Goal: Task Accomplishment & Management: Manage account settings

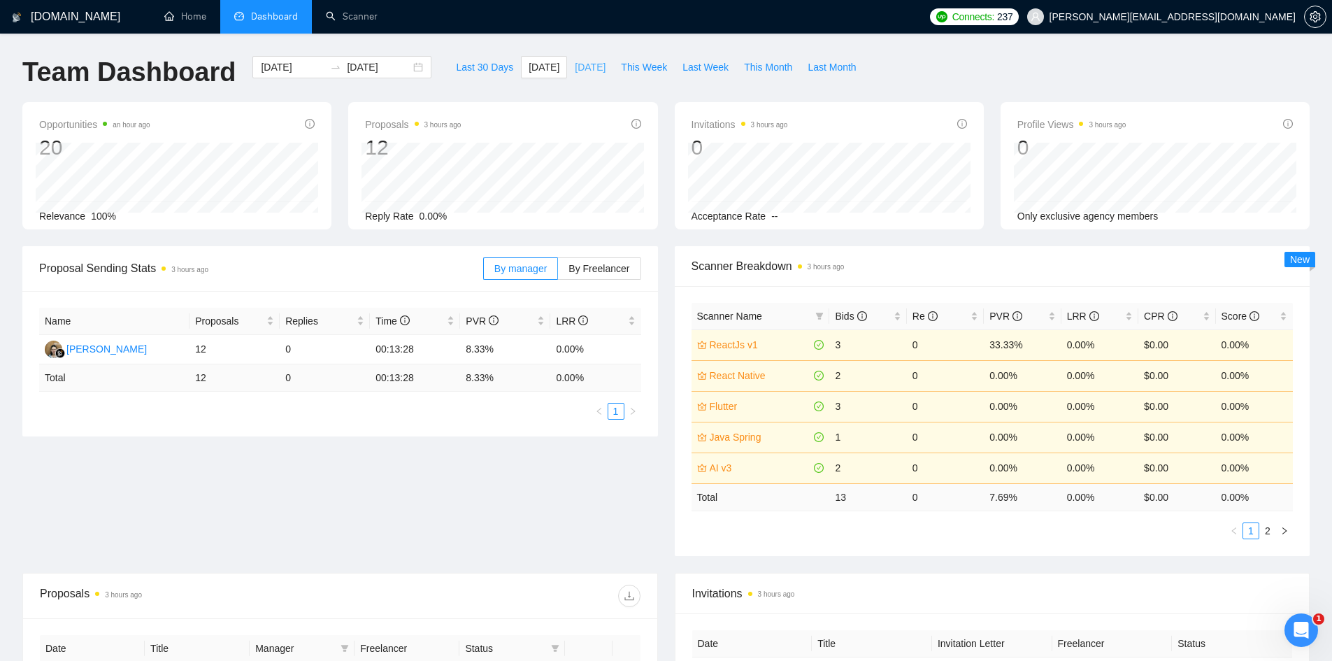
click at [576, 64] on span "[DATE]" at bounding box center [590, 66] width 31 height 15
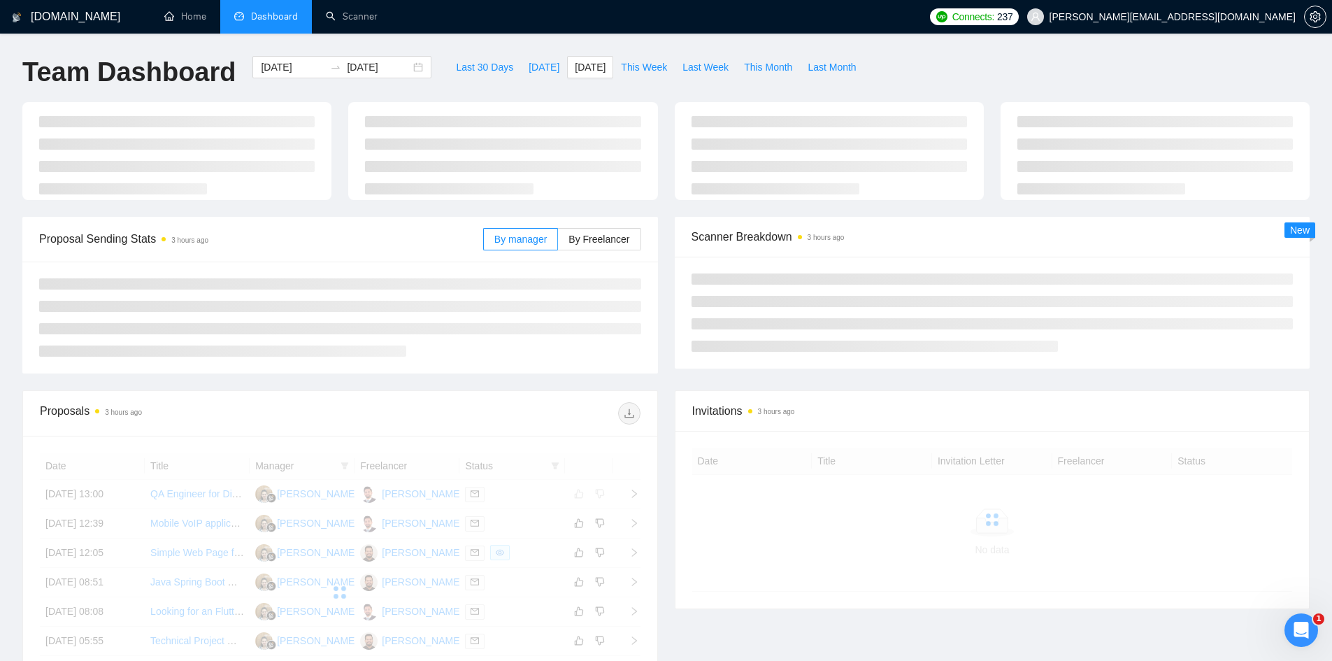
type input "[DATE]"
type input "2025-10-02"
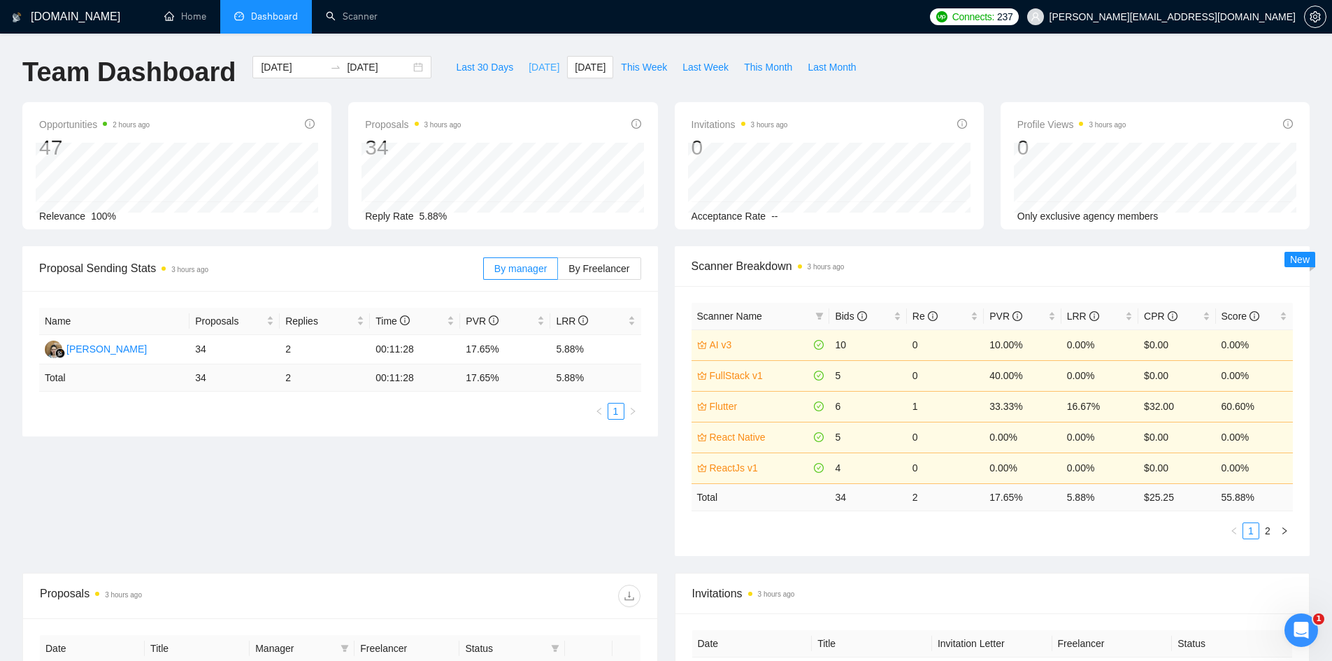
click at [521, 66] on button "Today" at bounding box center [544, 67] width 46 height 22
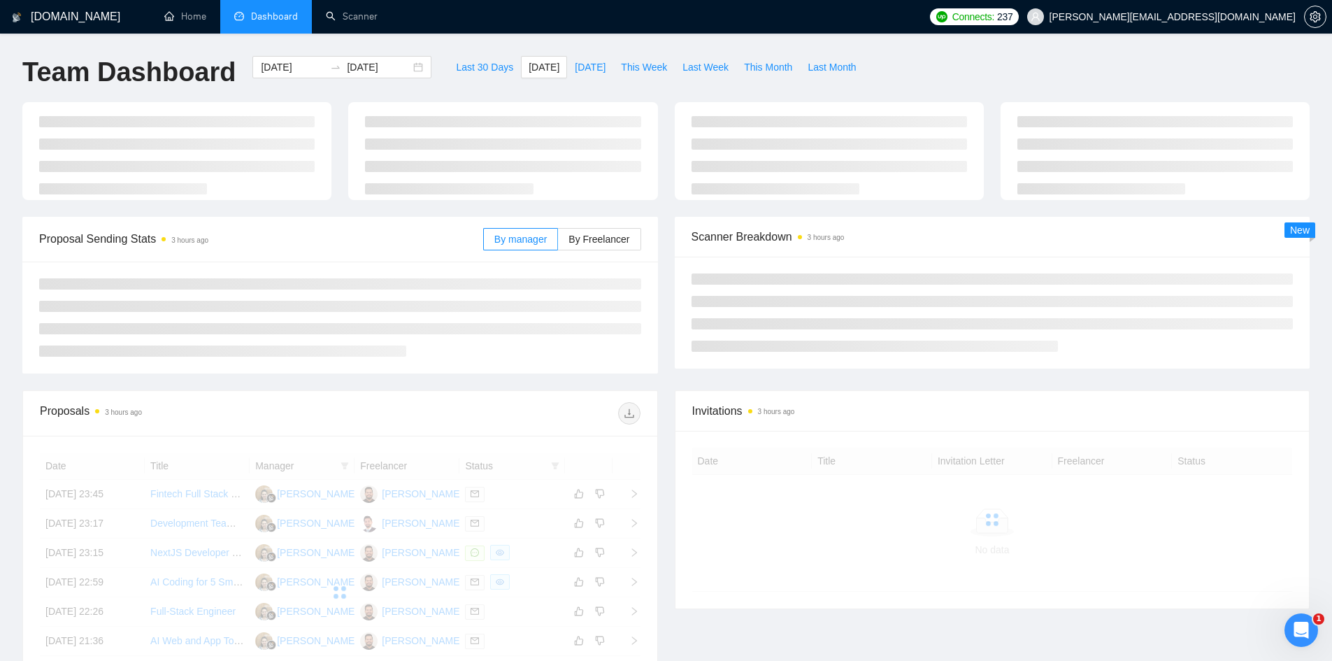
type input "2025-10-03"
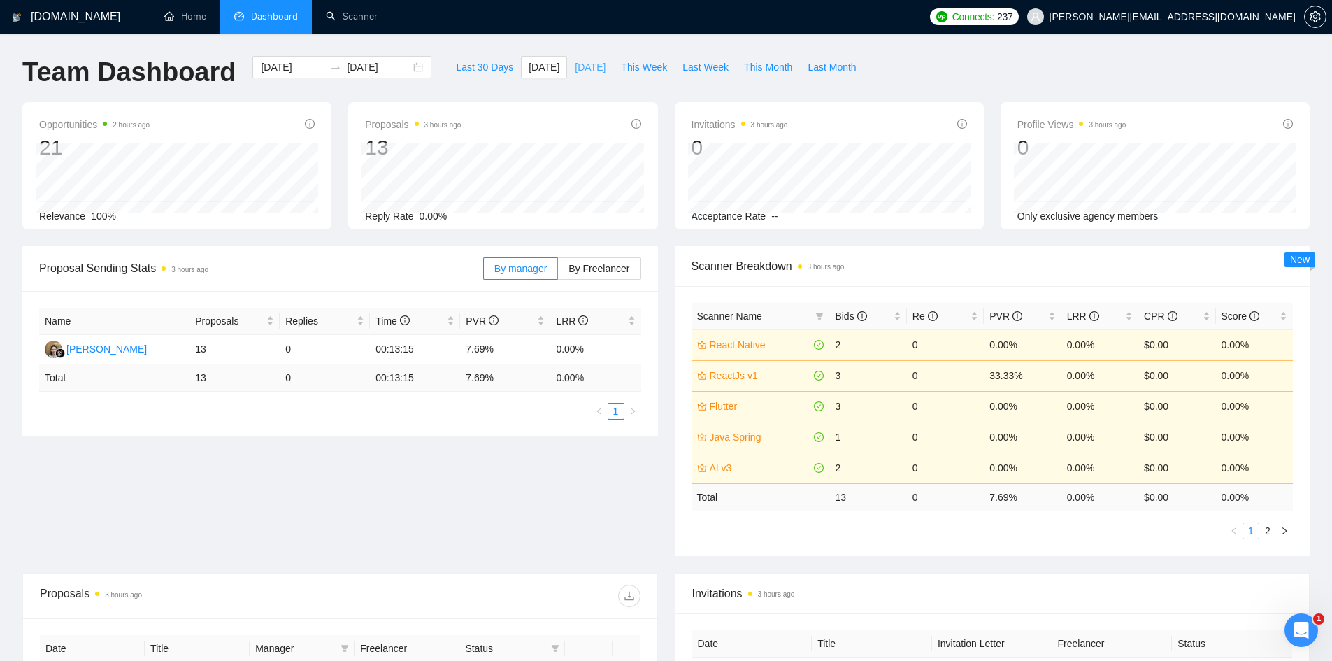
click at [573, 76] on button "Yesterday" at bounding box center [590, 67] width 46 height 22
type input "2025-10-02"
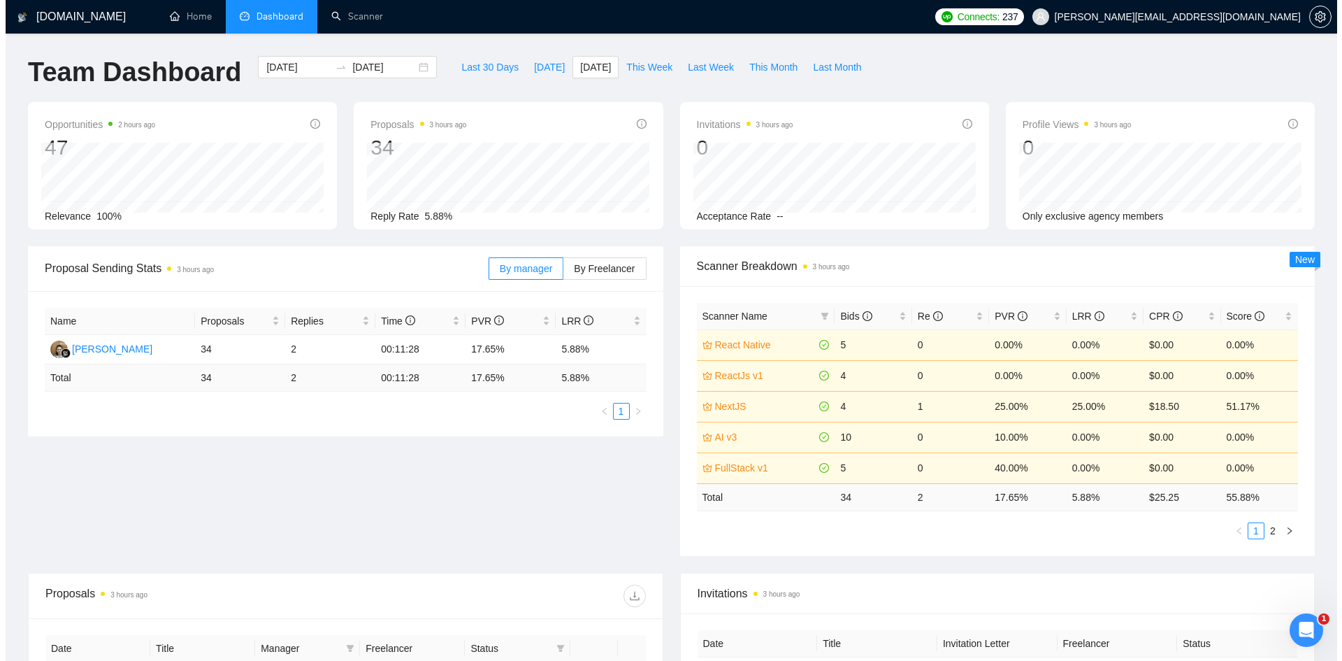
scroll to position [465, 0]
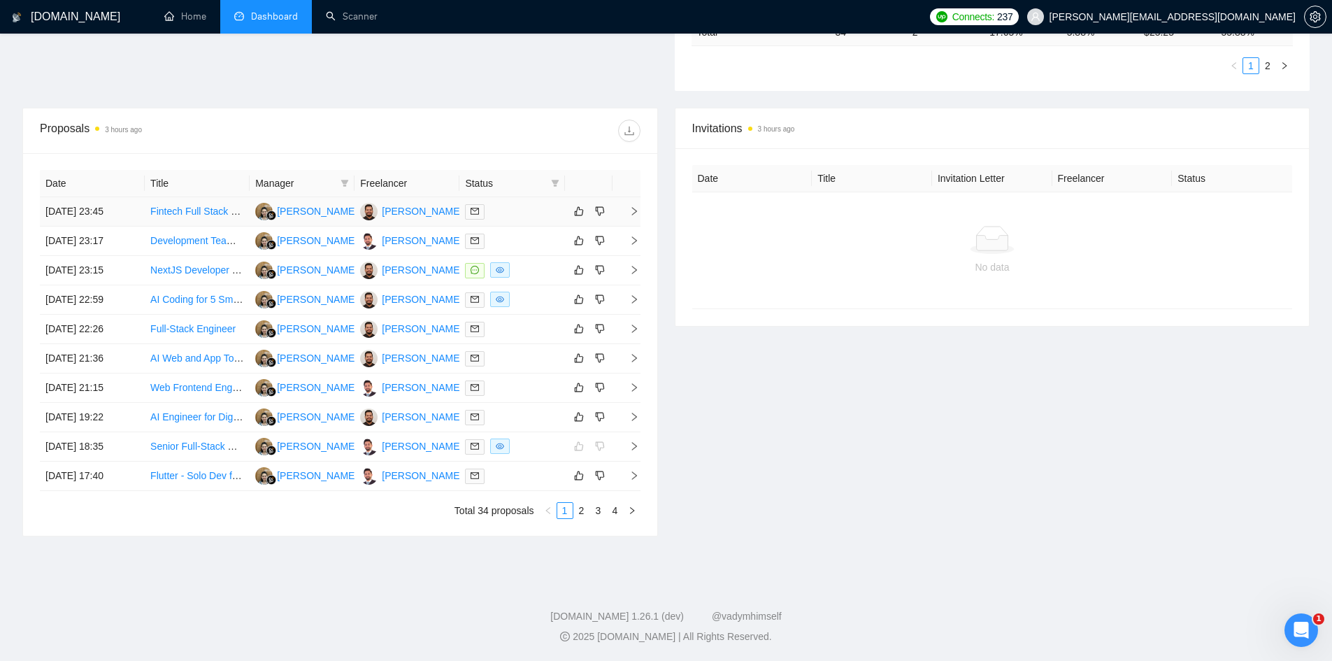
click at [630, 206] on td at bounding box center [626, 211] width 28 height 29
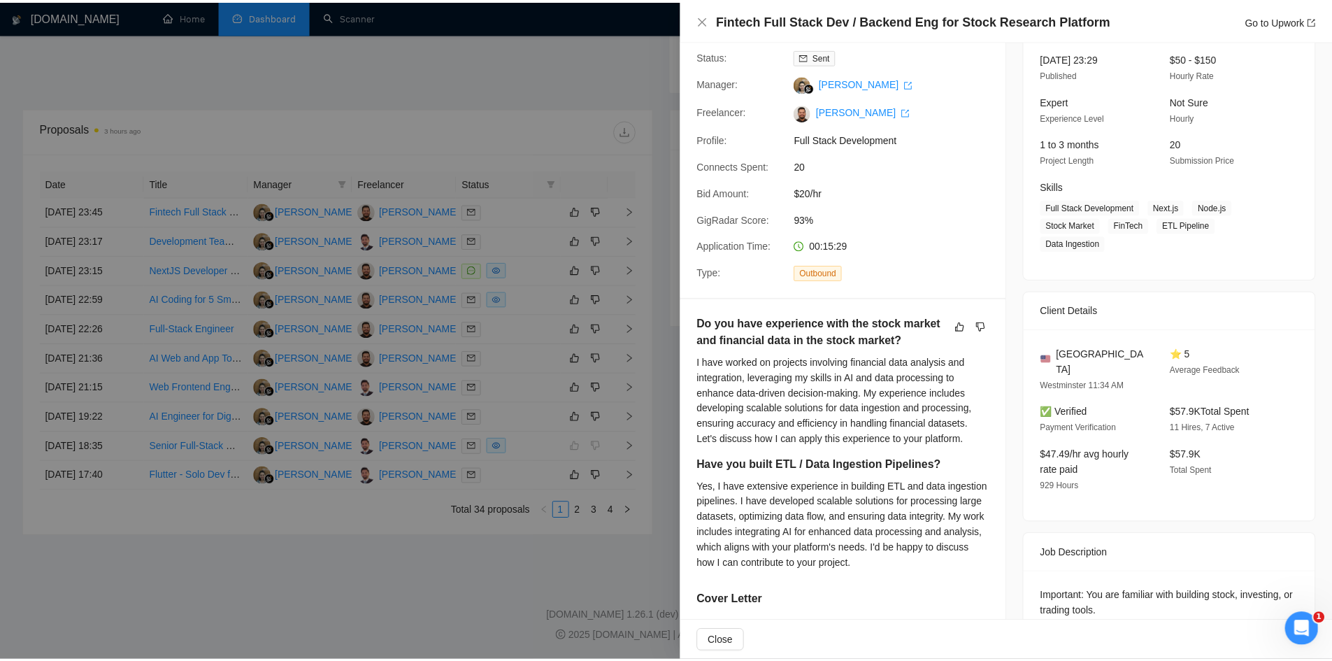
scroll to position [443, 0]
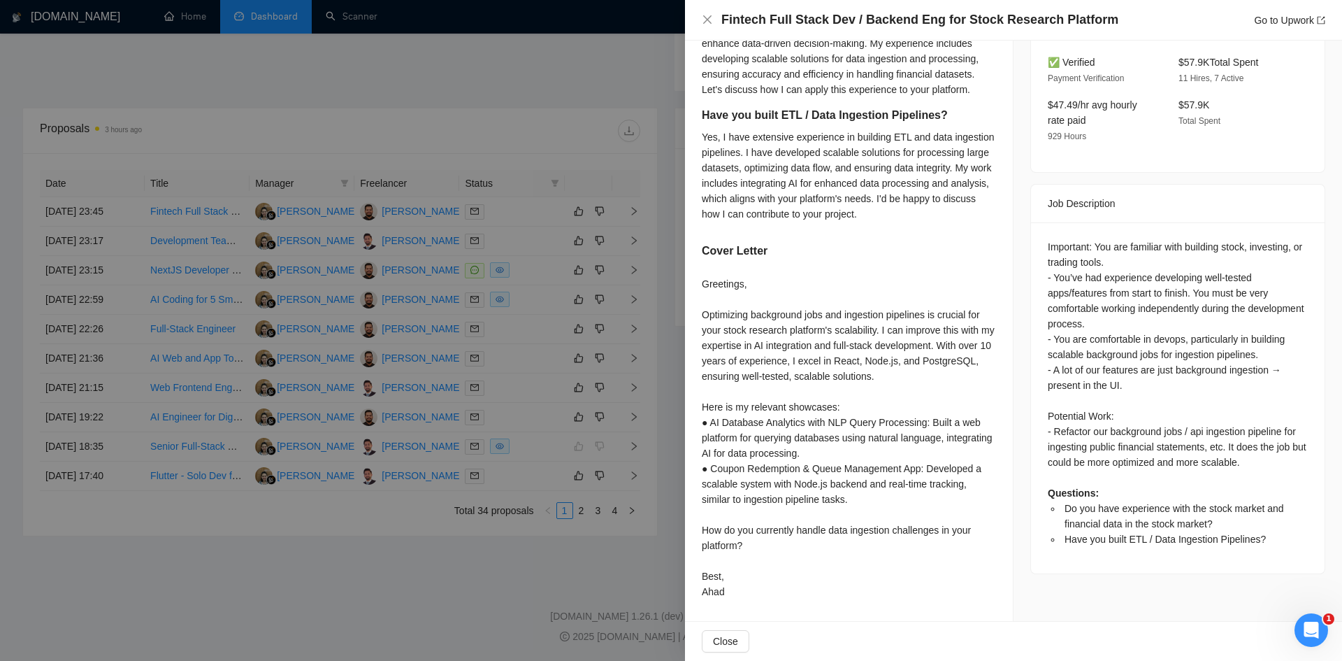
click at [515, 129] on div at bounding box center [671, 330] width 1342 height 661
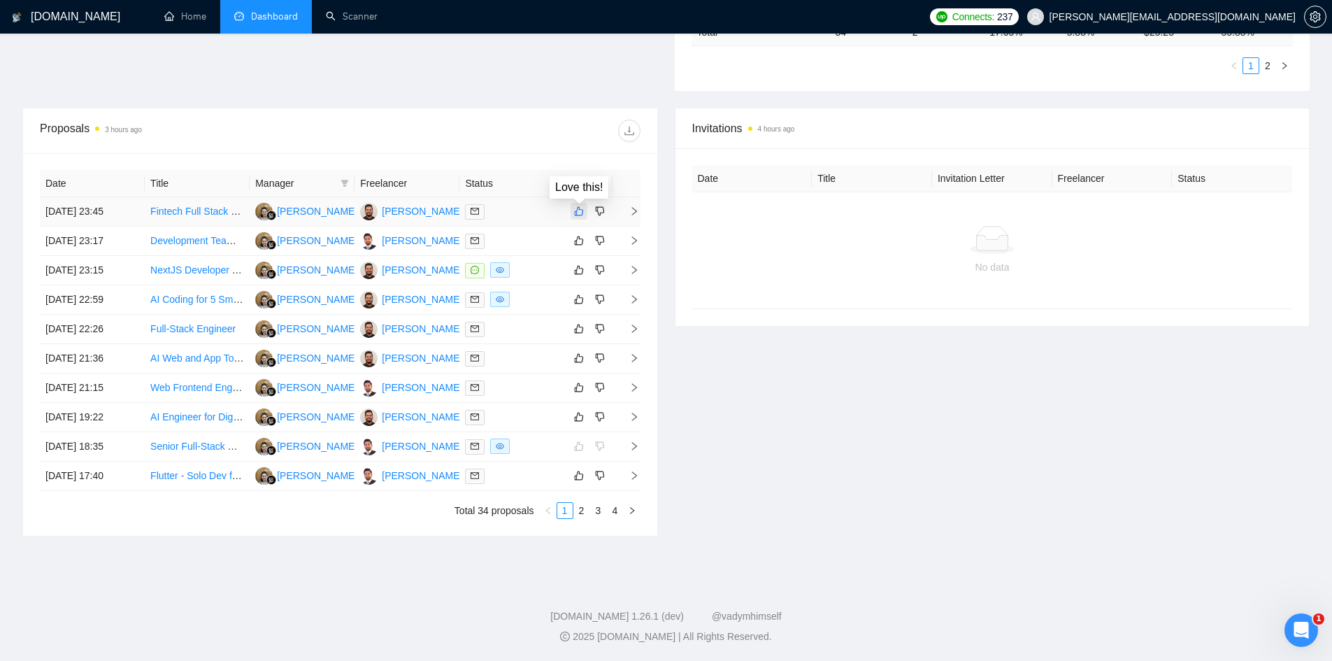
click at [582, 215] on icon "like" at bounding box center [579, 211] width 10 height 11
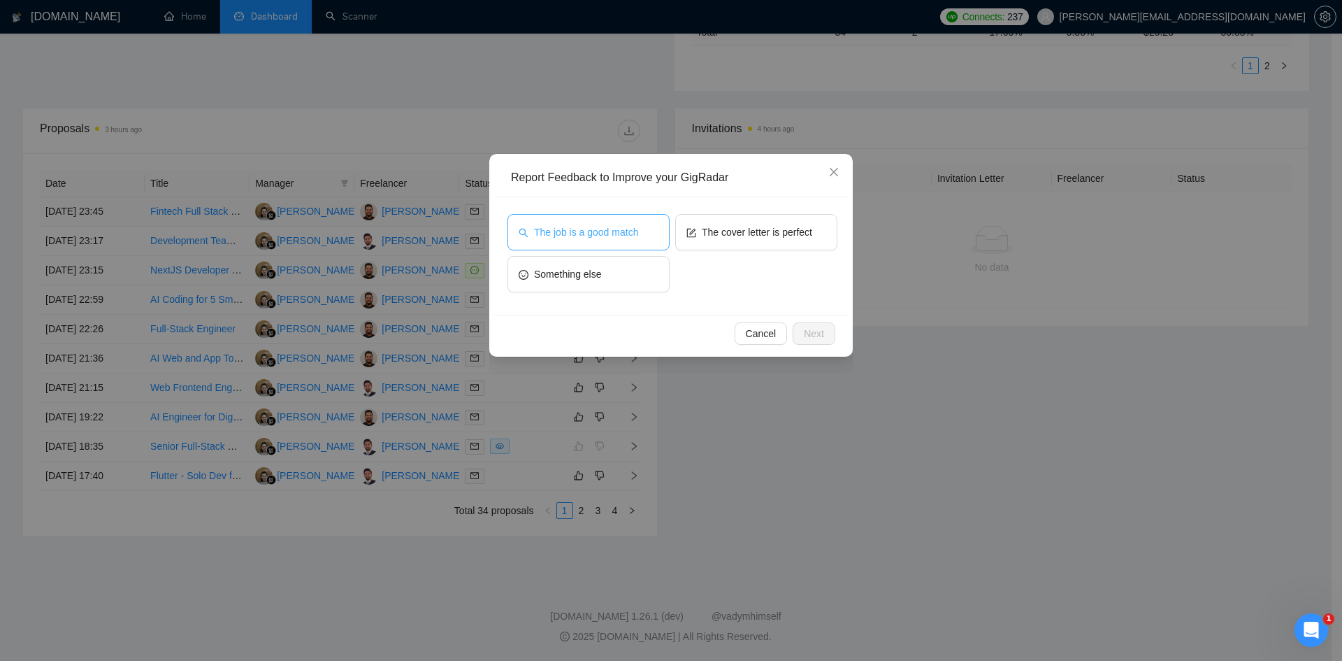
click at [609, 229] on span "The job is a good match" at bounding box center [586, 231] width 104 height 15
click at [742, 278] on div "The job is a good match The cover letter is perfect Something else" at bounding box center [673, 256] width 330 height 84
click at [756, 331] on span "Cancel" at bounding box center [761, 333] width 31 height 15
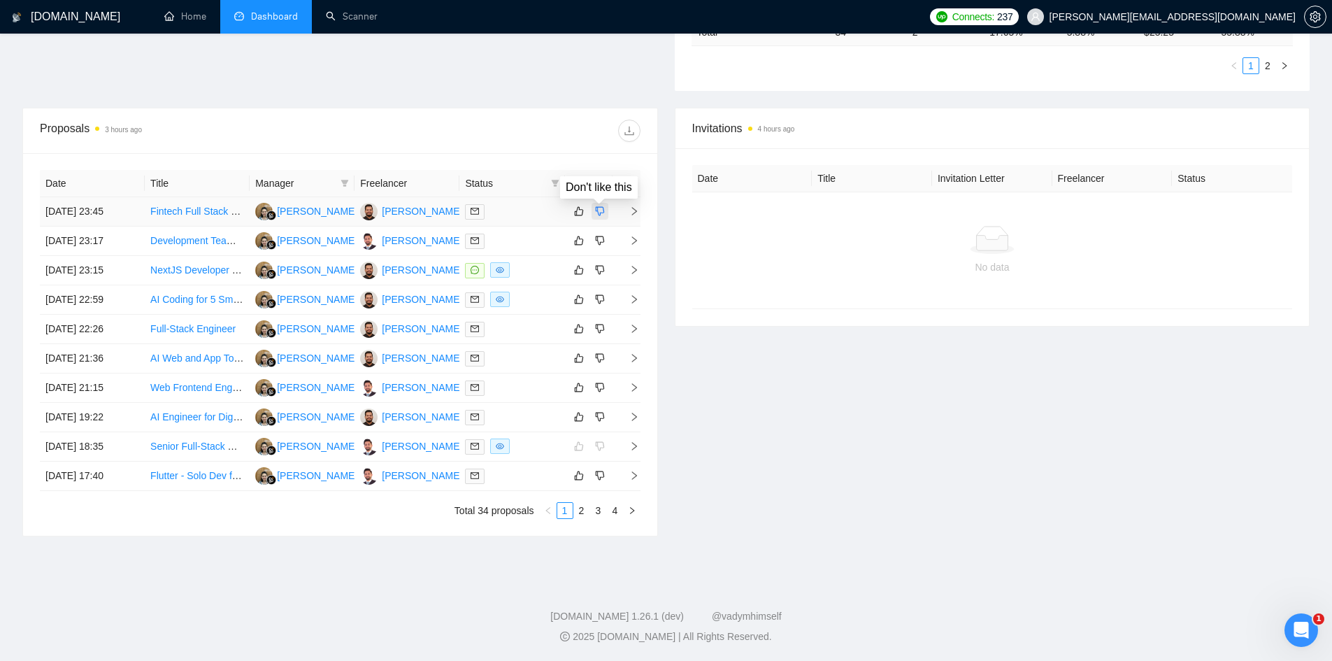
click at [600, 218] on button "button" at bounding box center [599, 211] width 17 height 17
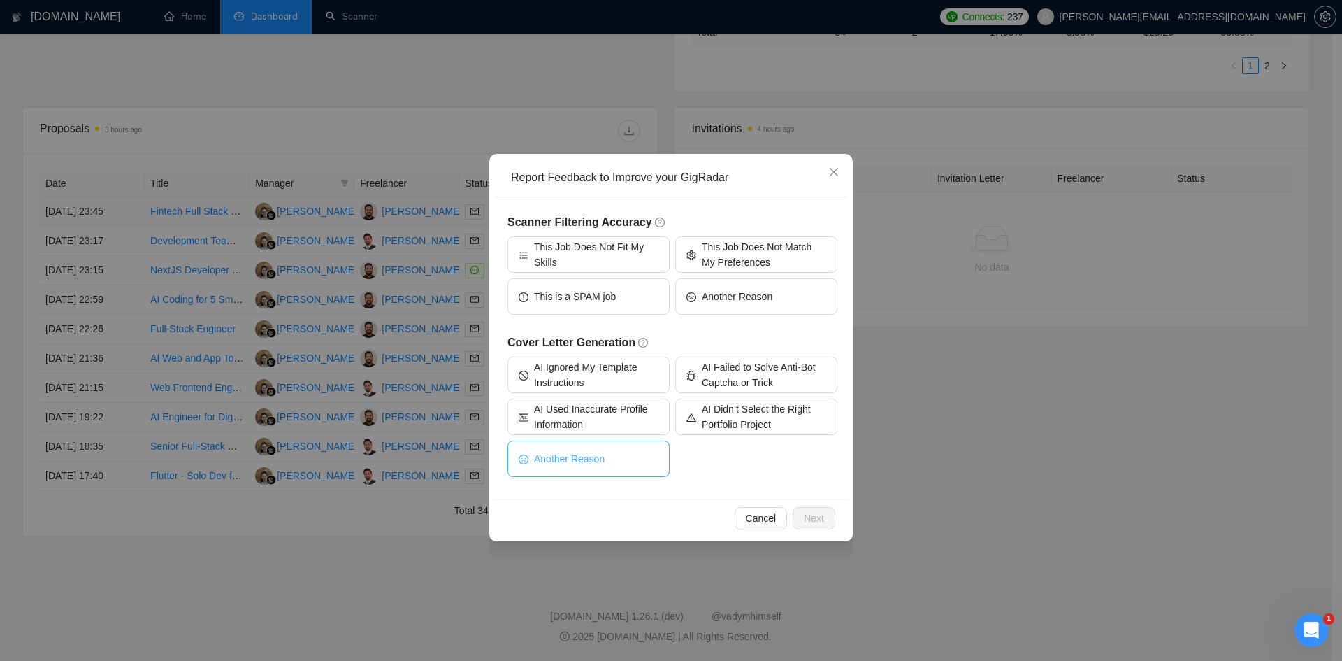
click at [603, 456] on button "Another Reason" at bounding box center [589, 458] width 162 height 36
click at [801, 517] on button "Next" at bounding box center [814, 518] width 43 height 22
drag, startPoint x: 801, startPoint y: 517, endPoint x: 798, endPoint y: 506, distance: 11.5
click at [800, 516] on div "Report Feedback to Improve your GigRadar Scanner Filtering Accuracy This Job Do…" at bounding box center [671, 330] width 1342 height 661
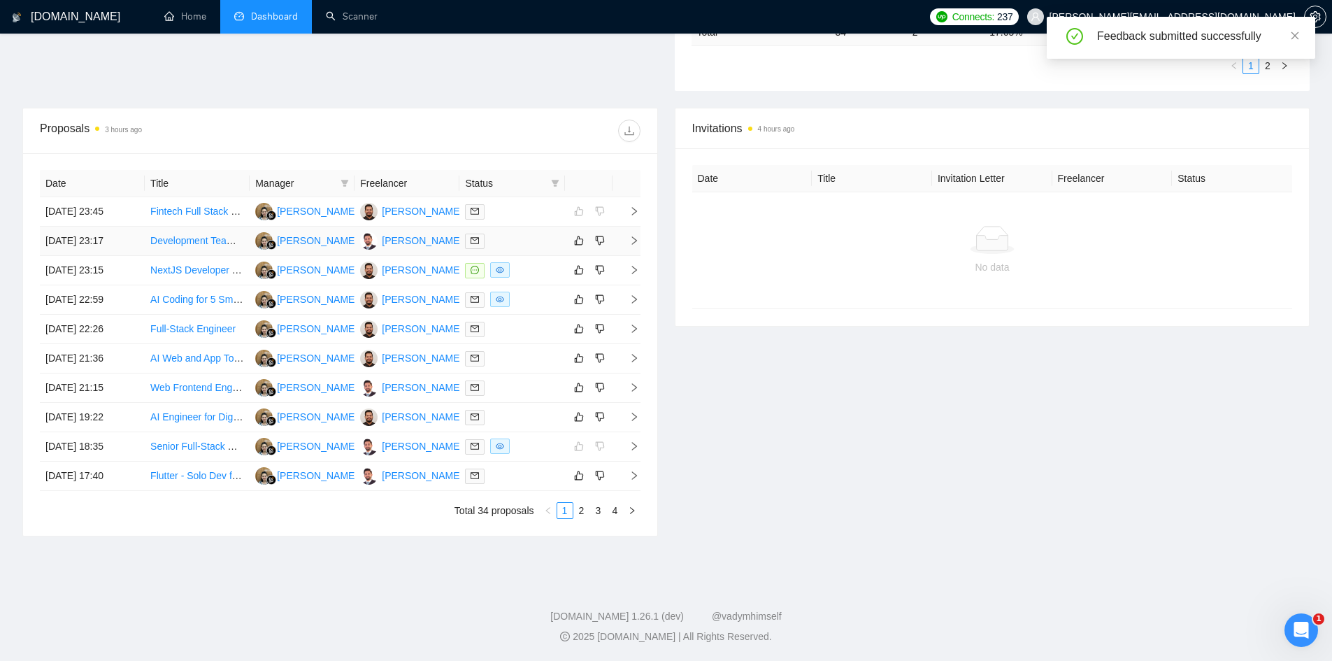
click at [633, 242] on icon "right" at bounding box center [634, 241] width 10 height 10
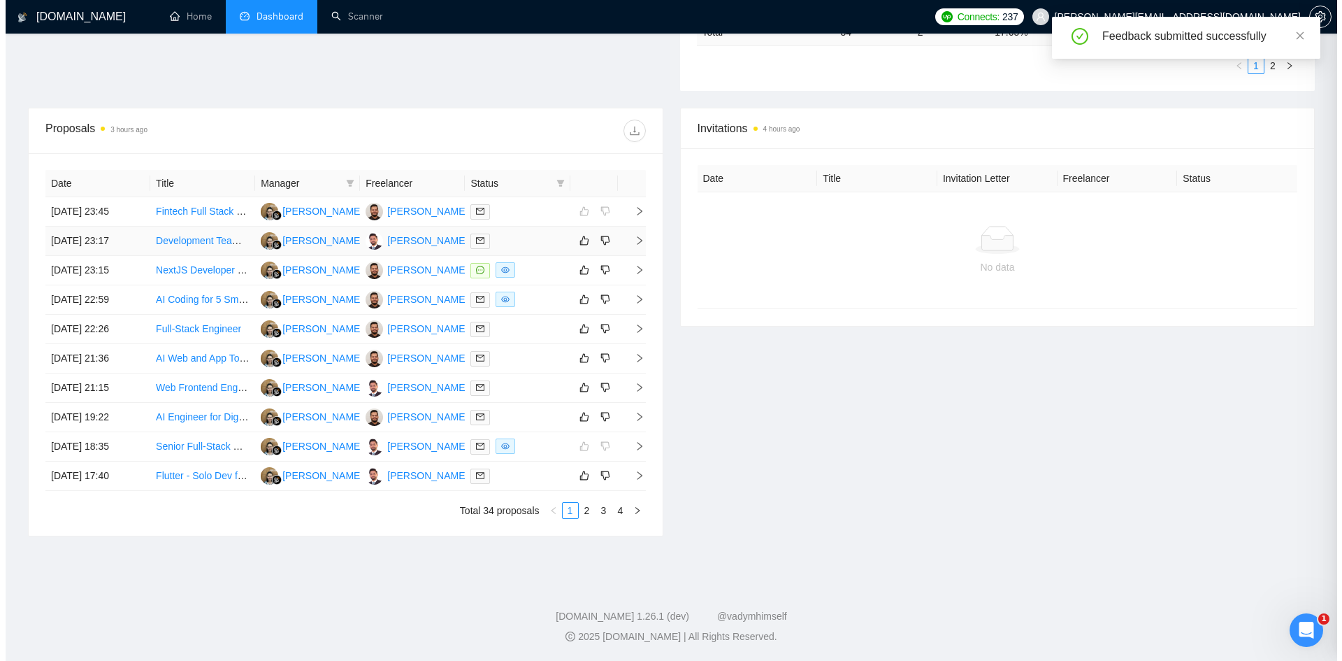
scroll to position [243, 0]
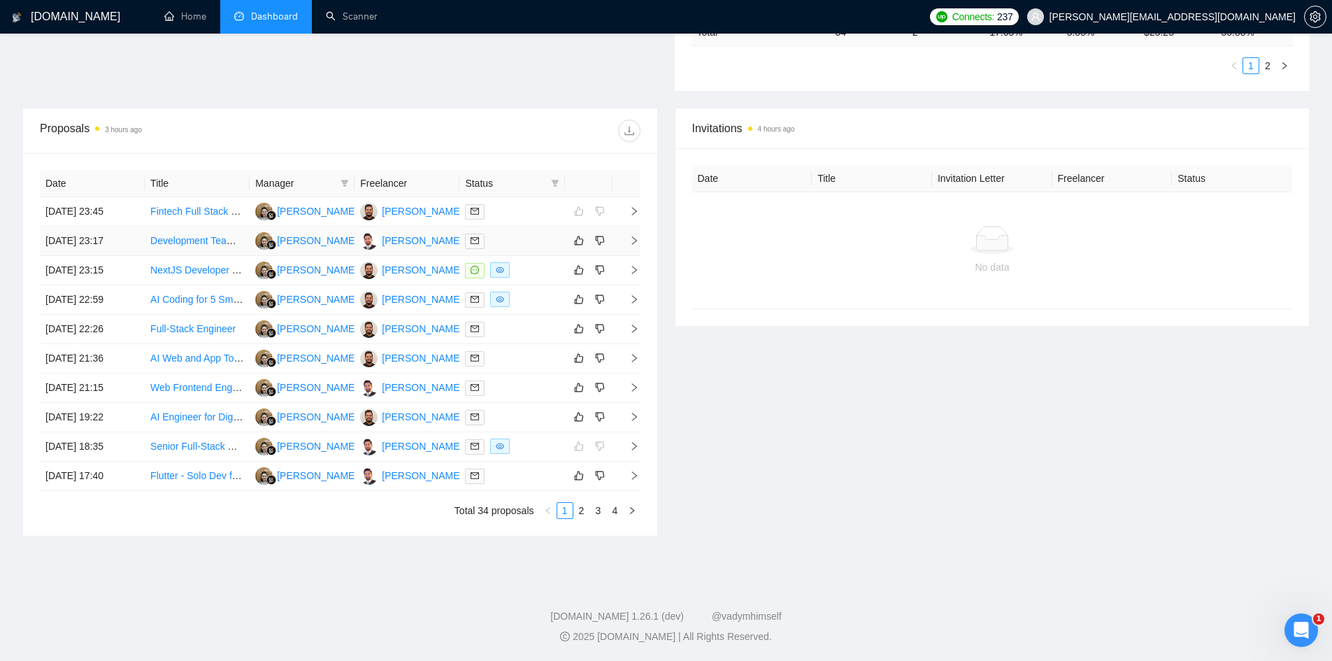
click at [635, 240] on icon "right" at bounding box center [633, 240] width 5 height 8
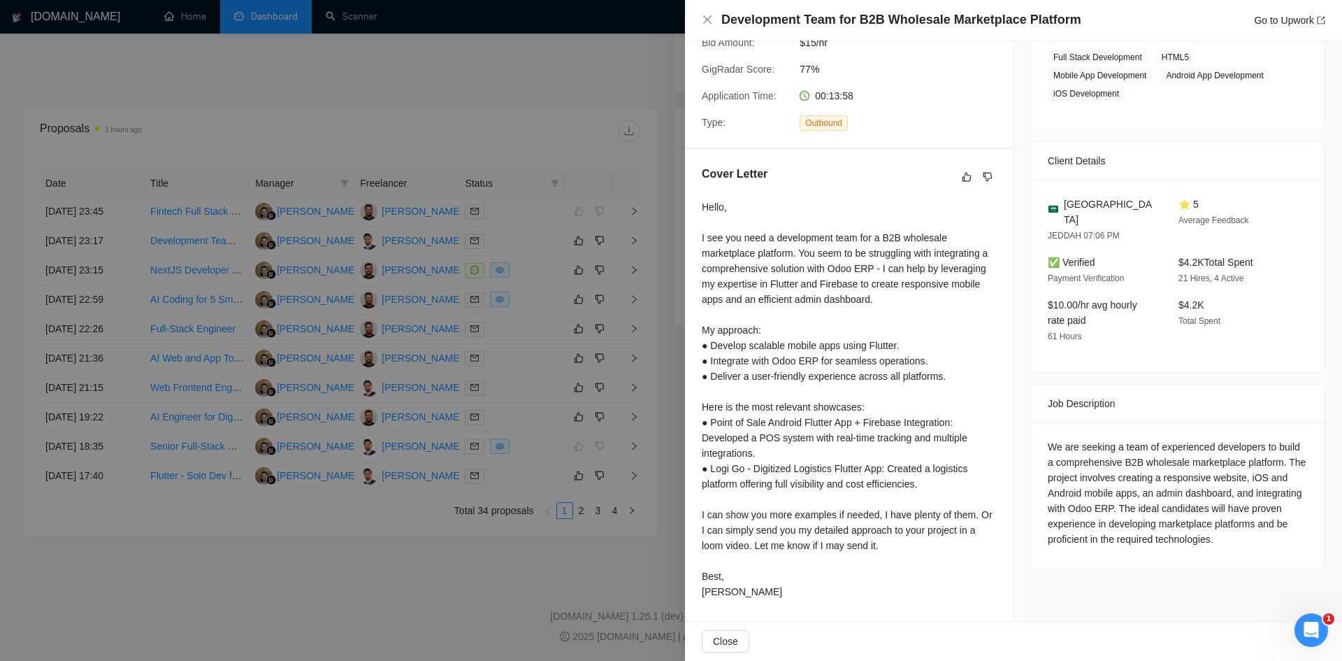
click at [421, 157] on div at bounding box center [671, 330] width 1342 height 661
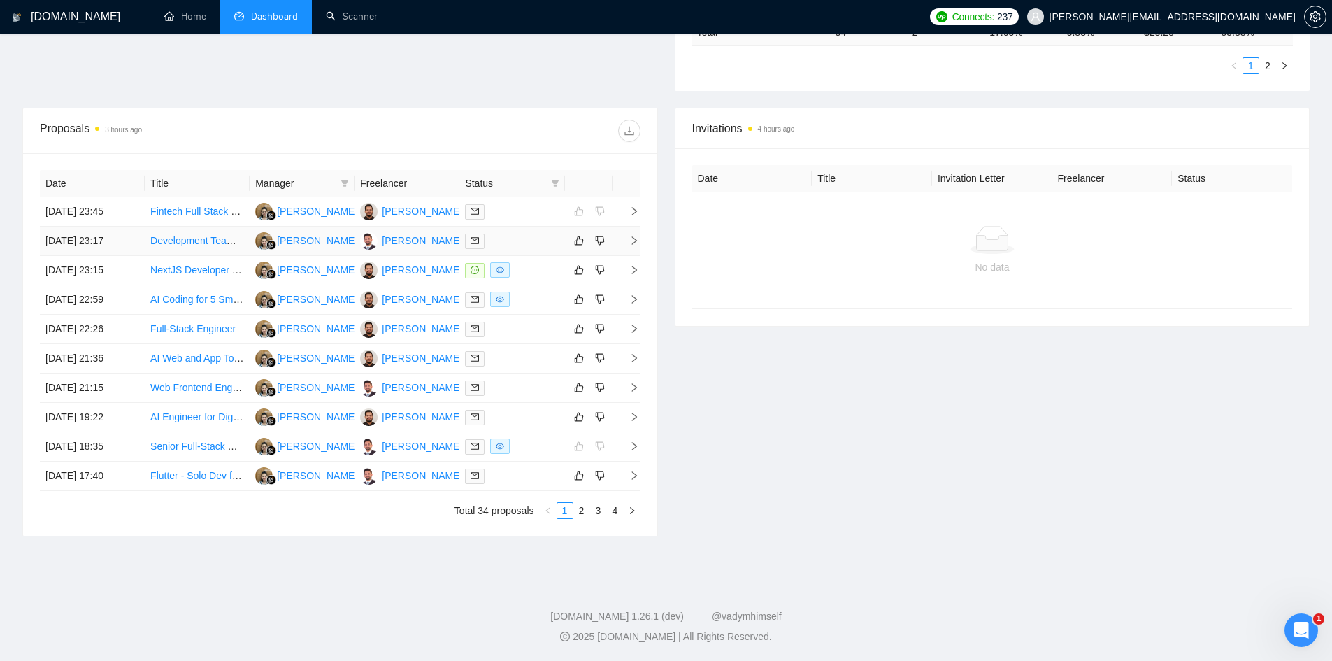
click at [634, 236] on icon "right" at bounding box center [634, 241] width 10 height 10
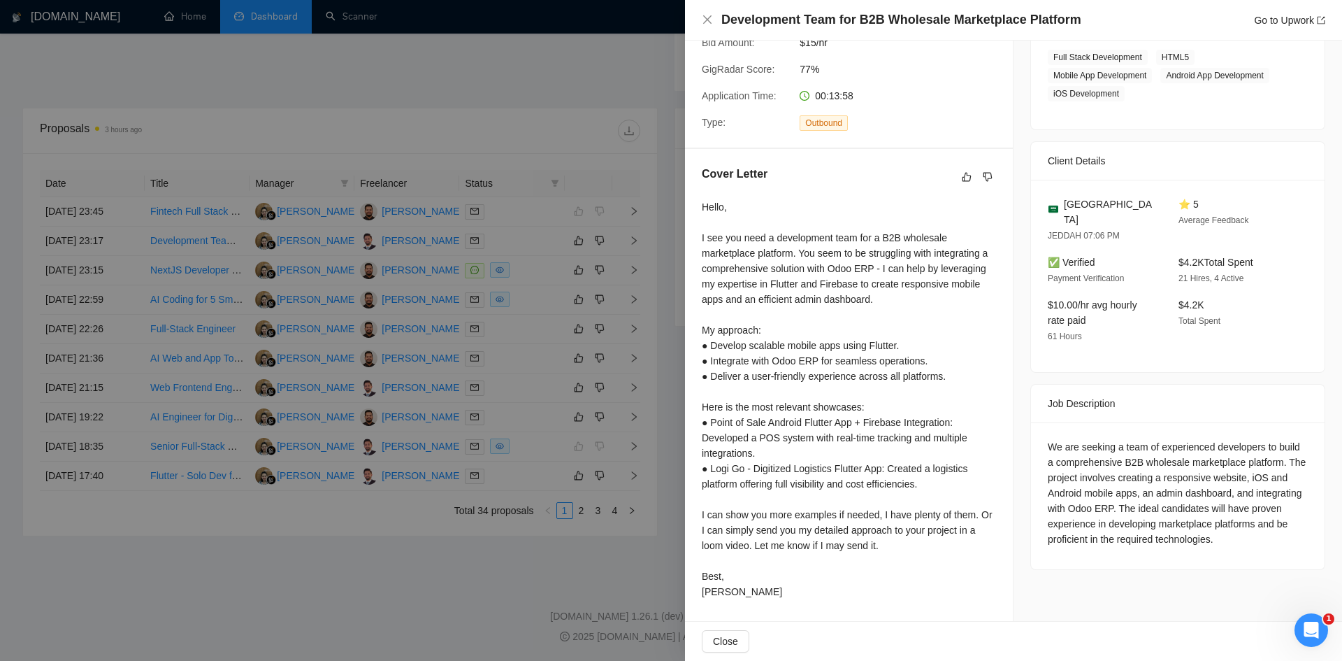
click at [548, 157] on div at bounding box center [671, 330] width 1342 height 661
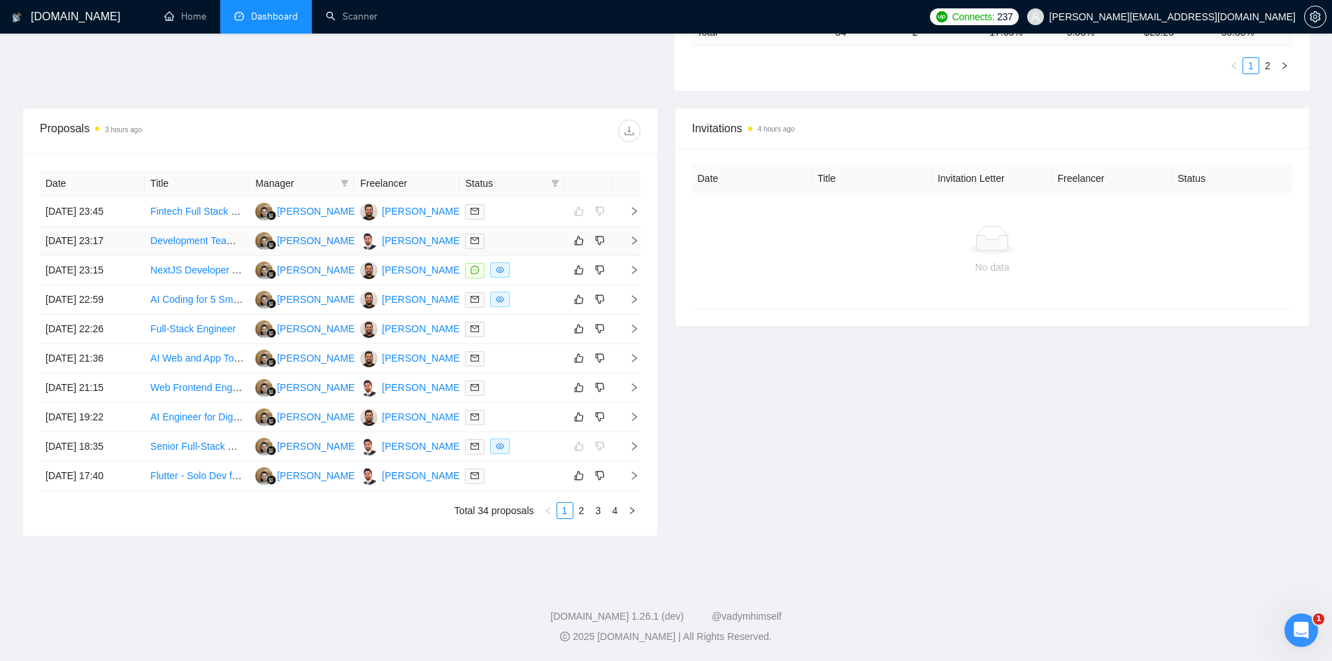
click at [628, 241] on span "right" at bounding box center [628, 241] width 21 height 10
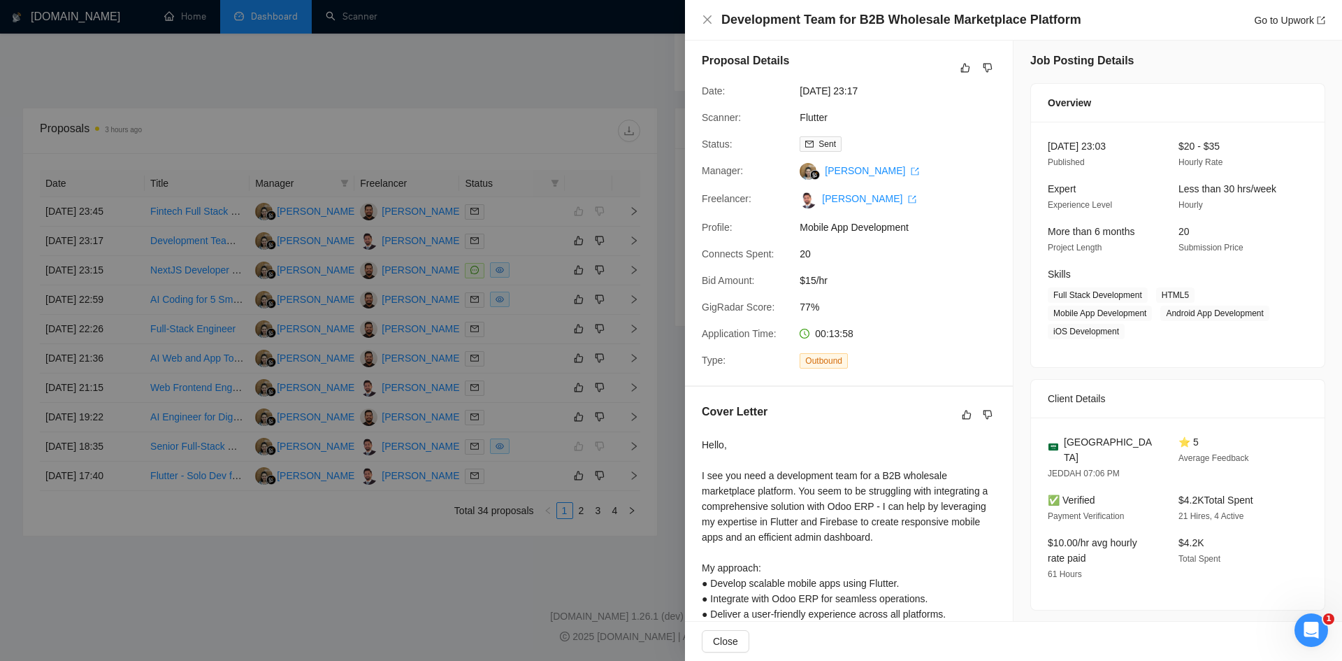
scroll to position [0, 0]
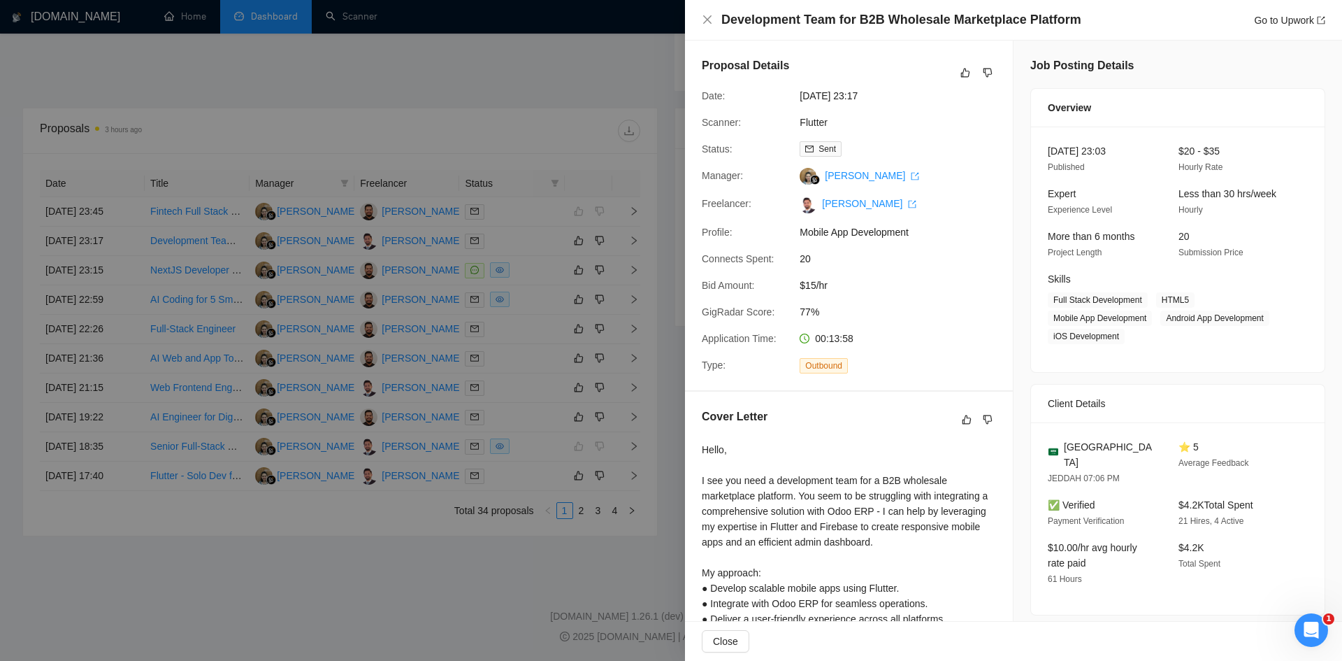
click at [408, 567] on div at bounding box center [671, 330] width 1342 height 661
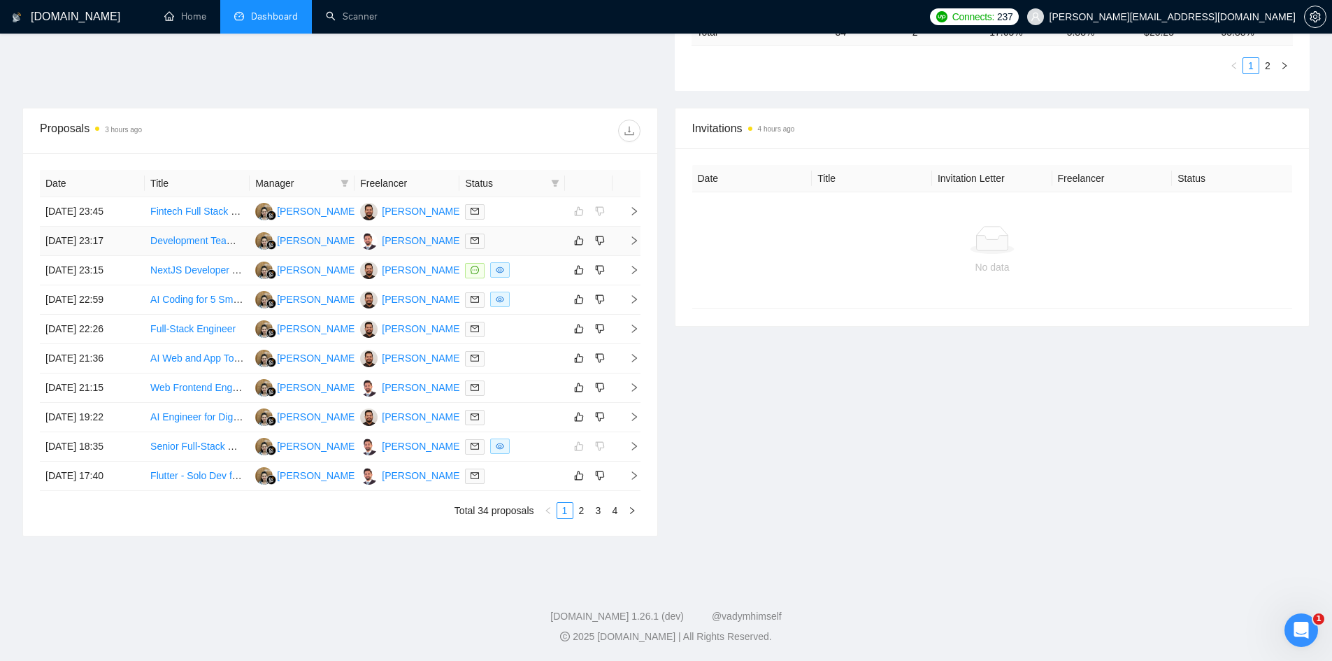
click at [220, 251] on td "Development Team for B2B Wholesale Marketplace Platform" at bounding box center [197, 241] width 105 height 29
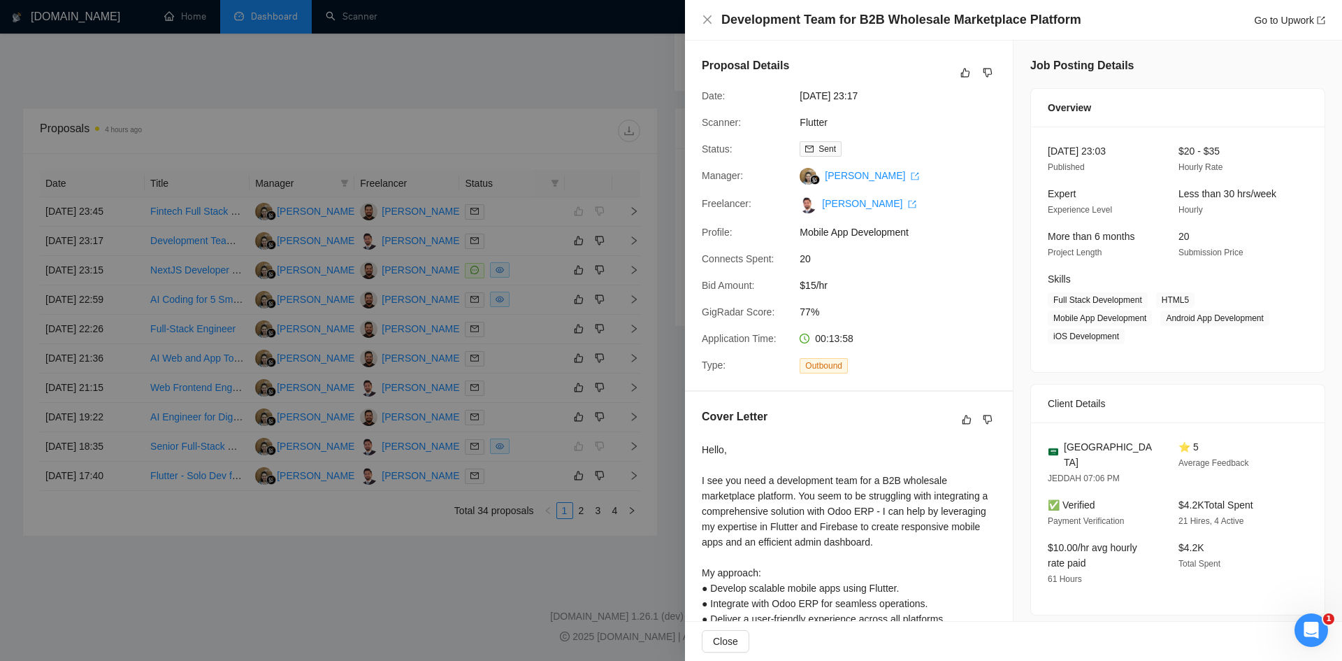
scroll to position [243, 0]
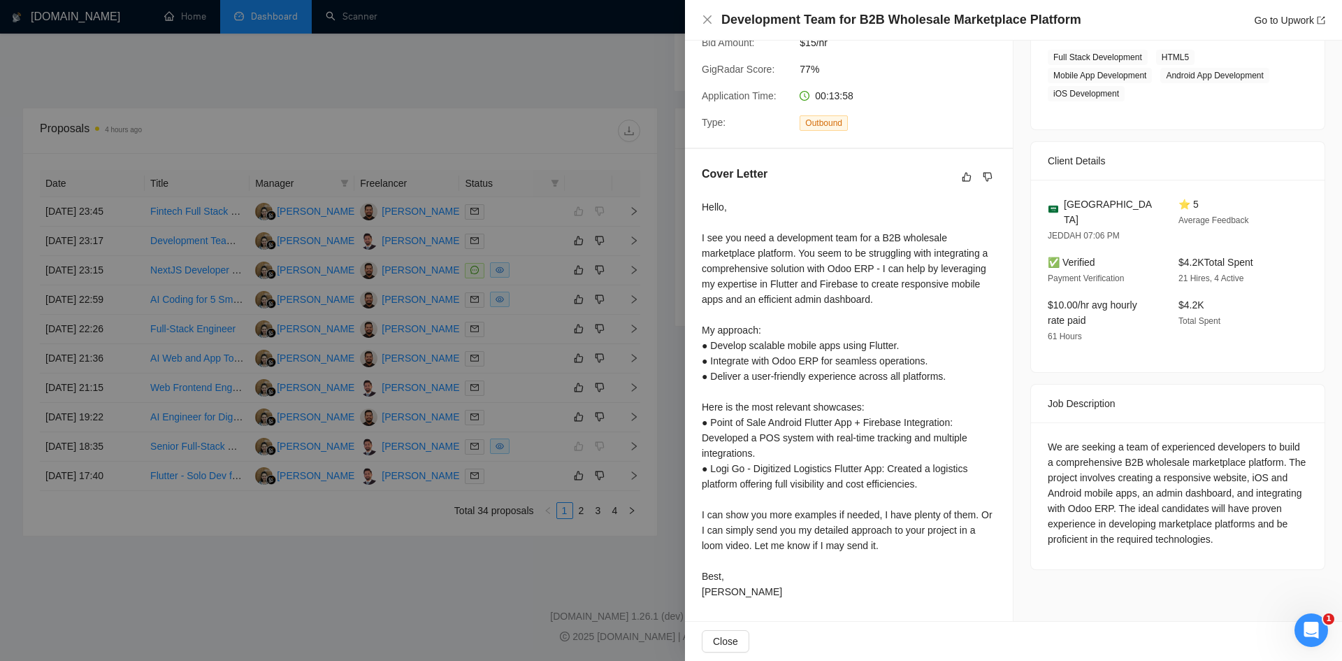
click at [637, 117] on div at bounding box center [671, 330] width 1342 height 661
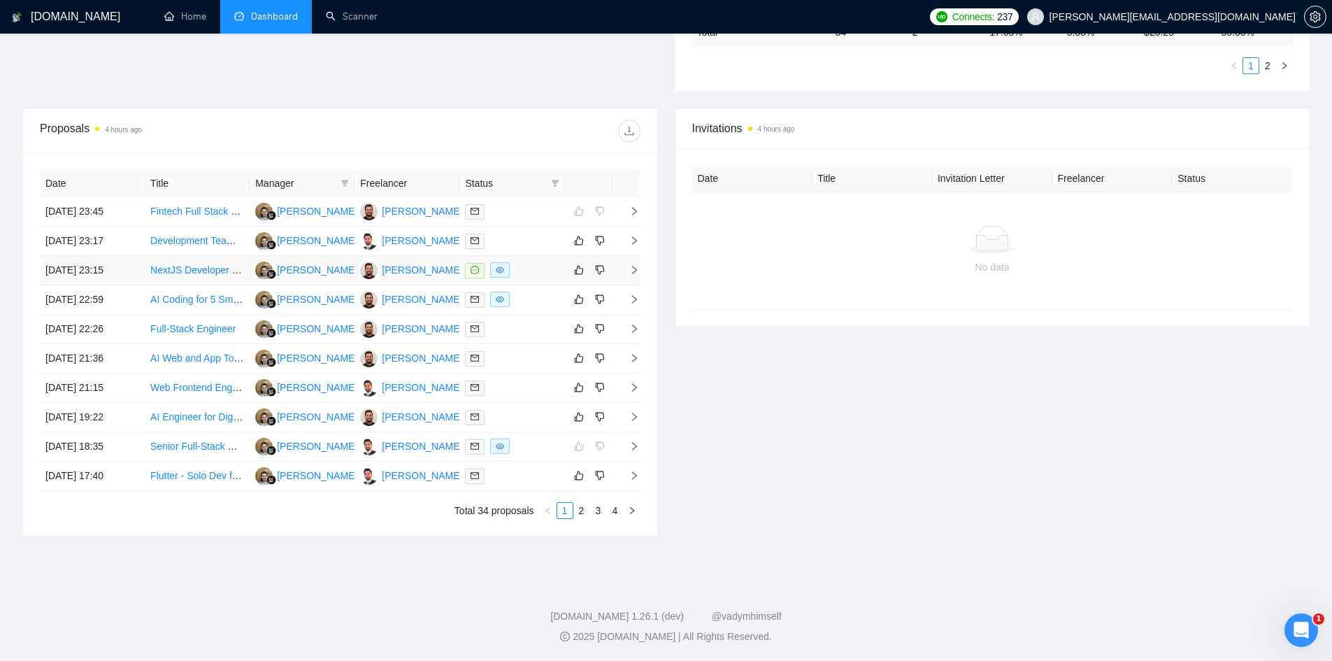
click at [638, 270] on icon "right" at bounding box center [634, 270] width 10 height 10
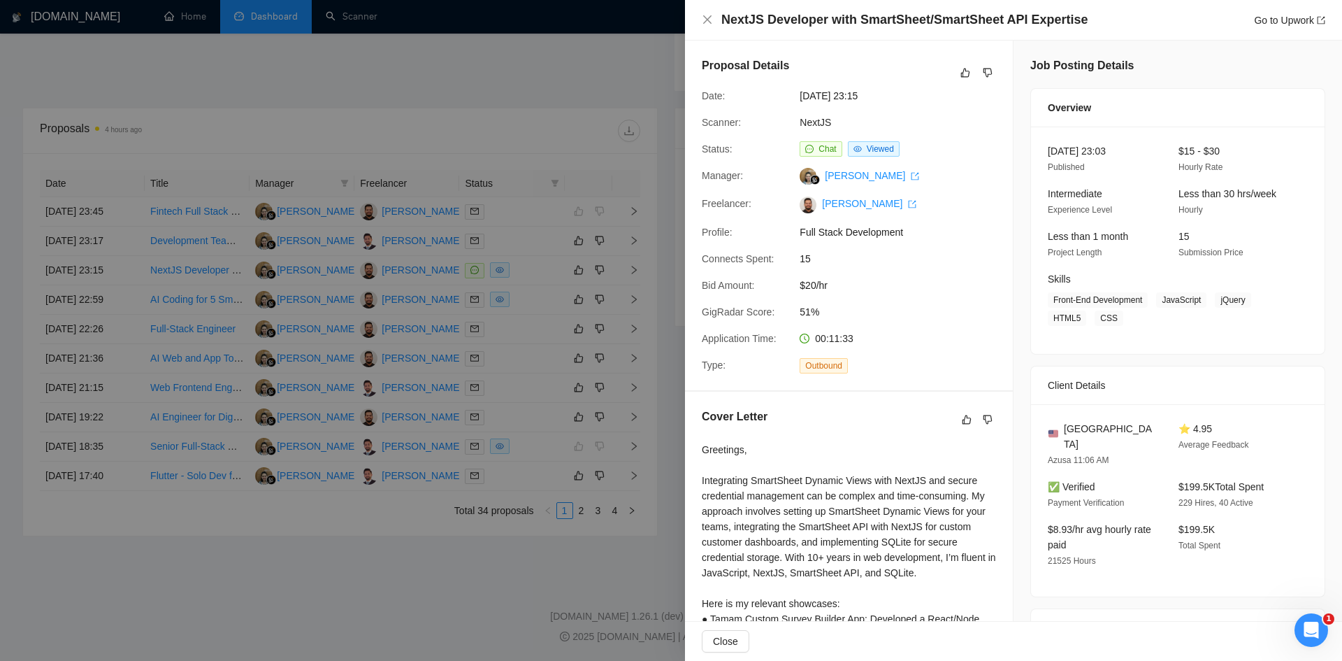
scroll to position [350, 0]
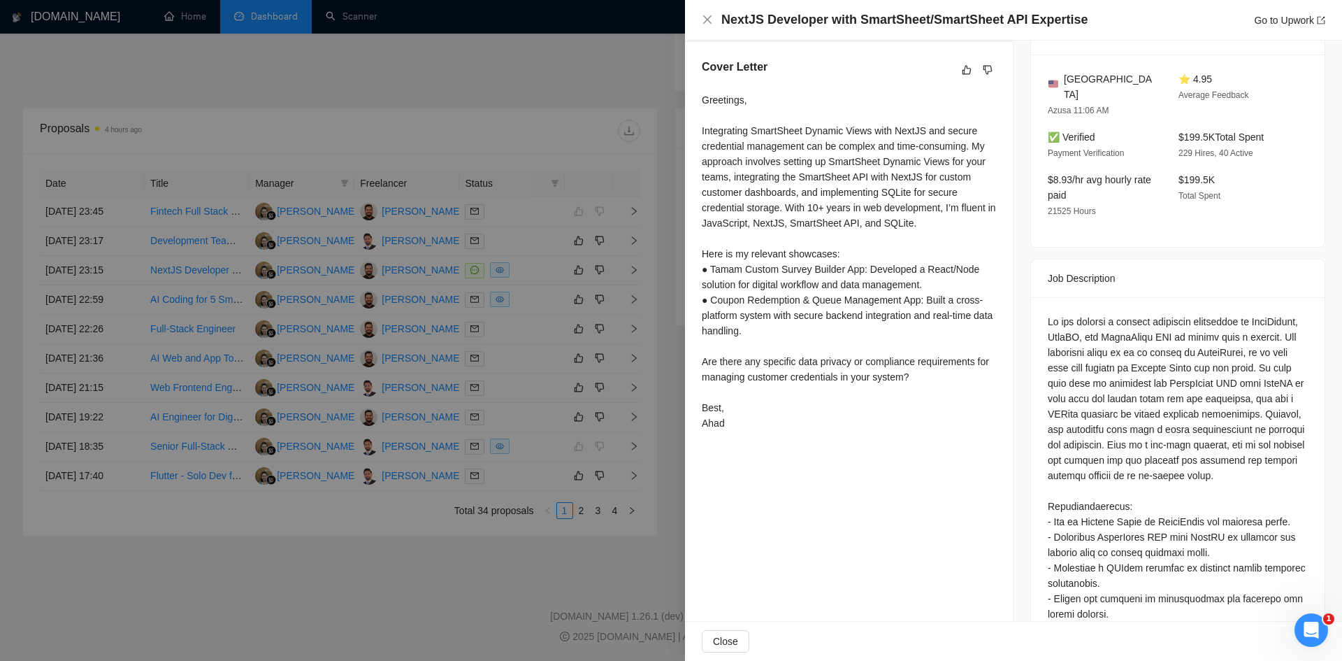
click at [10, 654] on div at bounding box center [671, 330] width 1342 height 661
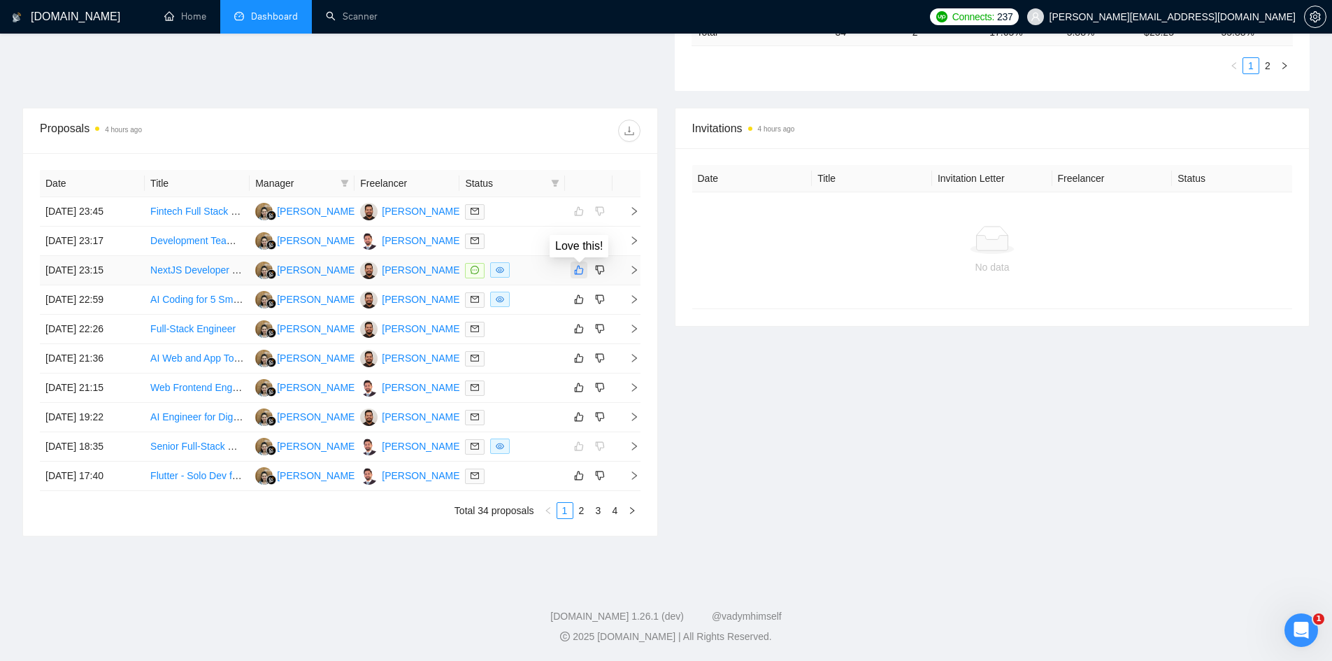
click at [581, 271] on icon "like" at bounding box center [579, 269] width 10 height 11
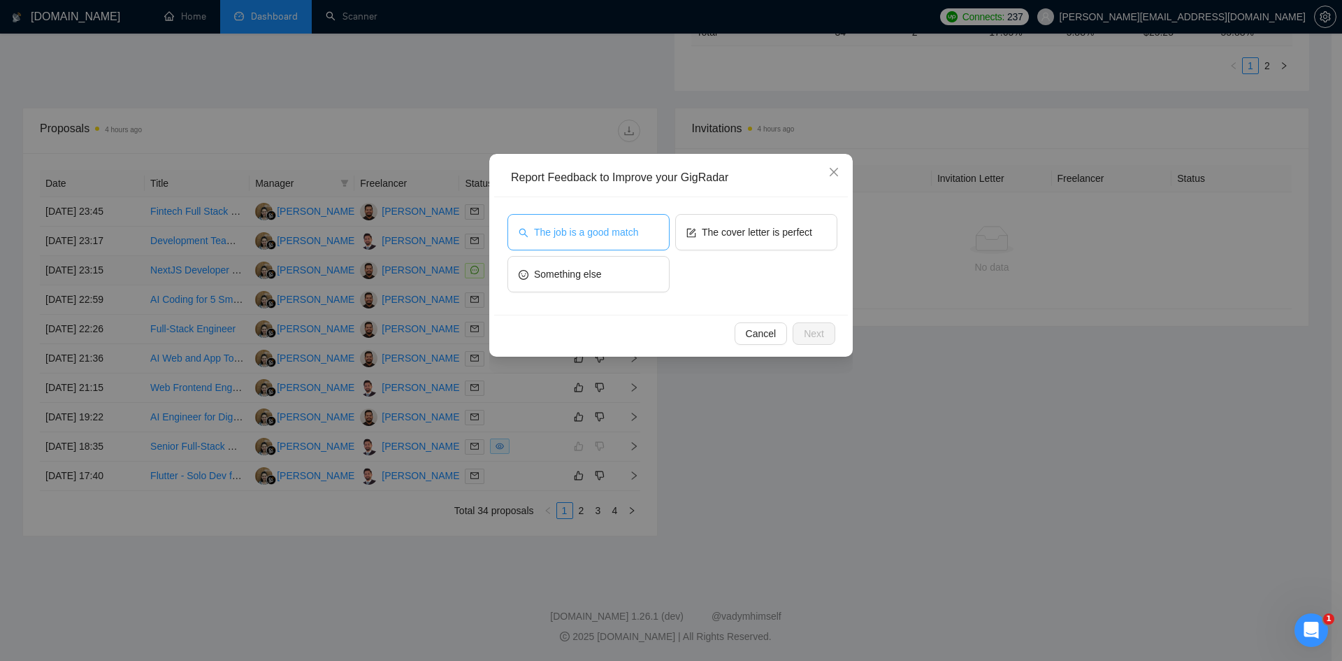
click at [610, 240] on button "The job is a good match" at bounding box center [589, 232] width 162 height 36
click at [812, 337] on span "Next" at bounding box center [814, 333] width 20 height 15
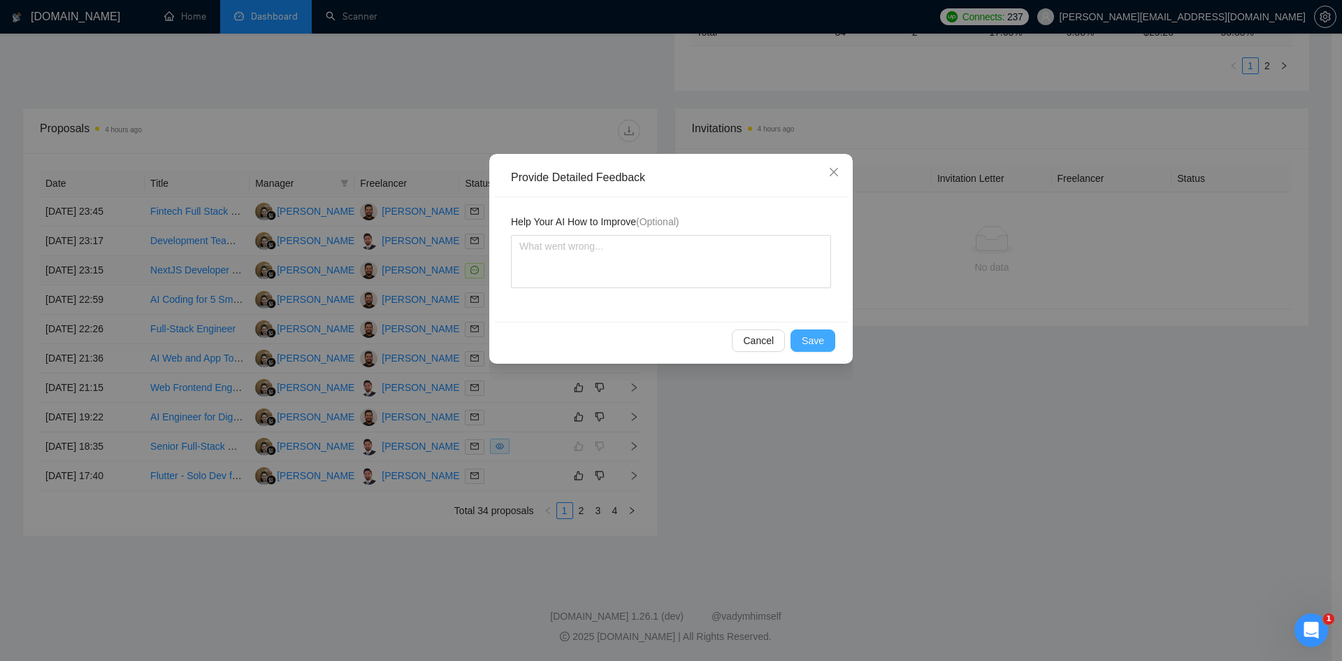
click at [803, 336] on button "Save" at bounding box center [813, 340] width 45 height 22
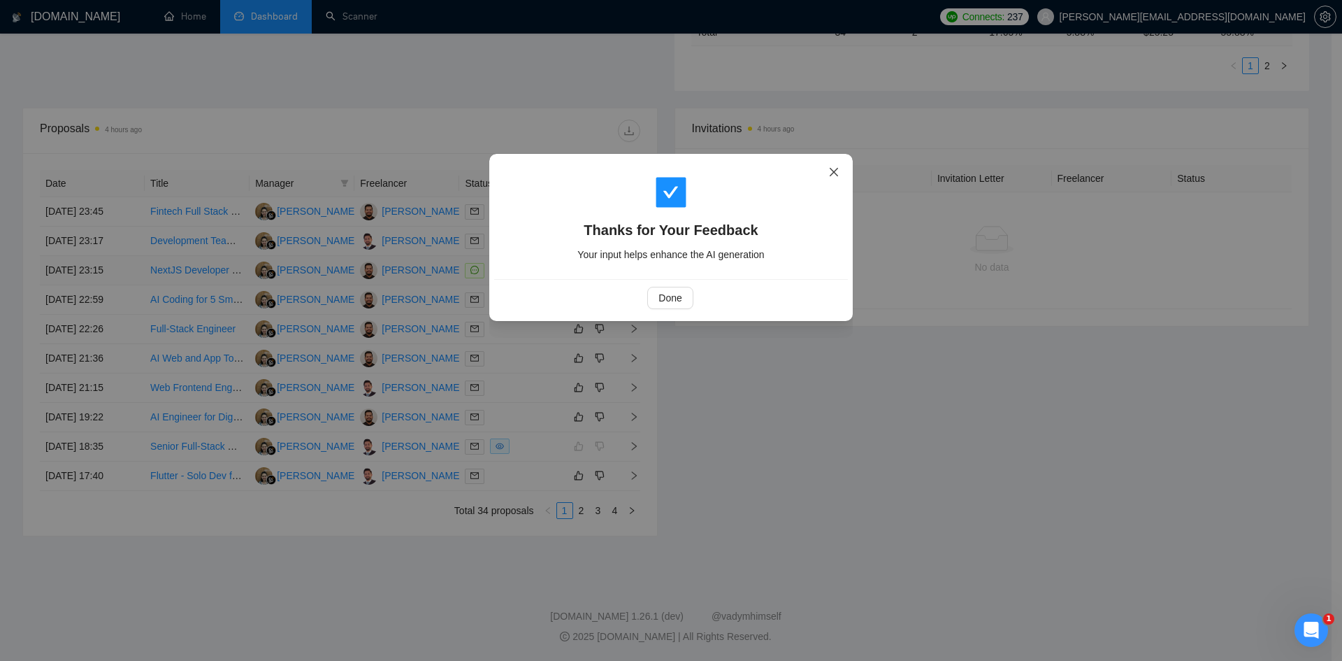
click at [832, 171] on icon "close" at bounding box center [834, 172] width 8 height 8
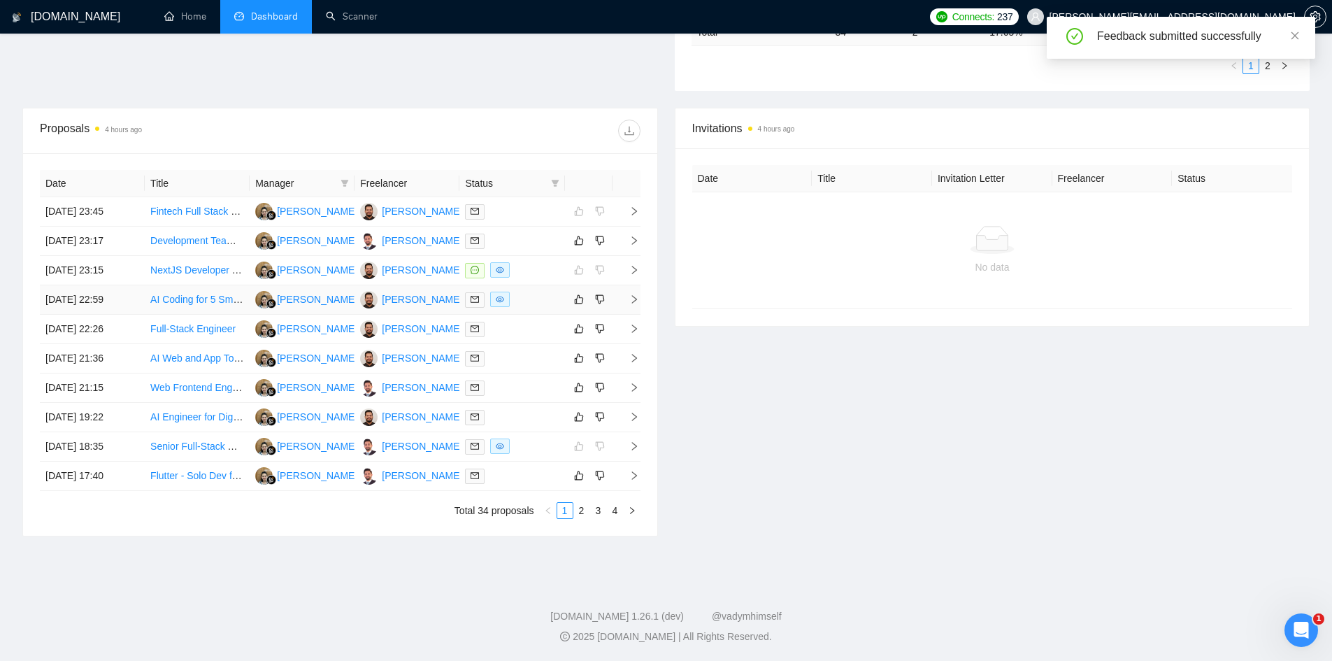
click at [631, 298] on icon "right" at bounding box center [634, 299] width 10 height 10
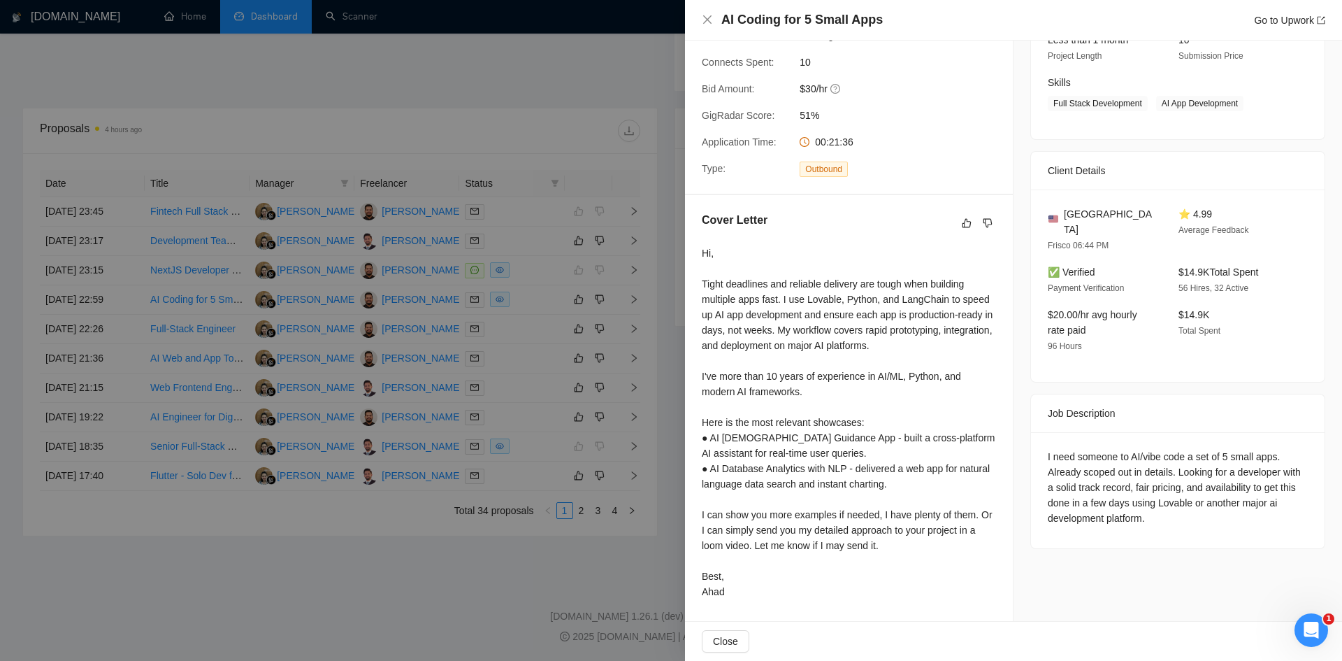
scroll to position [0, 0]
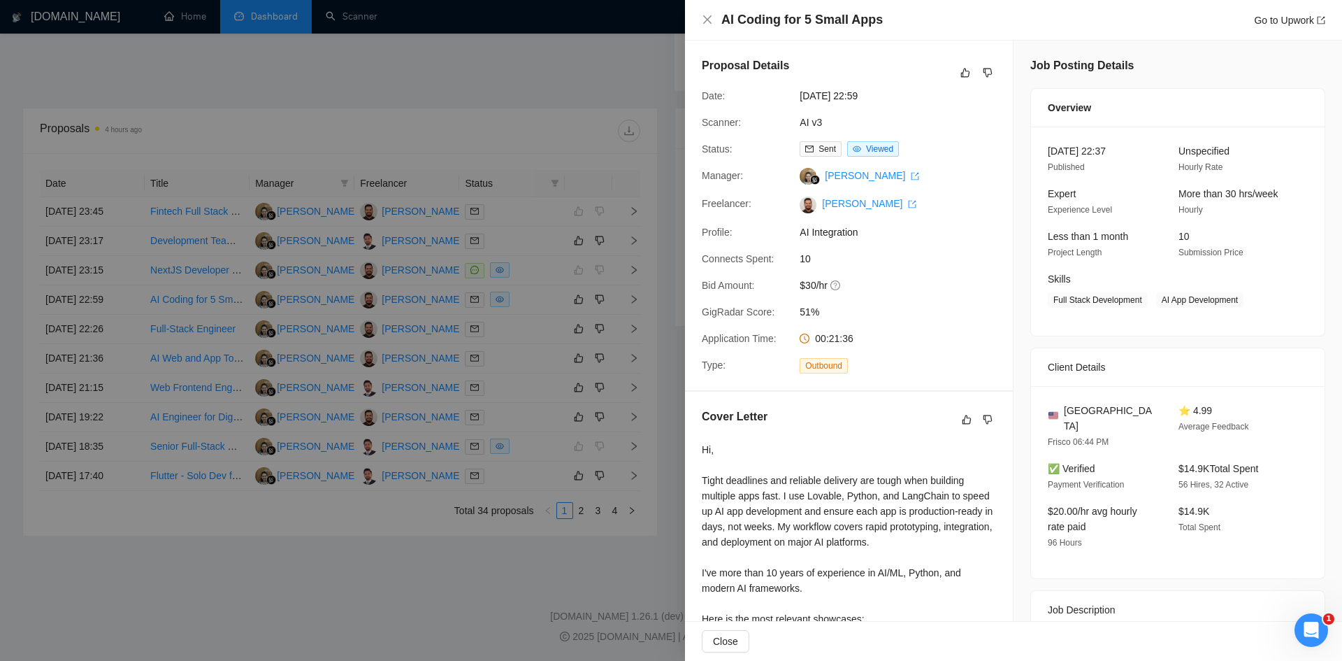
click at [398, 85] on div at bounding box center [671, 330] width 1342 height 661
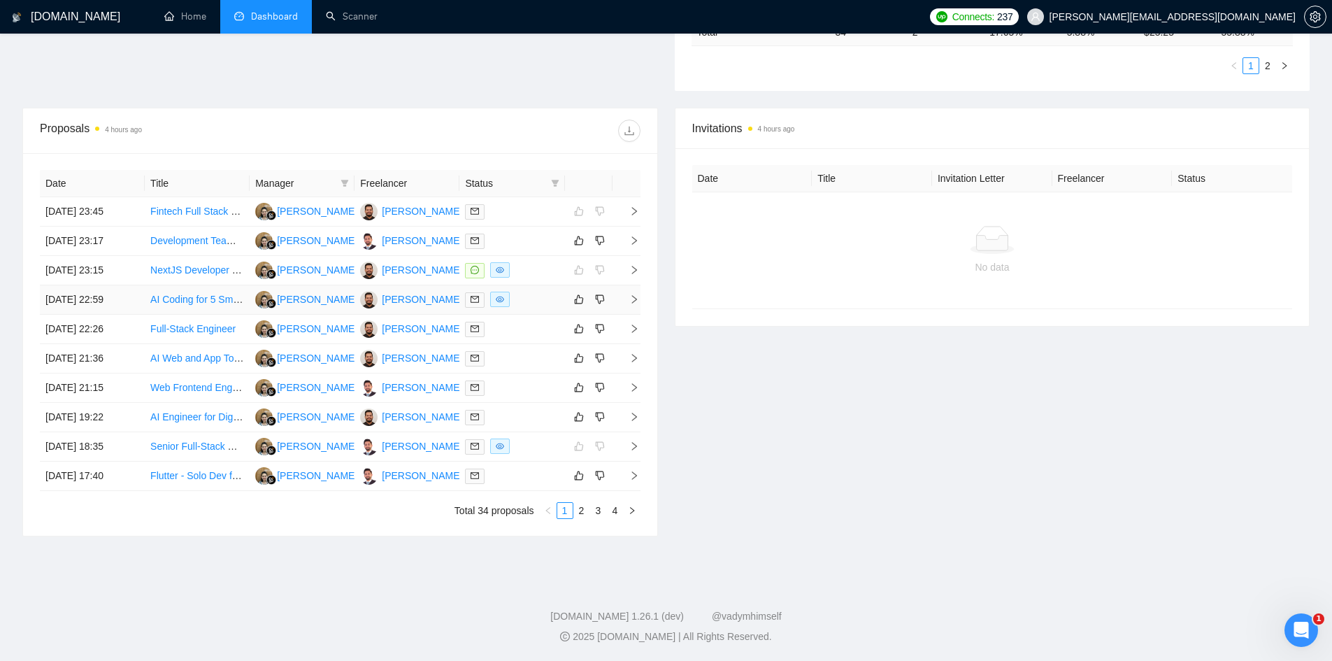
click at [634, 297] on icon "right" at bounding box center [634, 299] width 10 height 10
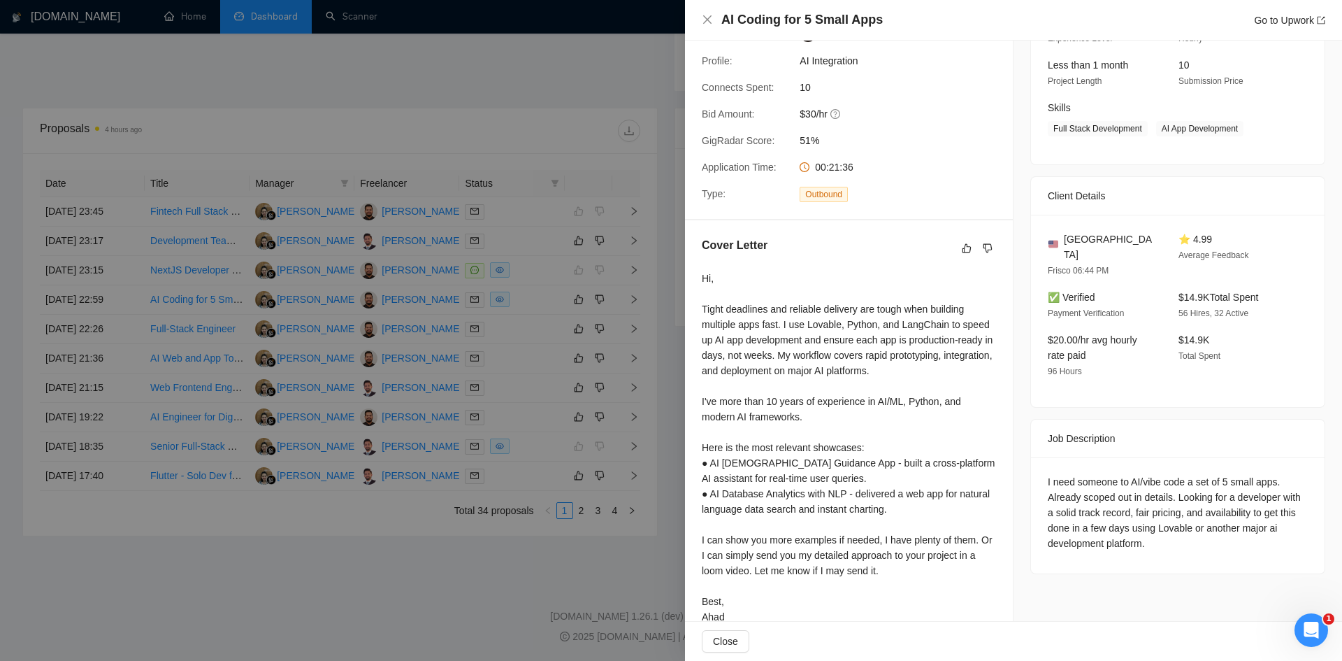
scroll to position [196, 0]
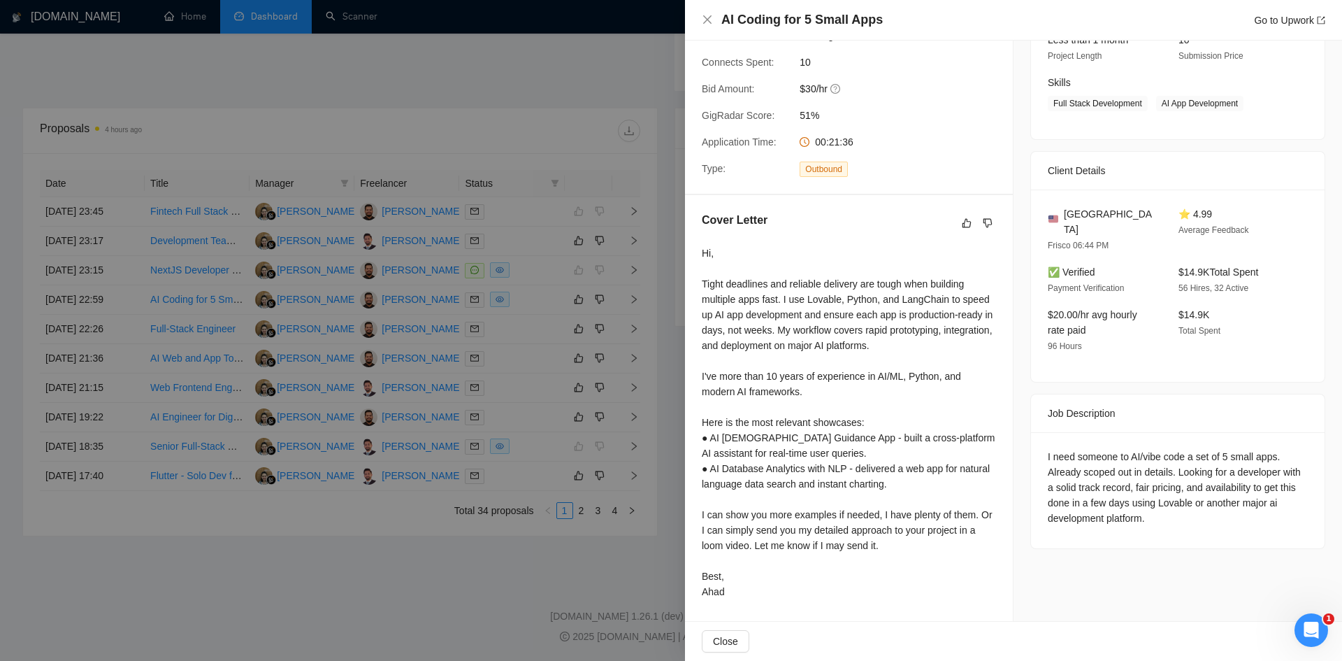
click at [538, 93] on div at bounding box center [671, 330] width 1342 height 661
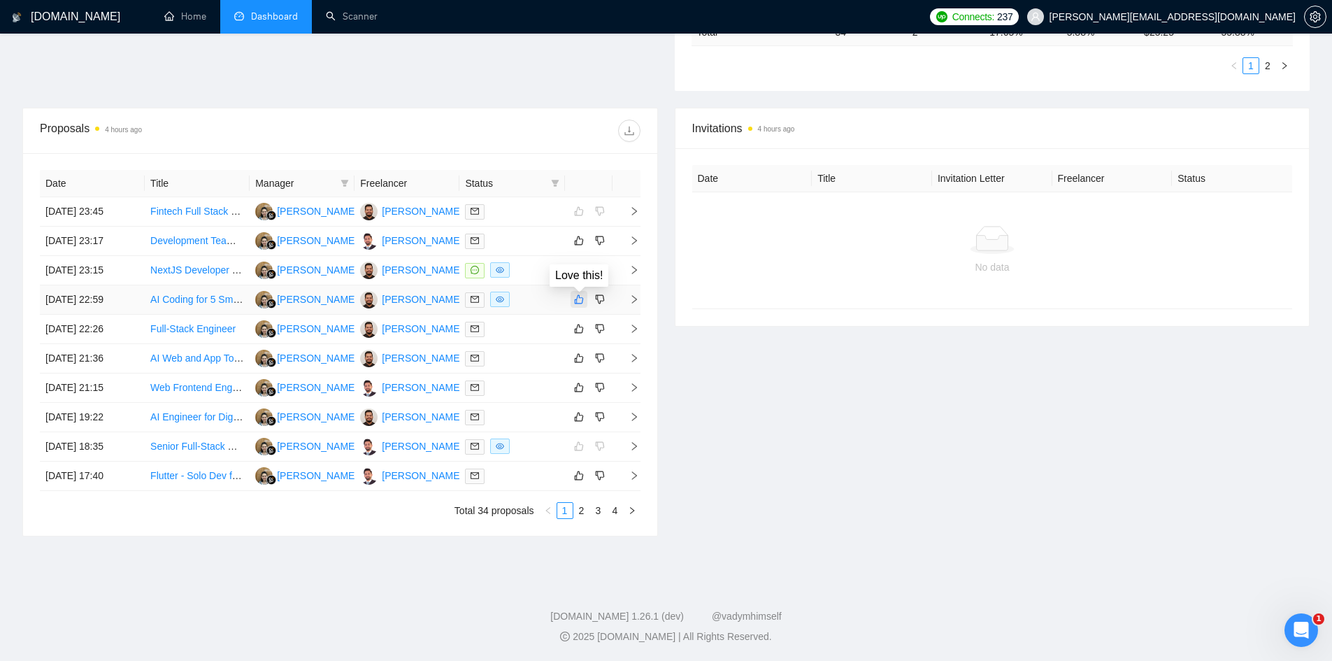
click at [575, 303] on icon "like" at bounding box center [578, 299] width 9 height 9
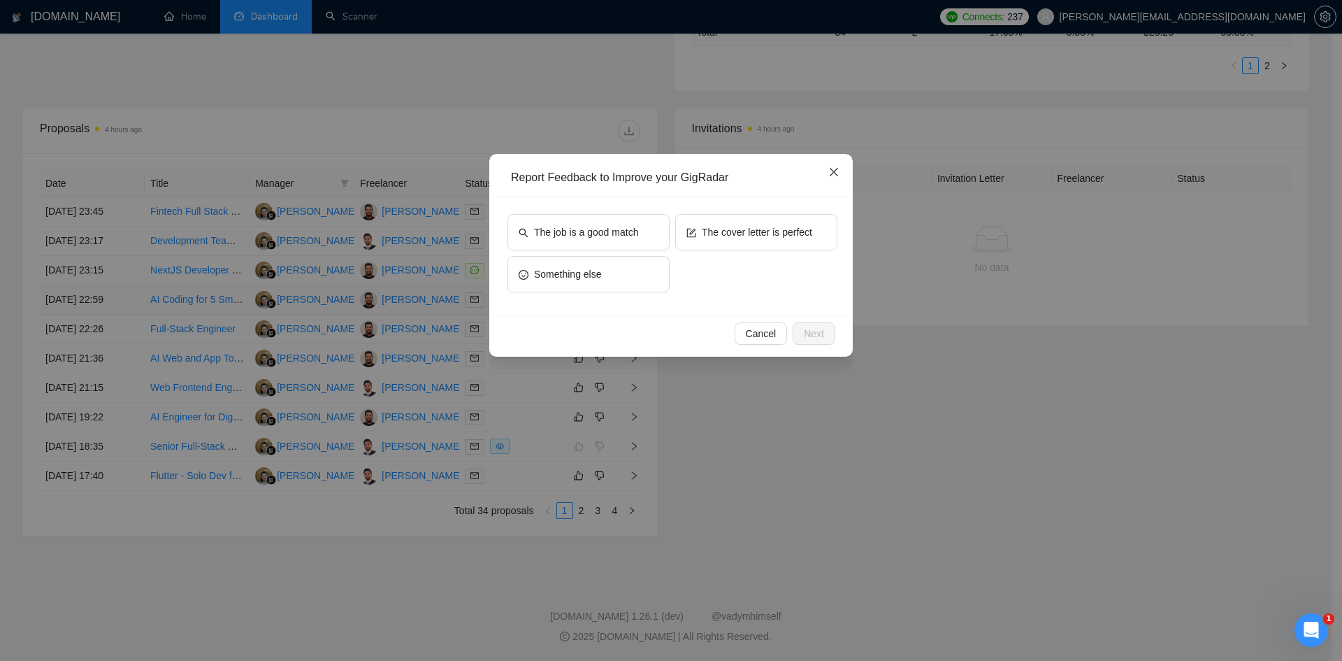
click at [839, 167] on icon "close" at bounding box center [833, 171] width 11 height 11
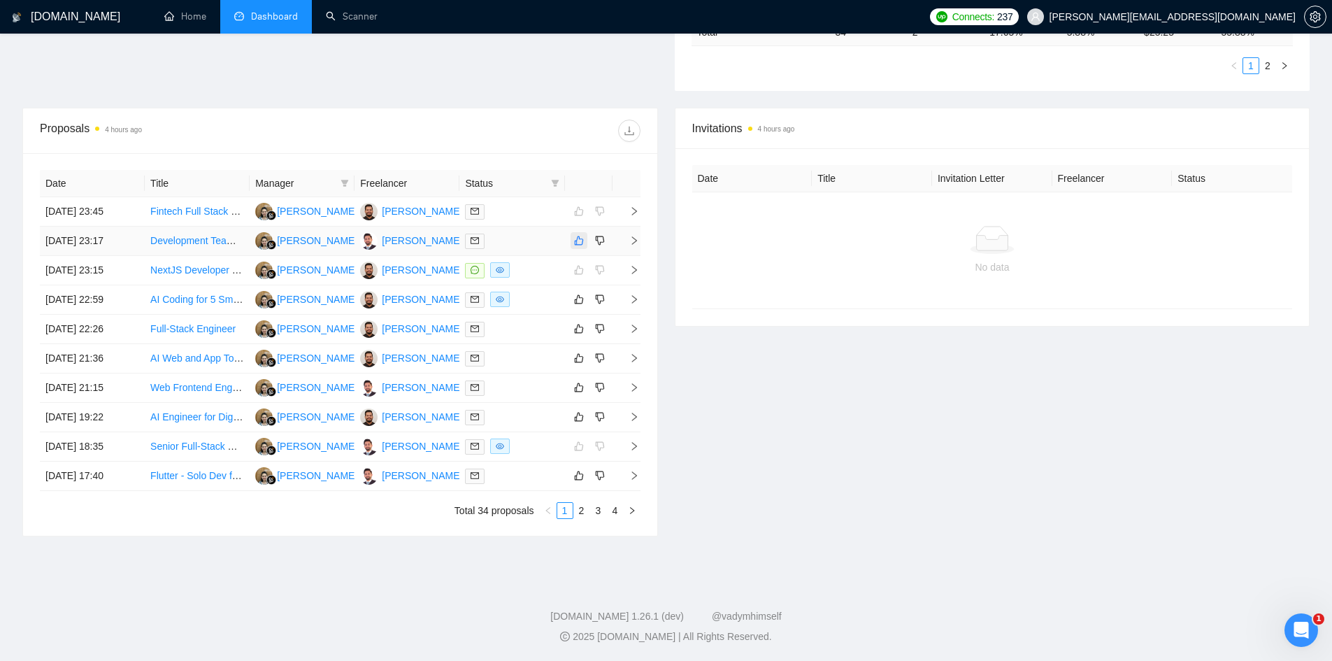
click at [575, 236] on icon "like" at bounding box center [579, 240] width 10 height 11
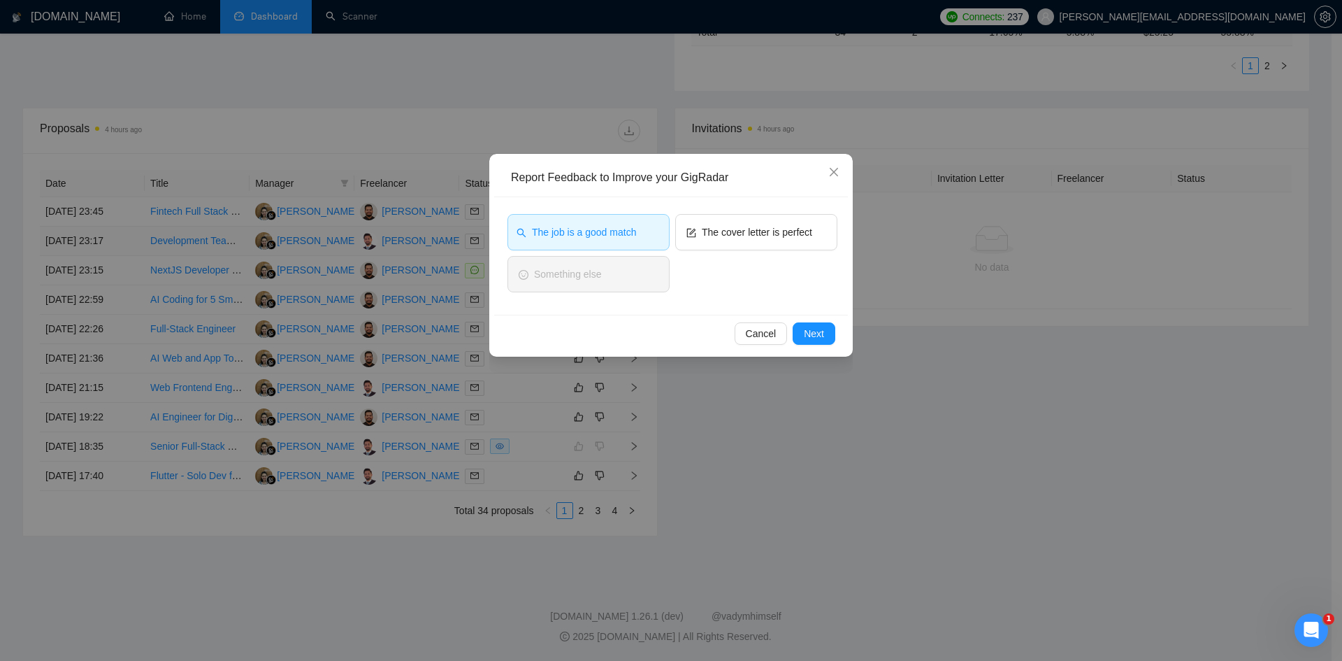
click at [943, 301] on div "Report Feedback to Improve your GigRadar The job is a good match The cover lett…" at bounding box center [671, 330] width 1342 height 661
drag, startPoint x: 943, startPoint y: 301, endPoint x: 852, endPoint y: 295, distance: 91.1
click at [943, 301] on div "Report Feedback to Improve your GigRadar The job is a good match The cover lett…" at bounding box center [671, 330] width 1342 height 661
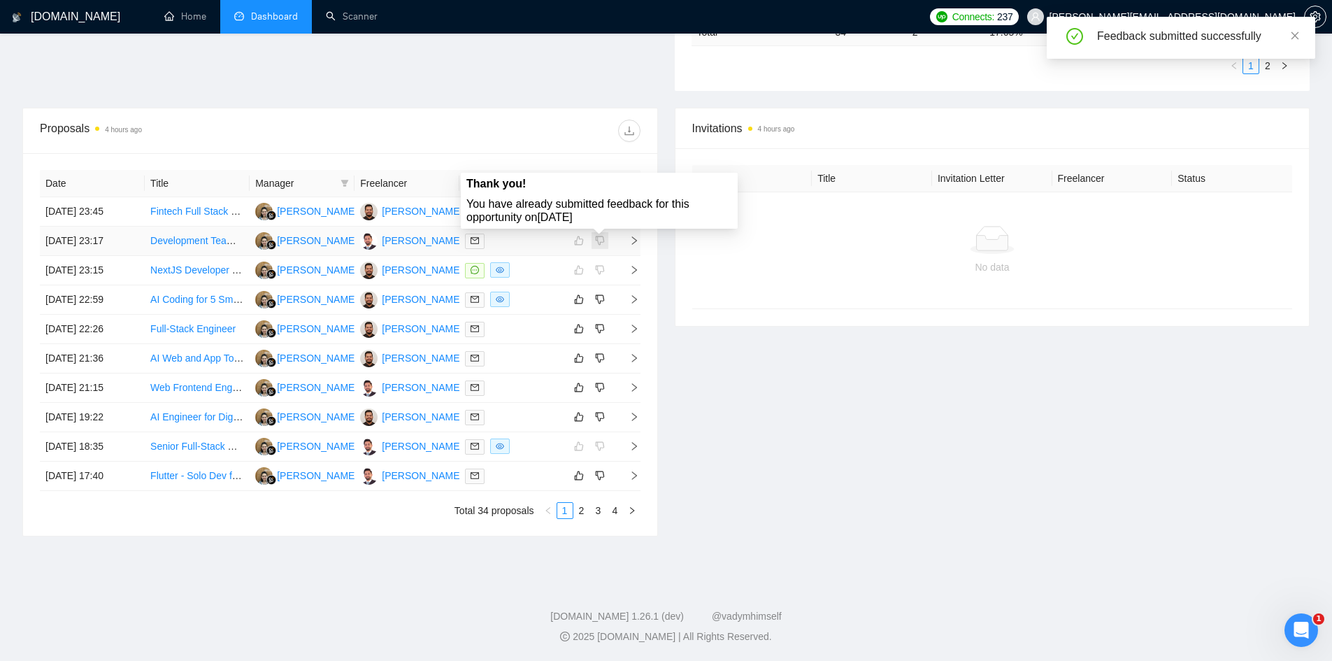
click at [599, 243] on span at bounding box center [599, 240] width 17 height 17
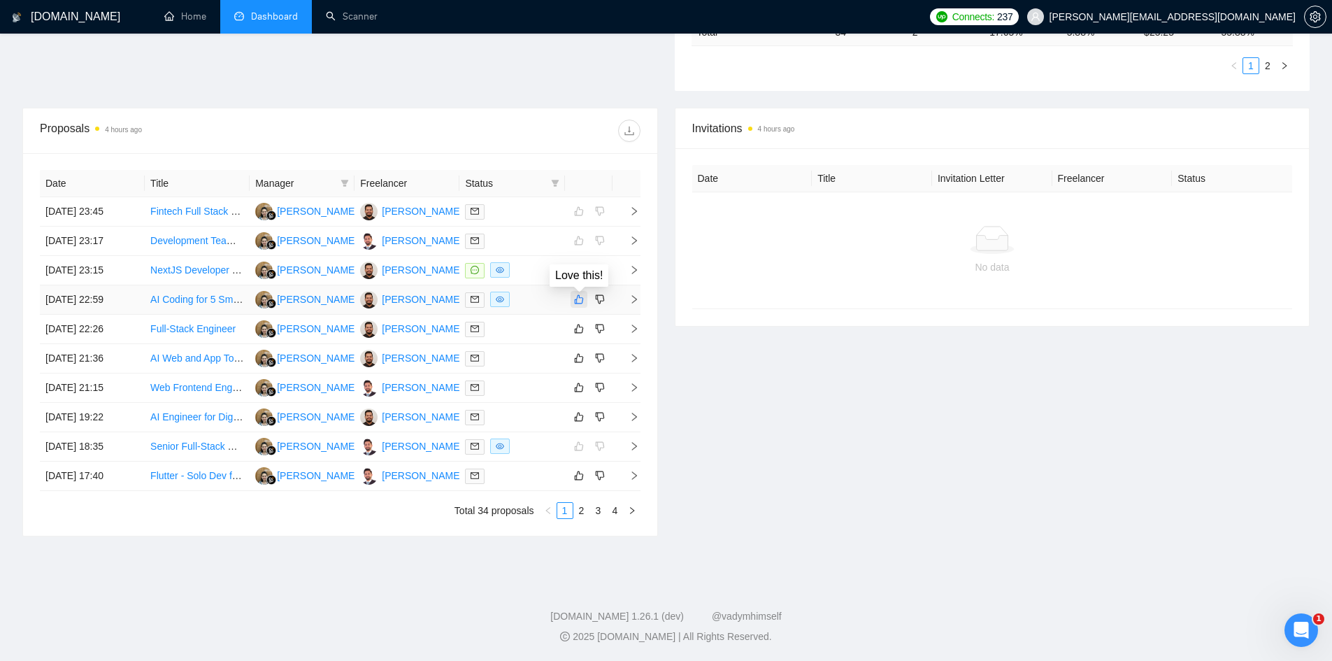
click at [581, 297] on icon "like" at bounding box center [579, 299] width 10 height 11
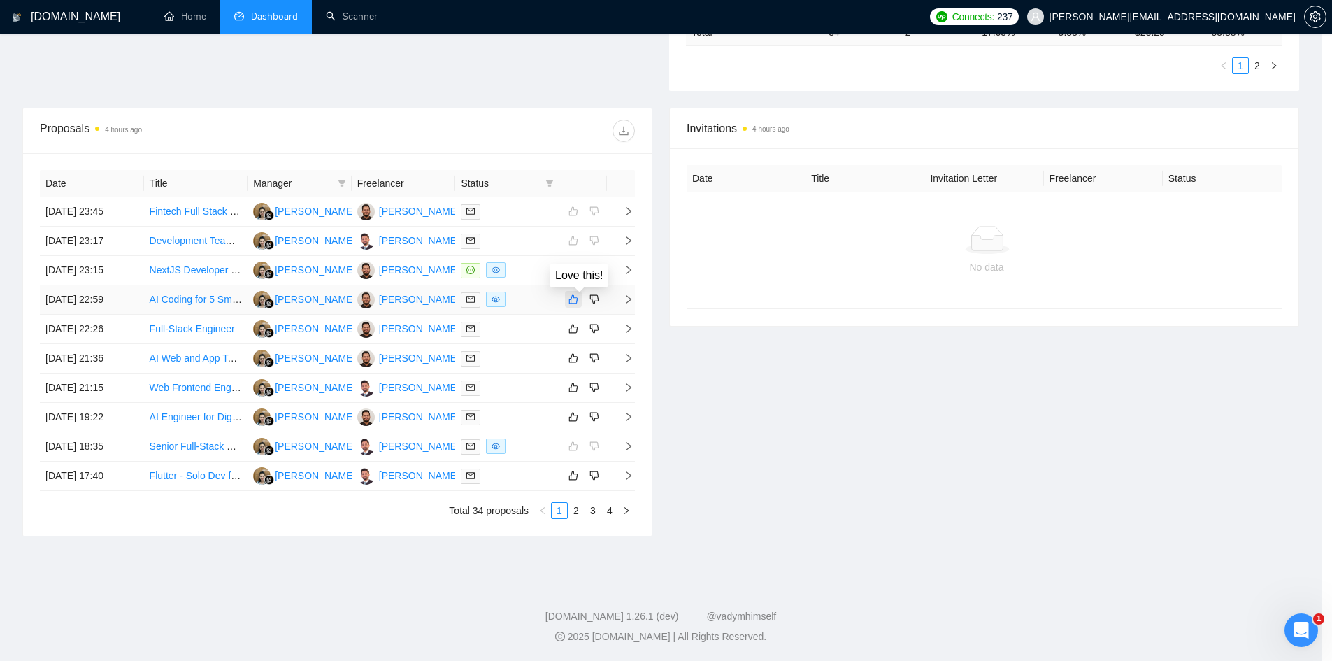
click at [581, 196] on div "Report Feedback to Improve your GigRadar The job is a good match The cover lett…" at bounding box center [660, 196] width 1321 height 0
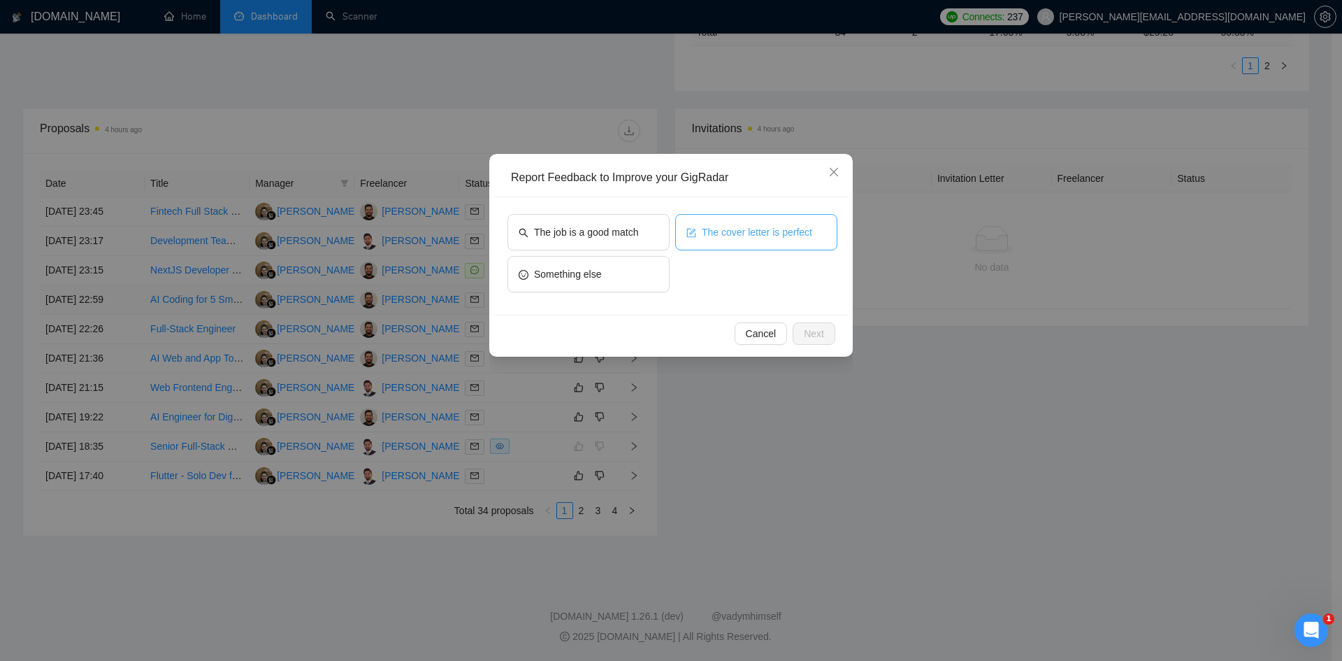
click at [728, 244] on button "The cover letter is perfect" at bounding box center [756, 232] width 162 height 36
click at [713, 224] on button "The cover letter is perfect" at bounding box center [756, 232] width 162 height 36
click at [547, 235] on span "The job is a good match" at bounding box center [586, 231] width 104 height 15
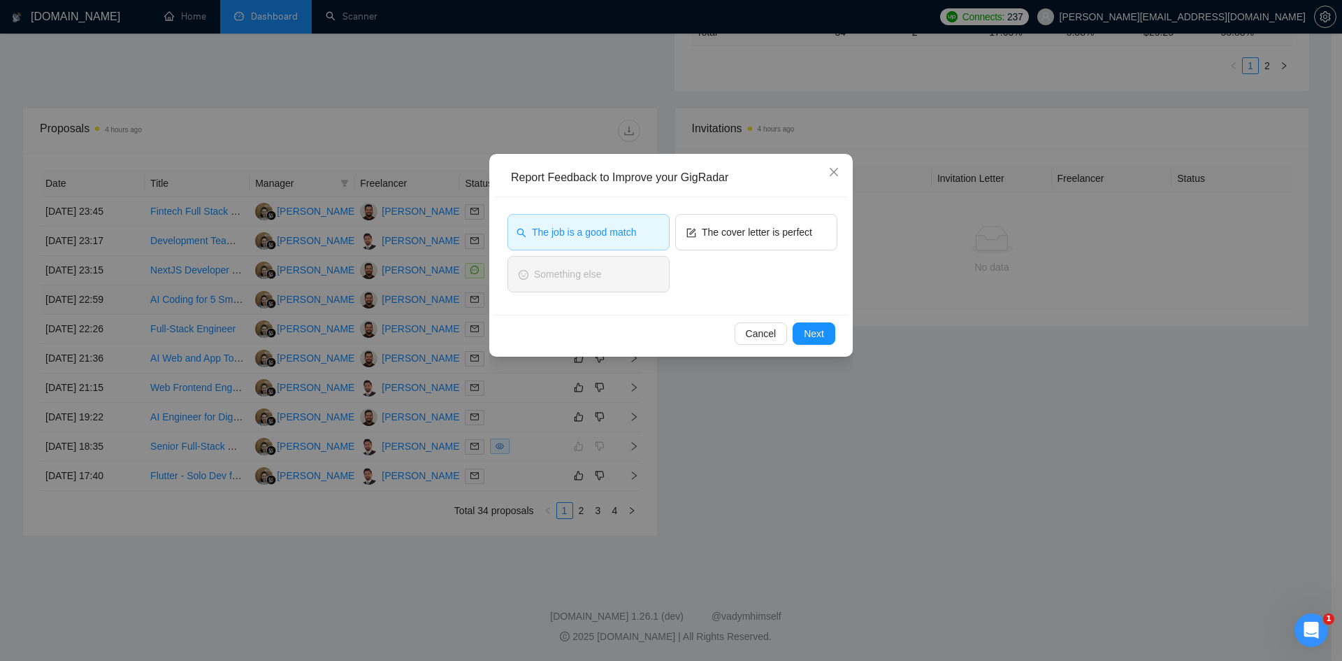
click at [547, 235] on span "The job is a good match" at bounding box center [584, 231] width 104 height 15
click at [547, 218] on button "The job is a good match" at bounding box center [589, 232] width 162 height 36
drag, startPoint x: 780, startPoint y: 236, endPoint x: 789, endPoint y: 240, distance: 10.0
click at [789, 240] on button "The cover letter is perfect" at bounding box center [756, 232] width 162 height 36
click at [582, 227] on span "The job is a good match" at bounding box center [584, 231] width 104 height 15
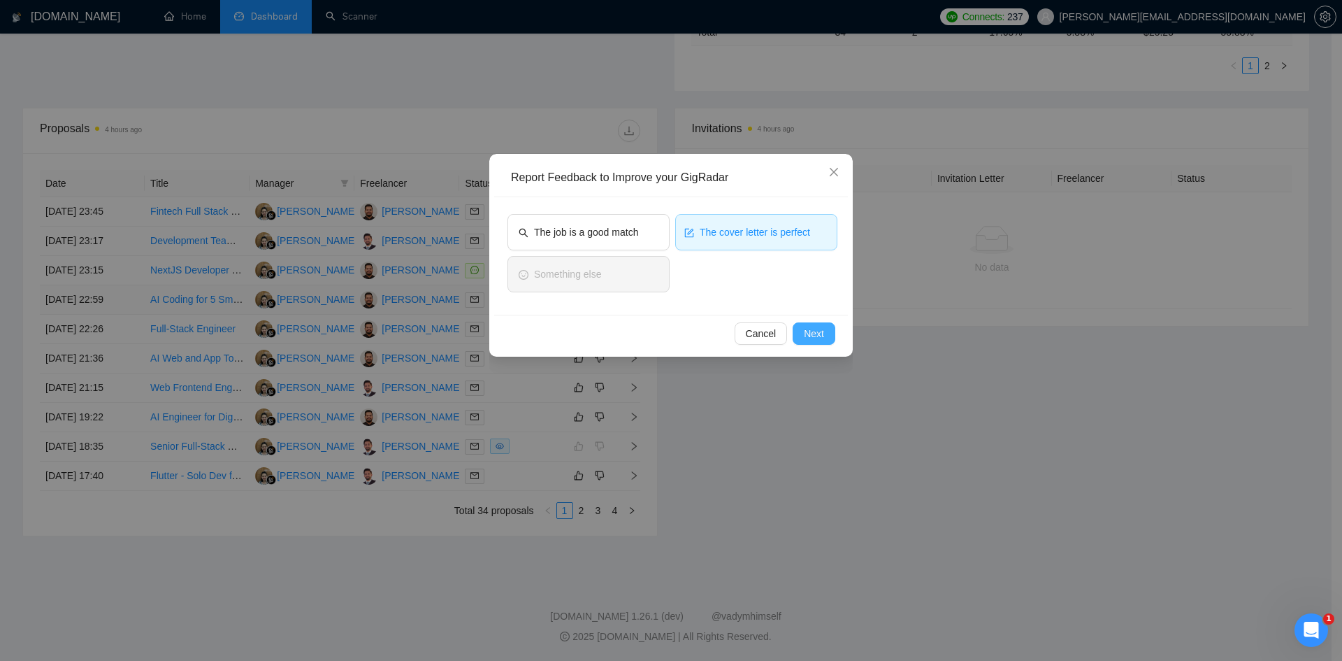
click at [818, 330] on span "Next" at bounding box center [814, 333] width 20 height 15
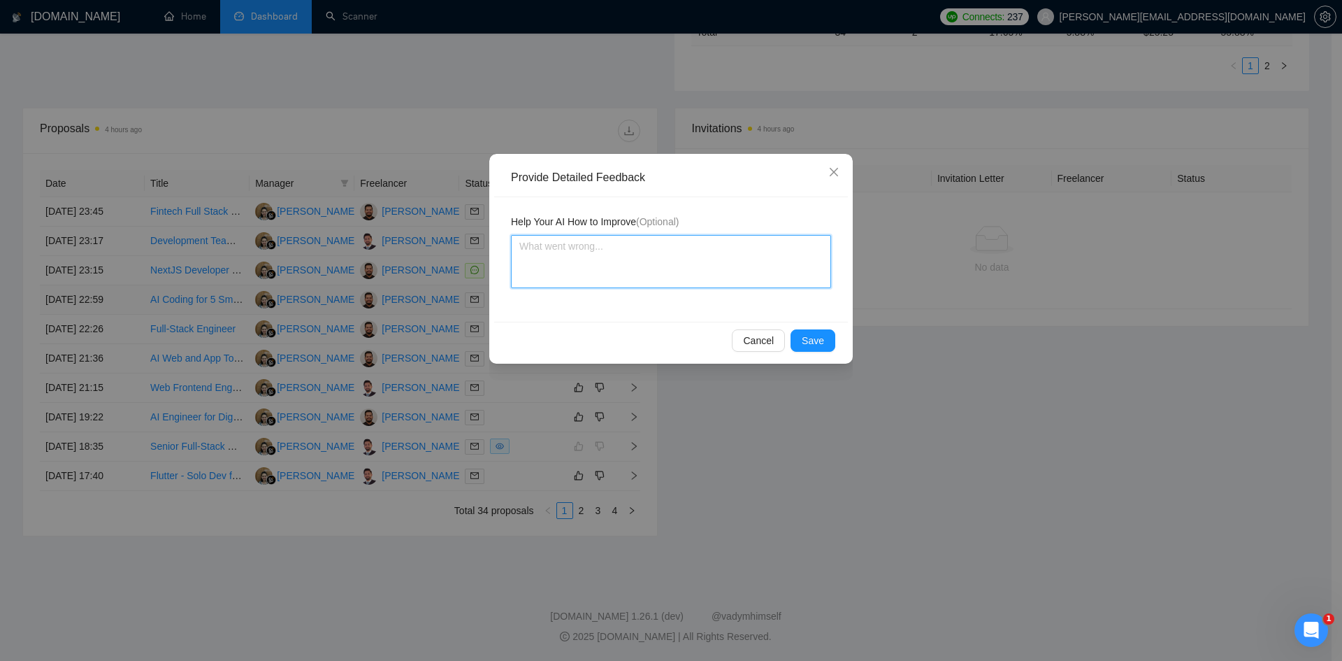
click at [569, 246] on textarea at bounding box center [671, 261] width 320 height 53
click at [823, 342] on span "Save" at bounding box center [813, 340] width 22 height 15
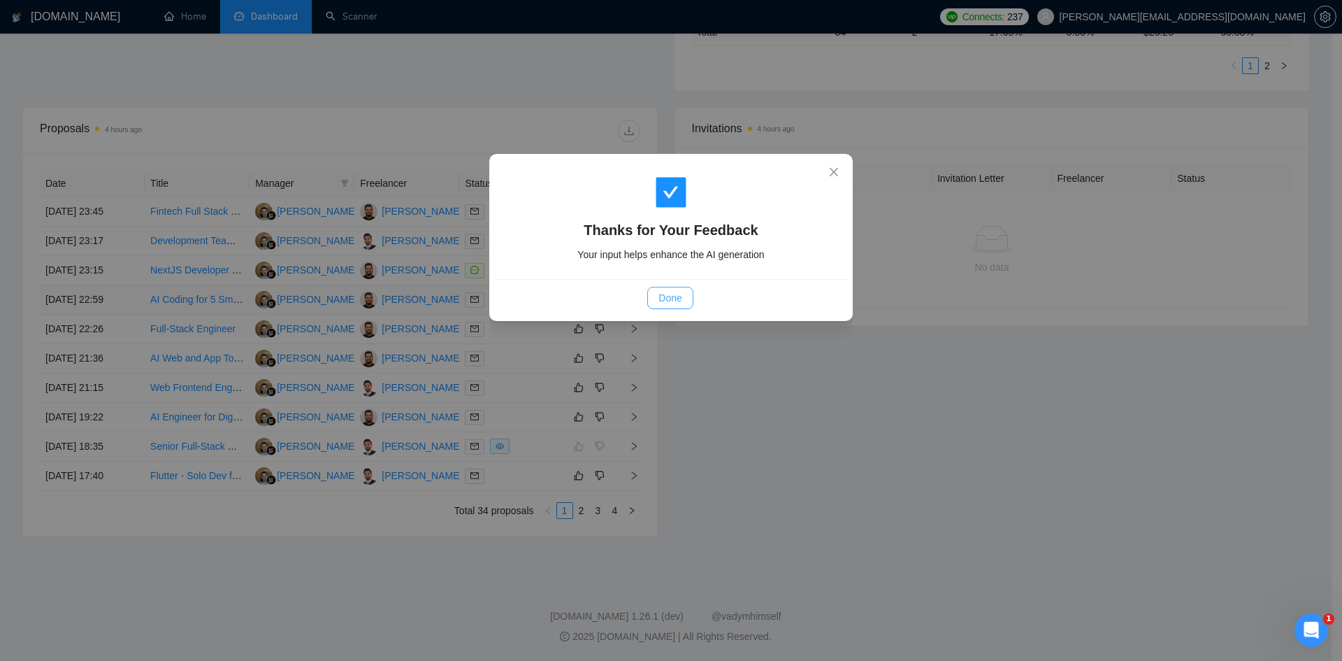
click at [678, 293] on span "Done" at bounding box center [670, 297] width 23 height 15
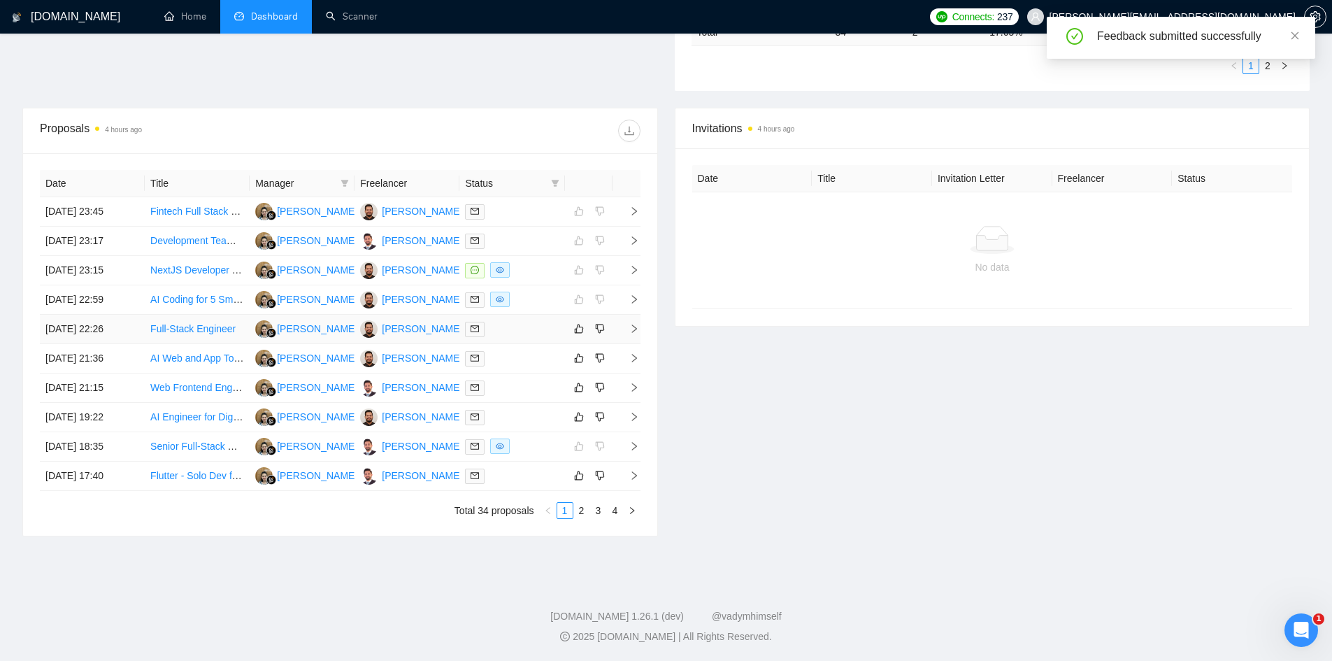
click at [629, 328] on icon "right" at bounding box center [634, 329] width 10 height 10
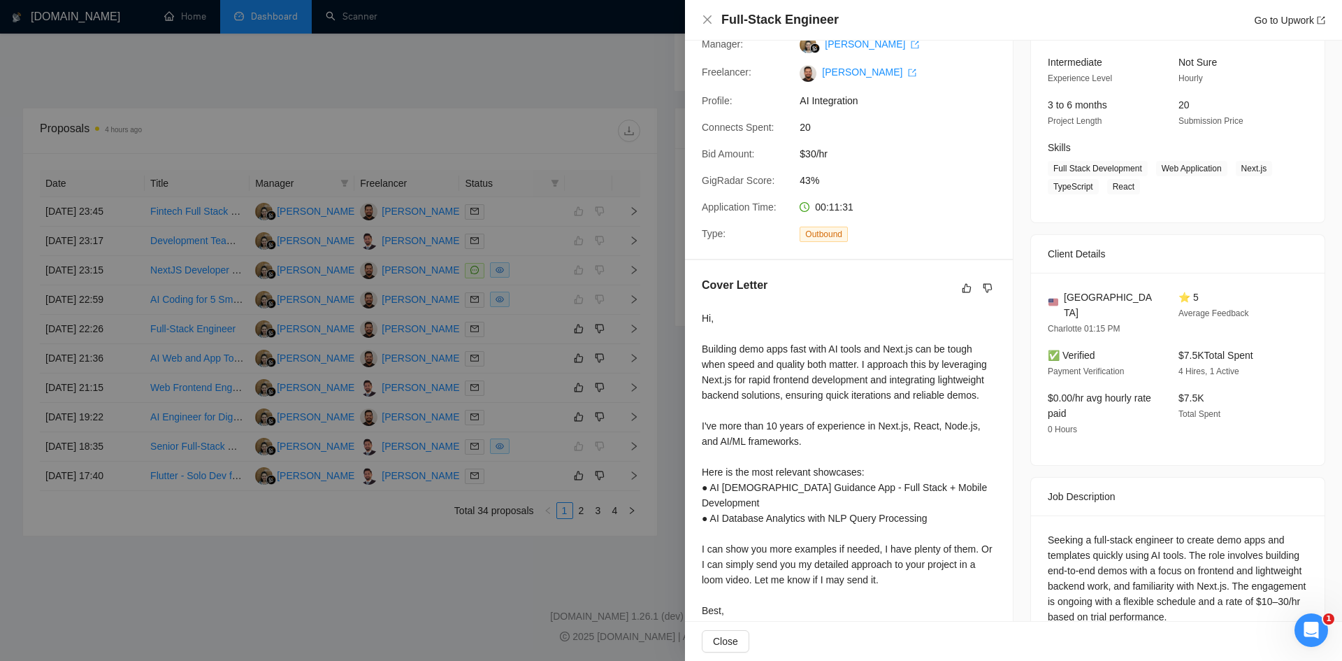
scroll to position [155, 0]
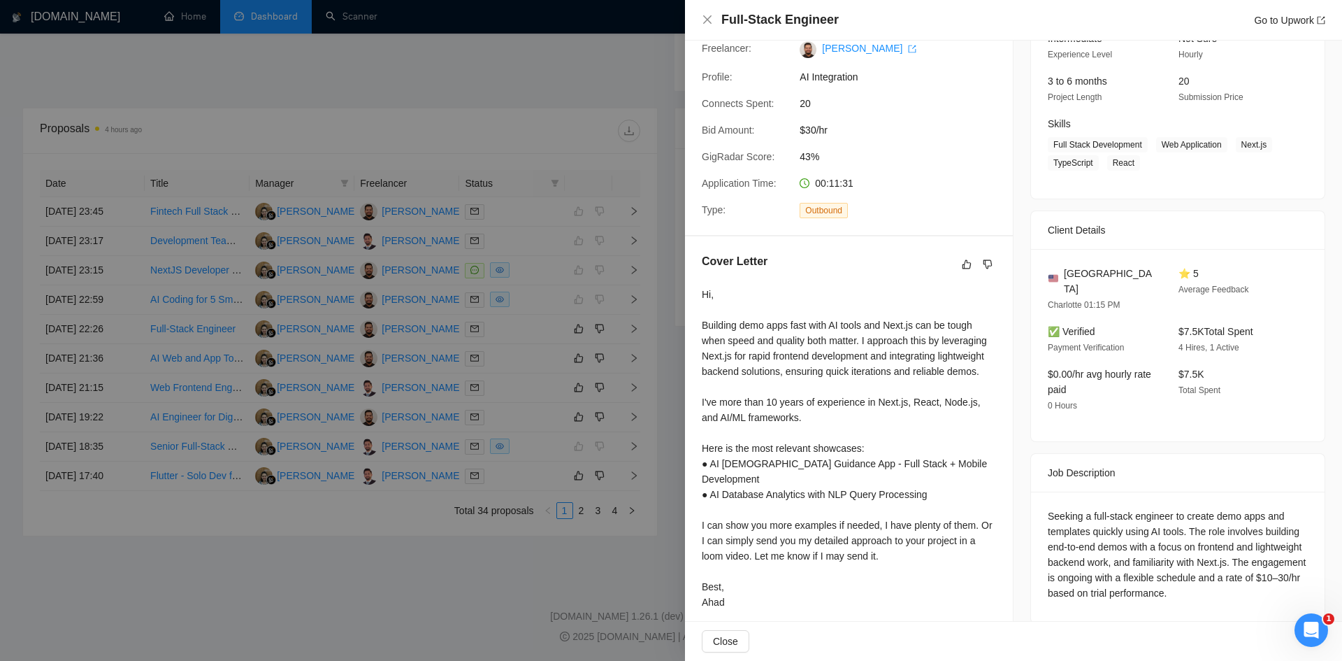
click at [452, 614] on div at bounding box center [671, 330] width 1342 height 661
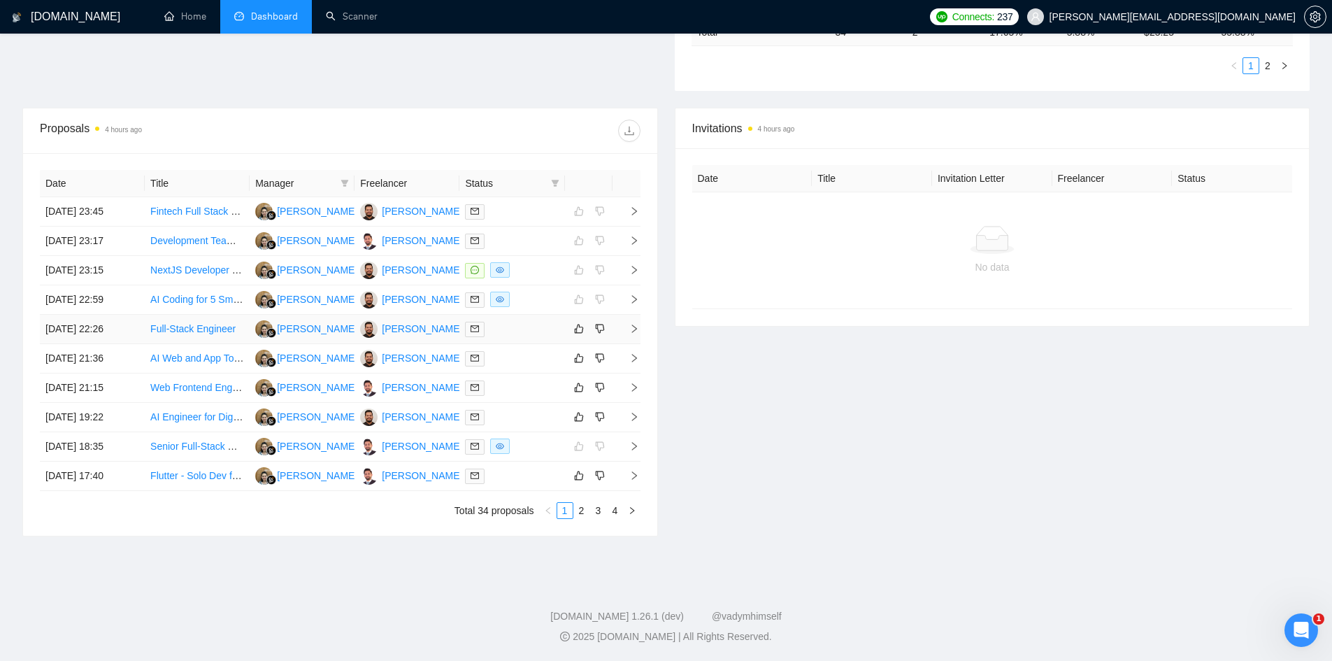
click at [631, 329] on icon "right" at bounding box center [634, 329] width 10 height 10
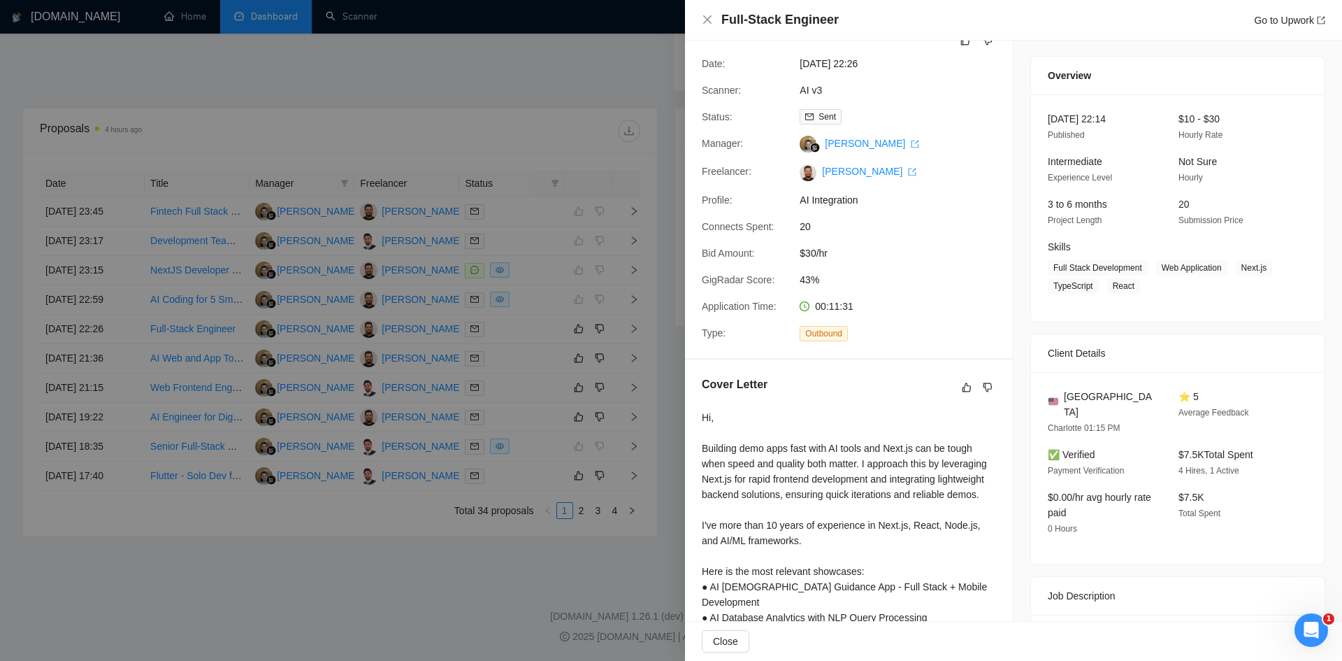
scroll to position [0, 0]
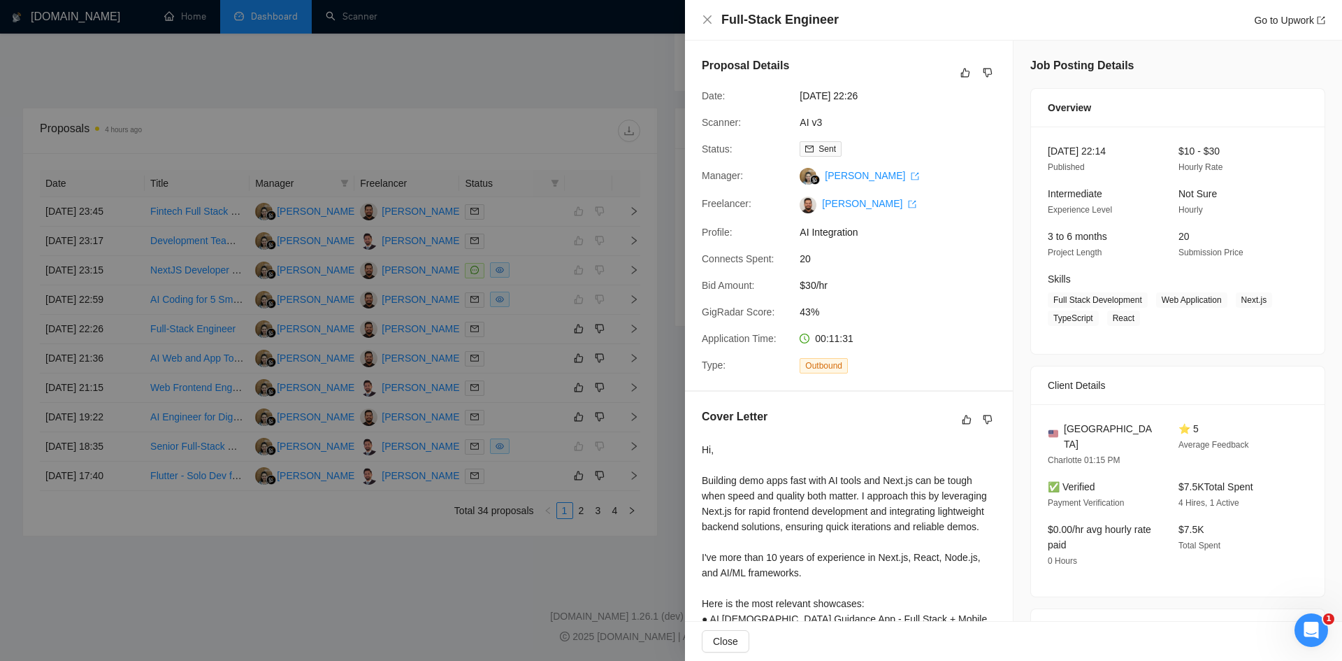
click at [447, 617] on div at bounding box center [671, 330] width 1342 height 661
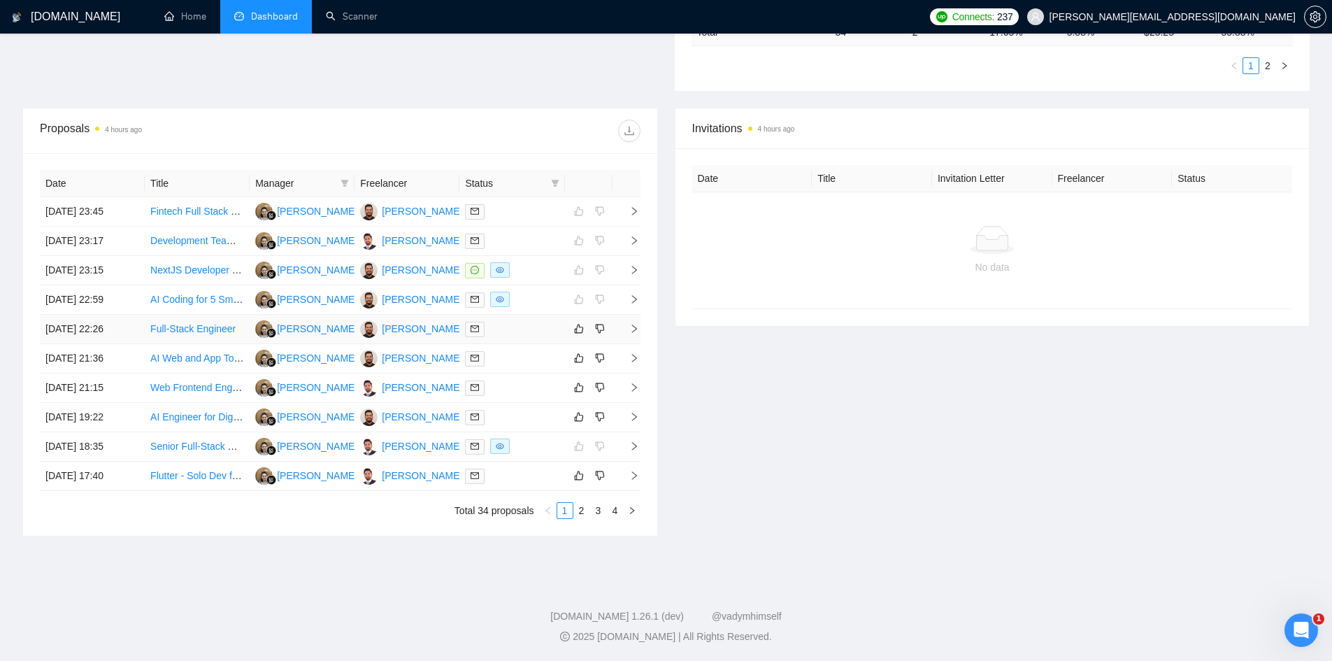
click at [215, 340] on td "Full-Stack Engineer" at bounding box center [197, 329] width 105 height 29
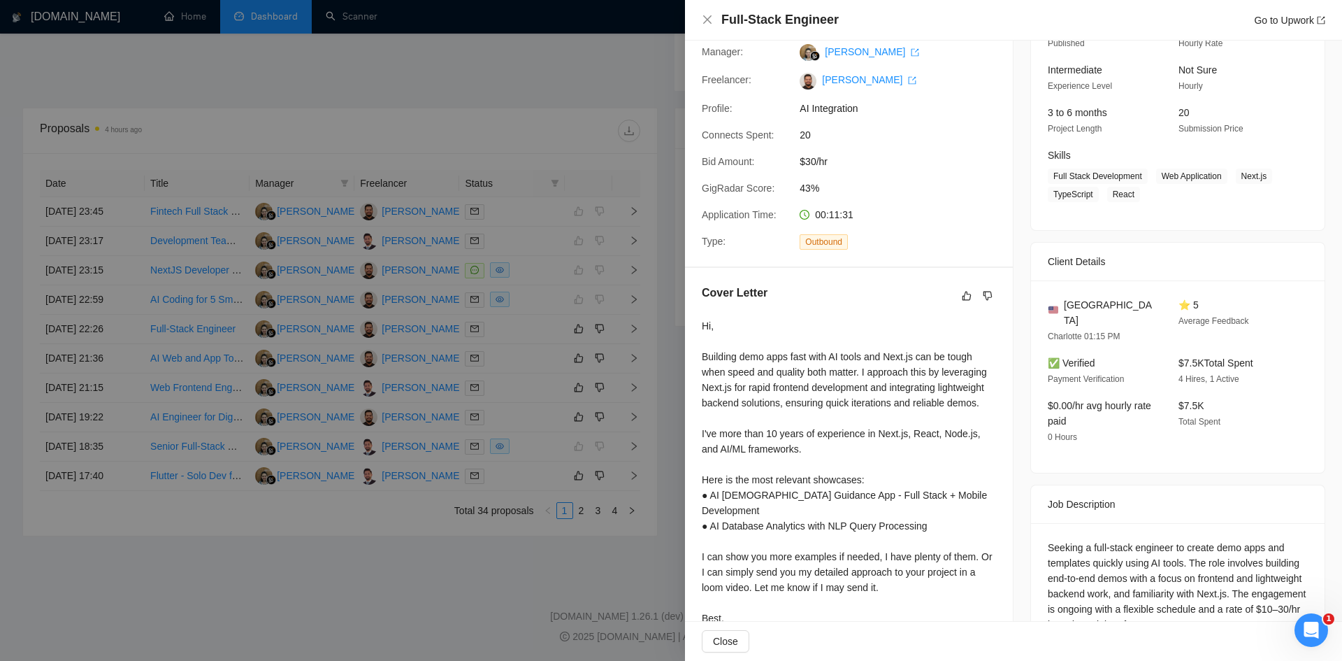
scroll to position [155, 0]
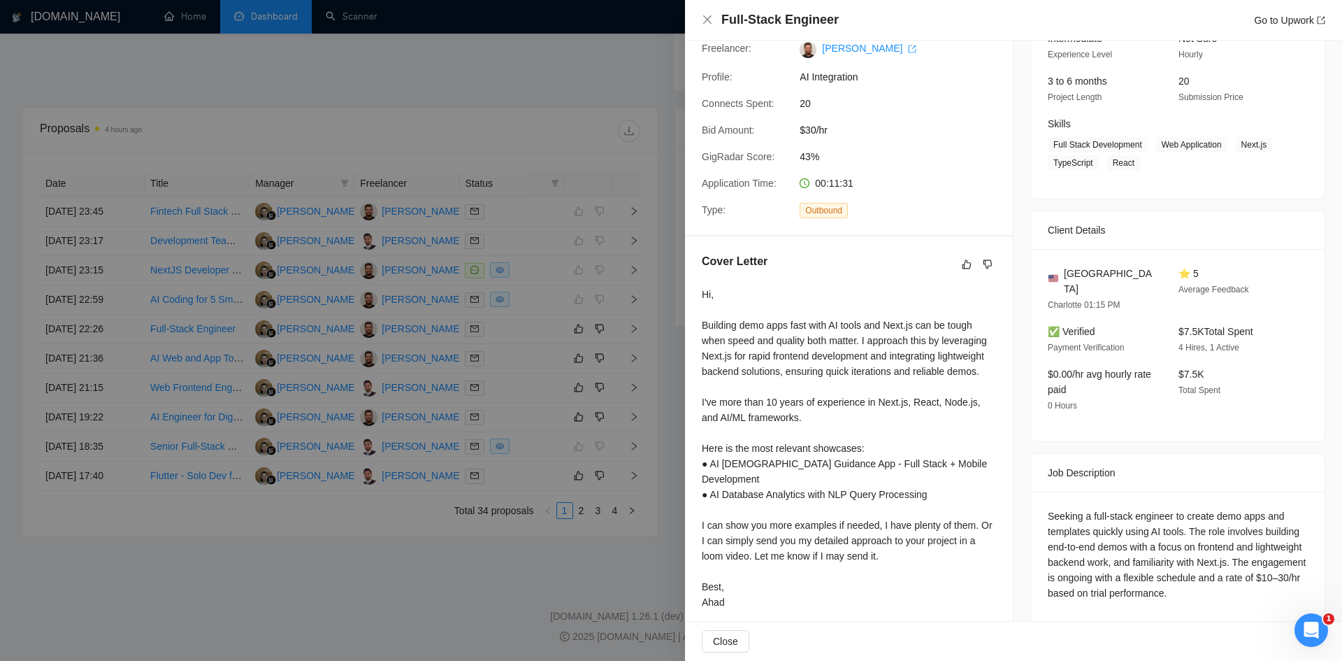
click at [846, 333] on div "Hi, Building demo apps fast with AI tools and Next.js can be tough when speed a…" at bounding box center [849, 448] width 294 height 323
click at [336, 617] on div at bounding box center [671, 330] width 1342 height 661
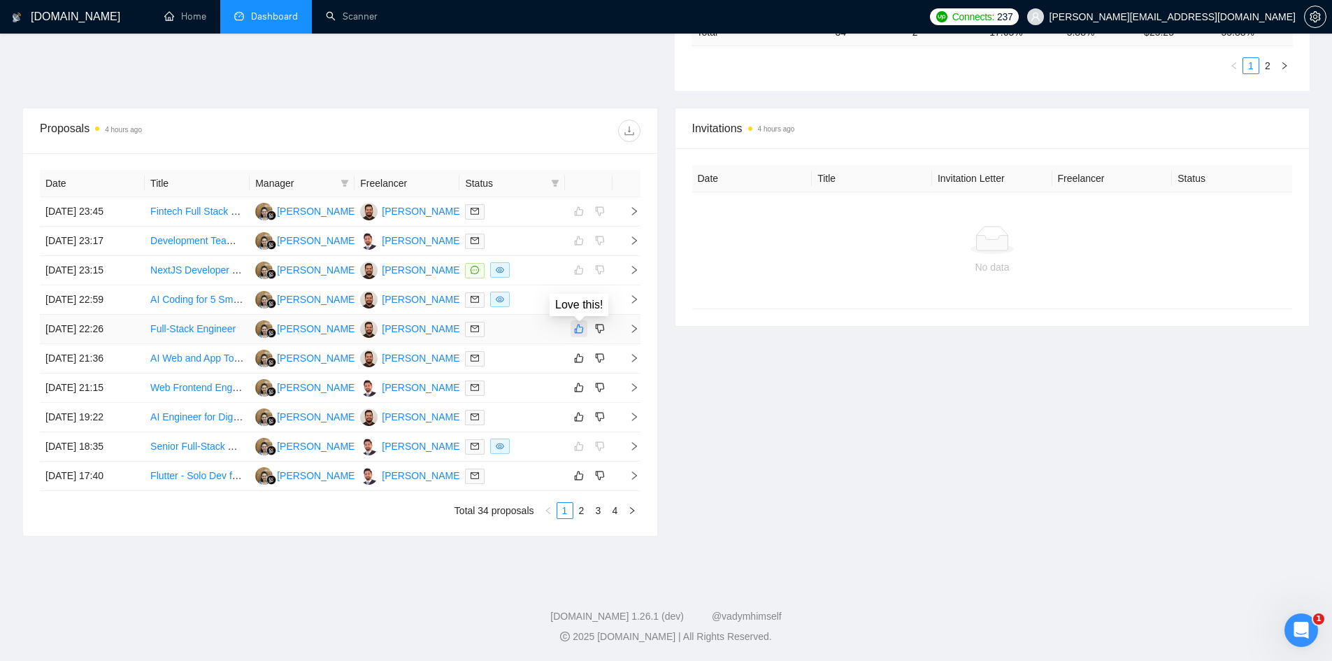
click at [580, 327] on icon "like" at bounding box center [578, 328] width 9 height 9
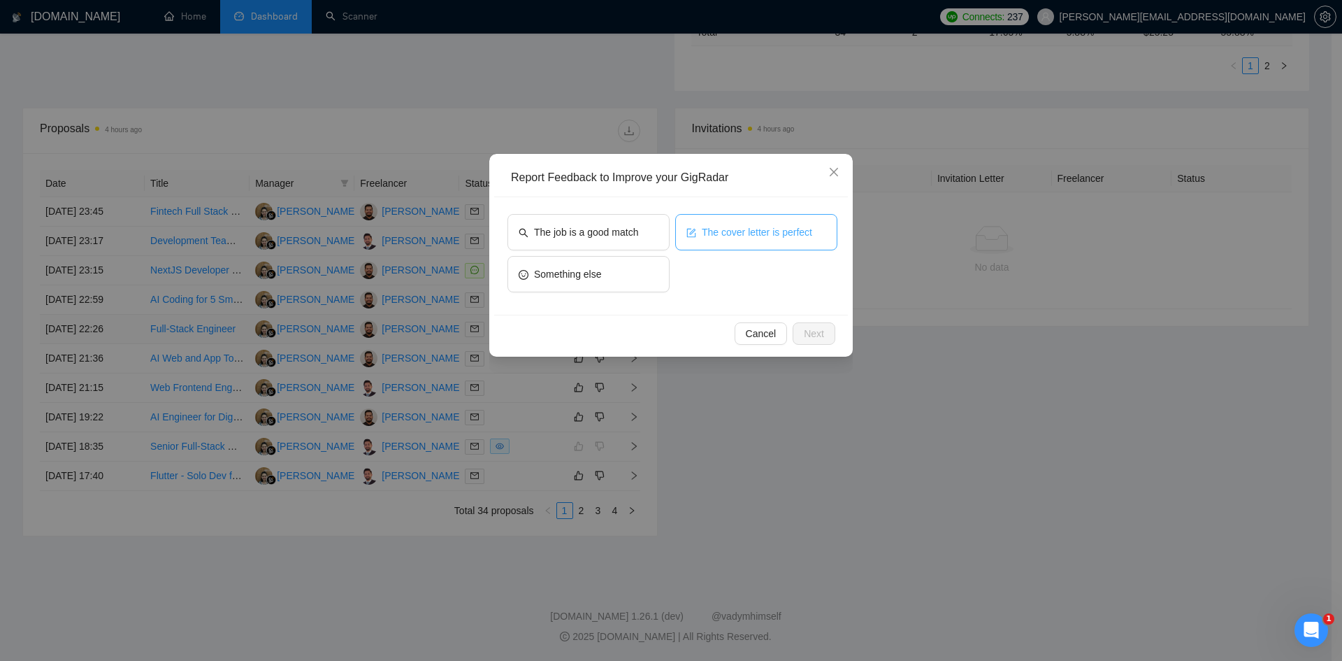
click at [748, 231] on span "The cover letter is perfect" at bounding box center [757, 231] width 110 height 15
click at [811, 325] on button "Next" at bounding box center [814, 333] width 43 height 22
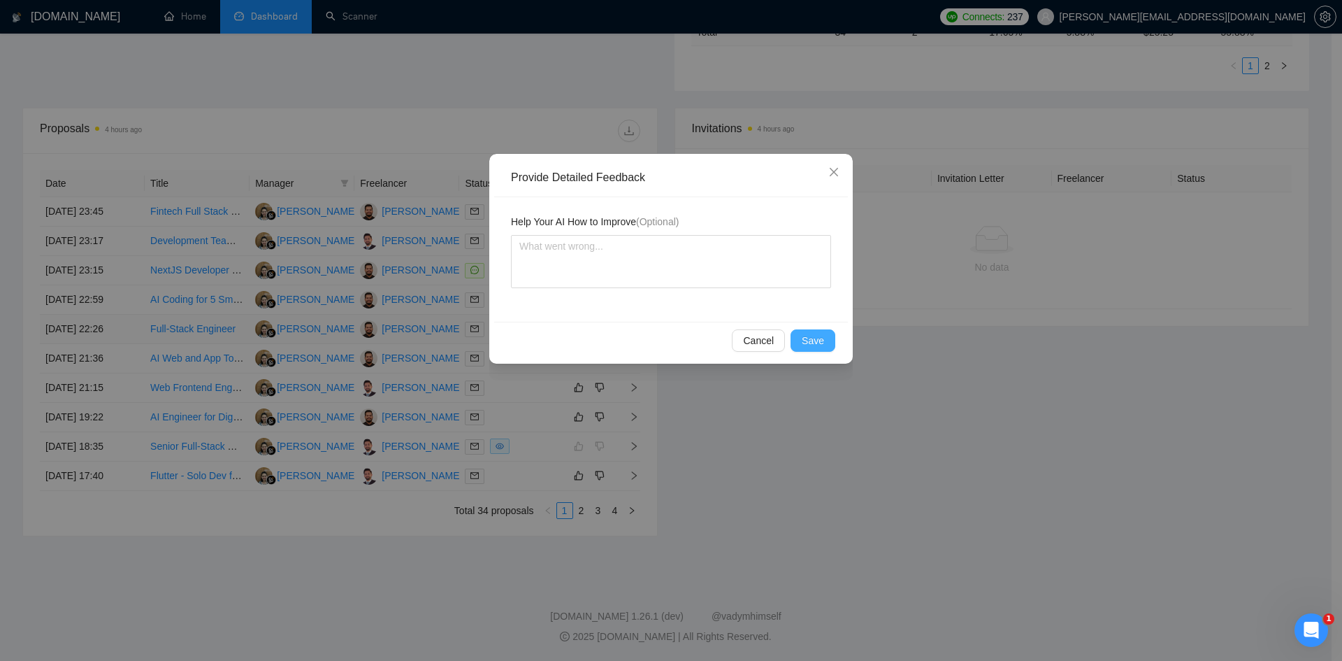
click at [812, 345] on span "Save" at bounding box center [813, 340] width 22 height 15
click at [812, 345] on div "Provide Detailed Feedback Help Your AI How to Improve (Optional) Cancel Save" at bounding box center [671, 330] width 1342 height 661
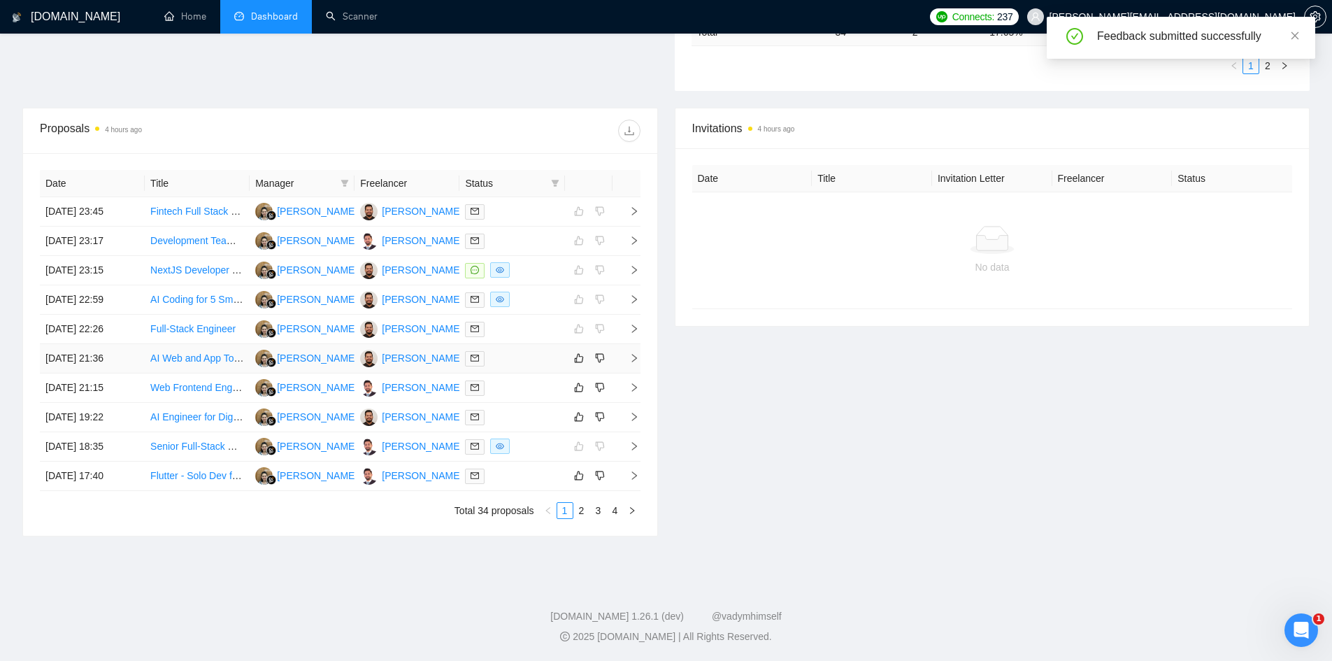
click at [635, 362] on icon "right" at bounding box center [634, 358] width 10 height 10
click at [636, 385] on icon "right" at bounding box center [634, 387] width 10 height 10
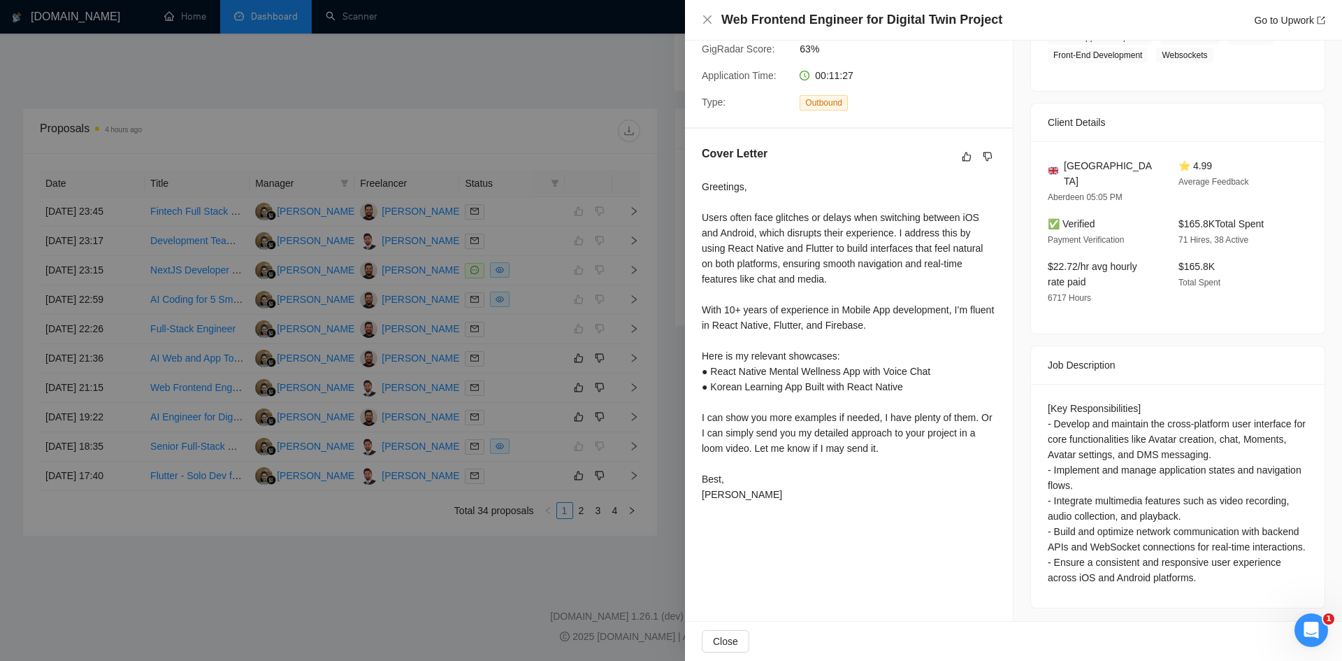
scroll to position [0, 0]
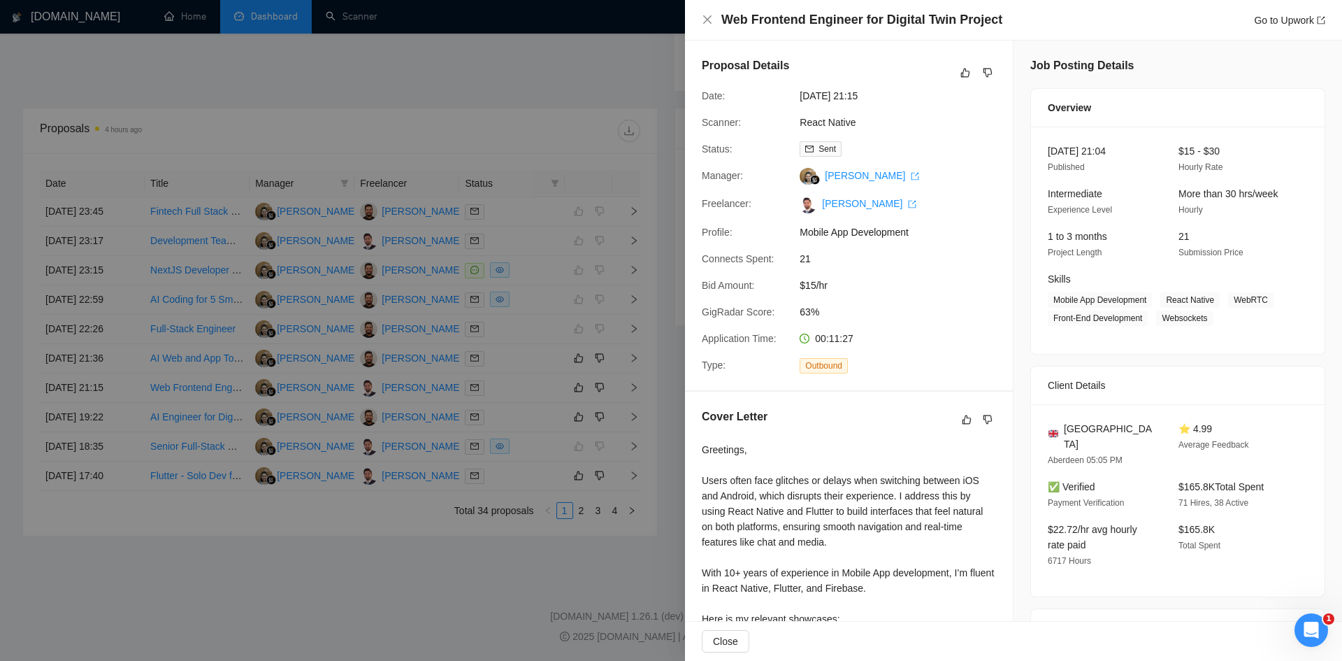
click at [253, 619] on div at bounding box center [671, 330] width 1342 height 661
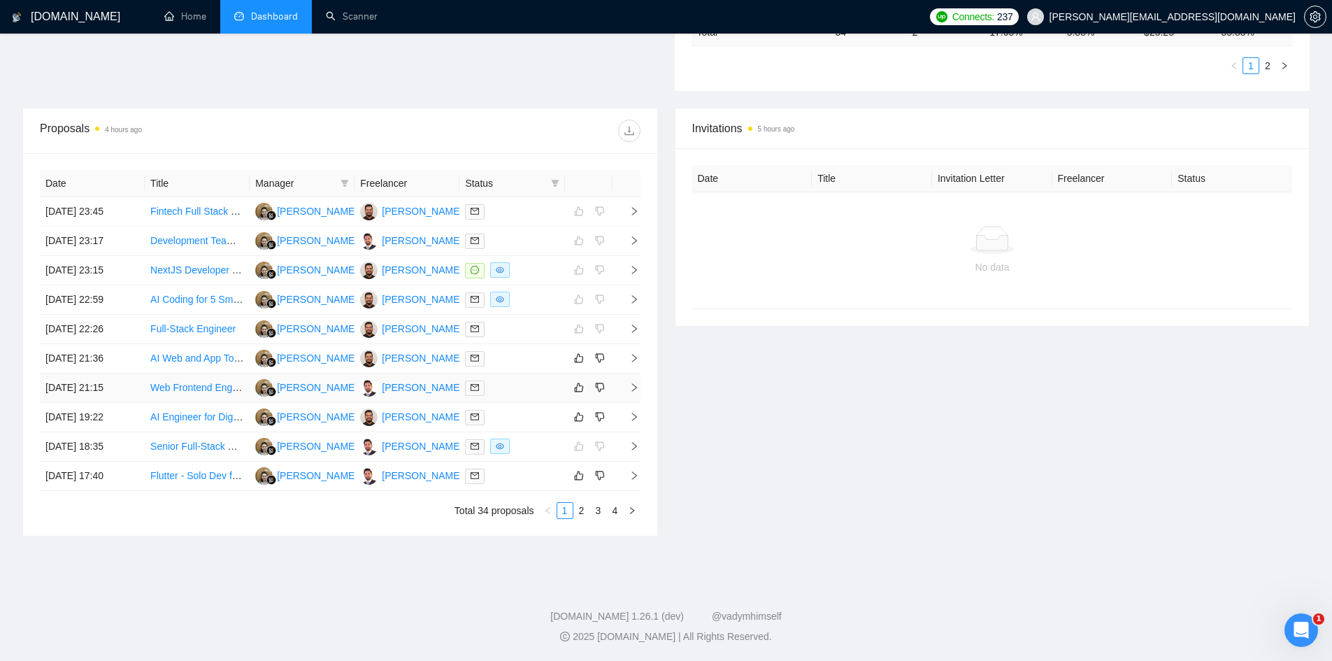
click at [636, 389] on icon "right" at bounding box center [634, 387] width 10 height 10
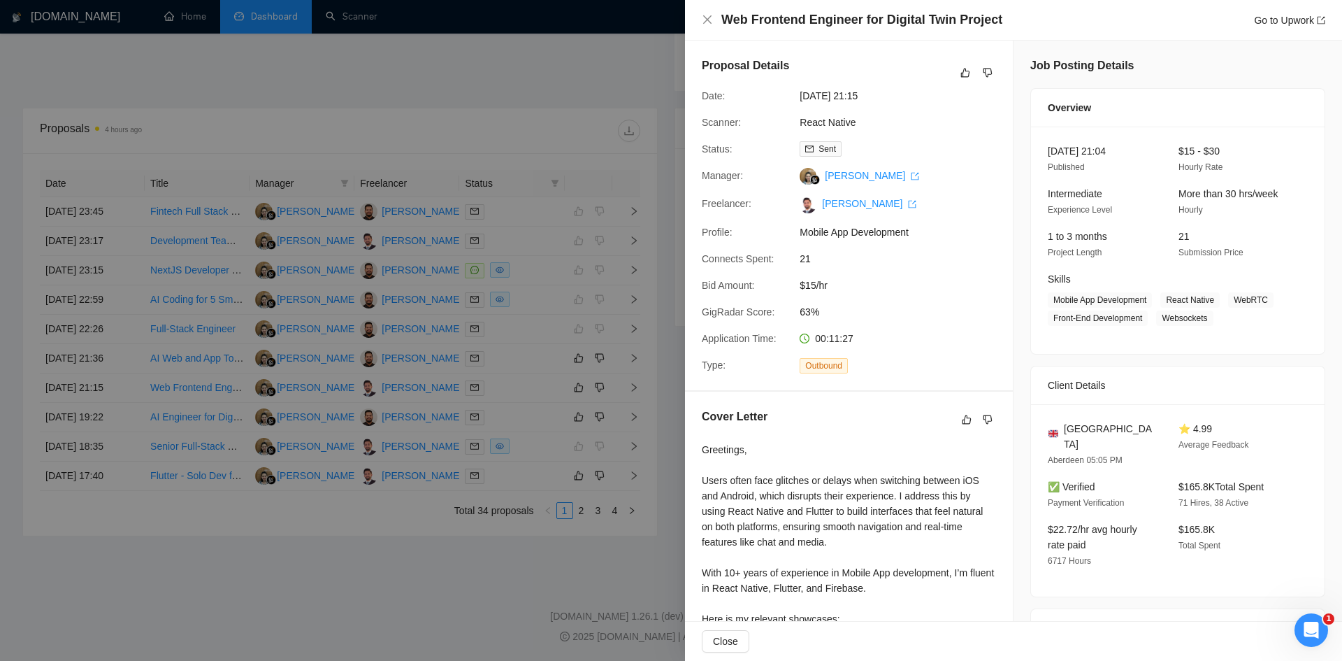
click at [545, 614] on div at bounding box center [671, 330] width 1342 height 661
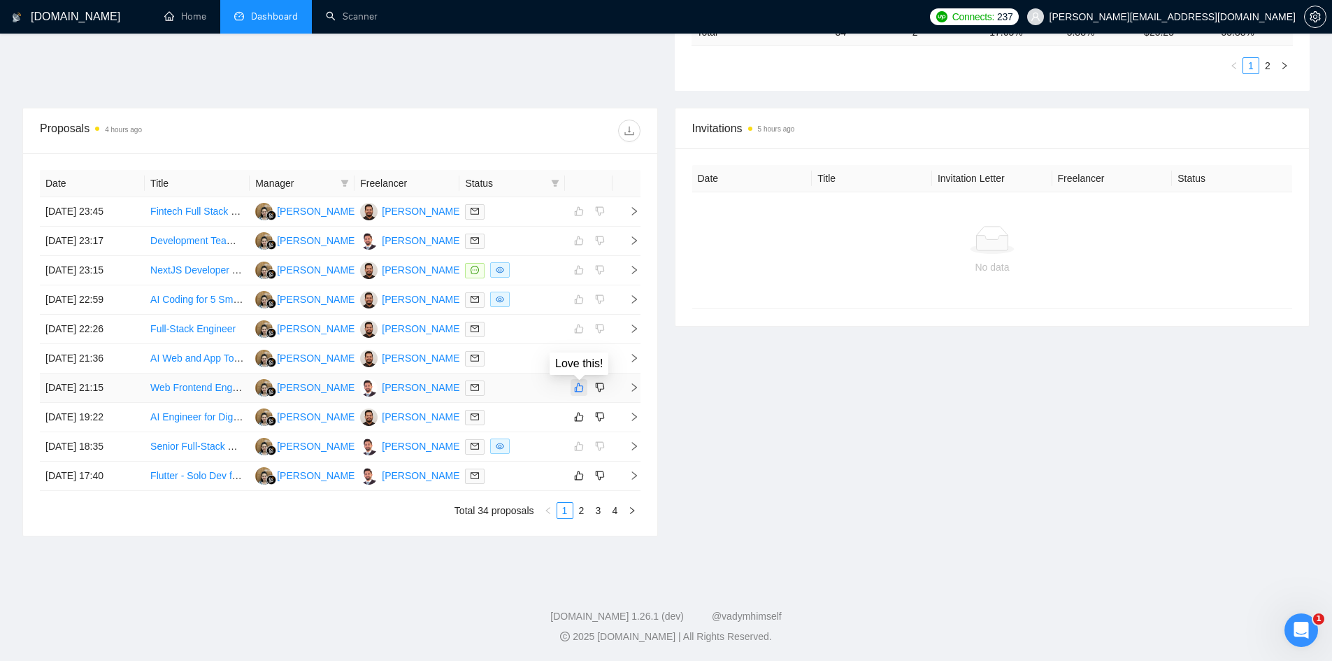
click at [583, 392] on icon "like" at bounding box center [579, 387] width 10 height 11
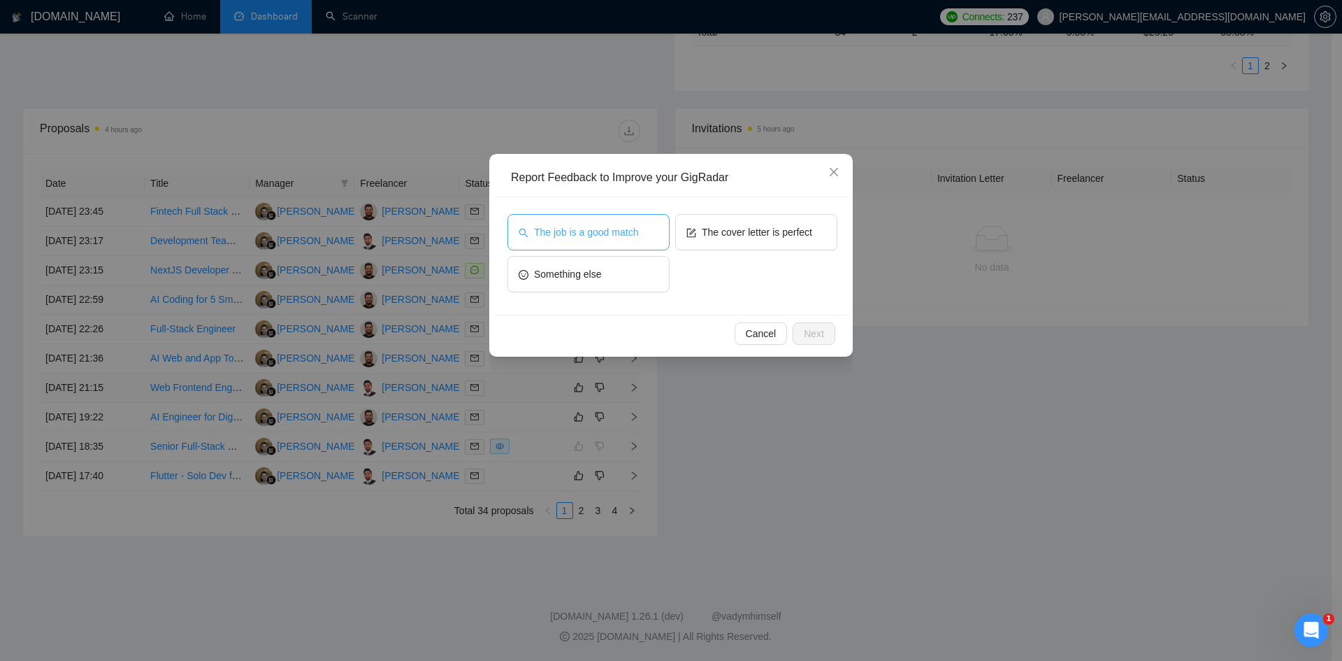
click at [603, 238] on span "The job is a good match" at bounding box center [586, 231] width 104 height 15
click at [822, 336] on span "Next" at bounding box center [814, 333] width 20 height 15
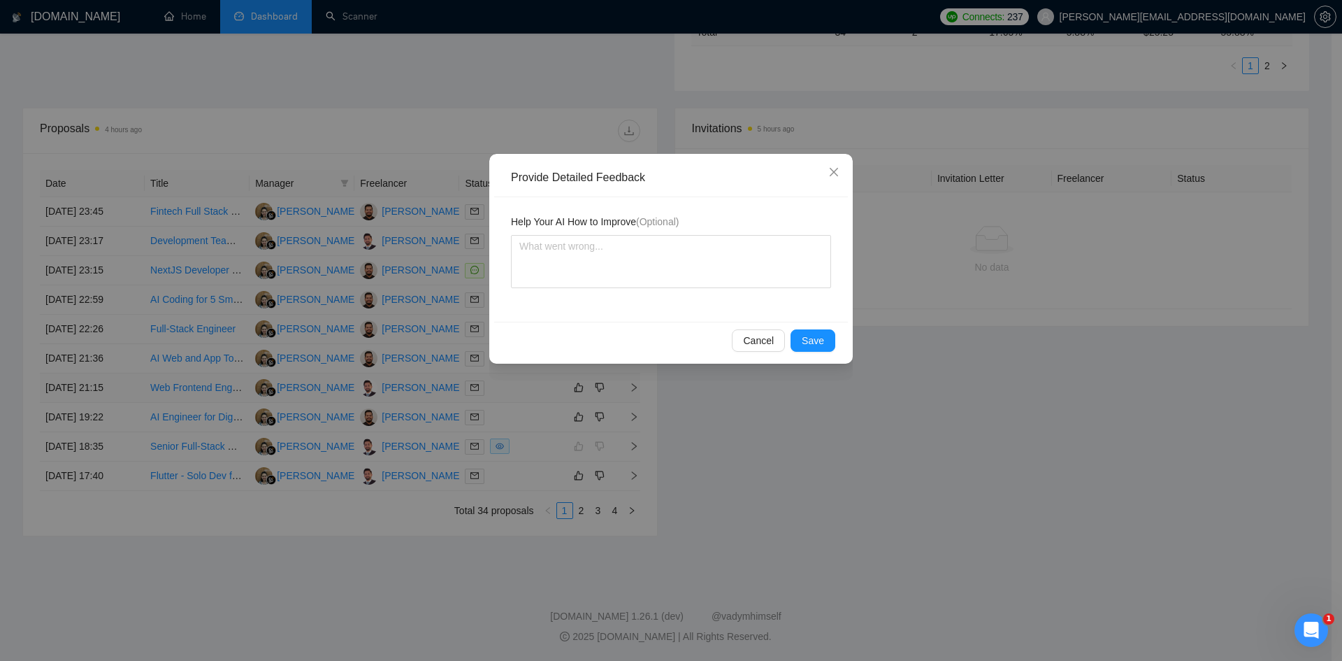
click at [822, 336] on span "Save" at bounding box center [813, 340] width 22 height 15
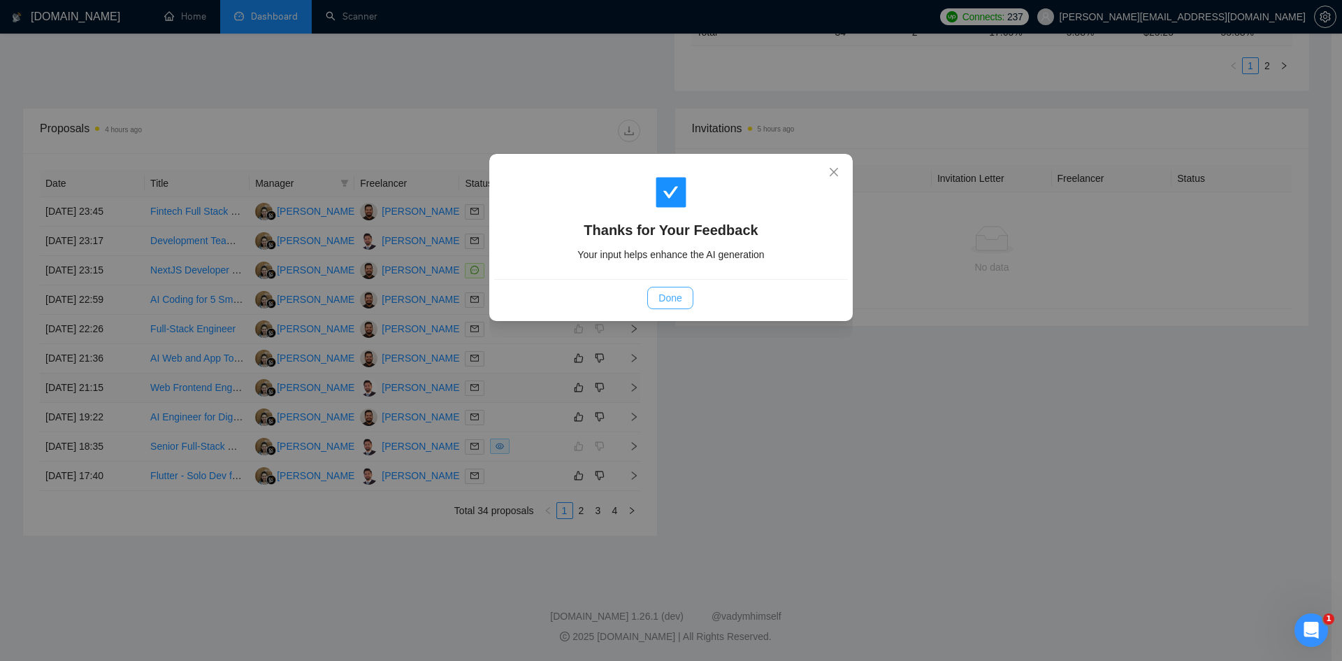
click at [682, 303] on button "Done" at bounding box center [669, 298] width 45 height 22
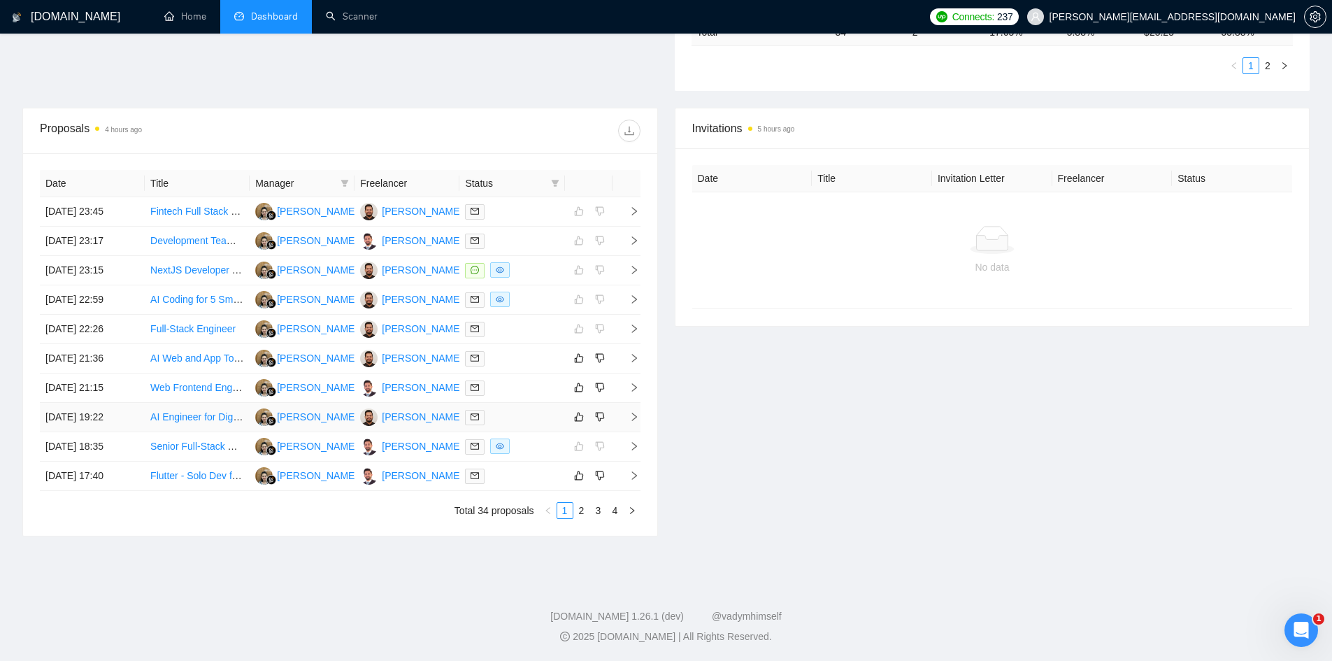
click at [630, 415] on icon "right" at bounding box center [634, 417] width 10 height 10
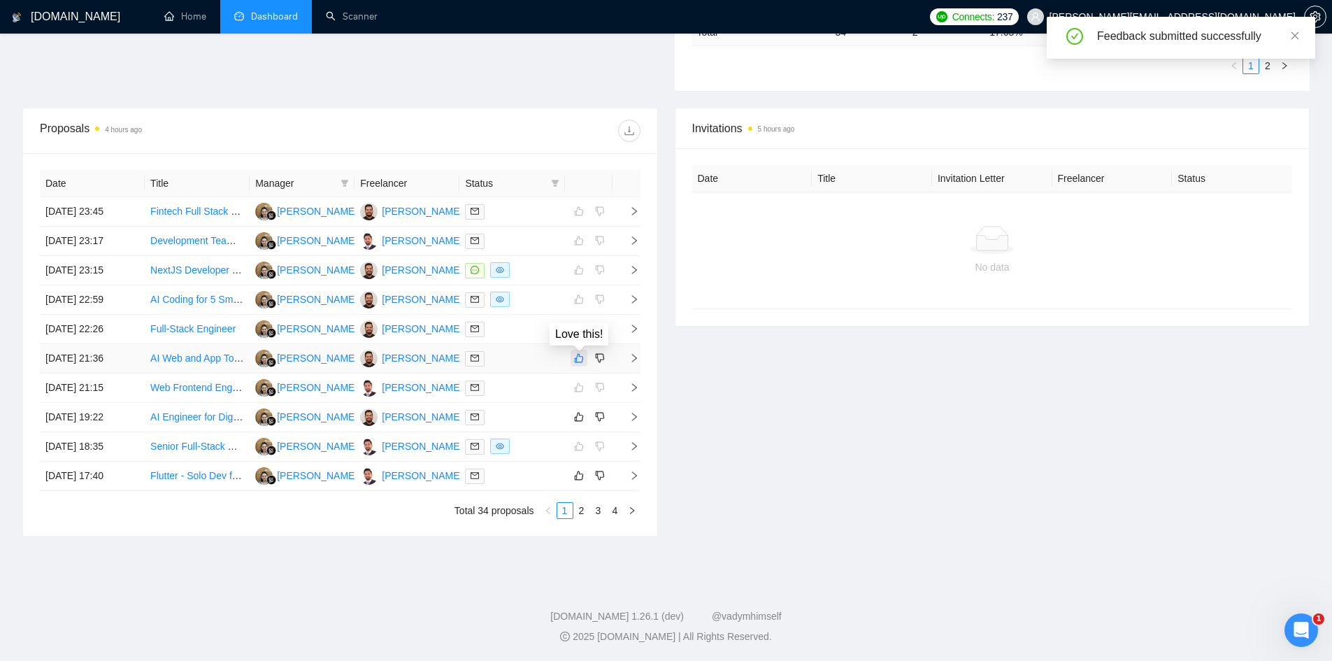
click at [576, 357] on icon "like" at bounding box center [579, 357] width 10 height 11
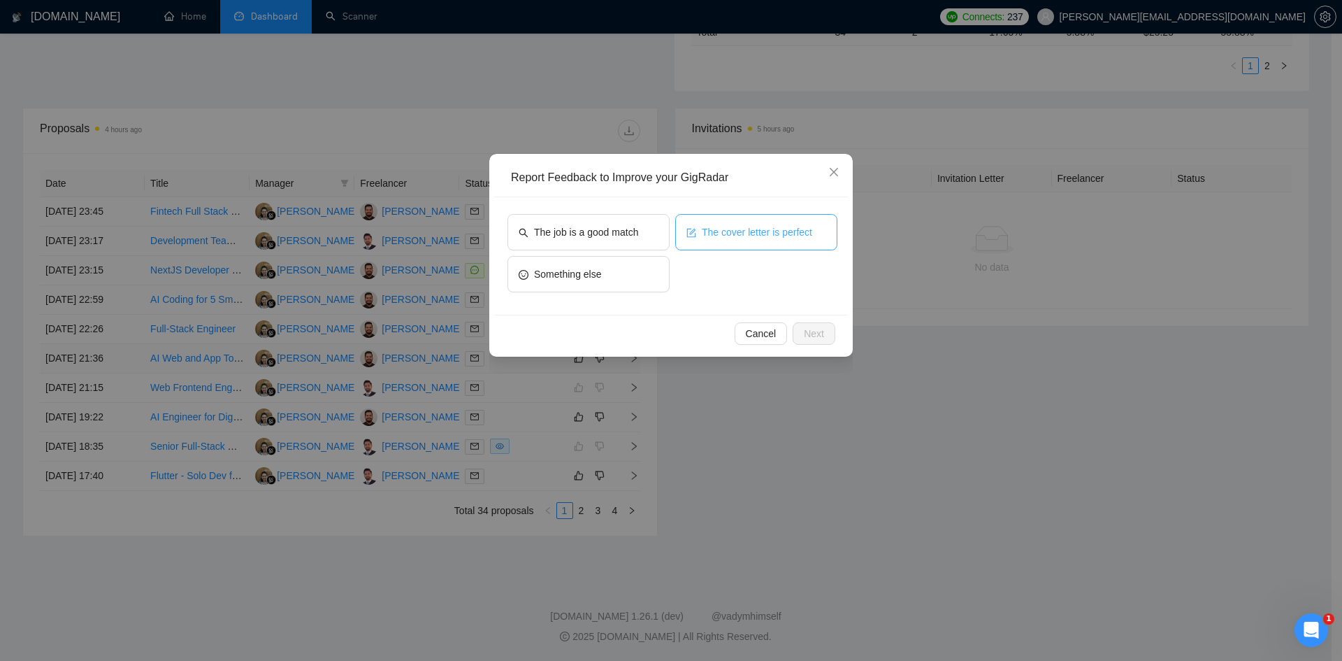
click at [717, 220] on button "The cover letter is perfect" at bounding box center [756, 232] width 162 height 36
drag, startPoint x: 717, startPoint y: 220, endPoint x: 724, endPoint y: 229, distance: 11.4
click at [717, 220] on button "The cover letter is perfect" at bounding box center [756, 232] width 162 height 36
click at [775, 235] on span "The cover letter is perfect" at bounding box center [757, 231] width 110 height 15
click at [812, 335] on span "Next" at bounding box center [814, 333] width 20 height 15
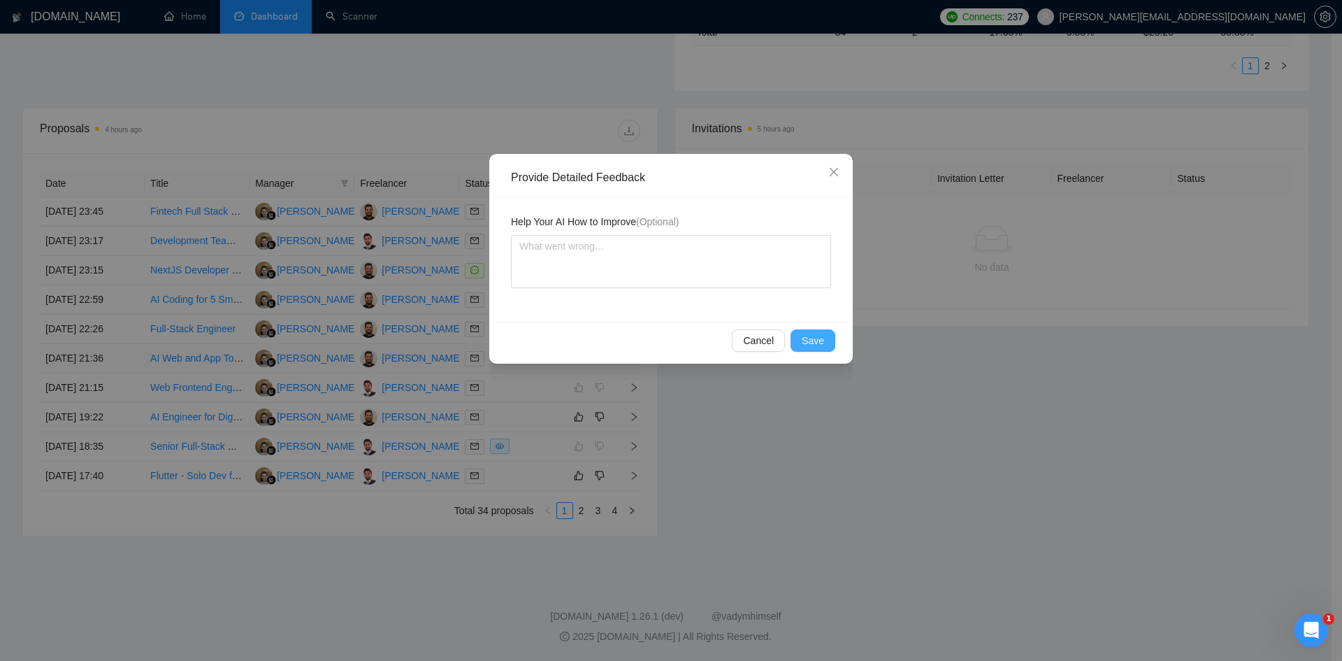
click at [813, 343] on span "Save" at bounding box center [813, 340] width 22 height 15
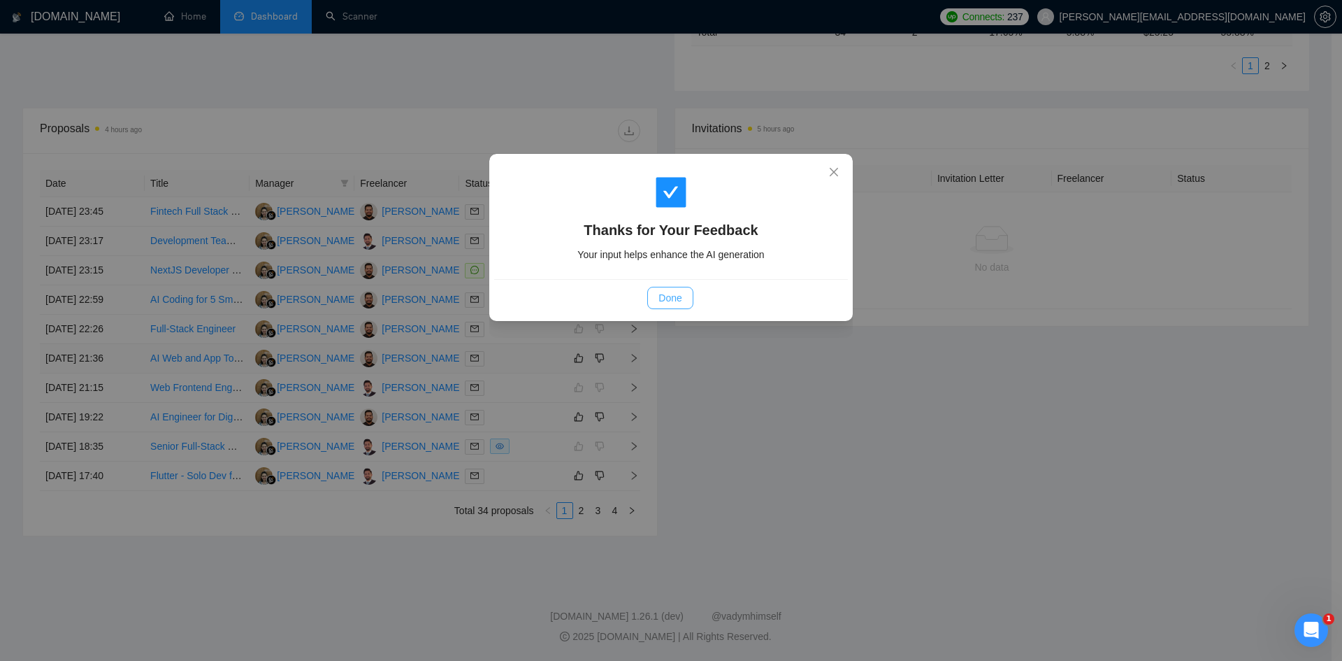
click at [680, 289] on button "Done" at bounding box center [669, 298] width 45 height 22
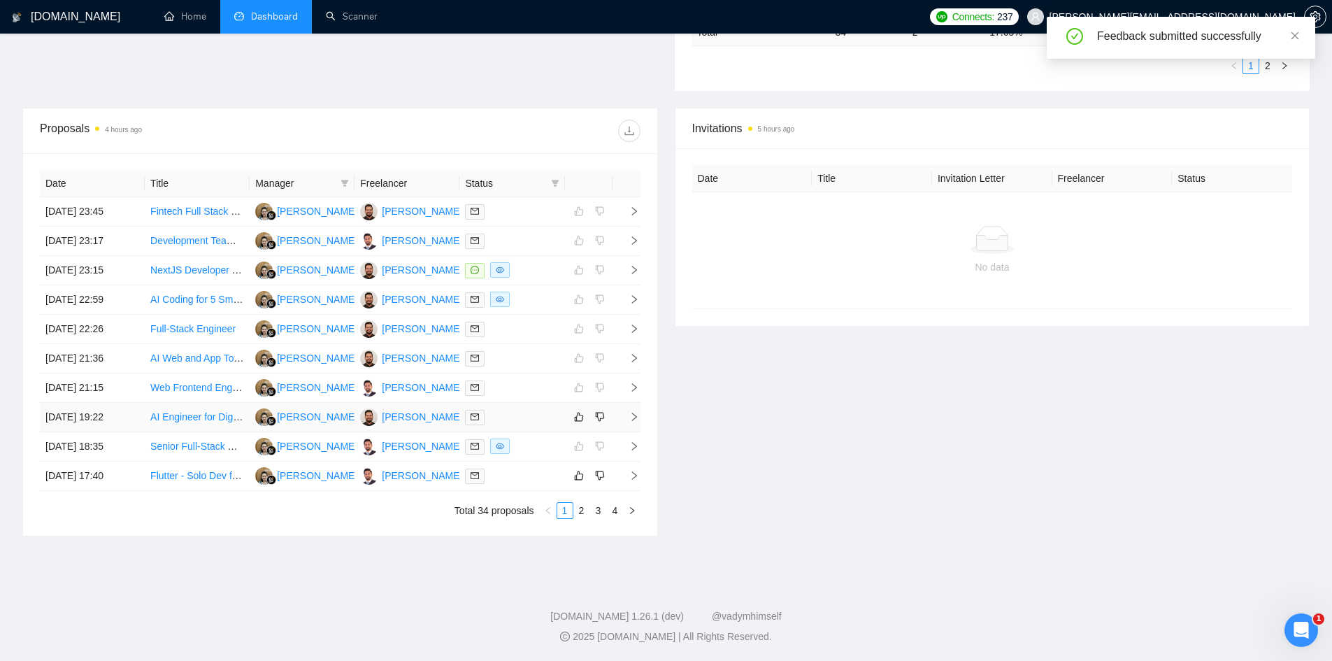
click at [632, 414] on icon "right" at bounding box center [633, 416] width 5 height 8
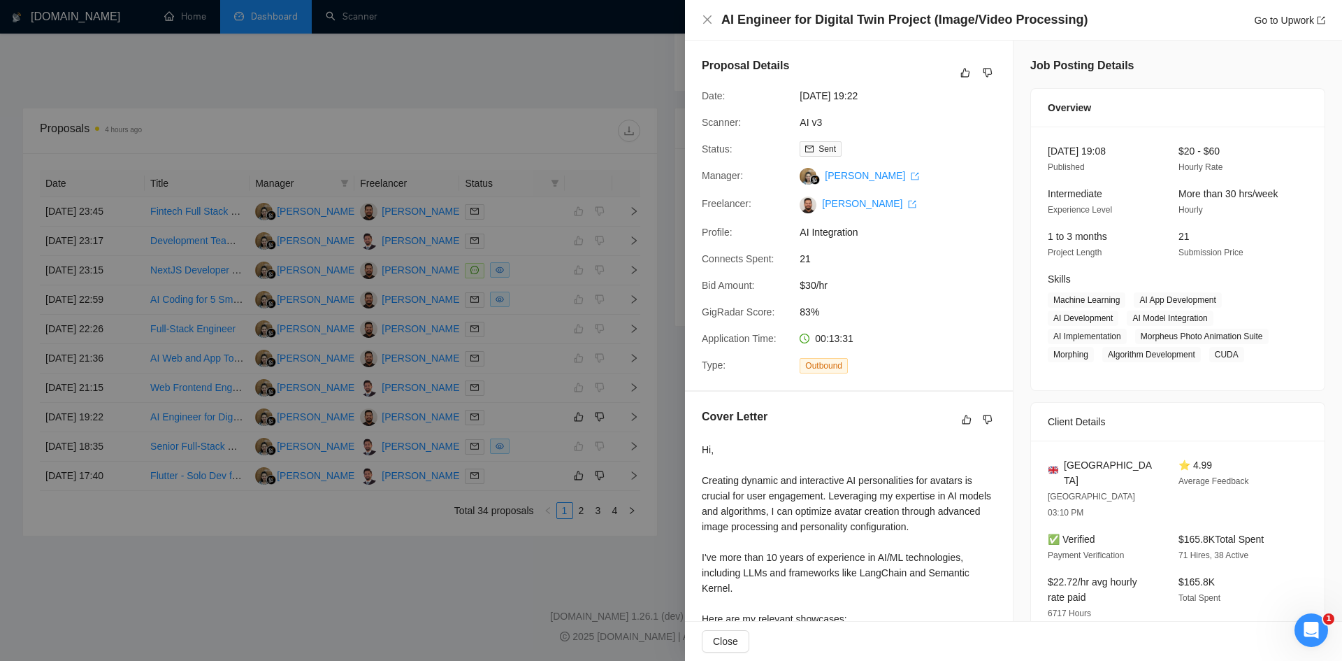
drag, startPoint x: 1010, startPoint y: 30, endPoint x: 998, endPoint y: 45, distance: 19.0
click at [1010, 30] on div "AI Engineer for Digital Twin Project (Image/Video Processing) Go to Upwork" at bounding box center [1013, 20] width 657 height 41
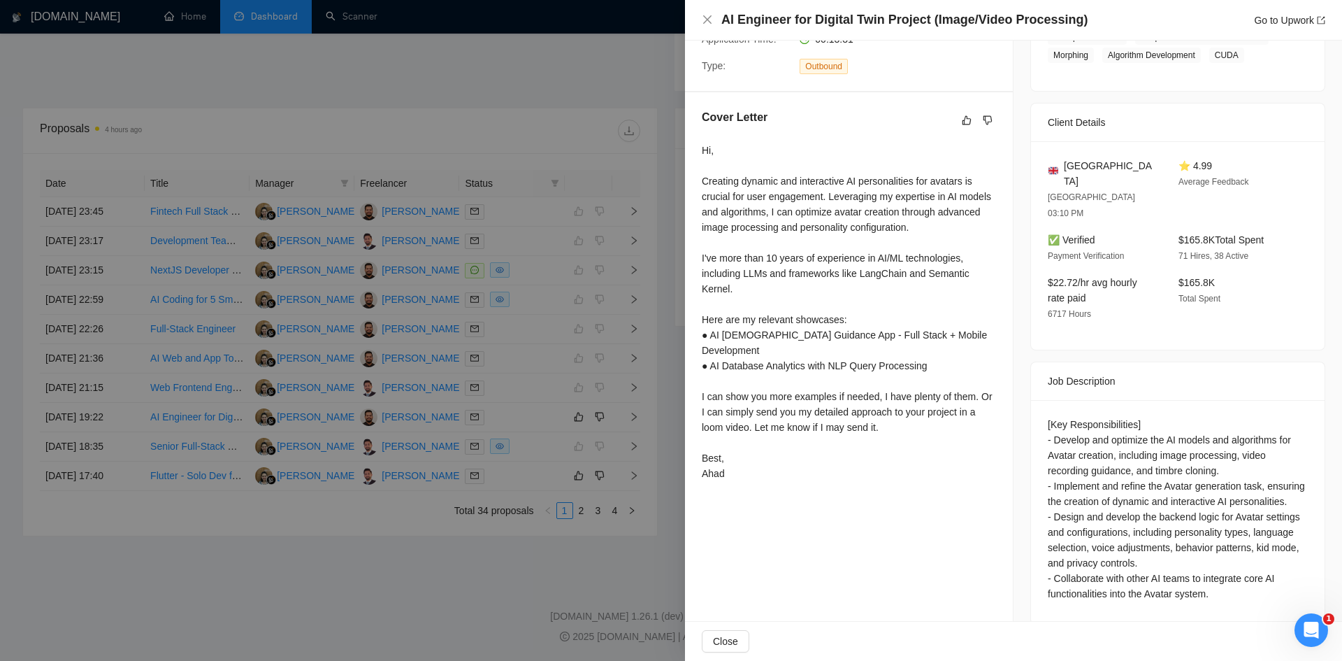
click at [512, 161] on div at bounding box center [671, 330] width 1342 height 661
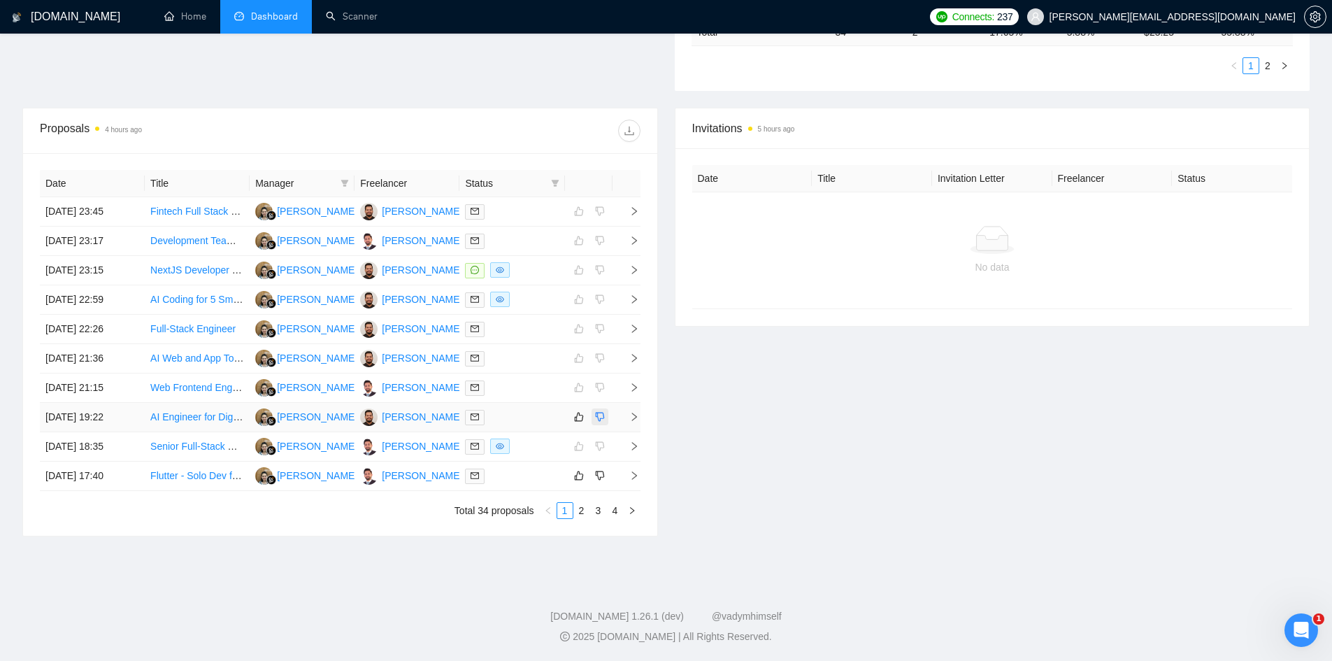
click at [603, 419] on icon "dislike" at bounding box center [599, 416] width 9 height 9
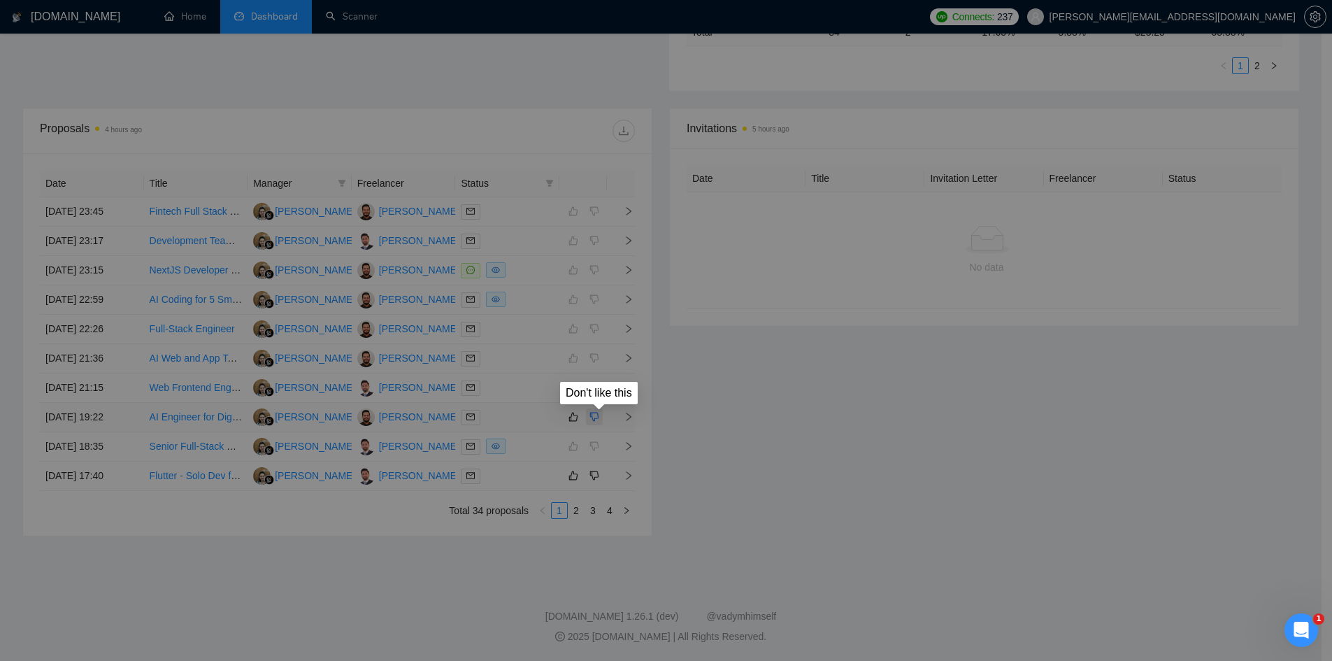
click at [603, 419] on span "AI Used Inaccurate Profile Information" at bounding box center [591, 416] width 124 height 31
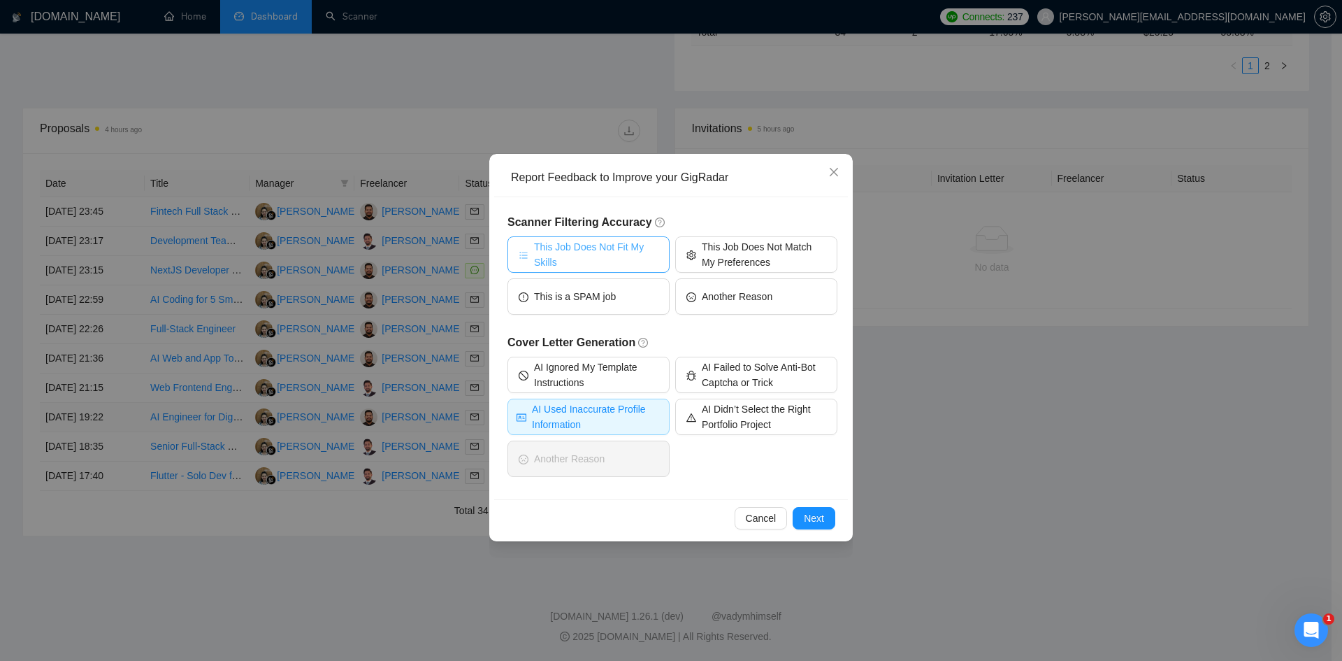
click at [602, 243] on span "This Job Does Not Fit My Skills" at bounding box center [596, 254] width 124 height 31
click at [809, 524] on span "Next" at bounding box center [814, 517] width 20 height 15
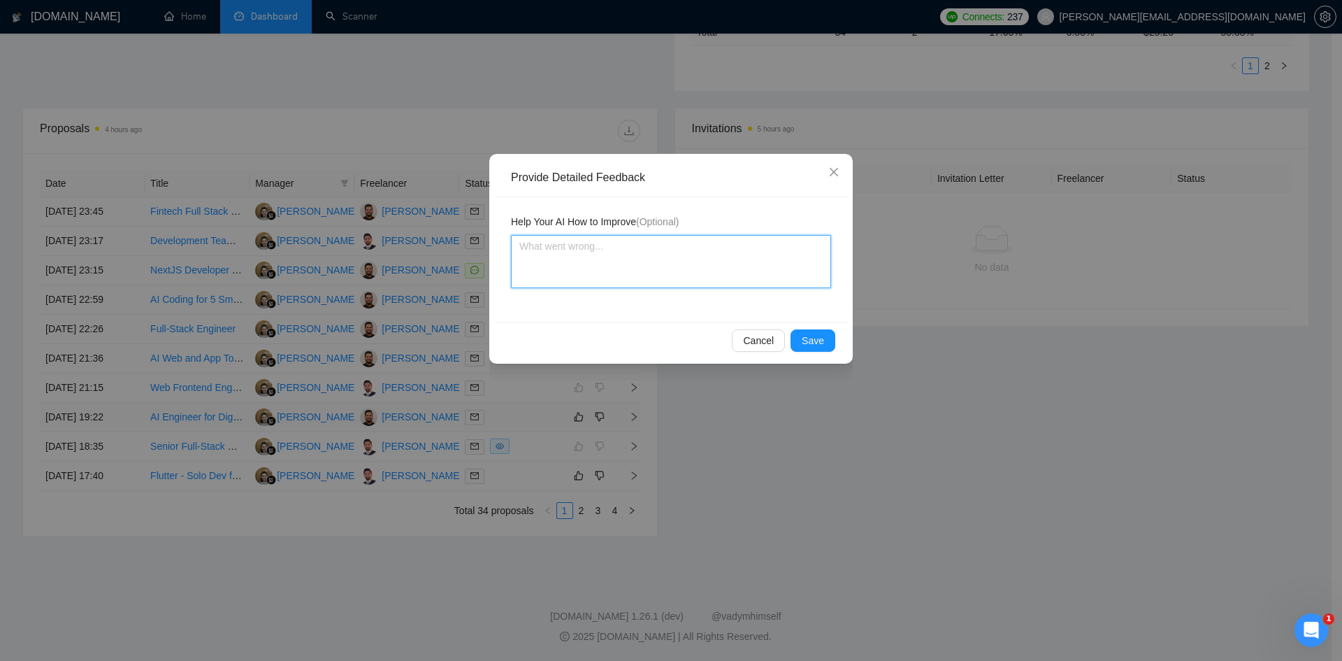
click at [548, 264] on textarea at bounding box center [671, 261] width 320 height 53
type textarea "I"
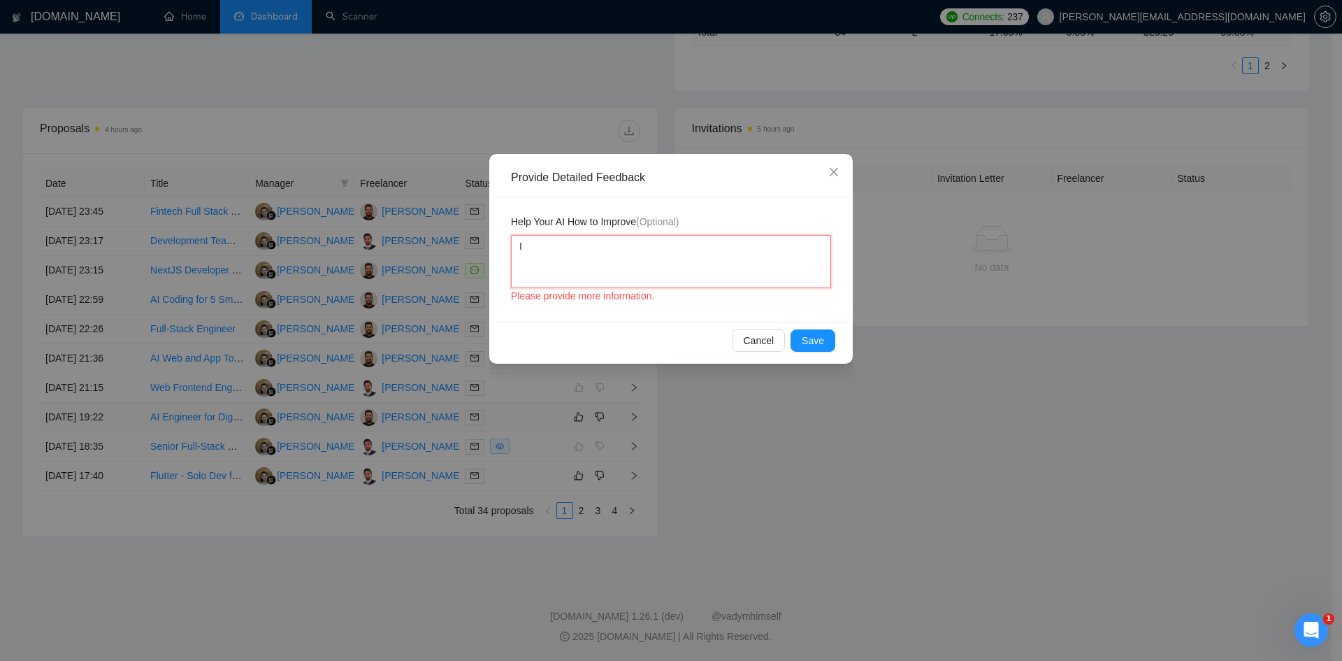
type textarea "It"
type textarea "It d"
type textarea "It do"
type textarea "It doe"
type textarea "It does"
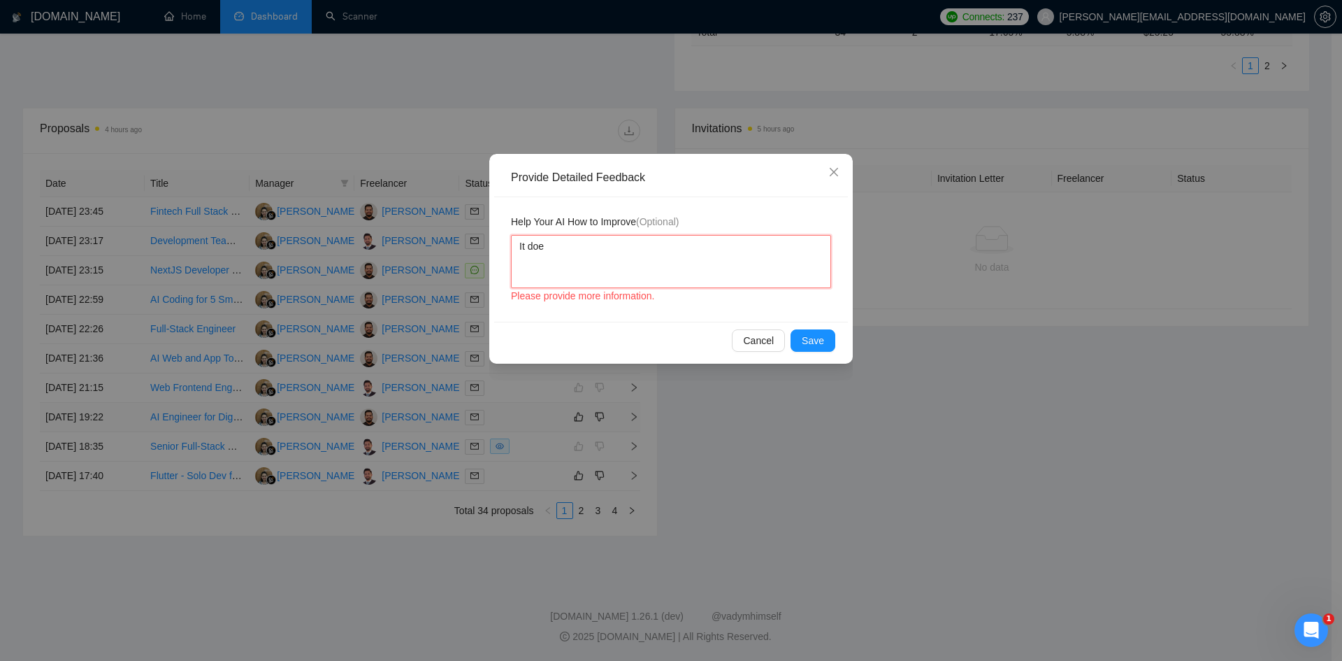
type textarea "It do"
type textarea "It d"
type textarea "It"
type textarea "I"
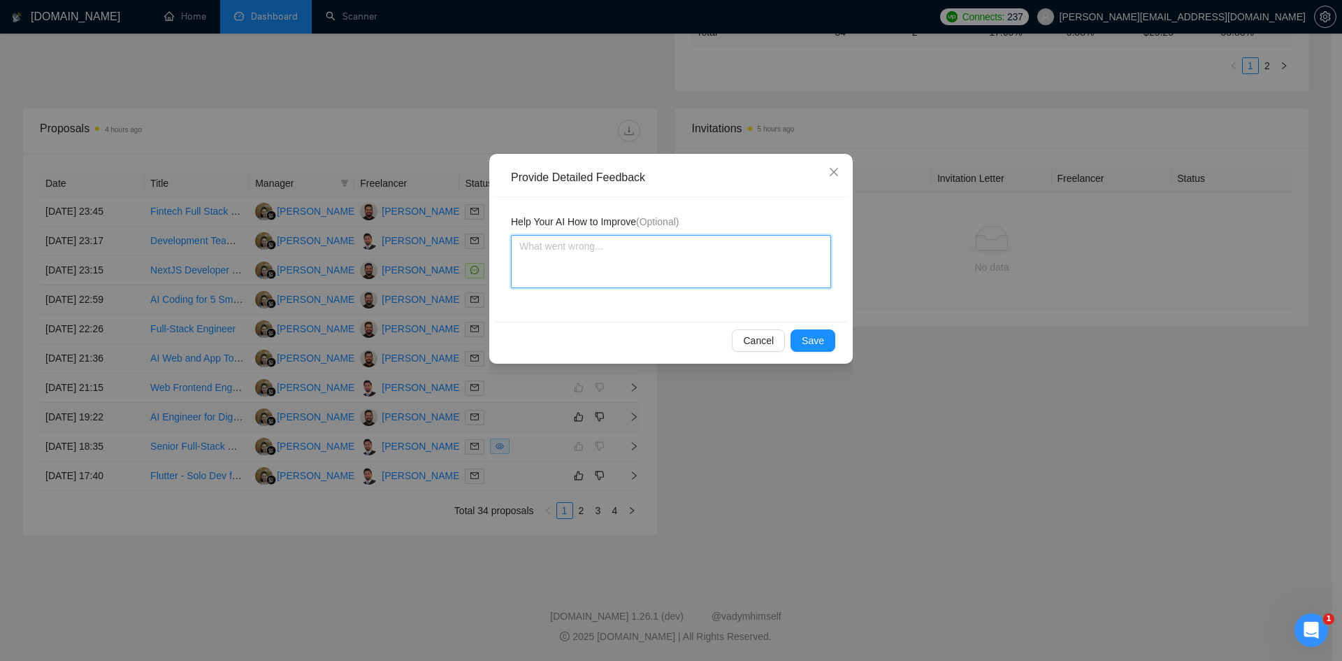
type textarea "t"
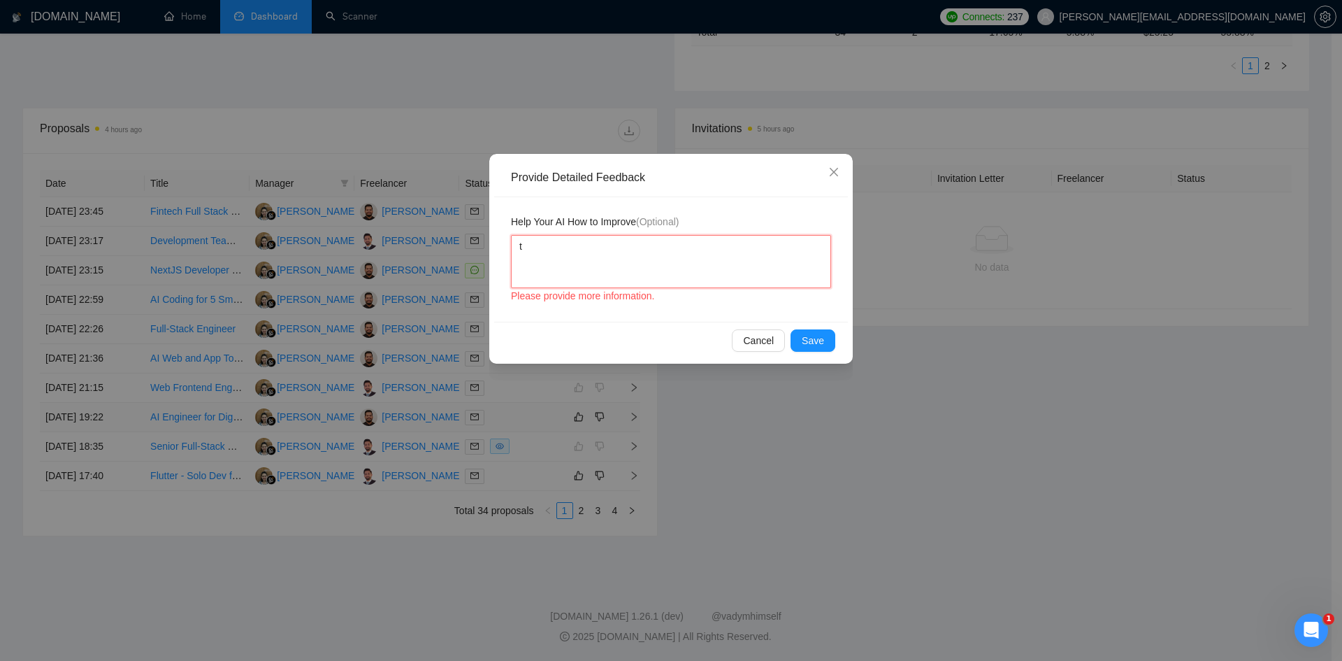
type textarea "th"
type textarea "the"
type textarea "th"
type textarea "t"
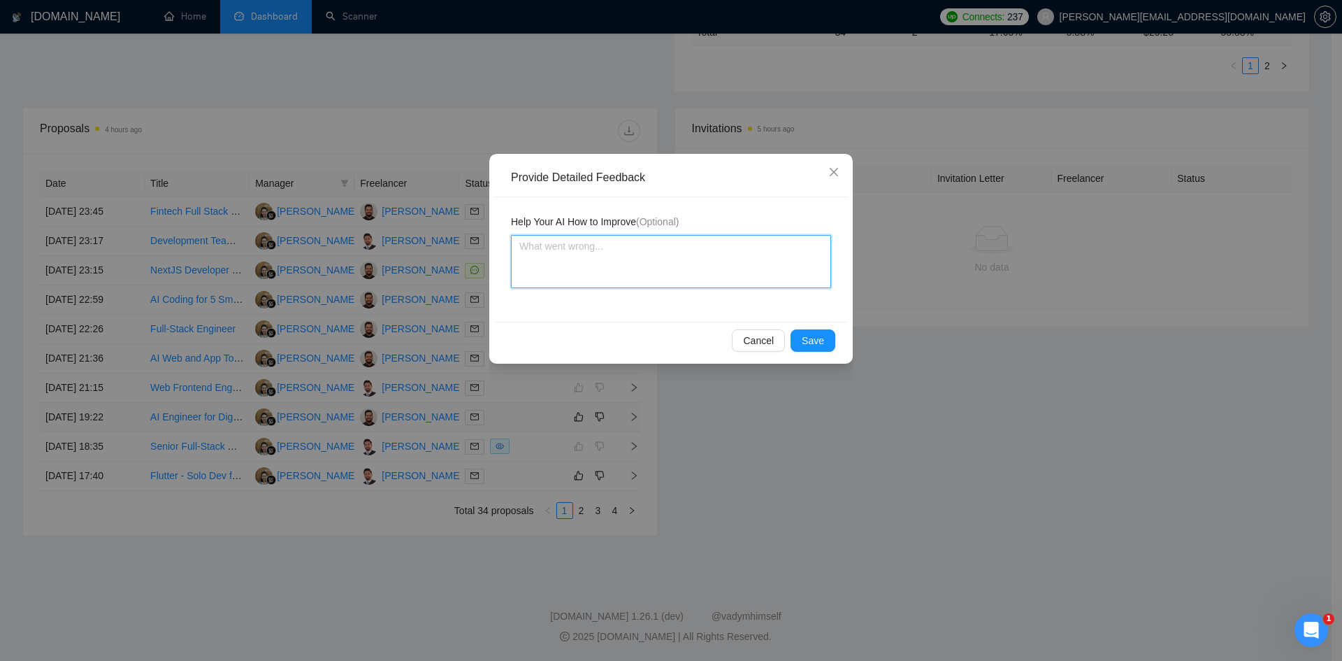
type textarea "j"
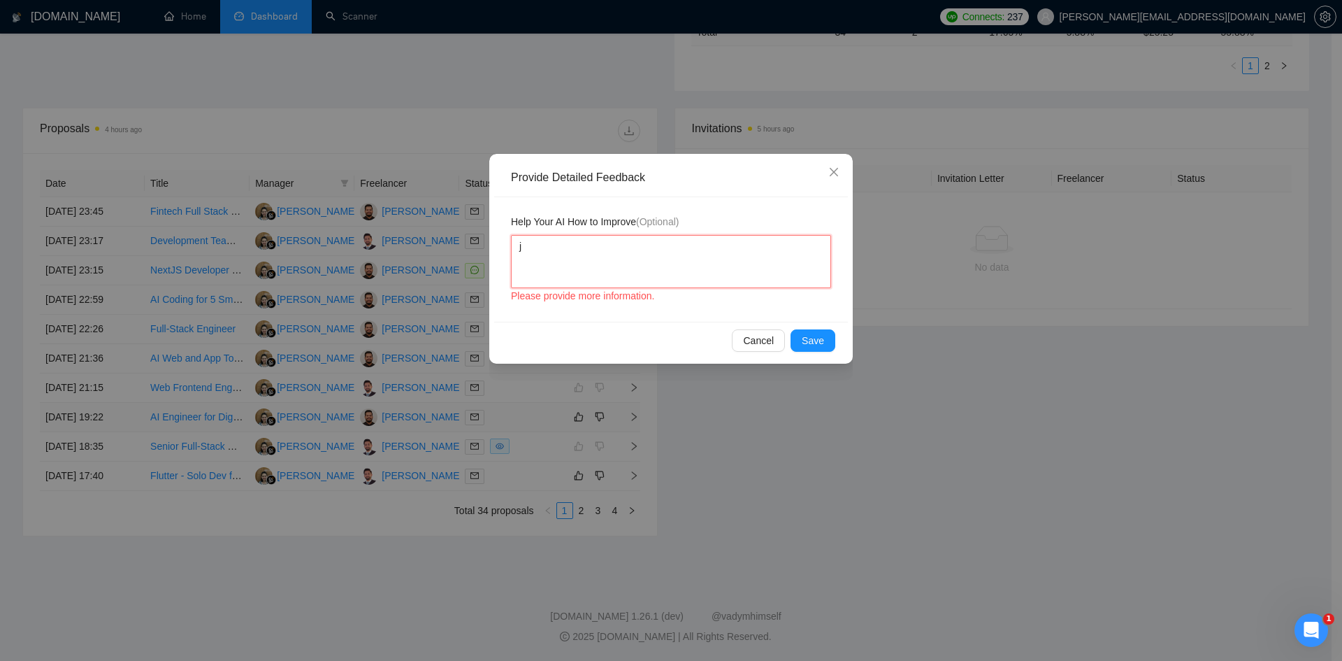
type textarea "jo"
type textarea "job"
type textarea "job po"
type textarea "job pos"
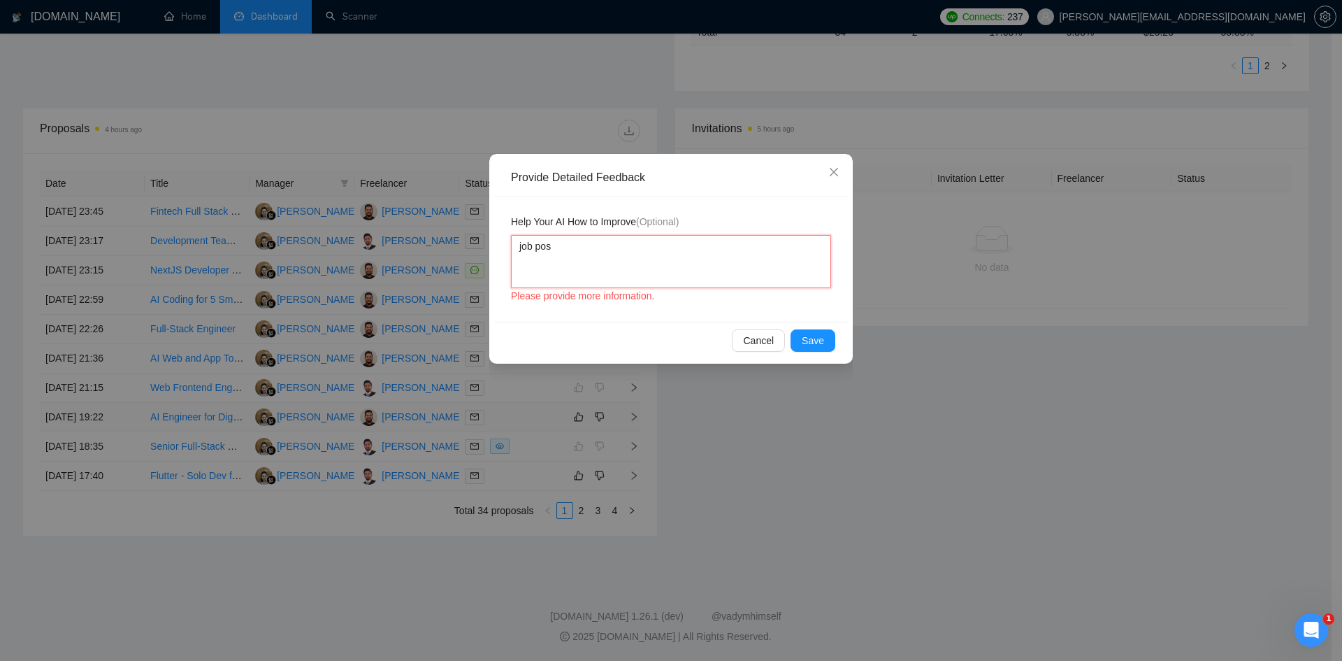
type textarea "job post"
type textarea "job poste"
type textarea "job poster"
type textarea "job poster i"
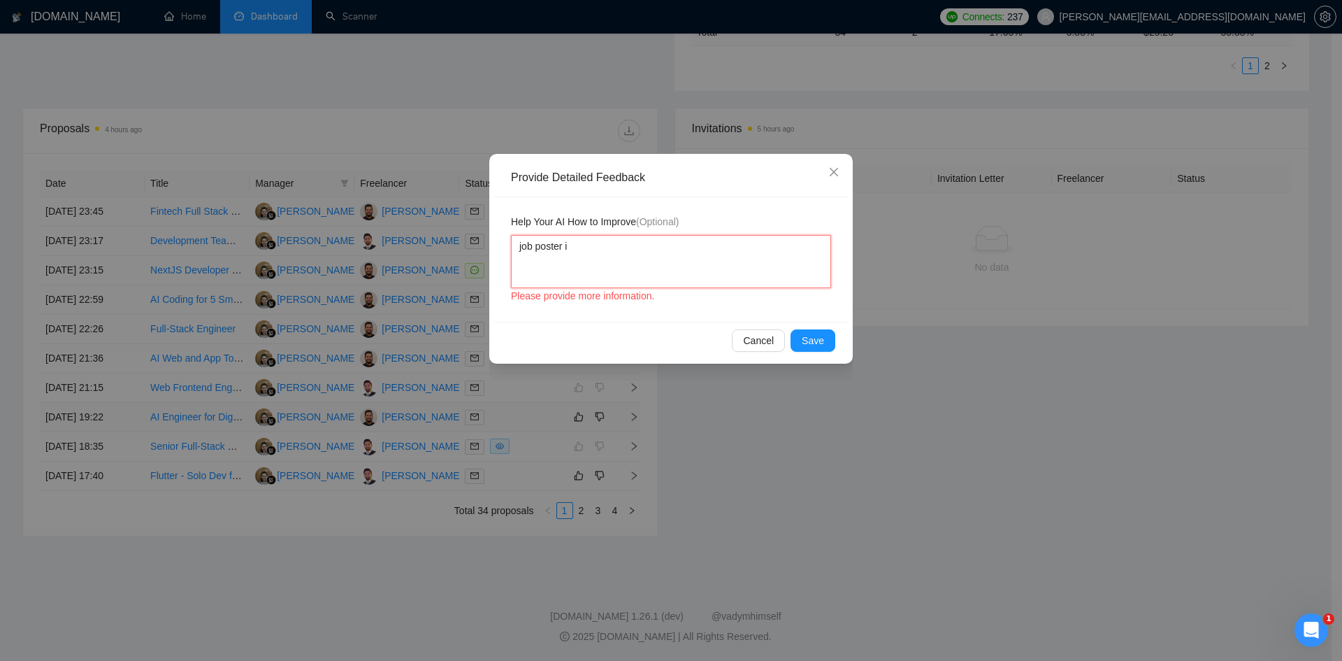
type textarea "job poster is"
type textarea "job poster is a"
type textarea "job poster is as"
type textarea "job poster is ask"
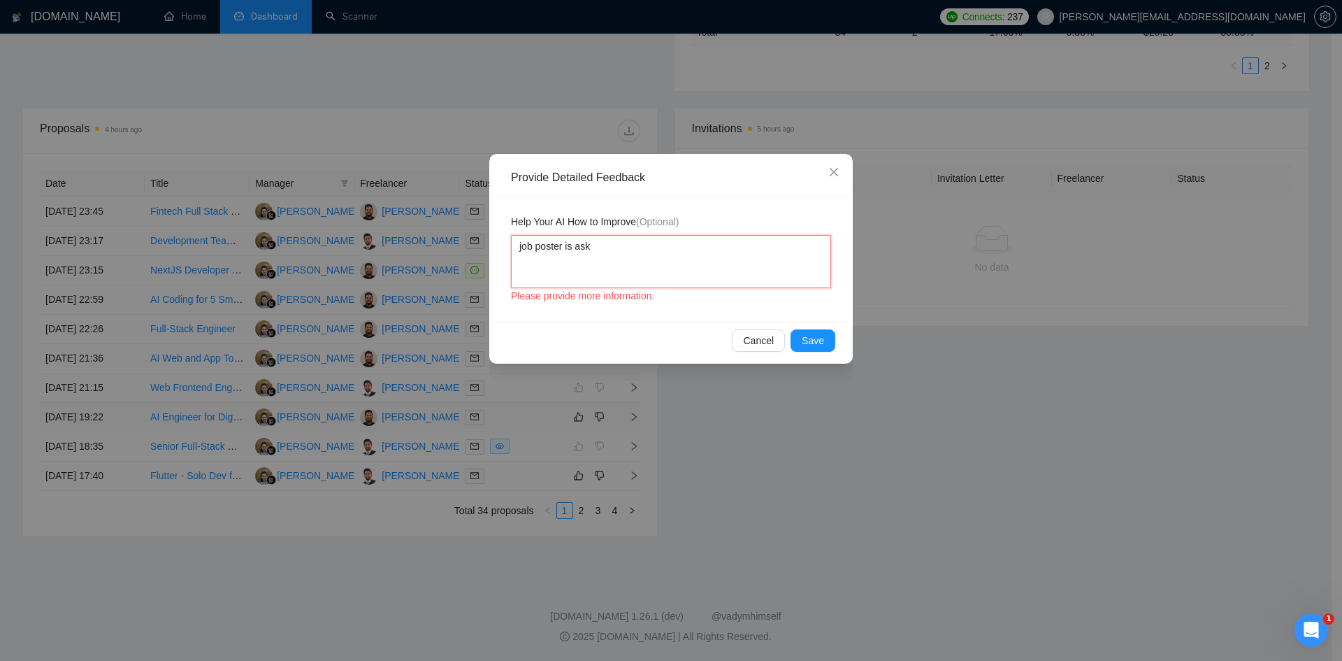
type textarea "job poster is aski"
type textarea "job poster is askin"
type textarea "job poster is asking"
type textarea "job poster is asking f"
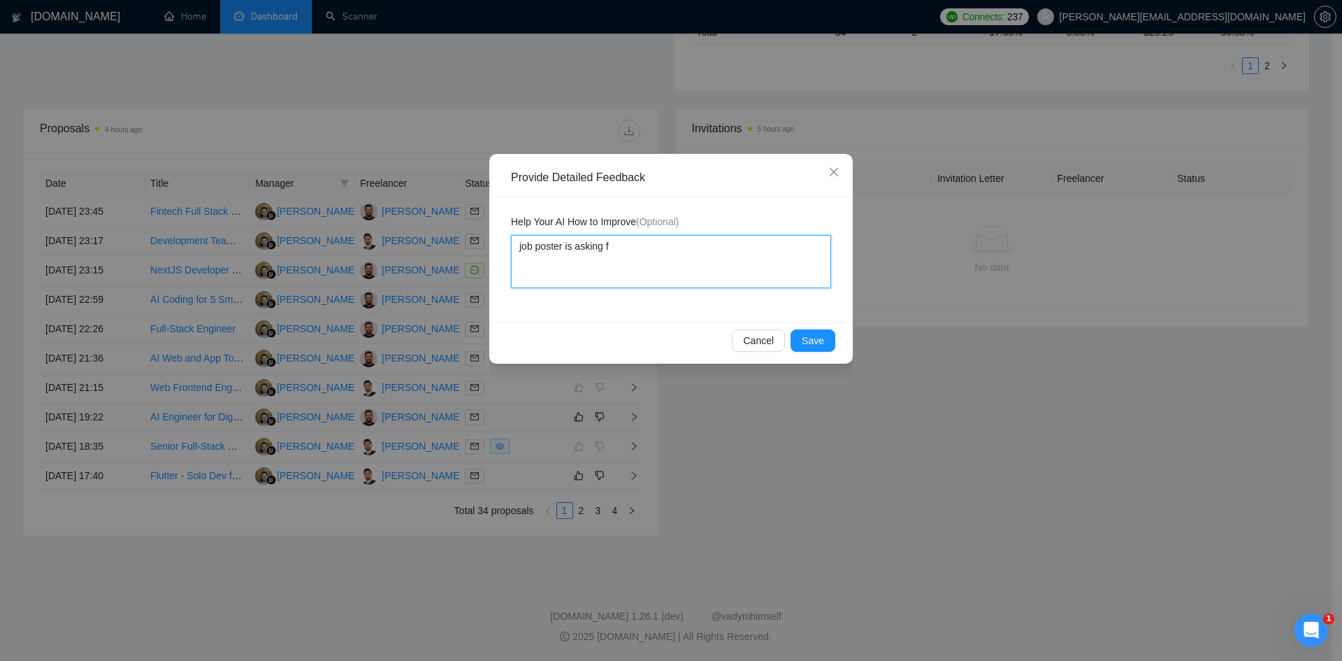
type textarea "job poster is asking fo"
type textarea "job poster is asking for"
type textarea "job poster is asking for v"
type textarea "job poster is asking for vi"
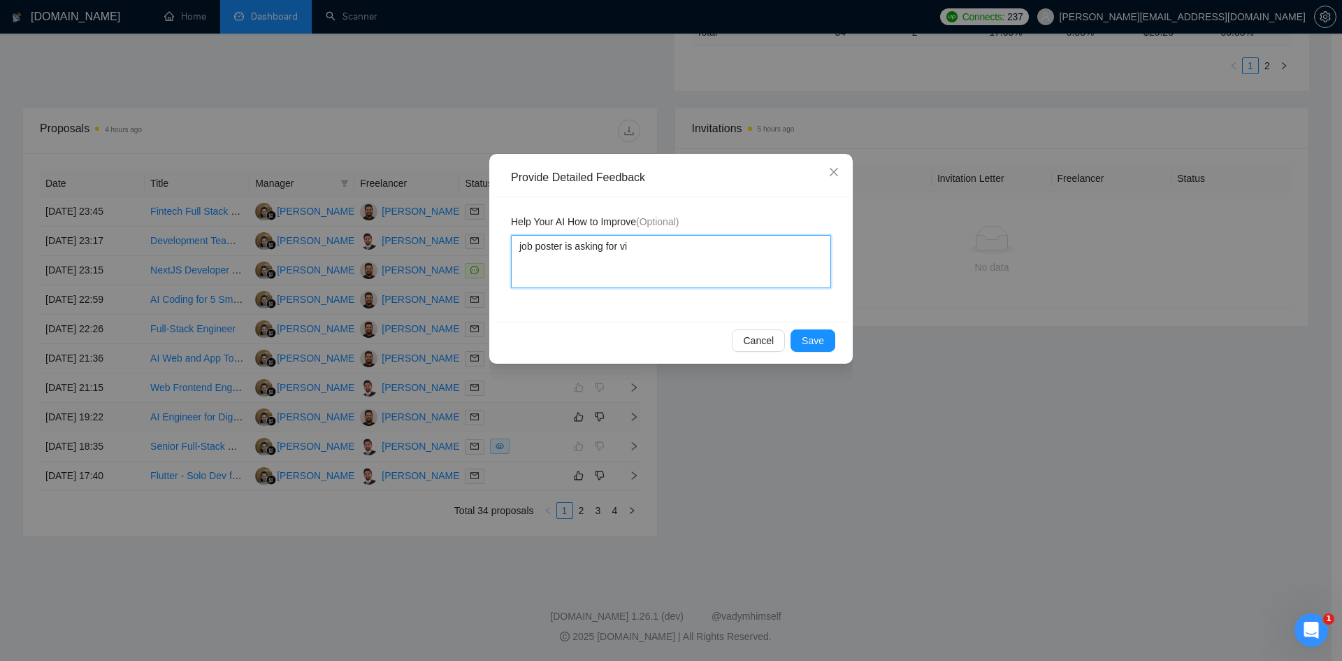
type textarea "job poster is asking for vid"
type textarea "job poster is asking for vide"
type textarea "job poster is asking for video"
type textarea "job poster is asking for video p"
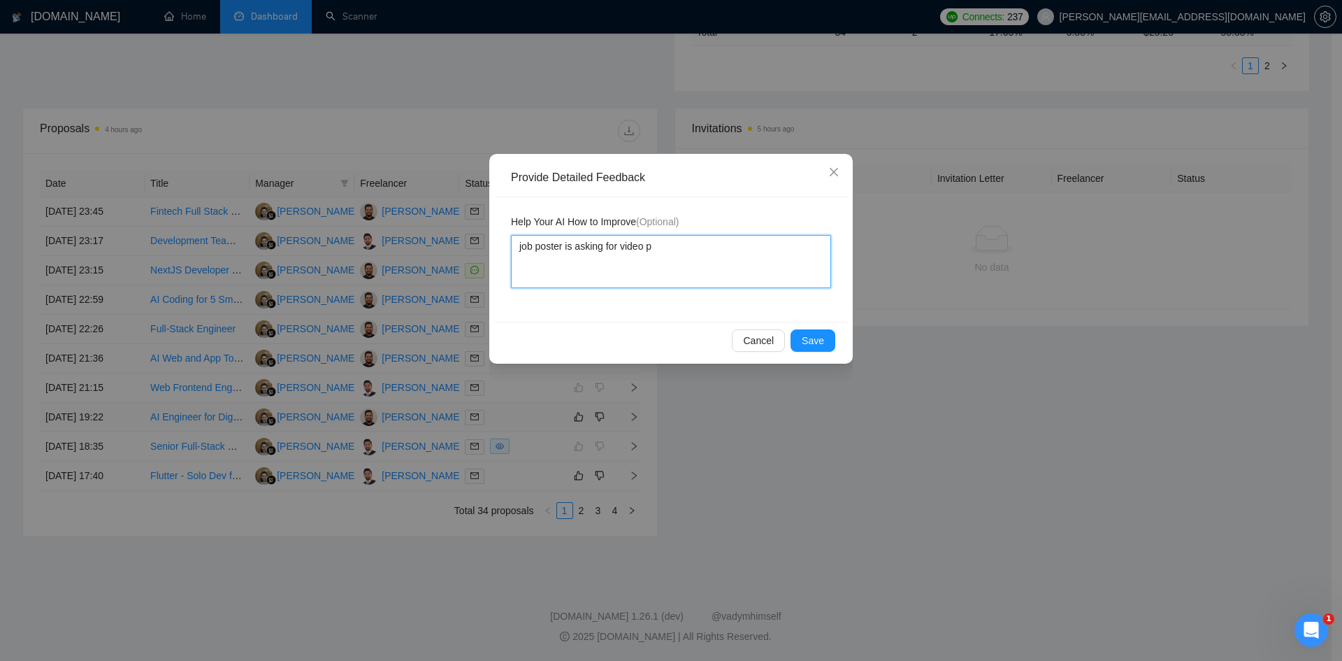
type textarea "job poster is asking for video pr"
type textarea "job poster is asking for video pro"
type textarea "job poster is asking for video proc"
type textarea "job poster is asking for video proce"
type textarea "job poster is asking for video proces"
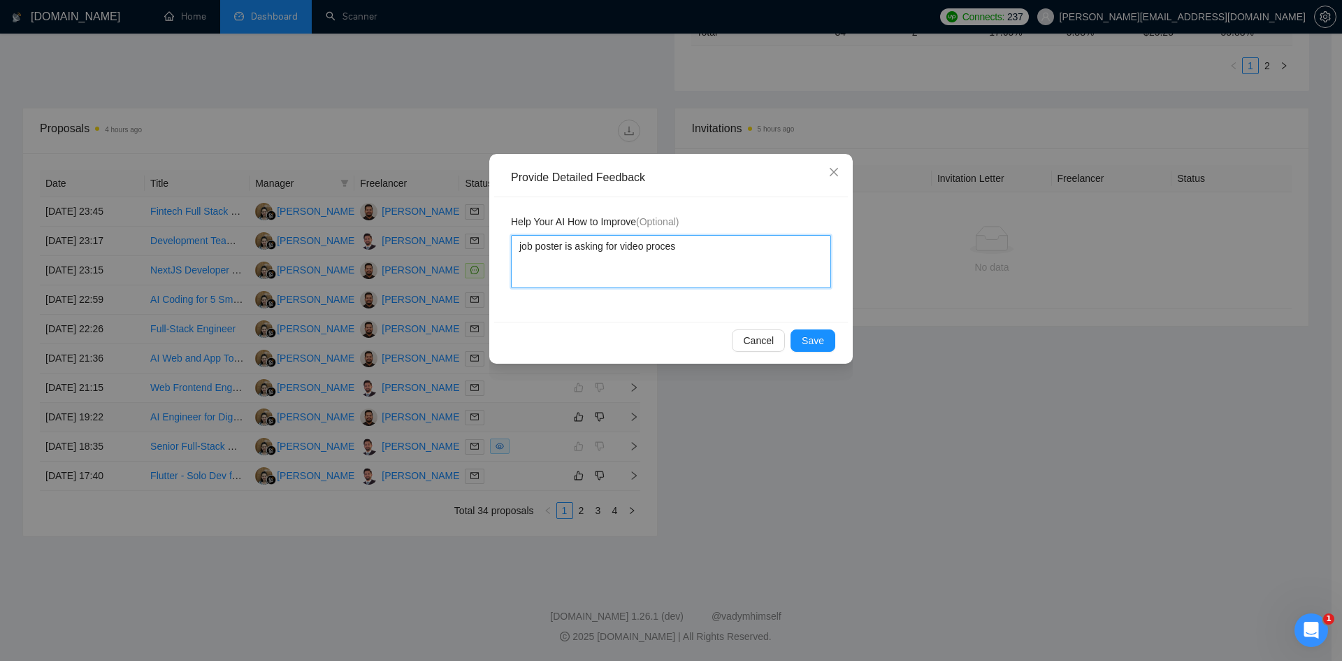
type textarea "job poster is asking for video process"
type textarea "job poster is asking for video processi"
type textarea "job poster is asking for video processin"
type textarea "job poster is asking for video processing"
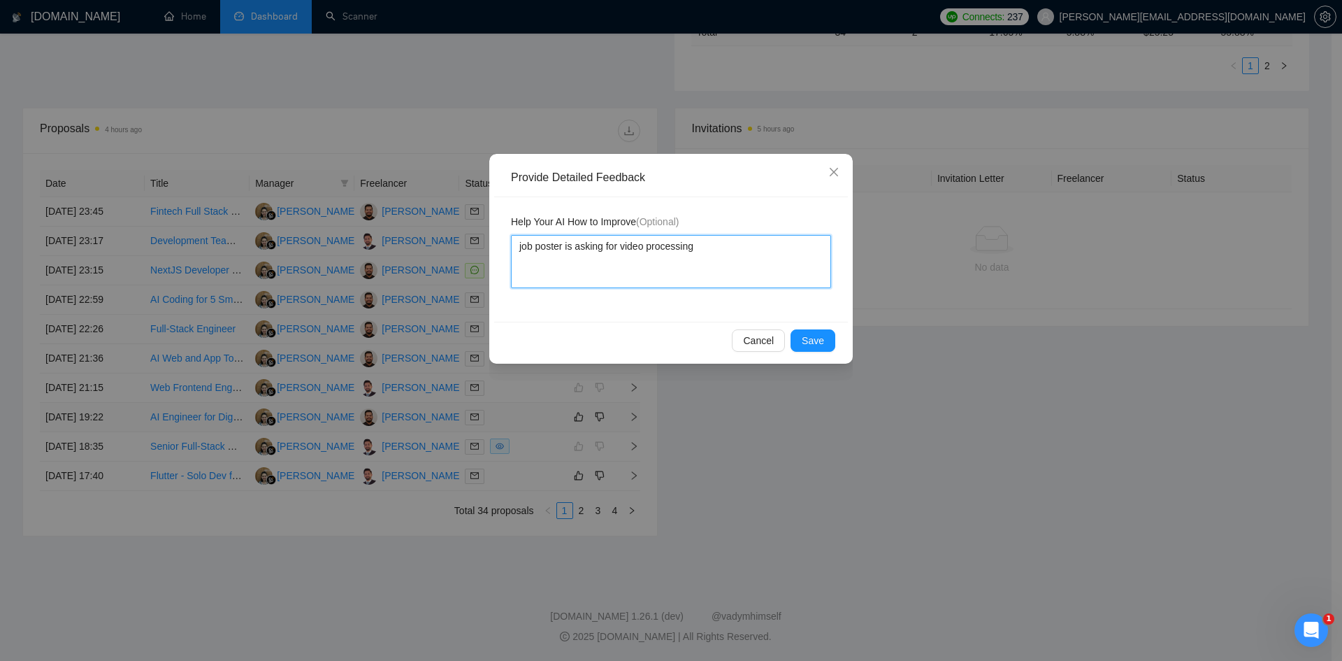
type textarea "job poster is asking for video processing e"
type textarea "job poster is asking for video processing ex"
type textarea "job poster is asking for video processing exp"
type textarea "job poster is asking for video processing expe"
type textarea "job poster is asking for video processing exper"
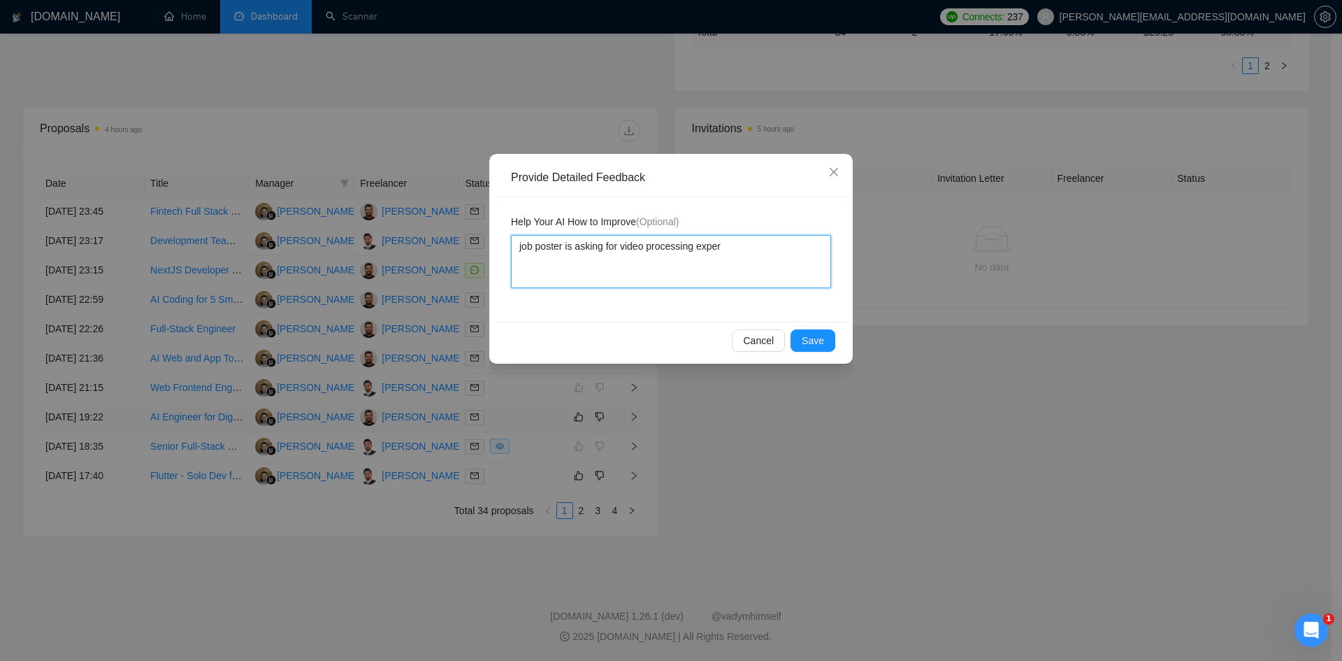
type textarea "job poster is asking for video processing experi"
type textarea "job poster is asking for video processing experie"
type textarea "job poster is asking for video processing experien"
type textarea "job poster is asking for video processing experienc"
type textarea "job poster is asking for video processing experience"
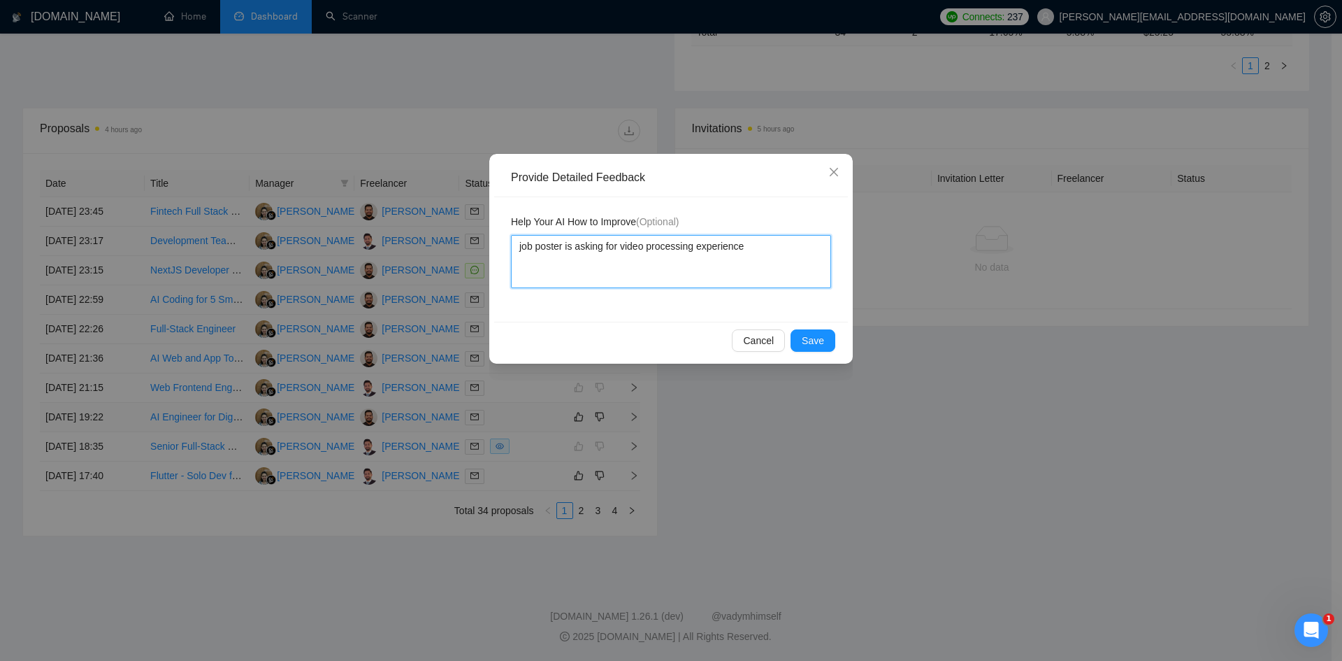
type textarea "job poster is asking for video processing experience"
type textarea "job poster is asking for video processing experience w"
type textarea "job poster is asking for video processing experience wh"
type textarea "job poster is asking for video processing experience whi"
type textarea "job poster is asking for video processing experience whic"
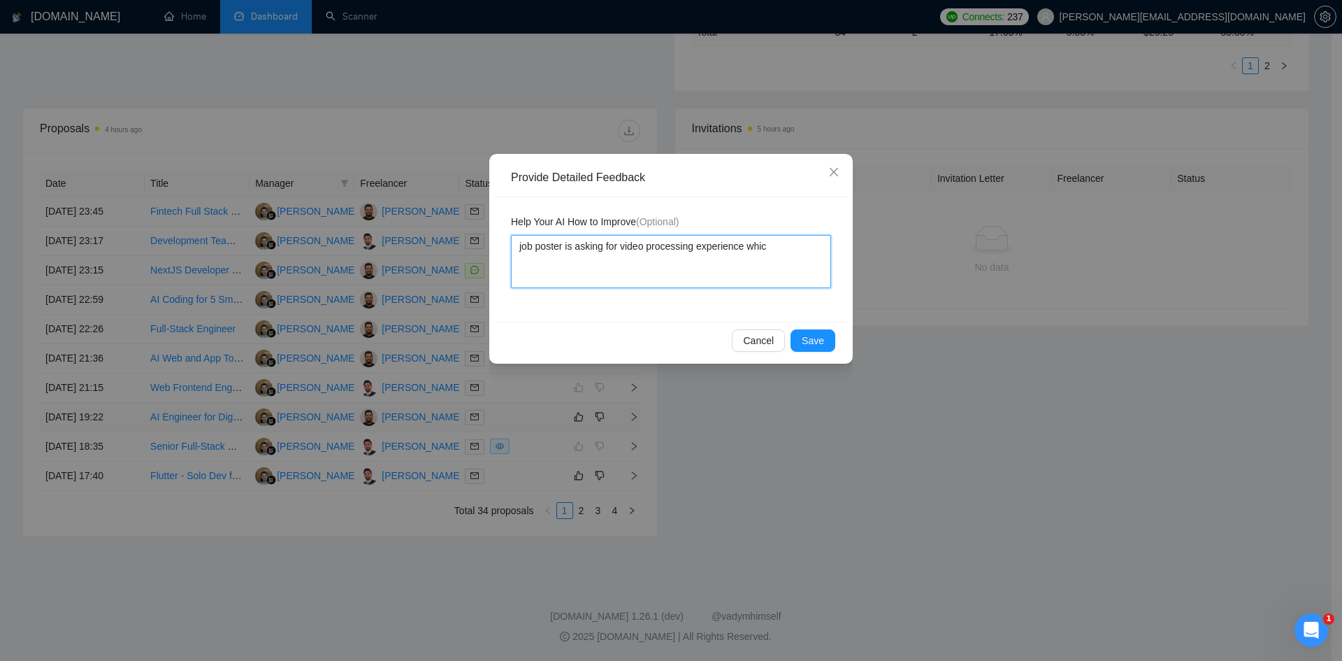
type textarea "job poster is asking for video processing experience which"
type textarea "job poster is asking for video processing experience which i"
type textarea "job poster is asking for video processing experience which is"
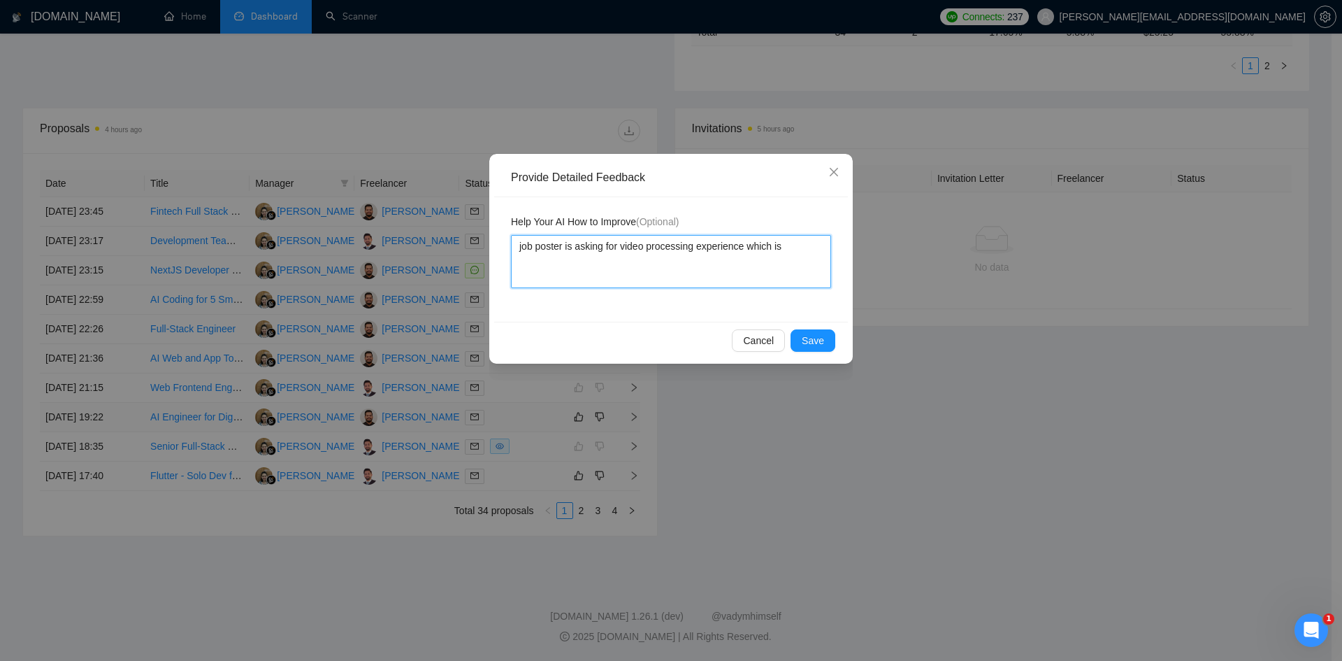
type textarea "job poster is asking for video processing experience which is n"
type textarea "job poster is asking for video processing experience which is no"
type textarea "job poster is asking for video processing experience which is not"
type textarea "job poster is asking for video processing experience which is not m"
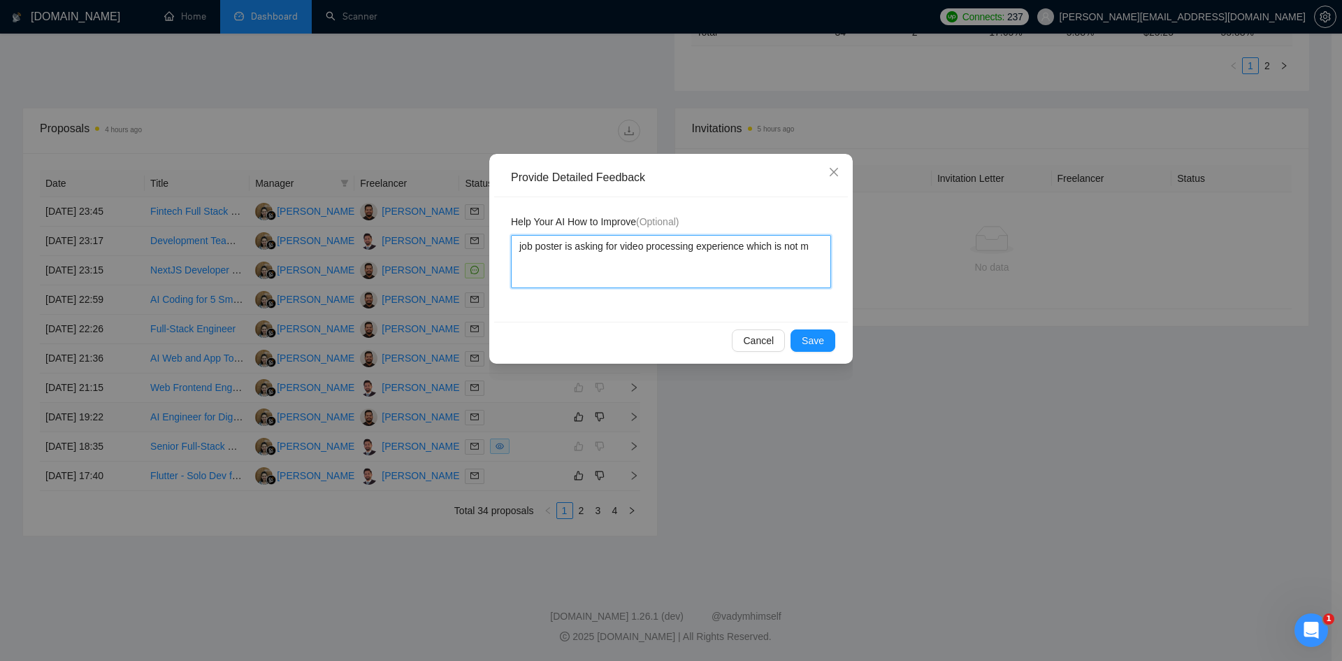
type textarea "job poster is asking for video processing experience which is not me"
type textarea "job poster is asking for video processing experience which is not men"
type textarea "job poster is asking for video processing experience which is not ment"
type textarea "job poster is asking for video processing experience which is not menti"
type textarea "job poster is asking for video processing experience which is not mentio"
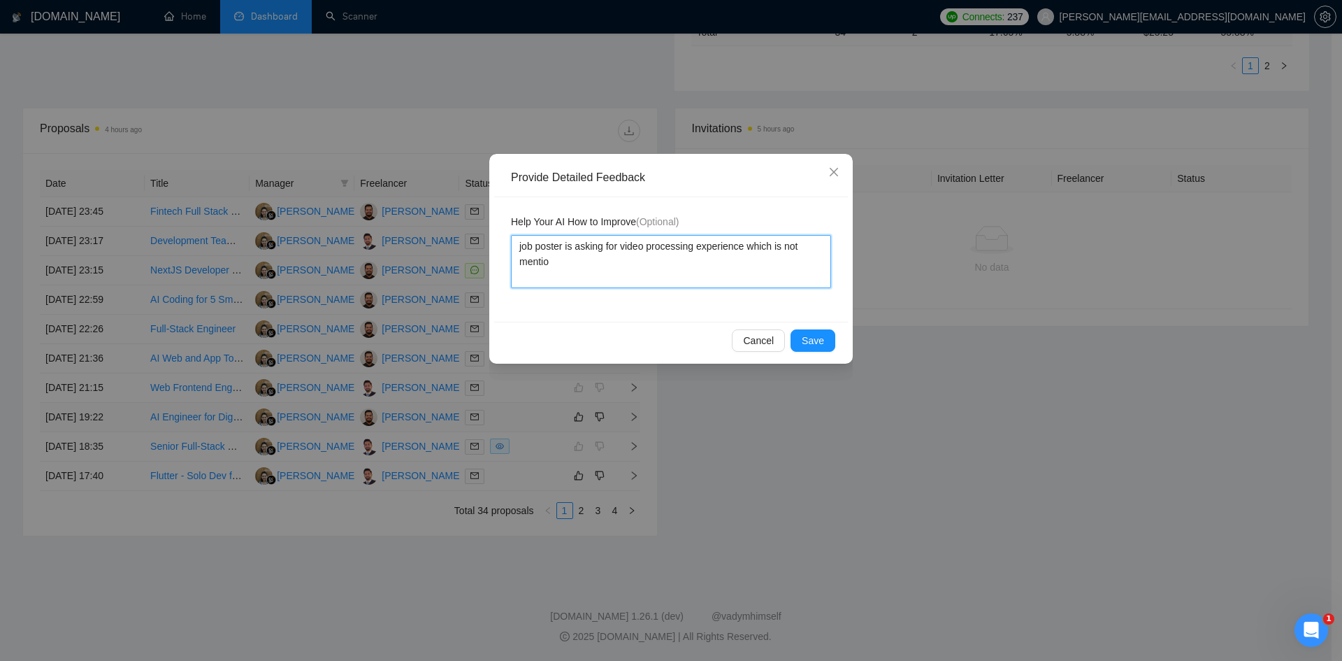
type textarea "job poster is asking for video processing experience which is not mention"
type textarea "job poster is asking for video processing experience which is not mentione"
type textarea "job poster is asking for video processing experience which is not mentioned"
type textarea "job poster is asking for video processing experience which is not mentioned i"
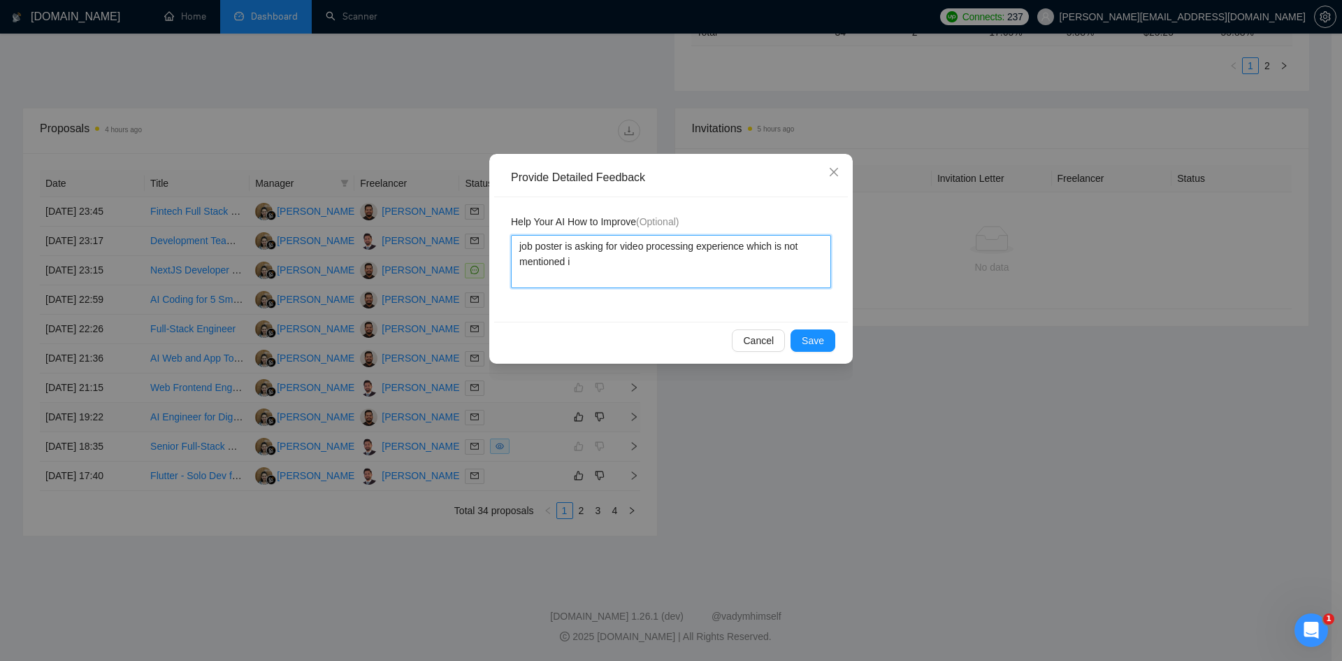
type textarea "job poster is asking for video processing experience which is not mentioned in"
type textarea "job poster is asking for video processing experience which is not mentioned in w"
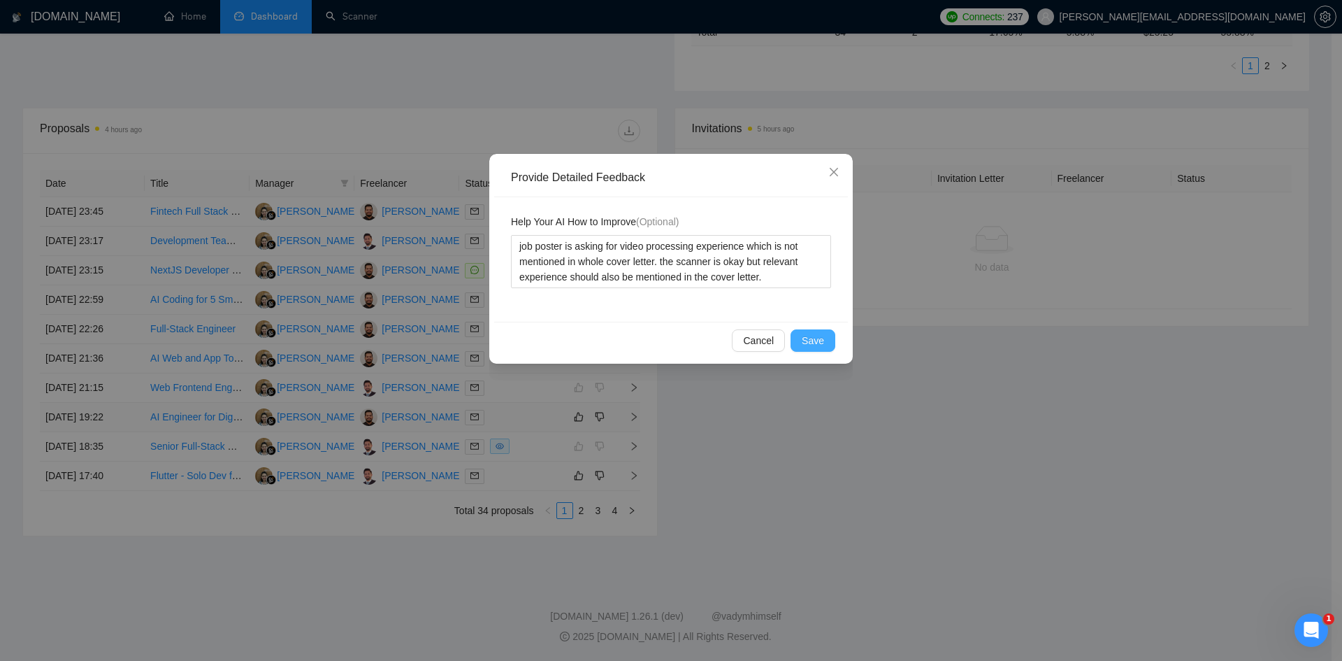
click at [820, 343] on span "Save" at bounding box center [813, 340] width 22 height 15
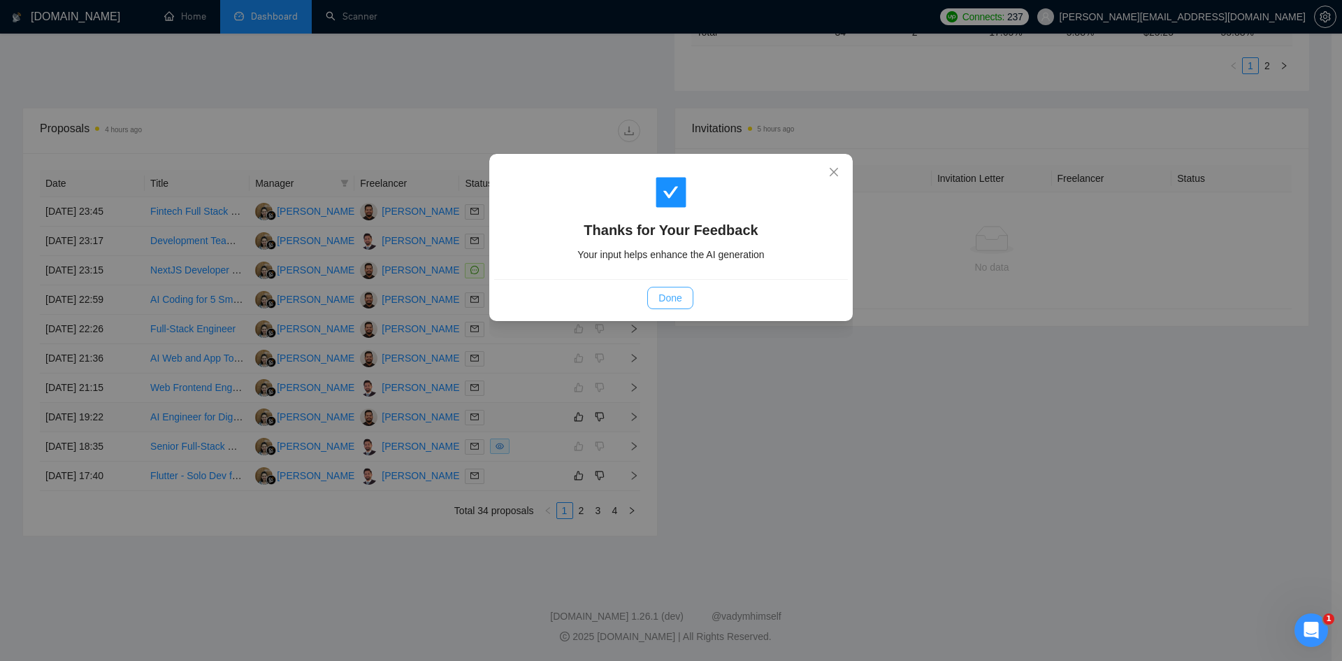
click at [669, 301] on span "Done" at bounding box center [670, 297] width 23 height 15
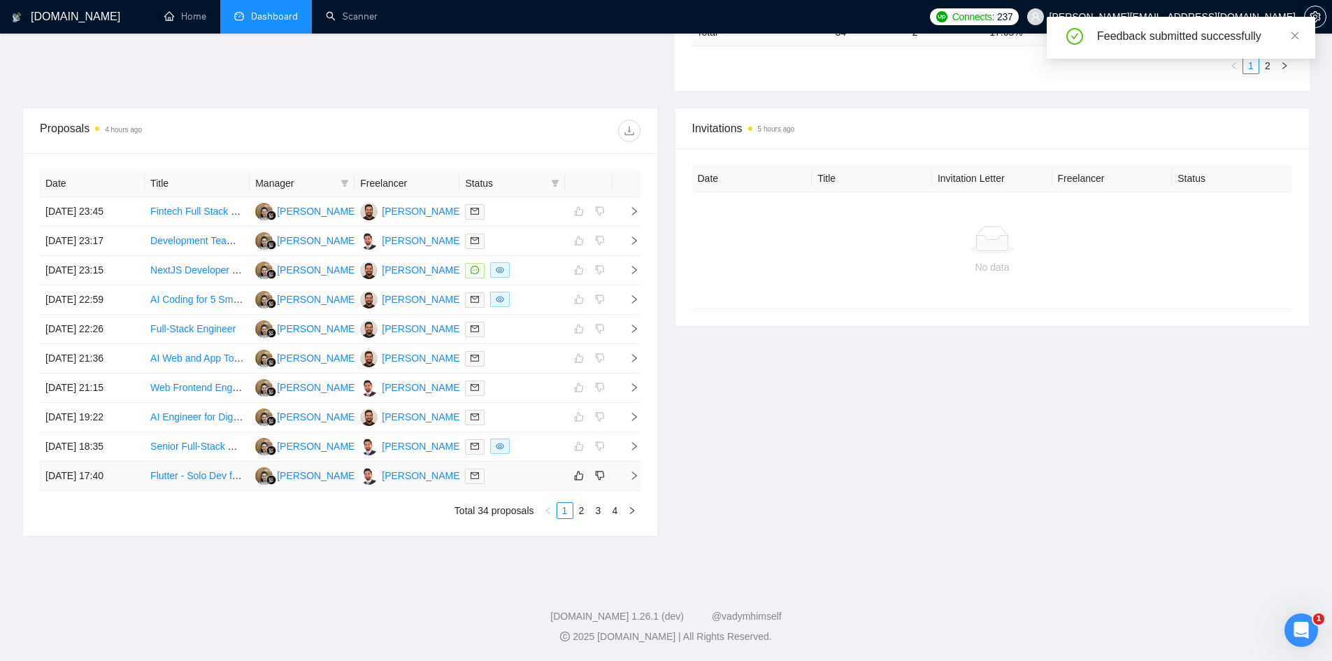
click at [636, 477] on icon "right" at bounding box center [634, 476] width 10 height 10
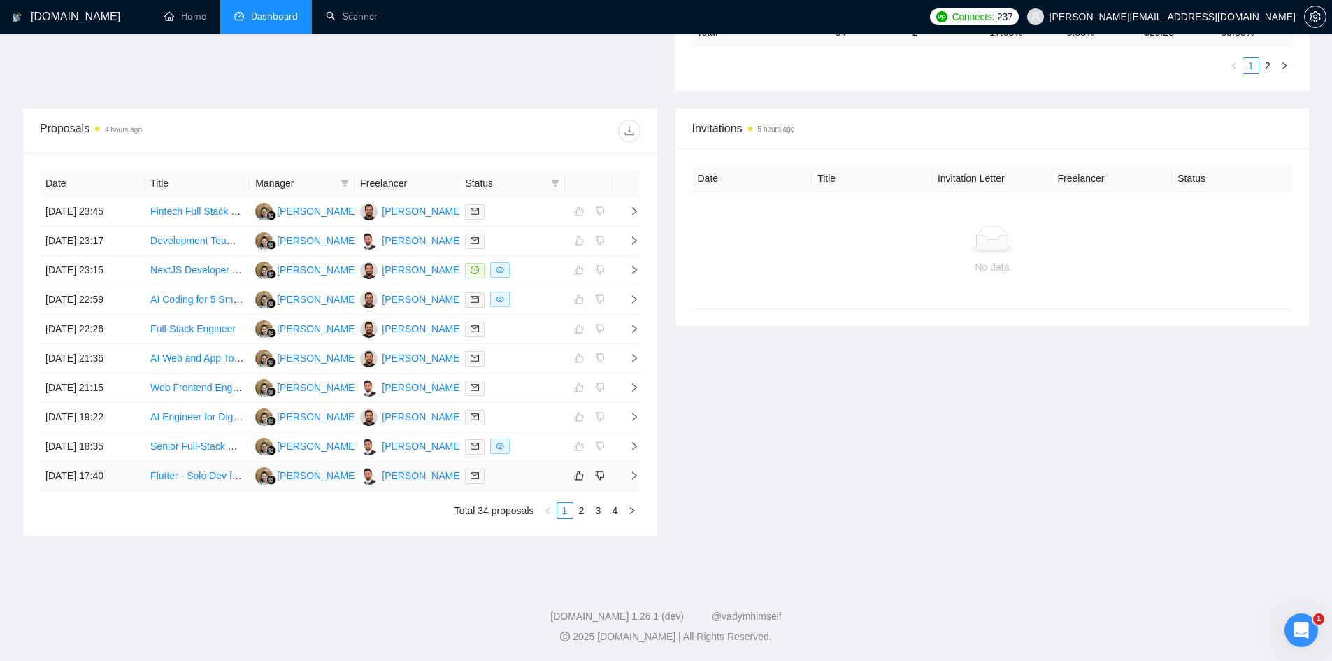
click at [631, 477] on icon "right" at bounding box center [634, 476] width 10 height 10
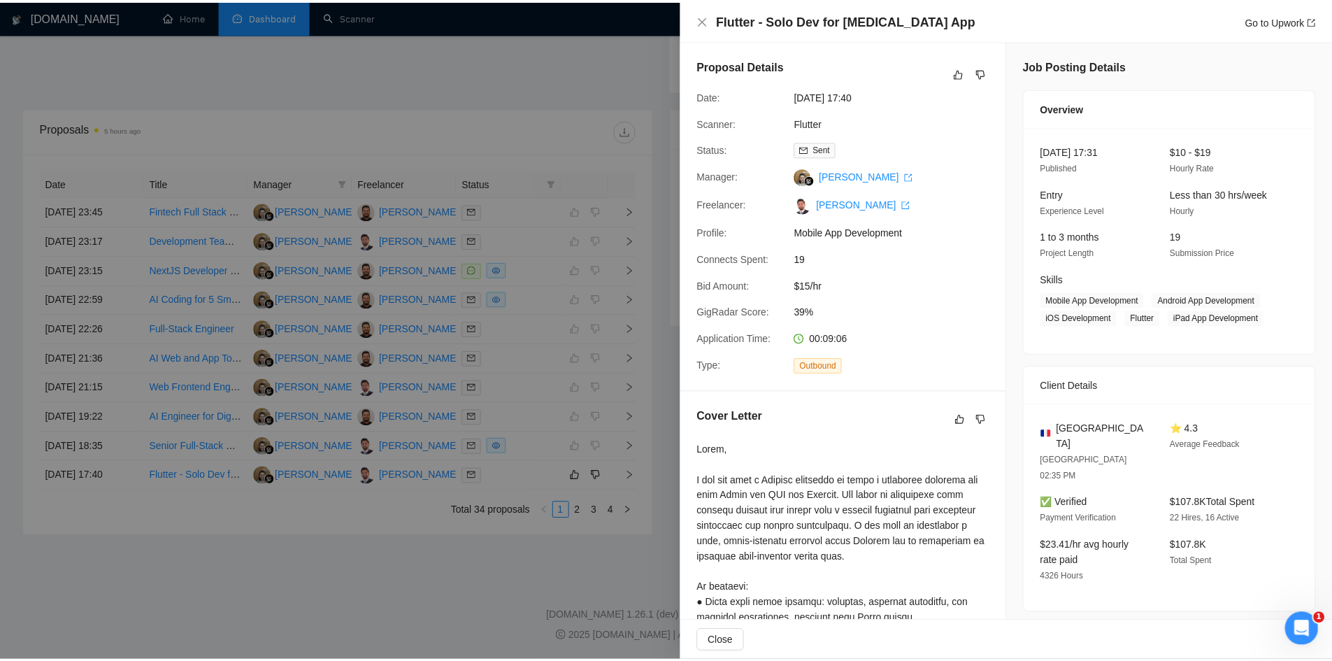
scroll to position [350, 0]
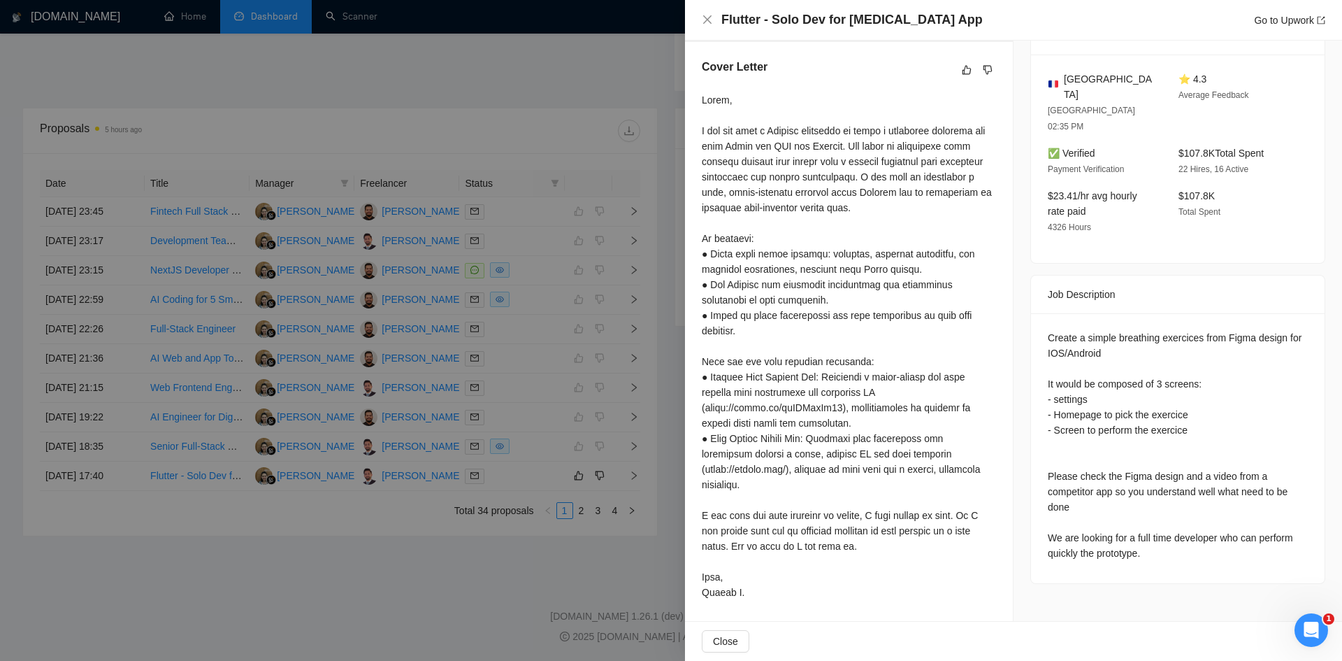
click at [594, 134] on div at bounding box center [671, 330] width 1342 height 661
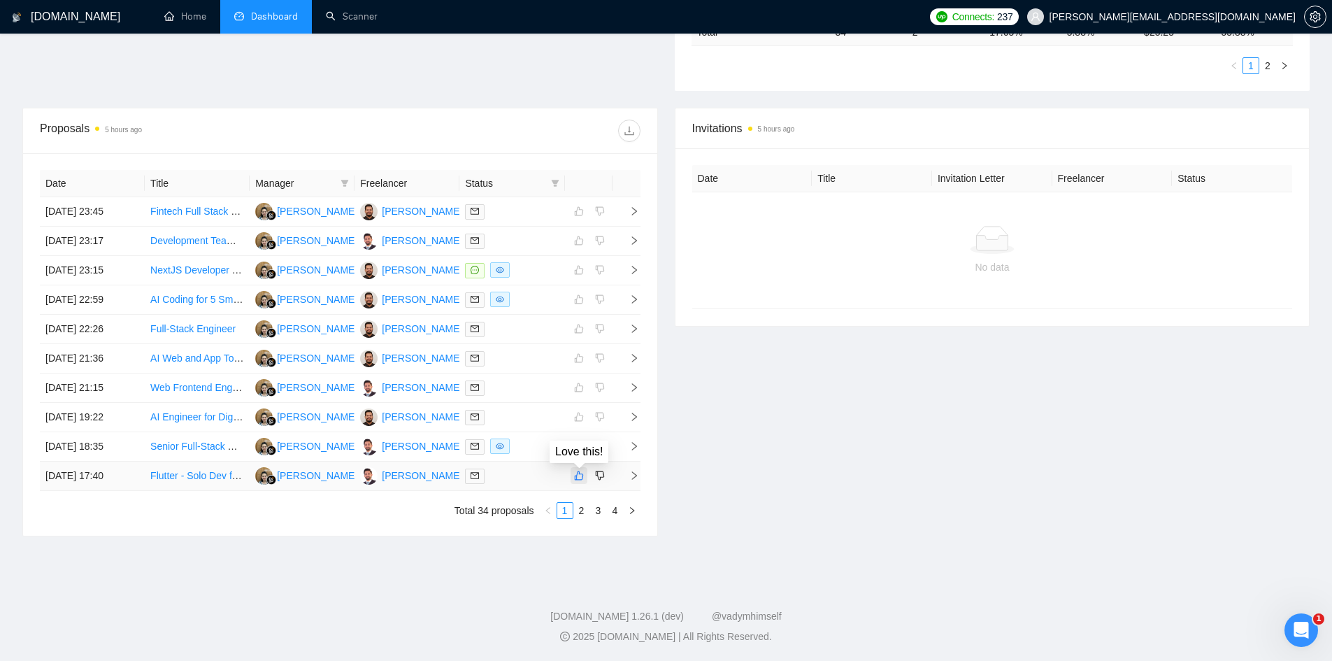
click at [581, 476] on icon "like" at bounding box center [579, 475] width 10 height 11
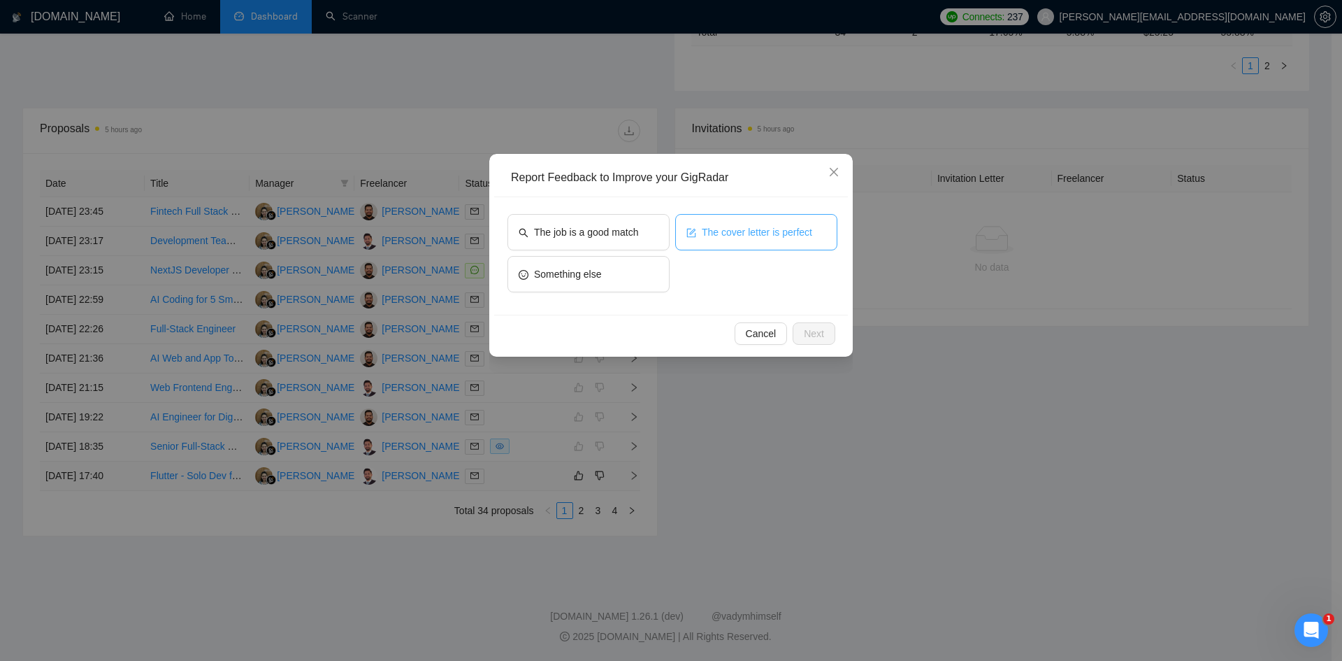
click at [754, 228] on span "The cover letter is perfect" at bounding box center [757, 231] width 110 height 15
click at [834, 167] on icon "close" at bounding box center [833, 171] width 11 height 11
drag, startPoint x: 834, startPoint y: 167, endPoint x: 805, endPoint y: 235, distance: 73.6
click at [834, 167] on icon "close" at bounding box center [833, 171] width 11 height 11
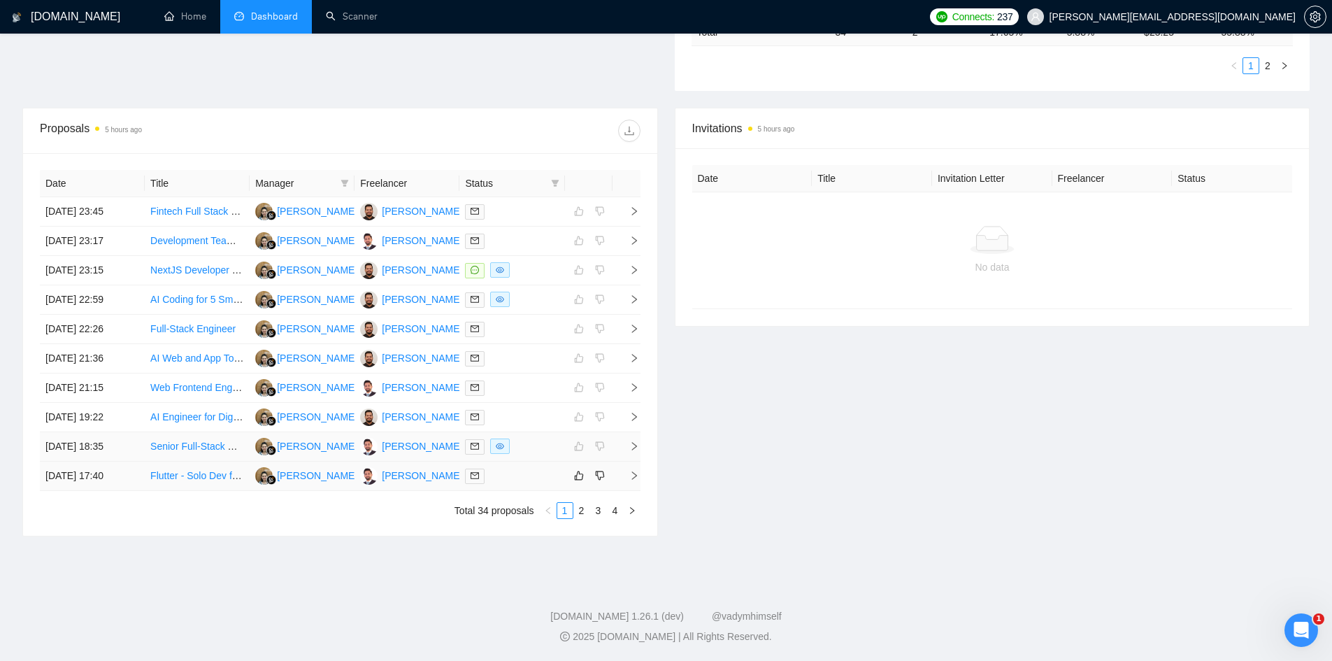
drag, startPoint x: 183, startPoint y: 475, endPoint x: 168, endPoint y: 445, distance: 33.1
drag, startPoint x: 168, startPoint y: 445, endPoint x: 161, endPoint y: 475, distance: 30.2
click at [185, 490] on td "Flutter - Solo Dev for [MEDICAL_DATA] App" at bounding box center [197, 475] width 105 height 29
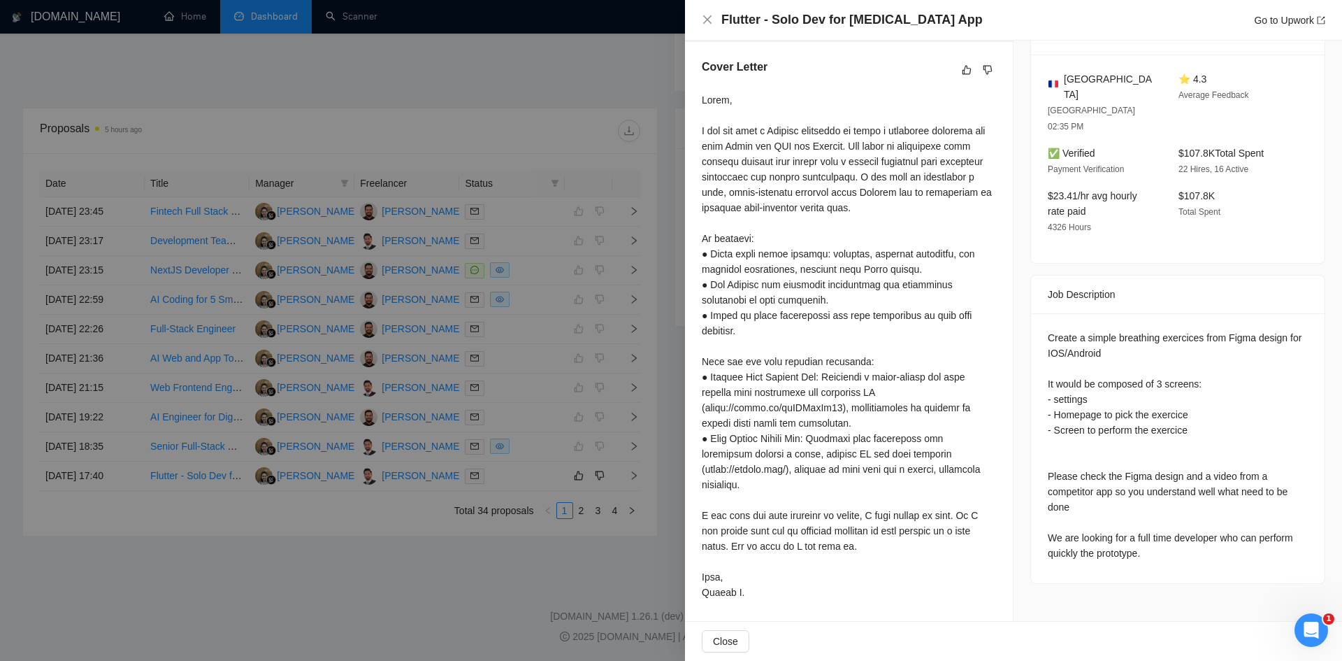
click at [203, 522] on div at bounding box center [671, 330] width 1342 height 661
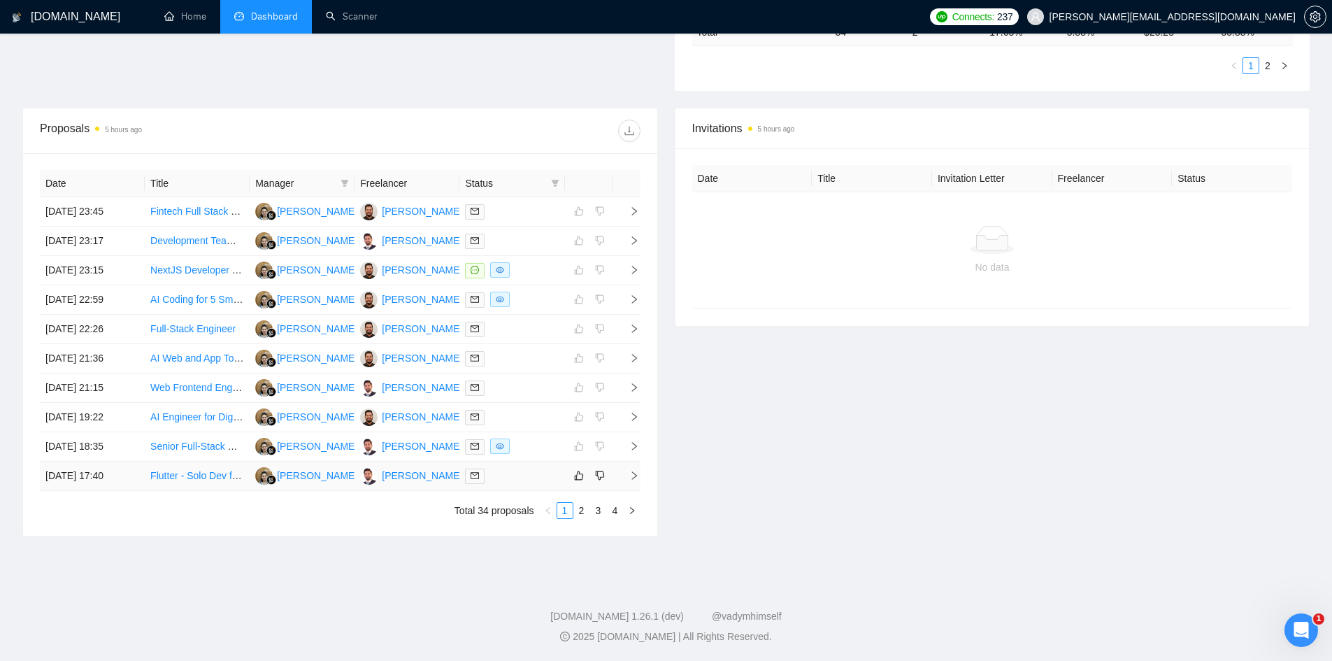
click at [193, 486] on td "Flutter - Solo Dev for [MEDICAL_DATA] App" at bounding box center [197, 475] width 105 height 29
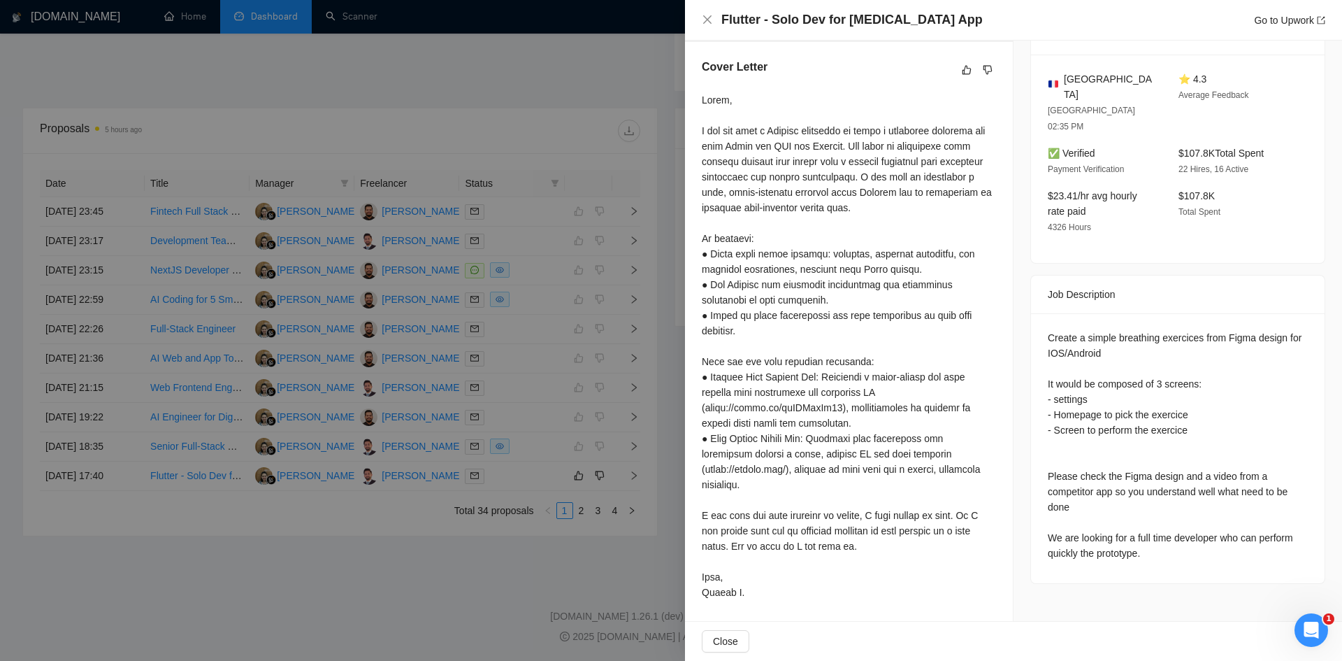
click at [0, 309] on div at bounding box center [671, 330] width 1342 height 661
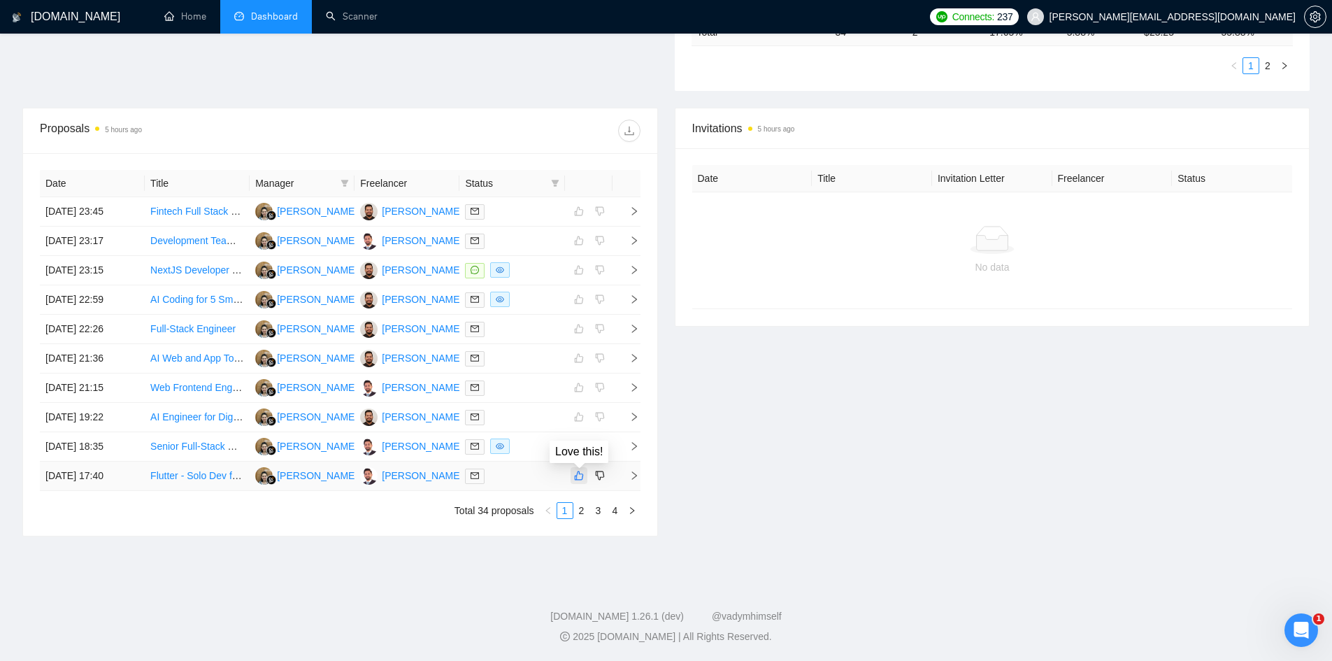
click at [577, 472] on icon "like" at bounding box center [578, 475] width 9 height 9
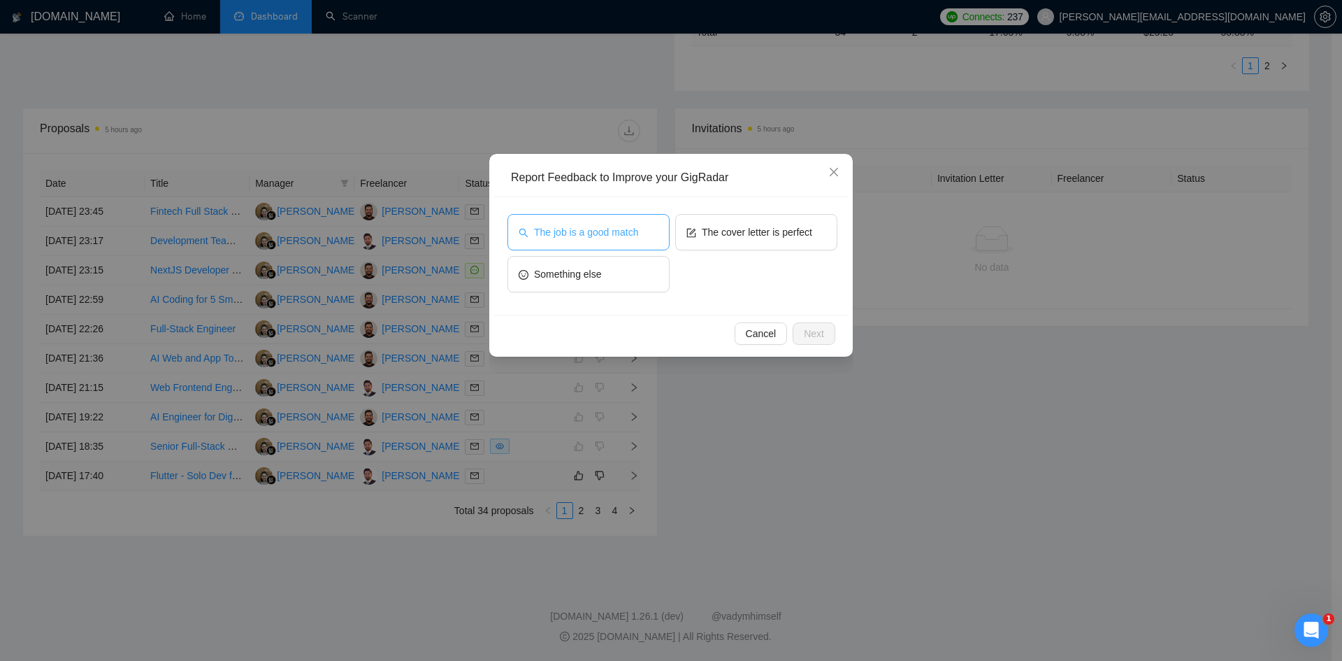
click at [570, 230] on span "The job is a good match" at bounding box center [586, 231] width 104 height 15
click at [742, 219] on button "The cover letter is perfect" at bounding box center [756, 232] width 162 height 36
click at [810, 329] on span "Next" at bounding box center [814, 333] width 20 height 15
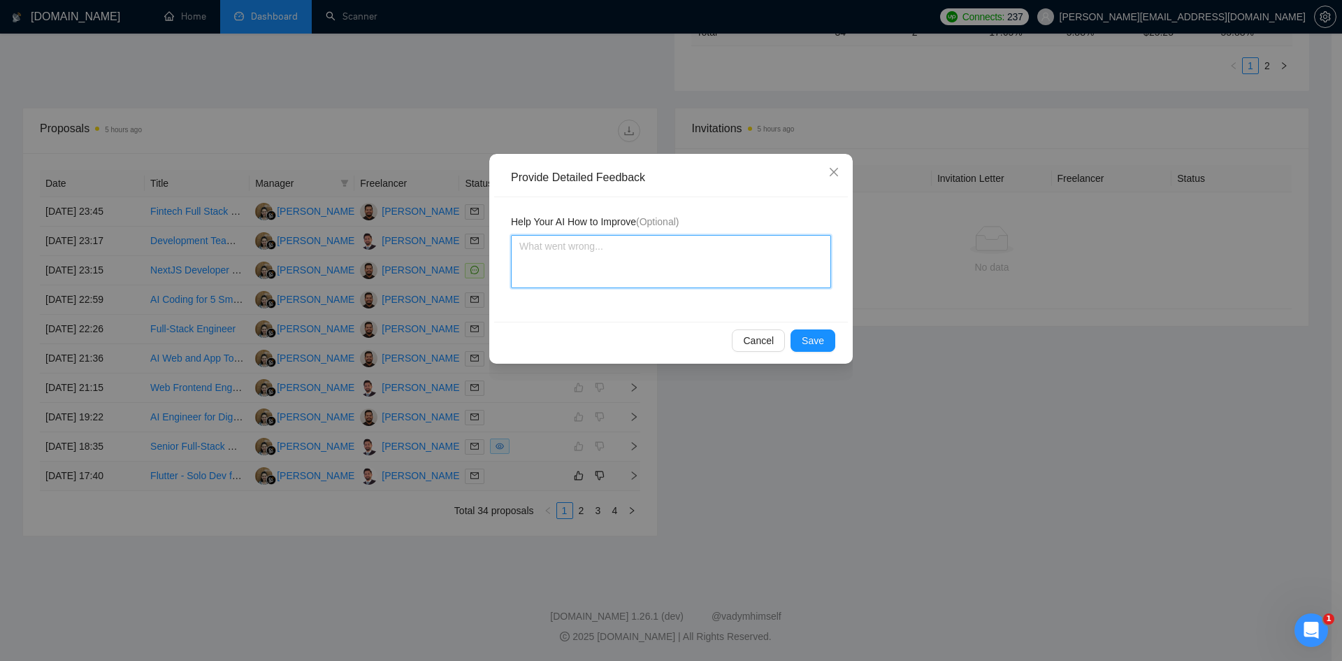
click at [713, 271] on textarea at bounding box center [671, 261] width 320 height 53
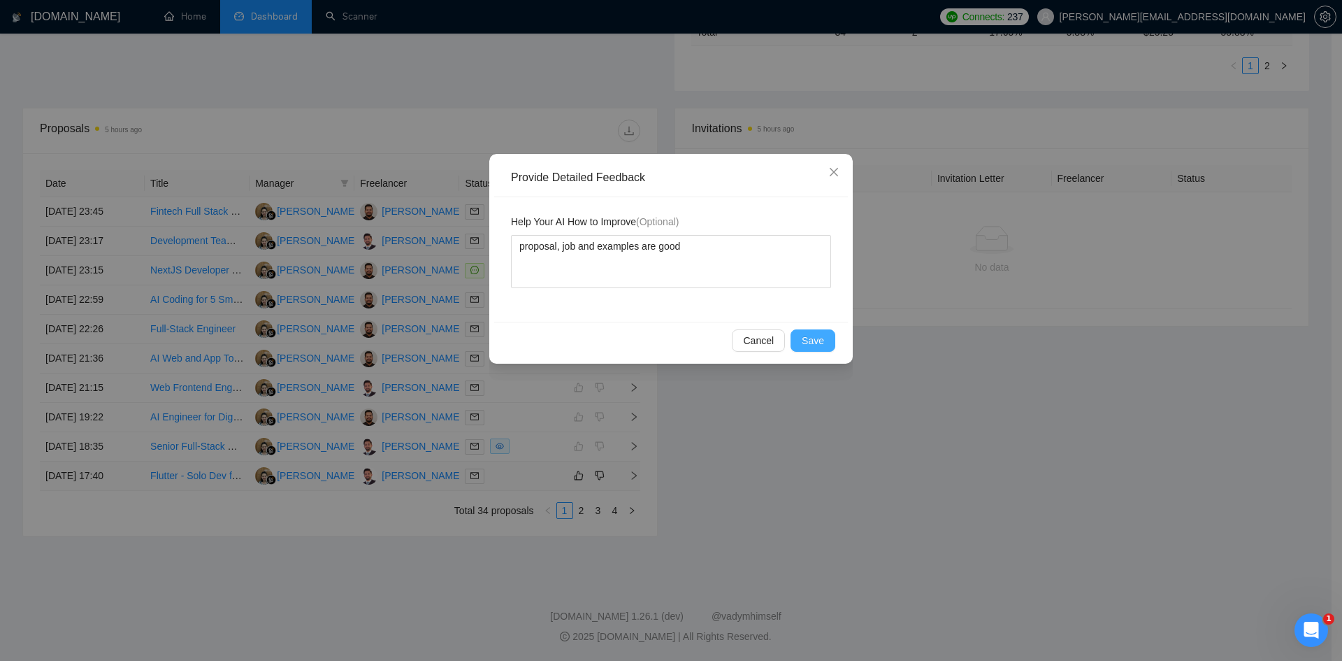
click at [813, 338] on span "Save" at bounding box center [813, 340] width 22 height 15
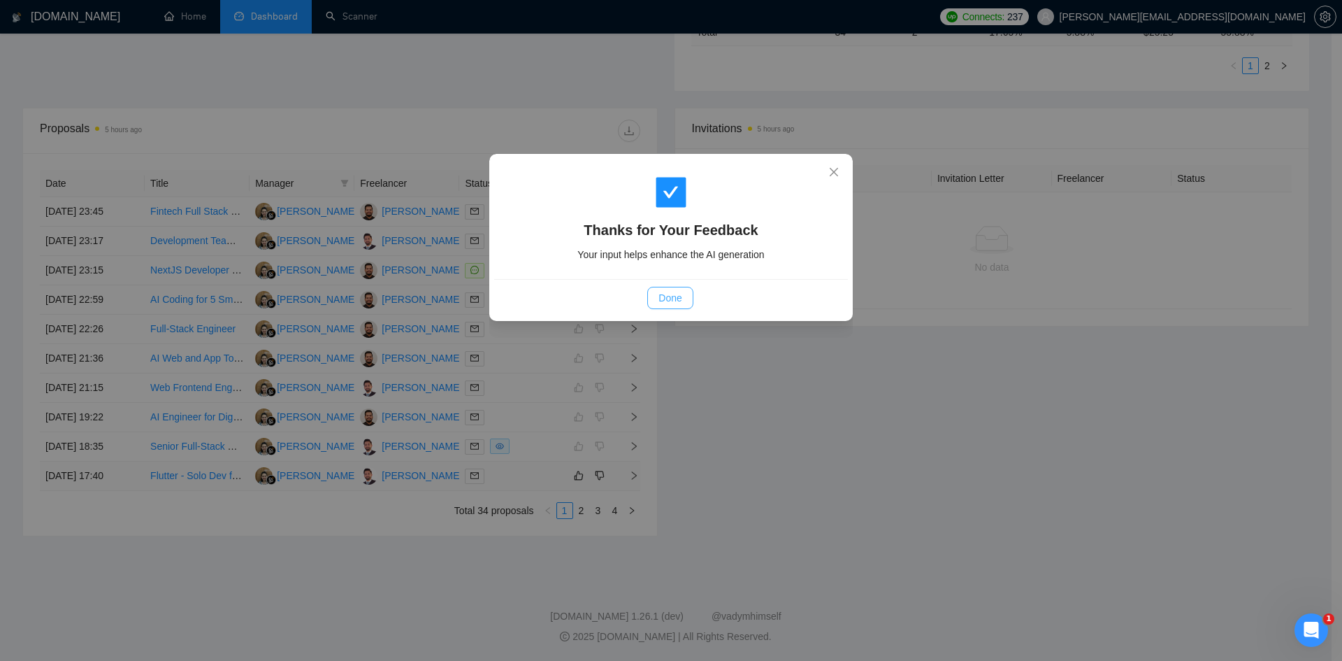
click at [681, 303] on span "Done" at bounding box center [670, 297] width 23 height 15
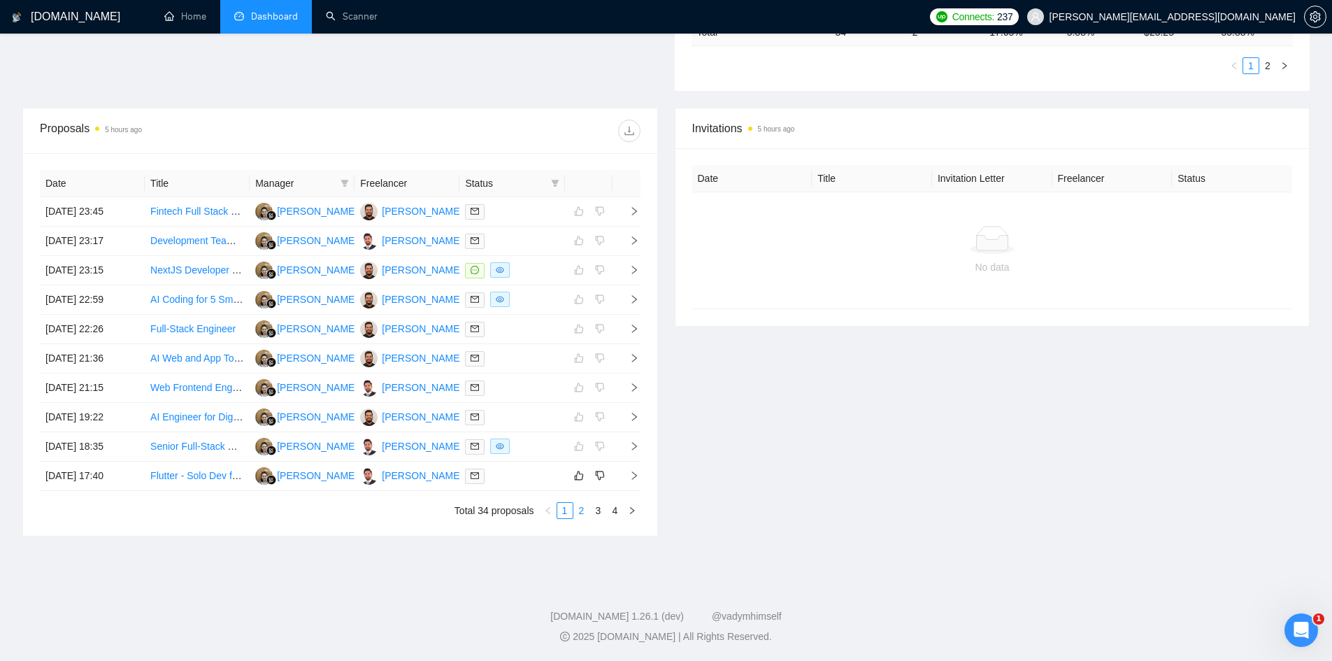
click at [582, 505] on link "2" at bounding box center [581, 510] width 15 height 15
click at [601, 510] on link "3" at bounding box center [598, 510] width 15 height 15
click at [614, 508] on link "4" at bounding box center [615, 510] width 15 height 15
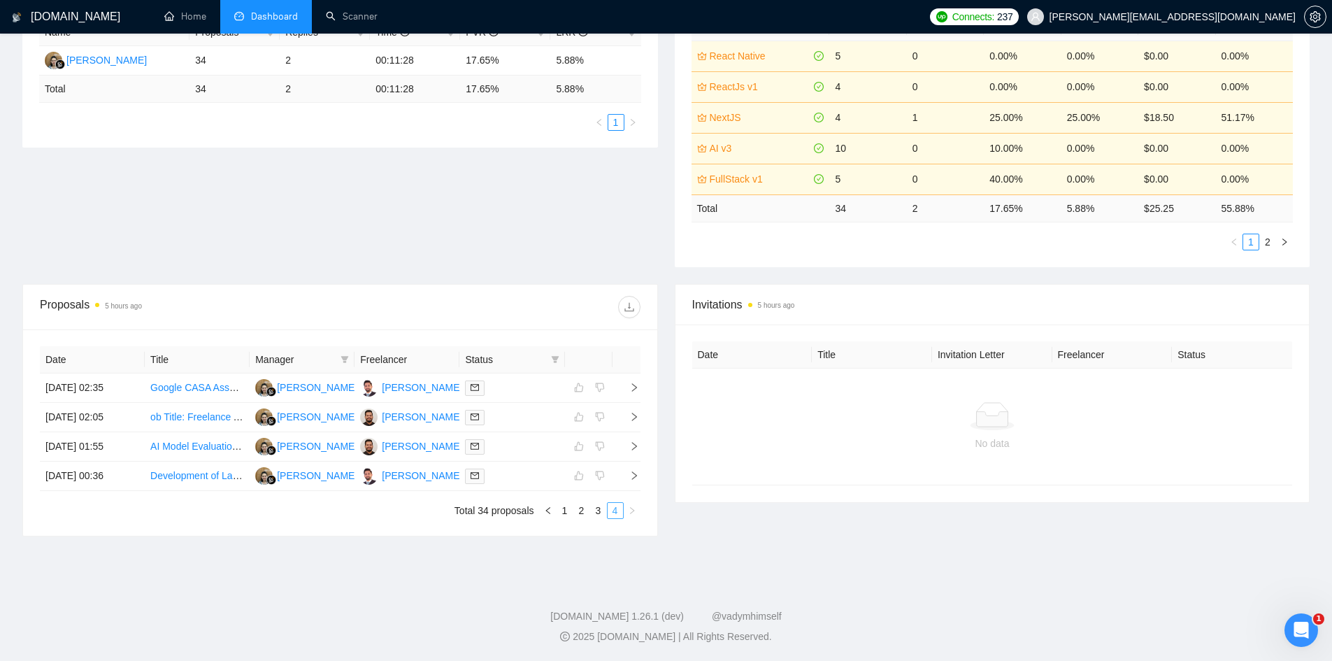
scroll to position [289, 0]
click at [576, 505] on link "2" at bounding box center [581, 510] width 15 height 15
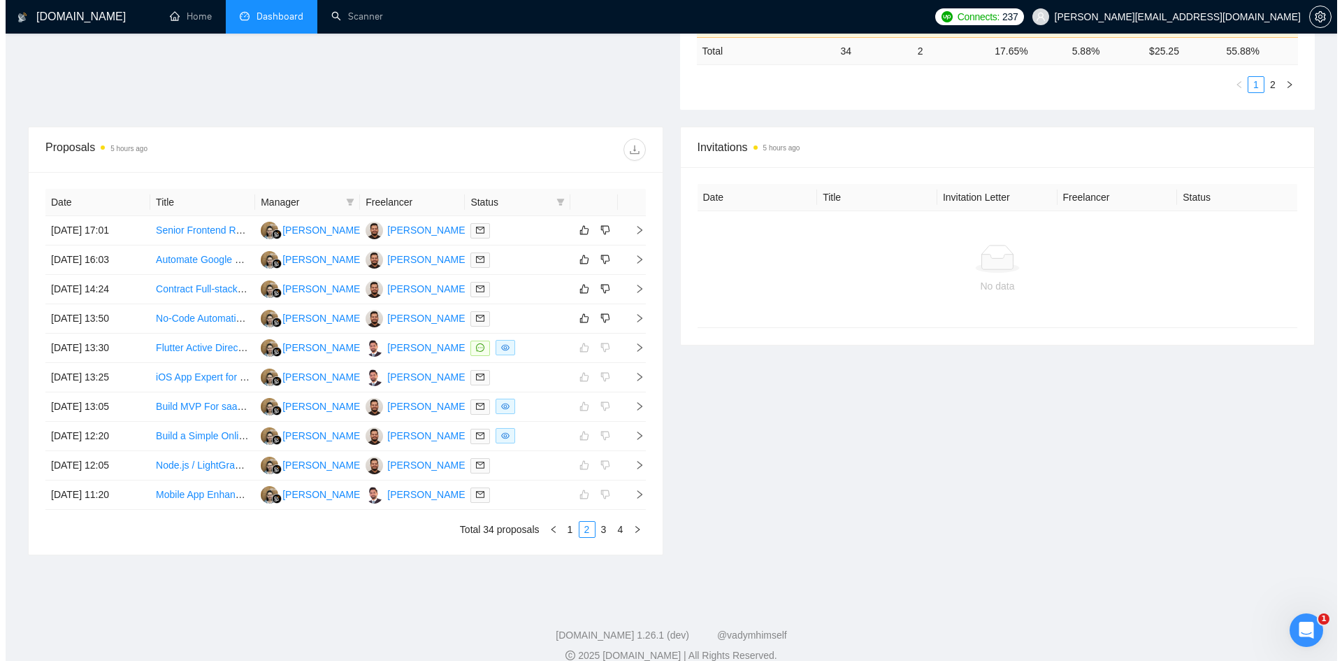
scroll to position [465, 0]
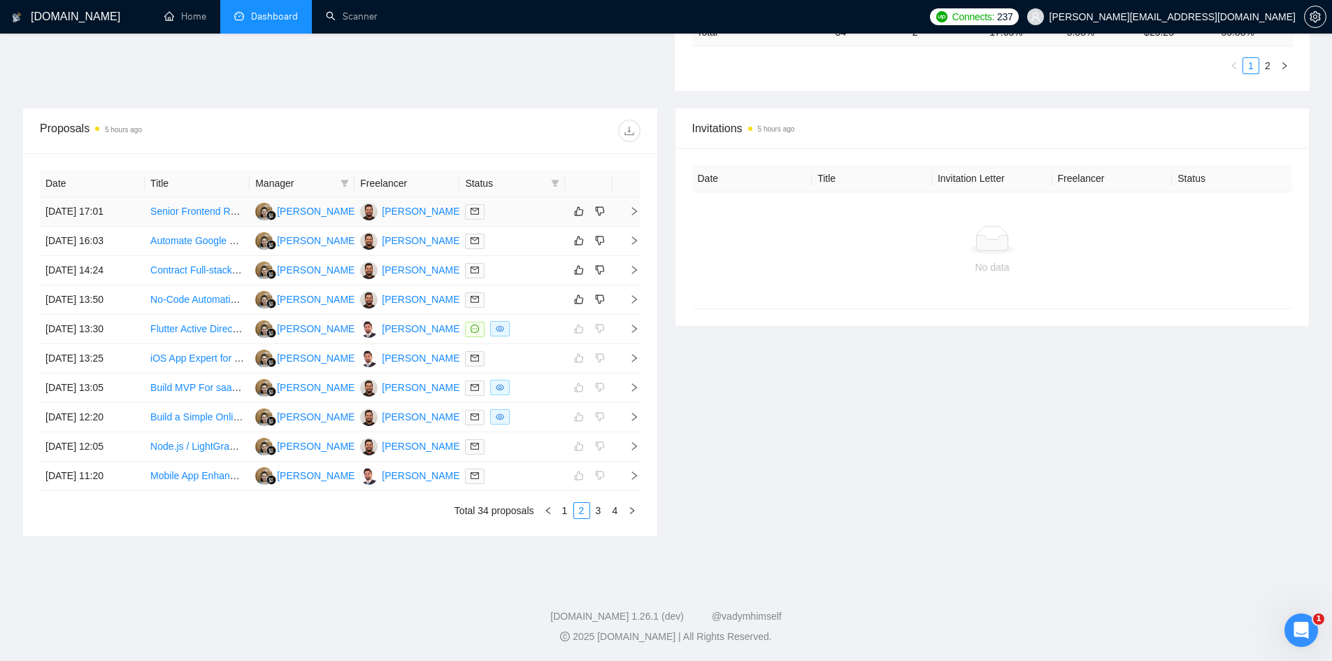
click at [635, 208] on icon "right" at bounding box center [634, 211] width 10 height 10
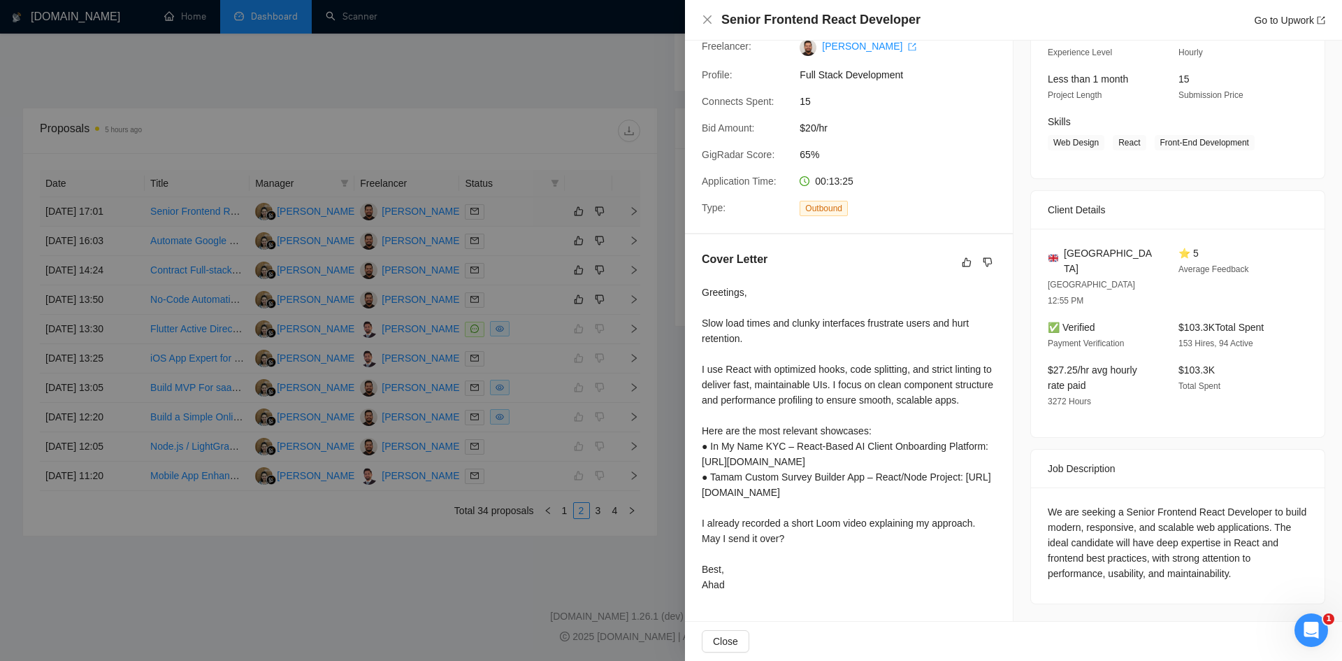
scroll to position [196, 0]
click at [459, 617] on div at bounding box center [671, 330] width 1342 height 661
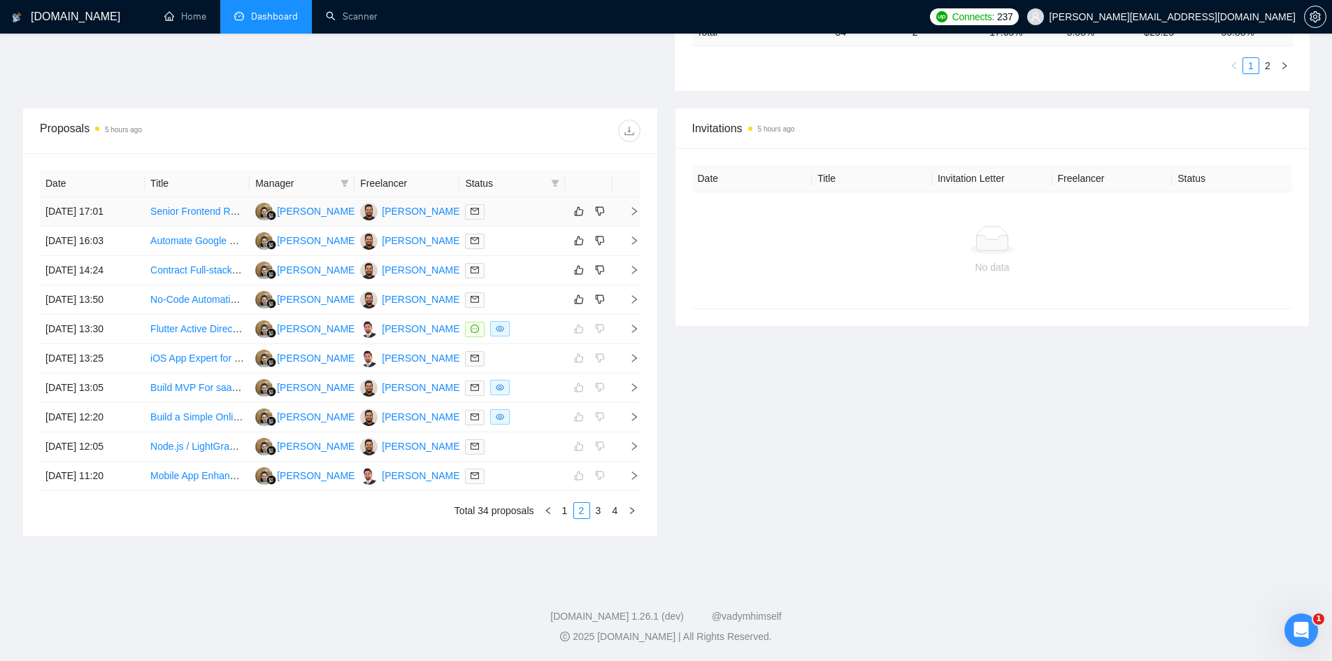
click at [634, 206] on td at bounding box center [626, 211] width 28 height 29
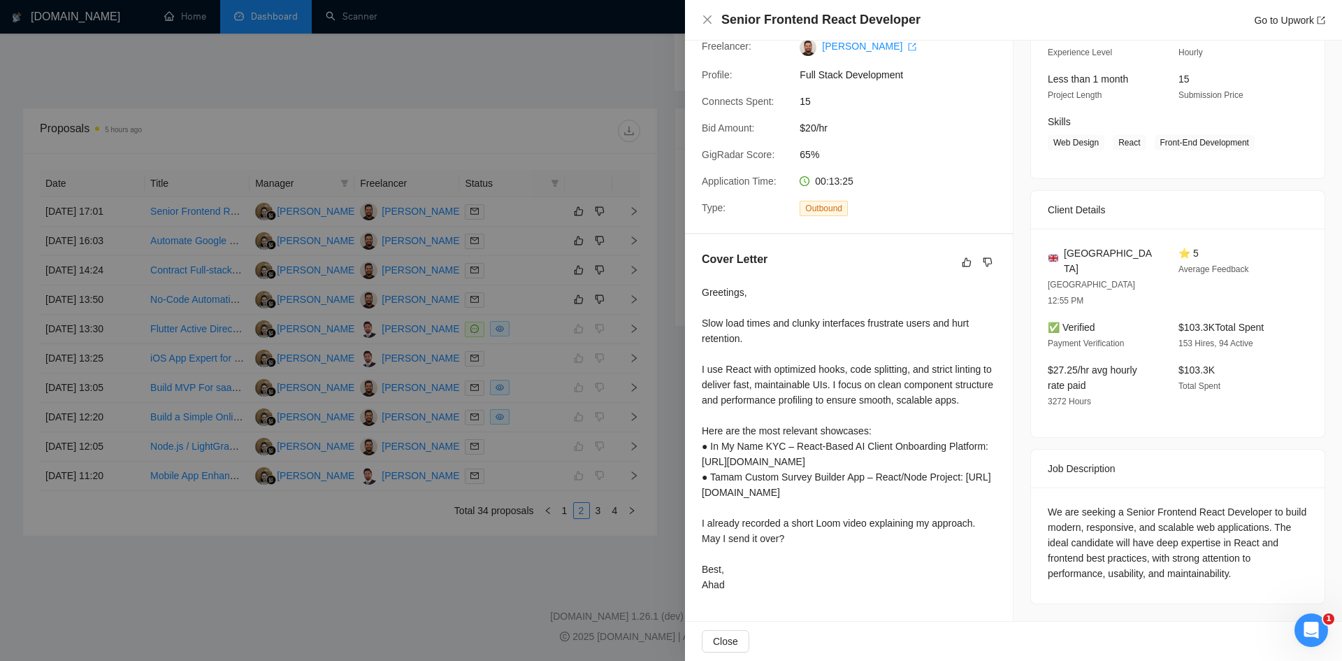
click at [656, 388] on div at bounding box center [671, 330] width 1342 height 661
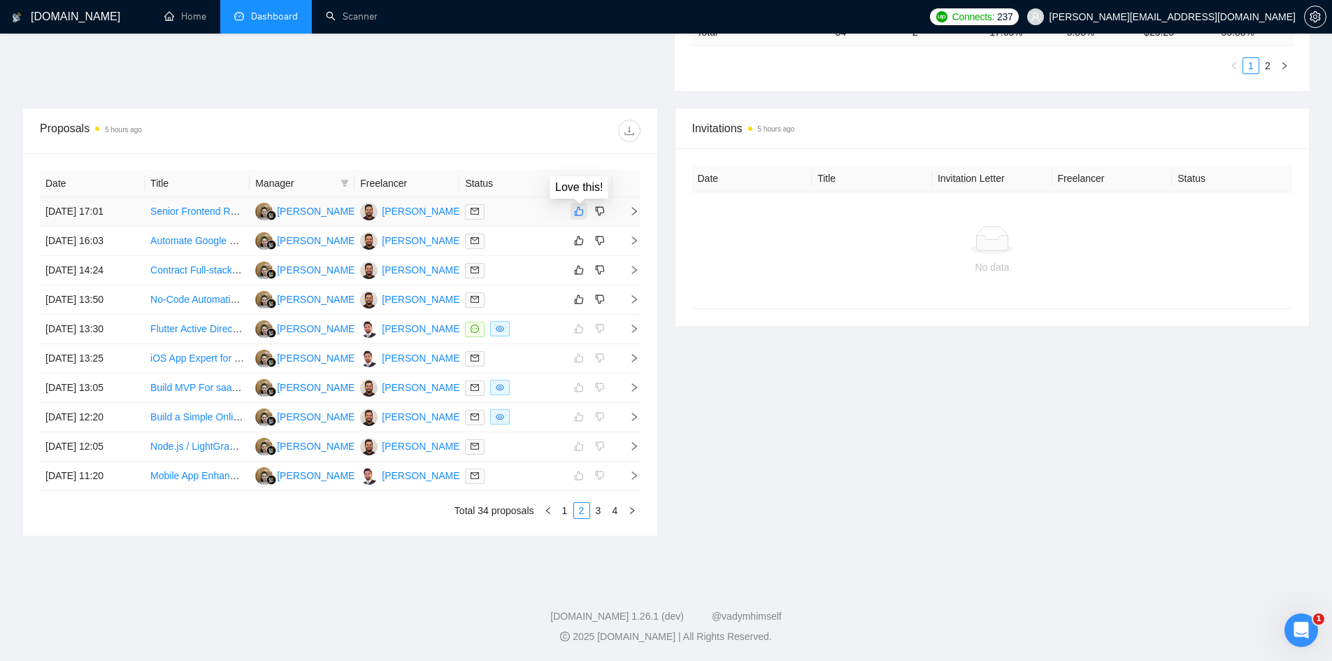
click at [579, 213] on icon "like" at bounding box center [579, 211] width 10 height 11
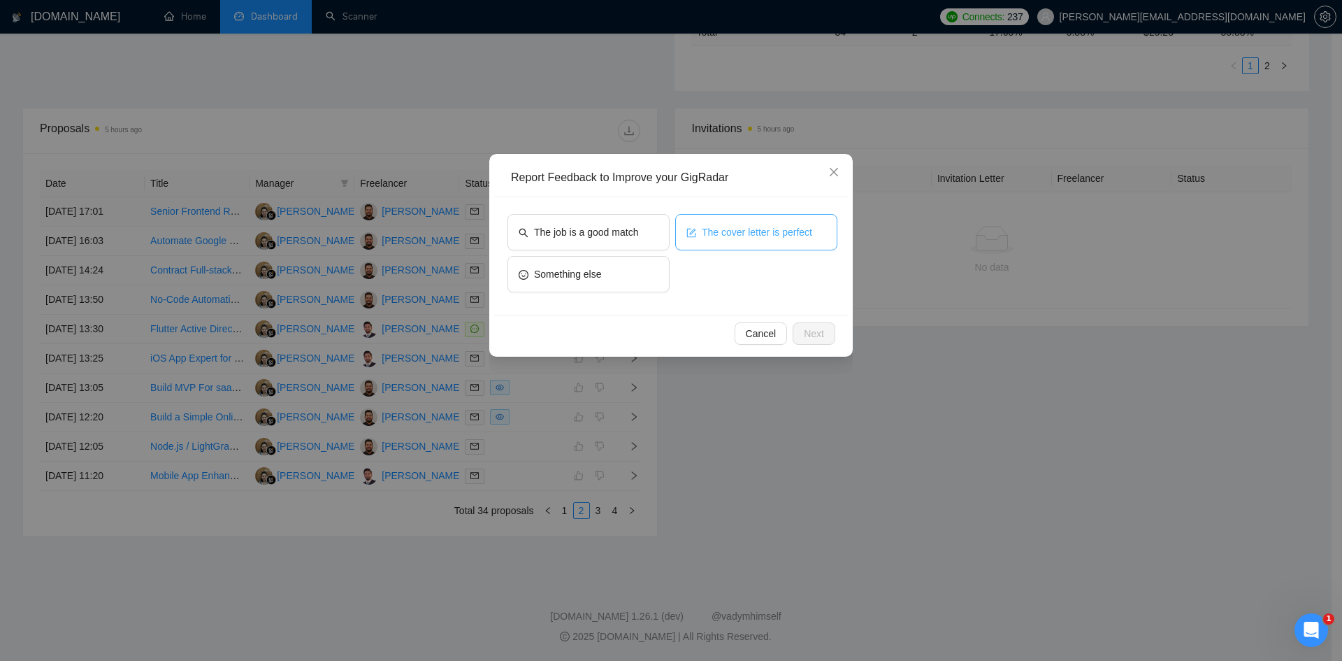
click at [730, 228] on span "The cover letter is perfect" at bounding box center [757, 231] width 110 height 15
click at [730, 228] on span "The cover letter is perfect" at bounding box center [755, 231] width 110 height 15
click at [566, 224] on span "The job is a good match" at bounding box center [586, 231] width 104 height 15
click at [747, 240] on button "The cover letter is perfect" at bounding box center [756, 232] width 162 height 36
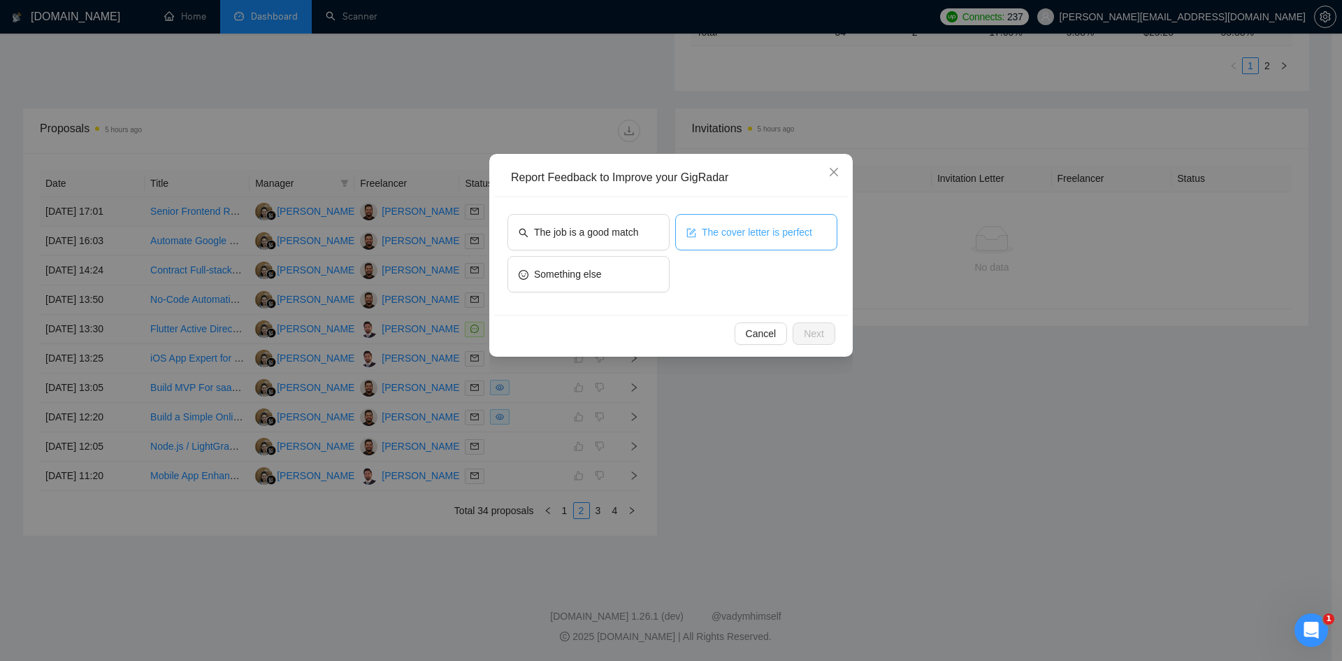
click at [747, 240] on button "The cover letter is perfect" at bounding box center [756, 232] width 162 height 36
click at [539, 230] on span "The job is a good match" at bounding box center [586, 231] width 104 height 15
click at [812, 335] on span "Next" at bounding box center [814, 333] width 20 height 15
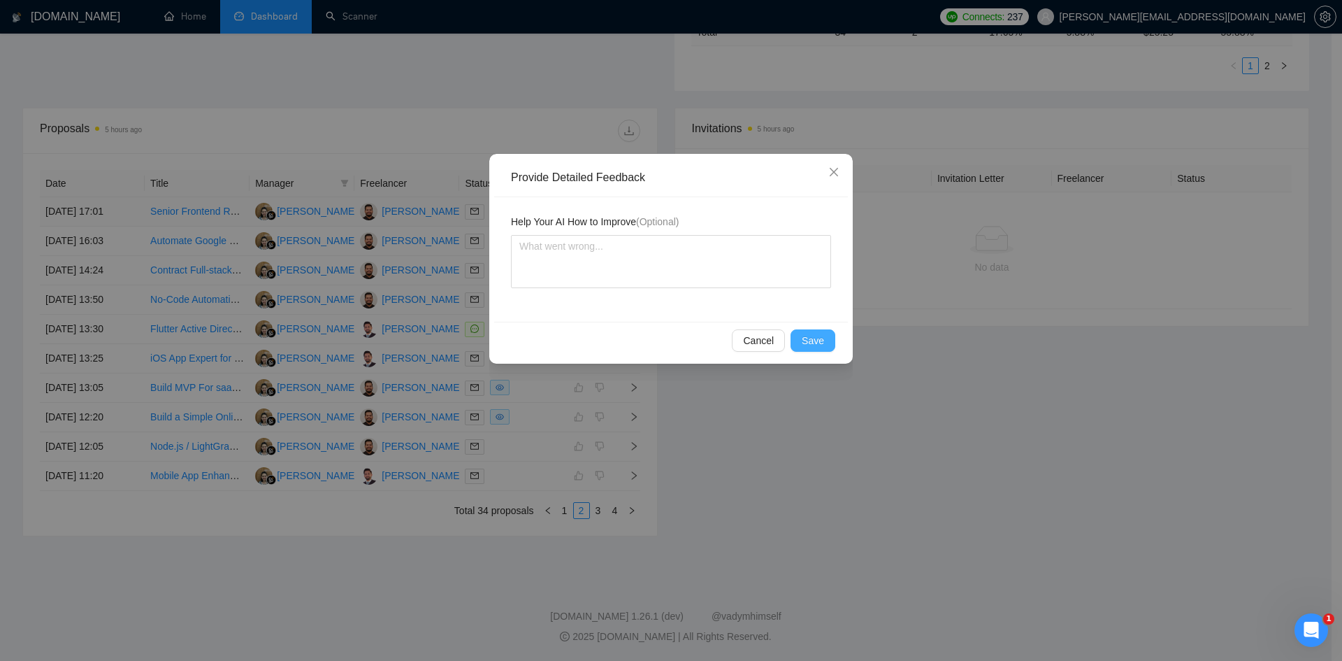
click at [805, 343] on span "Save" at bounding box center [813, 340] width 22 height 15
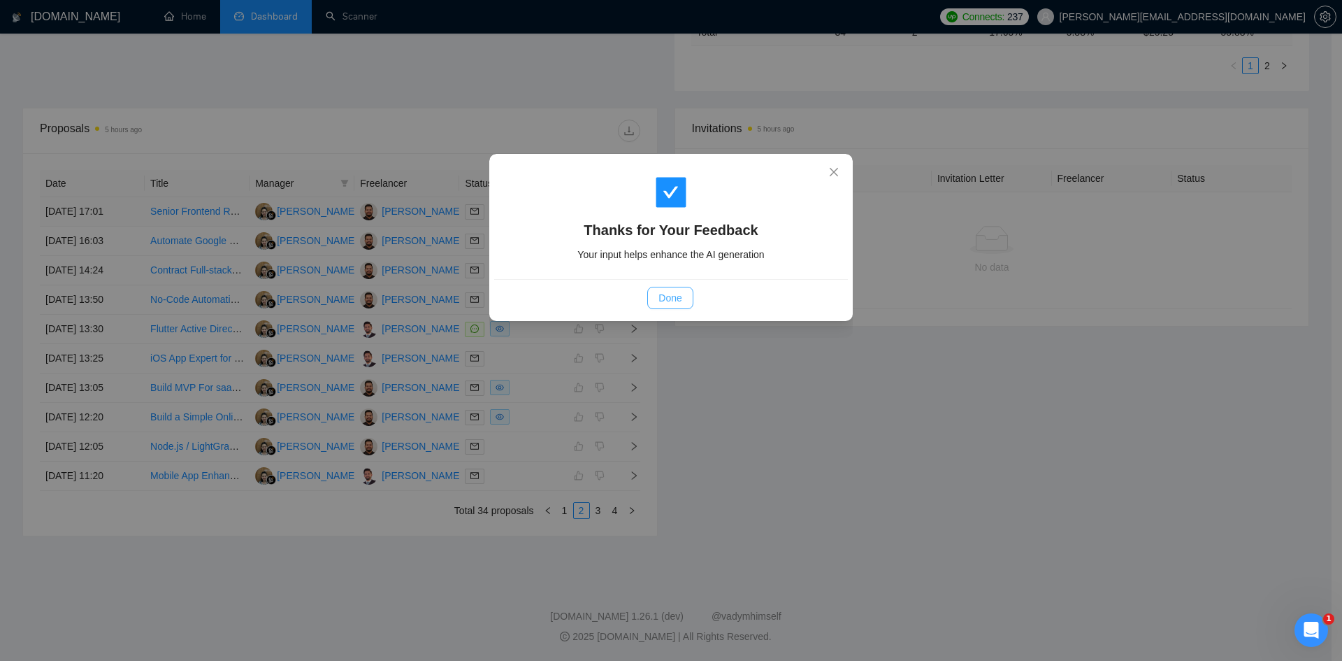
click at [653, 302] on button "Done" at bounding box center [669, 298] width 45 height 22
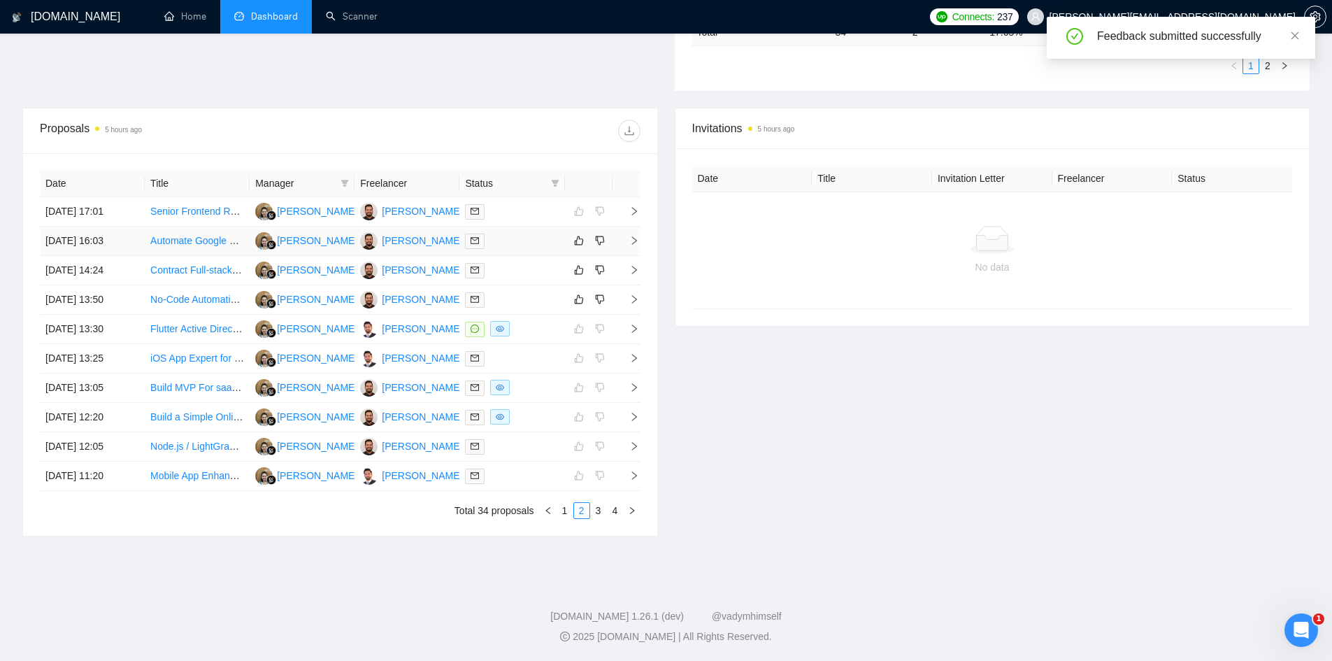
click at [635, 243] on icon "right" at bounding box center [634, 241] width 10 height 10
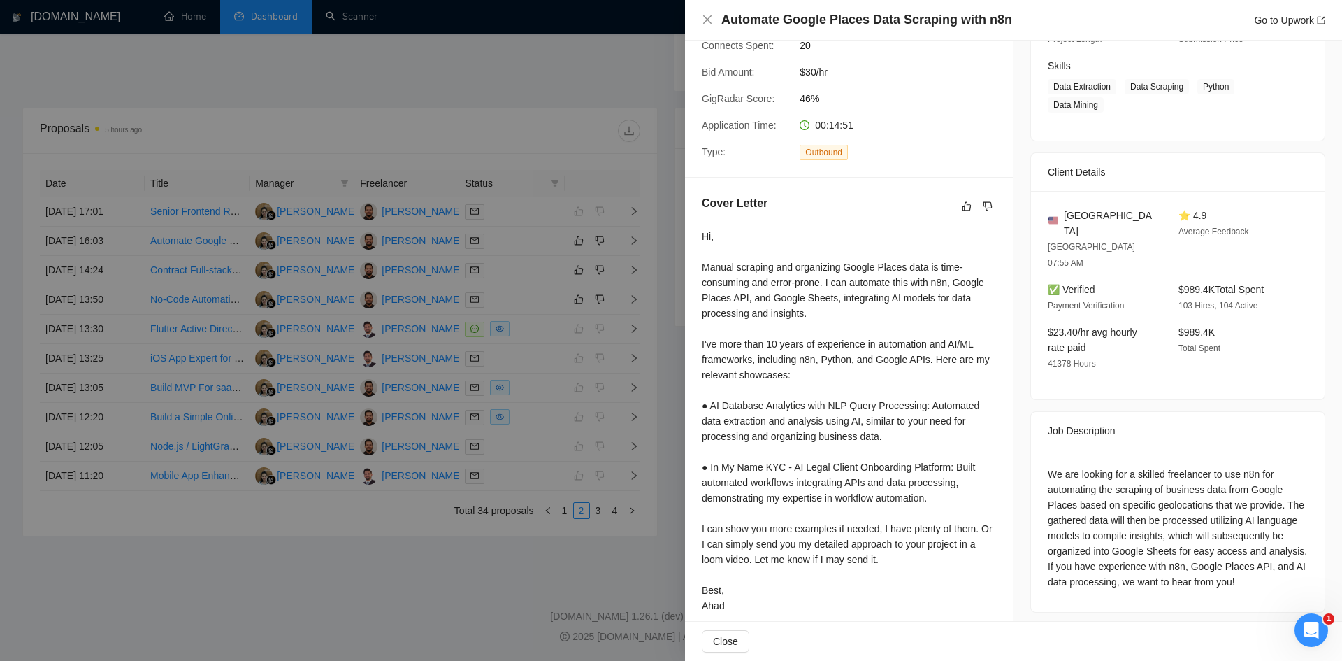
scroll to position [227, 0]
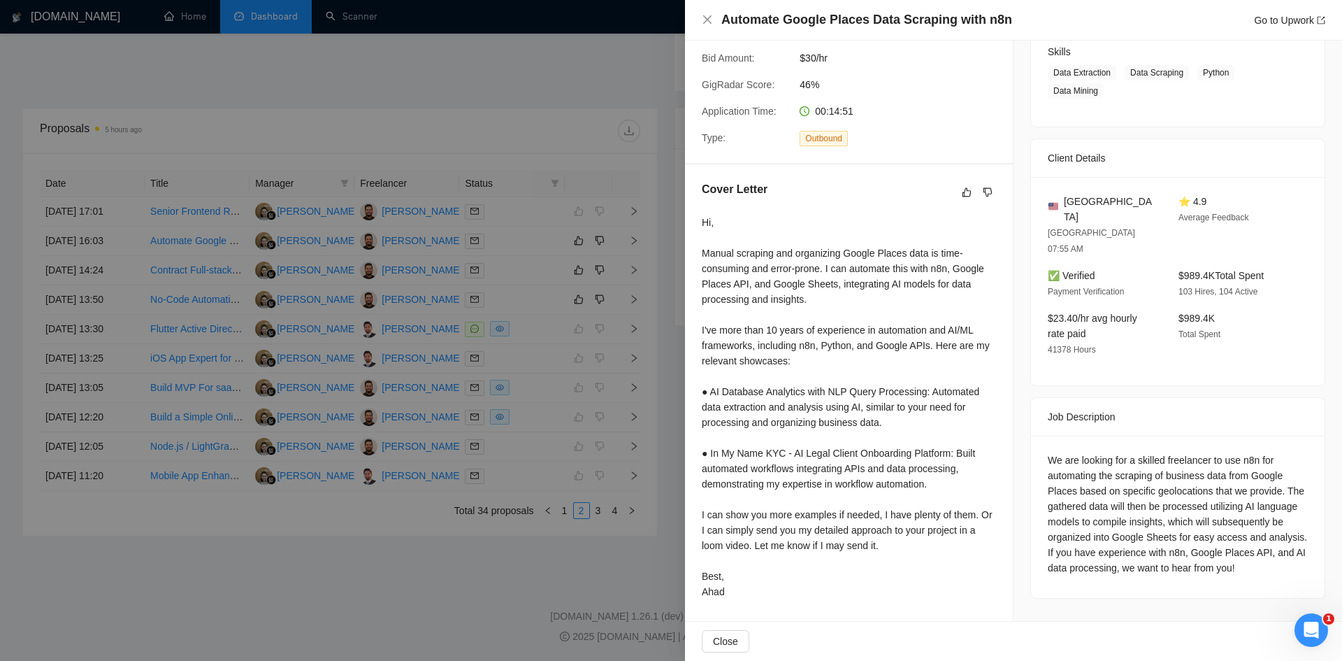
click at [548, 540] on div at bounding box center [671, 330] width 1342 height 661
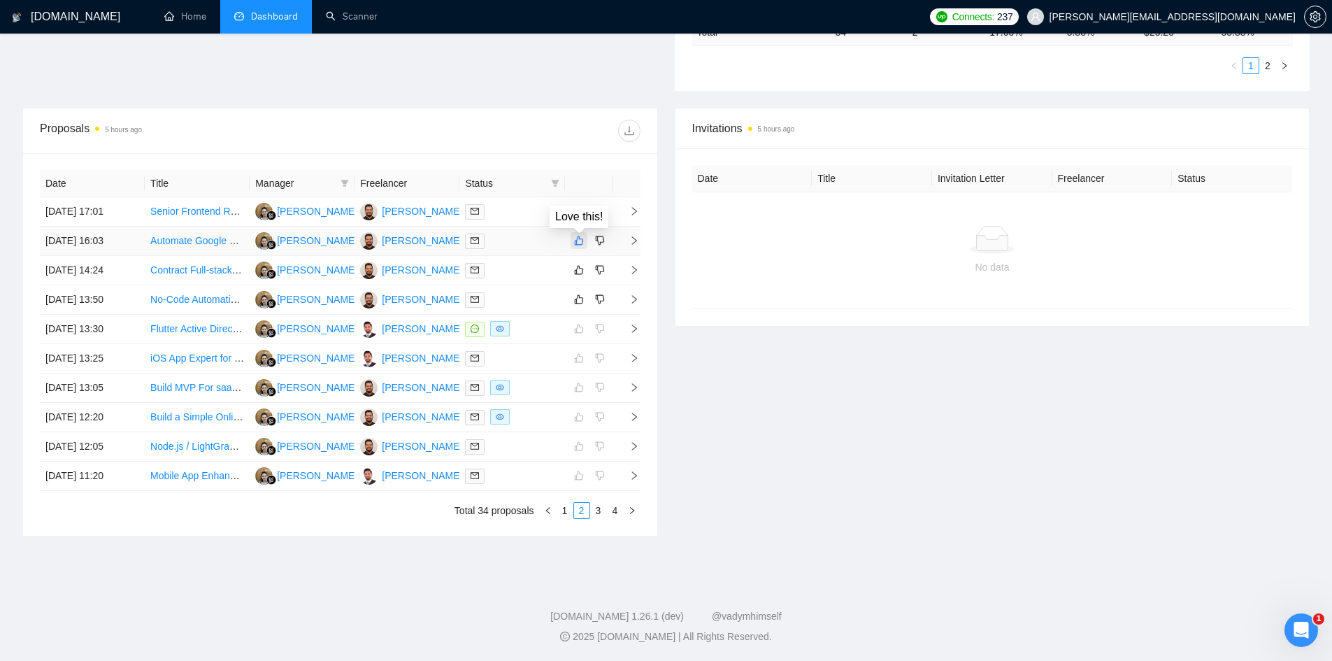
click at [580, 245] on icon "like" at bounding box center [578, 240] width 9 height 9
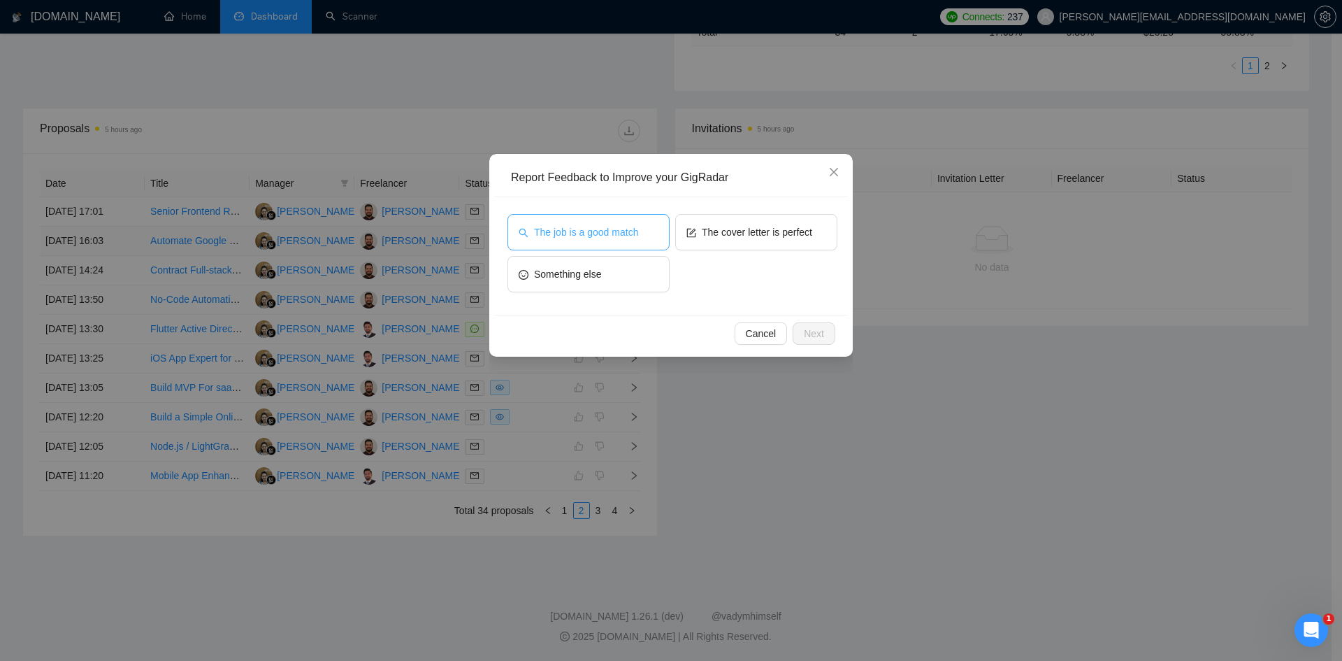
click at [610, 246] on button "The job is a good match" at bounding box center [589, 232] width 162 height 36
click at [840, 164] on span "Close" at bounding box center [834, 173] width 38 height 38
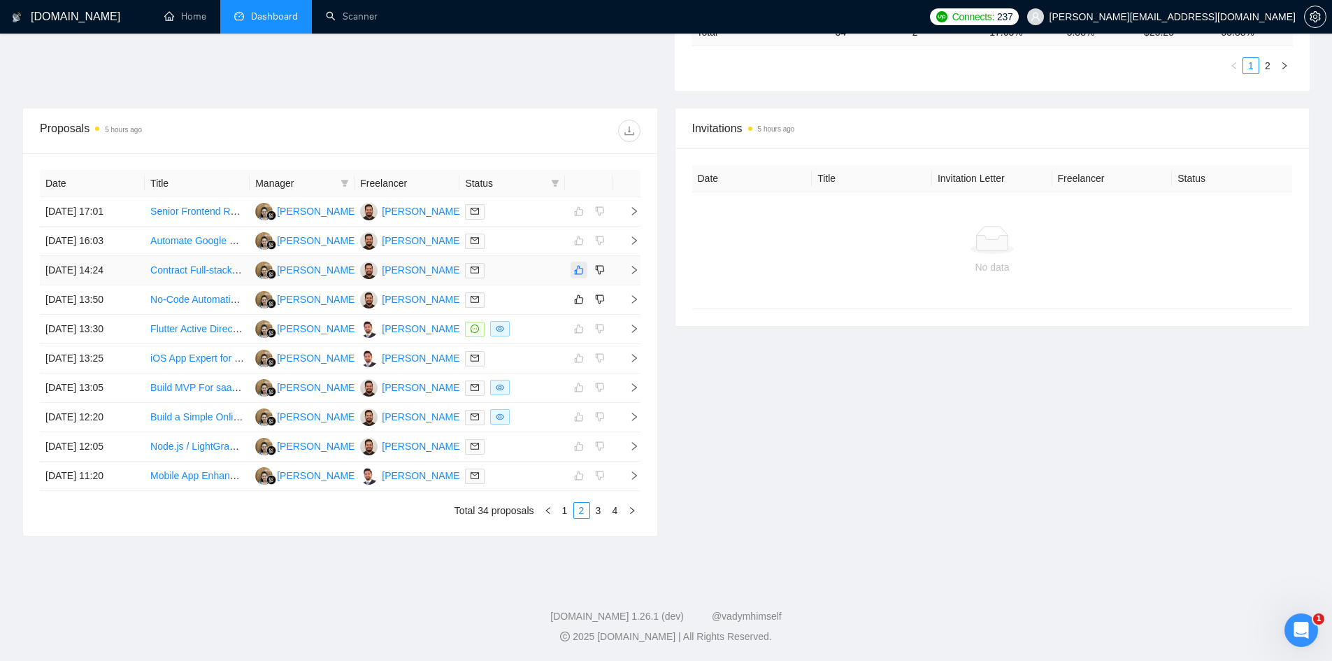
click at [577, 274] on icon "like" at bounding box center [578, 270] width 9 height 9
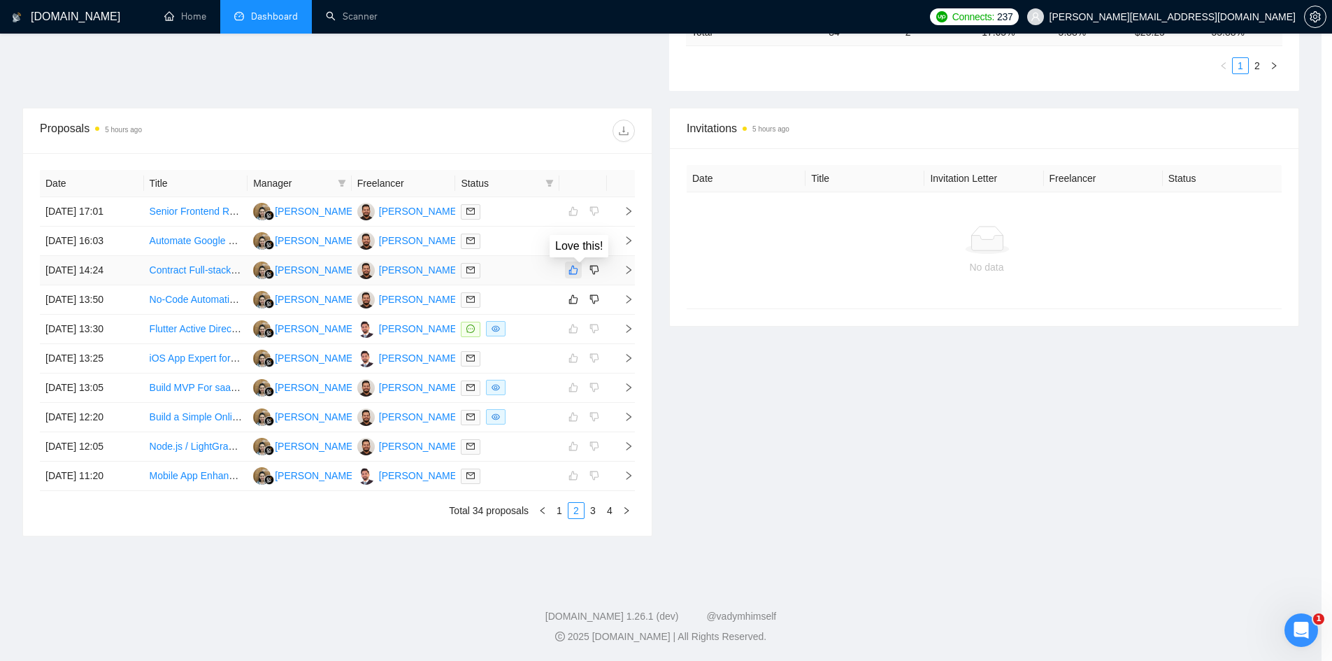
click at [577, 274] on span "Something else" at bounding box center [563, 273] width 68 height 15
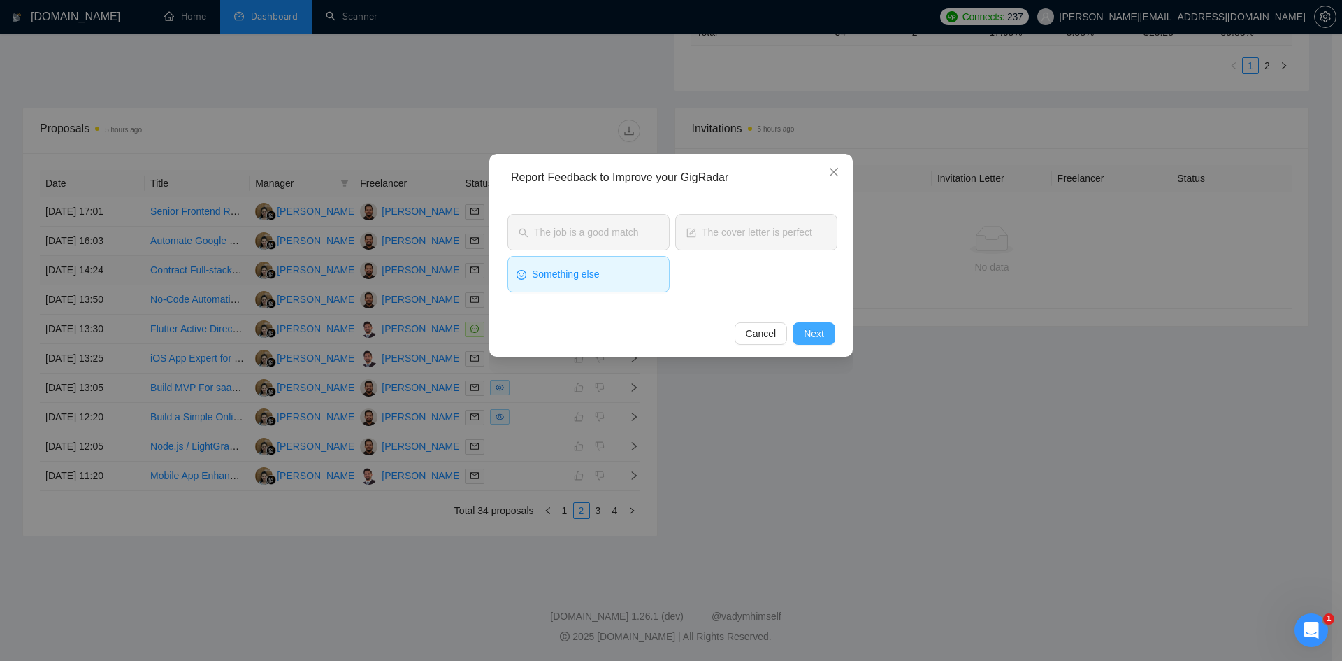
click at [828, 340] on button "Next" at bounding box center [814, 333] width 43 height 22
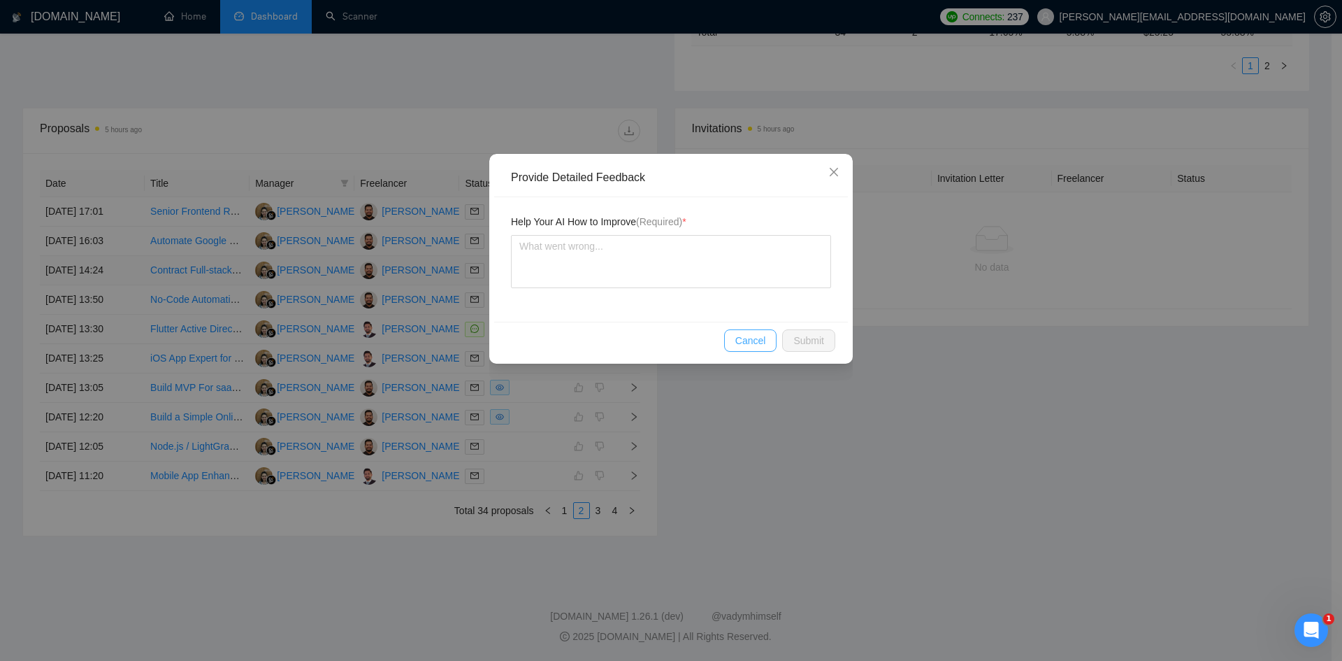
click at [757, 343] on span "Cancel" at bounding box center [750, 340] width 31 height 15
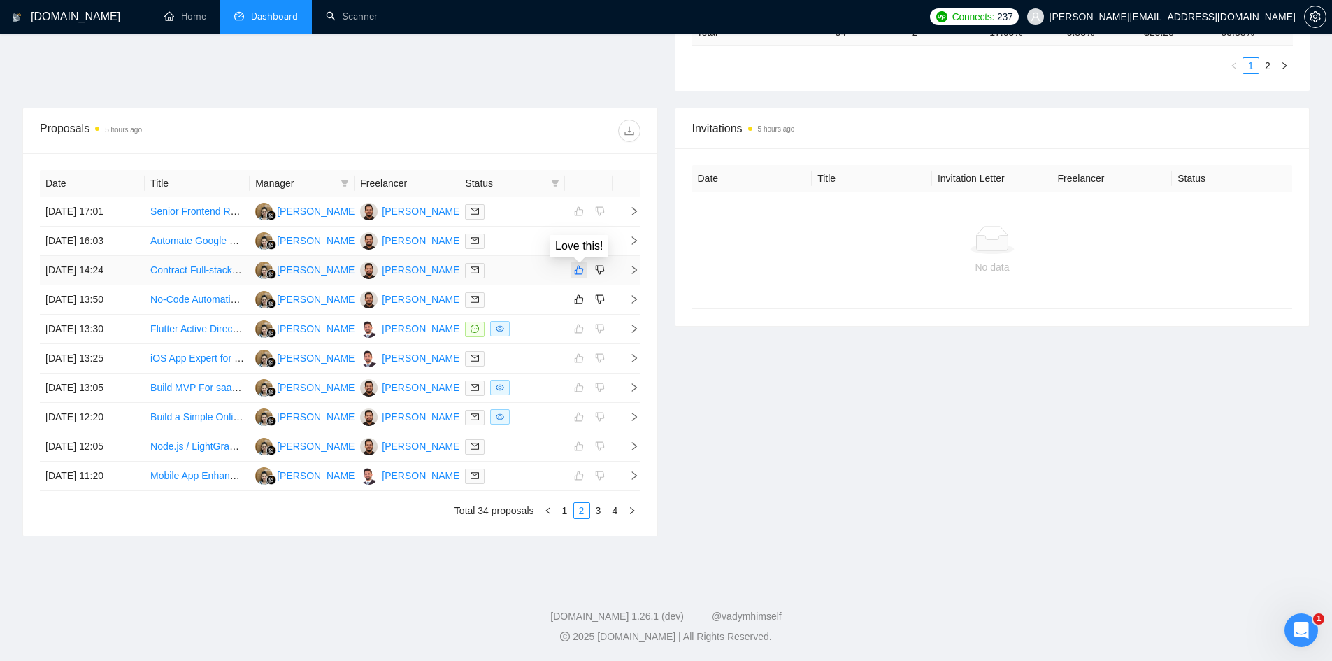
click at [581, 269] on icon "like" at bounding box center [579, 269] width 10 height 11
click at [581, 196] on div "Provide Detailed Feedback Help Your AI How to Improve (Required) * Cancel Submit" at bounding box center [666, 196] width 1332 height 0
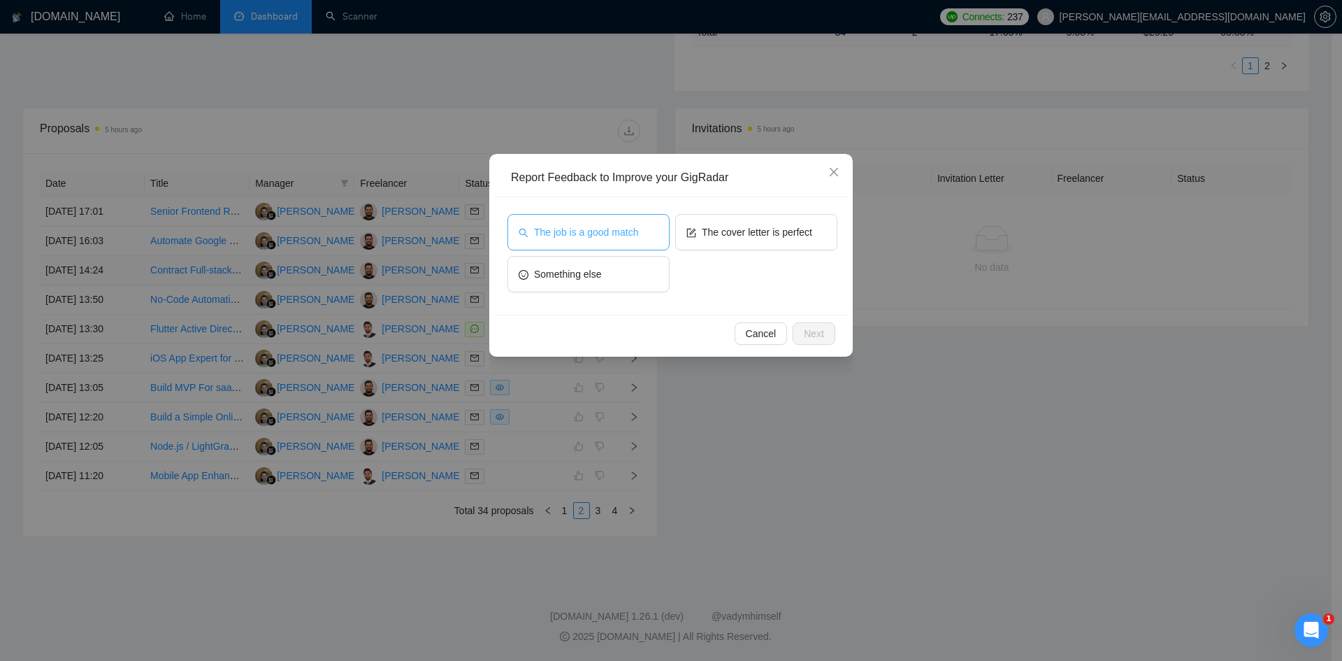
click at [588, 233] on span "The job is a good match" at bounding box center [586, 231] width 104 height 15
click at [610, 229] on span "The job is a good match" at bounding box center [586, 231] width 104 height 15
click at [821, 340] on span "Next" at bounding box center [814, 333] width 20 height 15
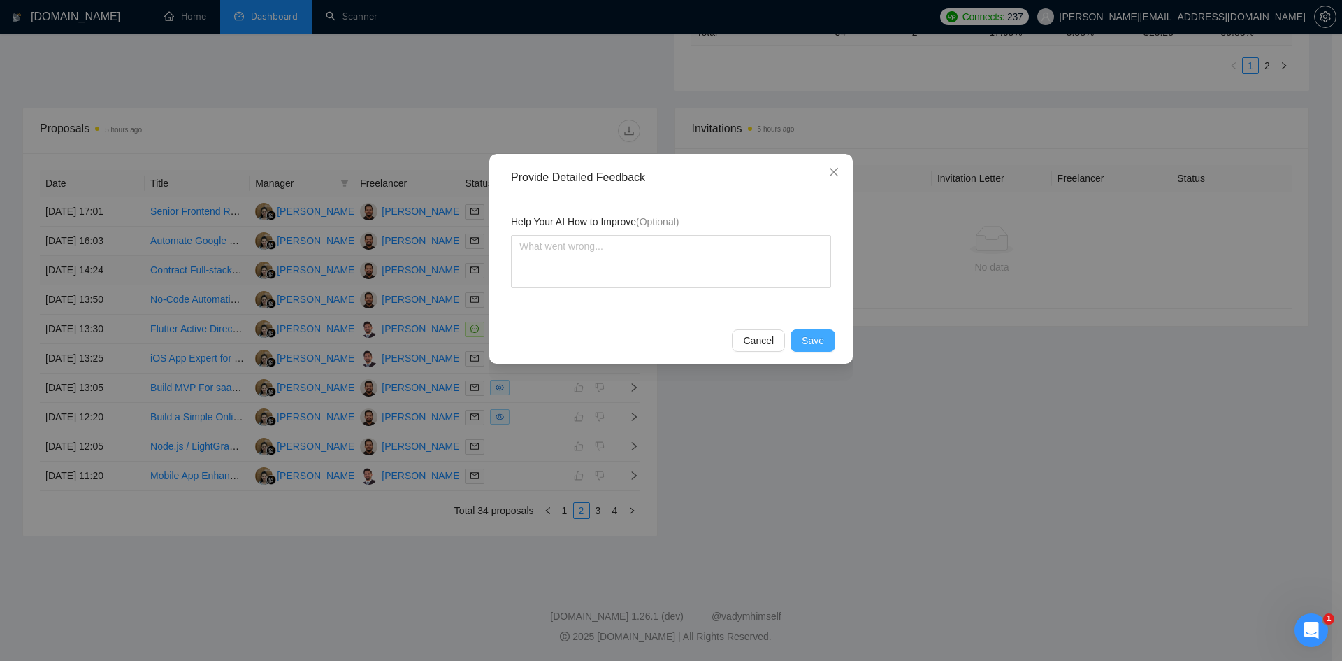
click at [818, 340] on span "Save" at bounding box center [813, 340] width 22 height 15
click at [818, 340] on div "Provide Detailed Feedback Help Your AI How to Improve (Optional) Cancel Save" at bounding box center [671, 330] width 1342 height 661
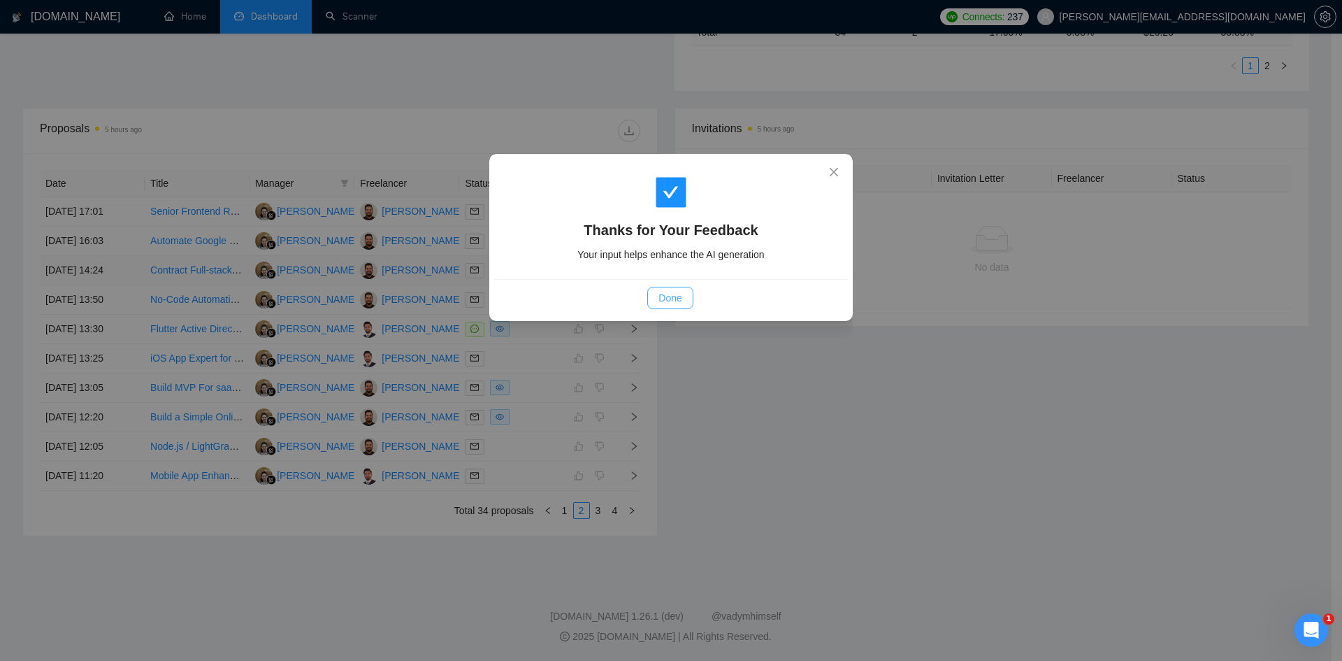
click at [670, 292] on span "Done" at bounding box center [670, 297] width 23 height 15
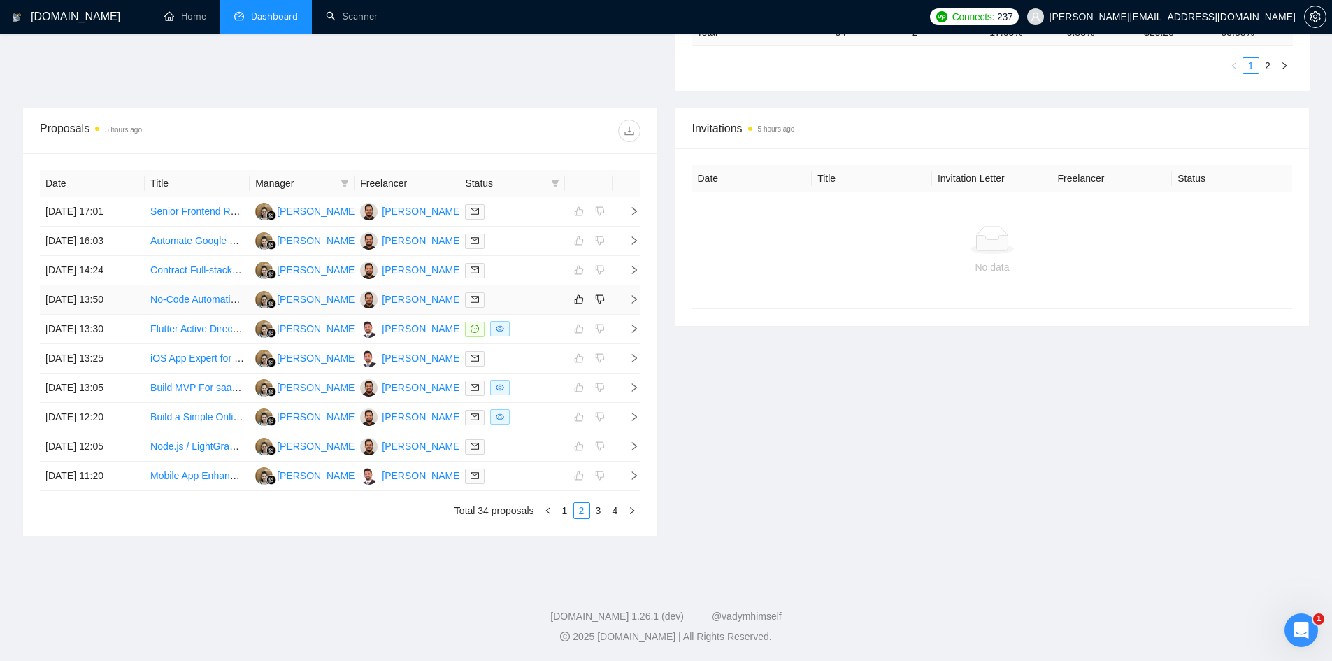
click at [631, 301] on icon "right" at bounding box center [634, 299] width 10 height 10
click at [634, 299] on icon "right" at bounding box center [634, 299] width 10 height 10
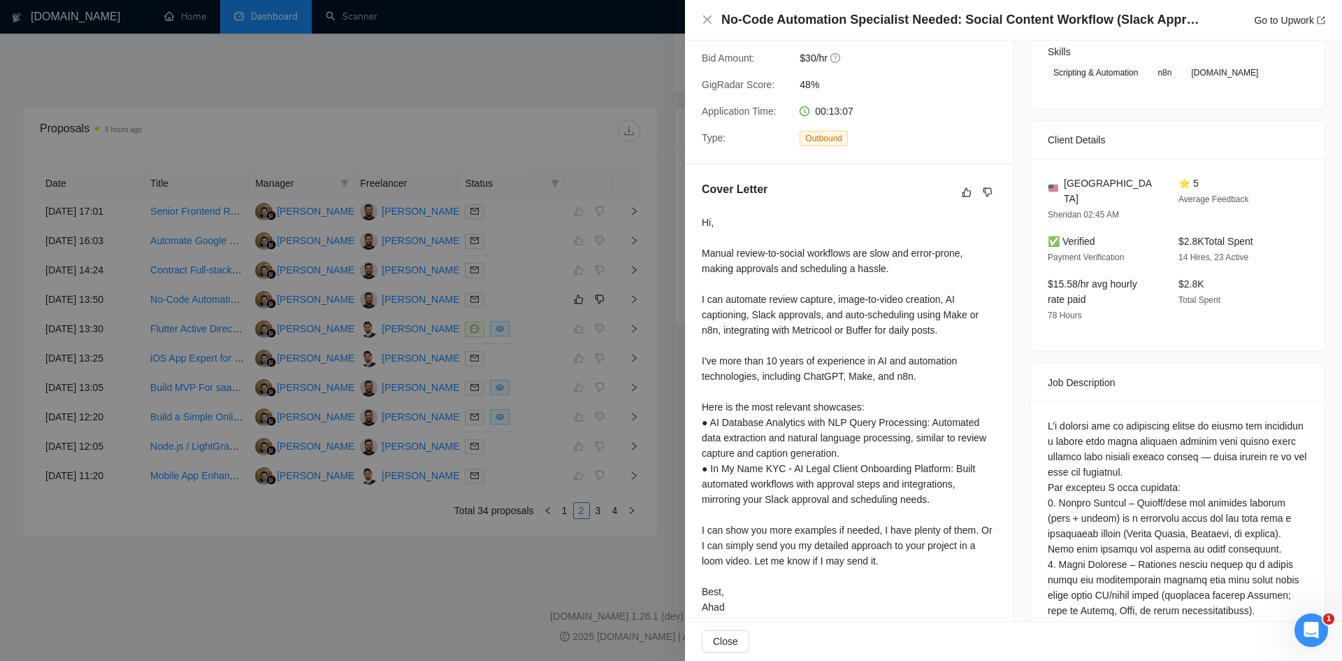
click at [492, 613] on div at bounding box center [671, 330] width 1342 height 661
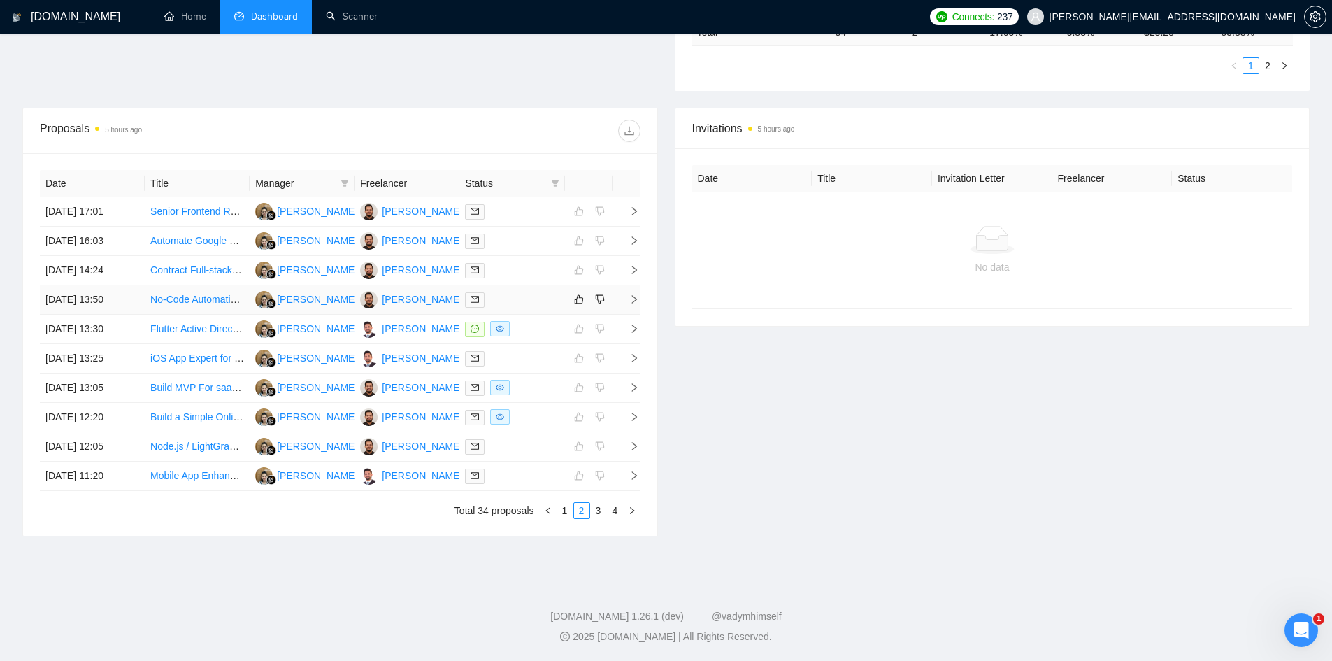
click at [634, 296] on icon "right" at bounding box center [634, 299] width 10 height 10
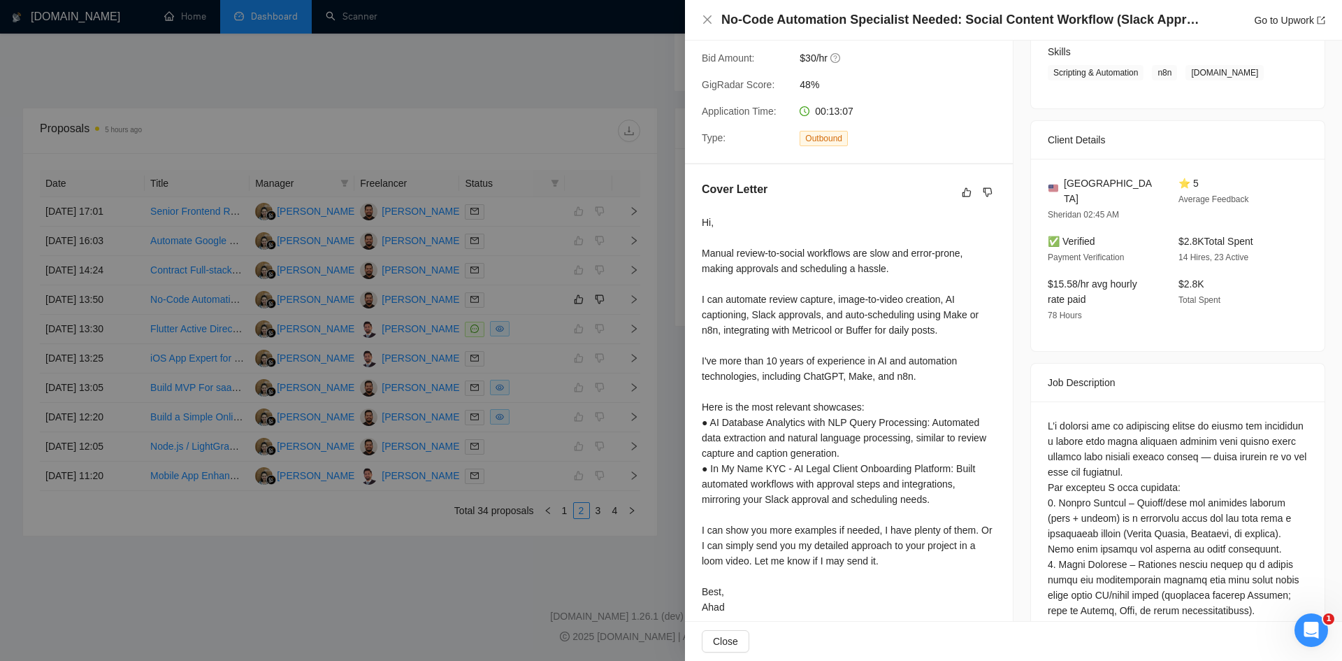
drag, startPoint x: 1003, startPoint y: 19, endPoint x: 1007, endPoint y: 32, distance: 14.2
click at [1007, 32] on div "No-Code Automation Specialist Needed: Social Content Workflow (Slack Approvals …" at bounding box center [1013, 20] width 657 height 41
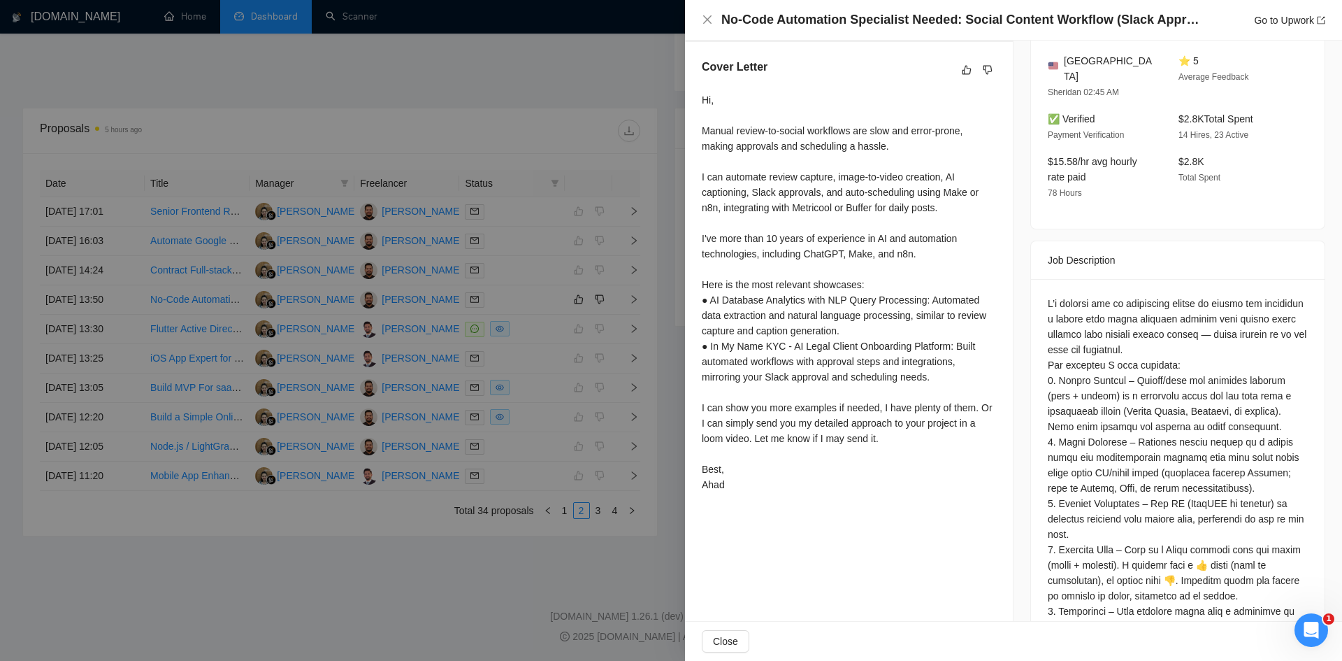
scroll to position [552, 0]
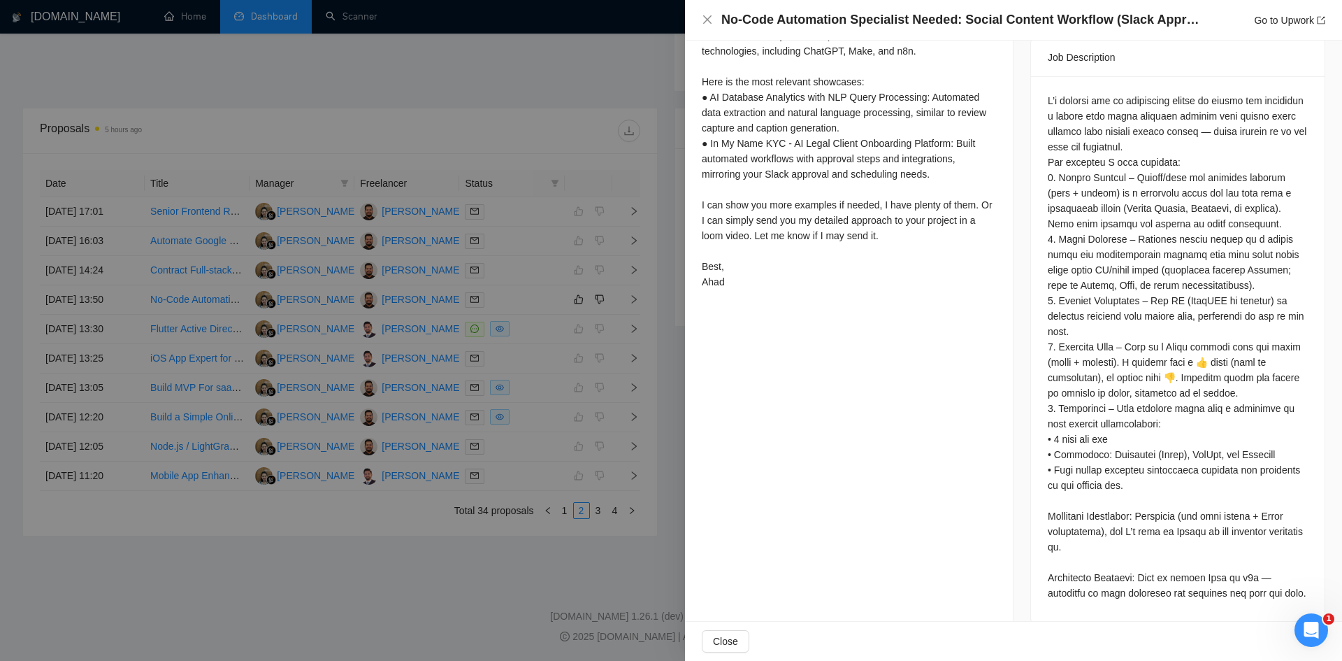
click at [17, 93] on div at bounding box center [671, 330] width 1342 height 661
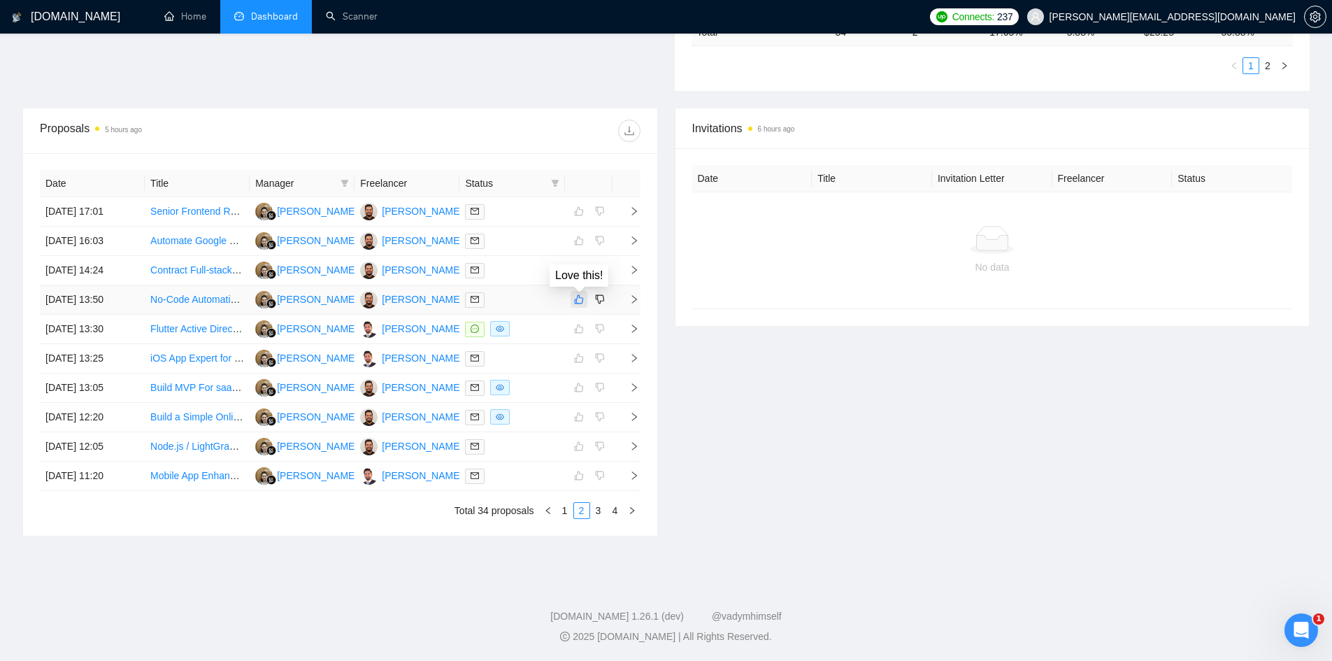
click at [582, 294] on icon "like" at bounding box center [579, 299] width 10 height 11
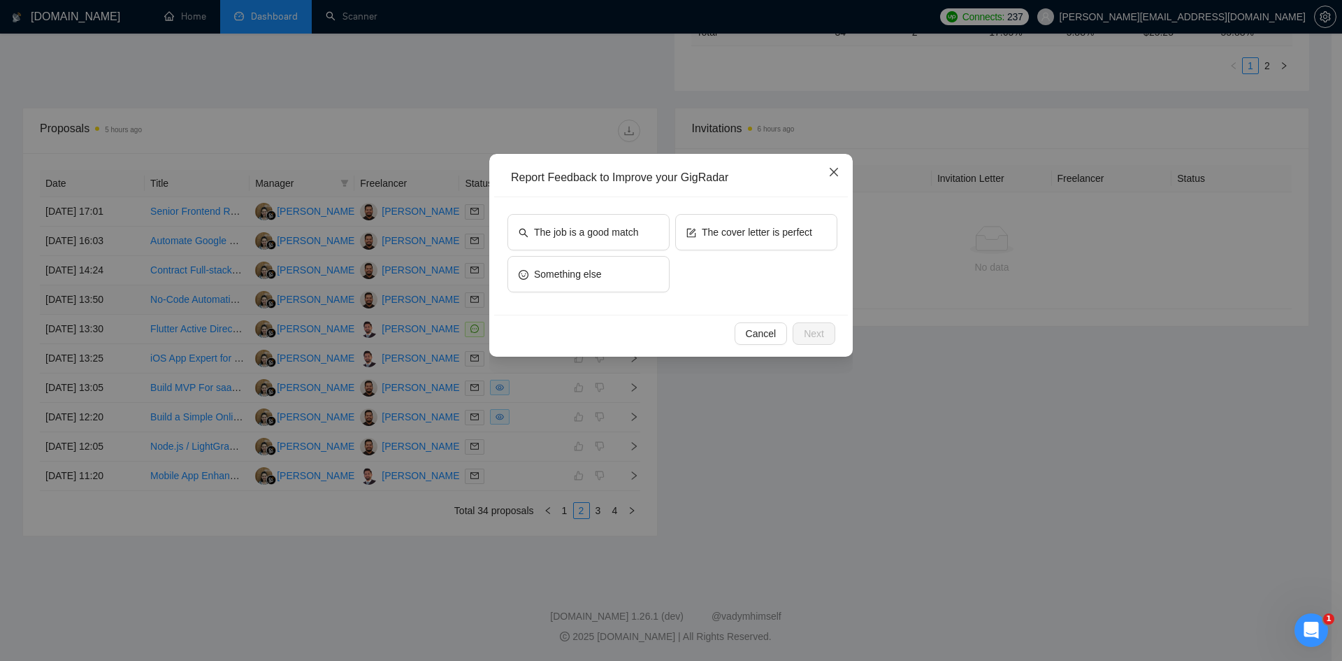
click at [833, 173] on icon "close" at bounding box center [834, 172] width 8 height 8
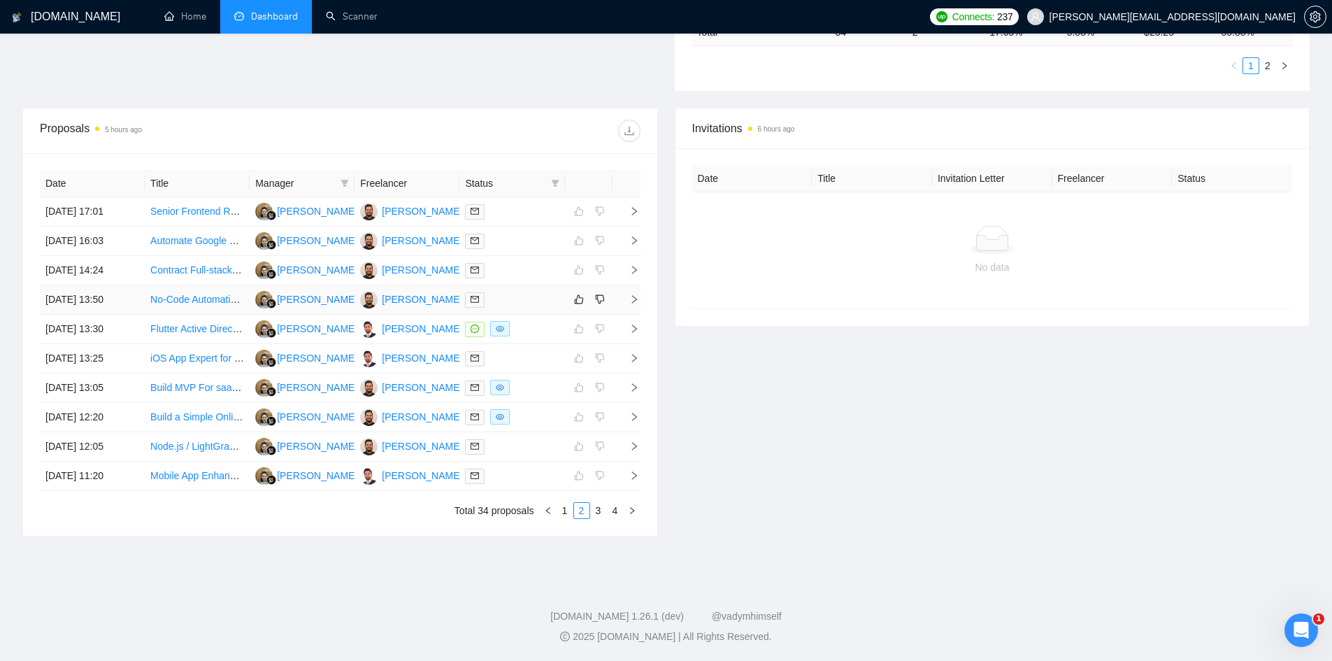
click at [635, 295] on icon "right" at bounding box center [634, 299] width 10 height 10
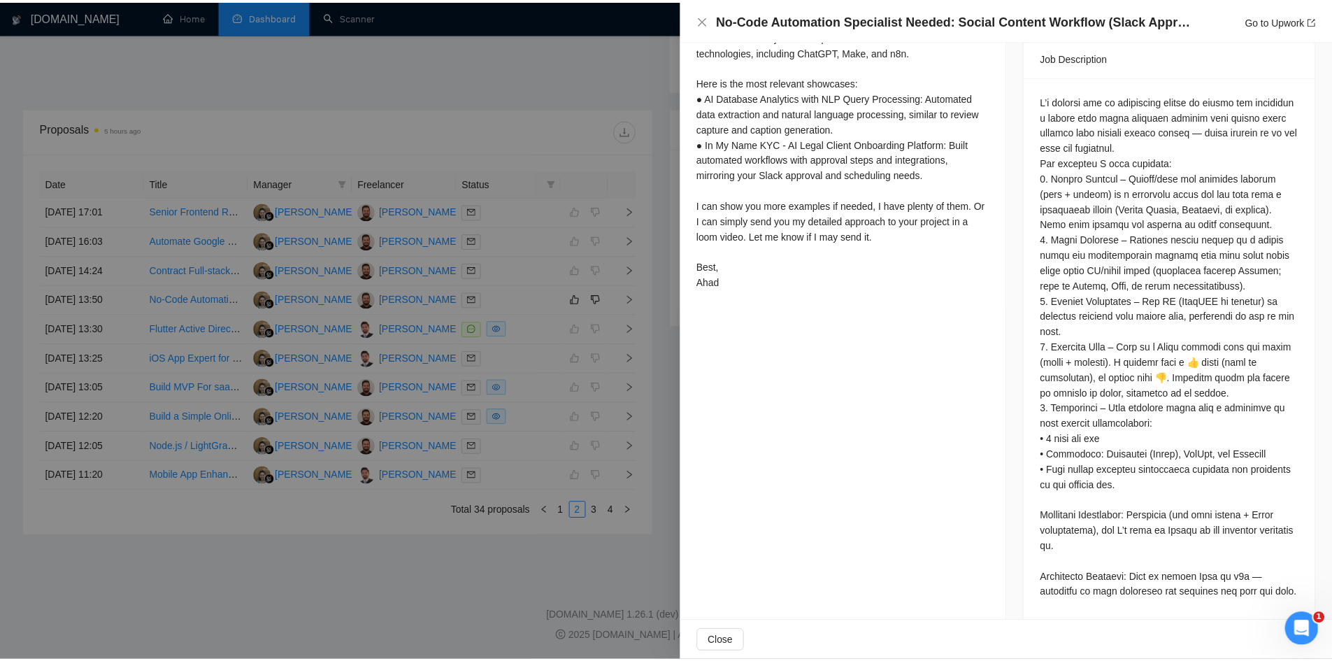
scroll to position [203, 0]
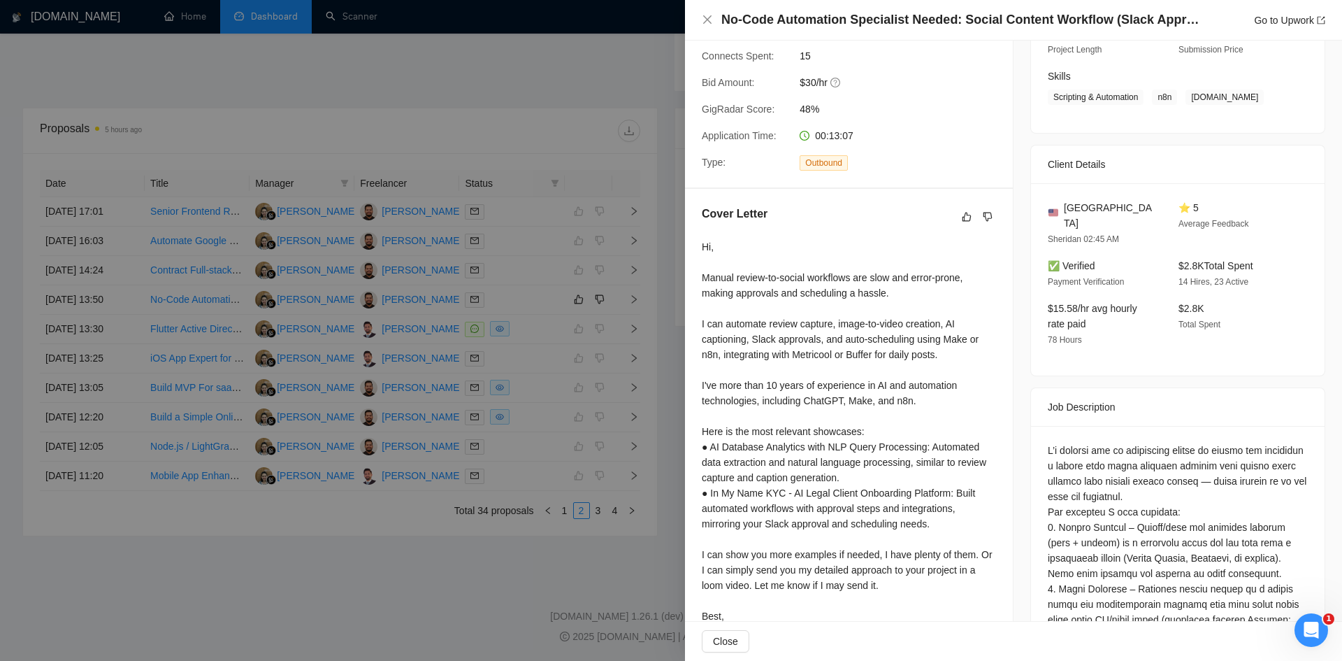
click at [490, 574] on div at bounding box center [671, 330] width 1342 height 661
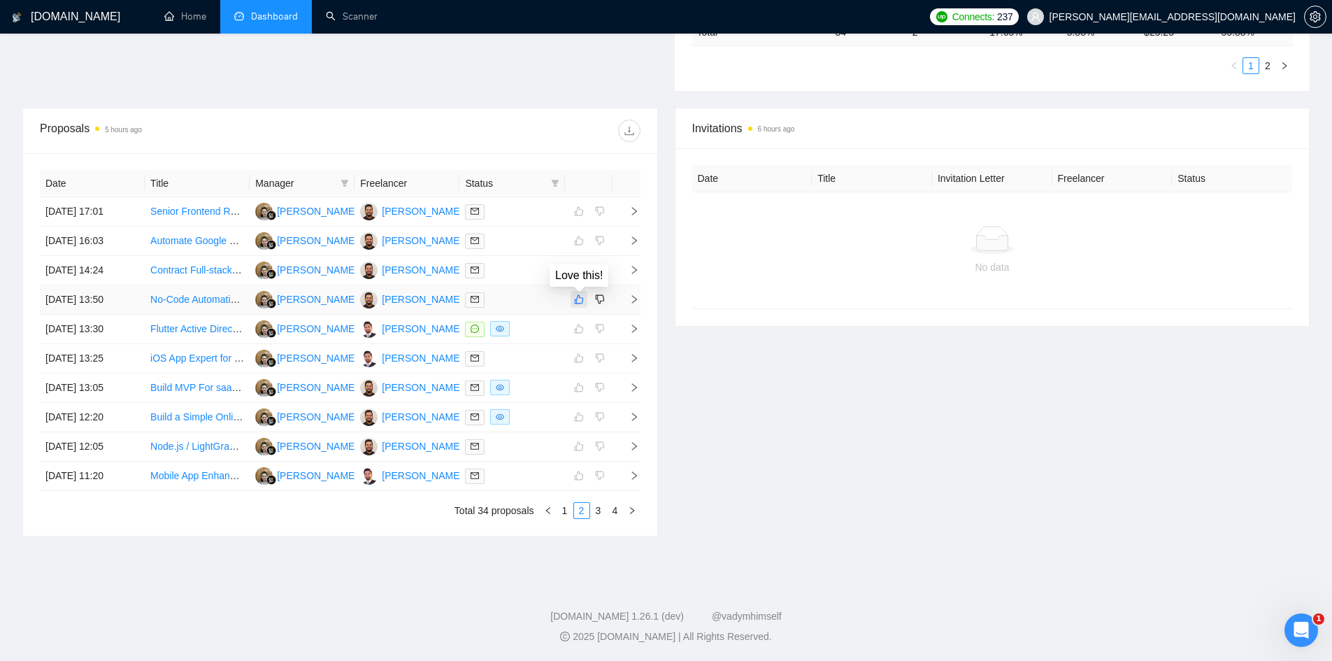
click at [577, 300] on icon "like" at bounding box center [579, 299] width 10 height 11
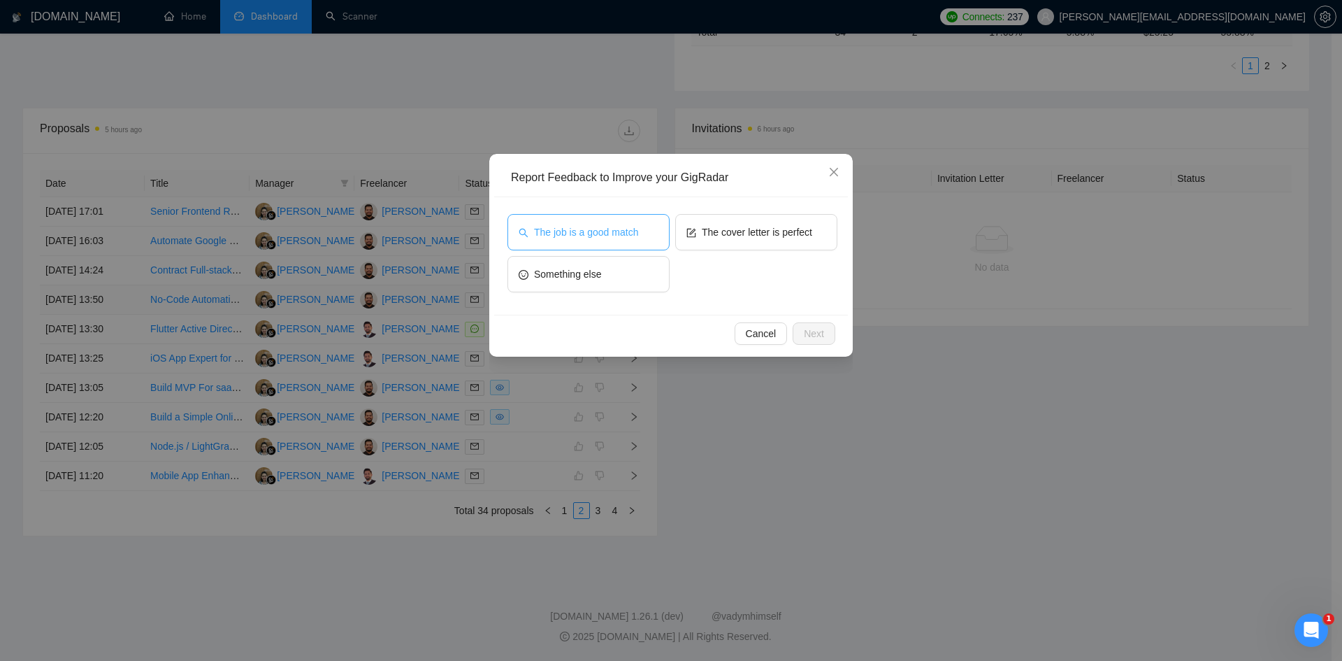
click at [602, 240] on button "The job is a good match" at bounding box center [589, 232] width 162 height 36
click at [807, 333] on span "Next" at bounding box center [814, 333] width 20 height 15
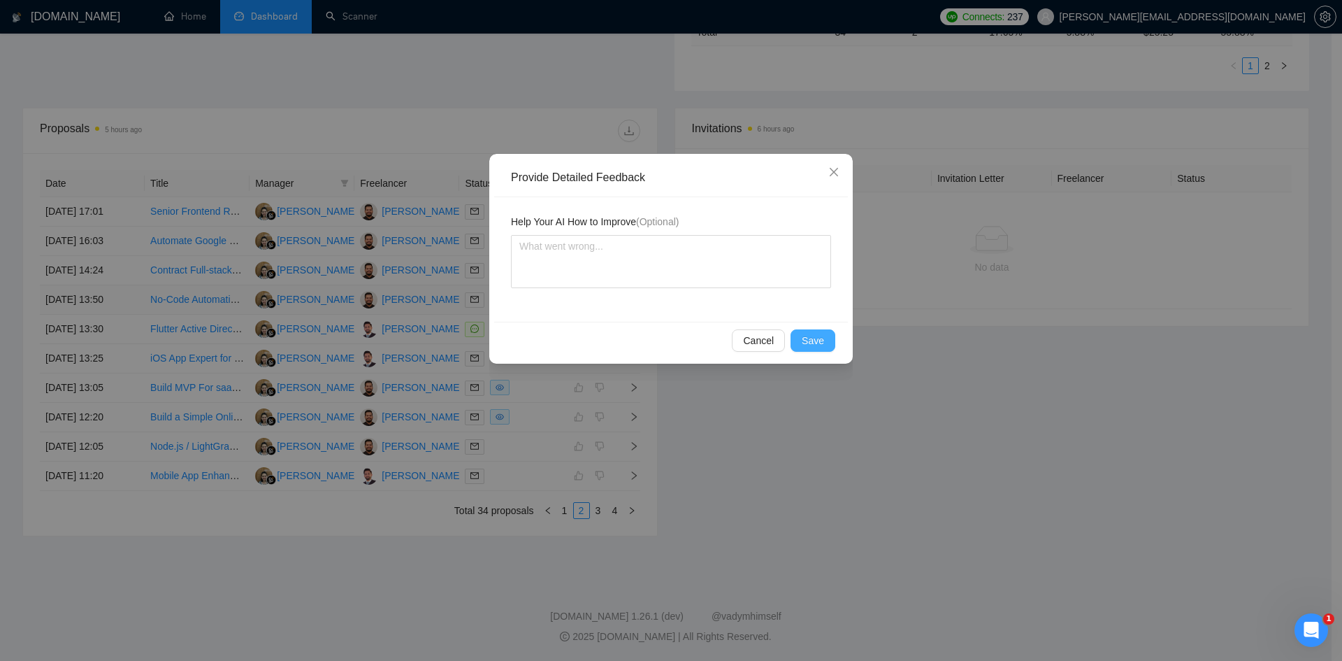
click at [812, 350] on button "Save" at bounding box center [813, 340] width 45 height 22
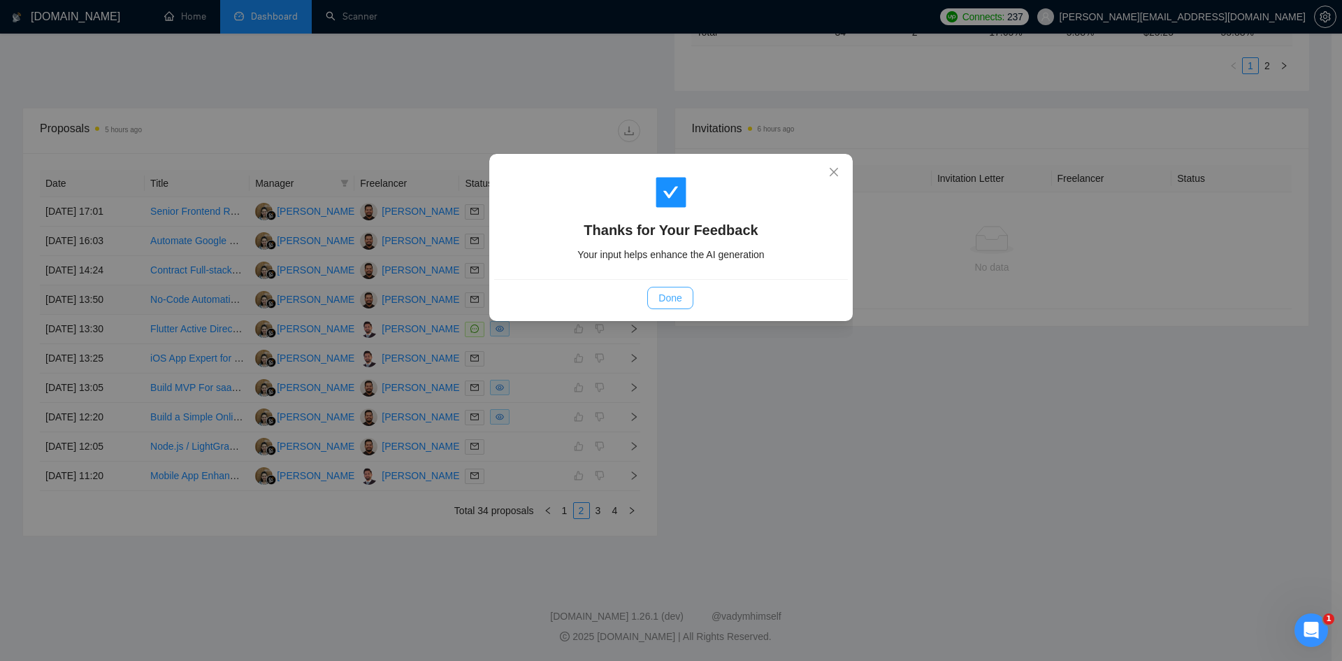
click at [676, 302] on span "Done" at bounding box center [670, 297] width 23 height 15
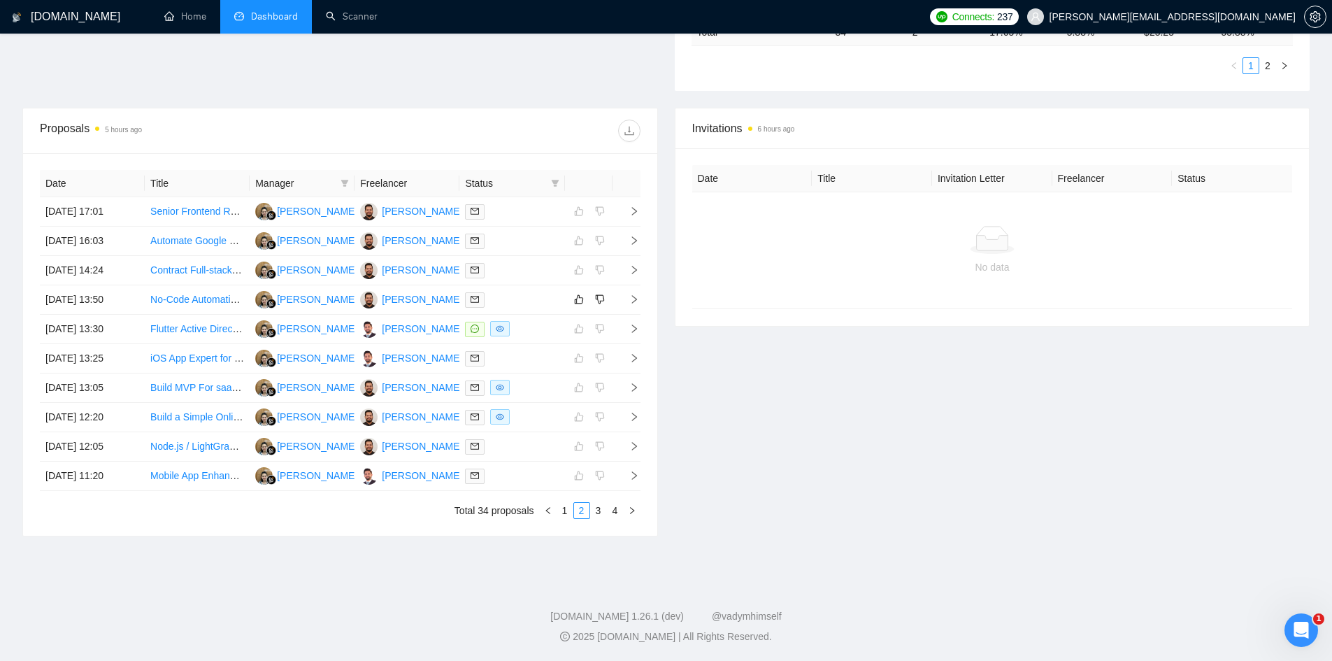
click at [903, 412] on div "Invitations 6 hours ago Date Title Invitation Letter Freelancer Status No data" at bounding box center [992, 322] width 652 height 429
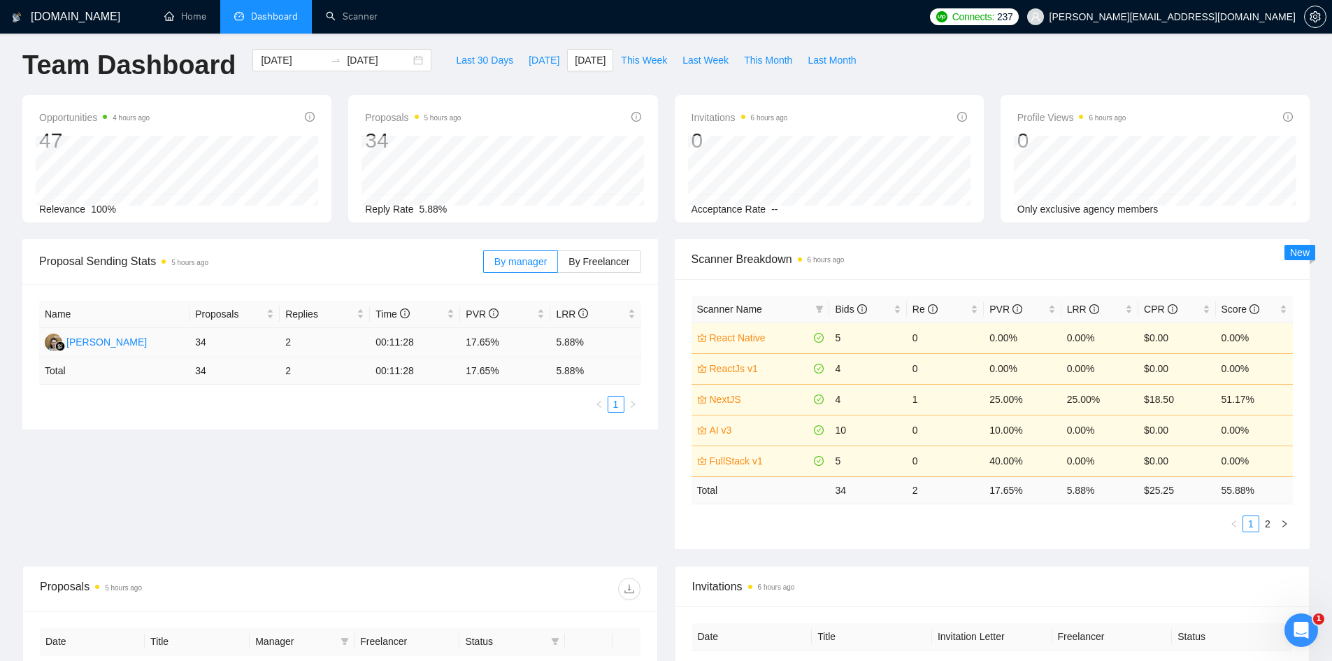
scroll to position [0, 0]
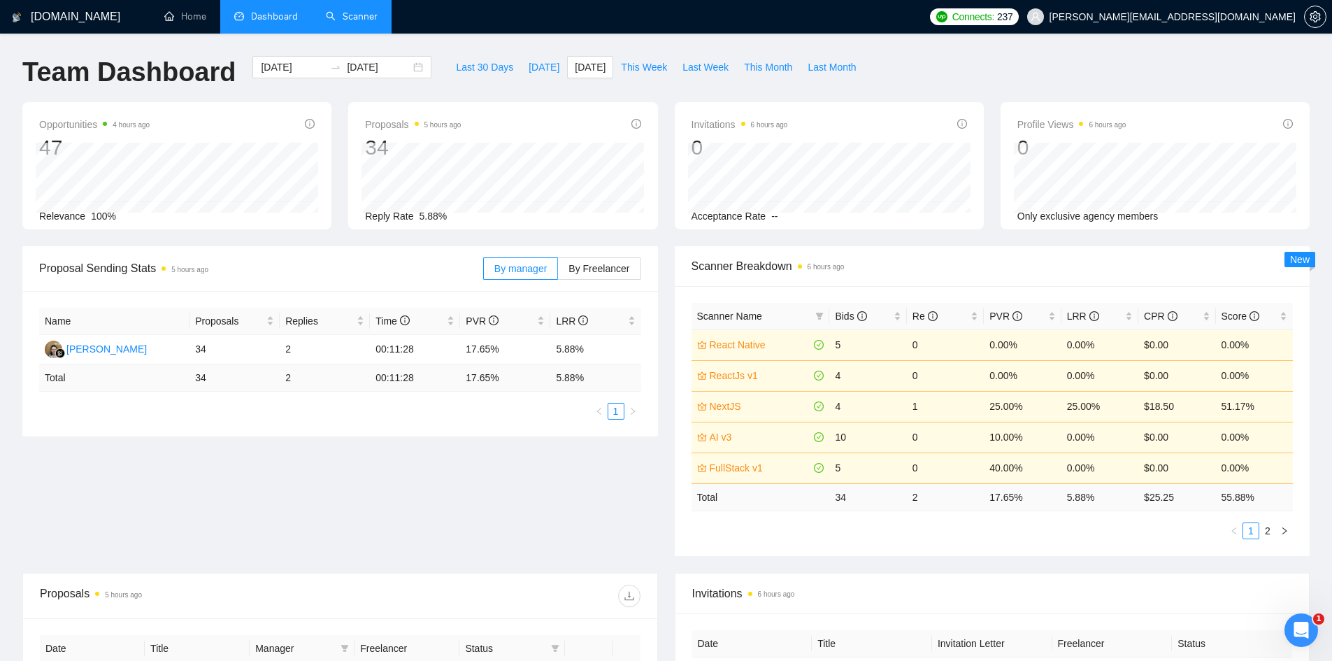
click at [354, 14] on link "Scanner" at bounding box center [352, 16] width 52 height 12
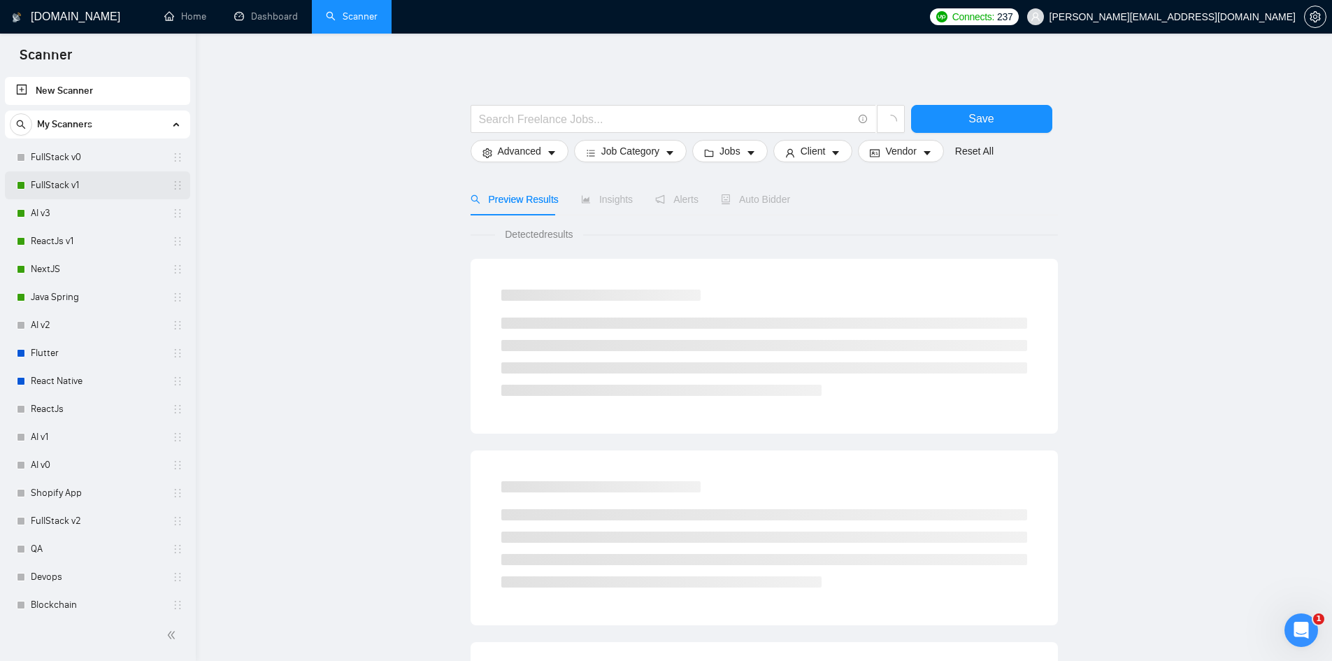
click at [75, 180] on link "FullStack v1" at bounding box center [97, 185] width 133 height 28
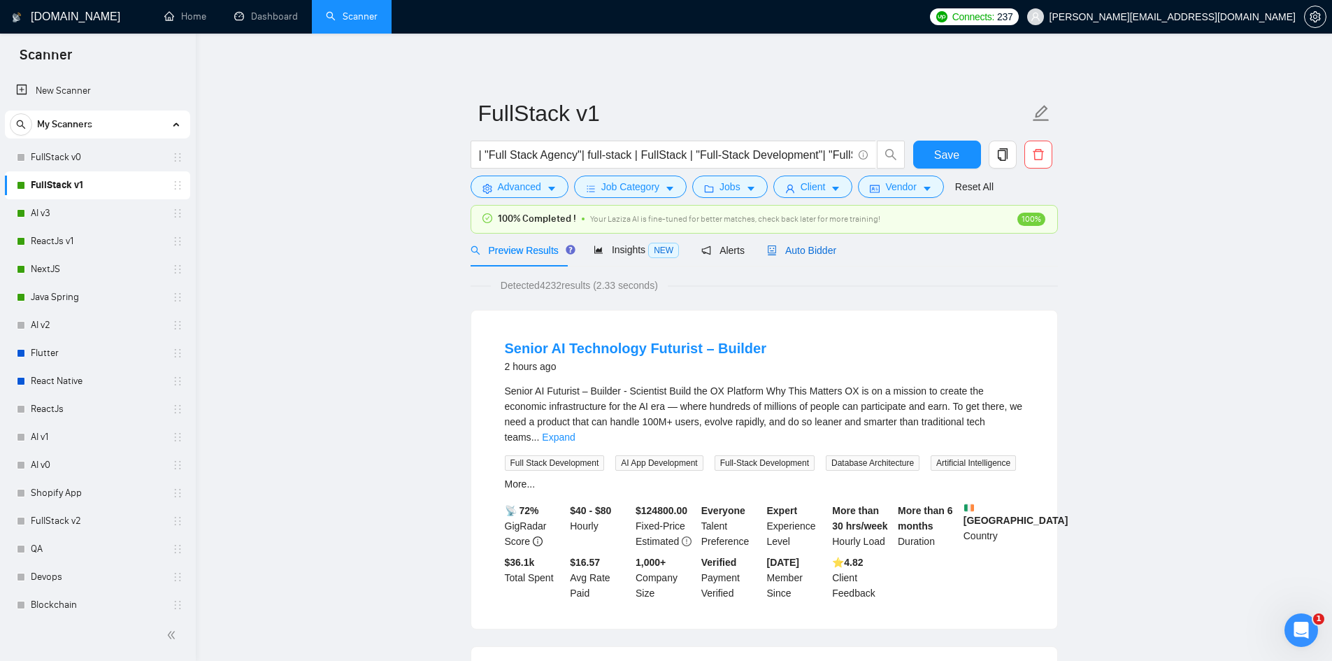
click at [800, 251] on span "Auto Bidder" at bounding box center [801, 250] width 69 height 11
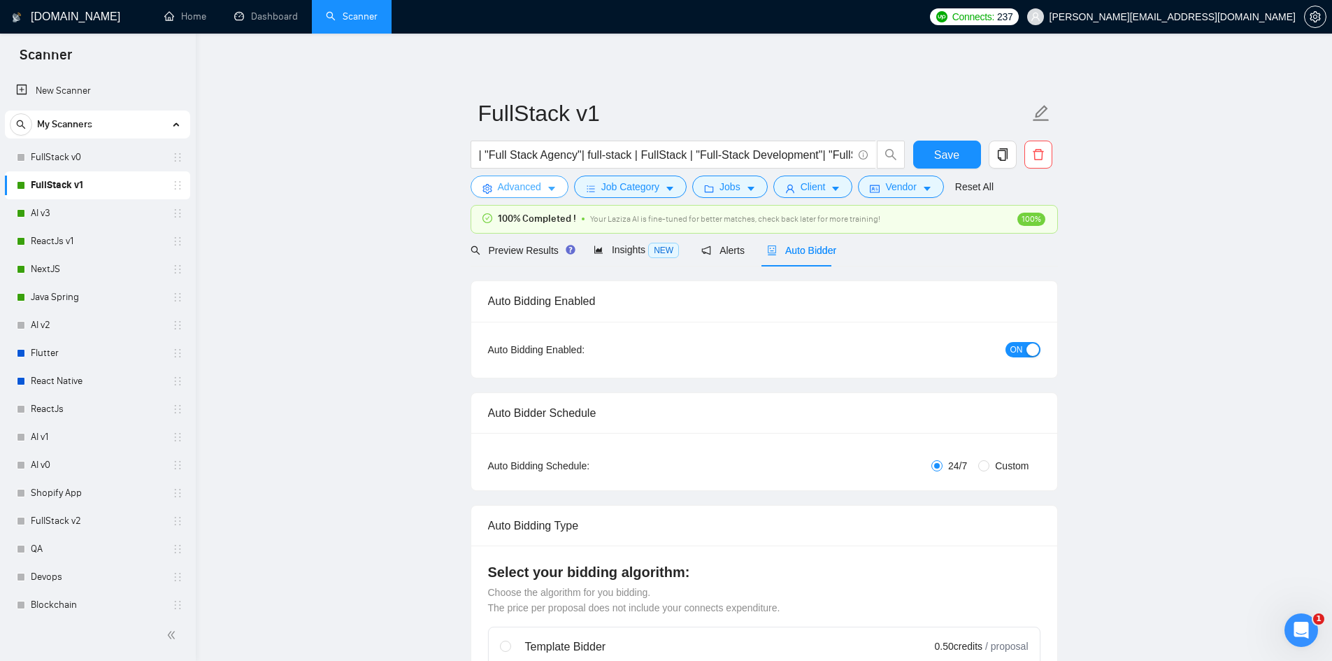
click at [525, 190] on span "Advanced" at bounding box center [519, 186] width 43 height 15
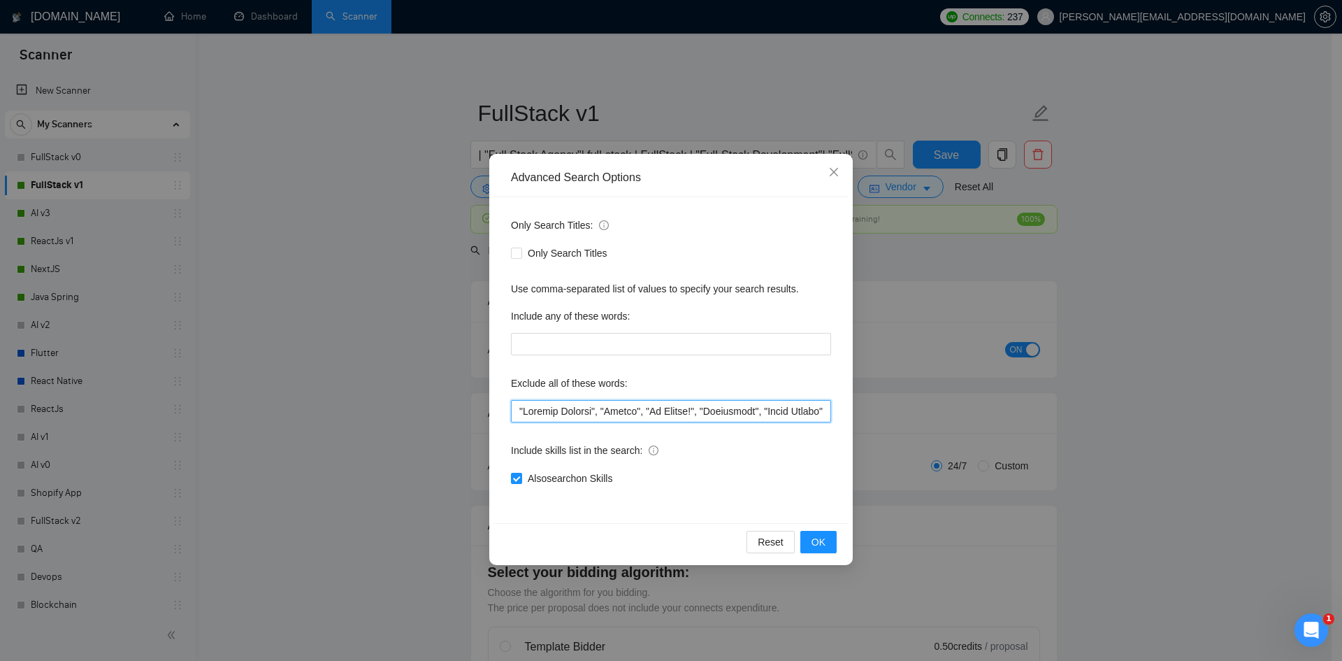
click at [601, 412] on input "text" at bounding box center [671, 411] width 320 height 22
click at [877, 540] on div "Advanced Search Options Only Search Titles: Only Search Titles Use comma-separa…" at bounding box center [671, 330] width 1342 height 661
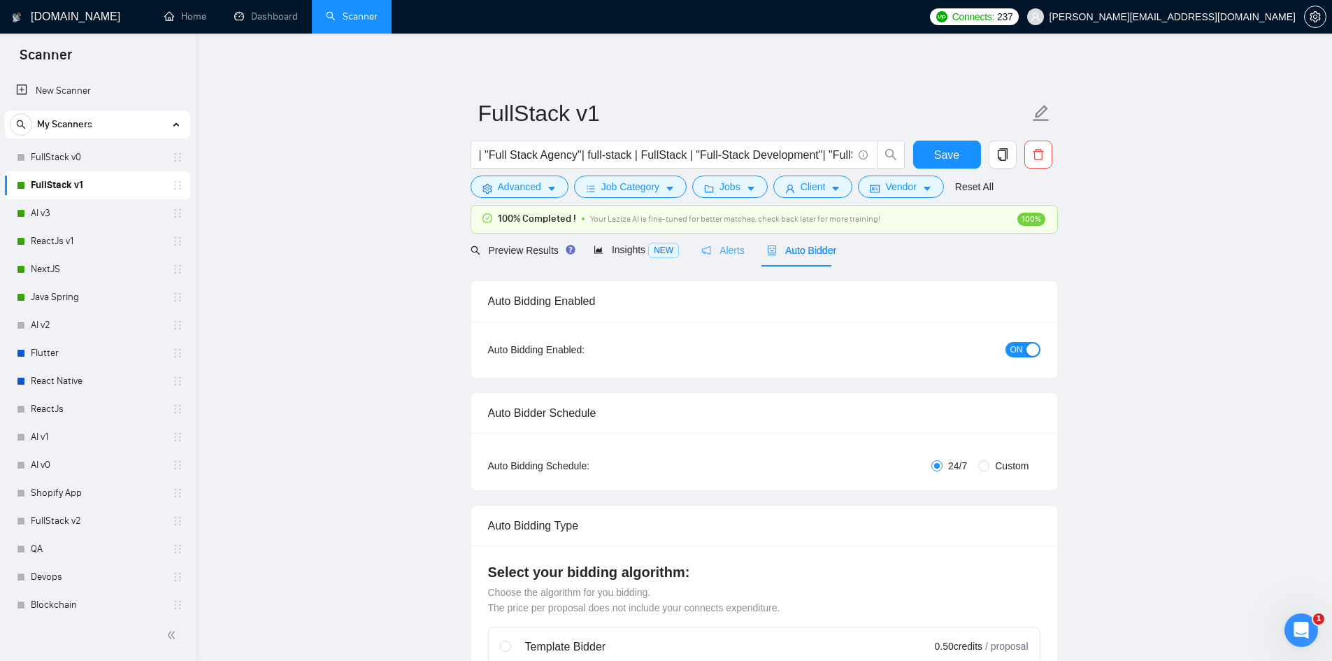
click at [52, 209] on link "AI v3" at bounding box center [97, 213] width 133 height 28
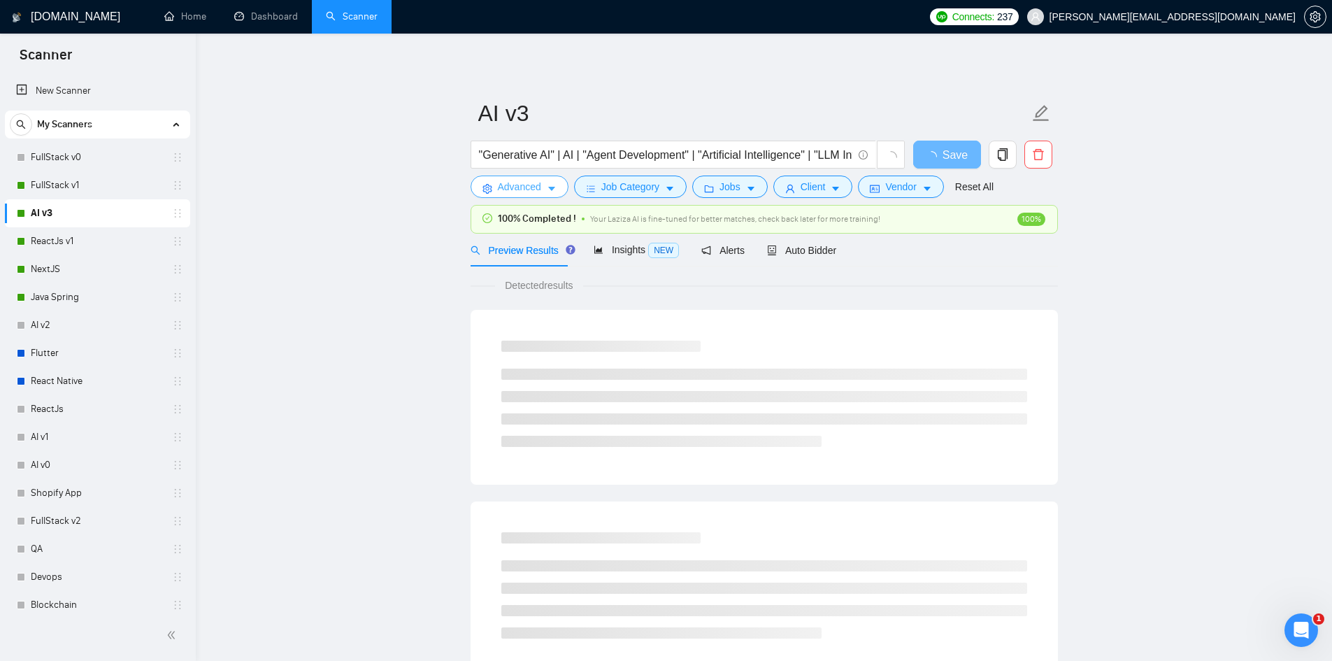
click at [513, 188] on span "Advanced" at bounding box center [519, 186] width 43 height 15
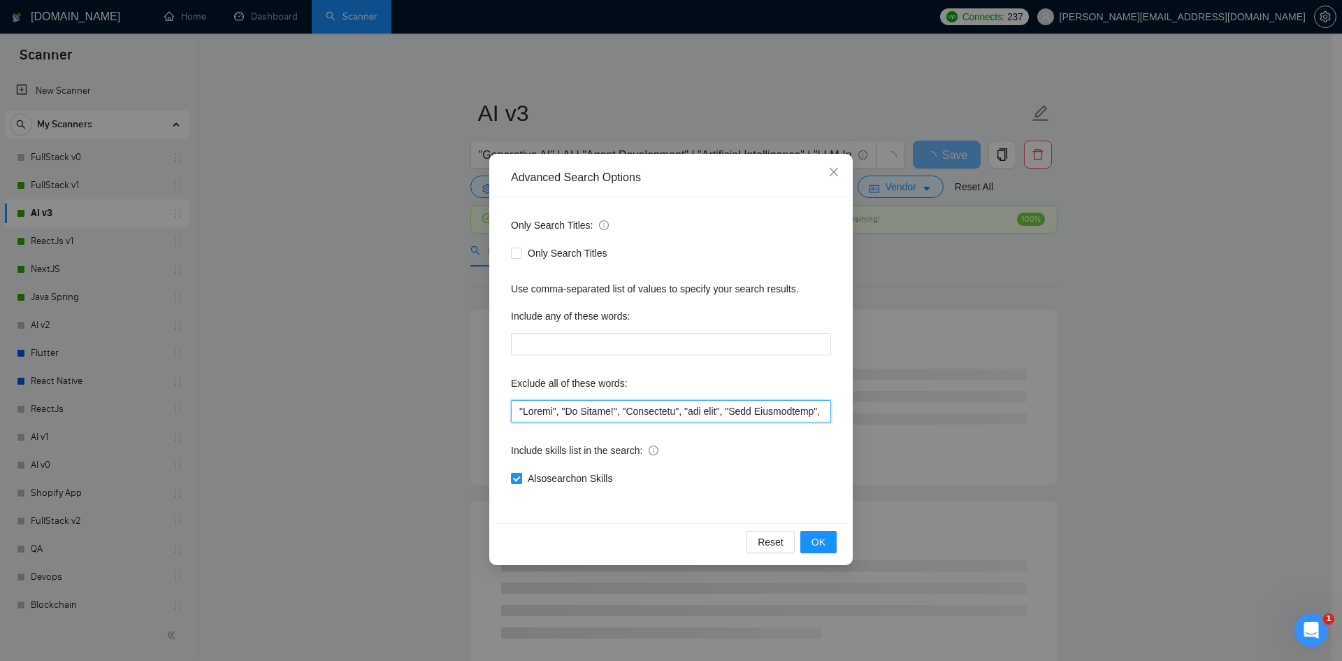
click at [517, 410] on input "text" at bounding box center [671, 411] width 320 height 22
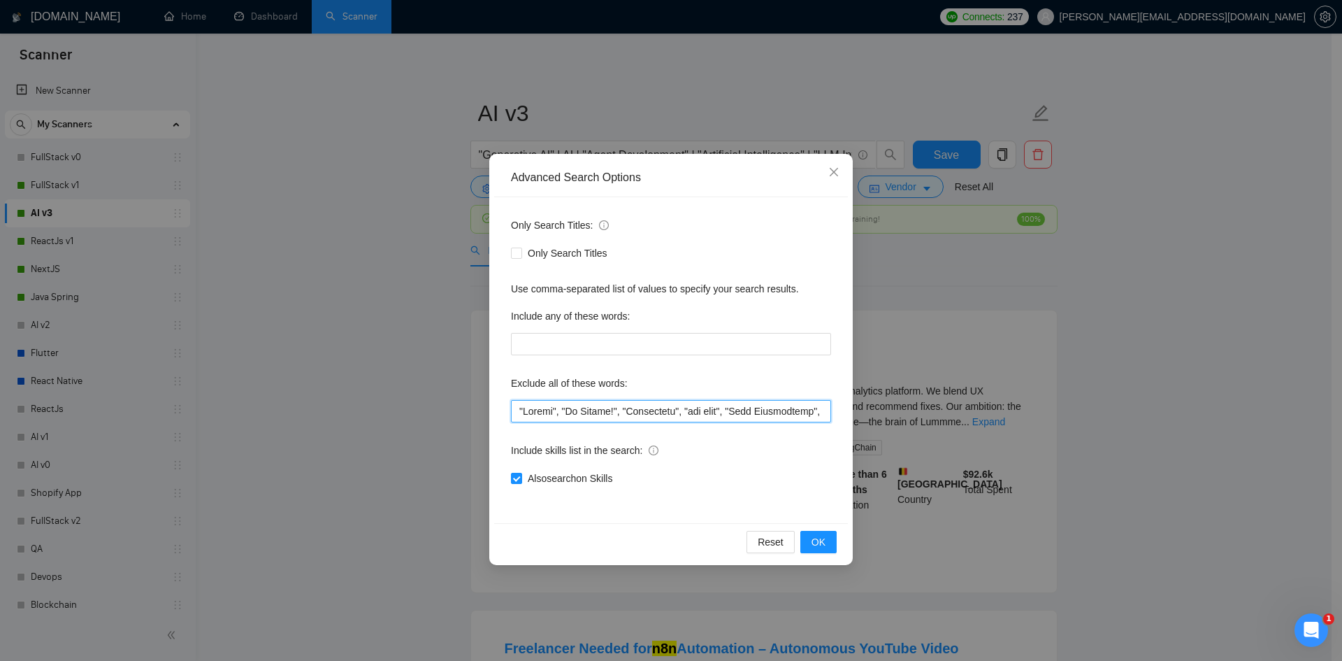
paste input ""Project Manager""
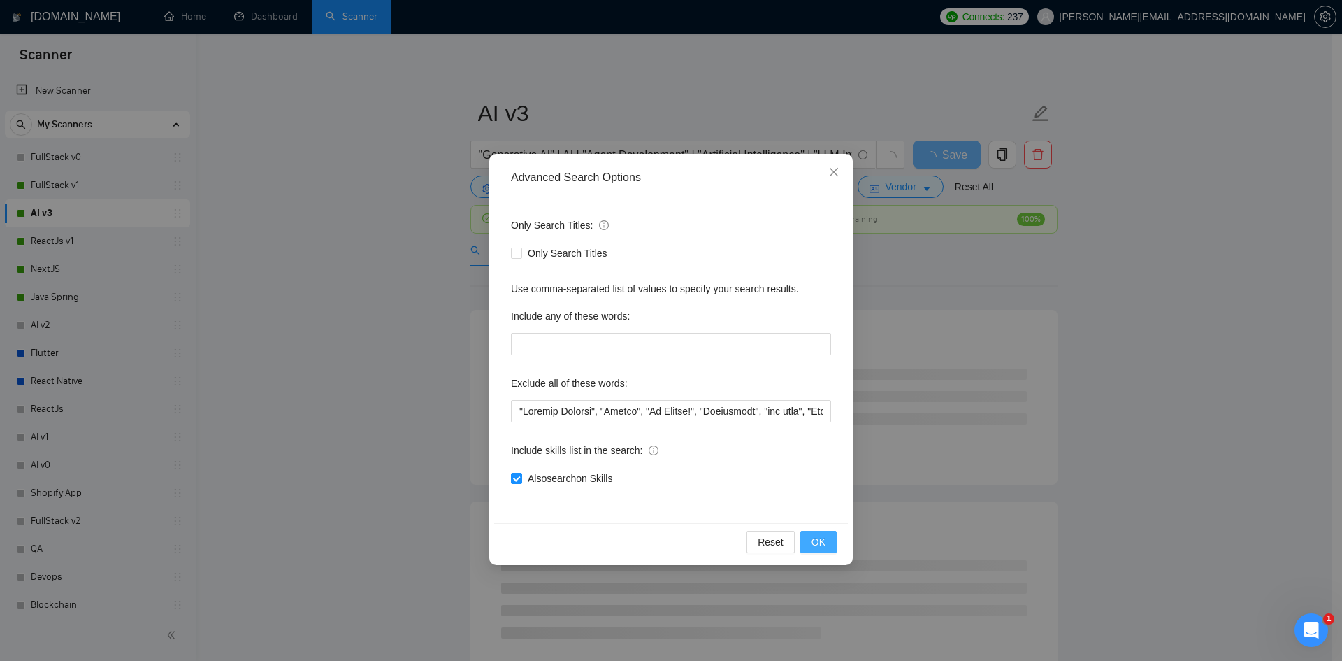
click at [819, 537] on span "OK" at bounding box center [819, 541] width 14 height 15
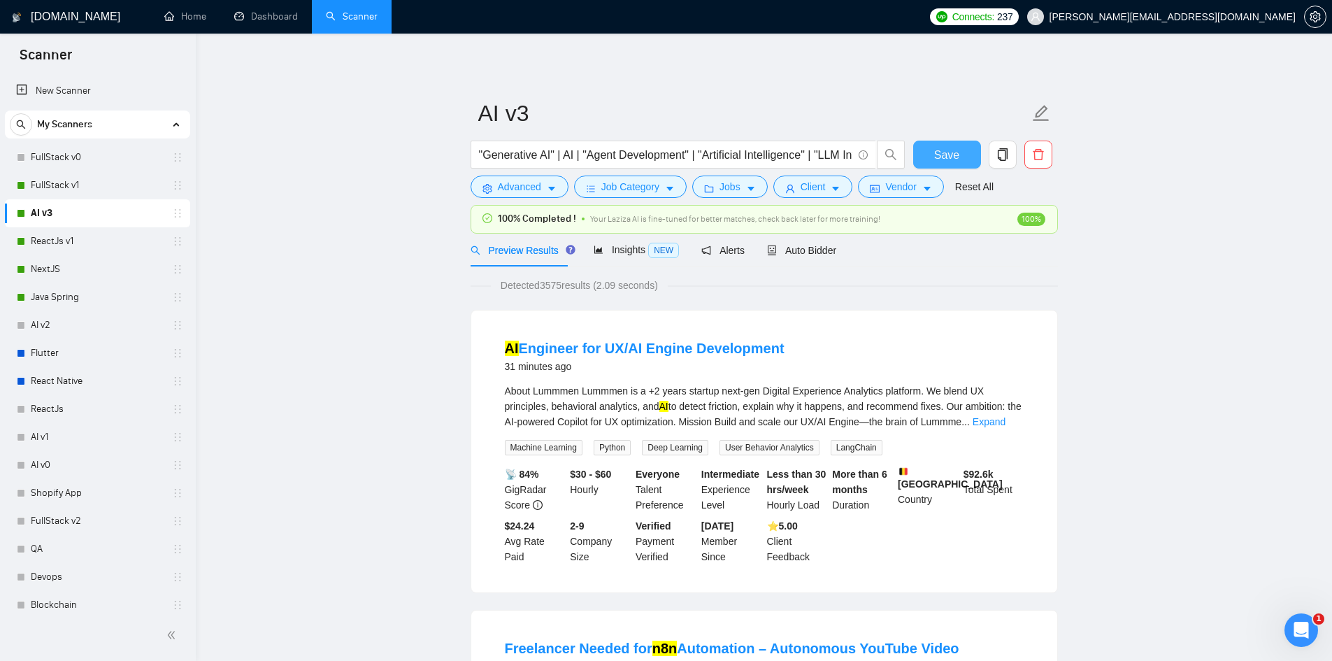
click at [952, 156] on span "Save" at bounding box center [946, 154] width 25 height 17
drag, startPoint x: 952, startPoint y: 156, endPoint x: 680, endPoint y: 640, distance: 555.0
click at [952, 156] on span "Save" at bounding box center [946, 154] width 25 height 17
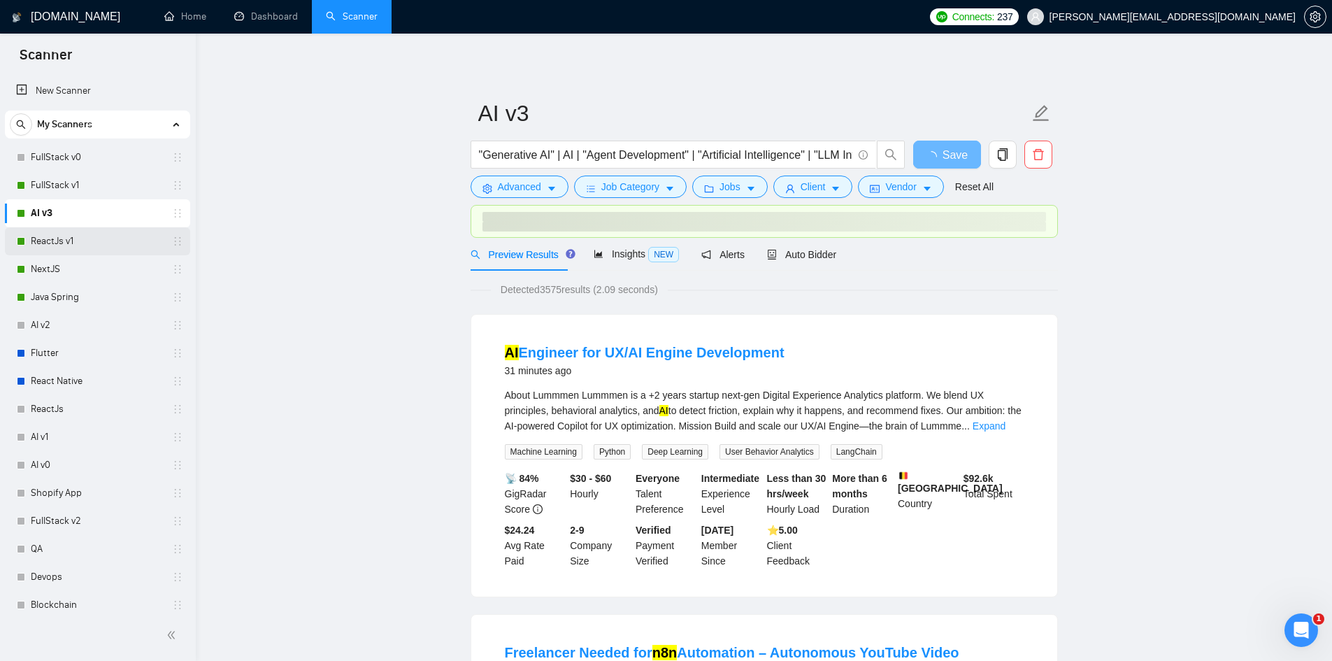
click at [73, 237] on link "ReactJs v1" at bounding box center [97, 241] width 133 height 28
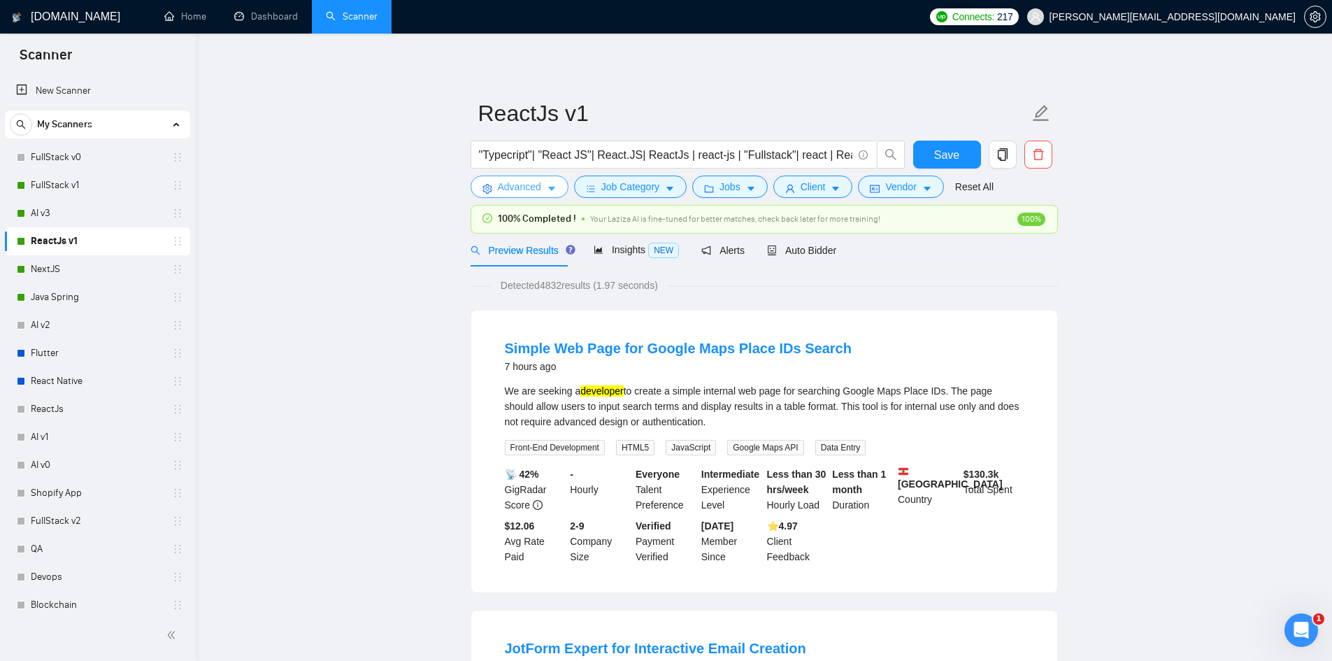
click at [512, 198] on button "Advanced" at bounding box center [520, 186] width 98 height 22
click at [0, 0] on div "Only Search Titles: Only Search Titles Use comma-separated list of values to sp…" at bounding box center [0, 0] width 0 height 0
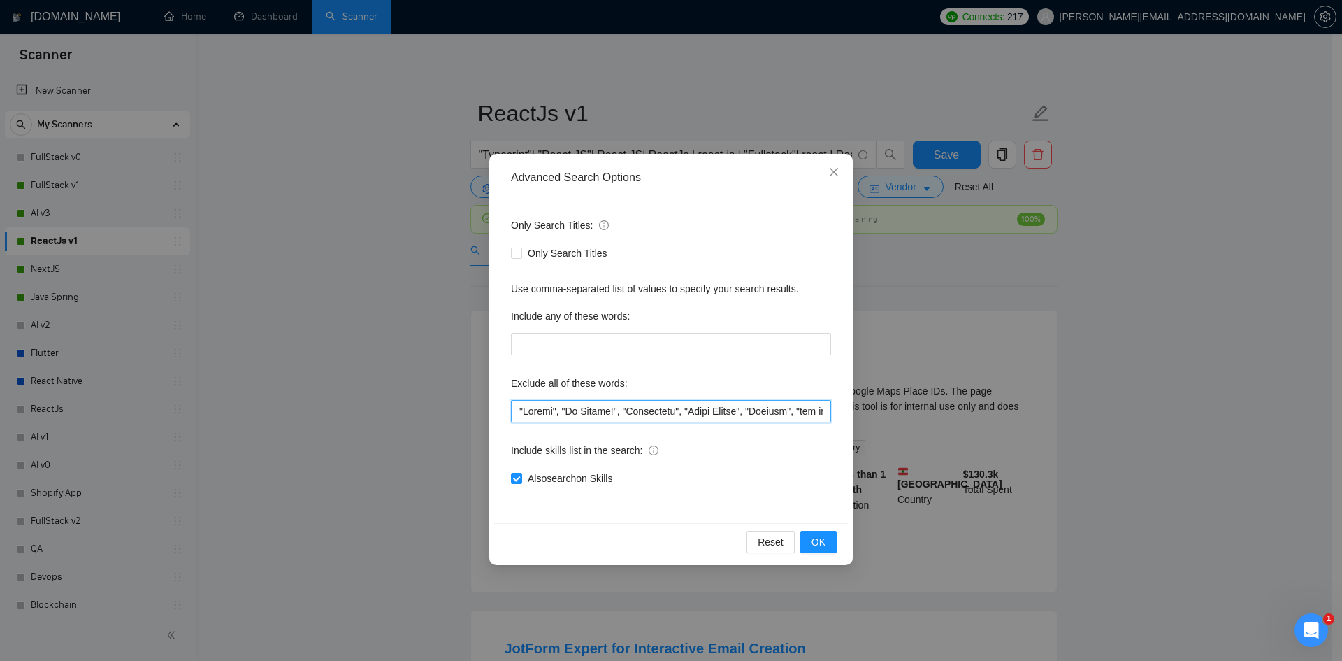
click at [519, 415] on input "text" at bounding box center [671, 411] width 320 height 22
paste input ""Project Manager""
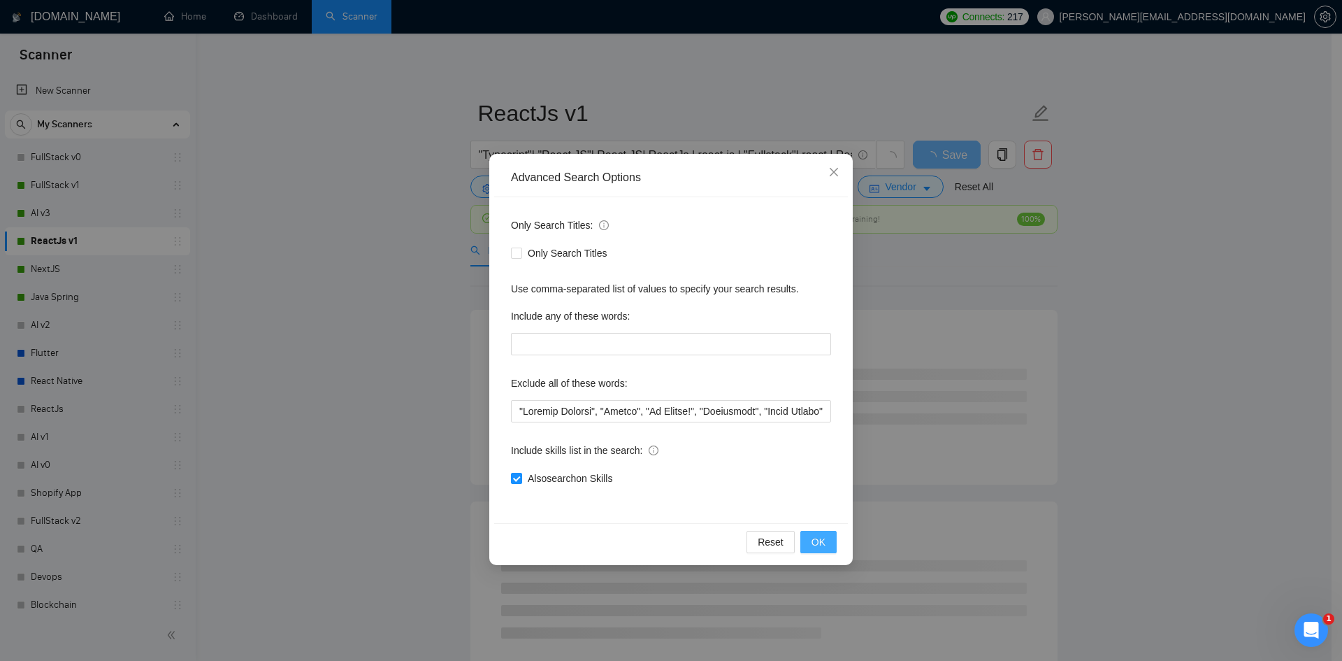
click at [826, 531] on button "OK" at bounding box center [818, 542] width 36 height 22
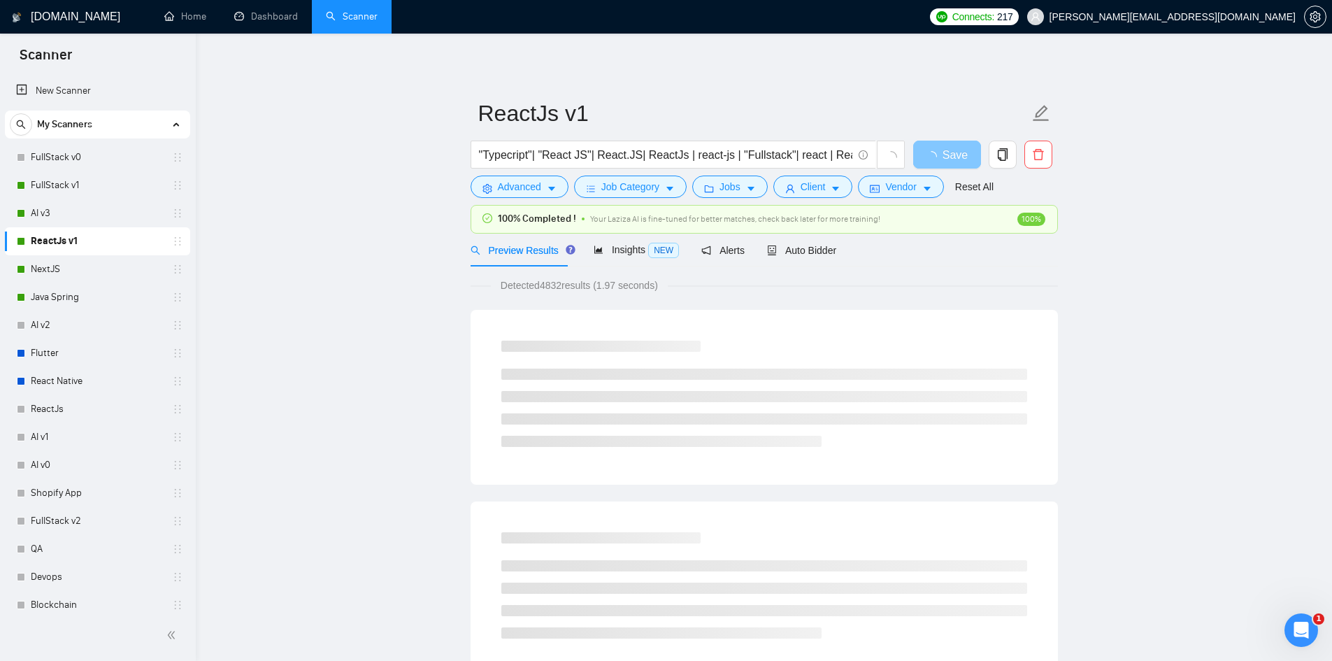
click at [938, 150] on span "button" at bounding box center [934, 154] width 17 height 17
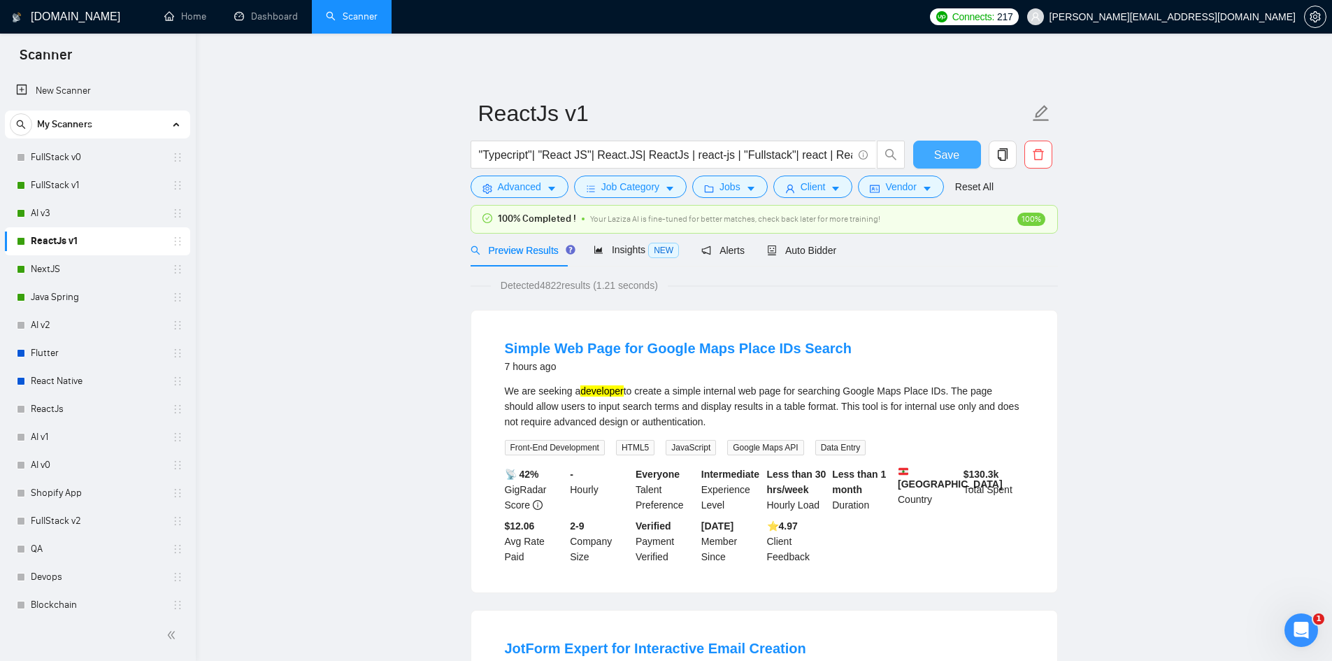
click at [963, 155] on button "Save" at bounding box center [947, 155] width 68 height 28
click at [75, 268] on link "NextJS" at bounding box center [97, 269] width 133 height 28
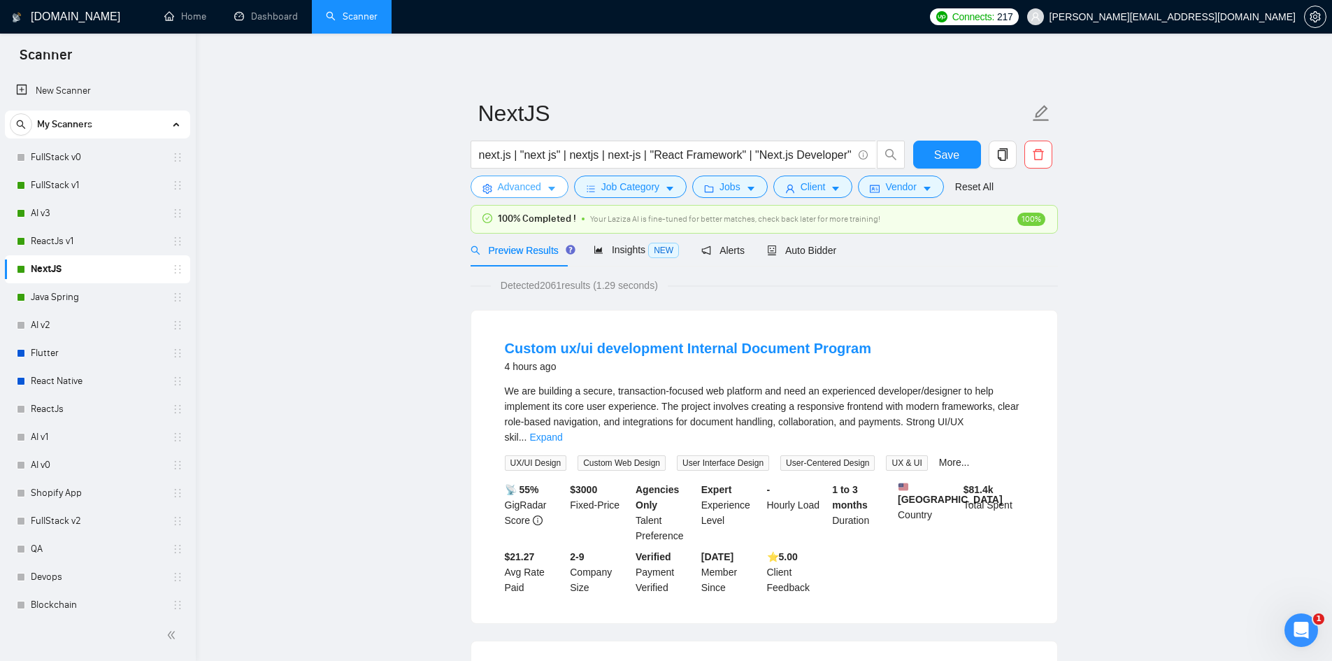
click at [501, 189] on span "Advanced" at bounding box center [519, 186] width 43 height 15
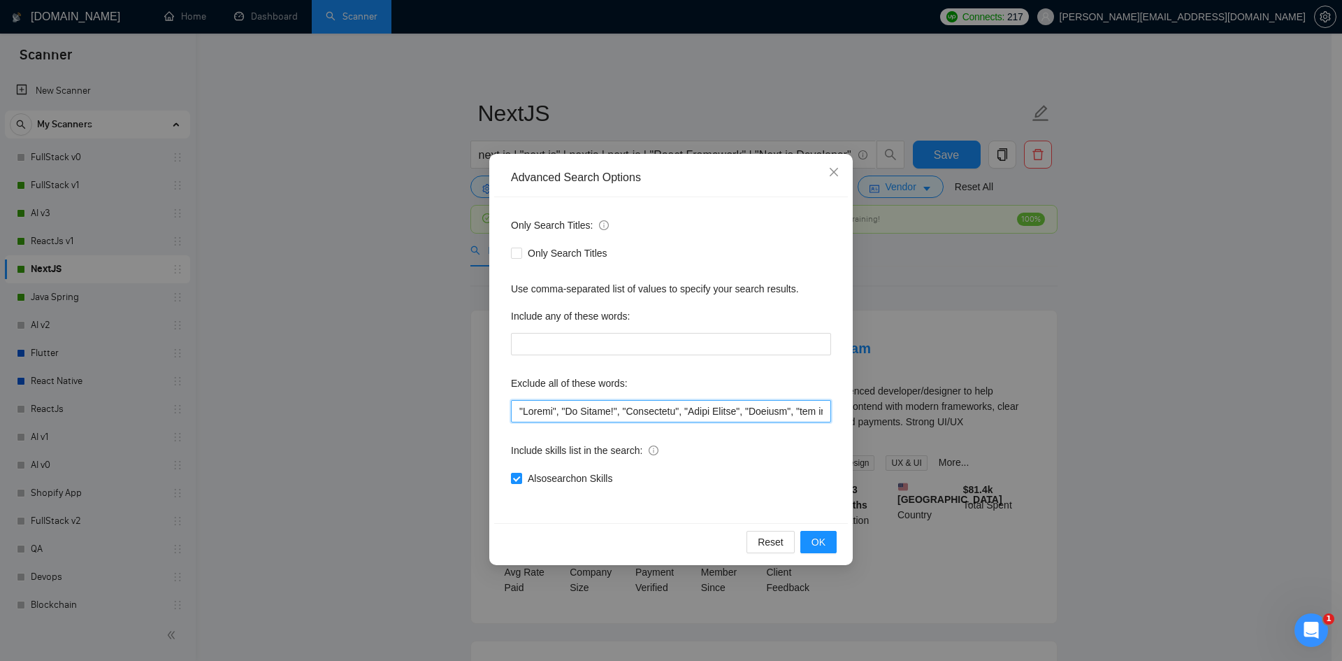
click at [520, 409] on input "text" at bounding box center [671, 411] width 320 height 22
paste input ""Project Manager""
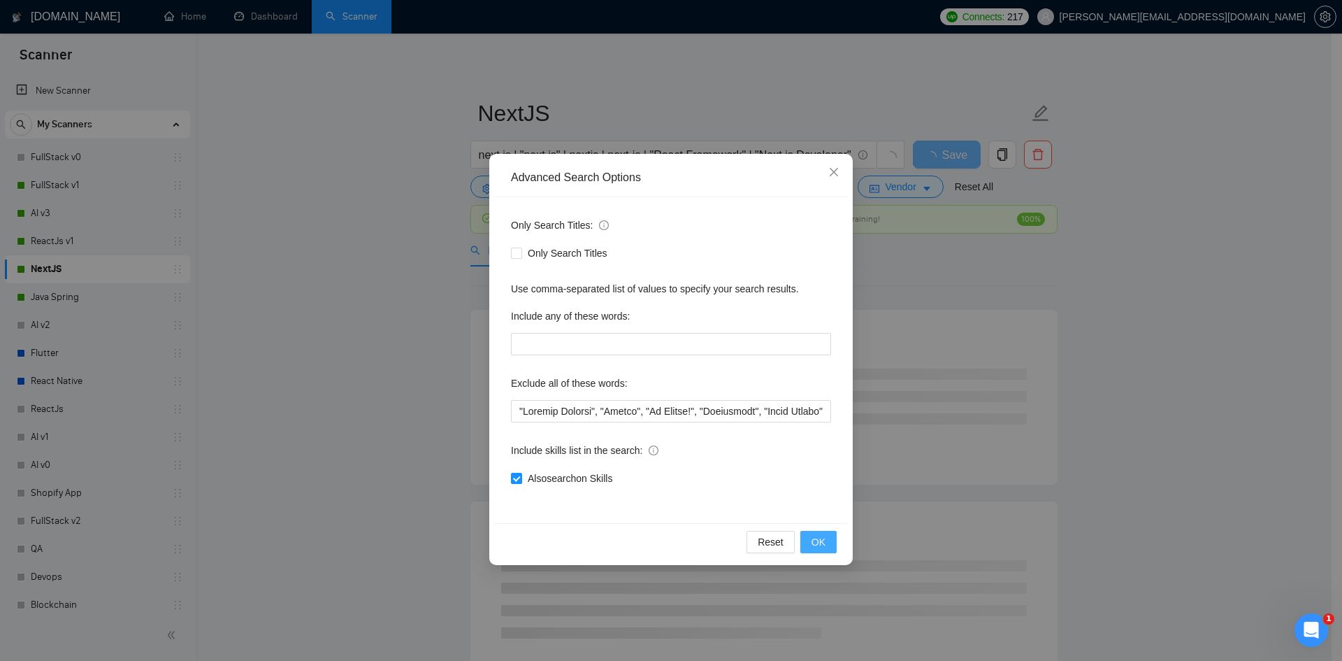
click at [813, 545] on span "OK" at bounding box center [819, 541] width 14 height 15
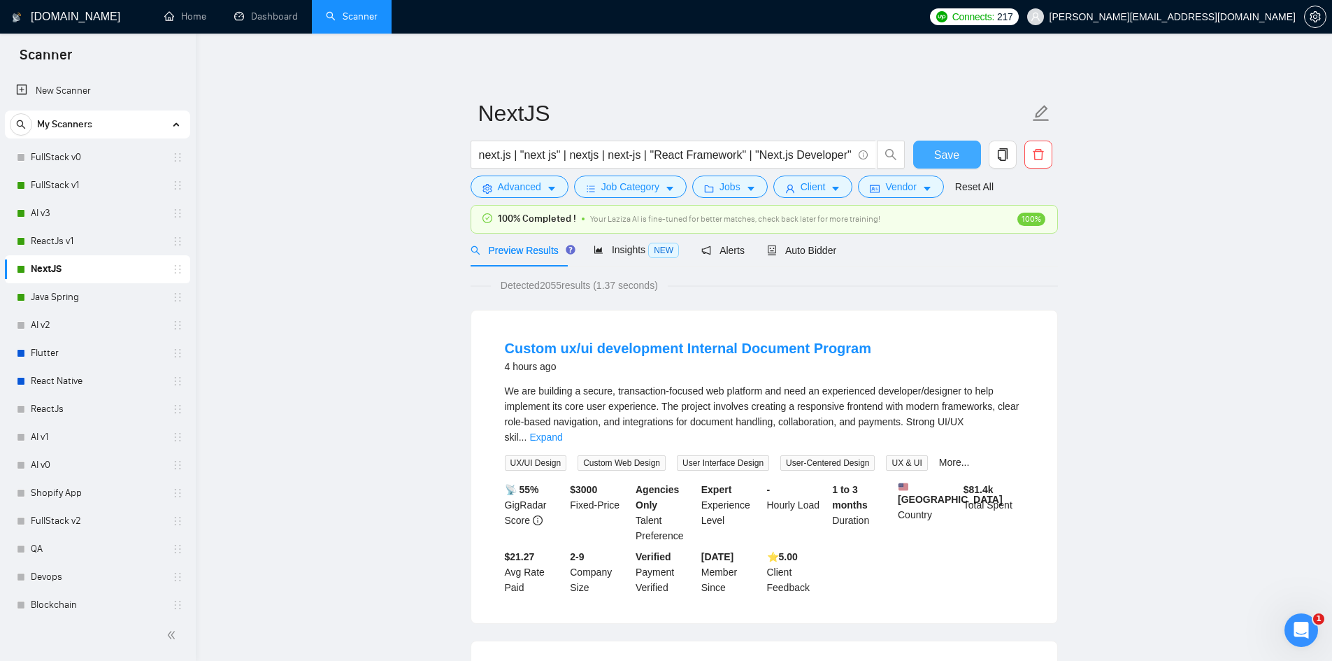
click at [928, 153] on button "Save" at bounding box center [947, 155] width 68 height 28
click at [30, 299] on div "Java Spring" at bounding box center [100, 297] width 166 height 28
click at [65, 300] on link "Java Spring" at bounding box center [97, 297] width 133 height 28
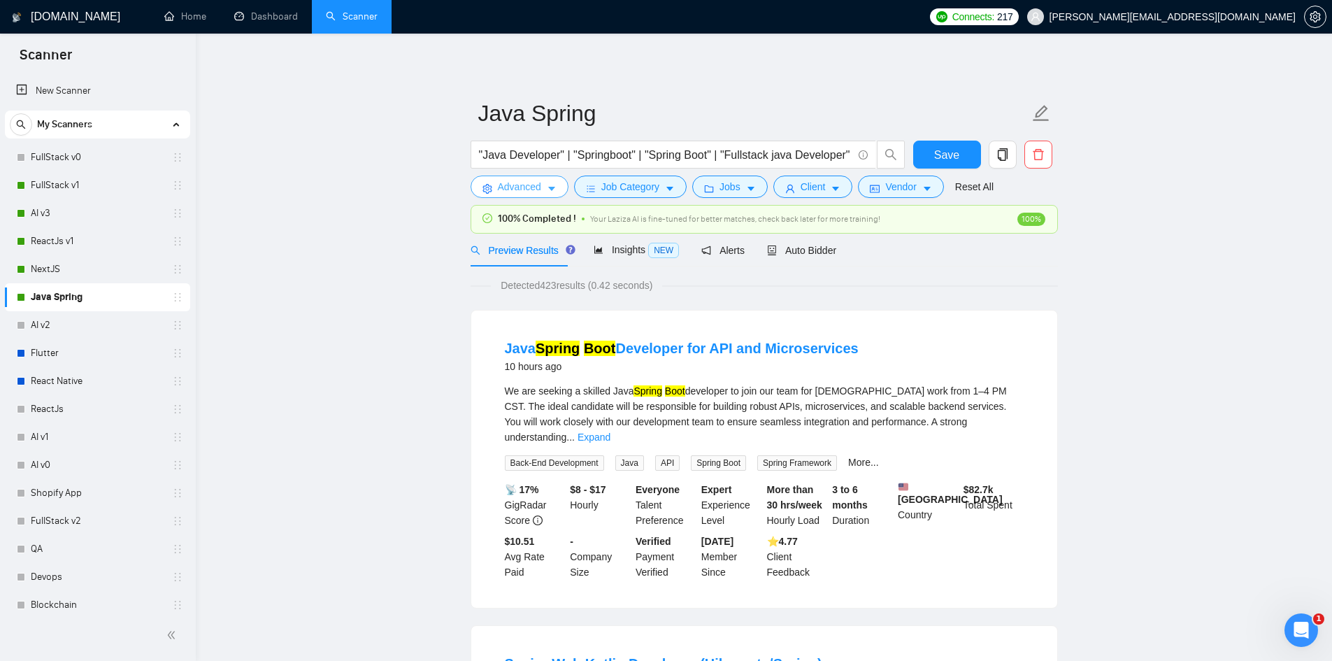
click at [527, 191] on span "Advanced" at bounding box center [519, 186] width 43 height 15
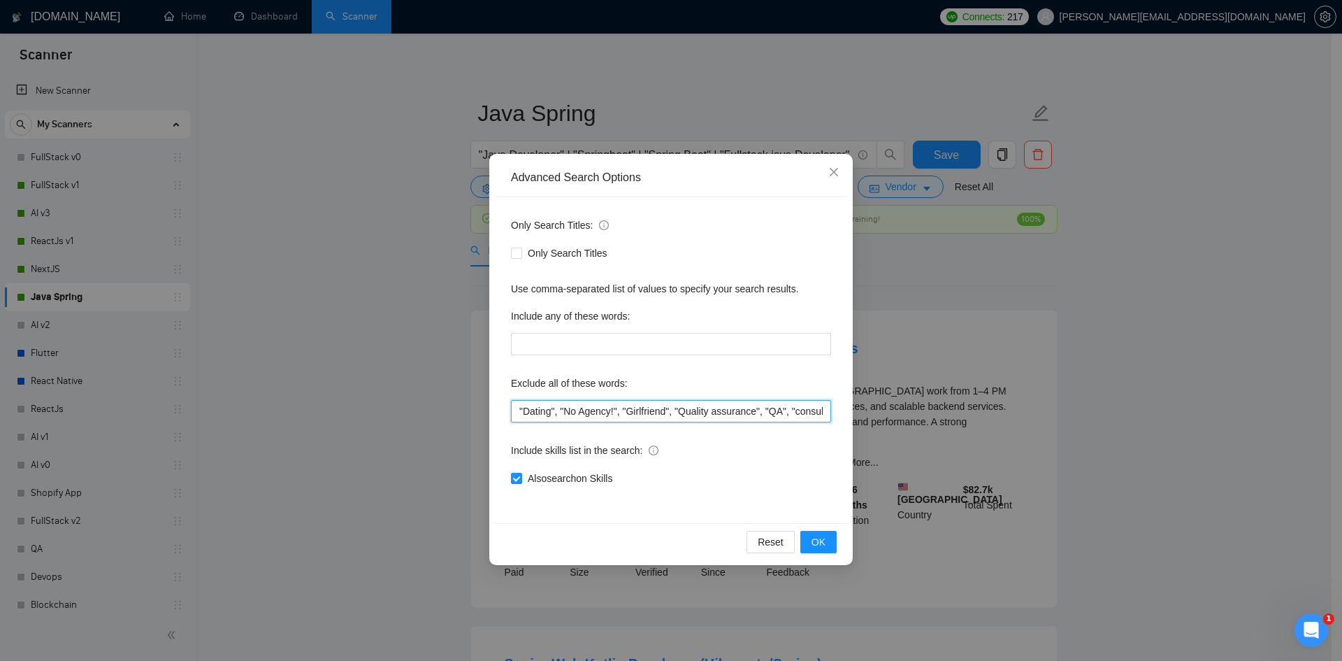
click at [519, 410] on input ""Dating", "No Agency!", "Girlfriend", "Quality assurance", "QA", "consultation"…" at bounding box center [671, 411] width 320 height 22
paste input ""Project Manager""
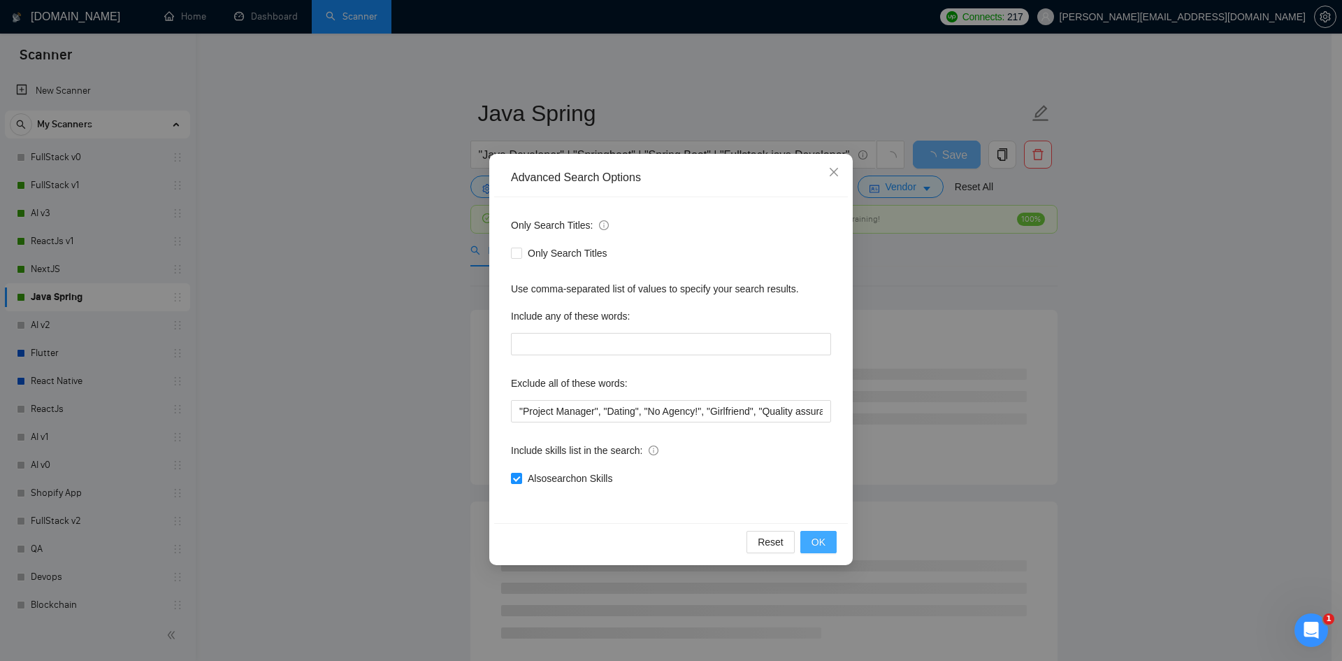
click at [823, 538] on span "OK" at bounding box center [819, 541] width 14 height 15
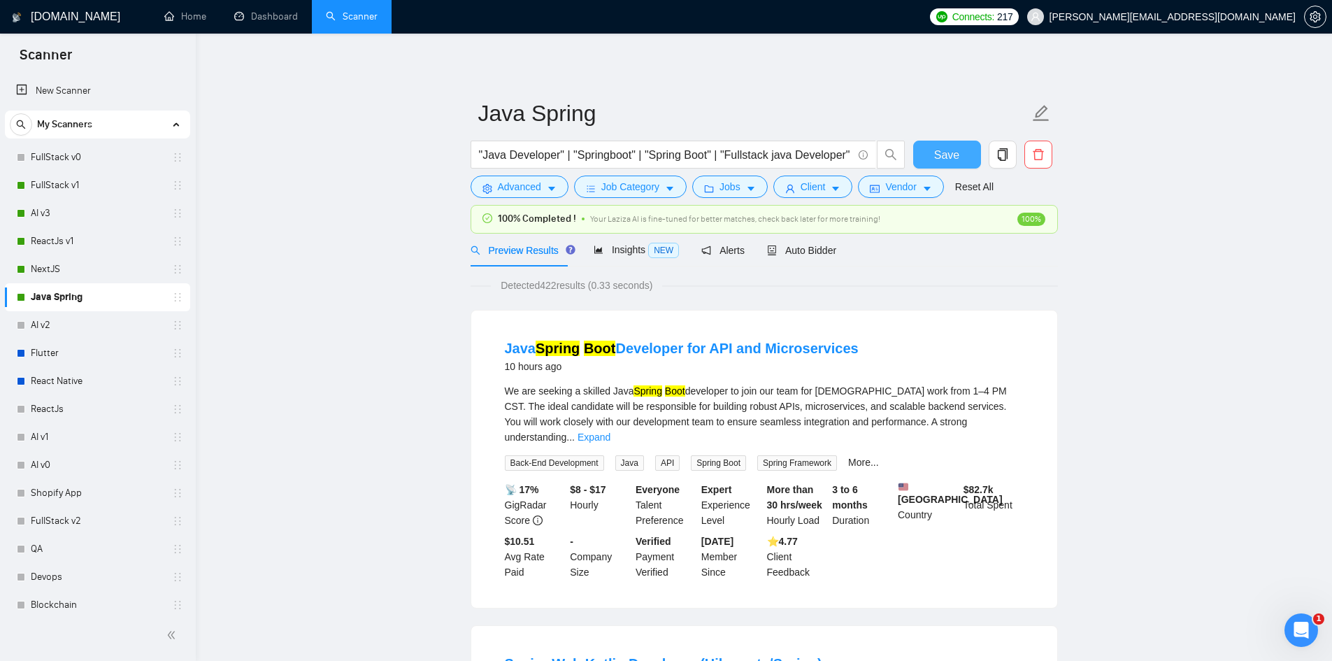
click at [951, 160] on span "Save" at bounding box center [946, 154] width 25 height 17
click at [44, 359] on link "Flutter" at bounding box center [97, 353] width 133 height 28
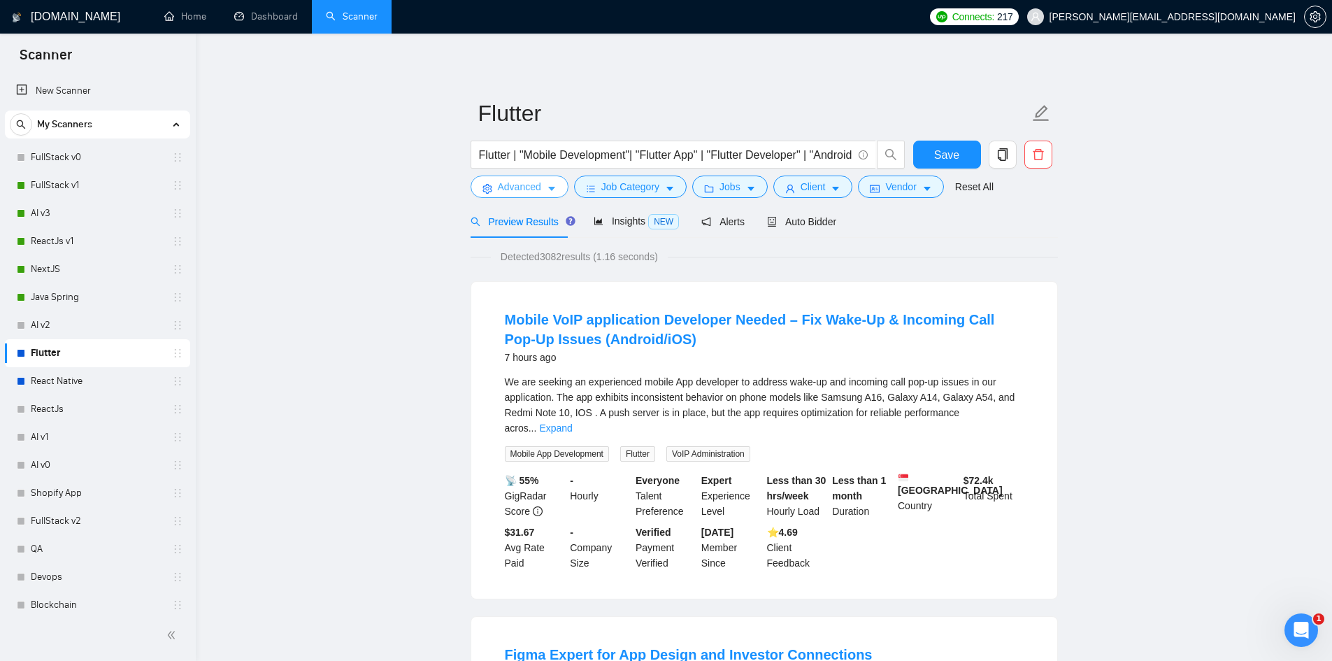
click at [502, 189] on span "Advanced" at bounding box center [519, 186] width 43 height 15
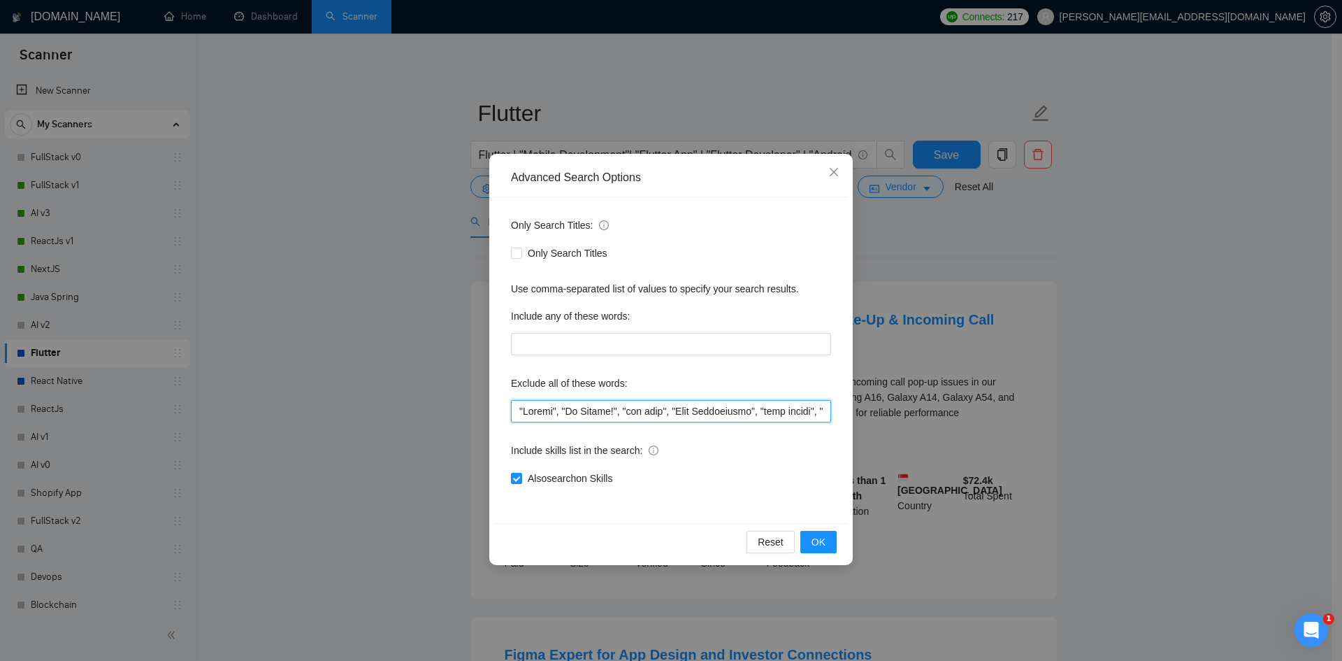
click at [517, 407] on input "text" at bounding box center [671, 411] width 320 height 22
paste input ""Project Manager""
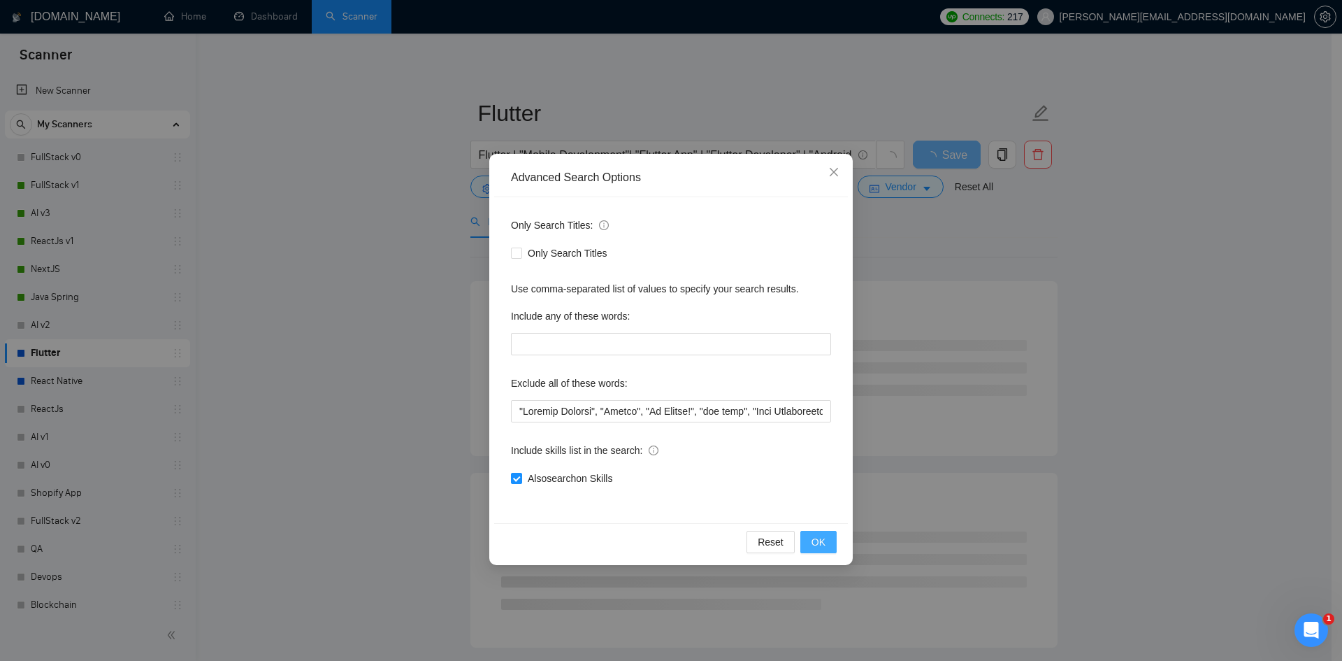
click at [816, 540] on span "OK" at bounding box center [819, 541] width 14 height 15
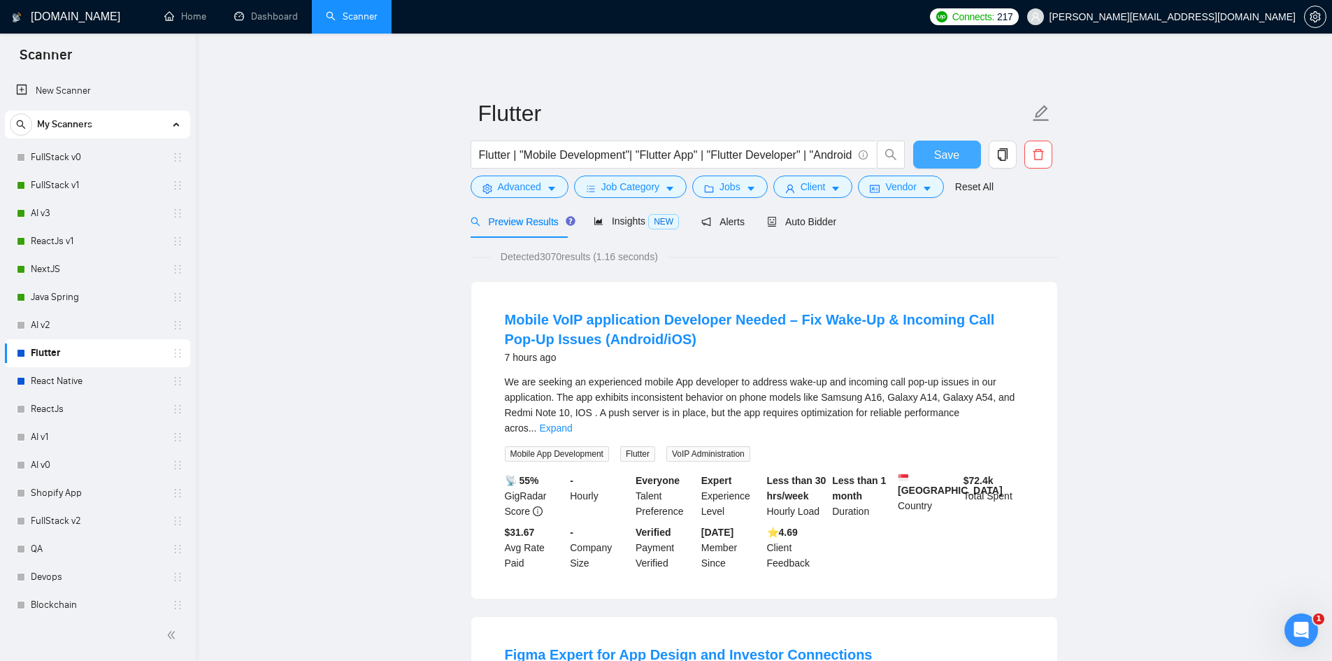
click at [957, 148] on span "Save" at bounding box center [946, 154] width 25 height 17
click at [44, 381] on link "React Native" at bounding box center [97, 381] width 133 height 28
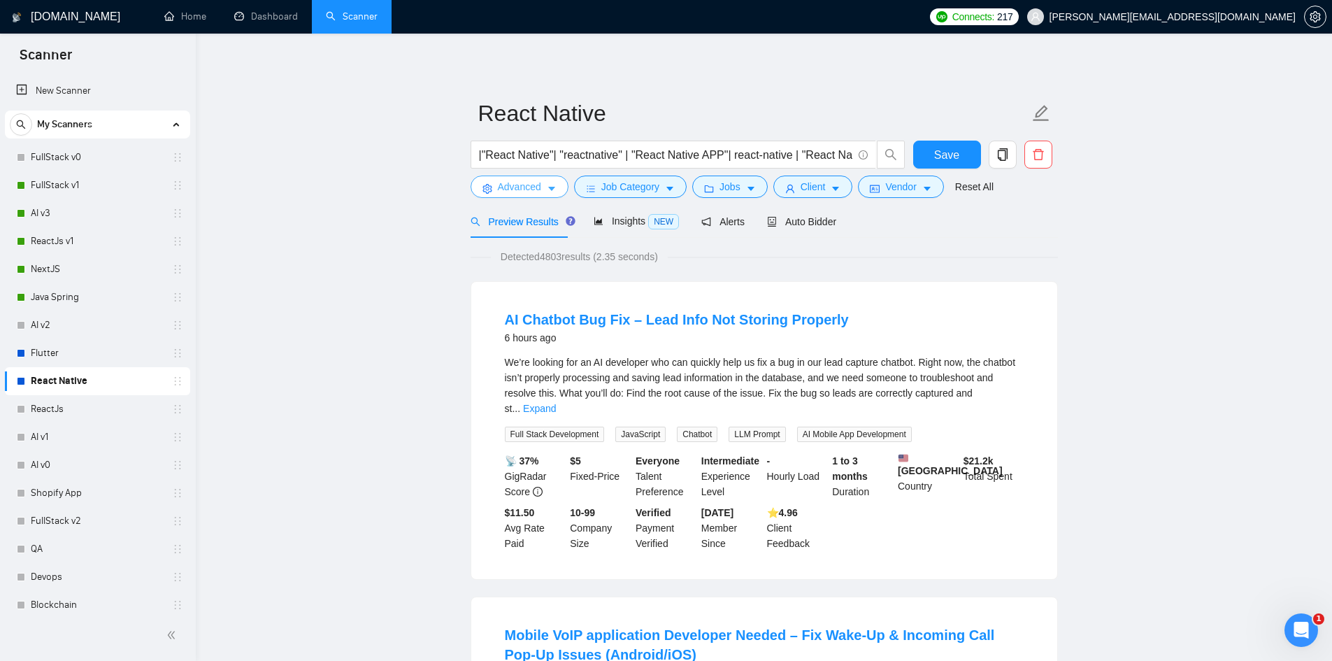
click at [510, 191] on span "Advanced" at bounding box center [519, 186] width 43 height 15
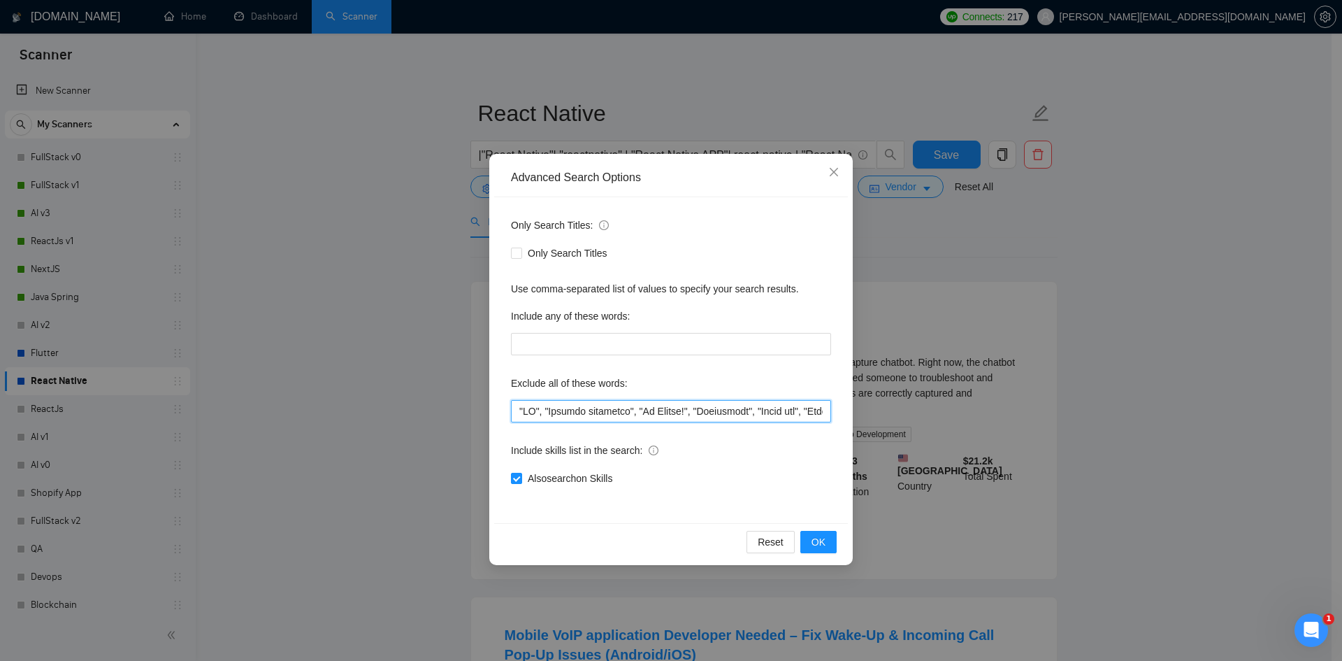
click at [523, 408] on input "text" at bounding box center [671, 411] width 320 height 22
paste input ""Project Manager""
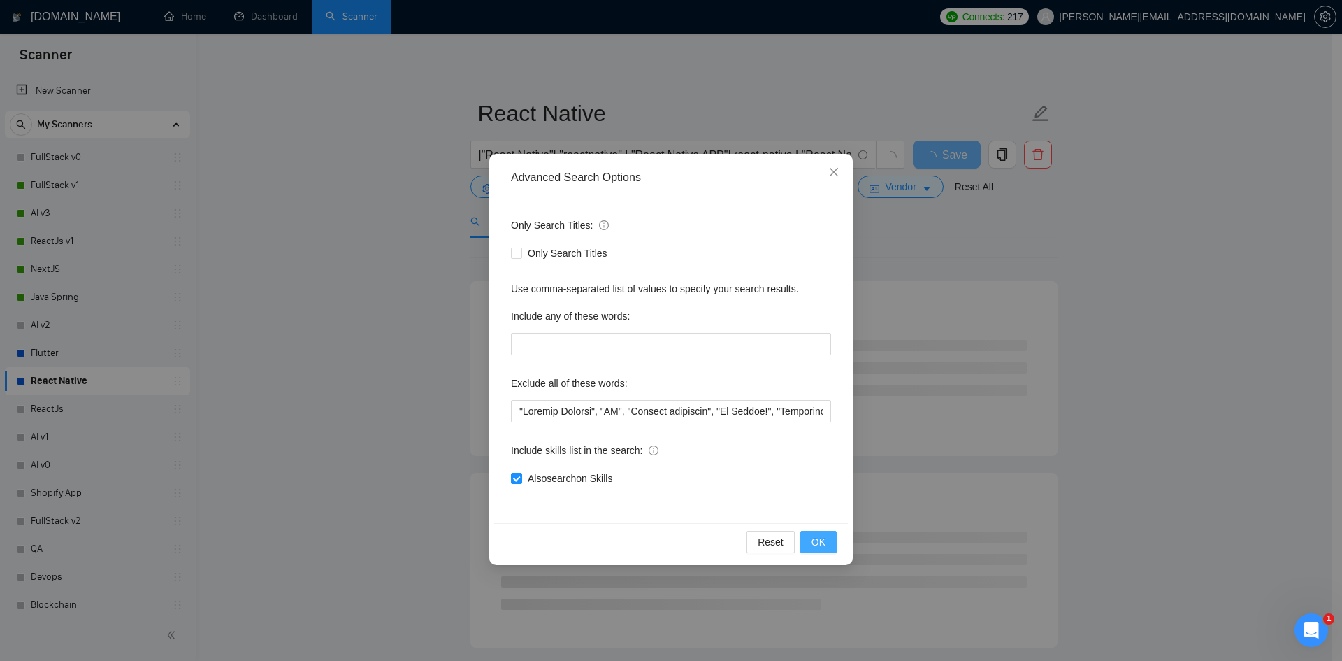
click at [806, 538] on button "OK" at bounding box center [818, 542] width 36 height 22
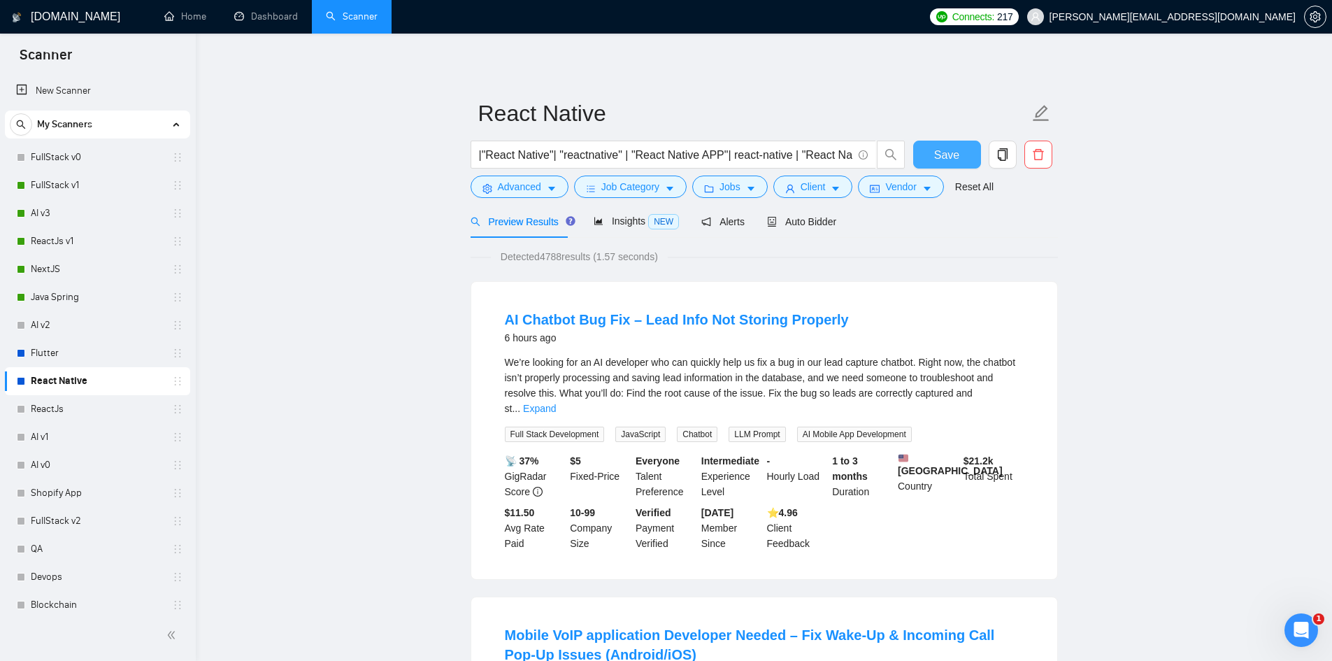
click at [933, 145] on button "Save" at bounding box center [947, 155] width 68 height 28
drag, startPoint x: 933, startPoint y: 145, endPoint x: 767, endPoint y: 412, distance: 314.3
click at [933, 145] on button "Save" at bounding box center [947, 155] width 68 height 28
click at [268, 14] on link "Dashboard" at bounding box center [266, 16] width 64 height 12
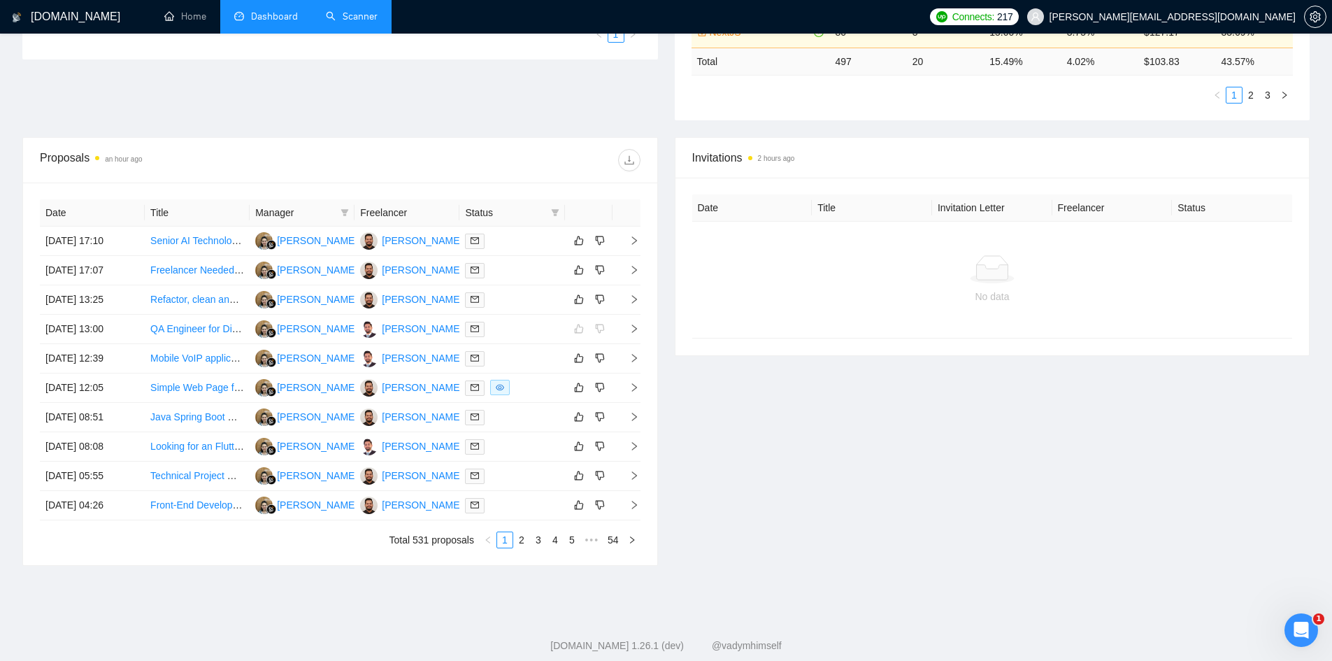
scroll to position [465, 0]
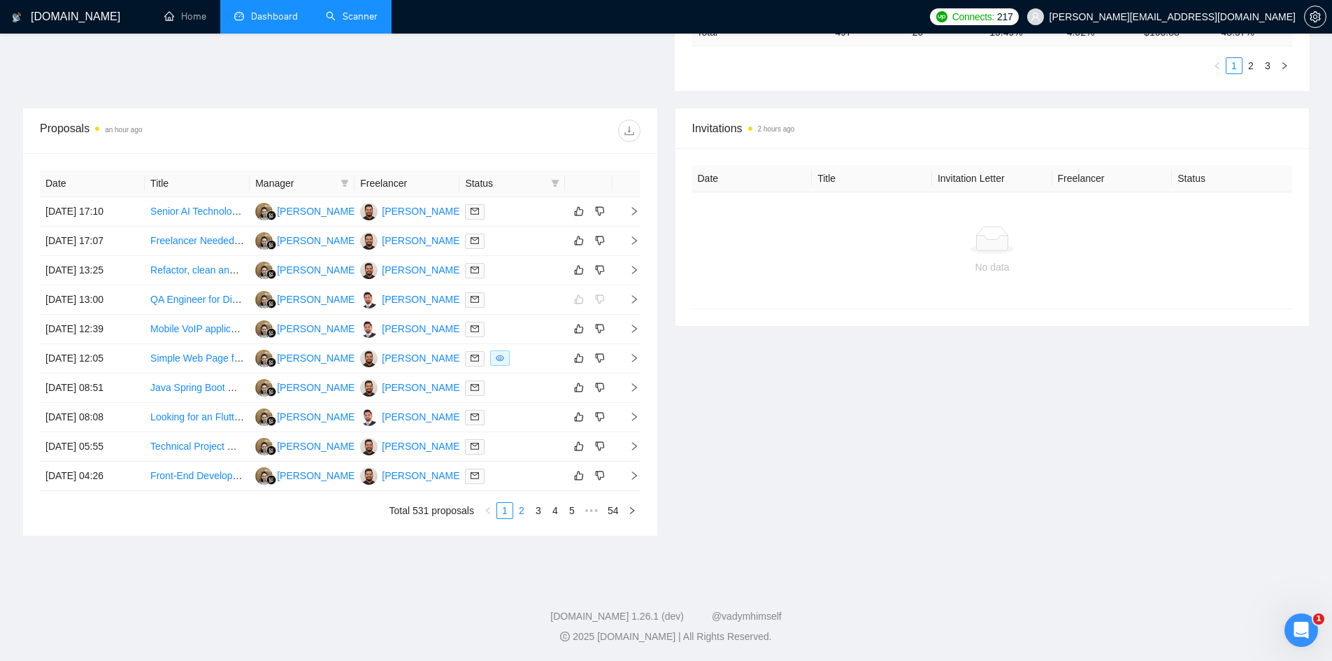
click at [527, 509] on link "2" at bounding box center [521, 510] width 15 height 15
click at [498, 510] on link "1" at bounding box center [504, 510] width 15 height 15
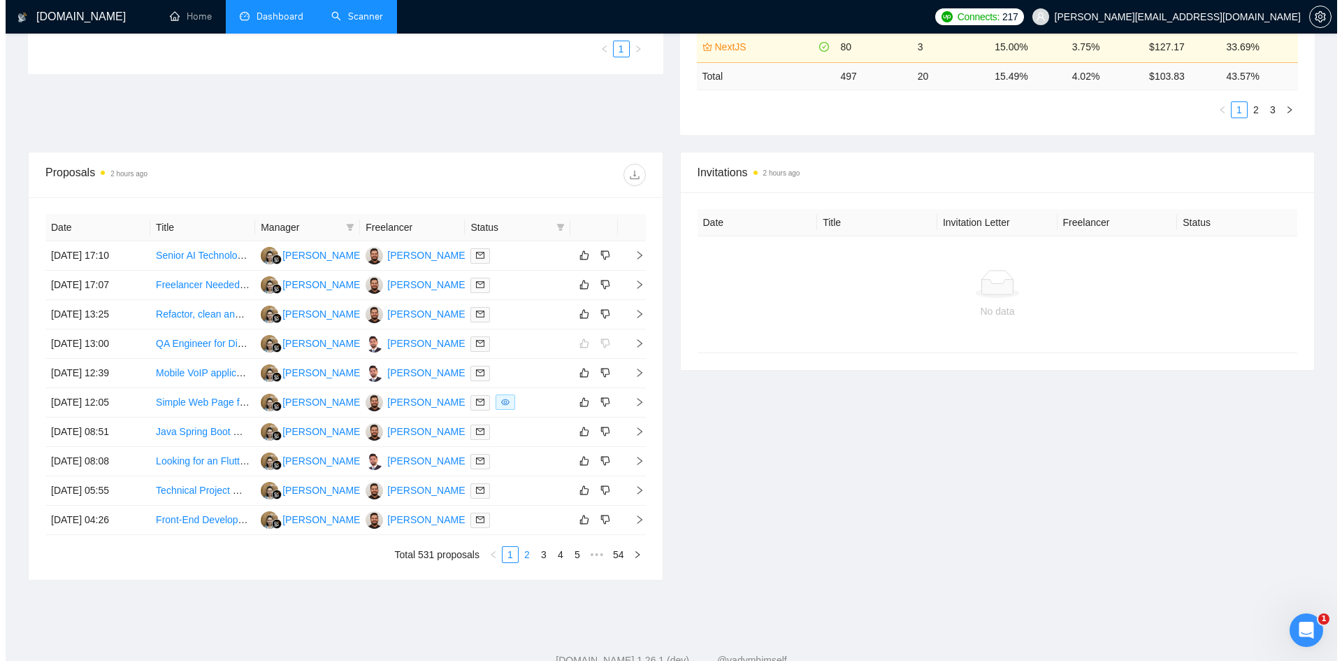
scroll to position [465, 0]
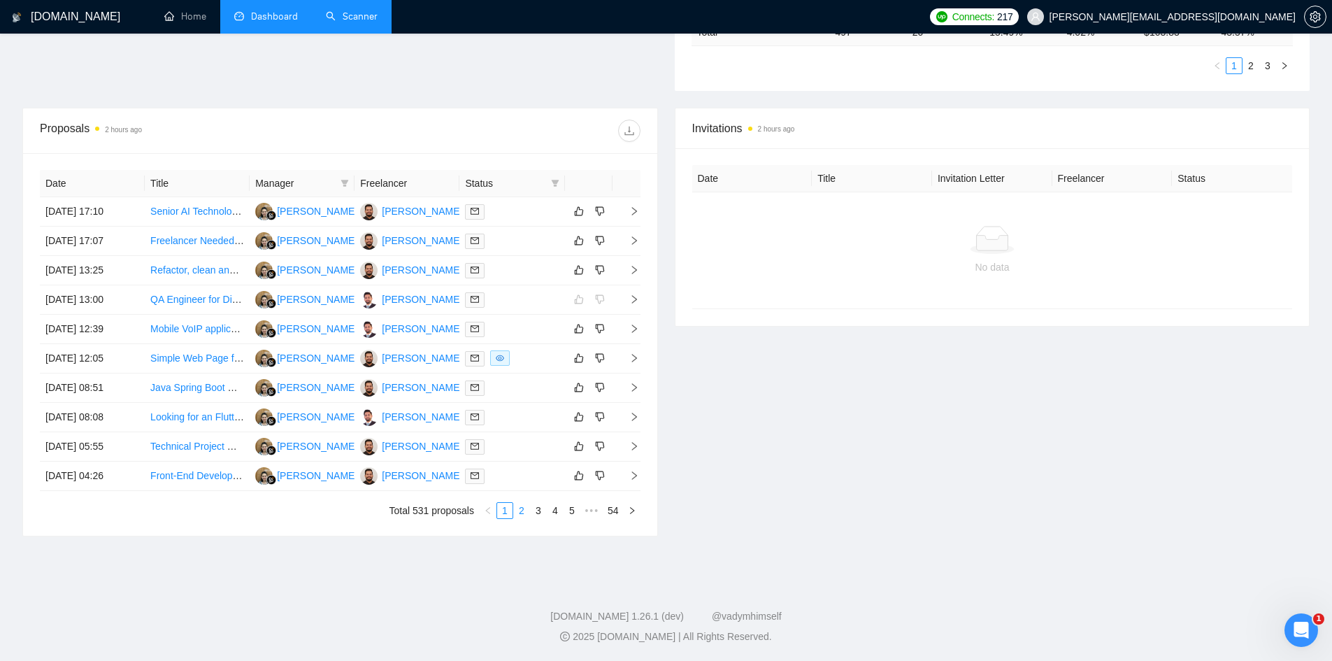
click at [521, 508] on link "2" at bounding box center [521, 510] width 15 height 15
click at [632, 243] on icon "right" at bounding box center [633, 240] width 5 height 8
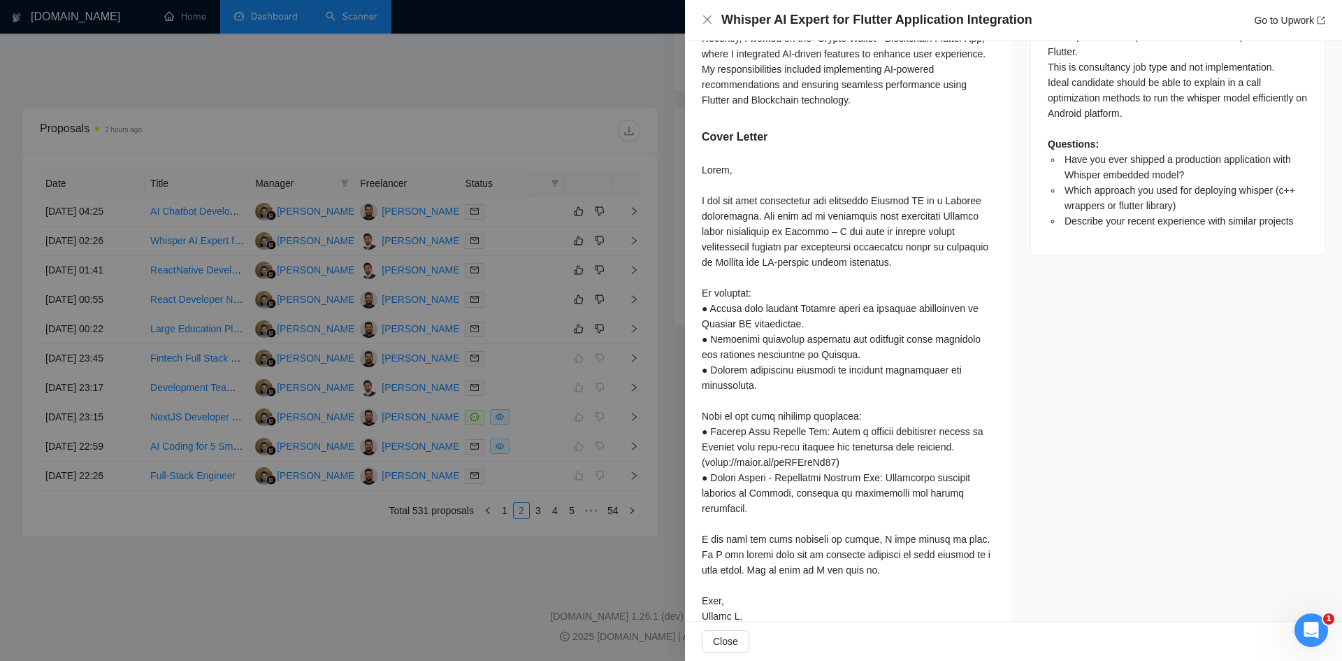
scroll to position [350, 0]
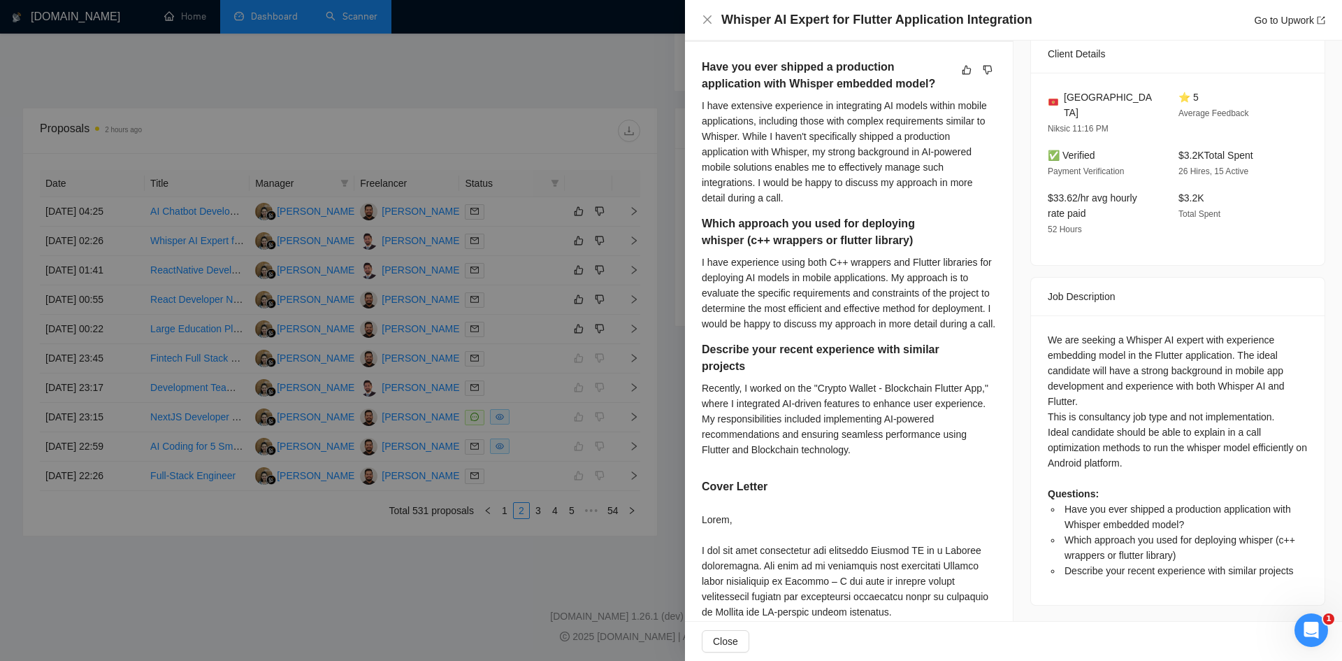
click at [496, 119] on div at bounding box center [671, 330] width 1342 height 661
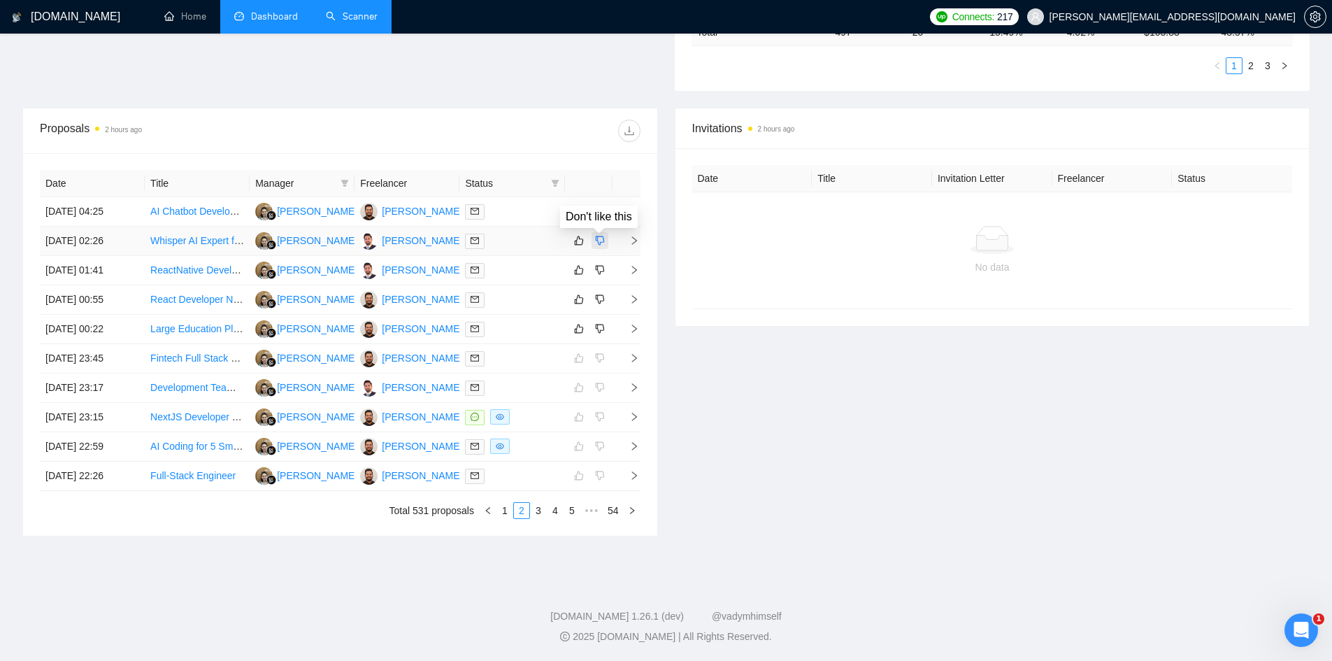
click at [595, 241] on icon "dislike" at bounding box center [600, 240] width 10 height 11
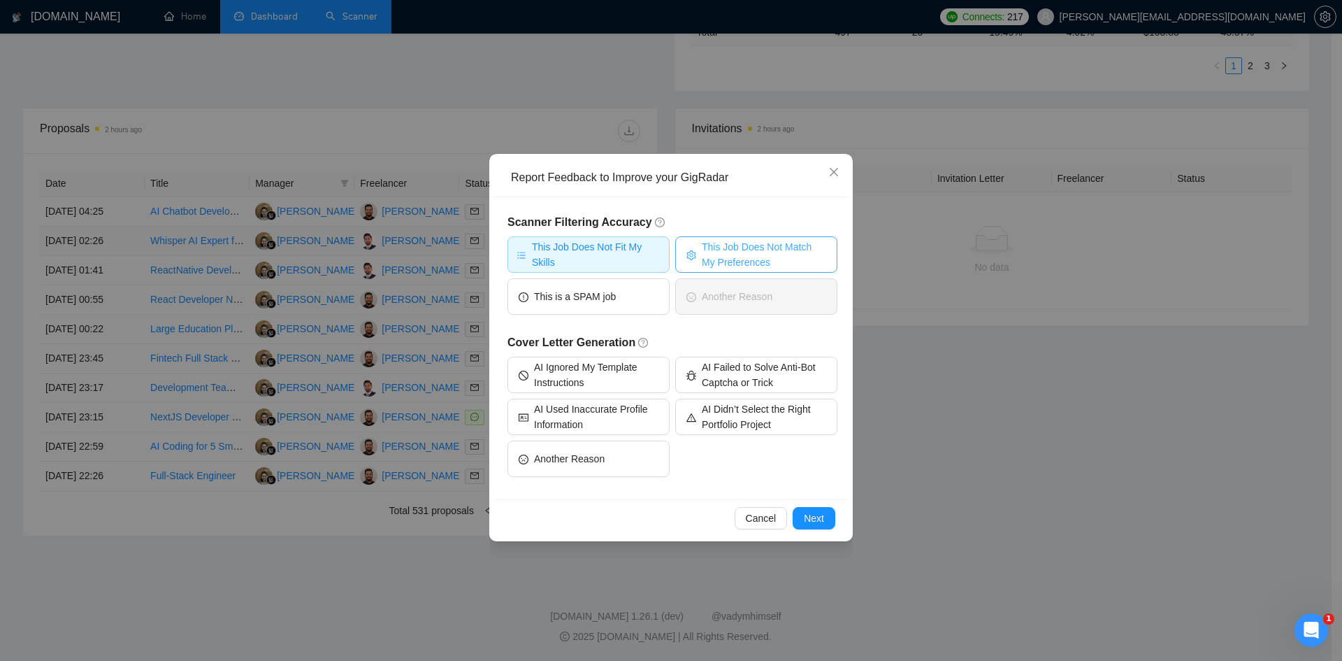
click at [731, 250] on span "This Job Does Not Match My Preferences" at bounding box center [764, 254] width 124 height 31
click at [812, 517] on span "Next" at bounding box center [814, 517] width 20 height 15
click at [812, 517] on div "Report Feedback to Improve your GigRadar Scanner Filtering Accuracy This Job Do…" at bounding box center [671, 330] width 1342 height 661
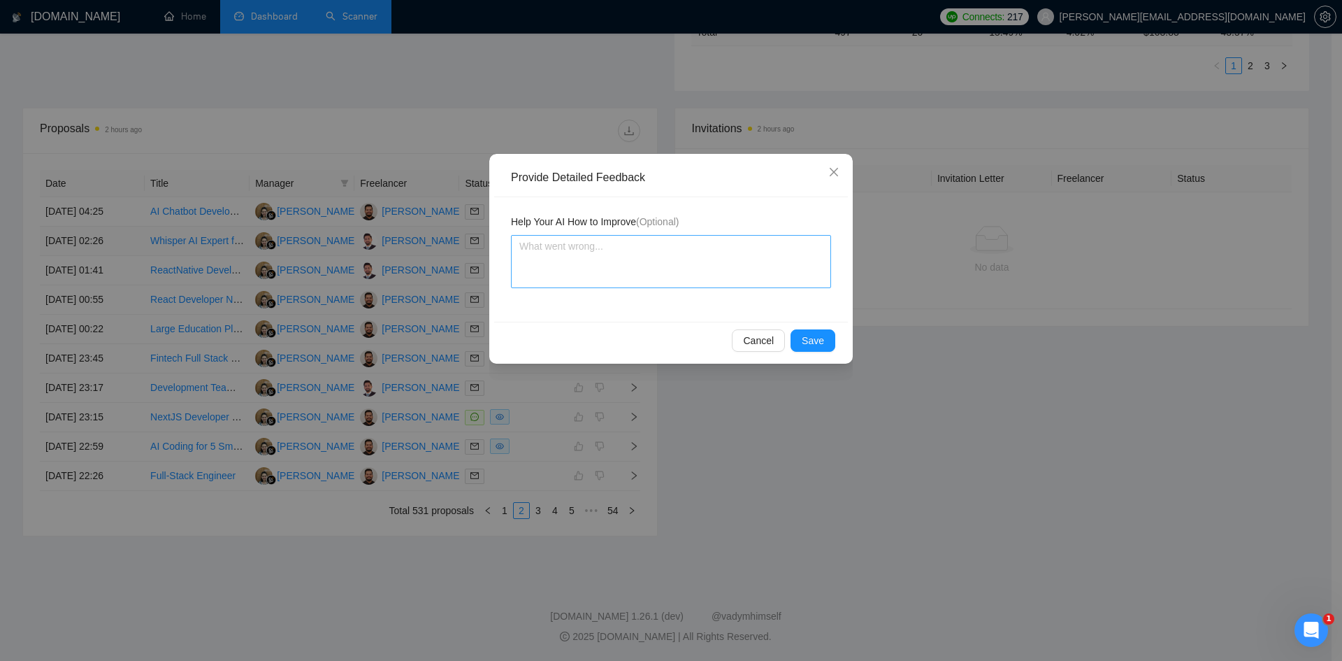
click at [563, 248] on textarea at bounding box center [671, 261] width 320 height 53
click at [709, 274] on textarea "this is the consultancy job which is not my preference." at bounding box center [671, 261] width 320 height 53
click at [821, 340] on span "Save" at bounding box center [813, 340] width 22 height 15
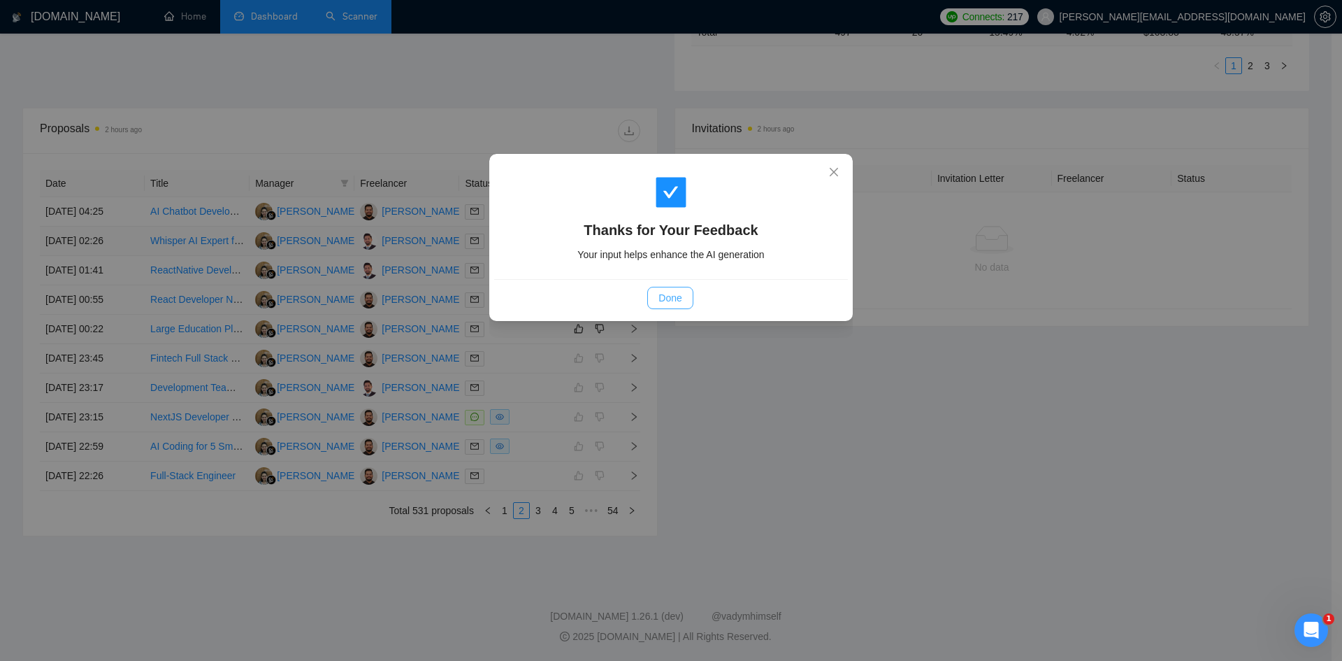
click at [674, 301] on span "Done" at bounding box center [670, 297] width 23 height 15
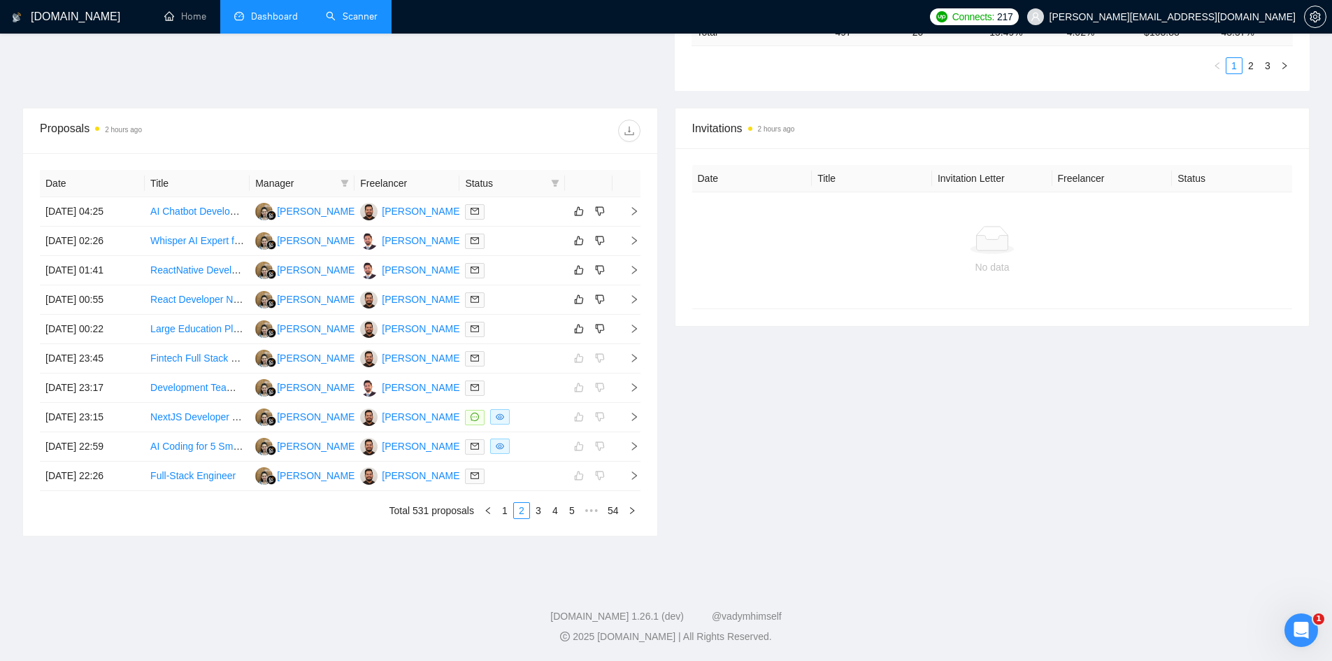
click at [798, 415] on div "Invitations 2 hours ago Date Title Invitation Letter Freelancer Status No data" at bounding box center [992, 322] width 652 height 429
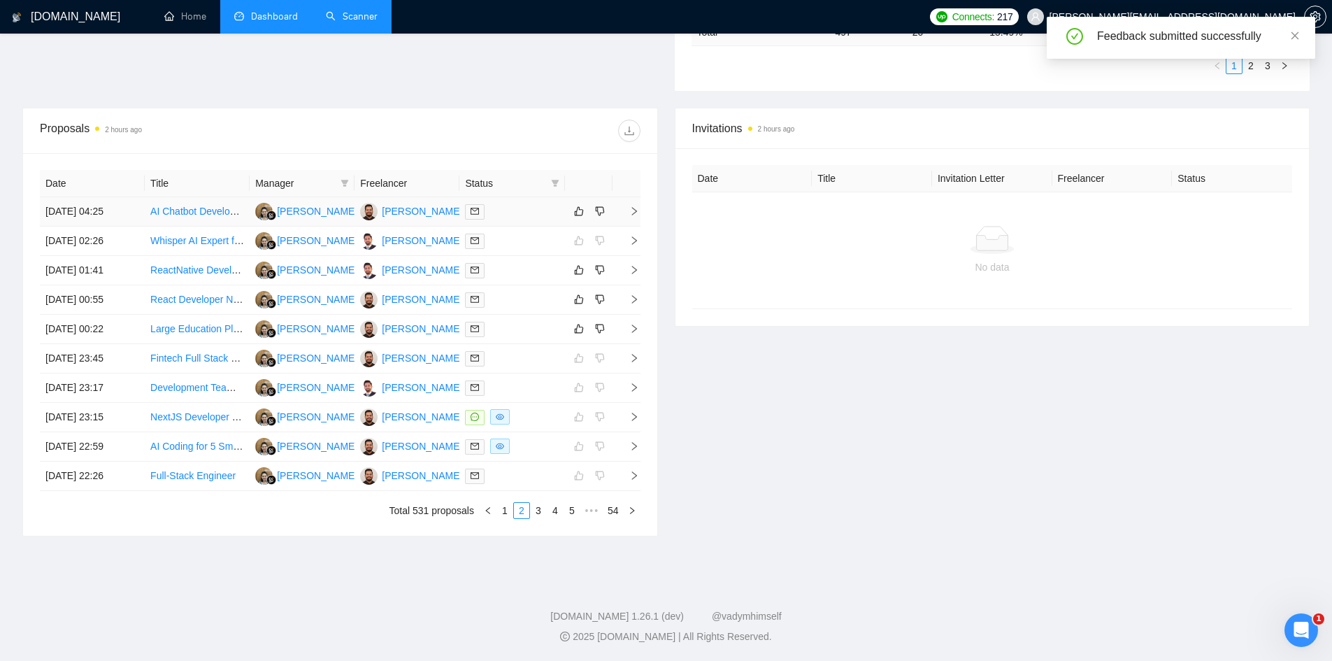
click at [629, 206] on icon "right" at bounding box center [634, 211] width 10 height 10
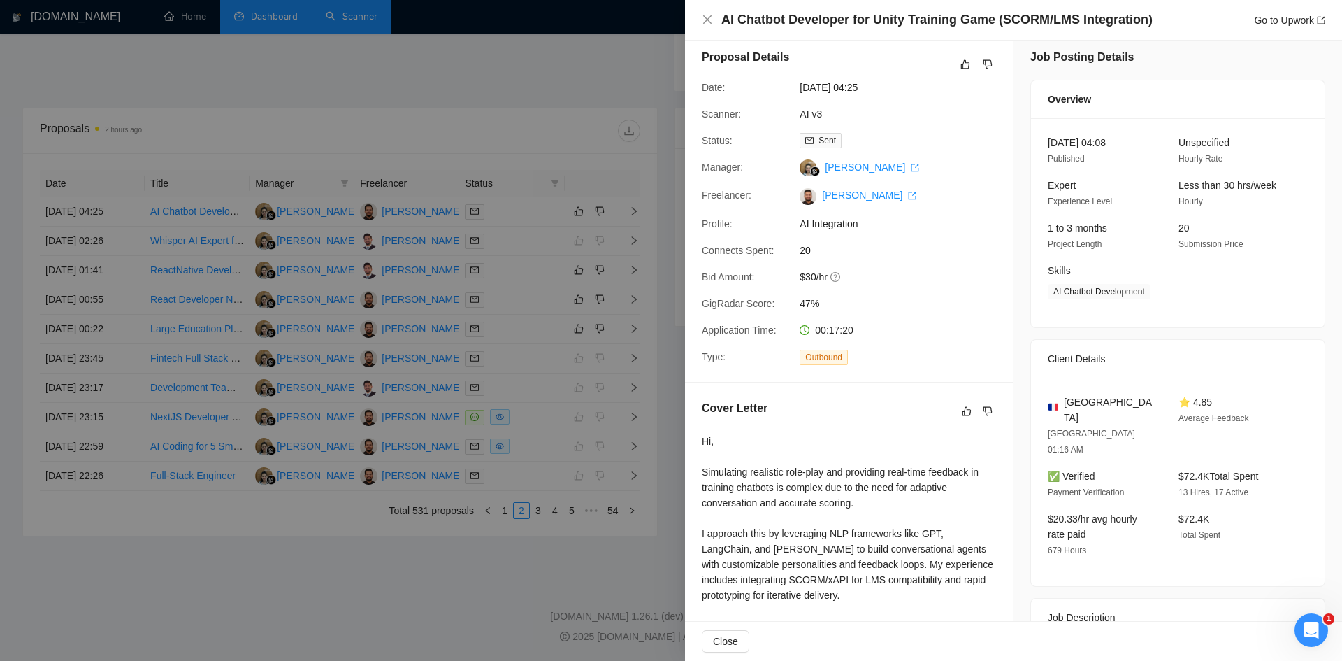
scroll to position [0, 0]
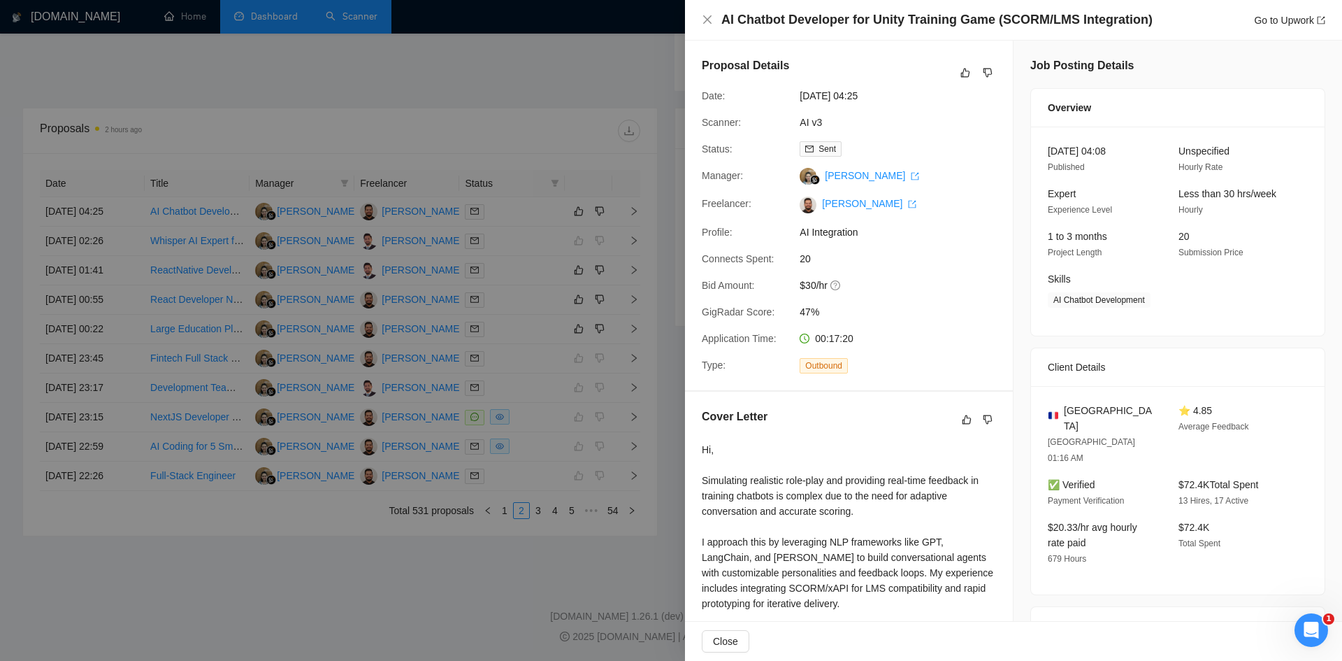
click at [11, 594] on div at bounding box center [671, 330] width 1342 height 661
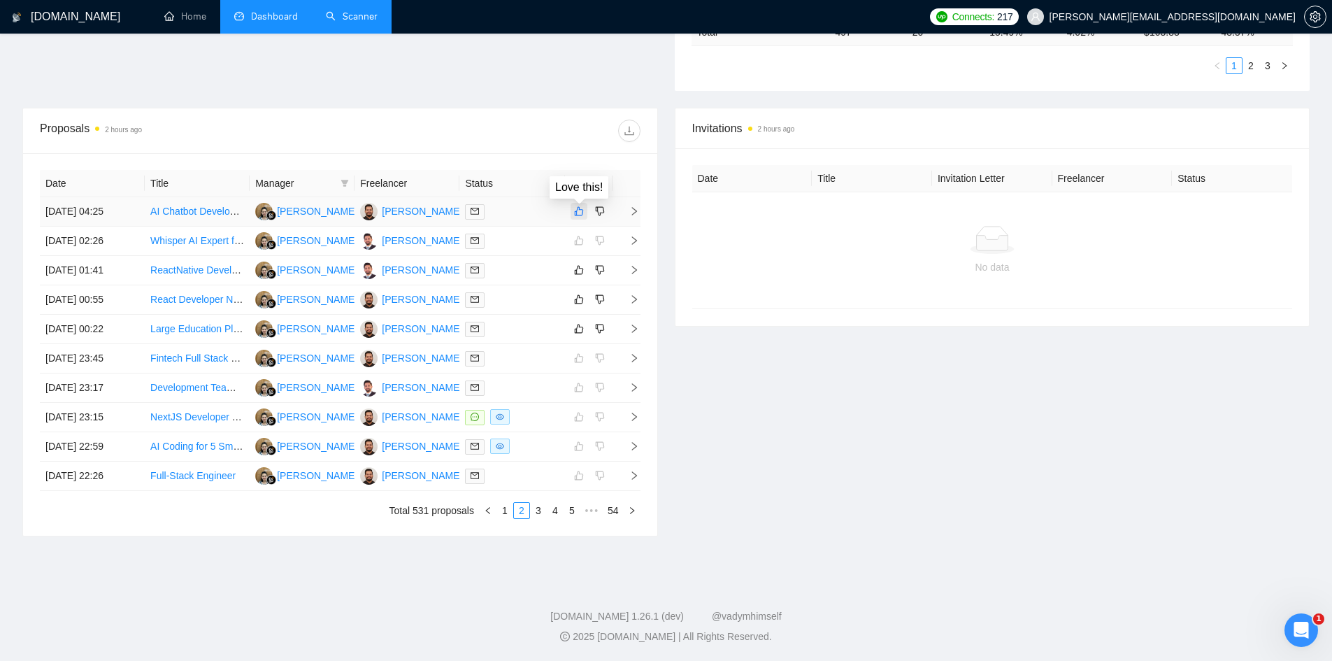
click at [577, 210] on icon "like" at bounding box center [579, 211] width 10 height 11
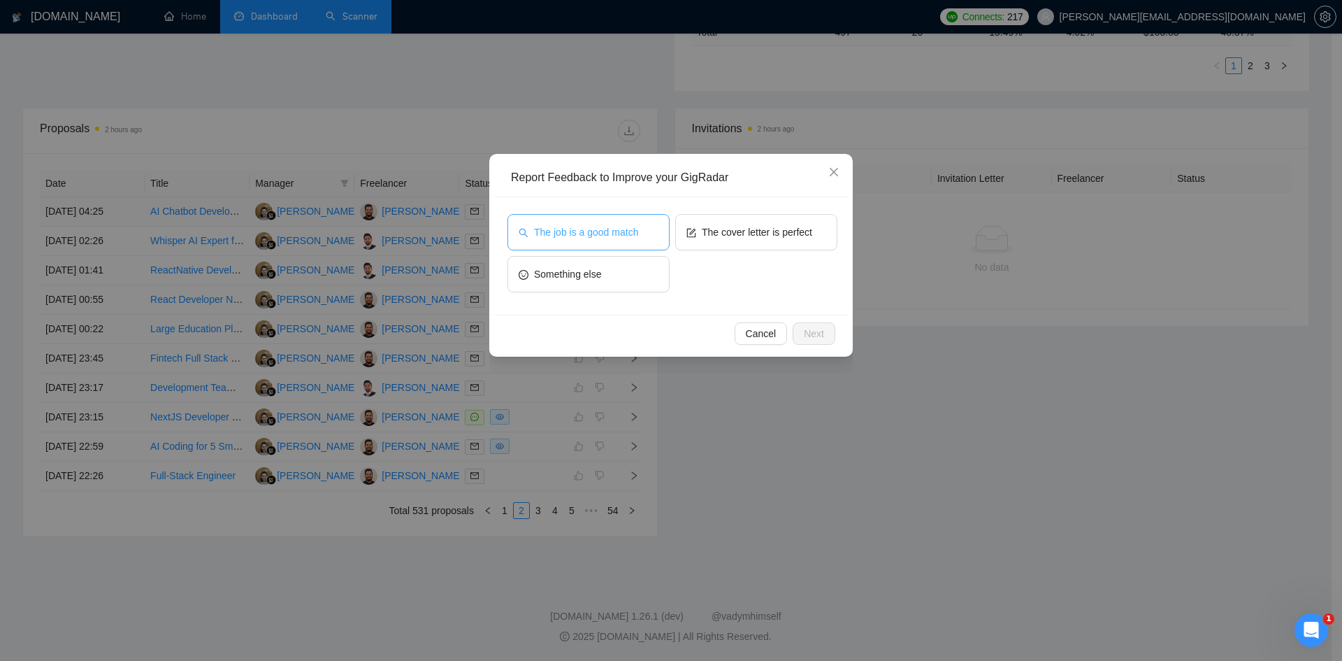
click at [631, 230] on span "The job is a good match" at bounding box center [586, 231] width 104 height 15
click at [812, 329] on span "Next" at bounding box center [814, 333] width 20 height 15
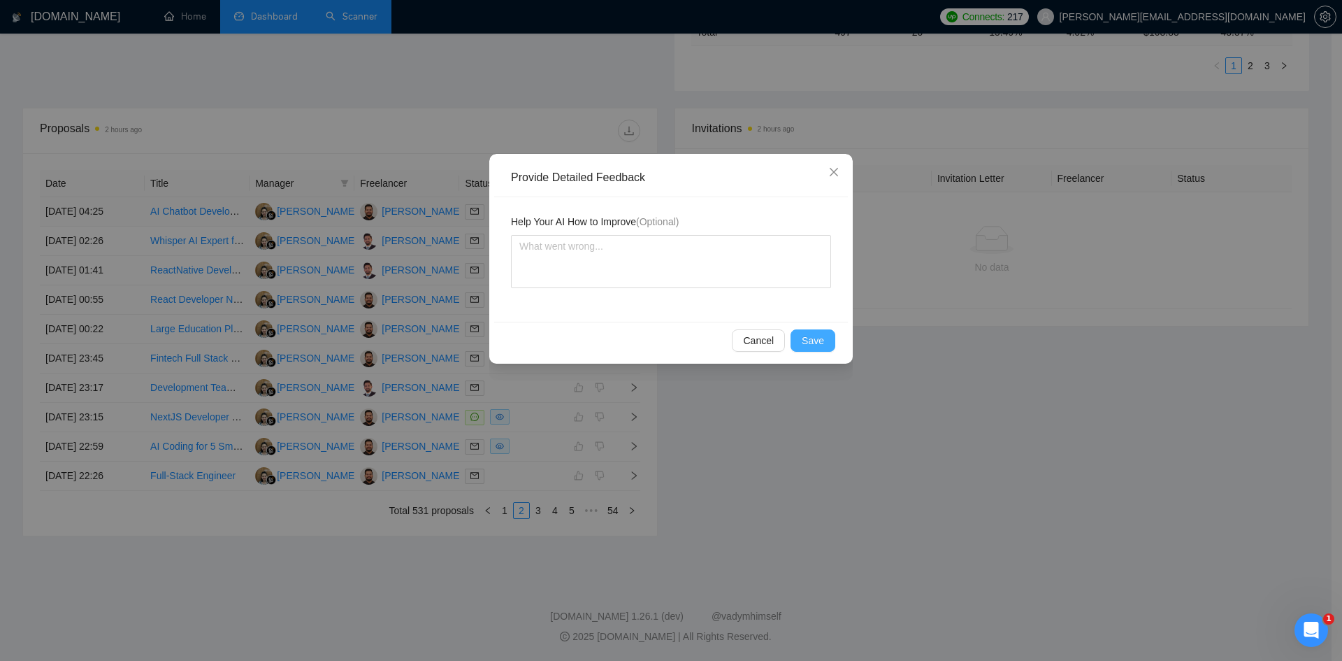
click at [810, 335] on span "Save" at bounding box center [813, 340] width 22 height 15
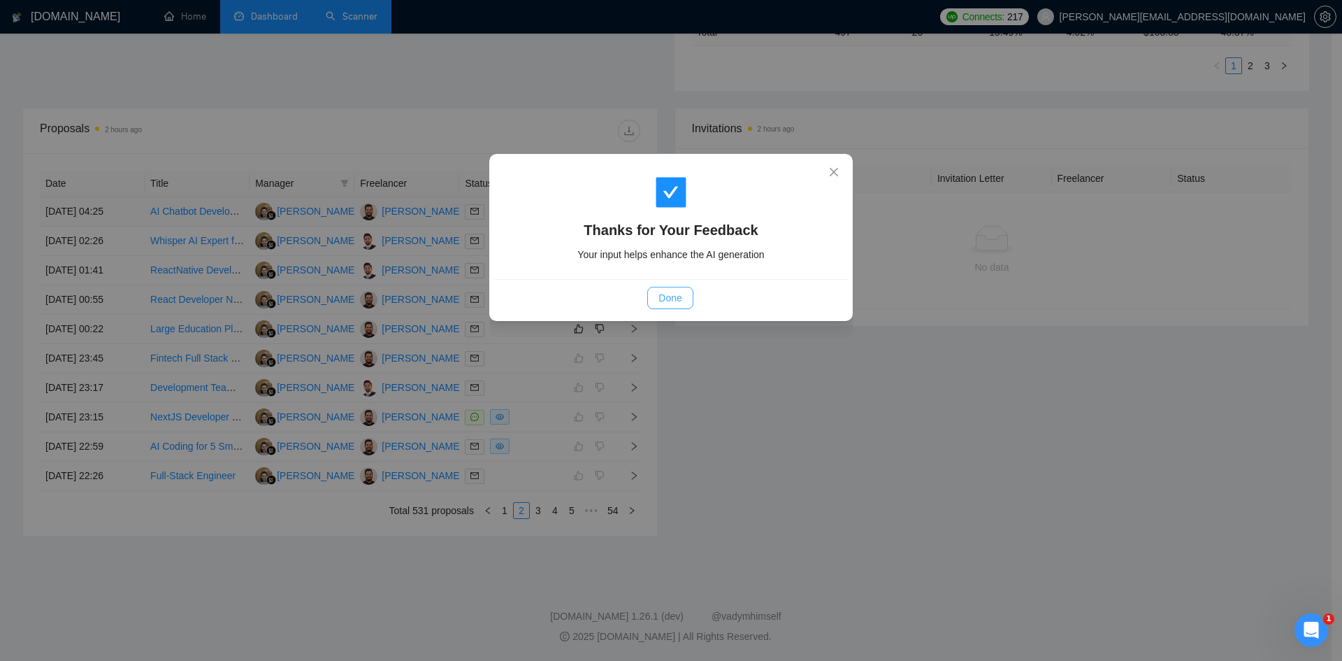
click at [673, 301] on span "Done" at bounding box center [670, 297] width 23 height 15
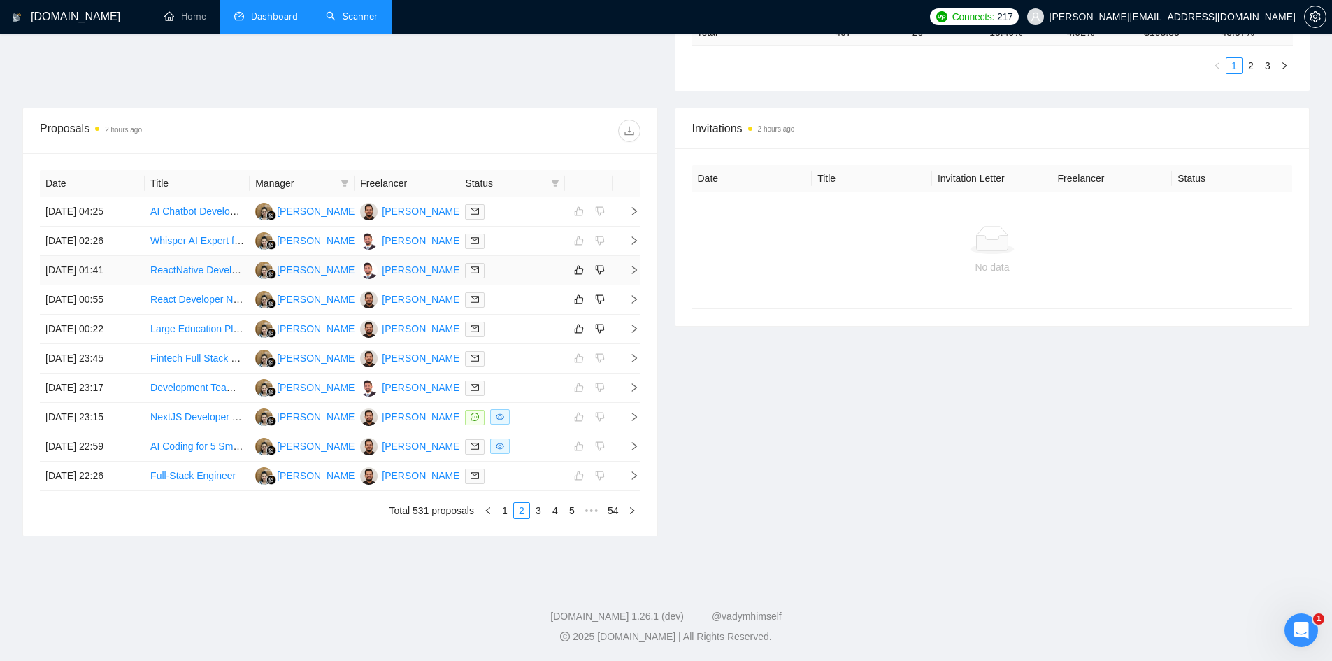
click at [638, 263] on td at bounding box center [626, 270] width 28 height 29
click at [633, 267] on icon "right" at bounding box center [634, 270] width 10 height 10
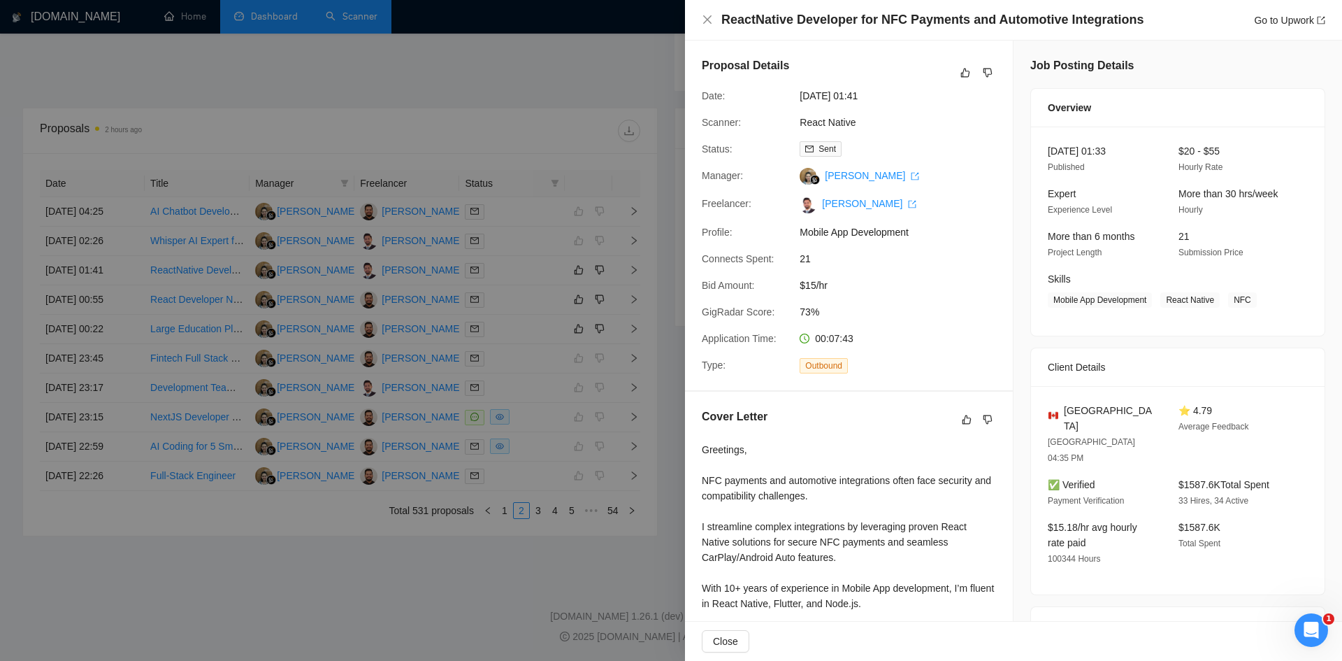
click at [542, 554] on div at bounding box center [671, 330] width 1342 height 661
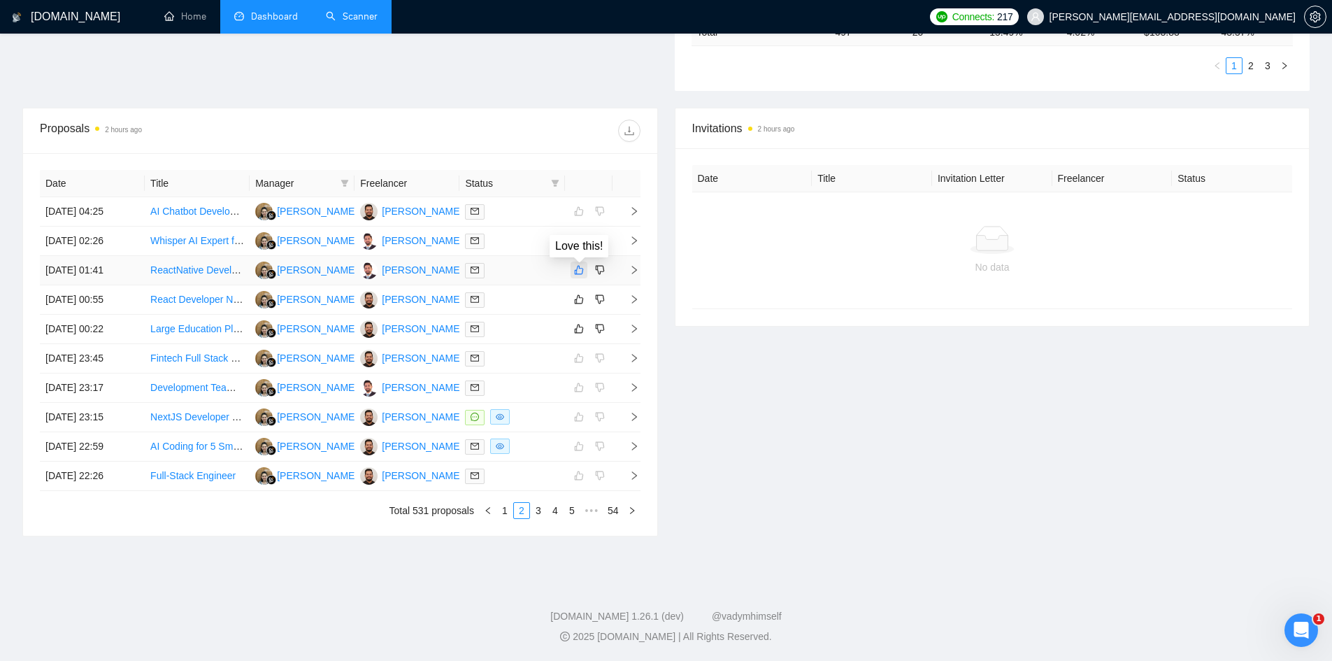
click at [578, 268] on icon "like" at bounding box center [579, 269] width 10 height 11
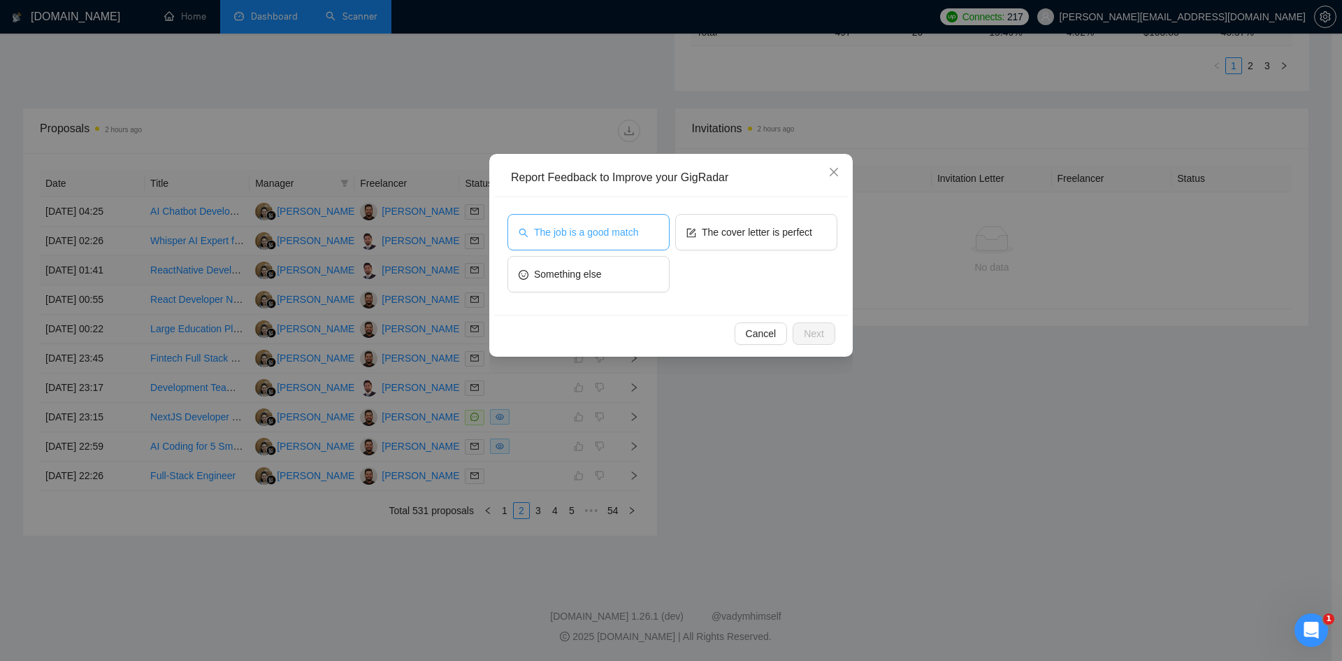
click at [587, 234] on span "The job is a good match" at bounding box center [586, 231] width 104 height 15
click at [818, 329] on span "Next" at bounding box center [814, 333] width 20 height 15
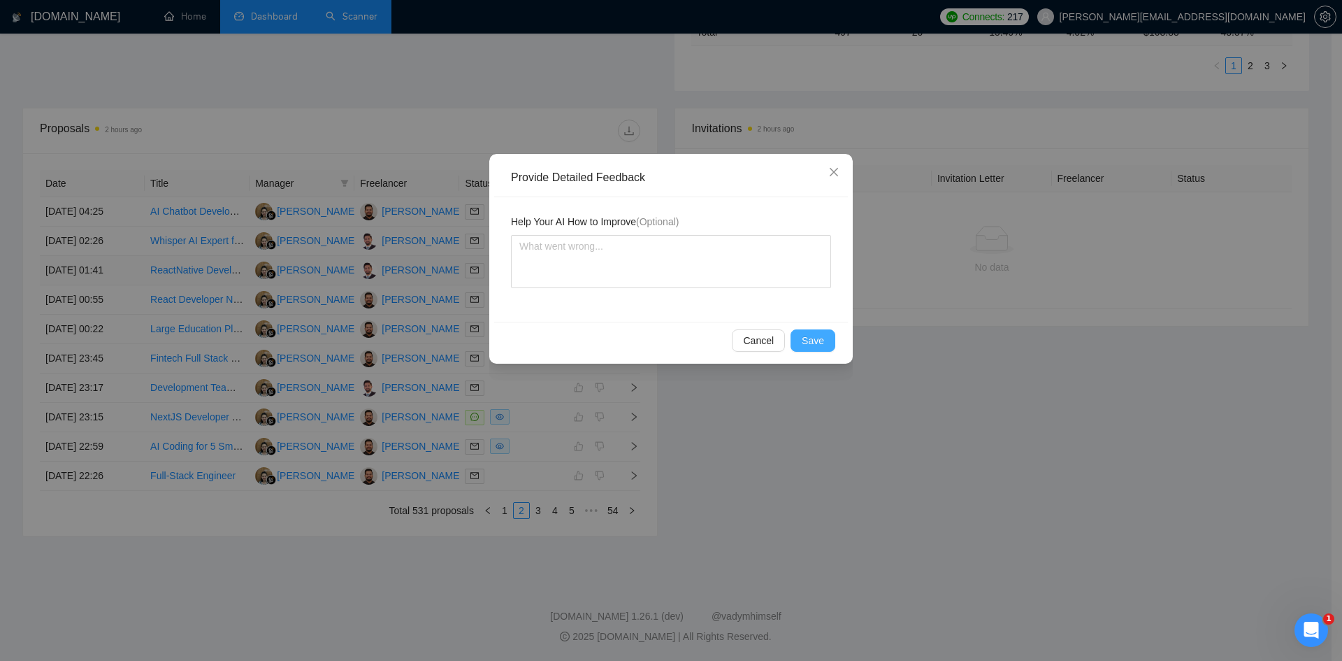
click at [818, 338] on span "Save" at bounding box center [813, 340] width 22 height 15
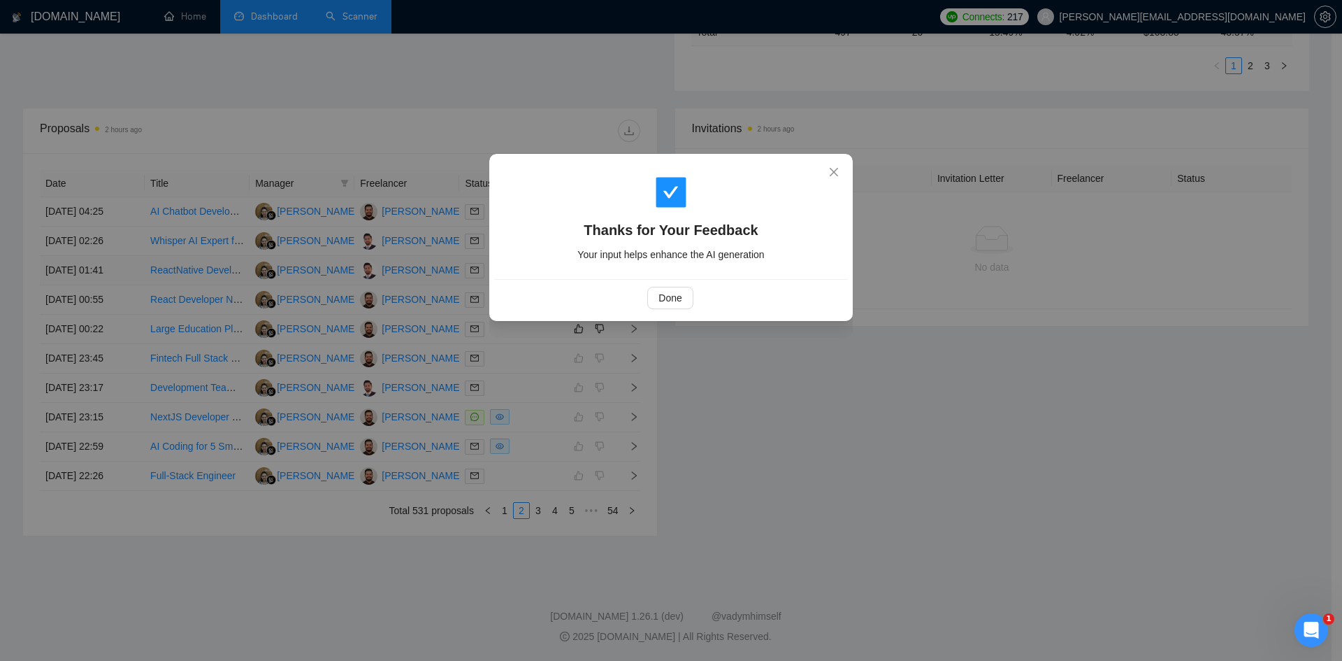
click at [694, 306] on div "Done" at bounding box center [670, 298] width 330 height 22
click at [670, 306] on button "Done" at bounding box center [669, 298] width 45 height 22
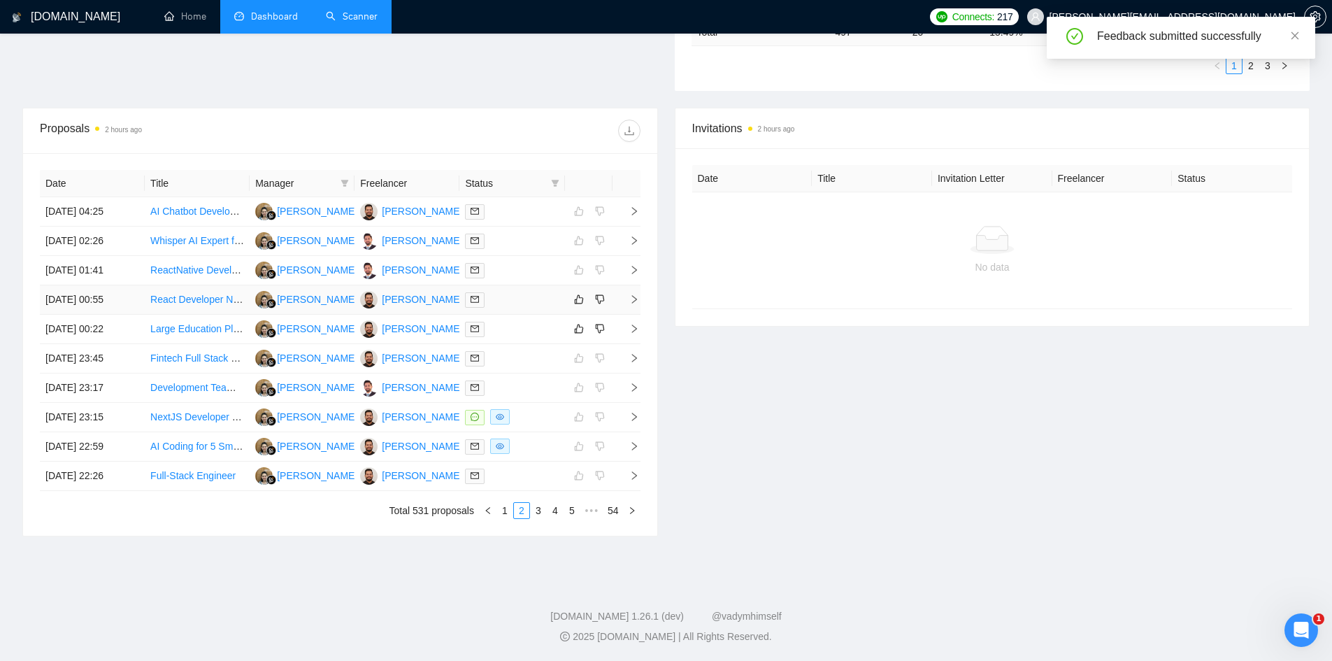
click at [629, 294] on icon "right" at bounding box center [634, 299] width 10 height 10
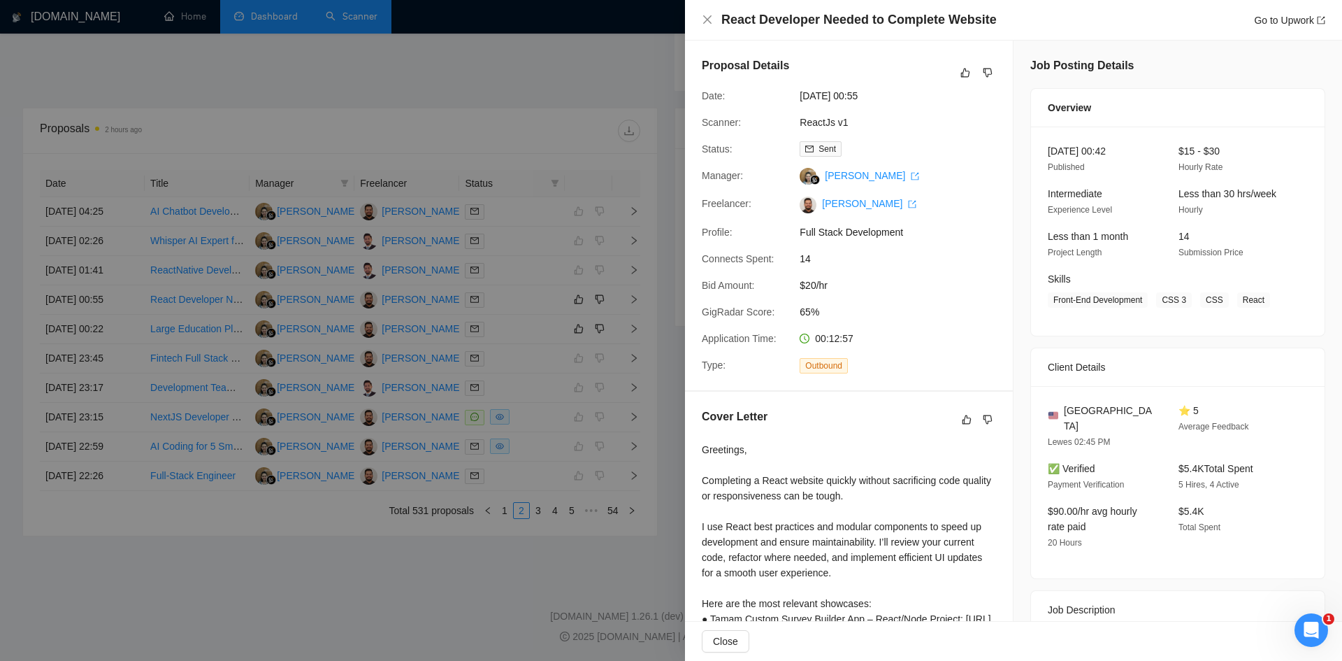
click at [615, 533] on div at bounding box center [671, 330] width 1342 height 661
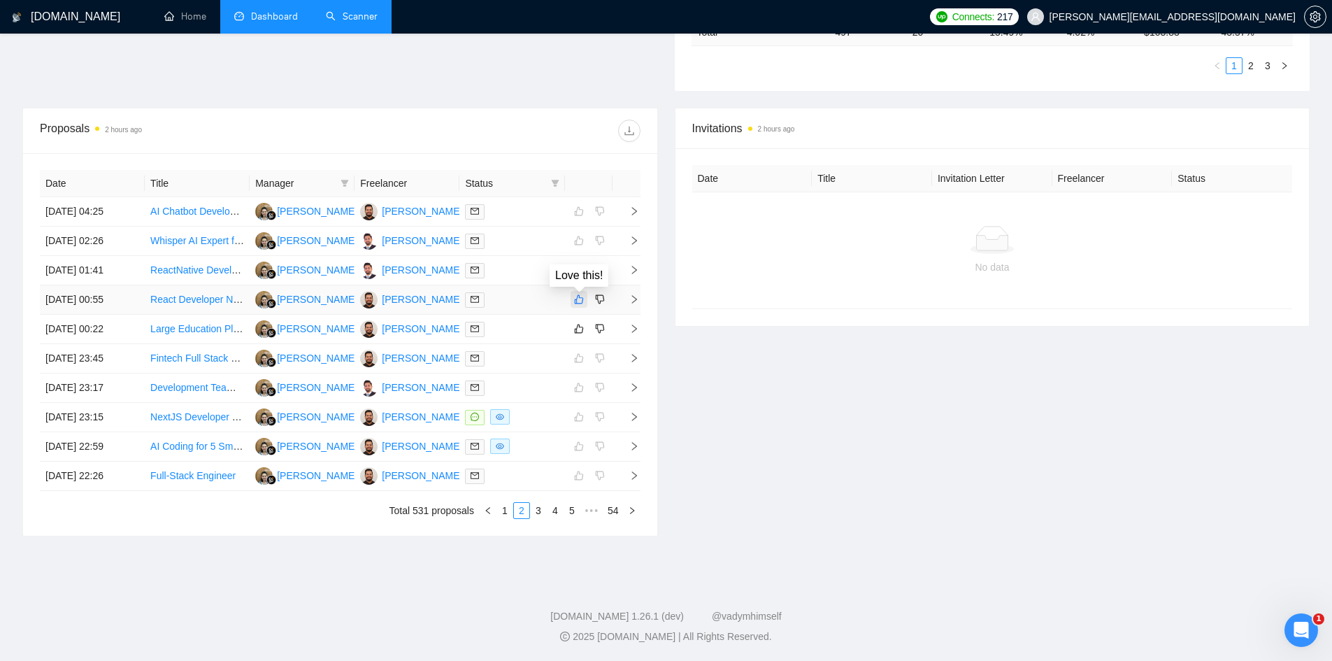
click at [577, 300] on icon "like" at bounding box center [579, 299] width 10 height 11
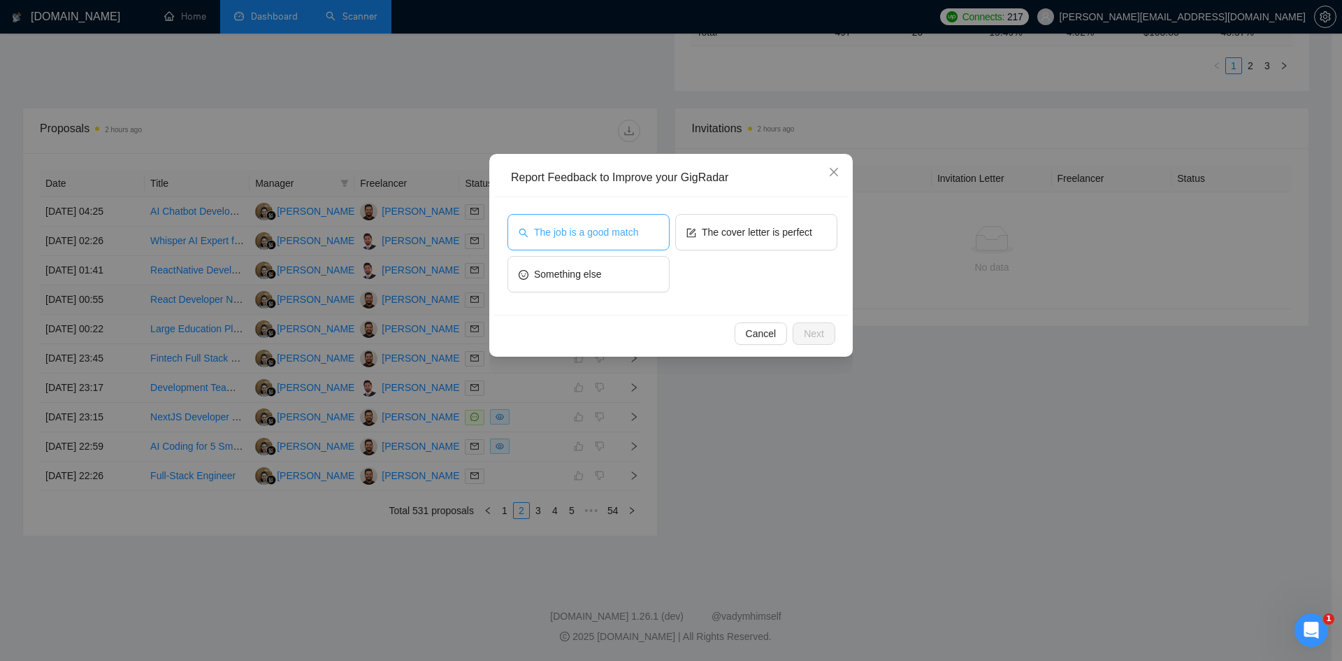
click at [602, 234] on span "The job is a good match" at bounding box center [586, 231] width 104 height 15
click at [823, 332] on span "Next" at bounding box center [814, 333] width 20 height 15
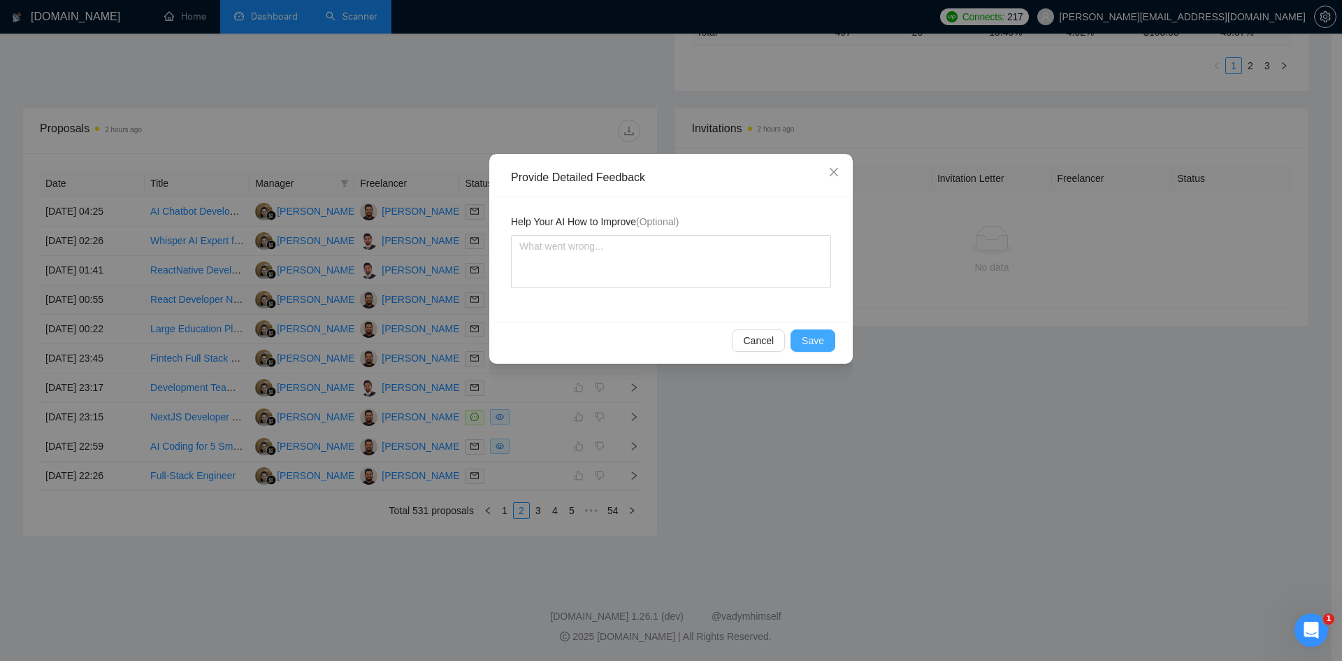
click at [823, 332] on button "Save" at bounding box center [813, 340] width 45 height 22
click at [823, 332] on div "Provide Detailed Feedback Help Your AI How to Improve (Optional) Cancel Save" at bounding box center [671, 330] width 1342 height 661
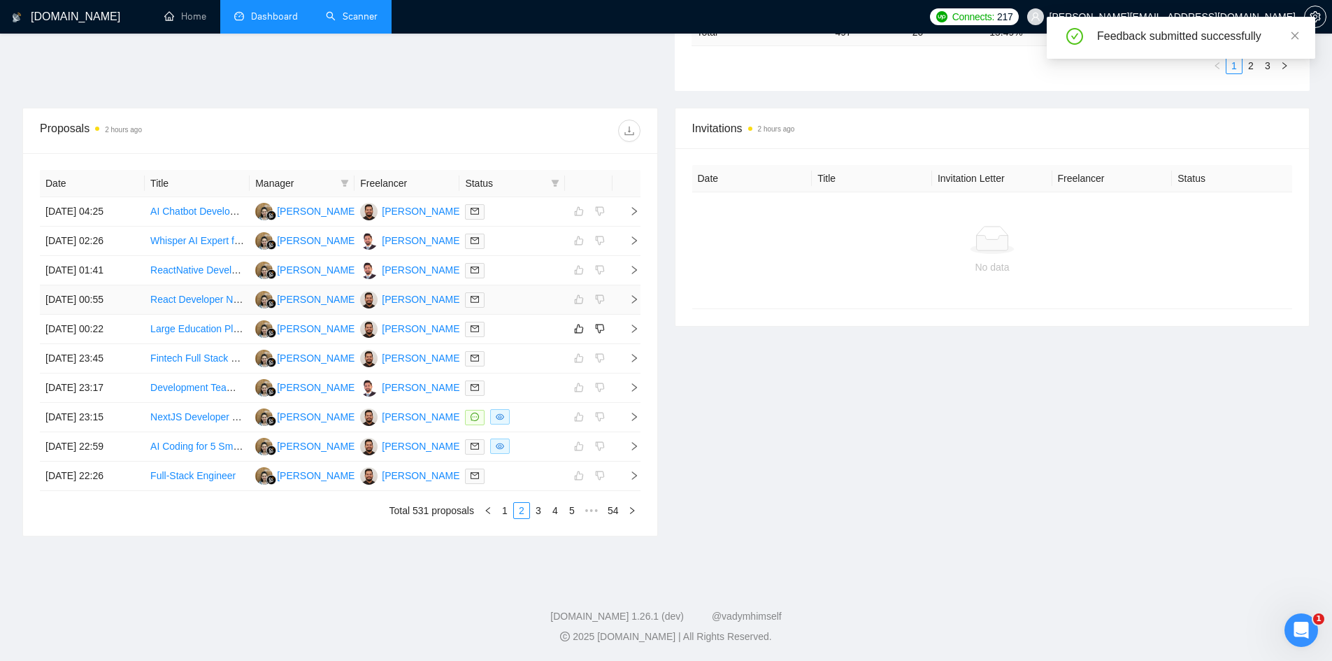
click at [633, 301] on icon "right" at bounding box center [634, 299] width 10 height 10
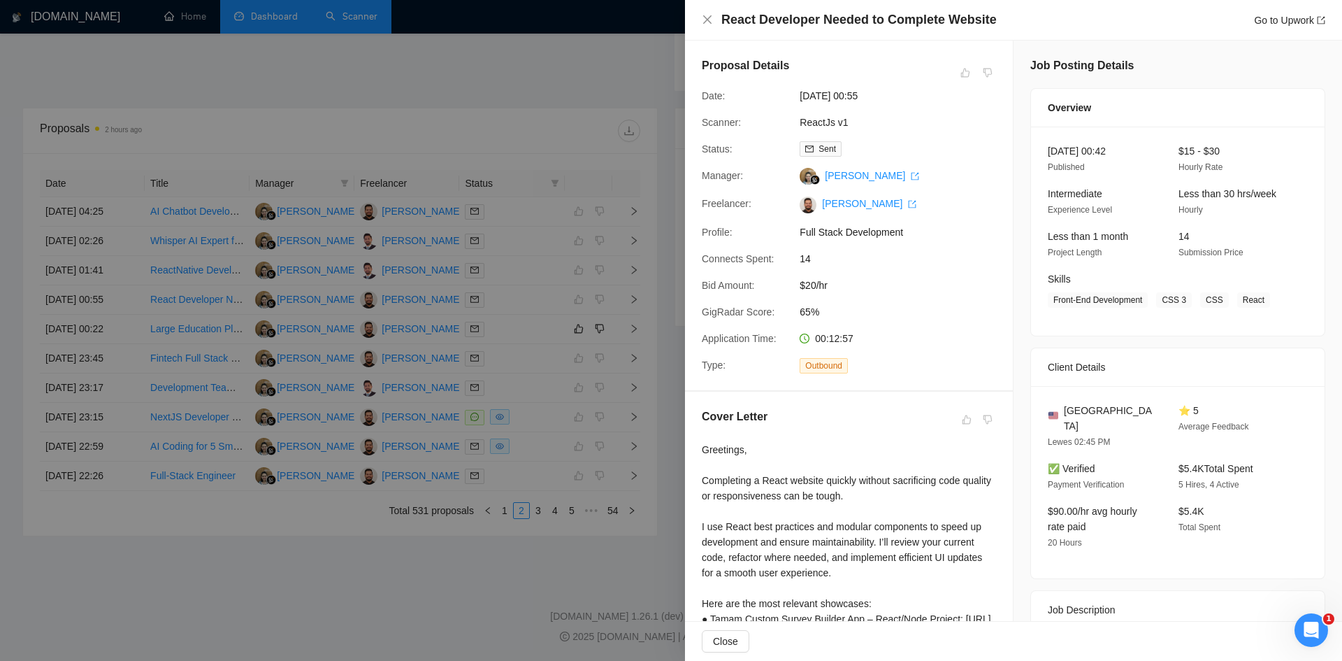
click at [642, 326] on div at bounding box center [671, 330] width 1342 height 661
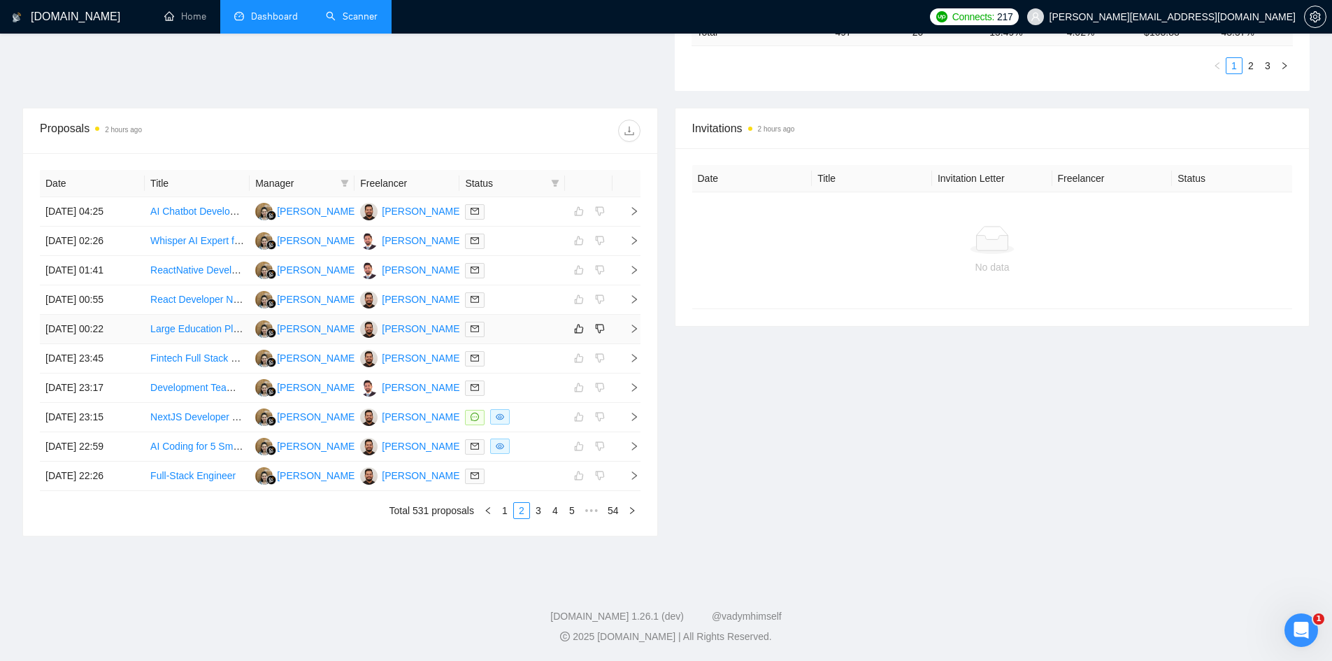
click at [635, 330] on icon "right" at bounding box center [634, 329] width 10 height 10
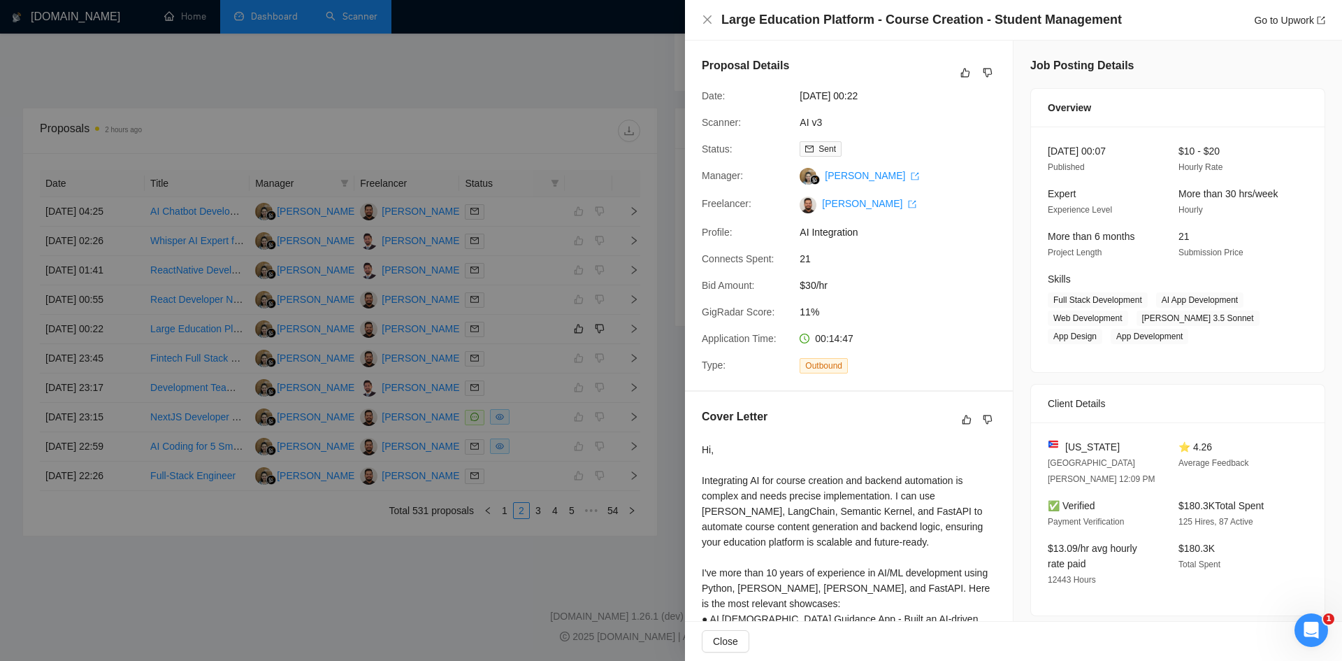
scroll to position [327, 0]
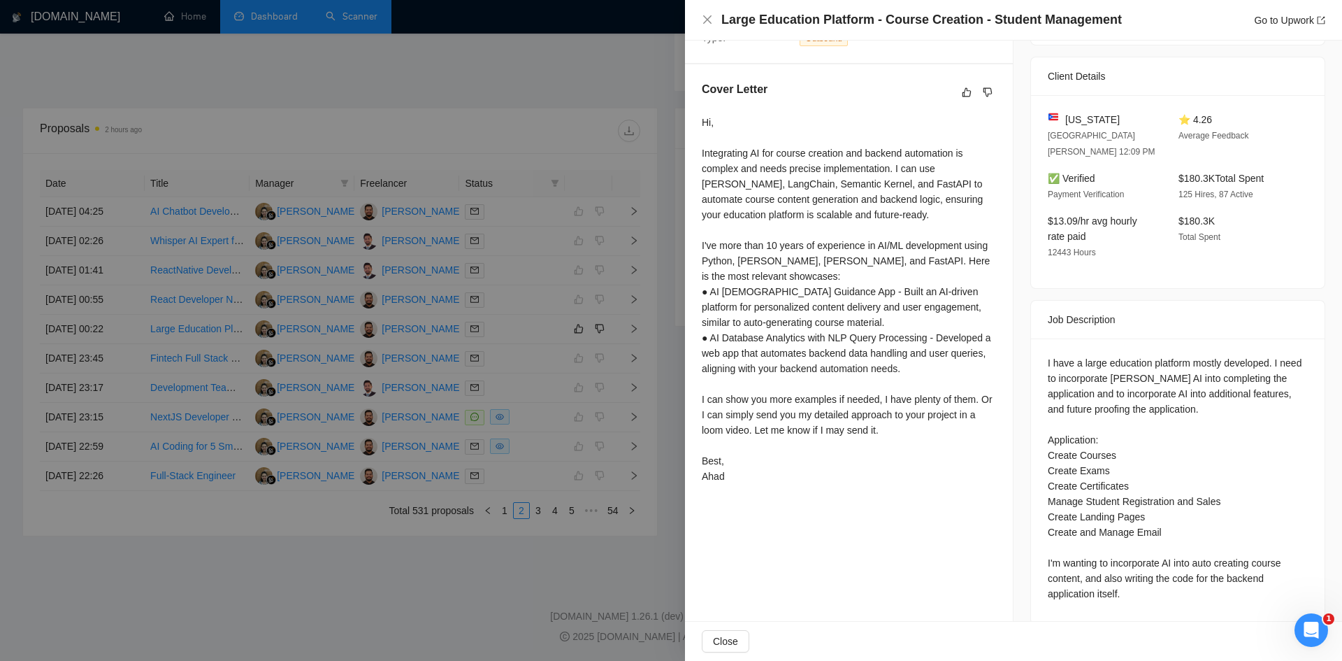
drag, startPoint x: 1064, startPoint y: 112, endPoint x: 1130, endPoint y: 113, distance: 65.7
click at [1121, 113] on div "[US_STATE]" at bounding box center [1102, 119] width 108 height 15
click at [1130, 113] on div "[US_STATE]" at bounding box center [1102, 119] width 108 height 15
drag, startPoint x: 1130, startPoint y: 113, endPoint x: 1121, endPoint y: 115, distance: 8.6
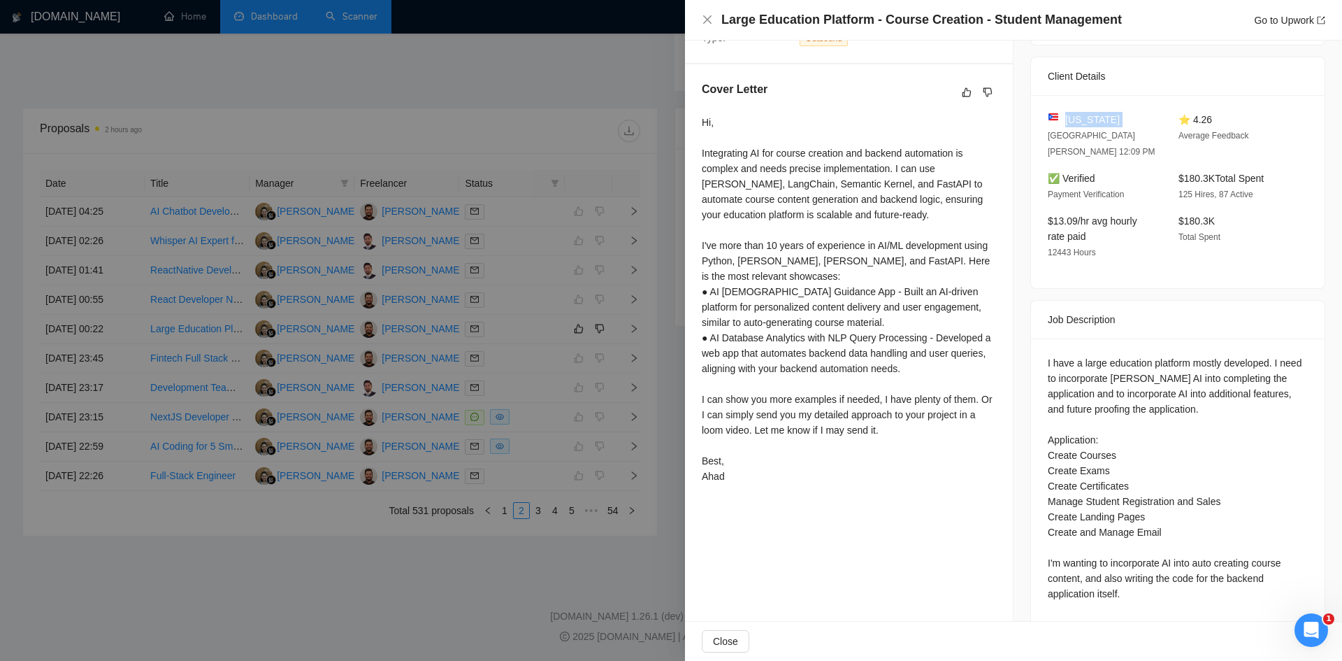
click at [1130, 113] on div "[US_STATE]" at bounding box center [1102, 119] width 108 height 15
click at [1089, 118] on span "[US_STATE]" at bounding box center [1092, 119] width 55 height 15
click at [1065, 112] on span "[US_STATE]" at bounding box center [1092, 119] width 55 height 15
drag, startPoint x: 1063, startPoint y: 112, endPoint x: 1074, endPoint y: 113, distance: 10.6
click at [1074, 113] on span "[US_STATE]" at bounding box center [1092, 119] width 55 height 15
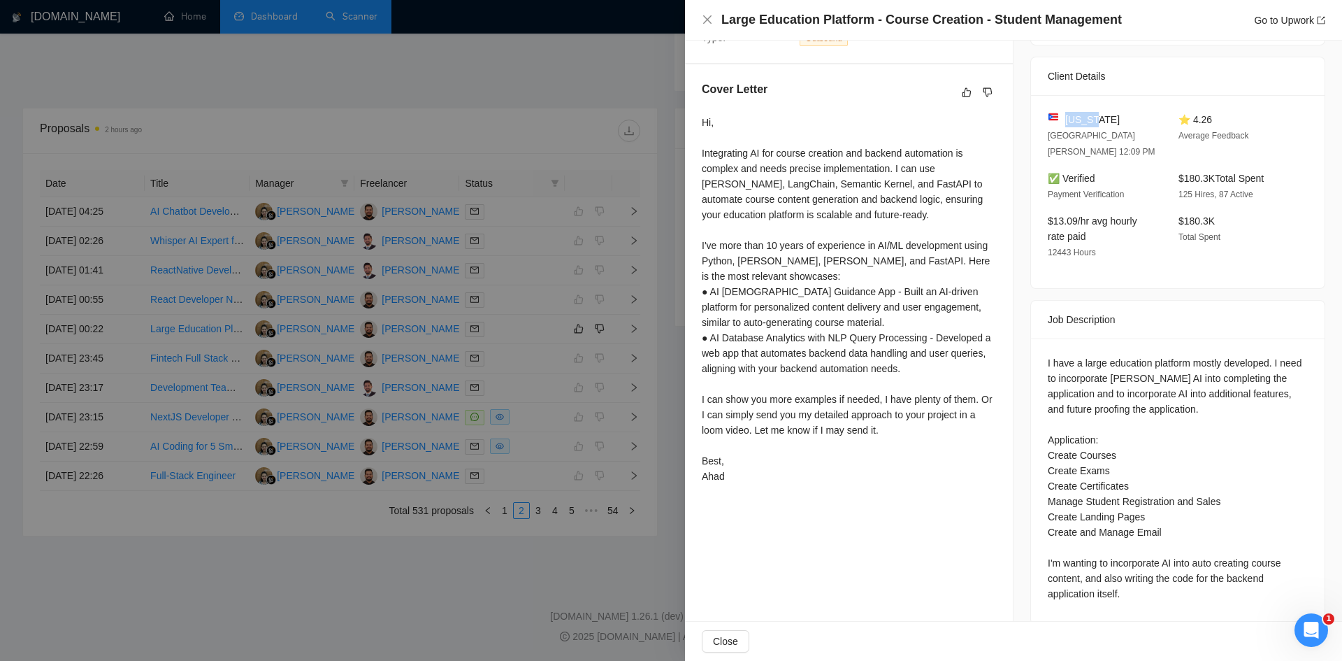
click at [1074, 113] on span "[US_STATE]" at bounding box center [1092, 119] width 55 height 15
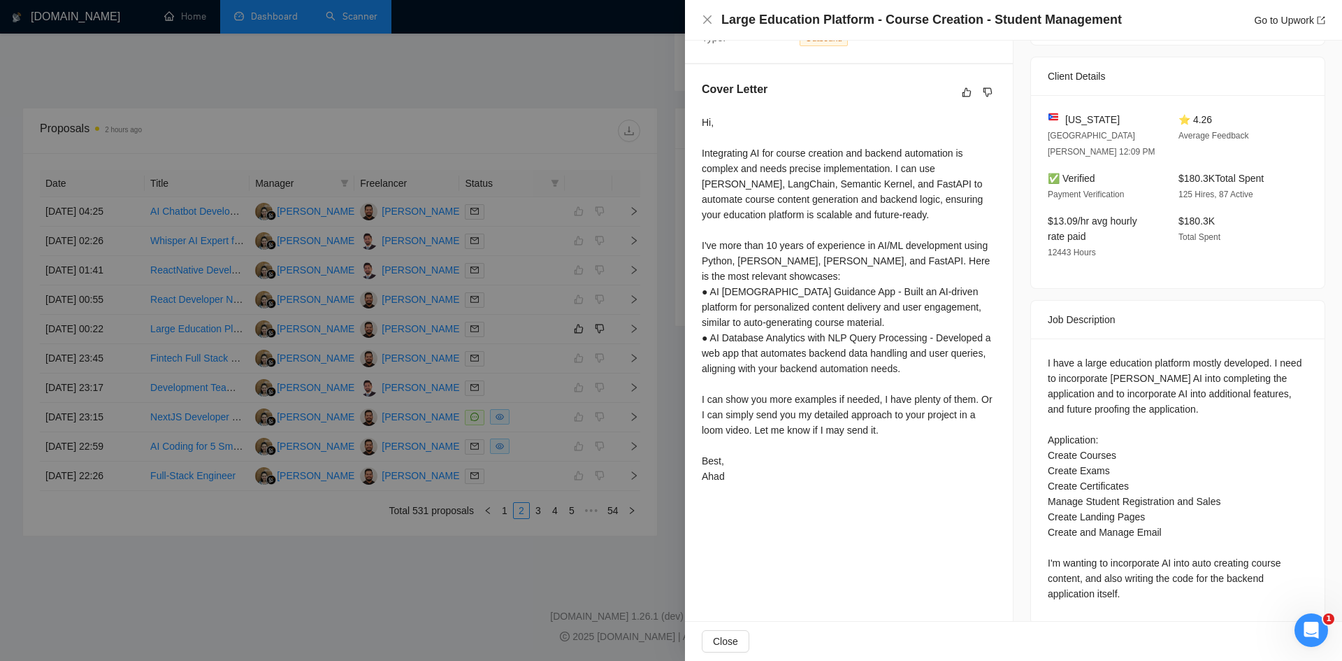
click at [1075, 122] on span "[US_STATE]" at bounding box center [1092, 119] width 55 height 15
click at [1076, 122] on span "[US_STATE]" at bounding box center [1092, 119] width 55 height 15
click at [462, 496] on div at bounding box center [671, 330] width 1342 height 661
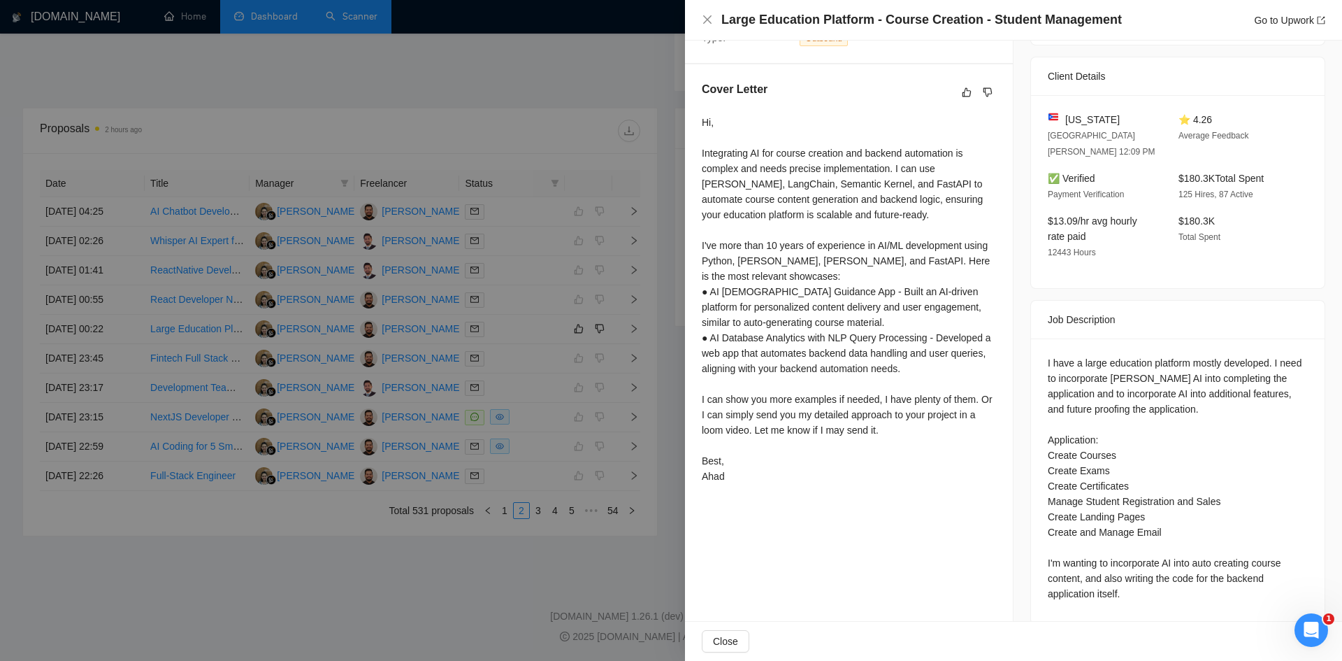
click at [462, 496] on div at bounding box center [671, 330] width 1342 height 661
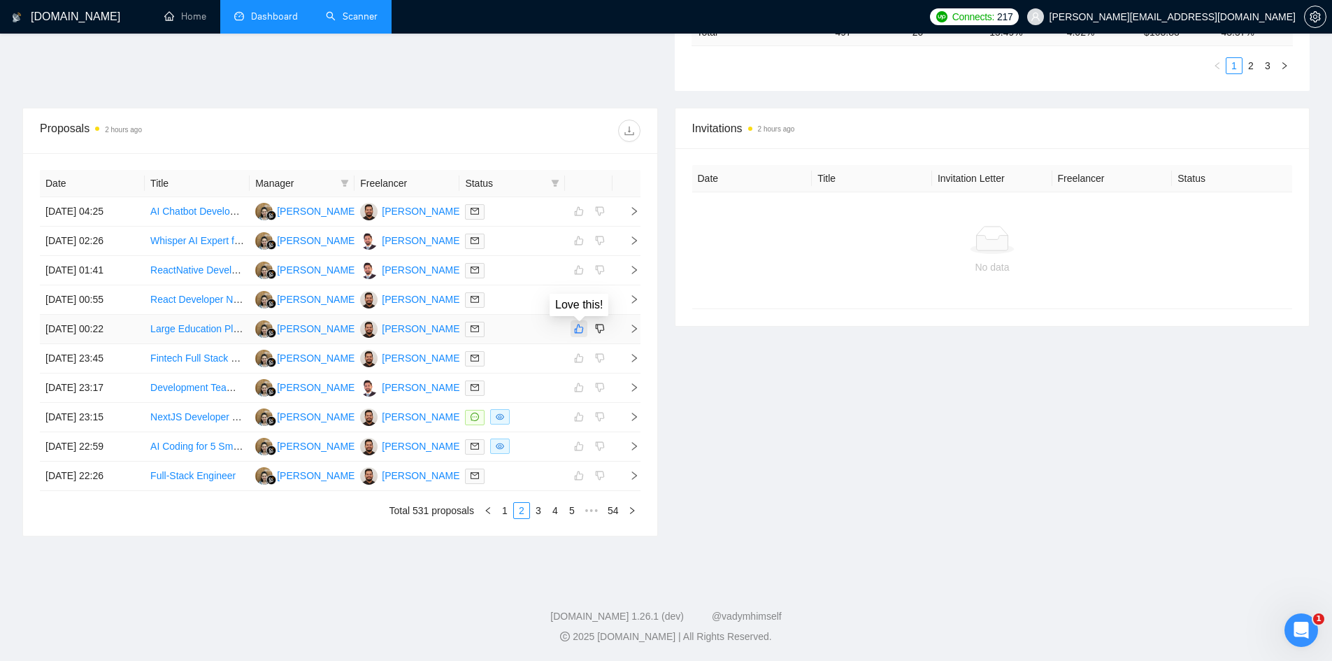
click at [580, 321] on button "button" at bounding box center [578, 328] width 17 height 17
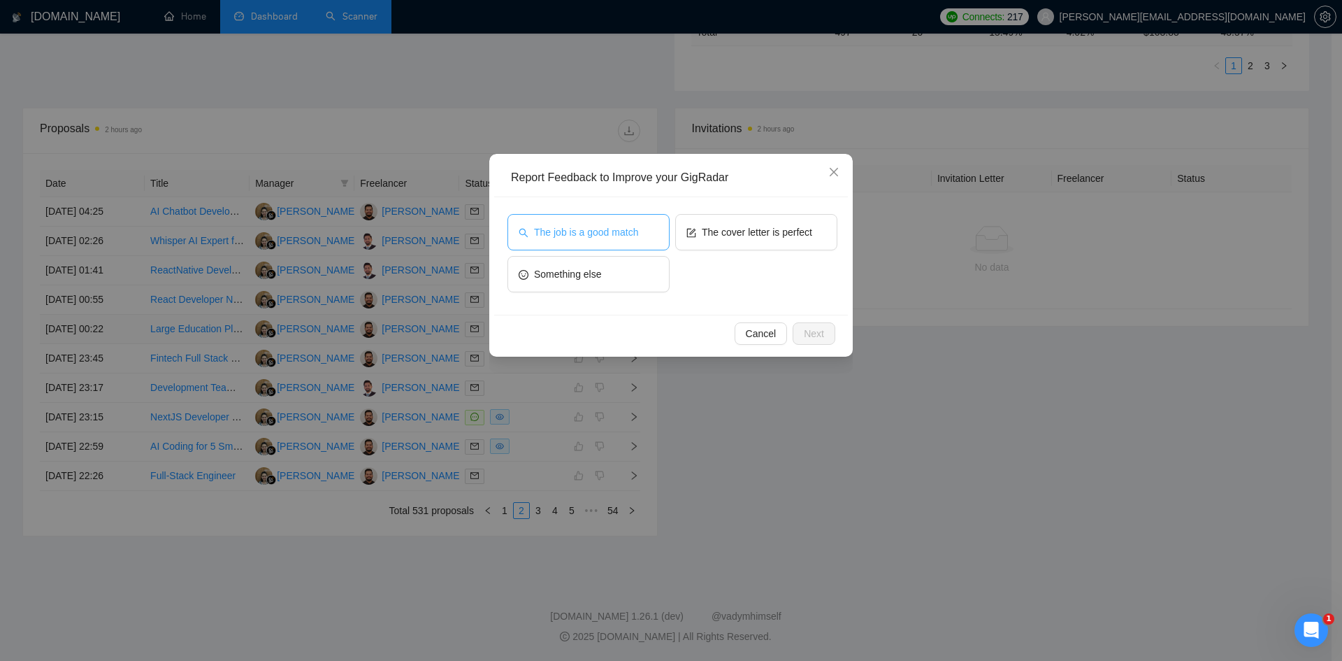
click at [589, 235] on span "The job is a good match" at bounding box center [586, 231] width 104 height 15
click at [781, 229] on span "The cover letter is perfect" at bounding box center [757, 231] width 110 height 15
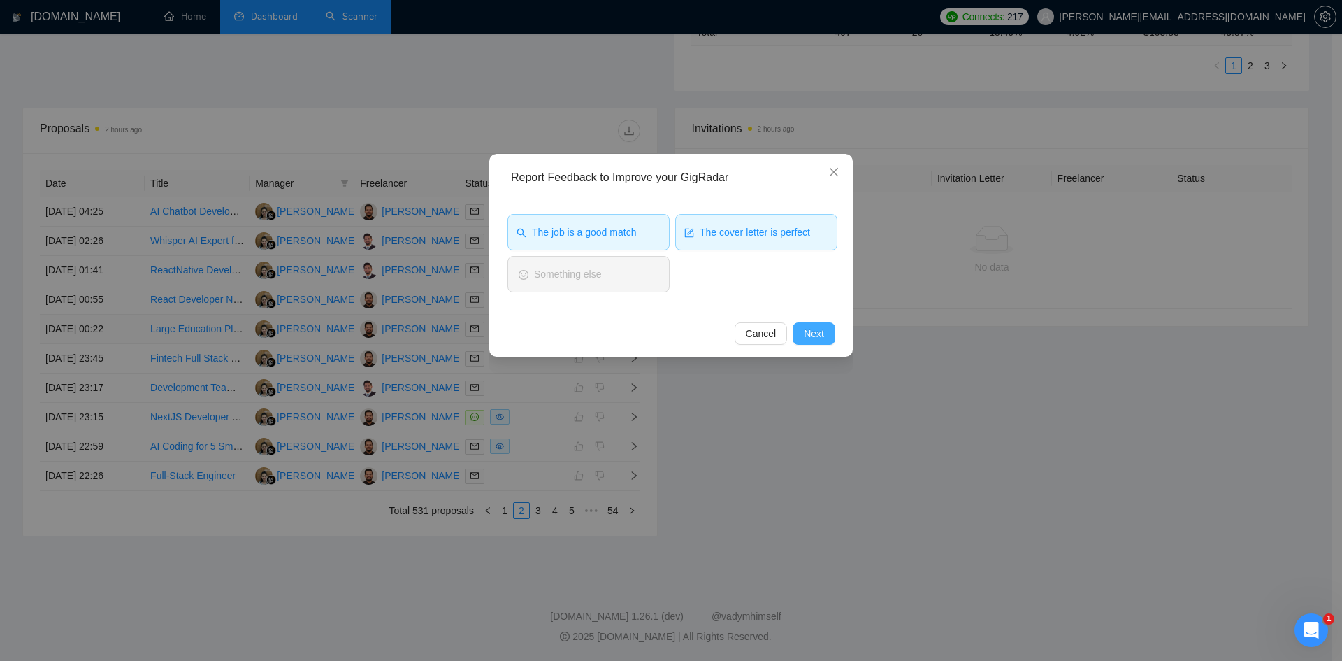
click at [811, 329] on span "Next" at bounding box center [814, 333] width 20 height 15
click at [811, 329] on div "Cancel Next" at bounding box center [671, 333] width 354 height 37
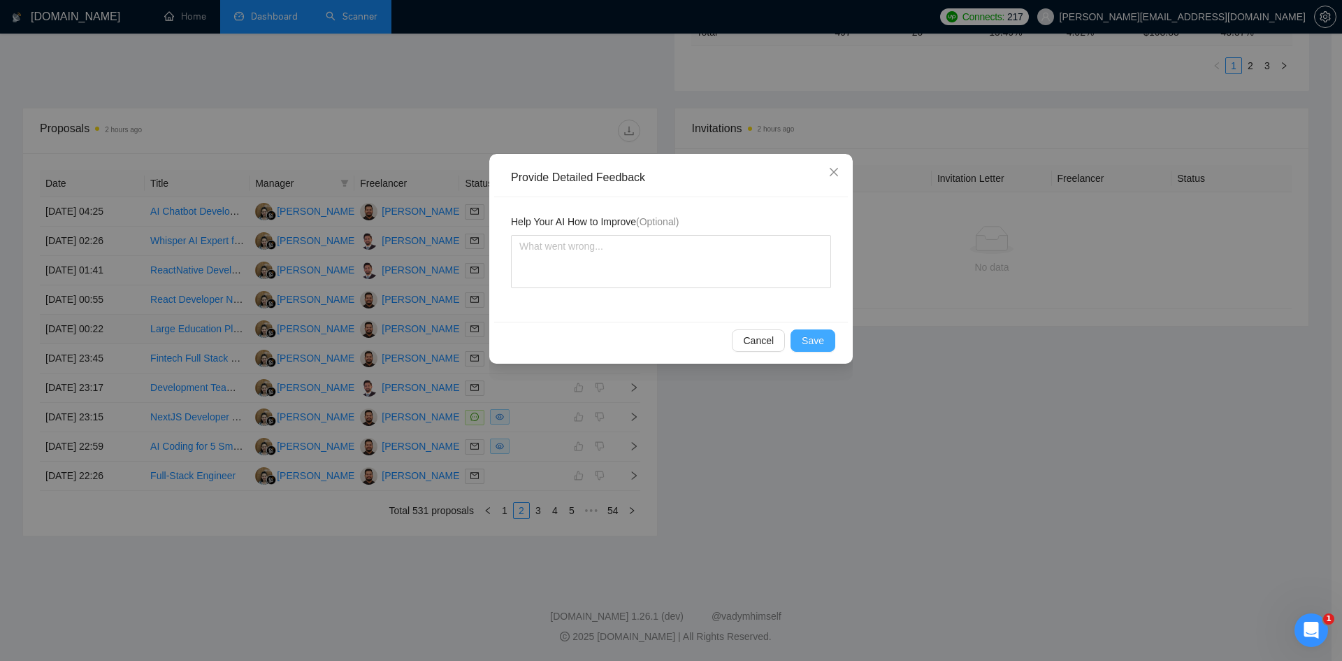
click at [820, 340] on span "Save" at bounding box center [813, 340] width 22 height 15
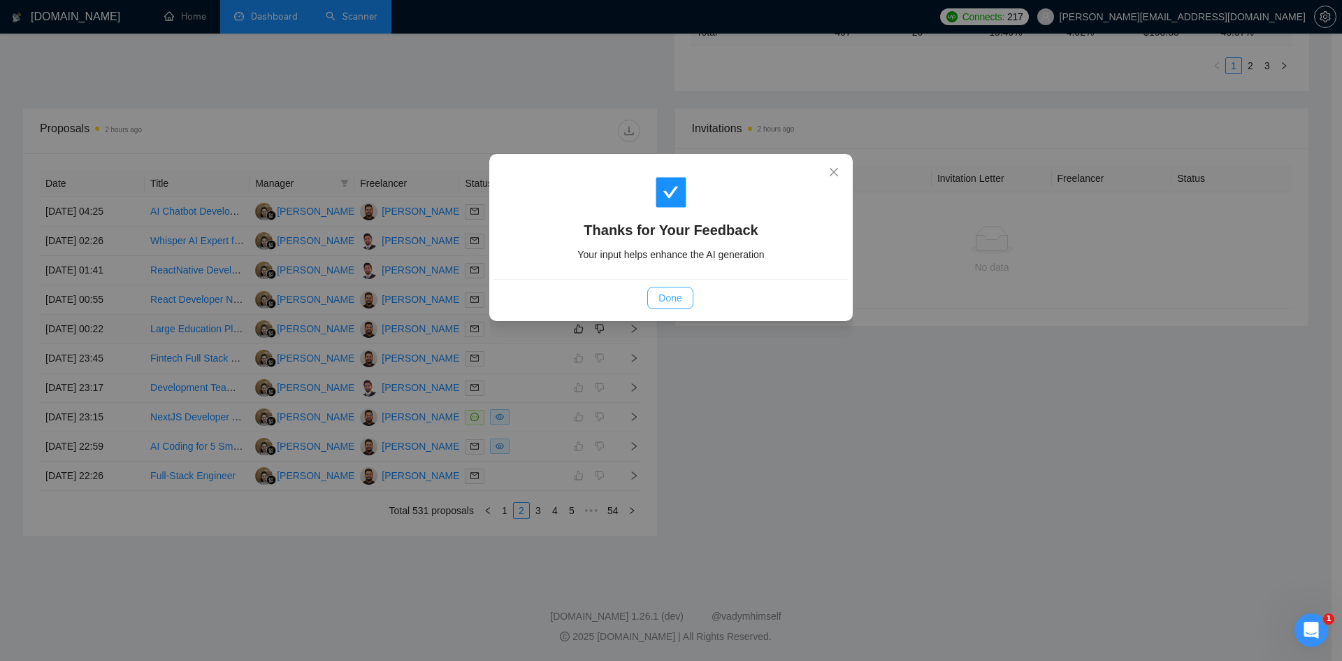
click at [657, 308] on button "Done" at bounding box center [669, 298] width 45 height 22
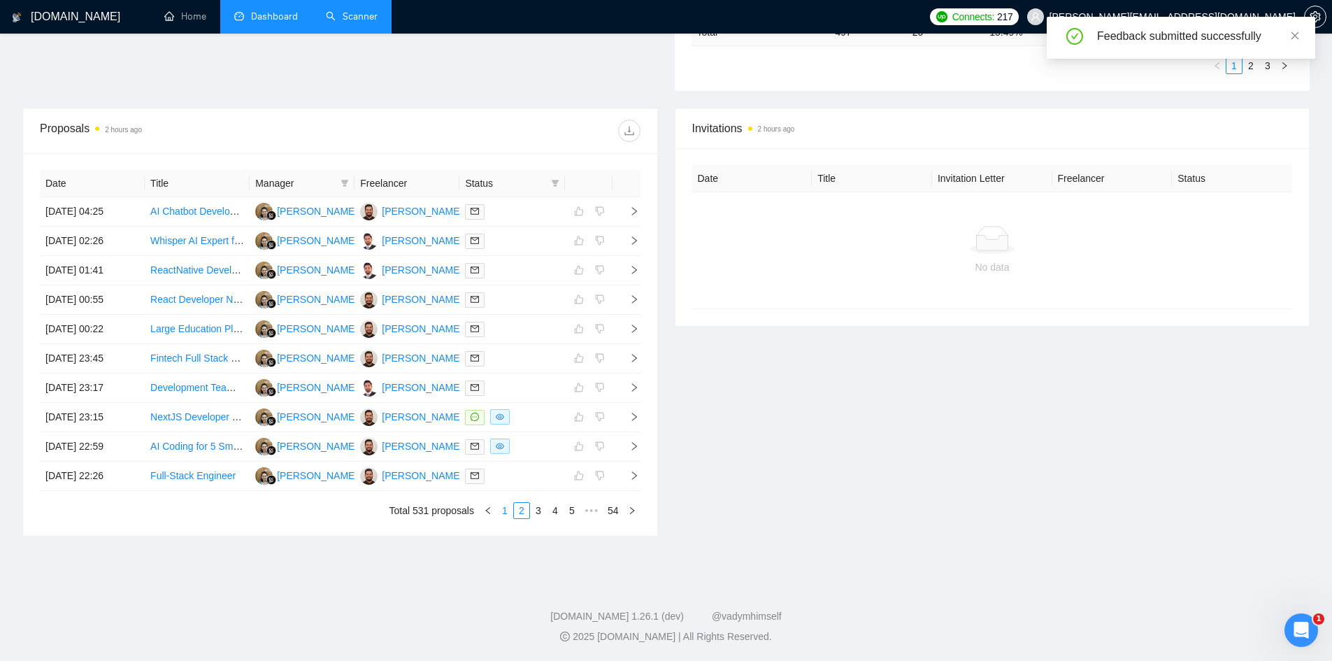
click at [505, 511] on link "1" at bounding box center [504, 510] width 15 height 15
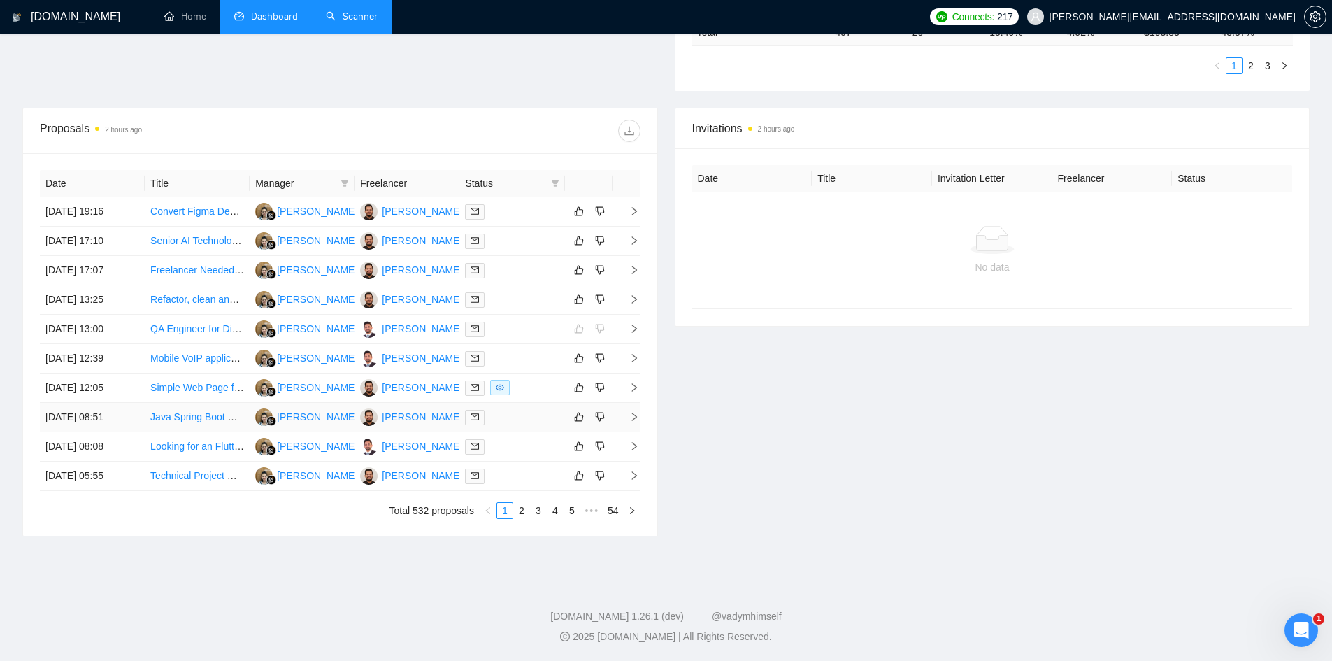
click at [628, 417] on span "right" at bounding box center [628, 417] width 21 height 10
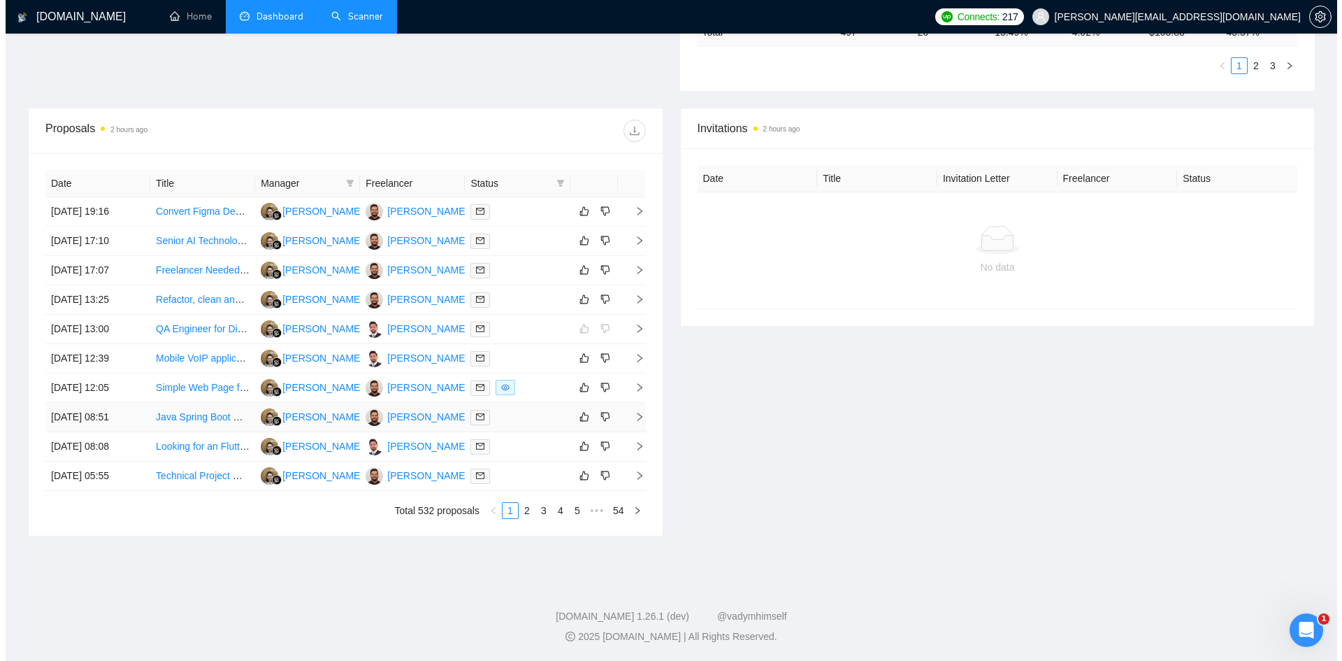
scroll to position [201, 0]
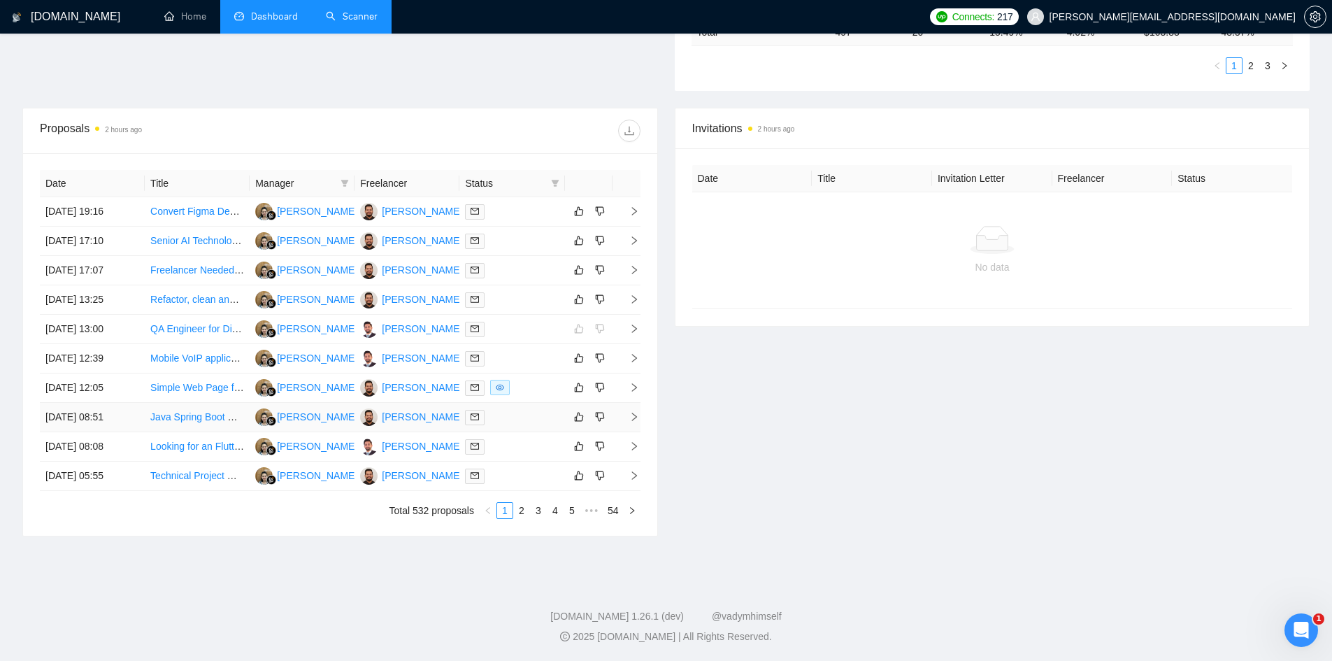
click at [631, 419] on icon "right" at bounding box center [634, 417] width 10 height 10
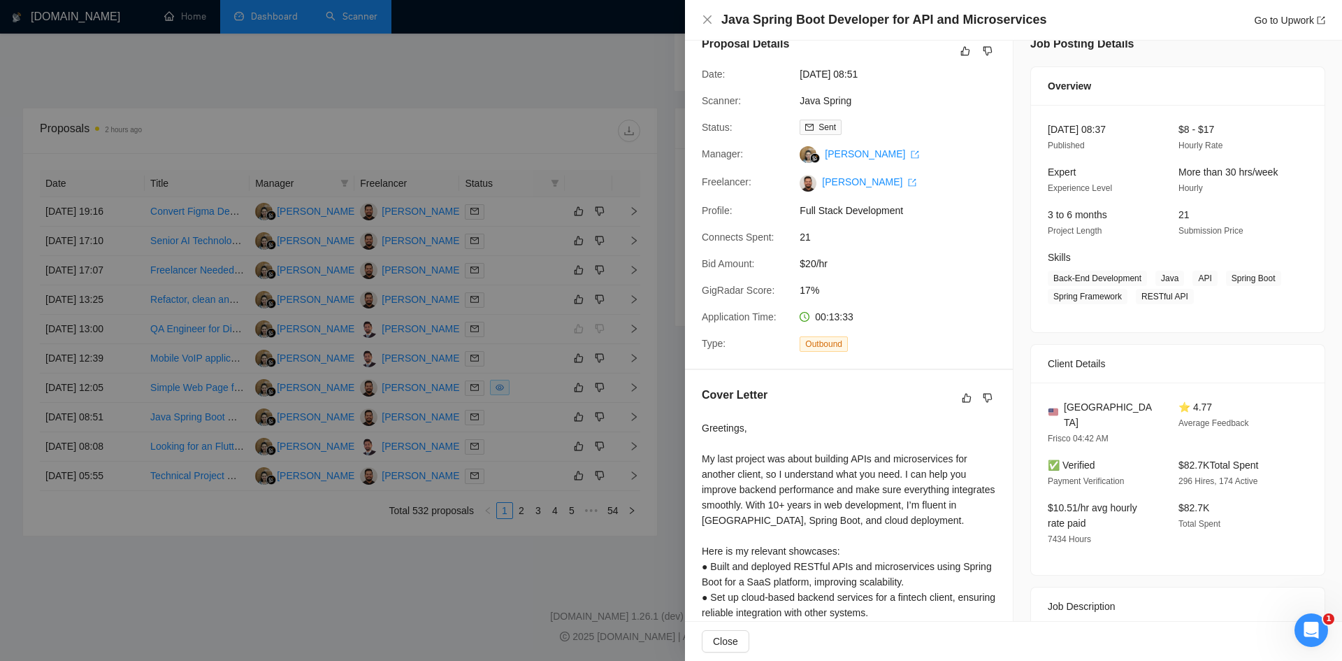
scroll to position [0, 0]
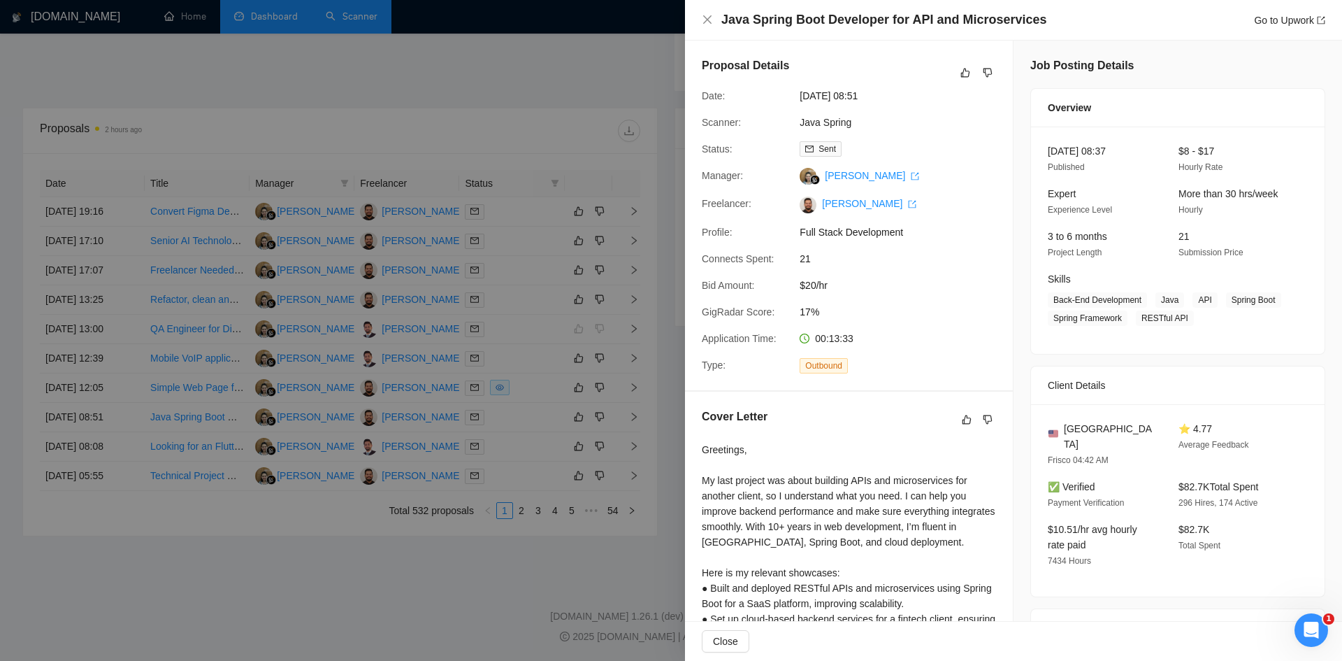
click at [422, 575] on div at bounding box center [671, 330] width 1342 height 661
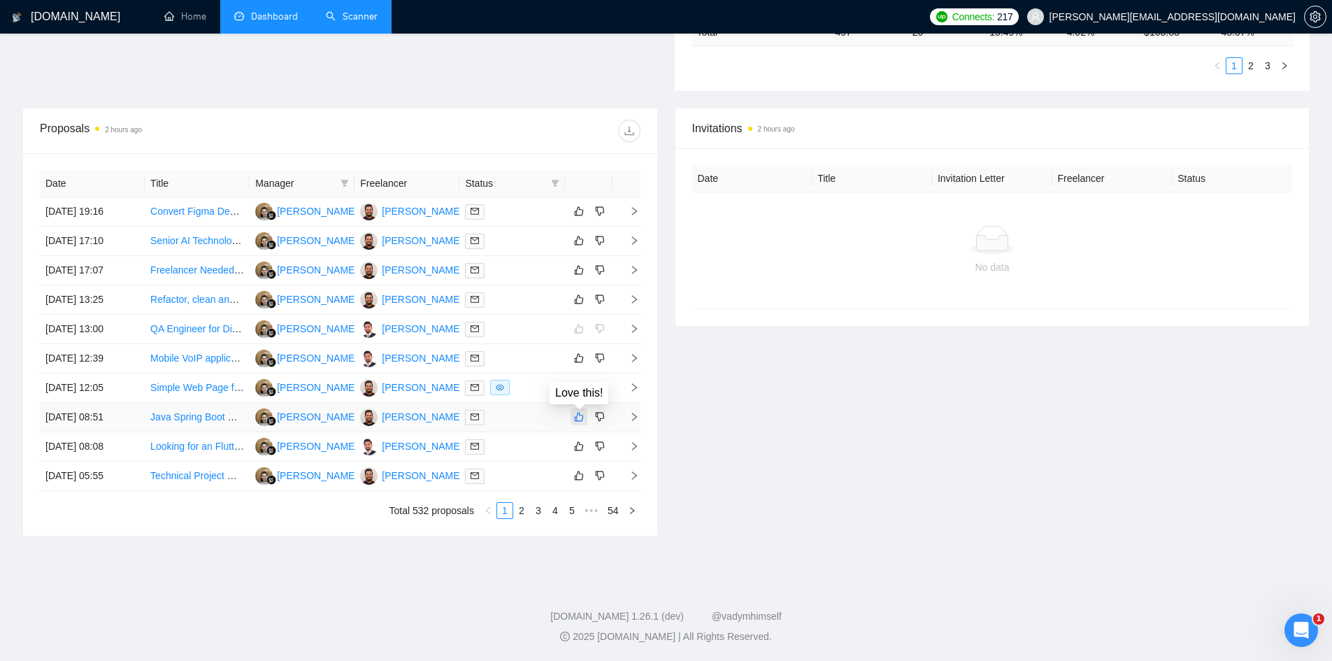
click at [579, 416] on icon "like" at bounding box center [579, 416] width 10 height 11
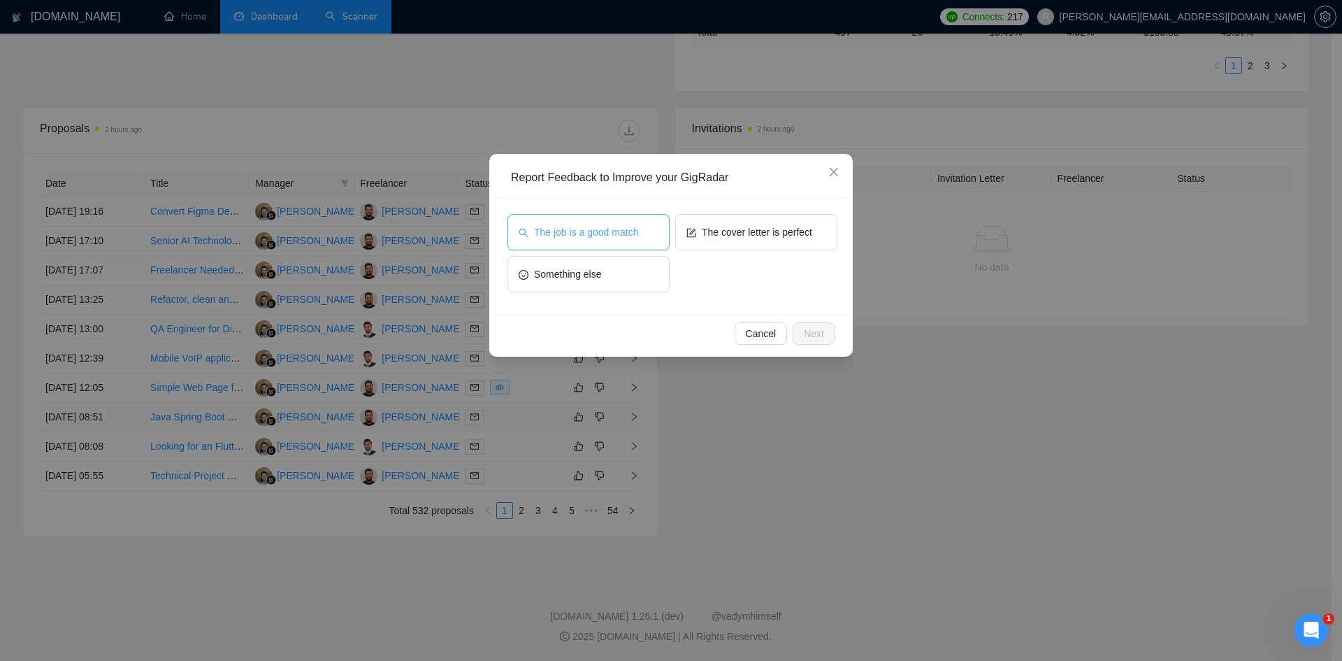
click at [595, 218] on button "The job is a good match" at bounding box center [589, 232] width 162 height 36
click at [836, 336] on div "Cancel Next" at bounding box center [671, 333] width 354 height 37
click at [822, 338] on span "Next" at bounding box center [814, 333] width 20 height 15
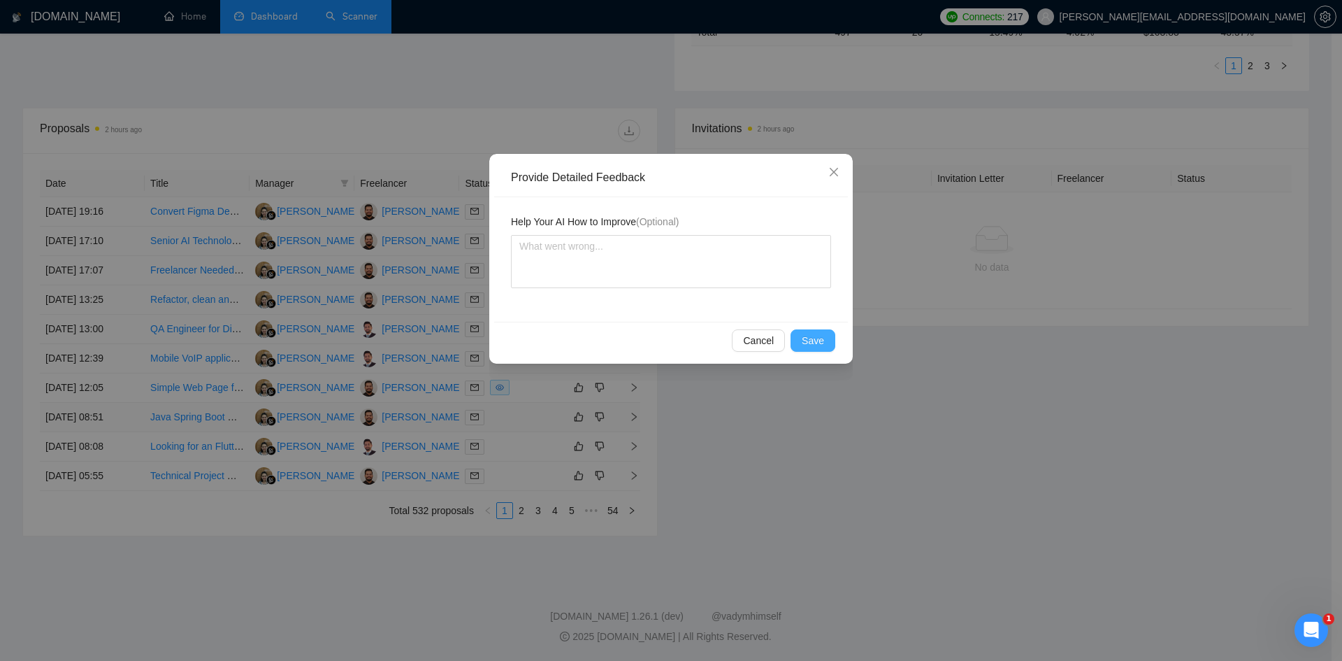
click at [822, 338] on span "Save" at bounding box center [813, 340] width 22 height 15
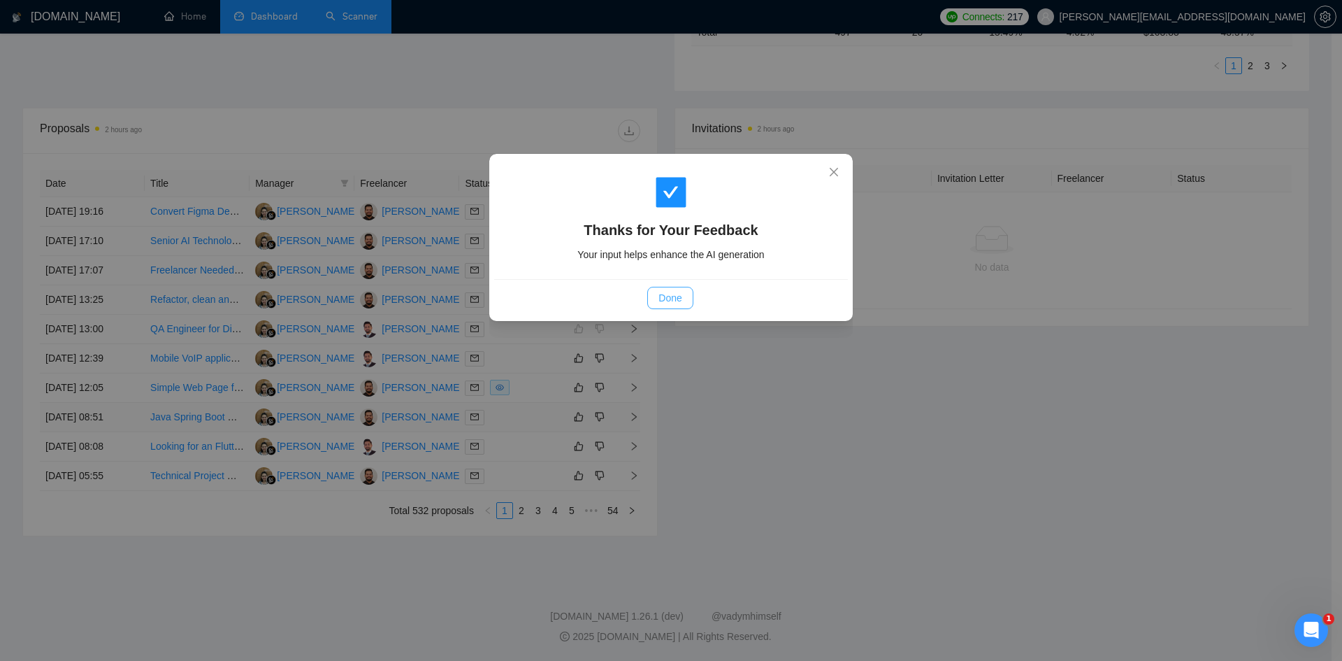
click at [672, 294] on span "Done" at bounding box center [670, 297] width 23 height 15
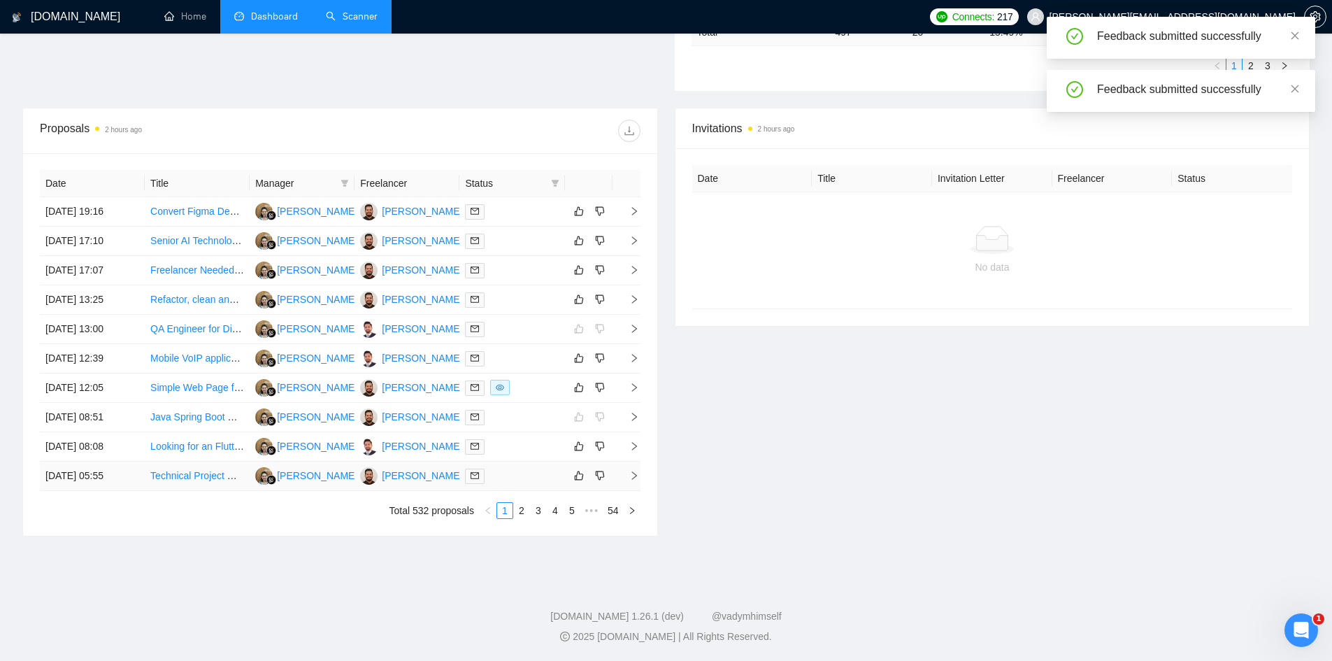
click at [625, 471] on span "right" at bounding box center [628, 476] width 21 height 10
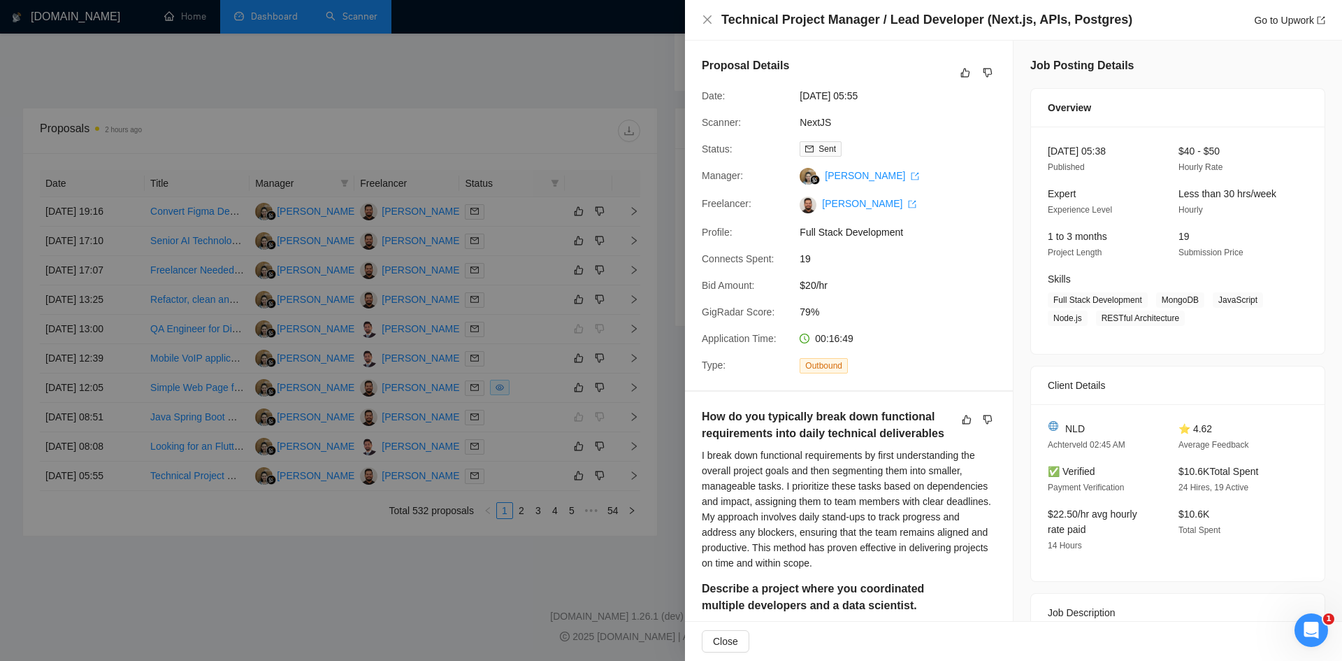
click at [522, 583] on div at bounding box center [671, 330] width 1342 height 661
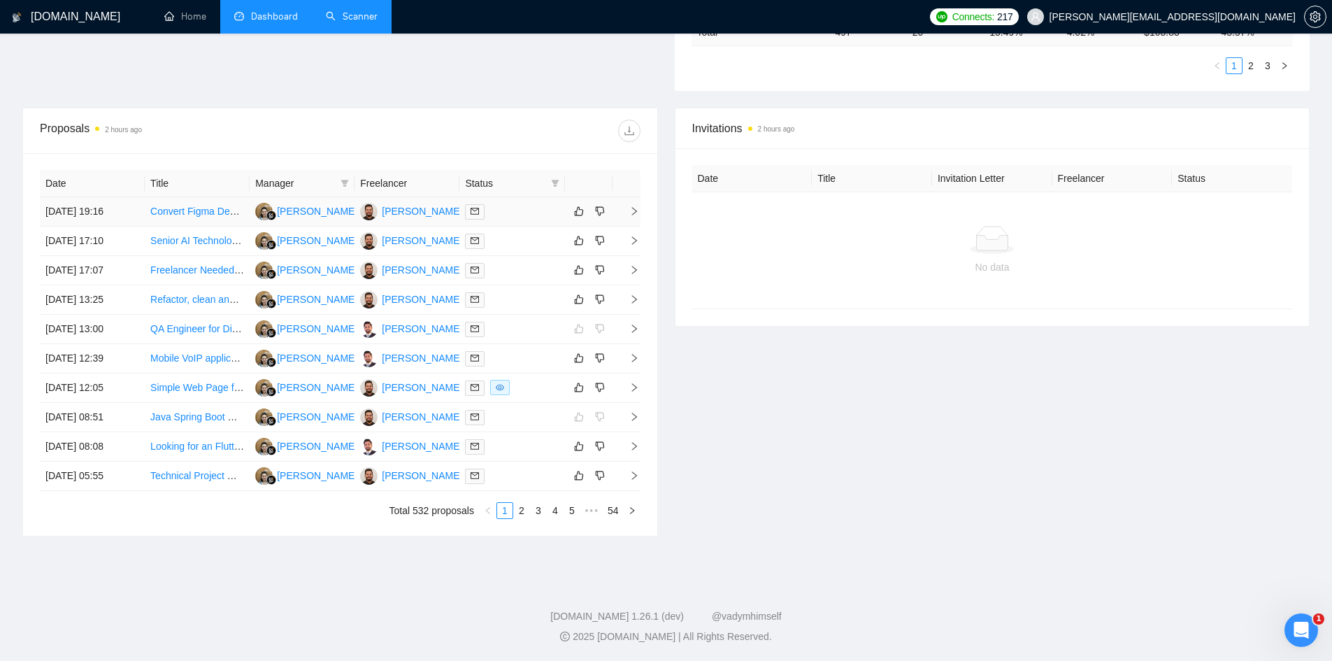
click at [630, 213] on icon "right" at bounding box center [634, 211] width 10 height 10
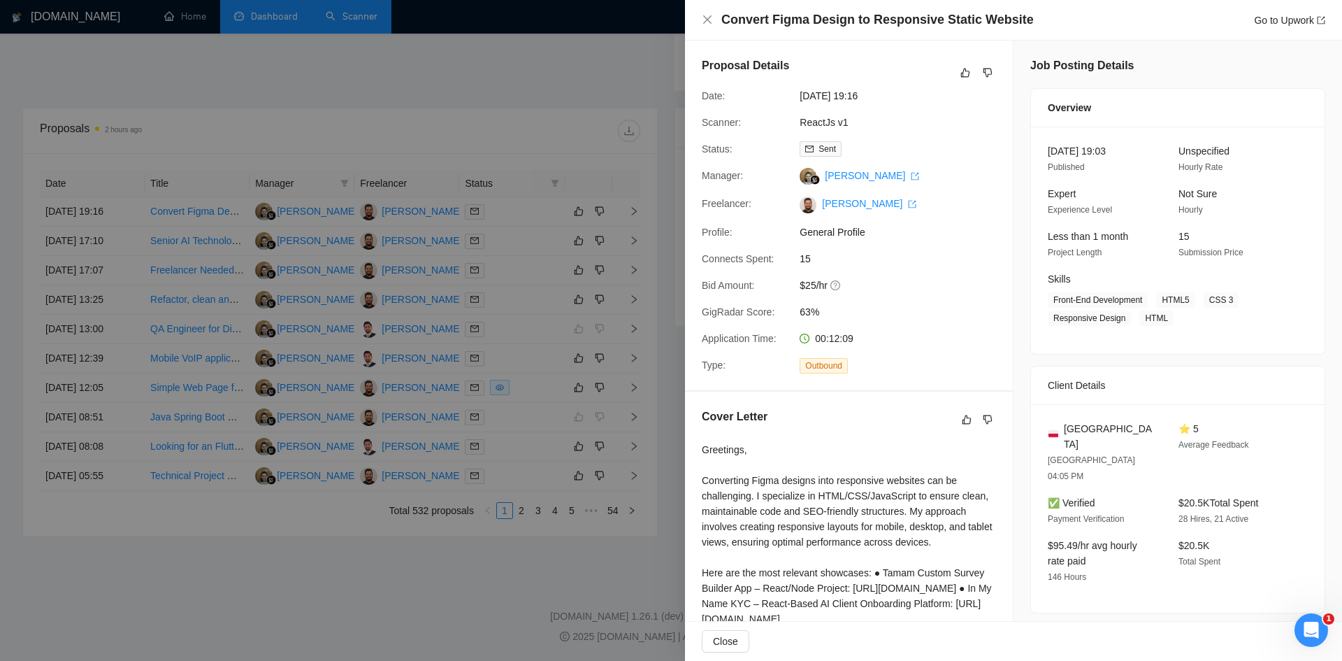
scroll to position [247, 0]
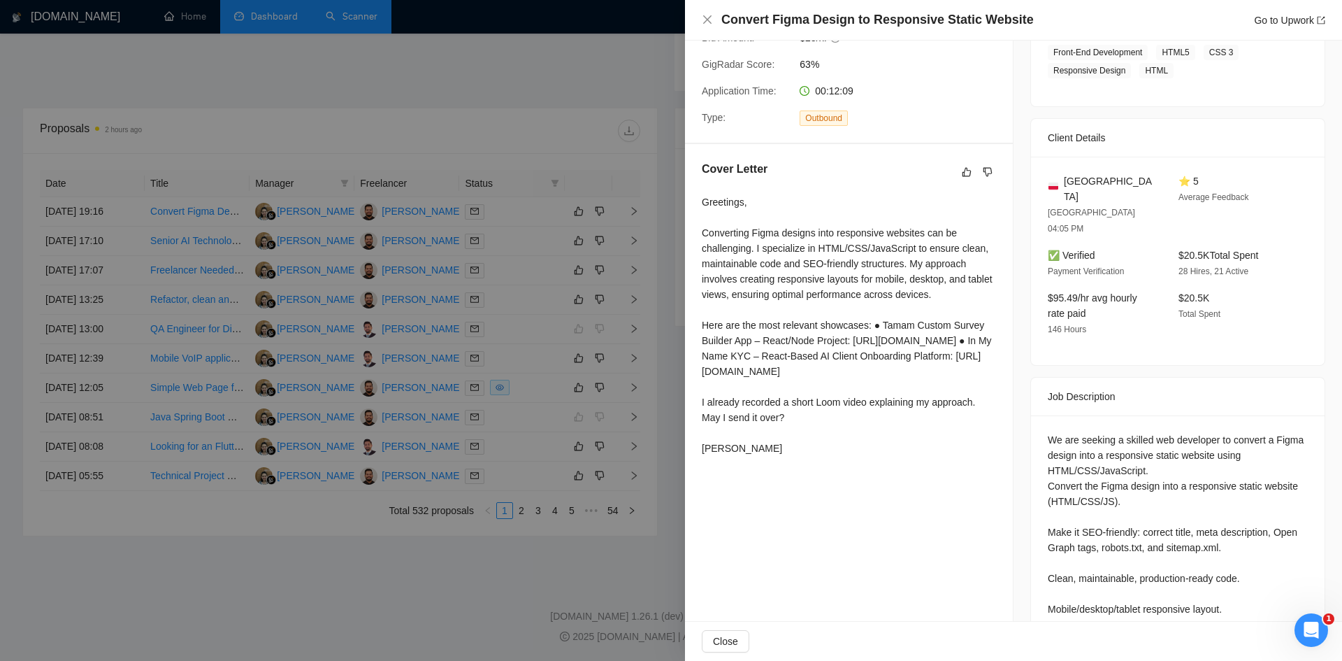
click at [666, 548] on div at bounding box center [671, 330] width 1342 height 661
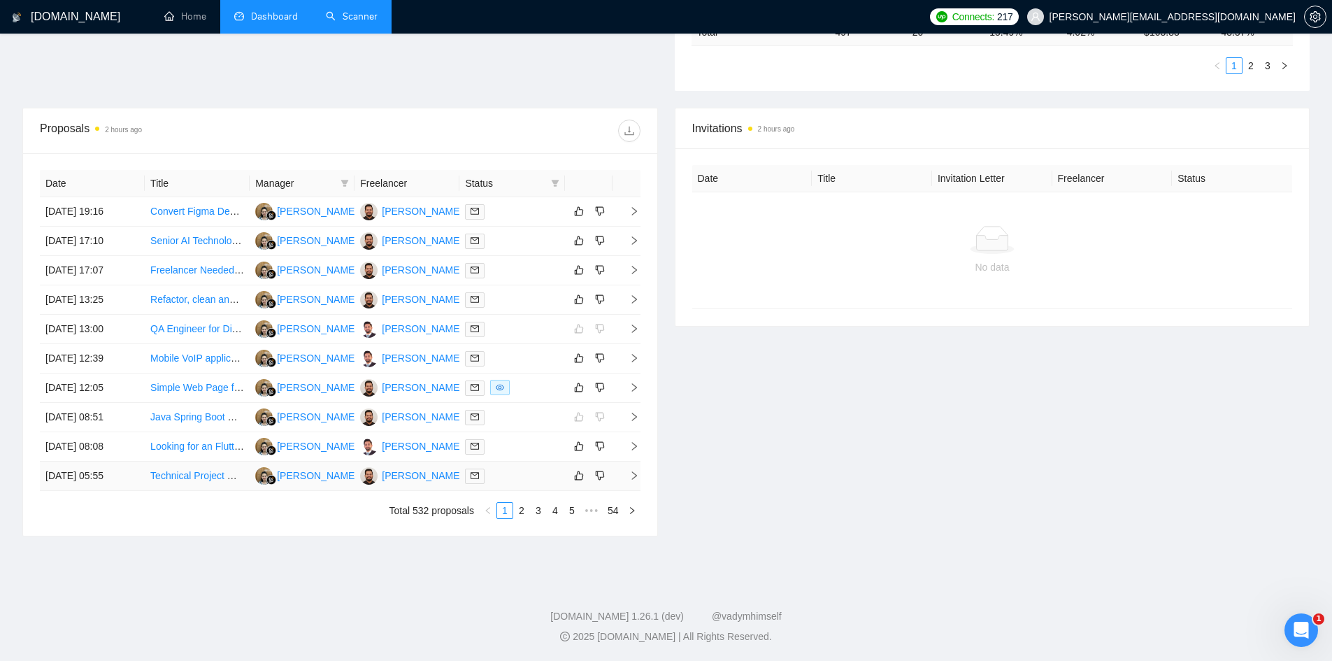
click at [631, 473] on icon "right" at bounding box center [634, 476] width 10 height 10
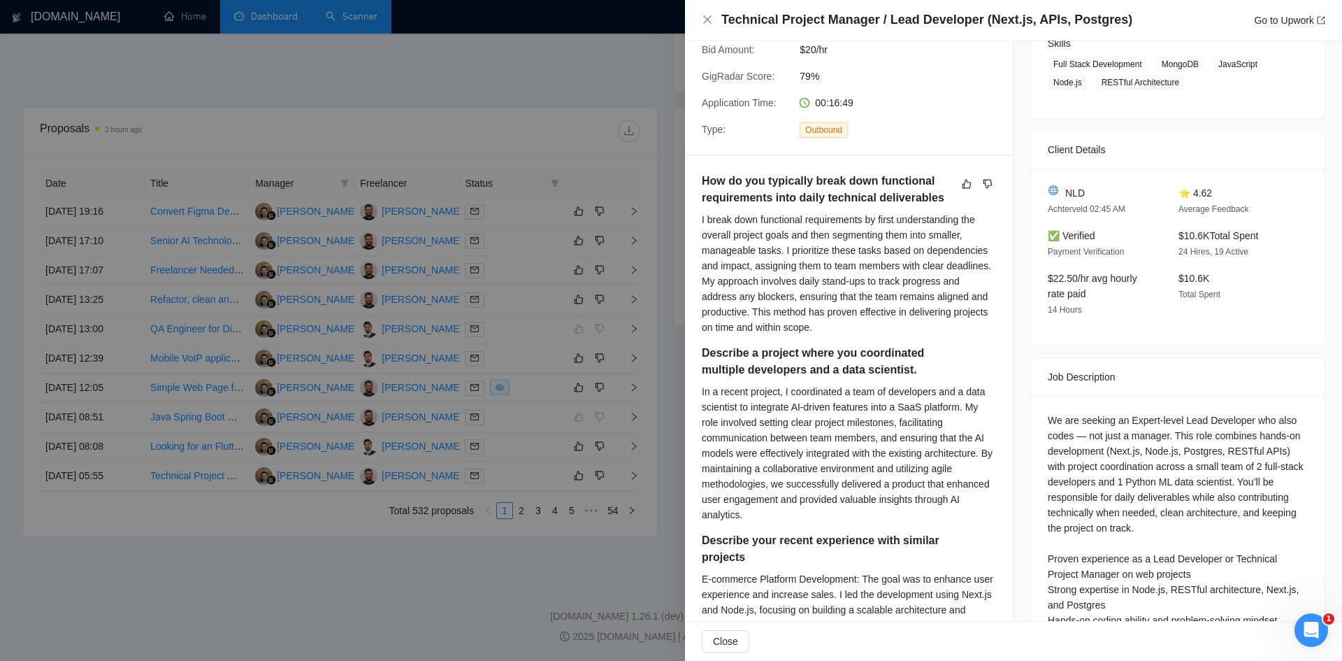
scroll to position [0, 0]
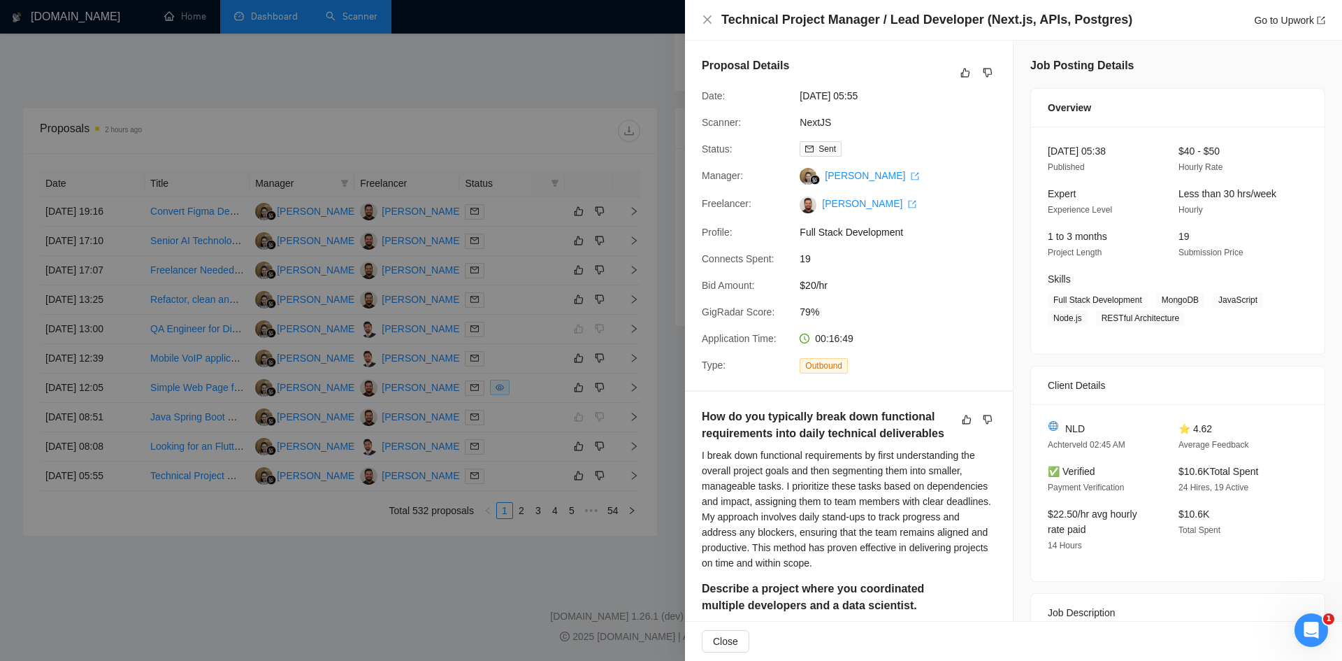
click at [491, 590] on div at bounding box center [671, 330] width 1342 height 661
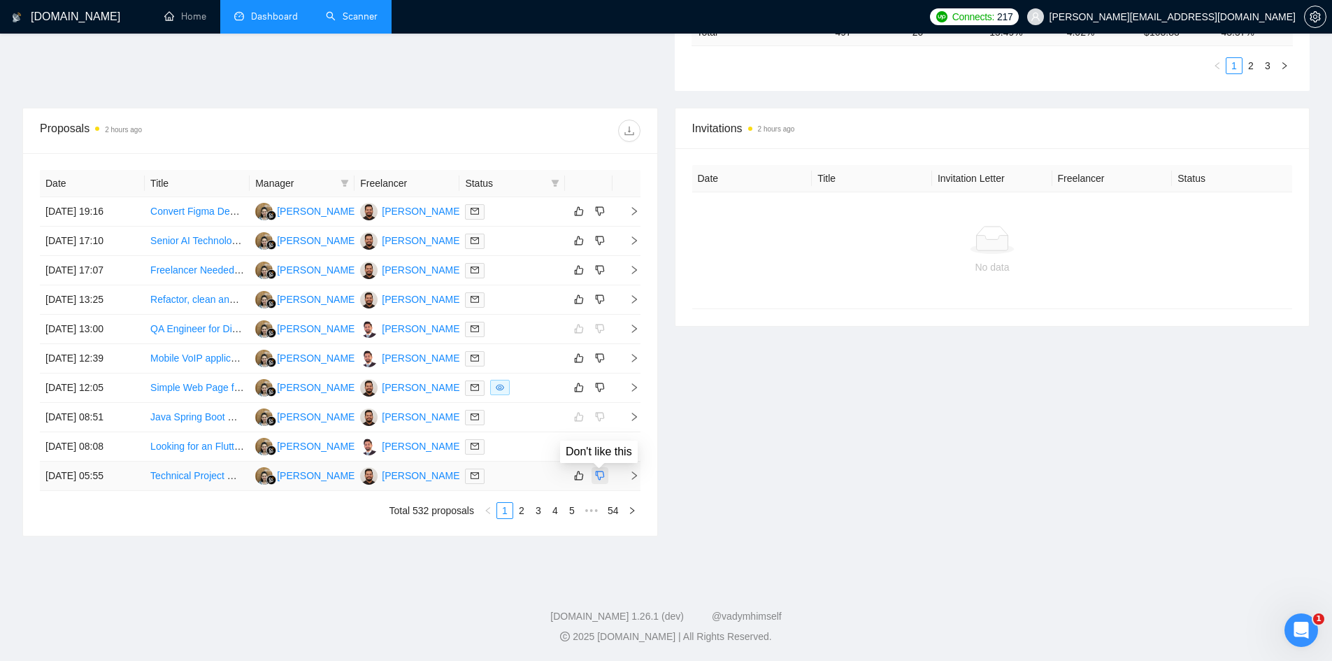
click at [598, 474] on icon "dislike" at bounding box center [600, 475] width 10 height 11
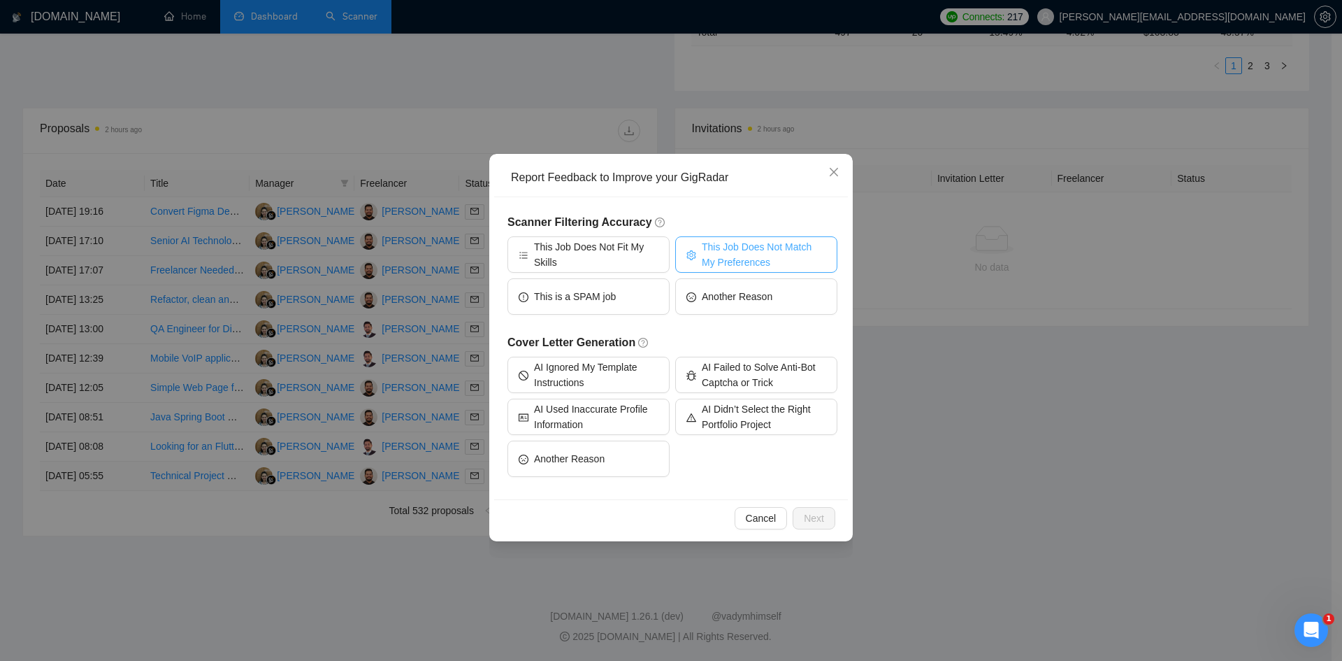
click at [740, 248] on span "This Job Does Not Match My Preferences" at bounding box center [764, 254] width 124 height 31
click at [808, 519] on span "Next" at bounding box center [814, 517] width 20 height 15
click at [808, 519] on div "Report Feedback to Improve your GigRadar Scanner Filtering Accuracy This Job Do…" at bounding box center [671, 330] width 1342 height 661
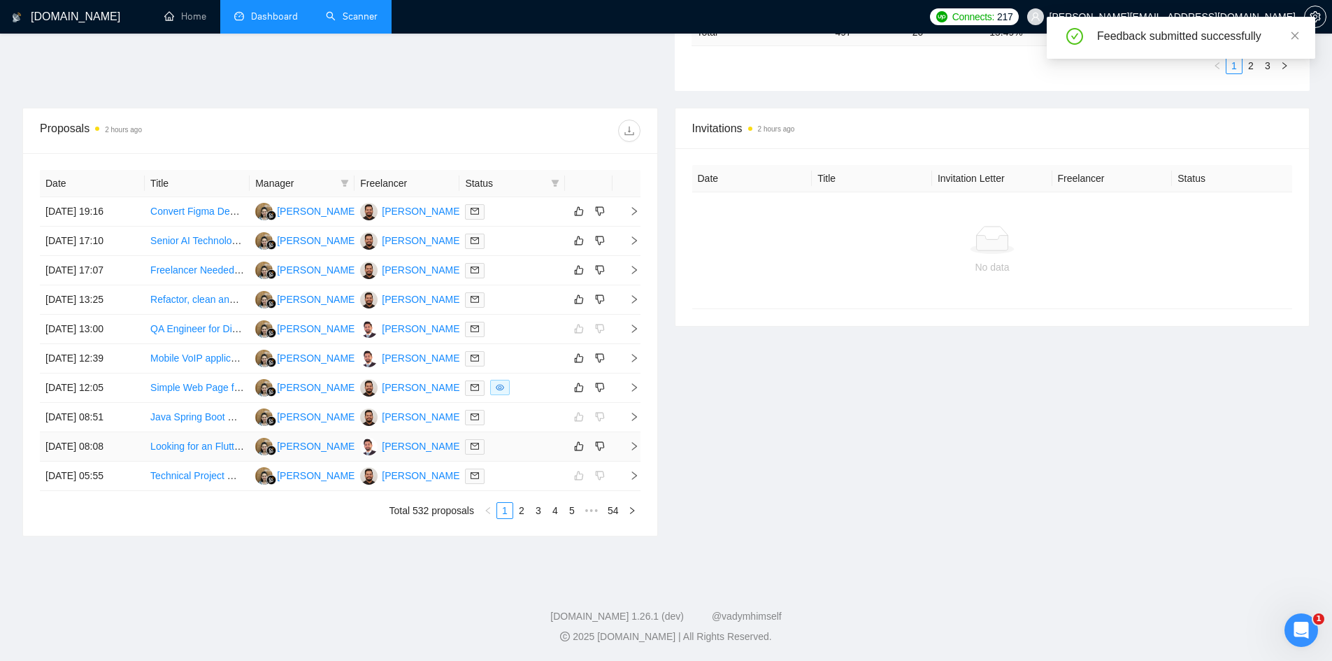
click at [635, 443] on icon "right" at bounding box center [634, 446] width 10 height 10
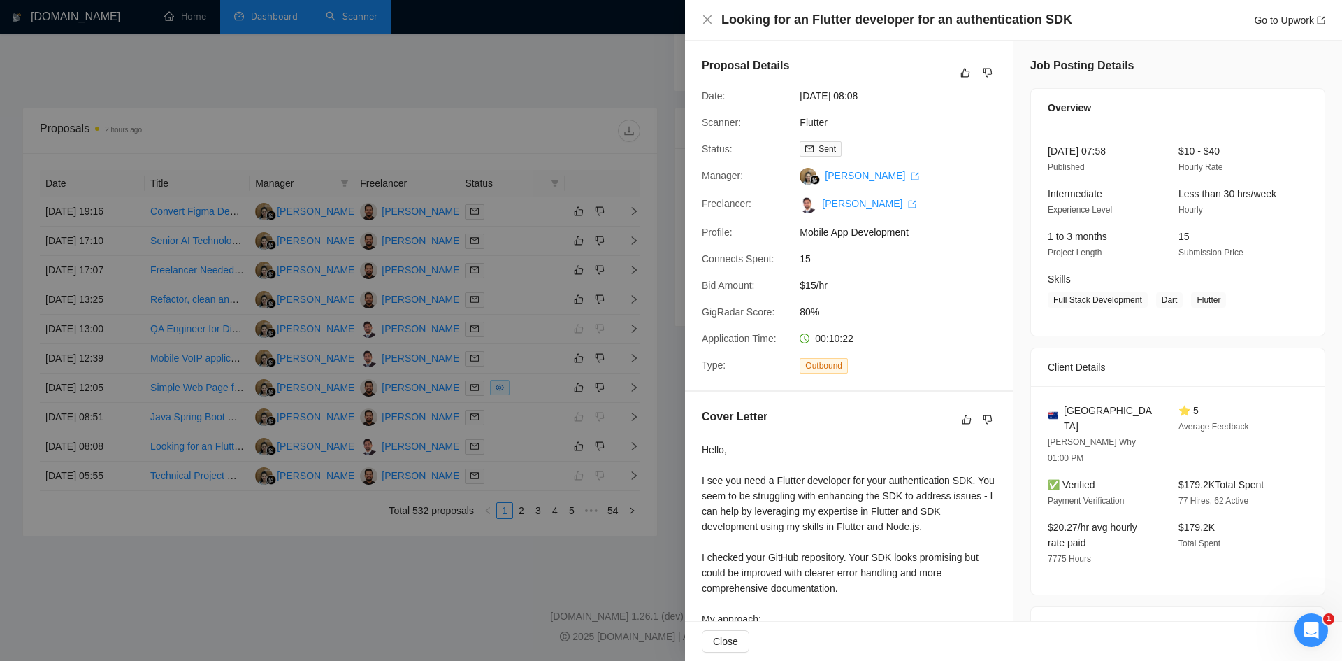
click at [426, 531] on div at bounding box center [671, 330] width 1342 height 661
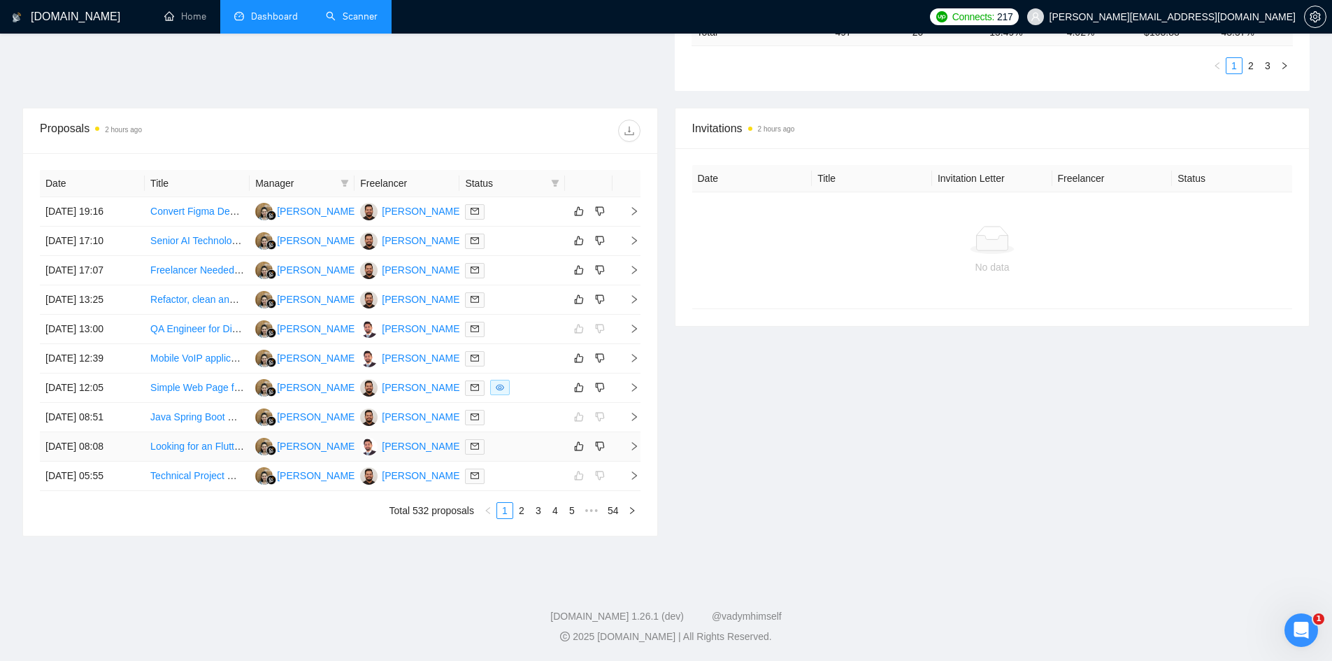
click at [631, 447] on icon "right" at bounding box center [634, 446] width 10 height 10
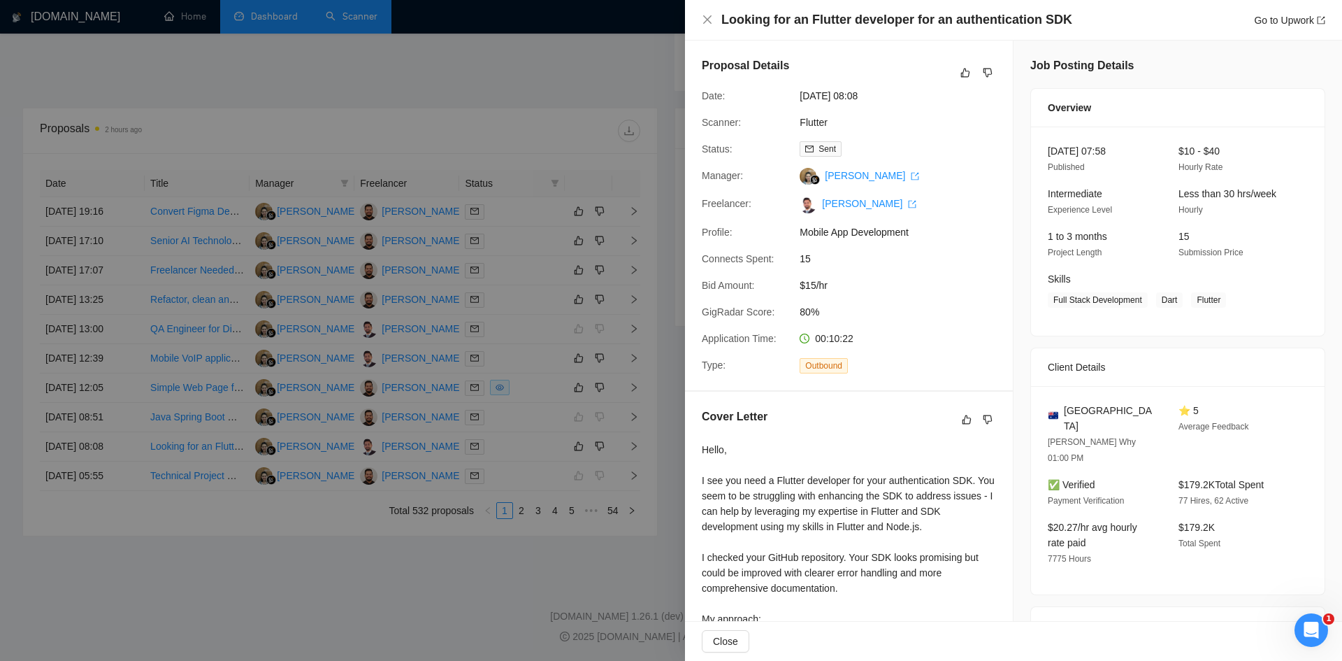
click at [618, 532] on div at bounding box center [671, 330] width 1342 height 661
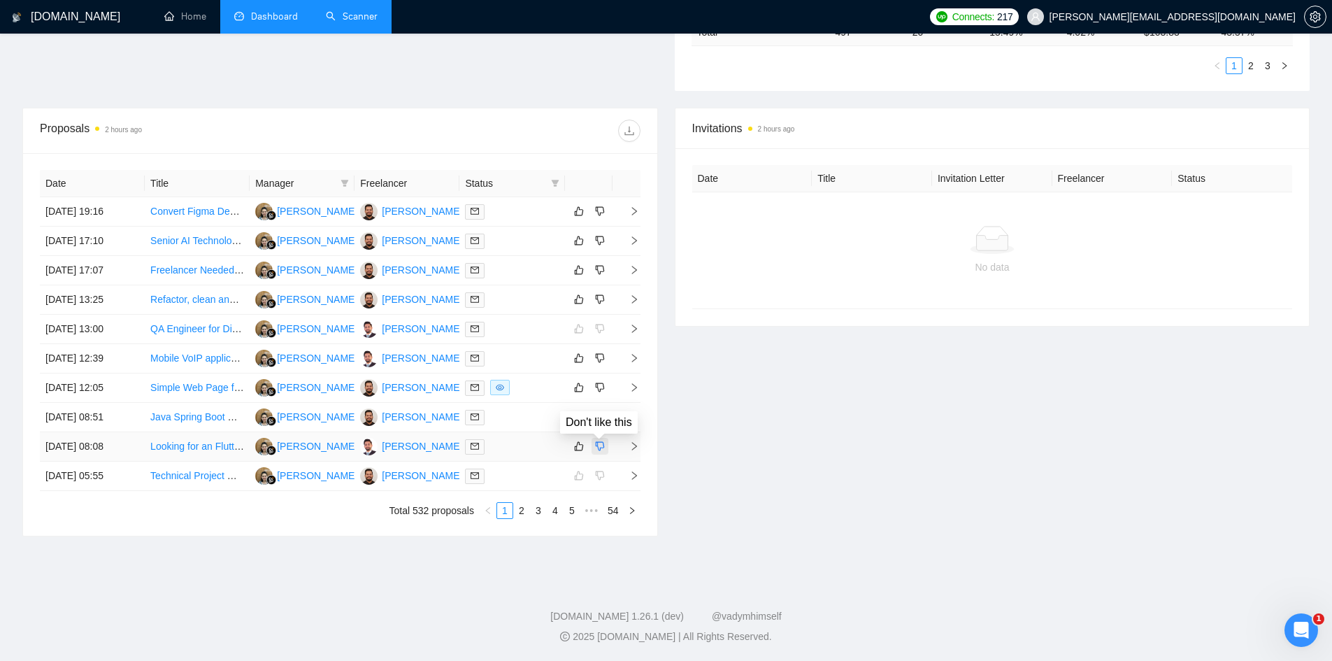
click at [598, 447] on icon "dislike" at bounding box center [600, 445] width 10 height 11
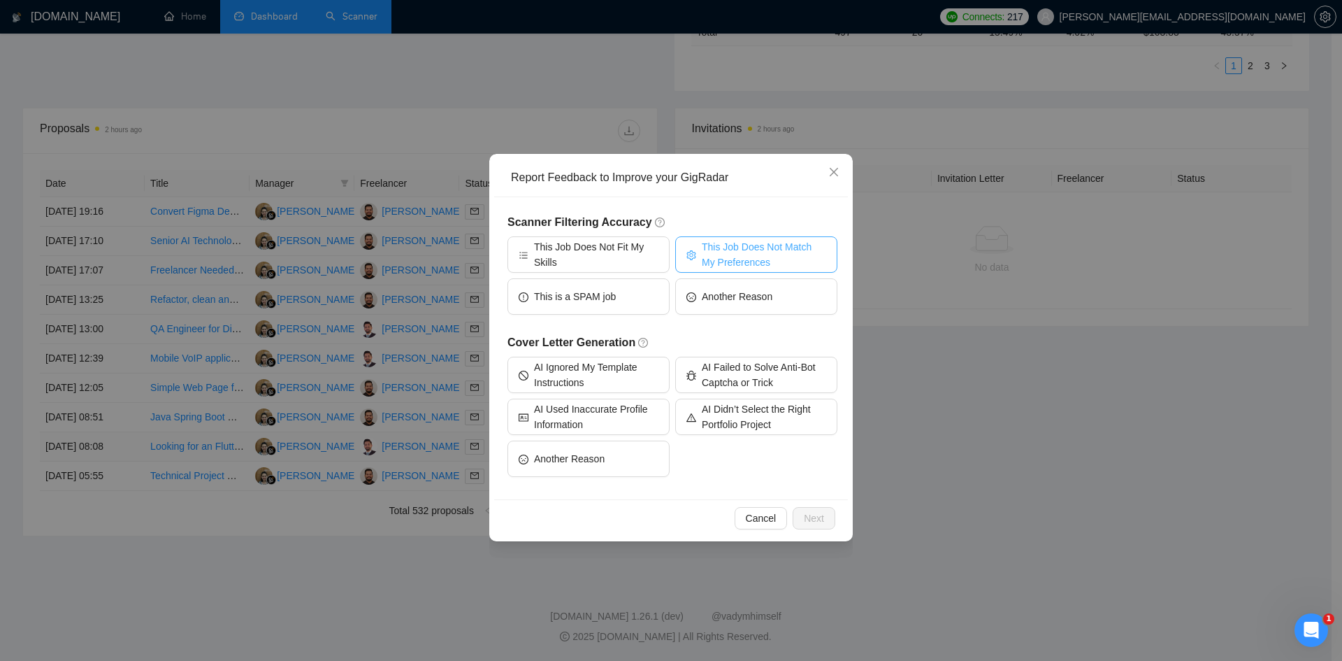
click at [714, 253] on span "This Job Does Not Match My Preferences" at bounding box center [764, 254] width 124 height 31
click at [577, 261] on span "This Job Does Not Fit My Skills" at bounding box center [596, 254] width 124 height 31
click at [589, 254] on span "This Job Does Not Fit My Skills" at bounding box center [596, 254] width 124 height 31
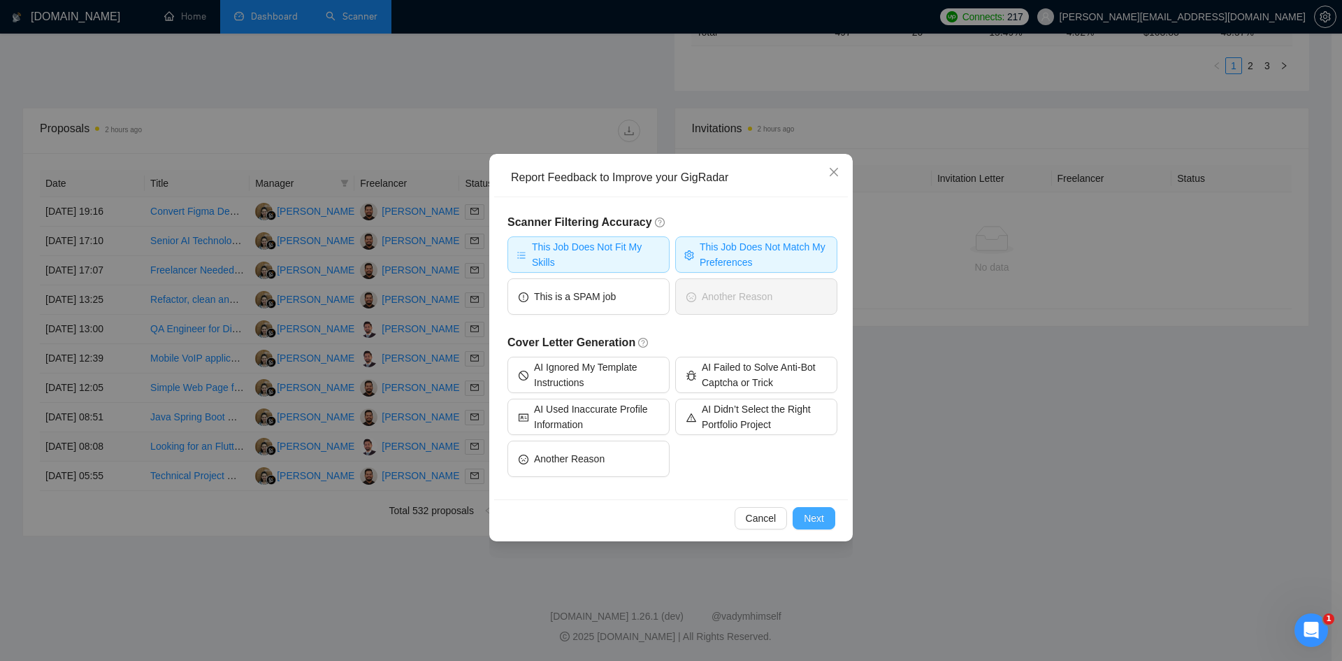
click at [819, 510] on span "Next" at bounding box center [814, 517] width 20 height 15
click at [819, 510] on div "Report Feedback to Improve your GigRadar Scanner Filtering Accuracy This Job Do…" at bounding box center [671, 330] width 1342 height 661
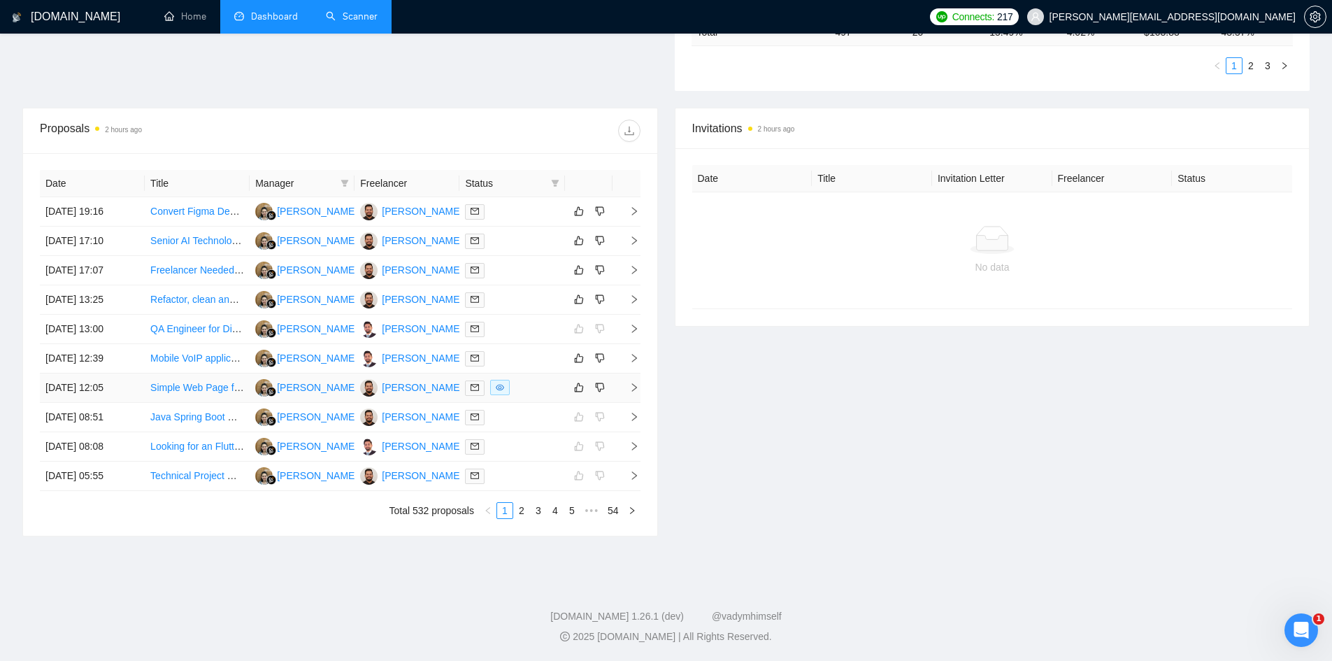
click at [633, 388] on icon "right" at bounding box center [634, 387] width 10 height 10
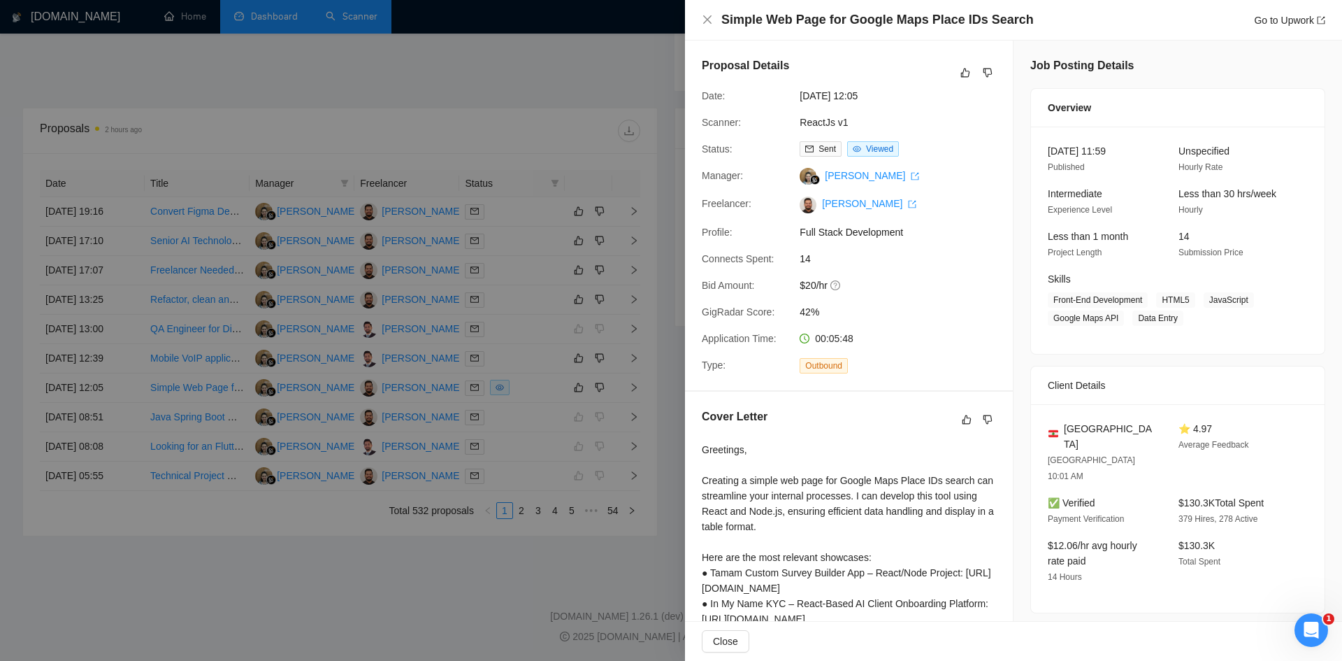
click at [403, 596] on div at bounding box center [671, 330] width 1342 height 661
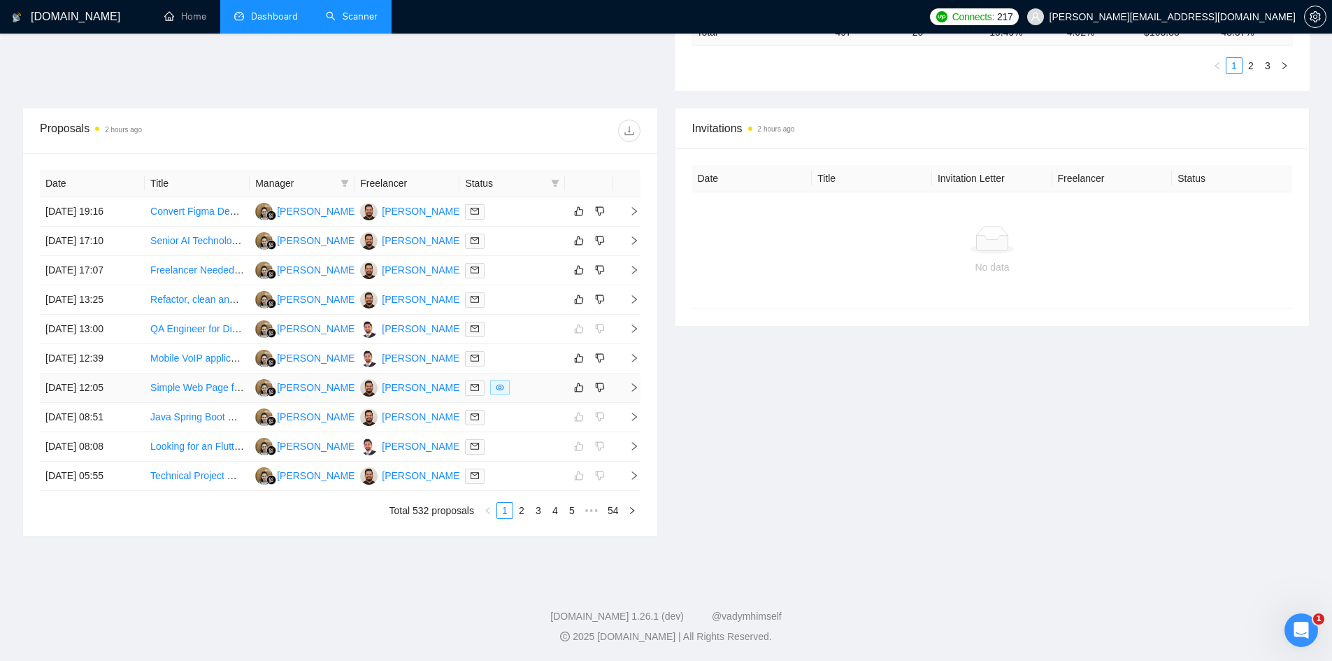
drag, startPoint x: 178, startPoint y: 386, endPoint x: 189, endPoint y: 397, distance: 15.8
click at [189, 397] on td "Simple Web Page for Google Maps Place IDs Search" at bounding box center [197, 387] width 105 height 29
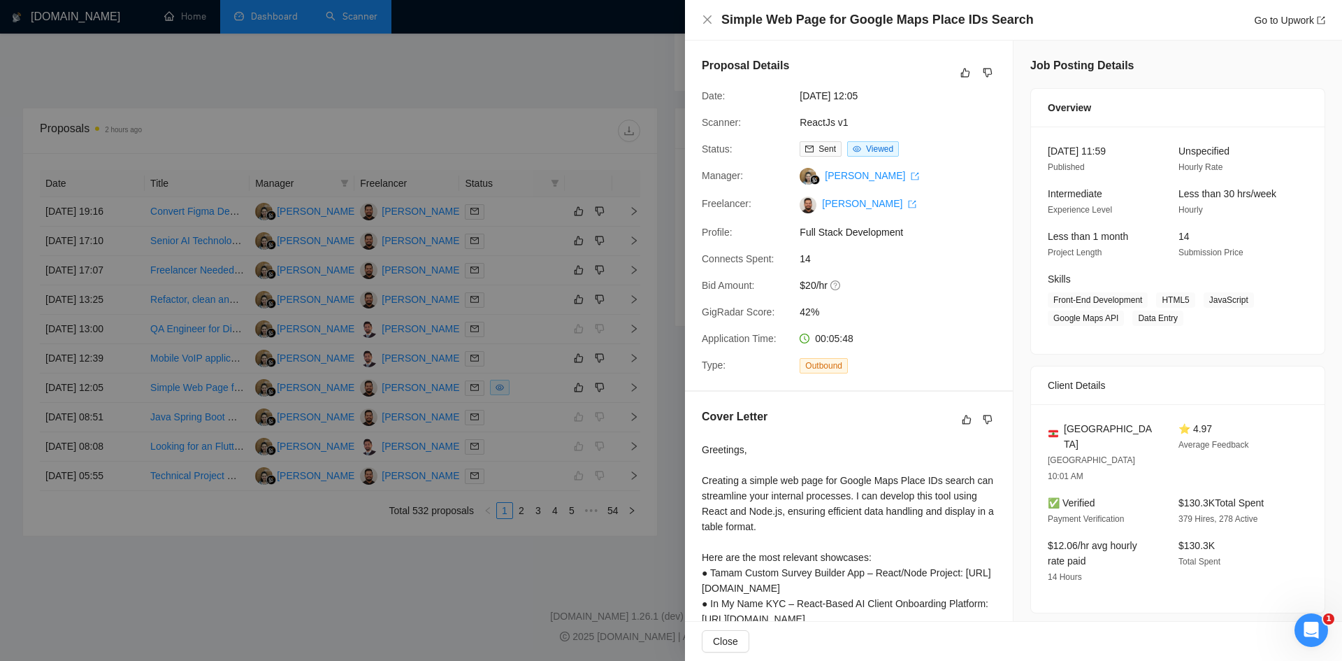
click at [188, 550] on div at bounding box center [671, 330] width 1342 height 661
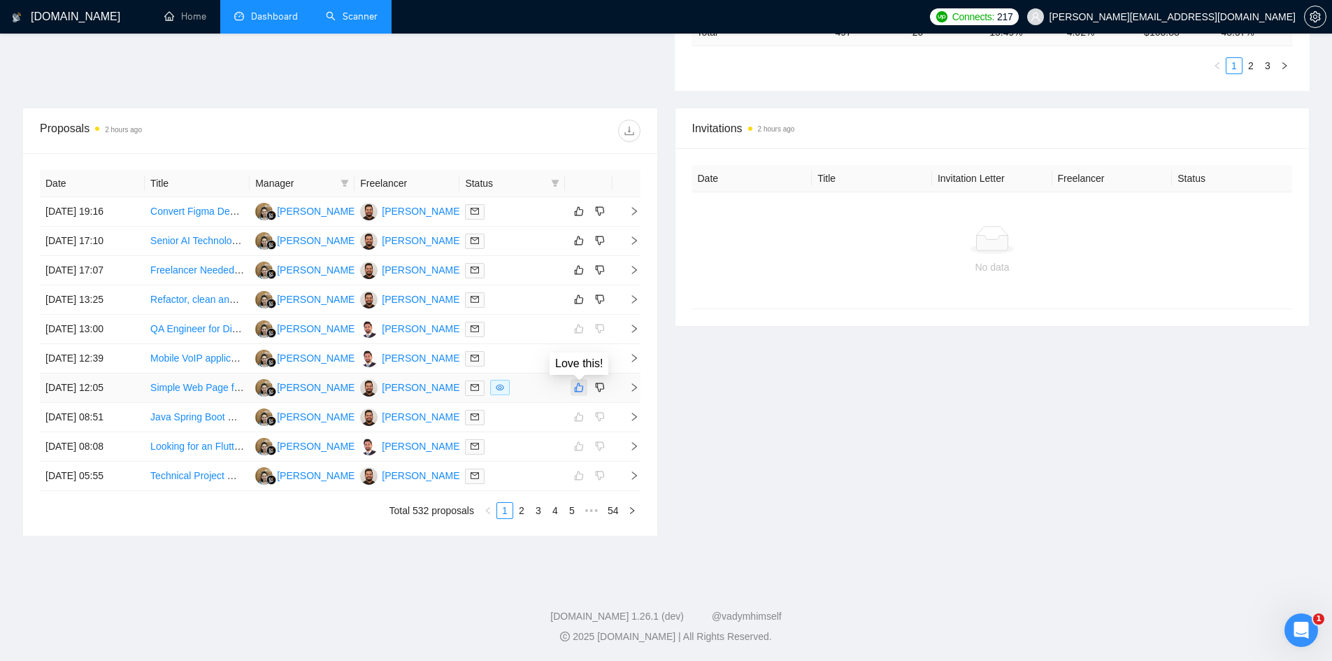
click at [573, 382] on button "button" at bounding box center [578, 387] width 17 height 17
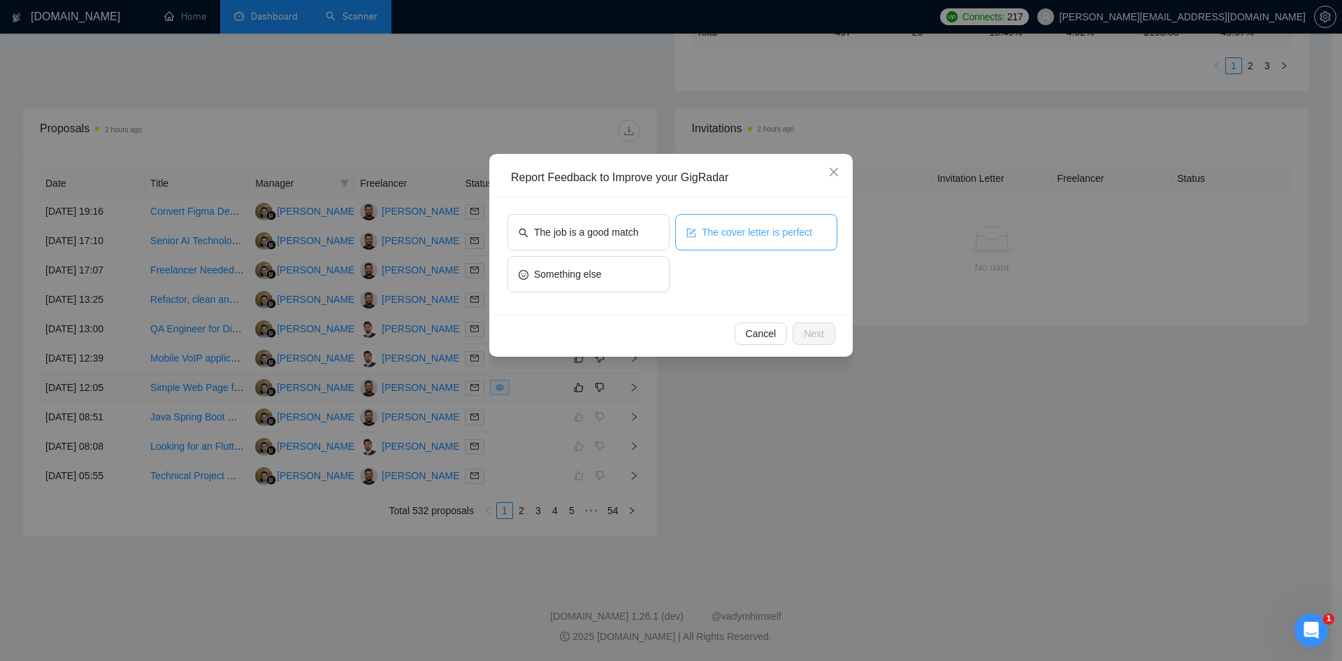
click at [721, 242] on button "The cover letter is perfect" at bounding box center [756, 232] width 162 height 36
click at [810, 345] on div "Cancel Next" at bounding box center [671, 333] width 354 height 37
click at [810, 333] on span "Next" at bounding box center [814, 333] width 20 height 15
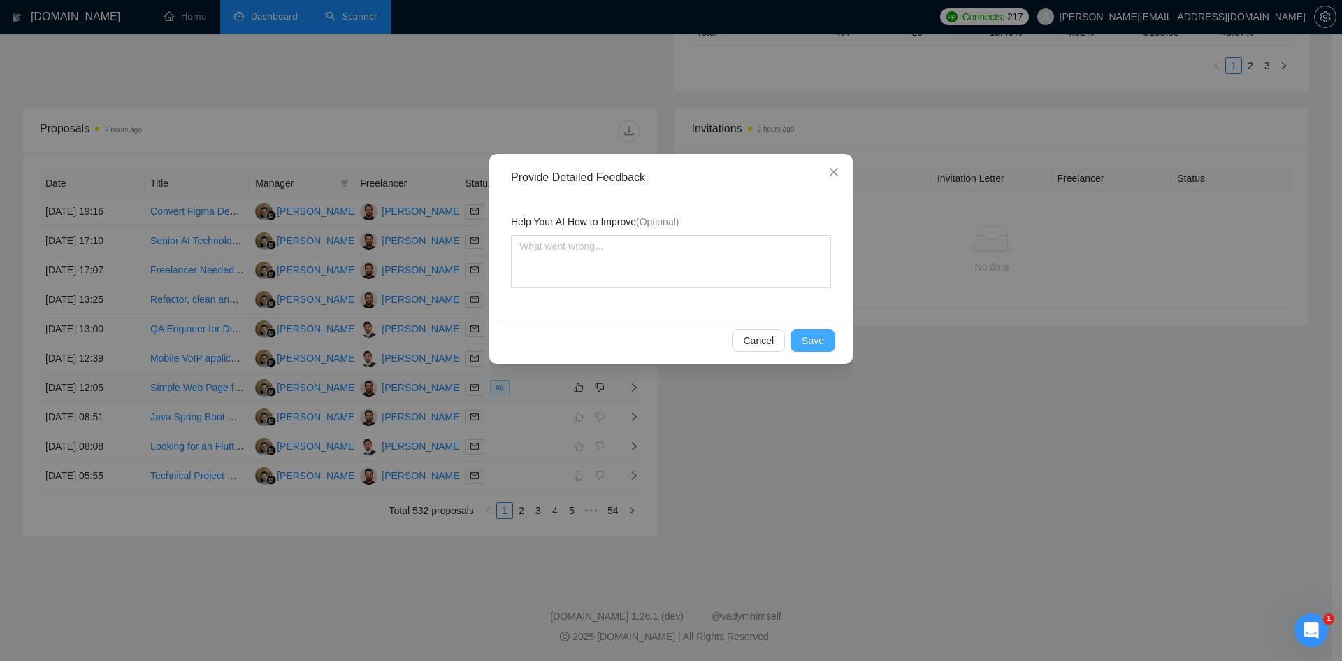
click at [810, 333] on span "Save" at bounding box center [813, 340] width 22 height 15
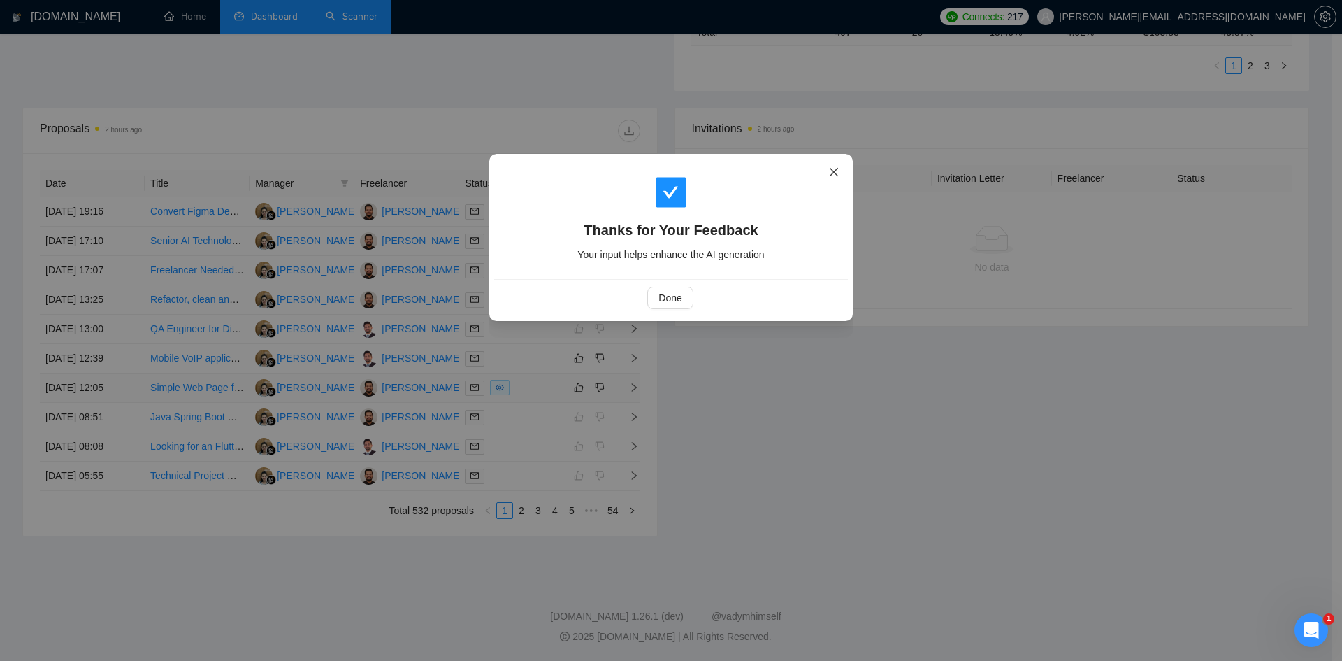
click at [829, 166] on span "Close" at bounding box center [834, 173] width 38 height 38
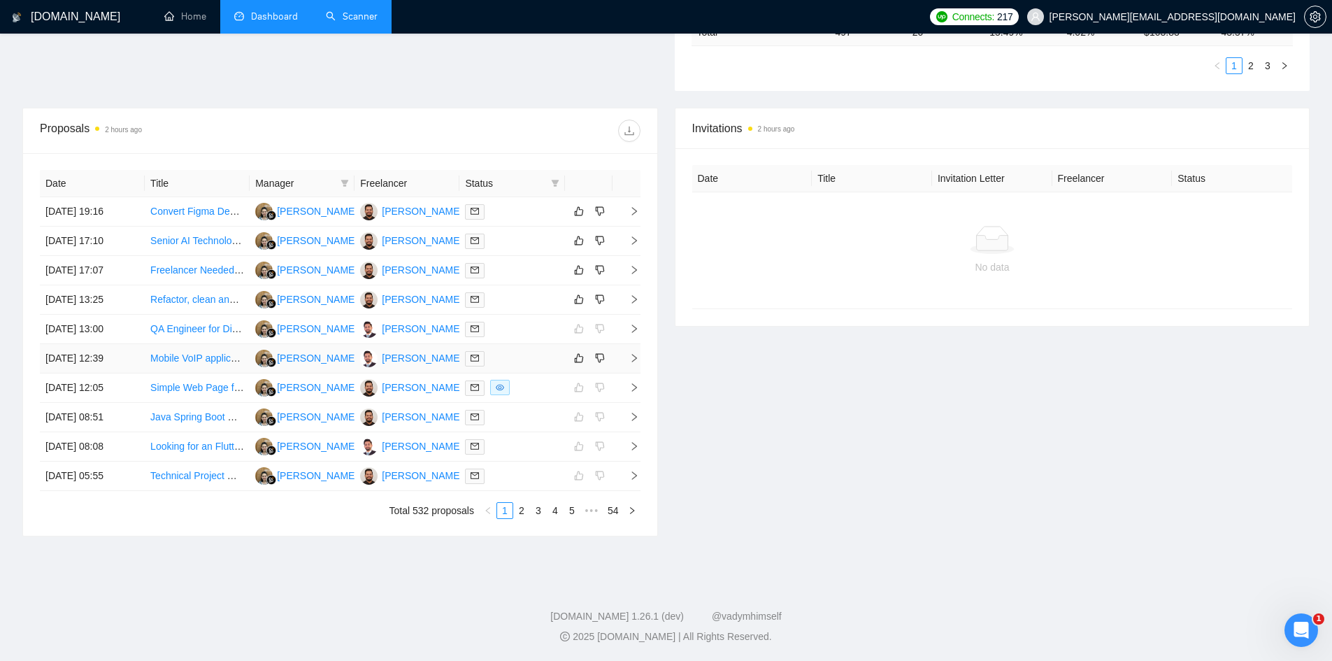
click at [636, 359] on icon "right" at bounding box center [634, 358] width 10 height 10
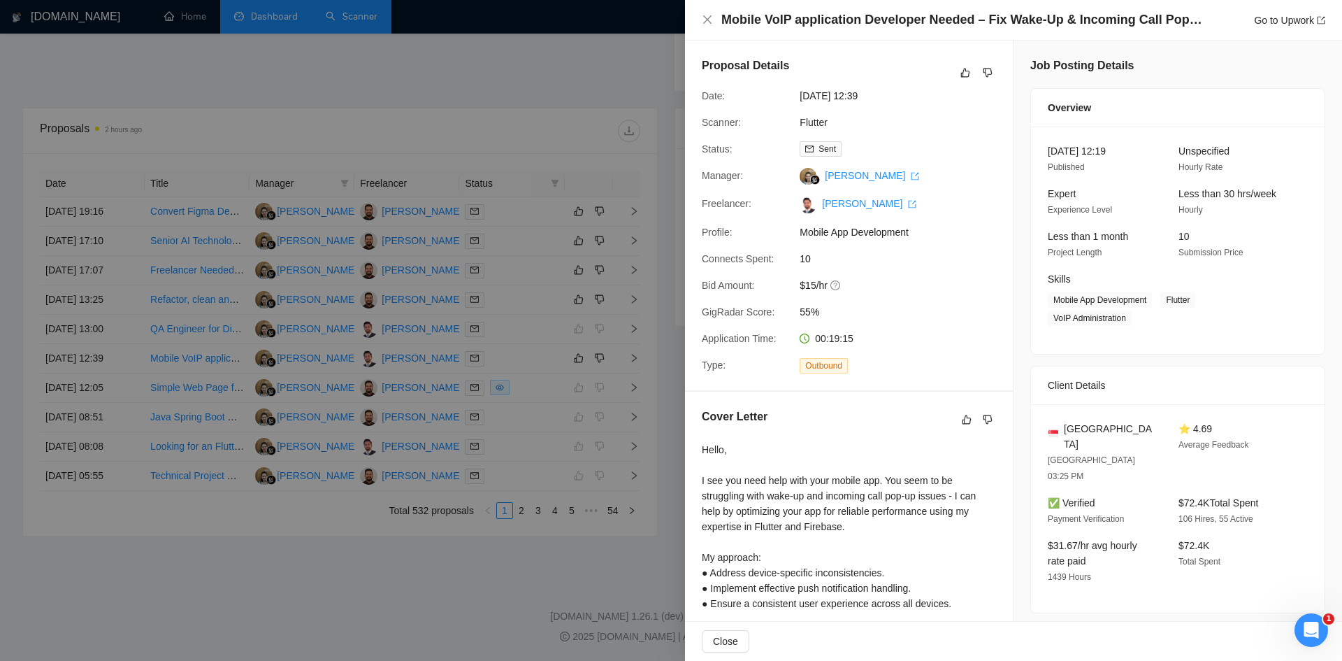
click at [329, 563] on div at bounding box center [671, 330] width 1342 height 661
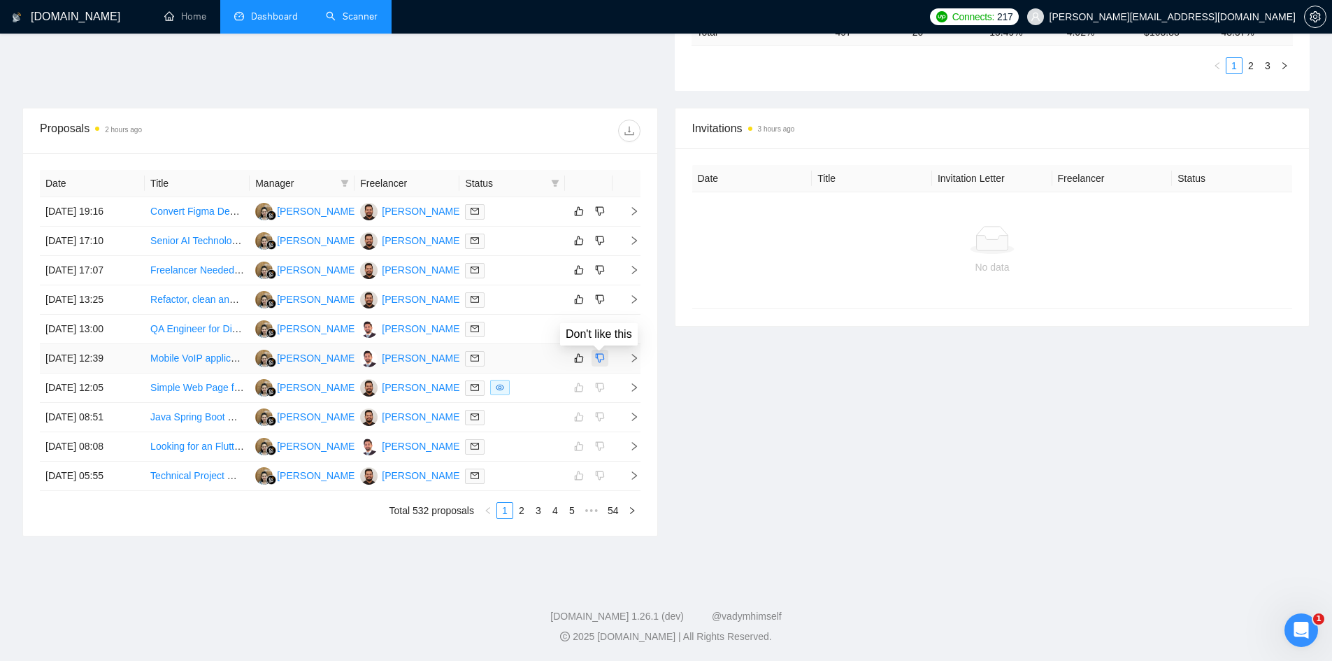
click at [601, 361] on icon "dislike" at bounding box center [600, 357] width 10 height 11
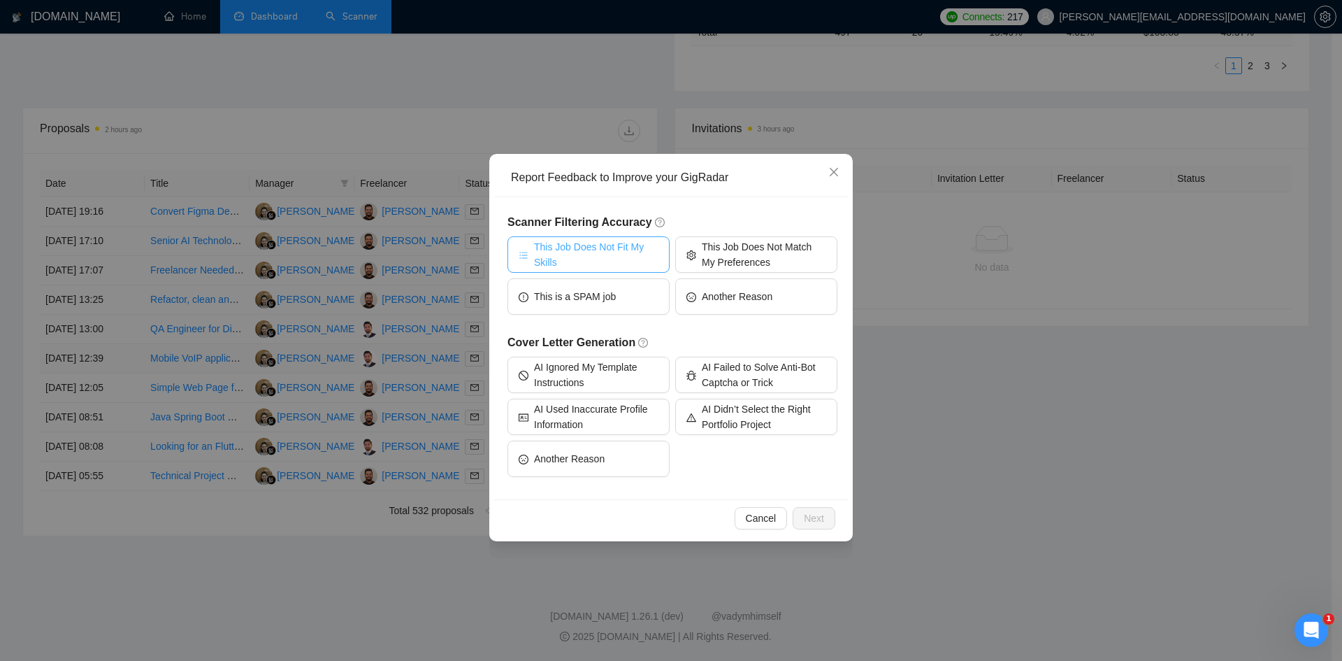
click at [556, 261] on span "This Job Does Not Fit My Skills" at bounding box center [596, 254] width 124 height 31
click at [740, 251] on span "This Job Does Not Match My Preferences" at bounding box center [764, 254] width 124 height 31
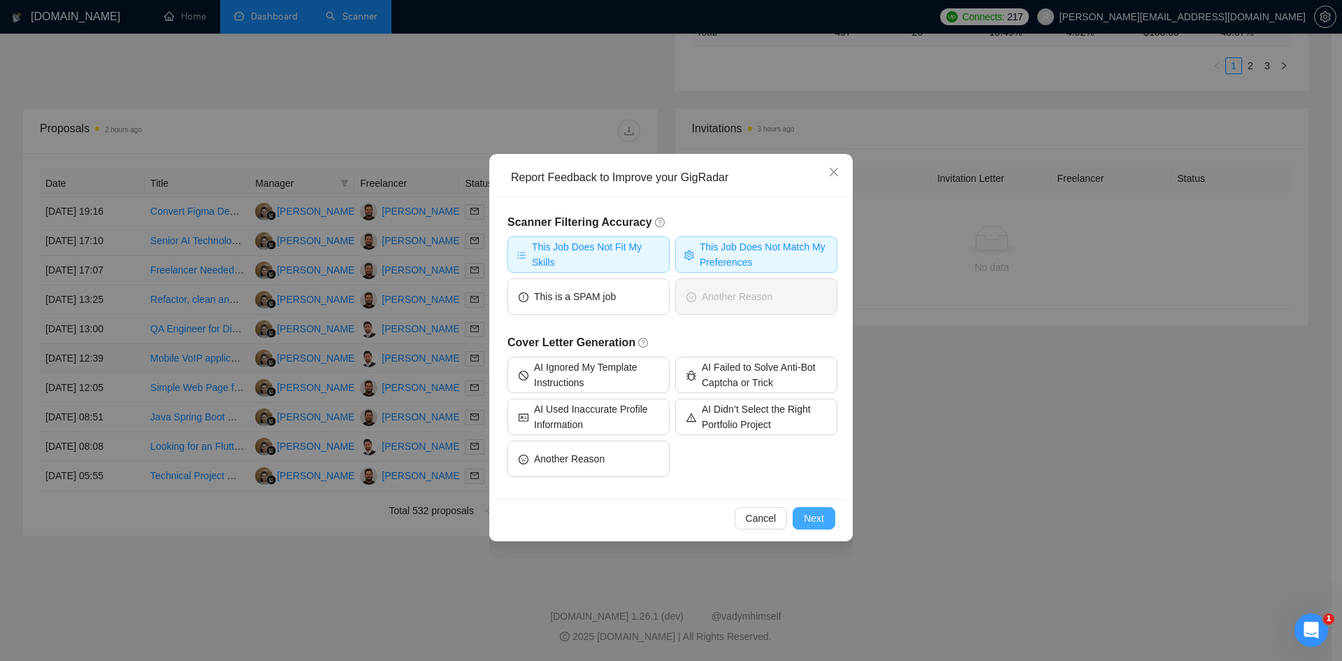
click at [806, 521] on span "Next" at bounding box center [814, 517] width 20 height 15
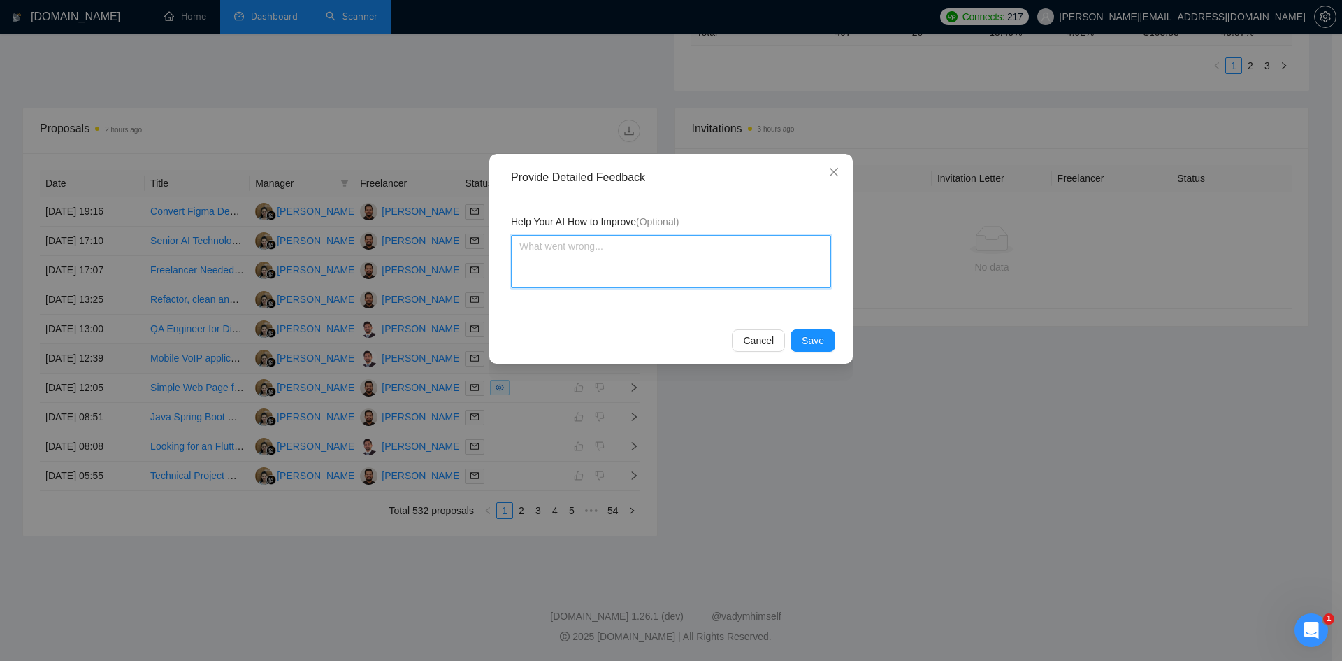
click at [618, 257] on textarea at bounding box center [671, 261] width 320 height 53
click at [677, 279] on textarea "The job was related to fixing the issues which is not my preference although it…" at bounding box center [671, 261] width 320 height 53
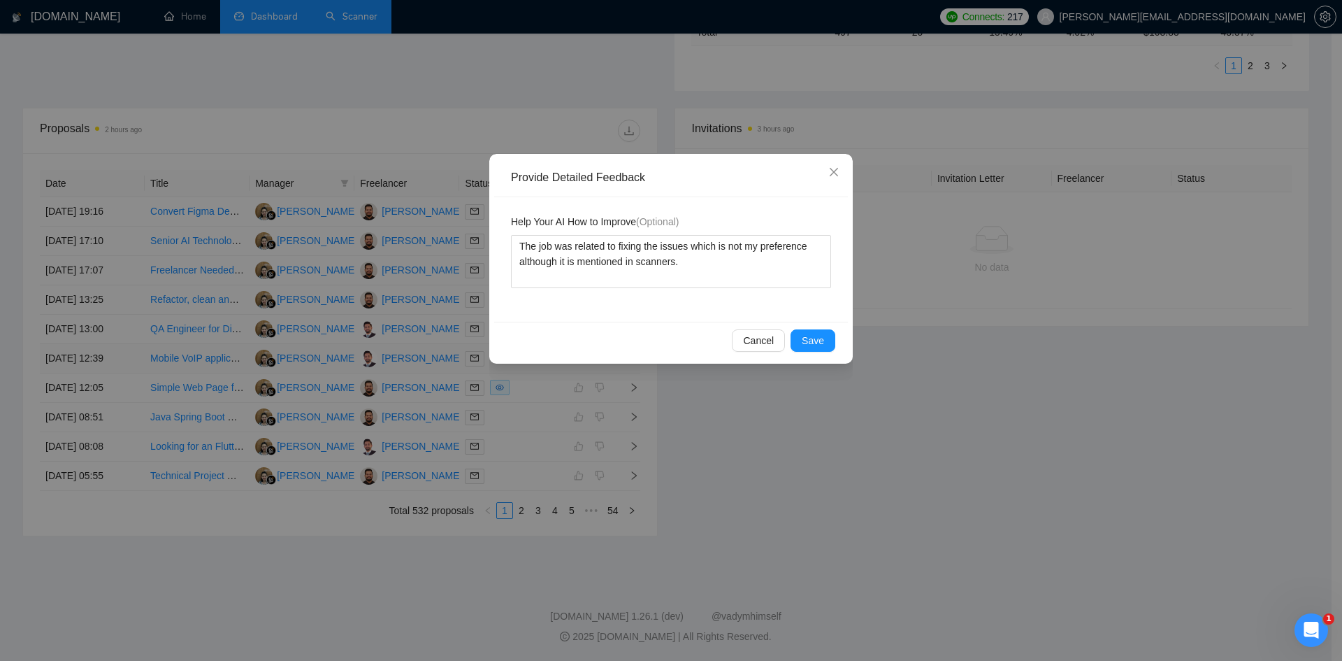
click at [836, 336] on div "Cancel Save" at bounding box center [671, 340] width 354 height 37
click at [821, 340] on span "Save" at bounding box center [813, 340] width 22 height 15
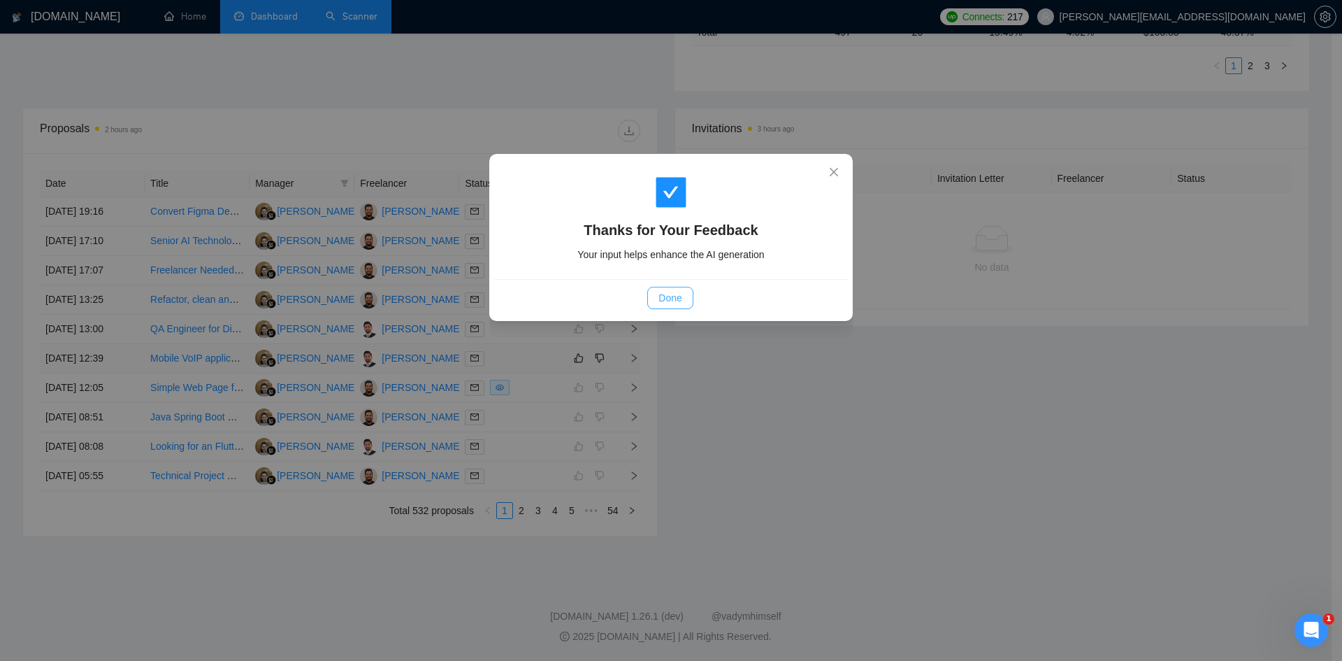
click at [661, 296] on span "Done" at bounding box center [670, 297] width 23 height 15
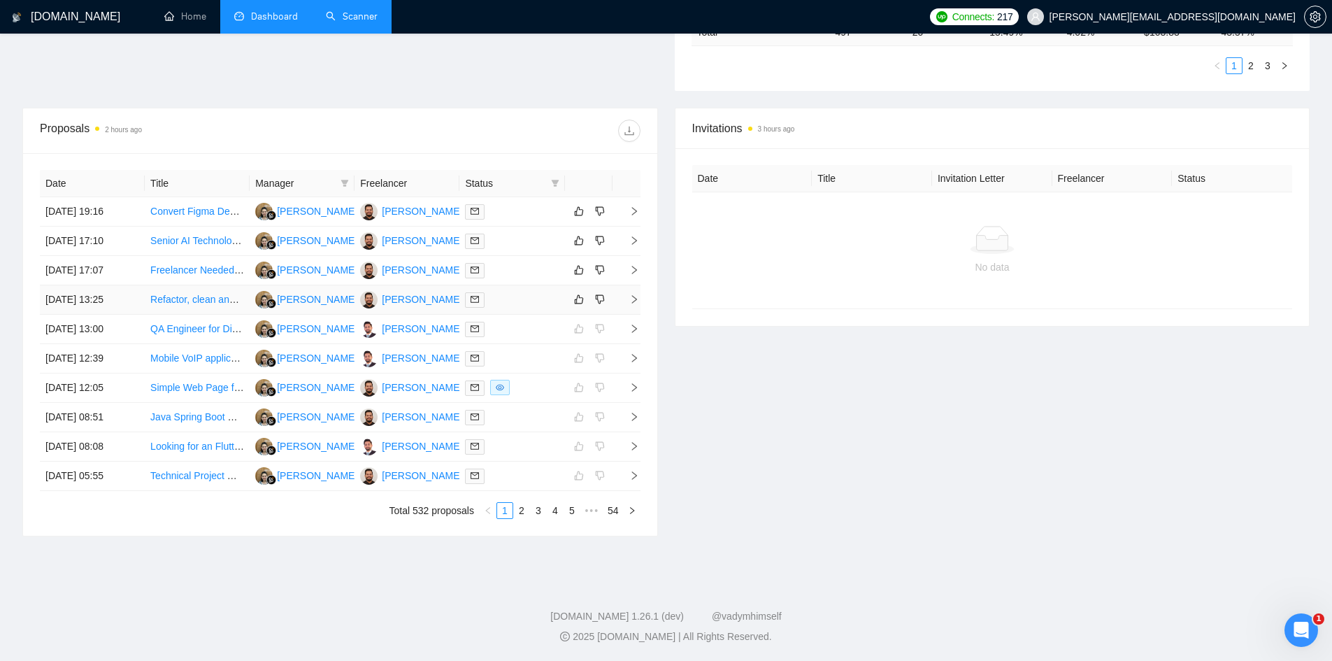
click at [633, 299] on icon "right" at bounding box center [634, 299] width 10 height 10
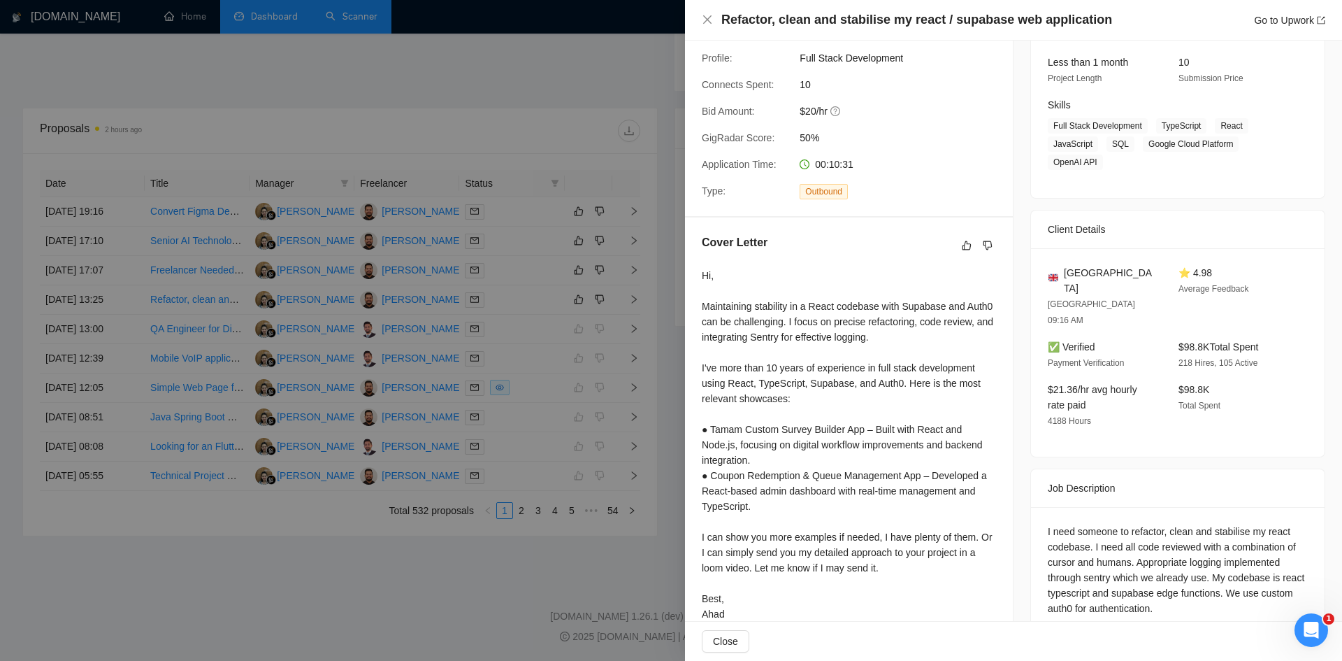
scroll to position [196, 0]
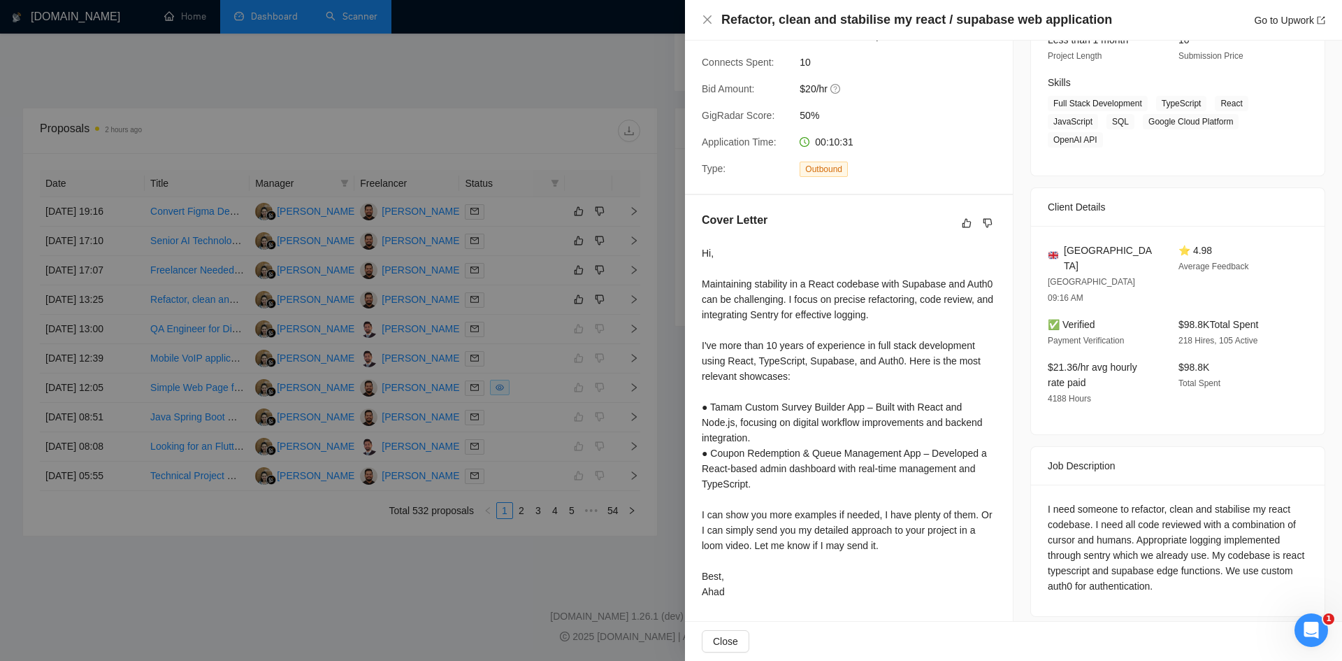
click at [83, 636] on div at bounding box center [671, 330] width 1342 height 661
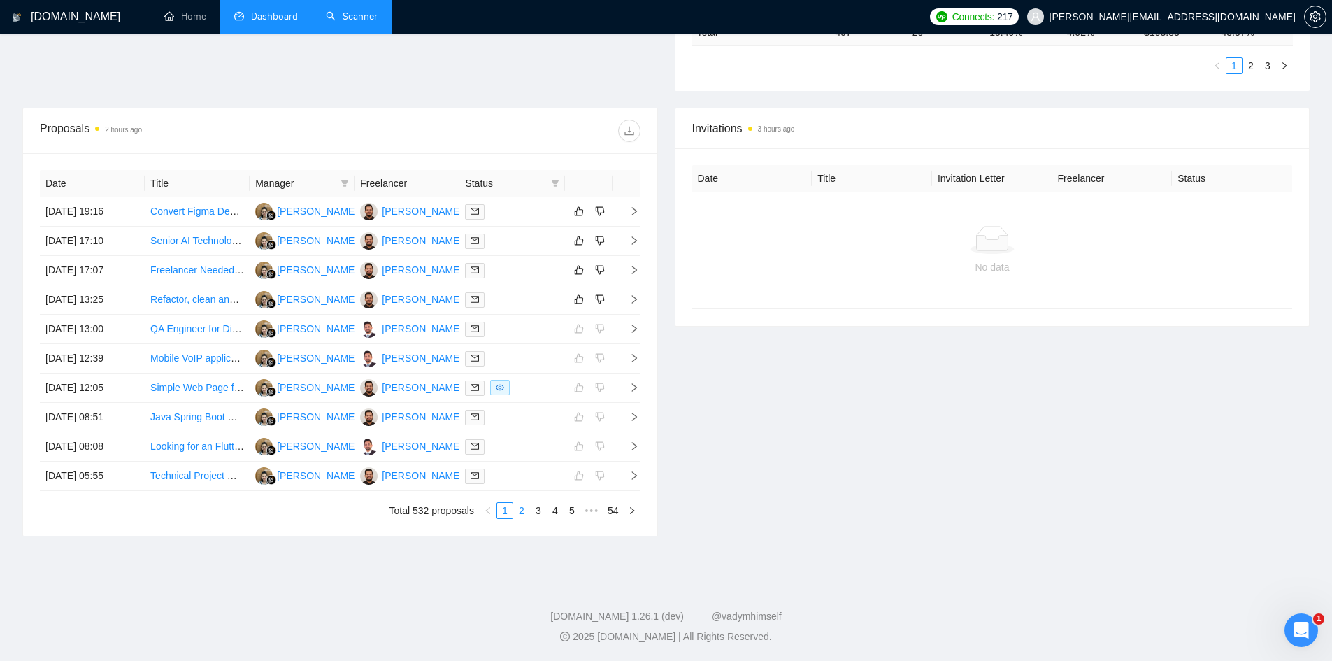
click at [524, 510] on link "2" at bounding box center [521, 510] width 15 height 15
click at [633, 215] on icon "right" at bounding box center [634, 211] width 10 height 10
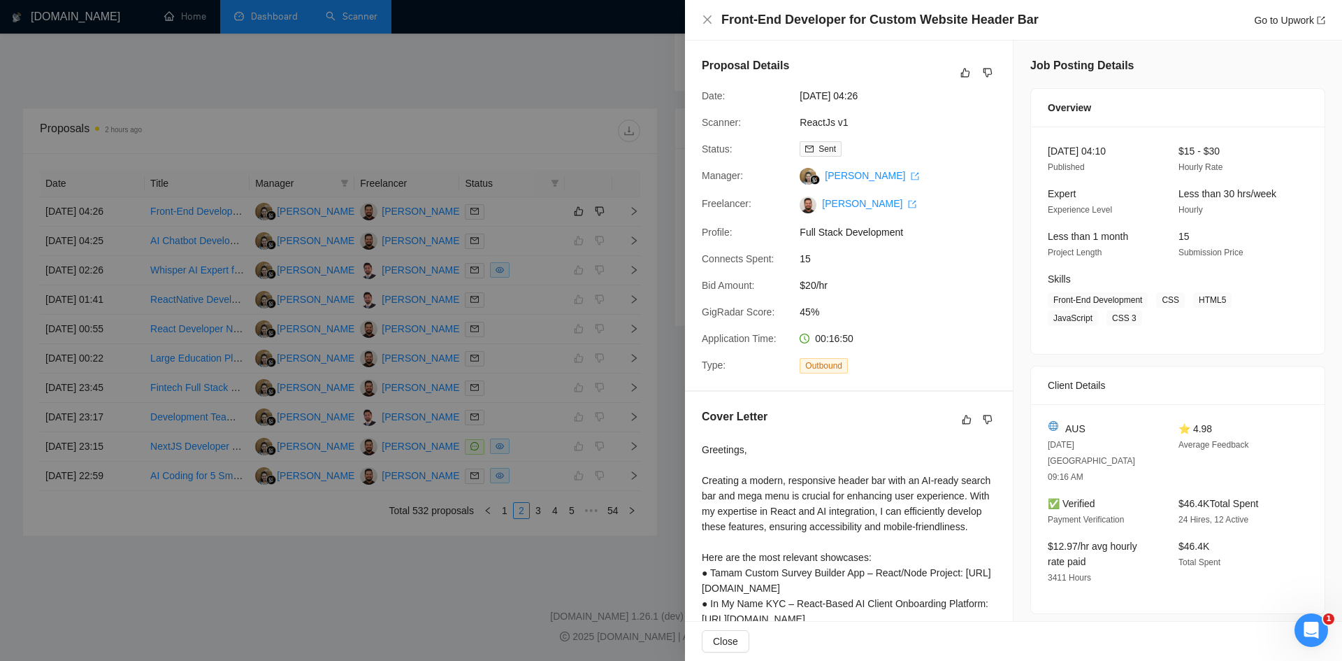
scroll to position [171, 0]
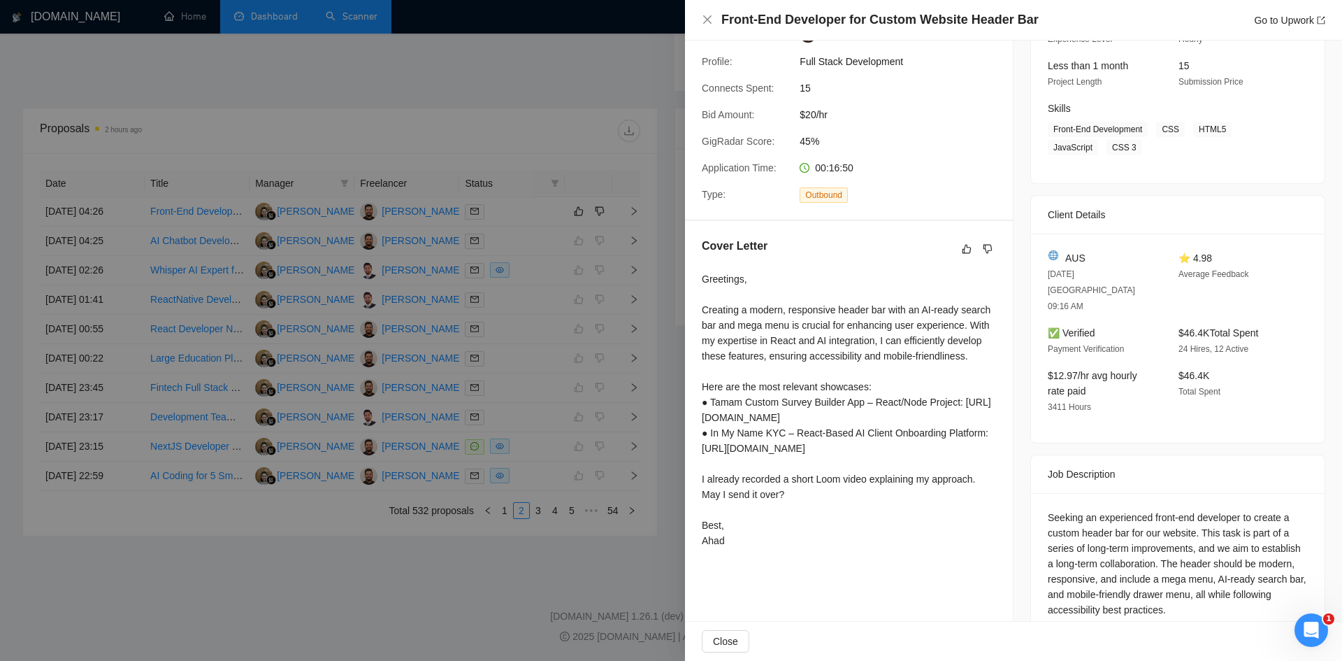
click at [254, 615] on div at bounding box center [671, 330] width 1342 height 661
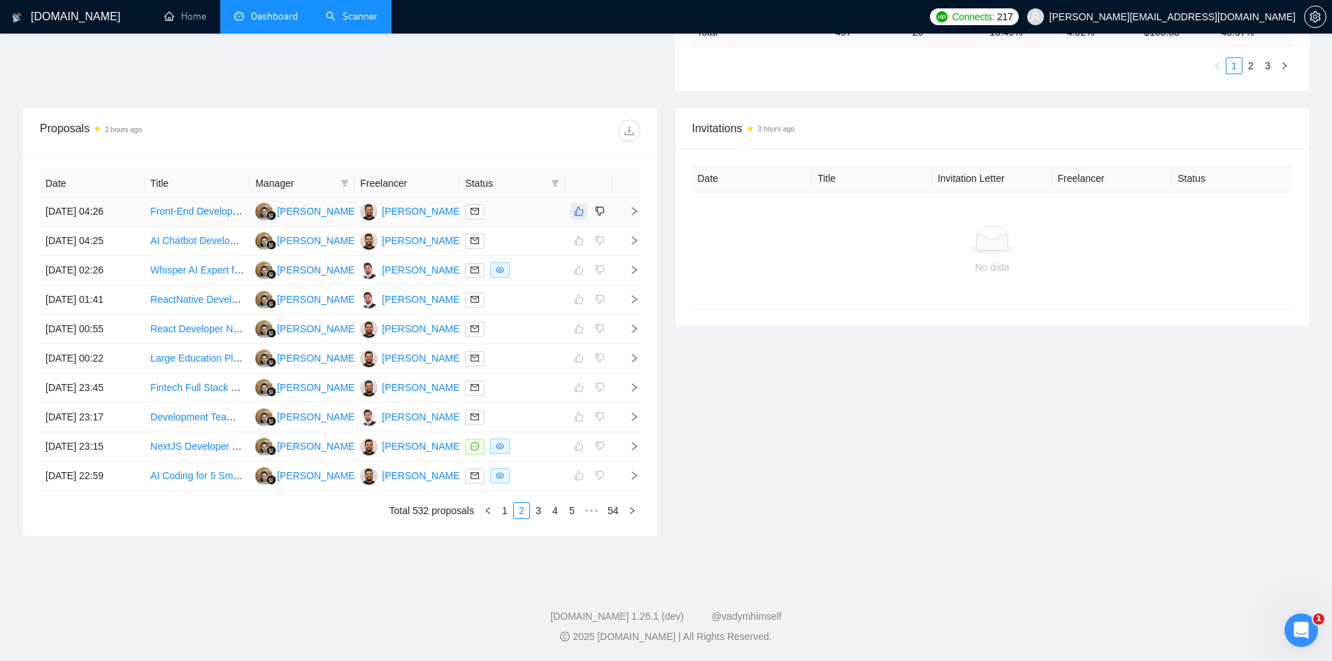
click at [575, 208] on icon "like" at bounding box center [579, 211] width 10 height 11
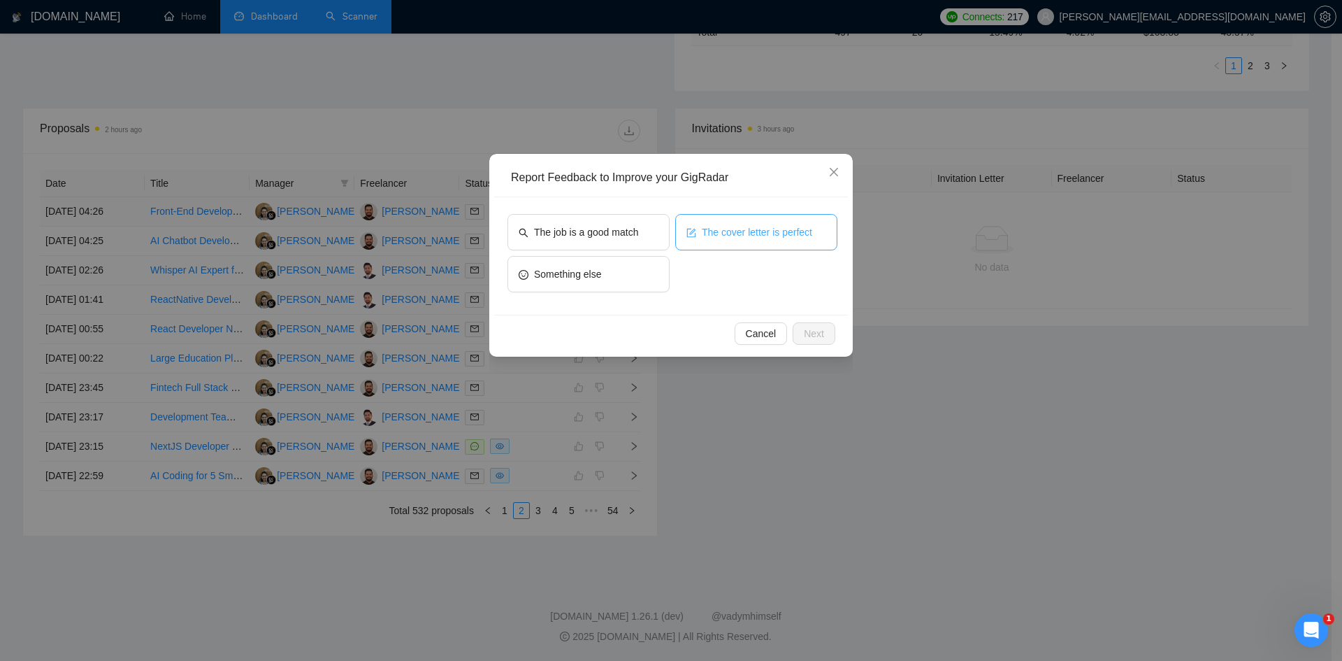
click at [743, 231] on span "The cover letter is perfect" at bounding box center [757, 231] width 110 height 15
click at [805, 341] on button "Next" at bounding box center [814, 333] width 43 height 22
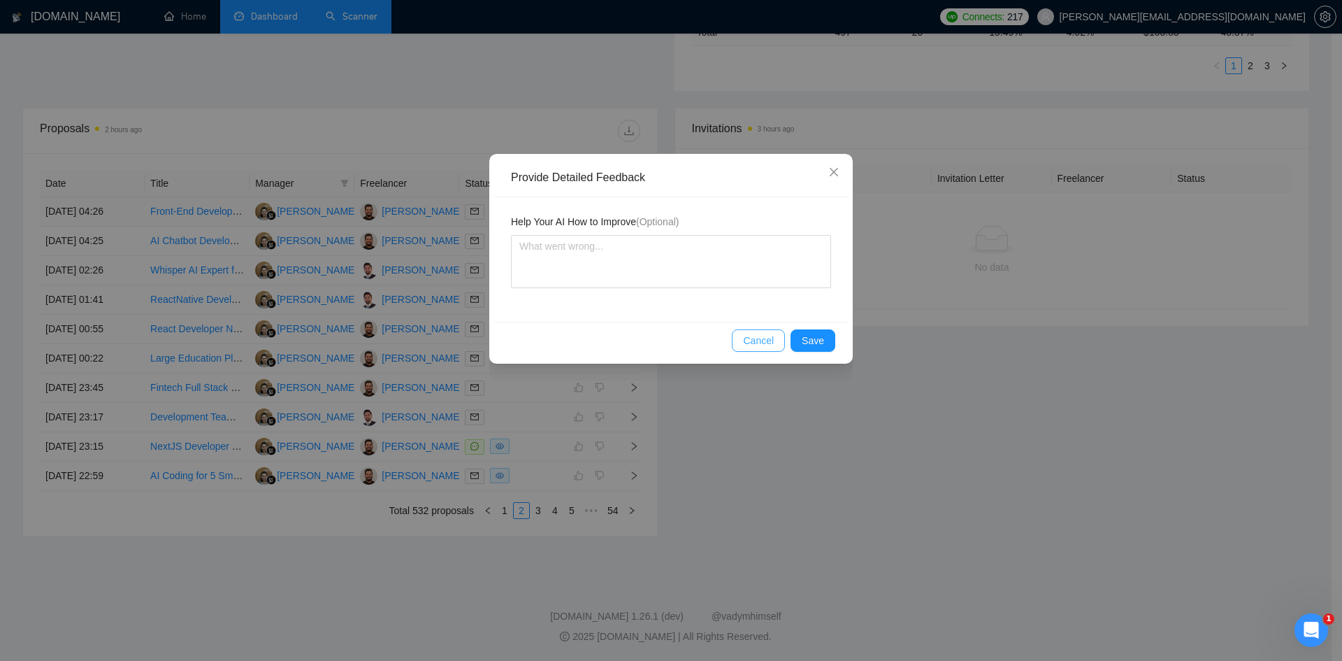
drag, startPoint x: 763, startPoint y: 343, endPoint x: 625, endPoint y: 343, distance: 137.7
click at [762, 343] on span "Cancel" at bounding box center [758, 340] width 31 height 15
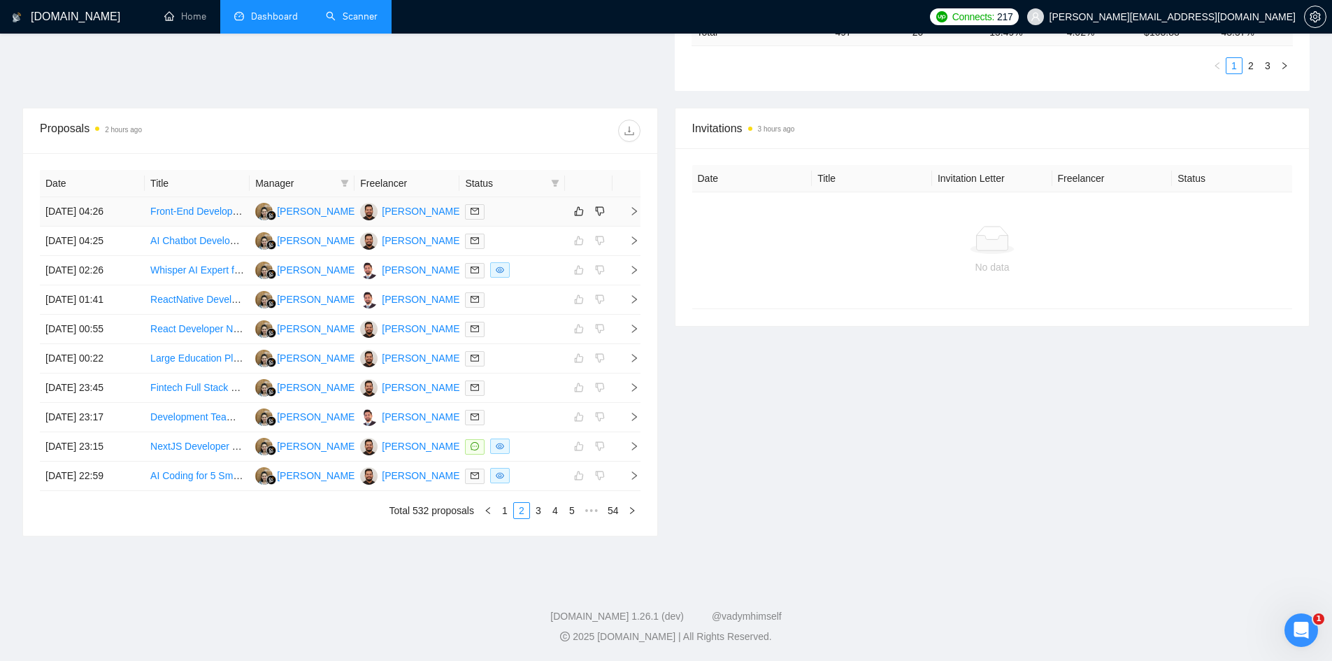
click at [631, 206] on td at bounding box center [626, 211] width 28 height 29
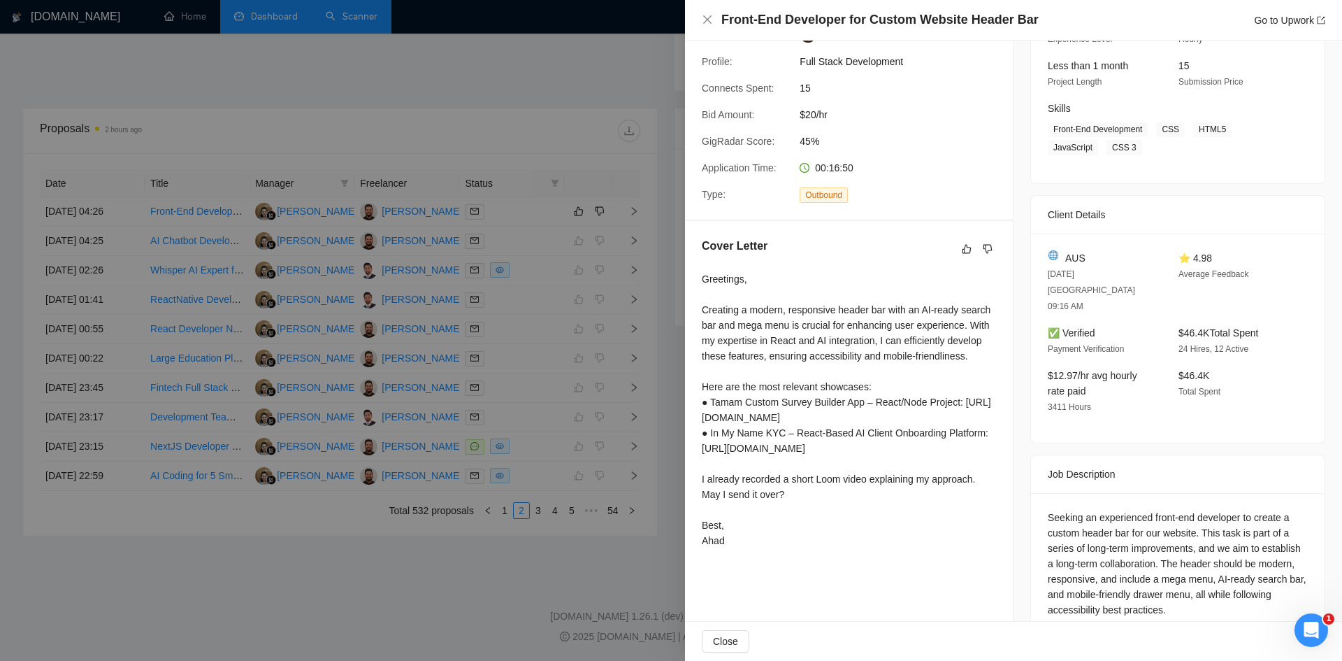
click at [242, 577] on div at bounding box center [671, 330] width 1342 height 661
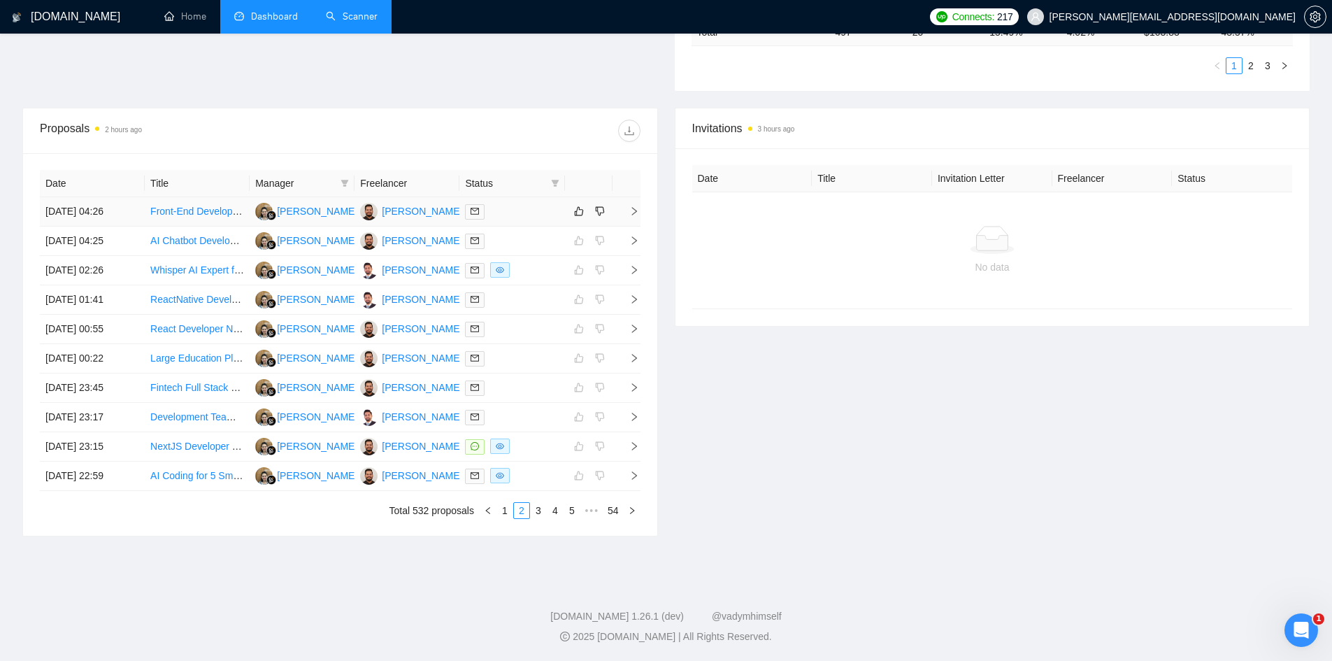
click at [633, 208] on icon "right" at bounding box center [633, 211] width 5 height 8
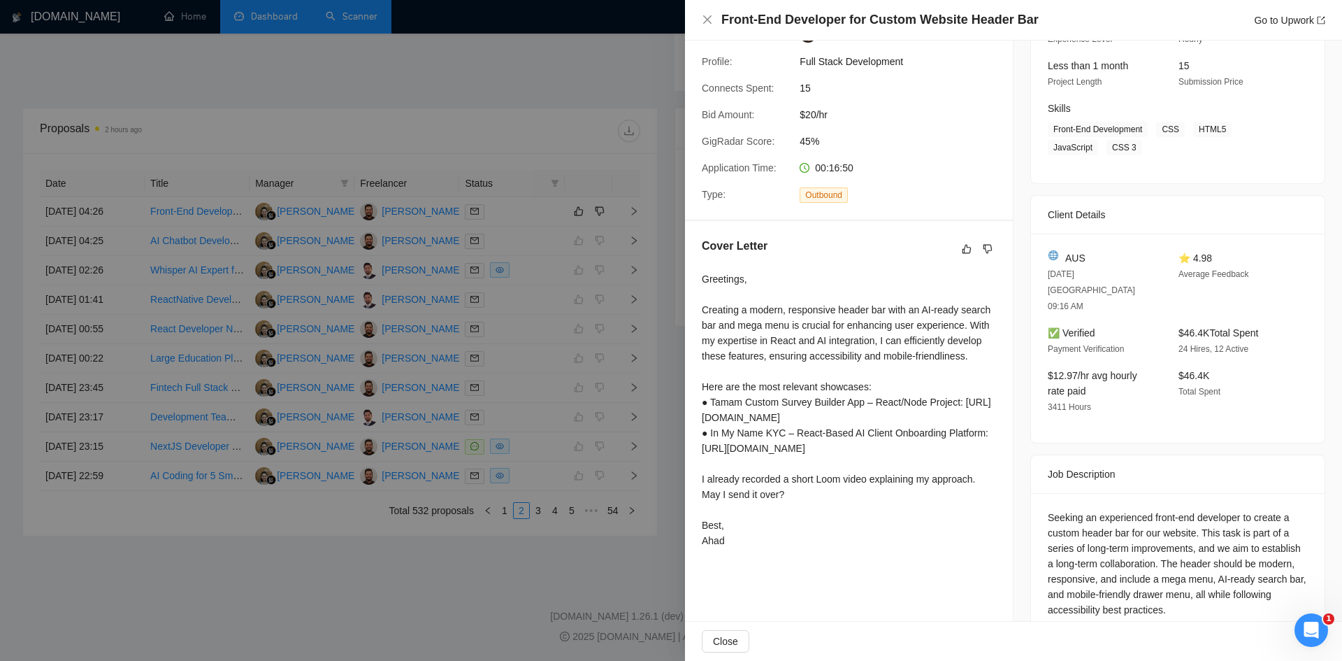
click at [545, 519] on div at bounding box center [671, 330] width 1342 height 661
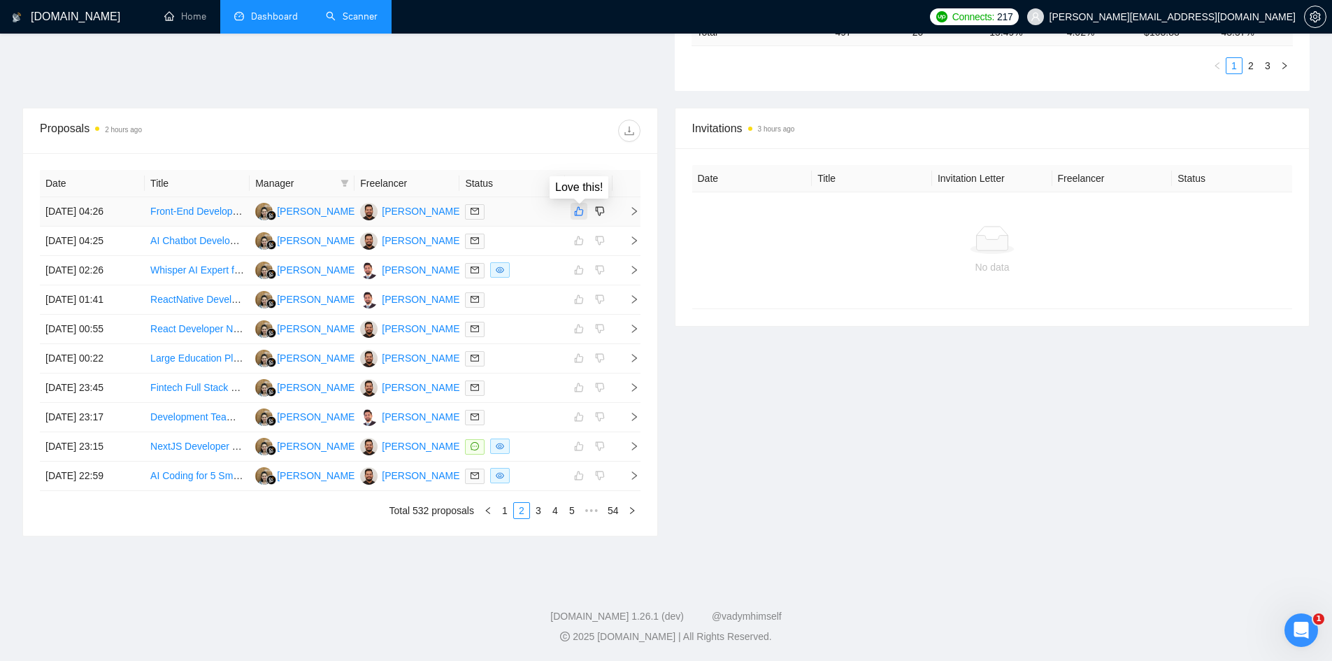
click at [579, 209] on icon "like" at bounding box center [578, 211] width 9 height 9
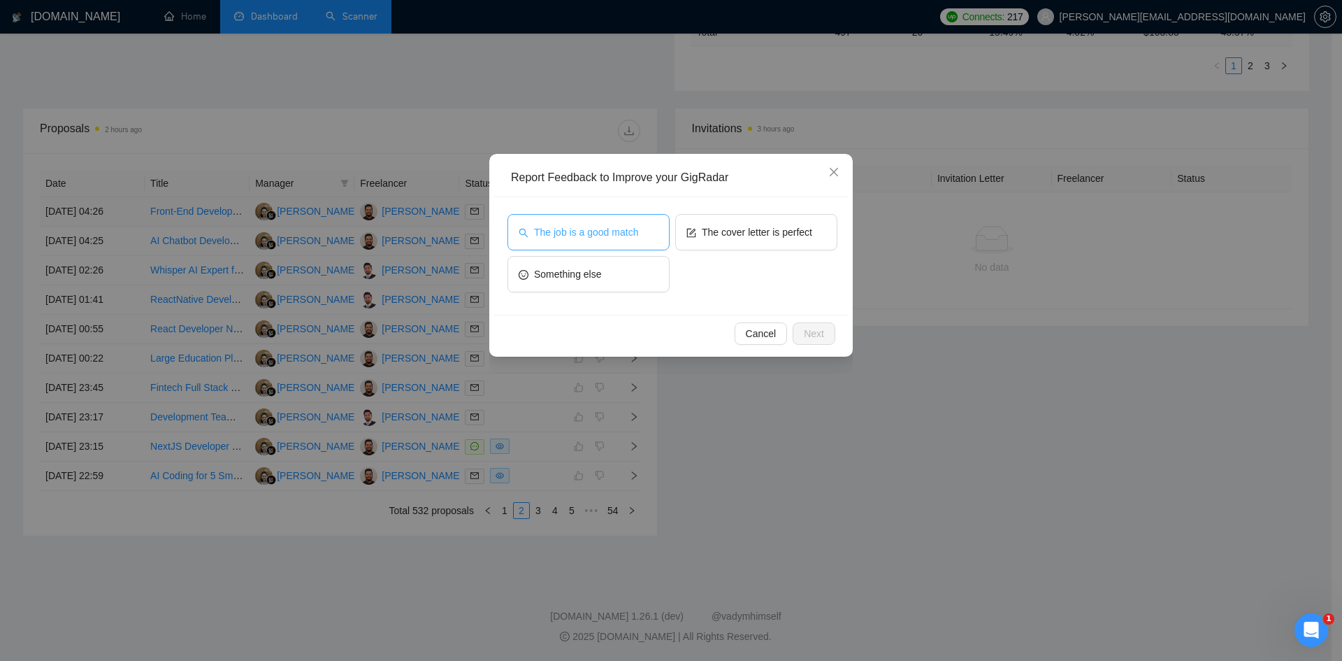
click at [615, 236] on span "The job is a good match" at bounding box center [586, 231] width 104 height 15
drag, startPoint x: 615, startPoint y: 236, endPoint x: 694, endPoint y: 276, distance: 88.8
click at [615, 236] on span "The job is a good match" at bounding box center [586, 231] width 104 height 15
click at [612, 229] on span "The job is a good match" at bounding box center [586, 231] width 104 height 15
click at [810, 330] on span "Next" at bounding box center [814, 333] width 20 height 15
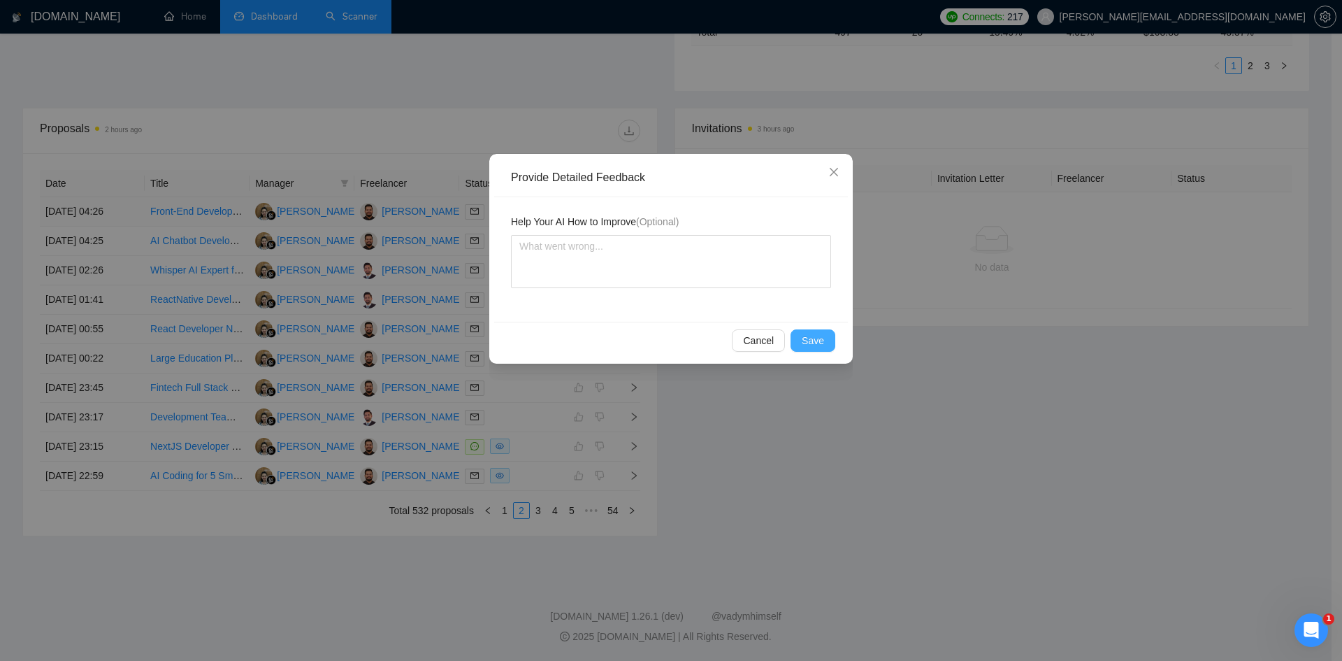
click at [812, 336] on span "Save" at bounding box center [813, 340] width 22 height 15
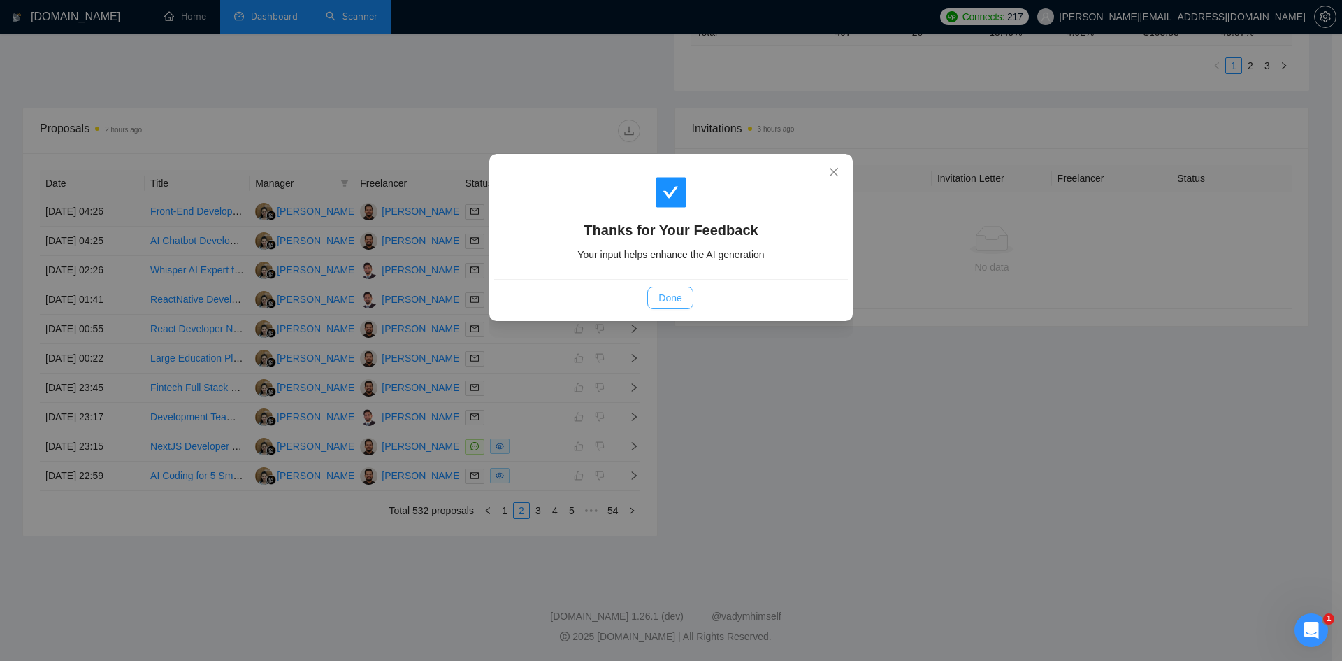
click at [674, 301] on span "Done" at bounding box center [670, 297] width 23 height 15
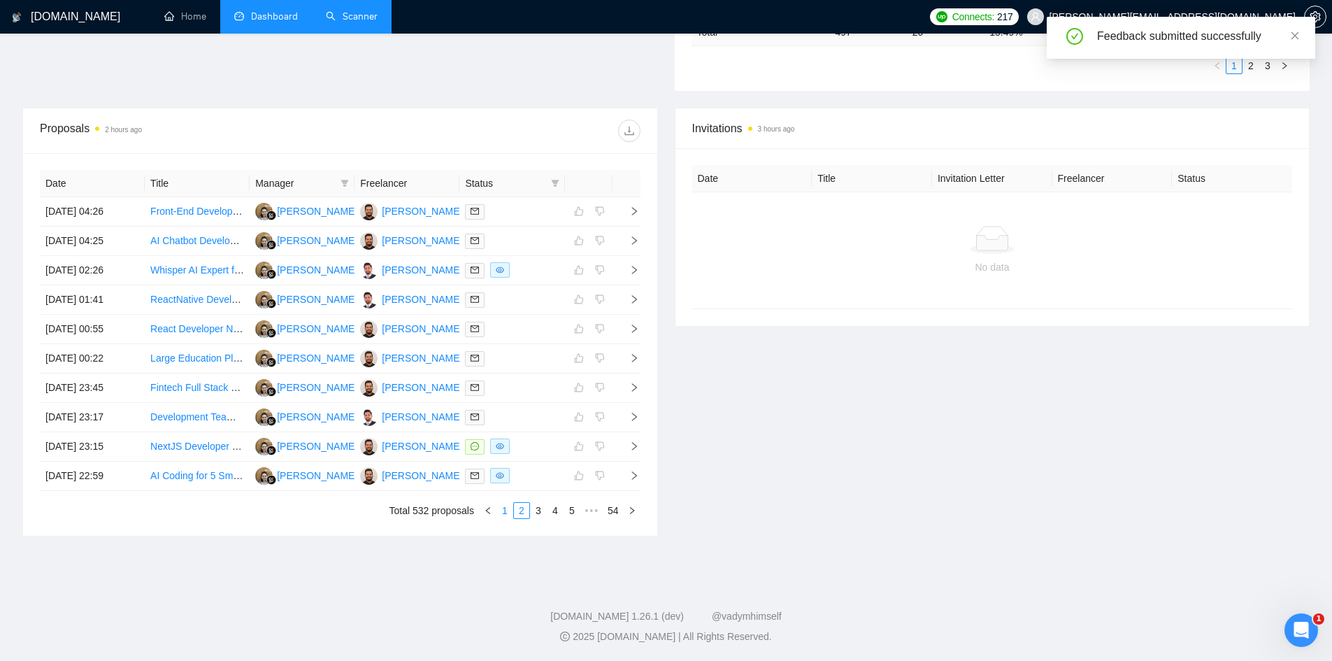
click at [503, 505] on link "1" at bounding box center [504, 510] width 15 height 15
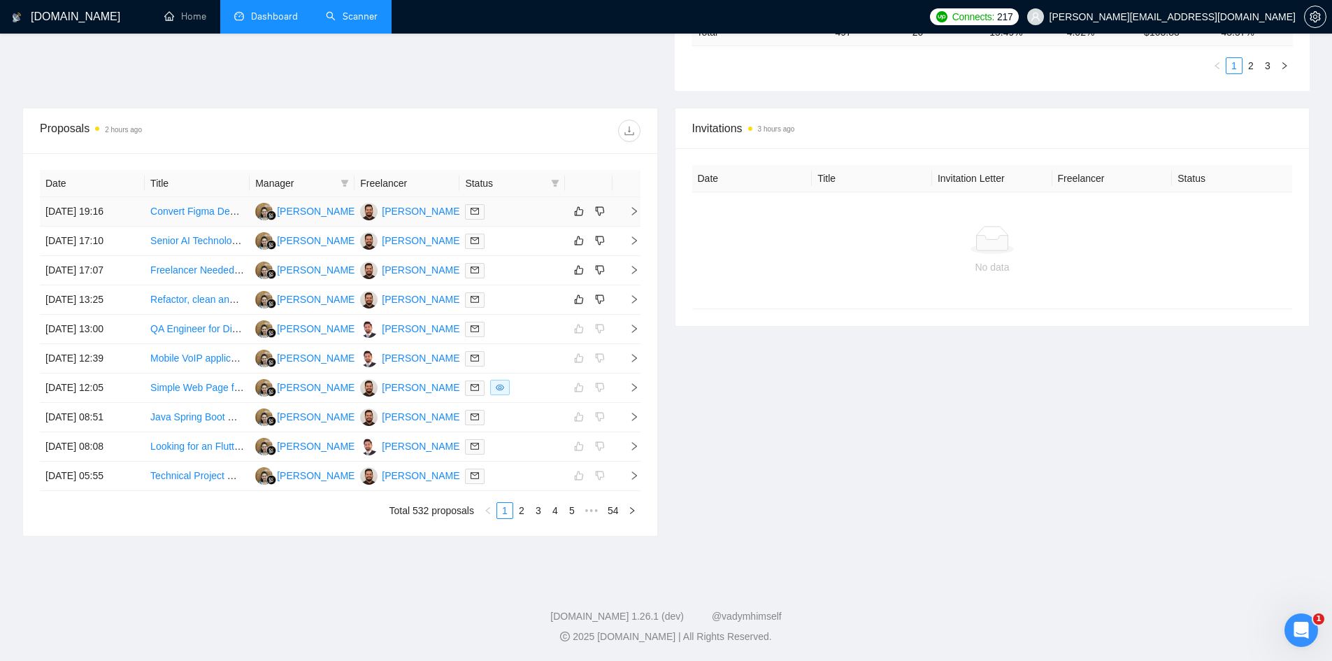
click at [633, 212] on icon "right" at bounding box center [634, 211] width 10 height 10
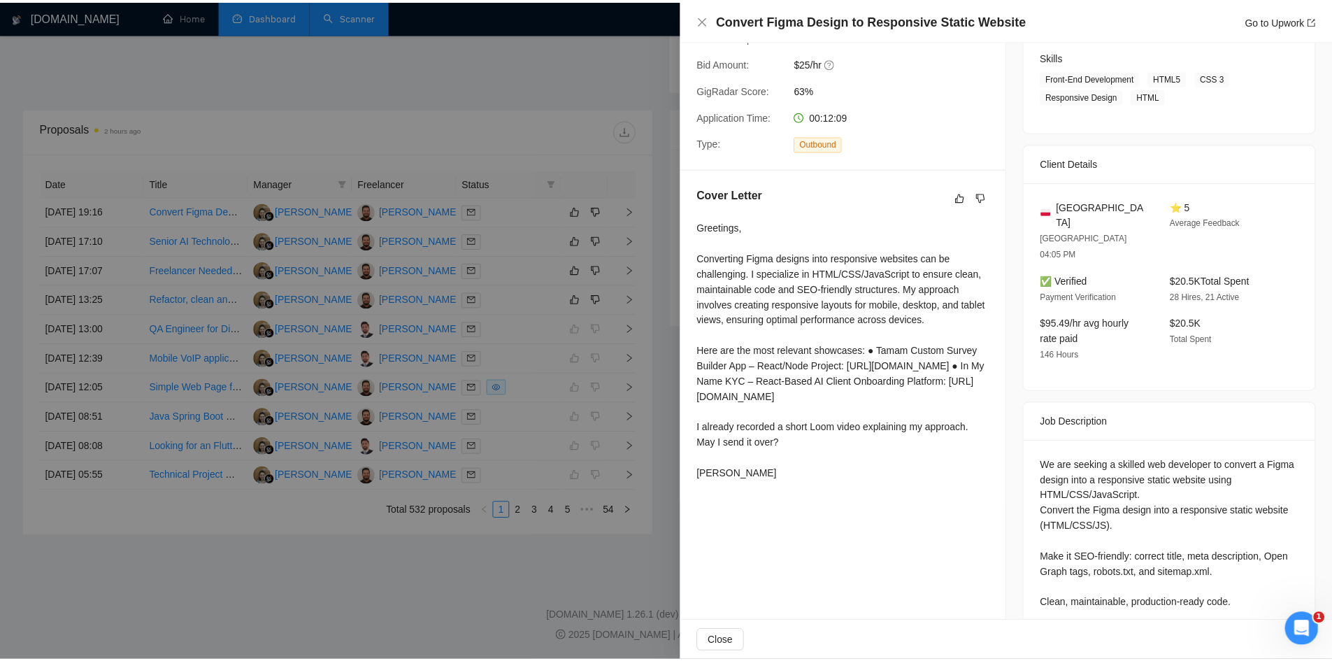
scroll to position [247, 0]
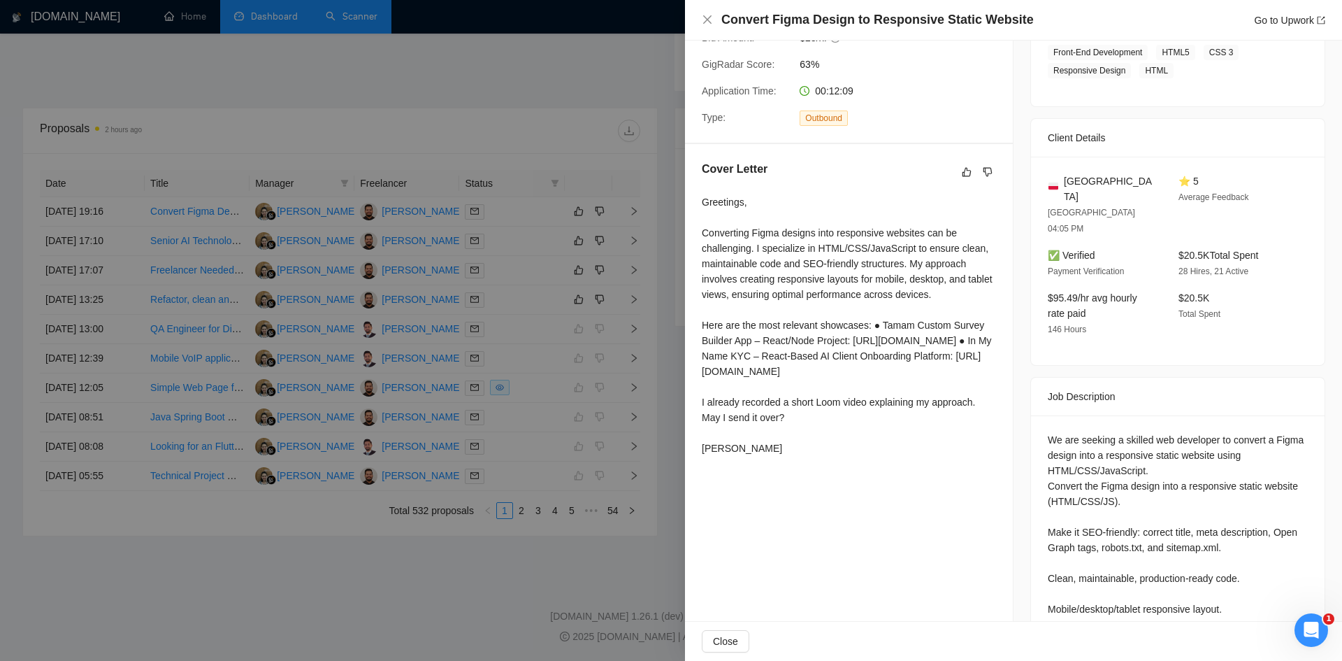
click at [1103, 298] on div "$95.49/hr avg hourly rate paid 146 Hours" at bounding box center [1102, 313] width 120 height 47
click at [172, 89] on div at bounding box center [671, 330] width 1342 height 661
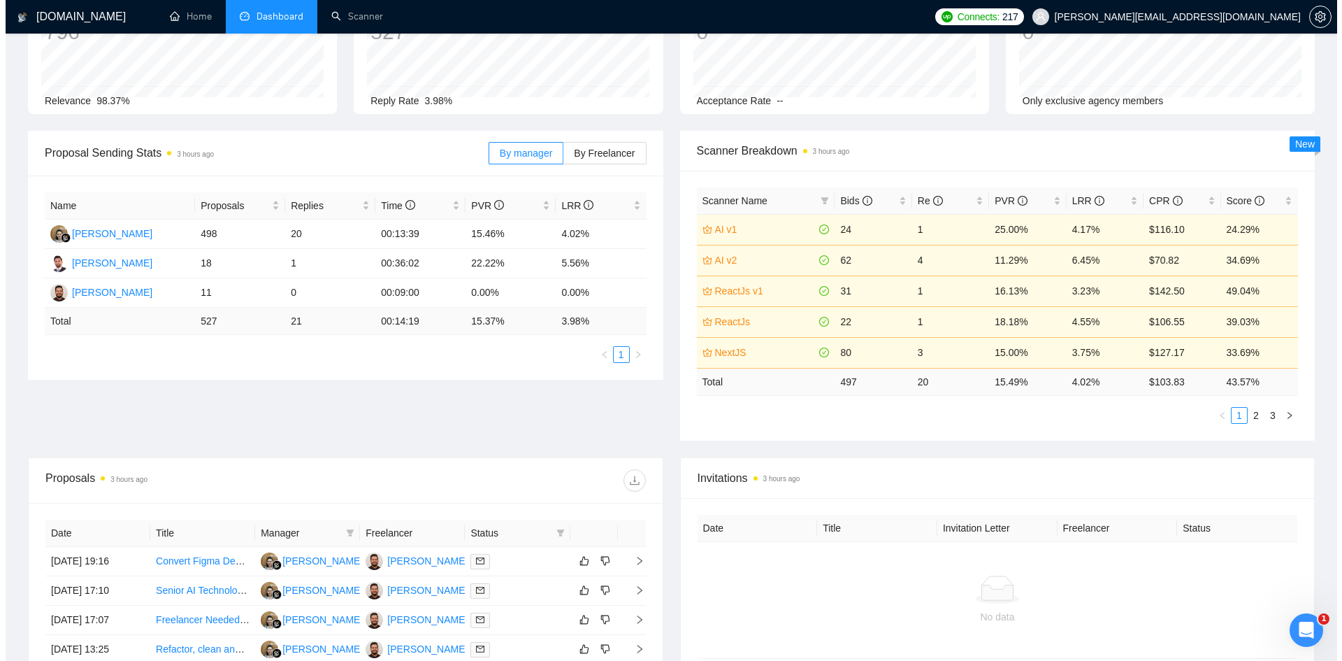
scroll to position [465, 0]
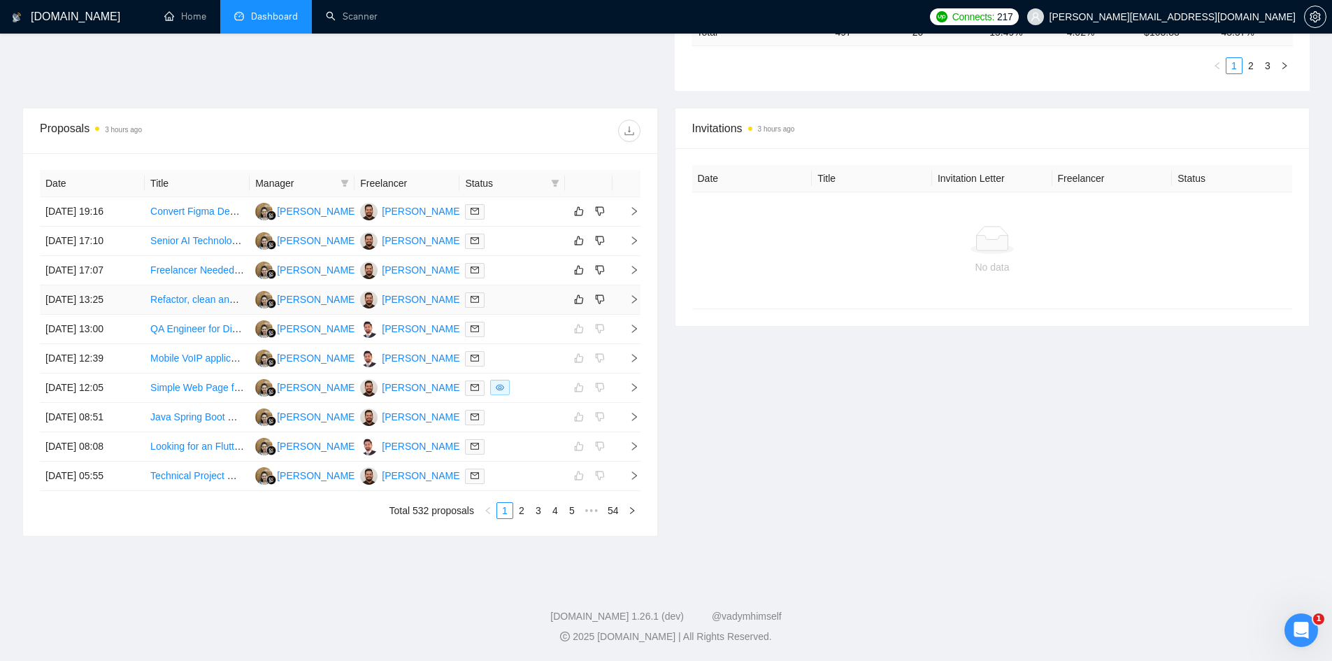
click at [203, 312] on td "Refactor, clean and stabilise my react / supabase web application" at bounding box center [197, 299] width 105 height 29
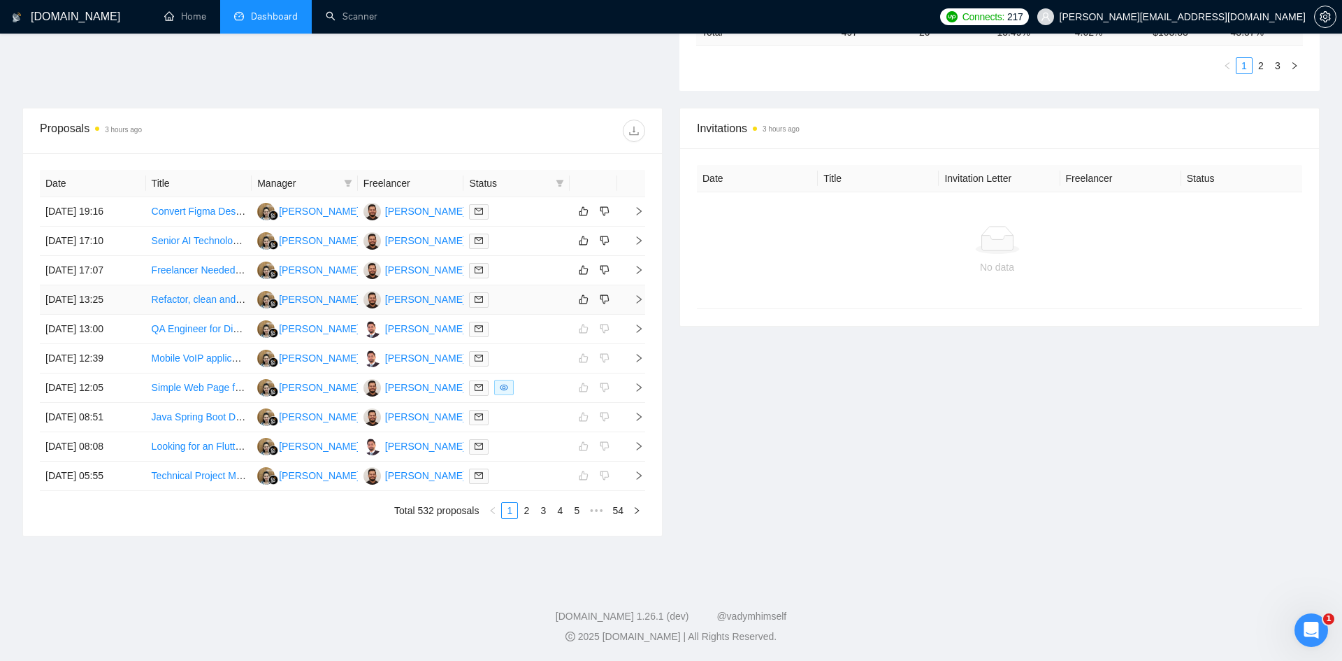
scroll to position [196, 0]
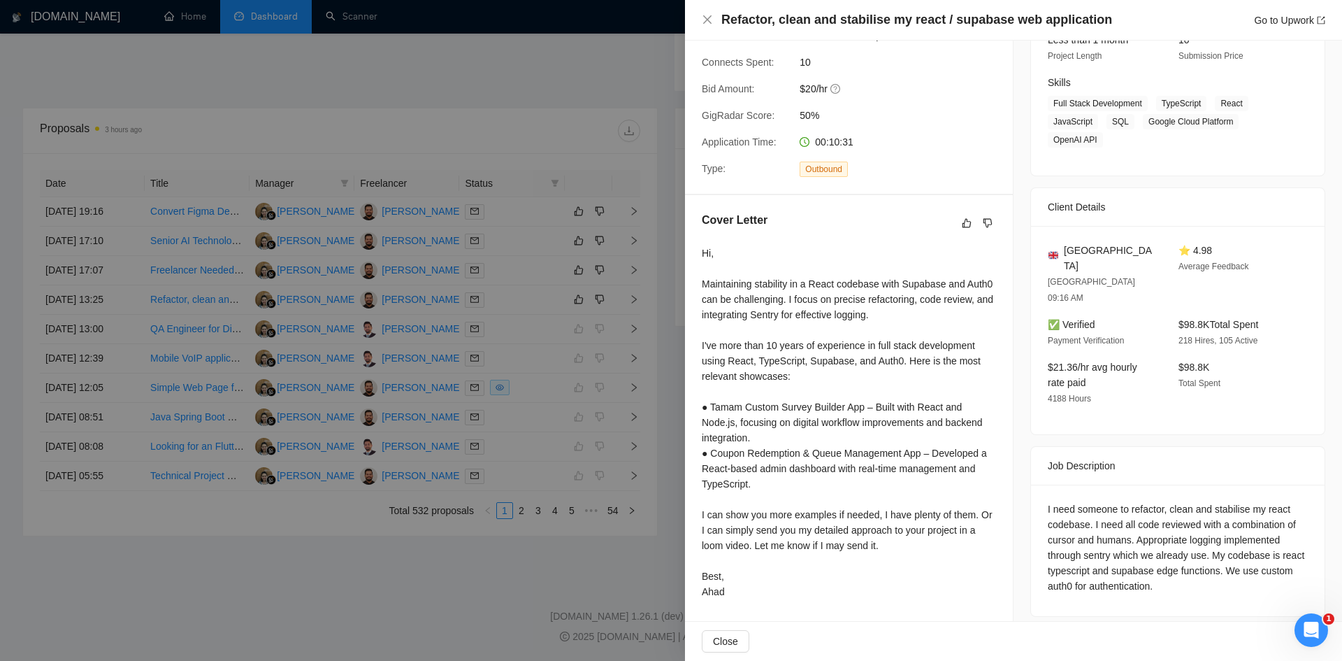
click at [239, 617] on div at bounding box center [671, 330] width 1342 height 661
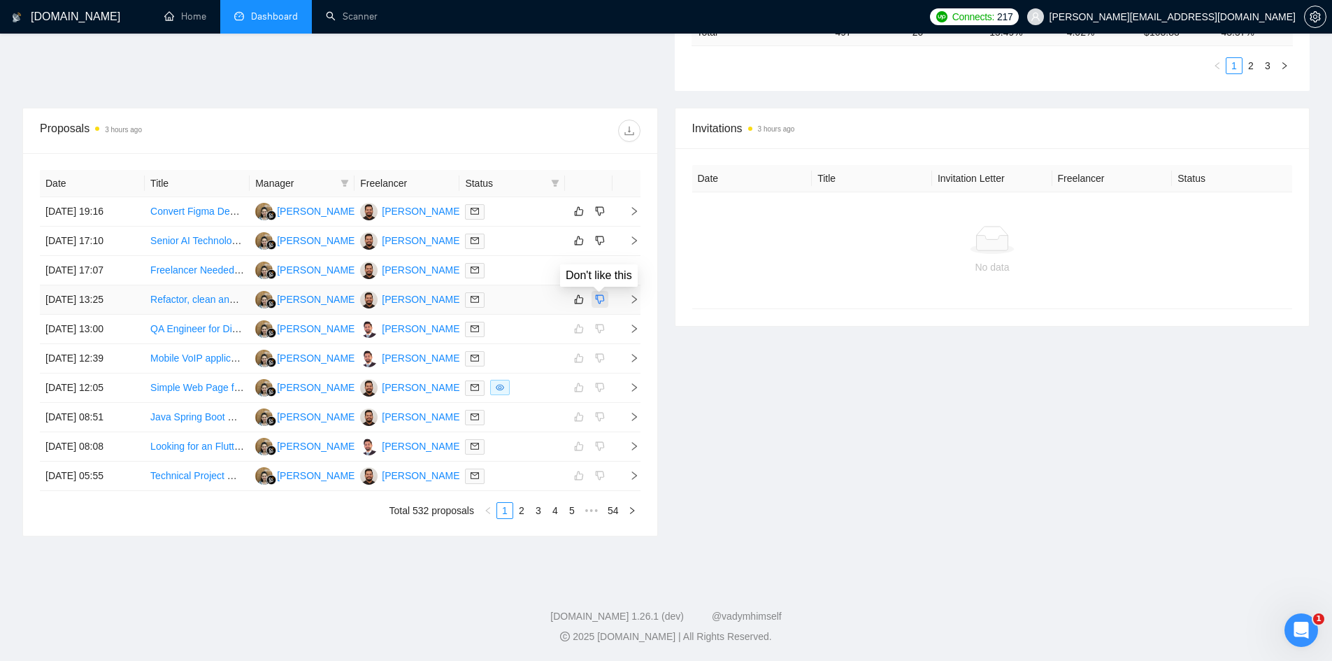
click at [603, 301] on icon "dislike" at bounding box center [599, 299] width 9 height 9
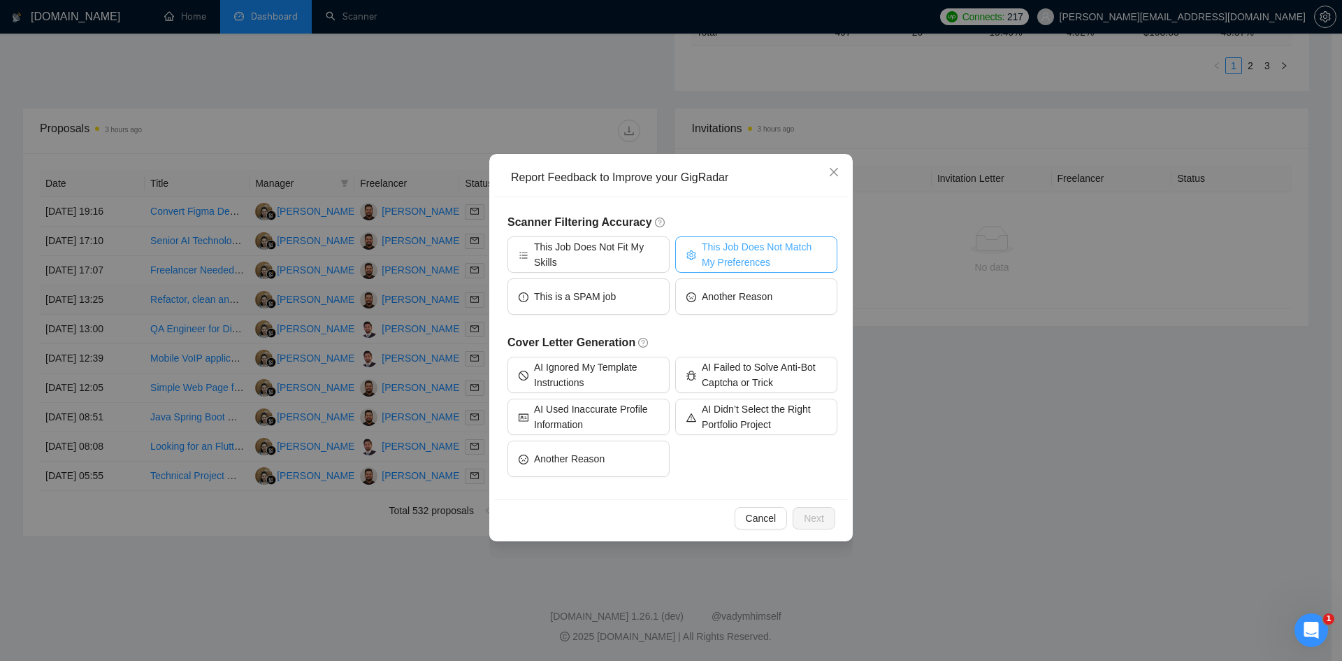
click at [752, 252] on span "This Job Does Not Match My Preferences" at bounding box center [764, 254] width 124 height 31
drag, startPoint x: 996, startPoint y: 20, endPoint x: 1012, endPoint y: 35, distance: 22.3
click at [1012, 35] on div "Report Feedback to Improve your GigRadar Scanner Filtering Accuracy This Job Do…" at bounding box center [671, 330] width 1342 height 661
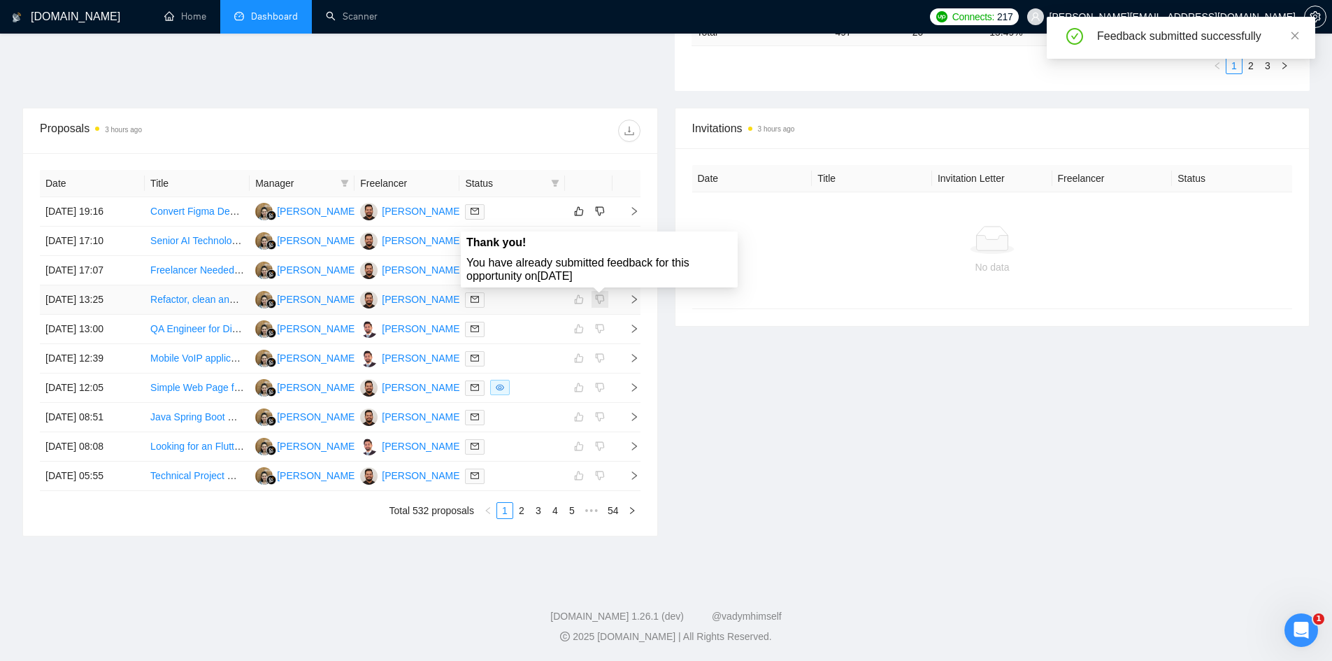
click at [599, 304] on span at bounding box center [599, 299] width 17 height 17
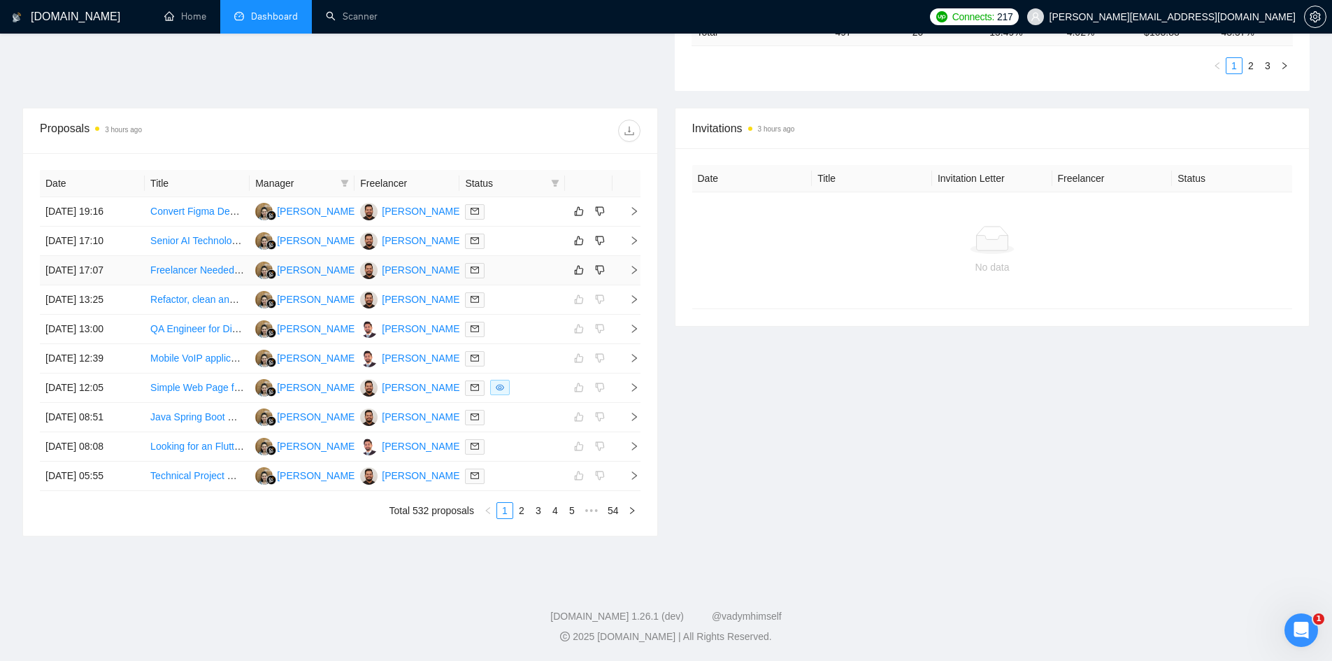
click at [631, 265] on icon "right" at bounding box center [634, 270] width 10 height 10
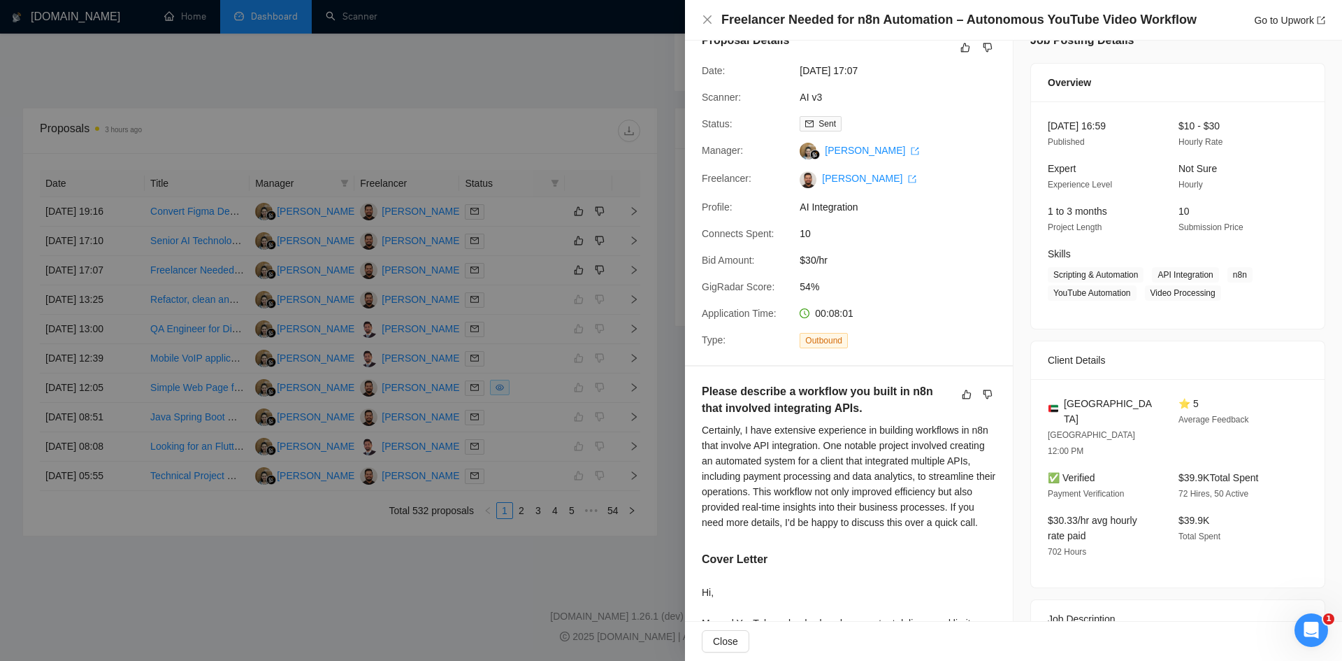
scroll to position [375, 0]
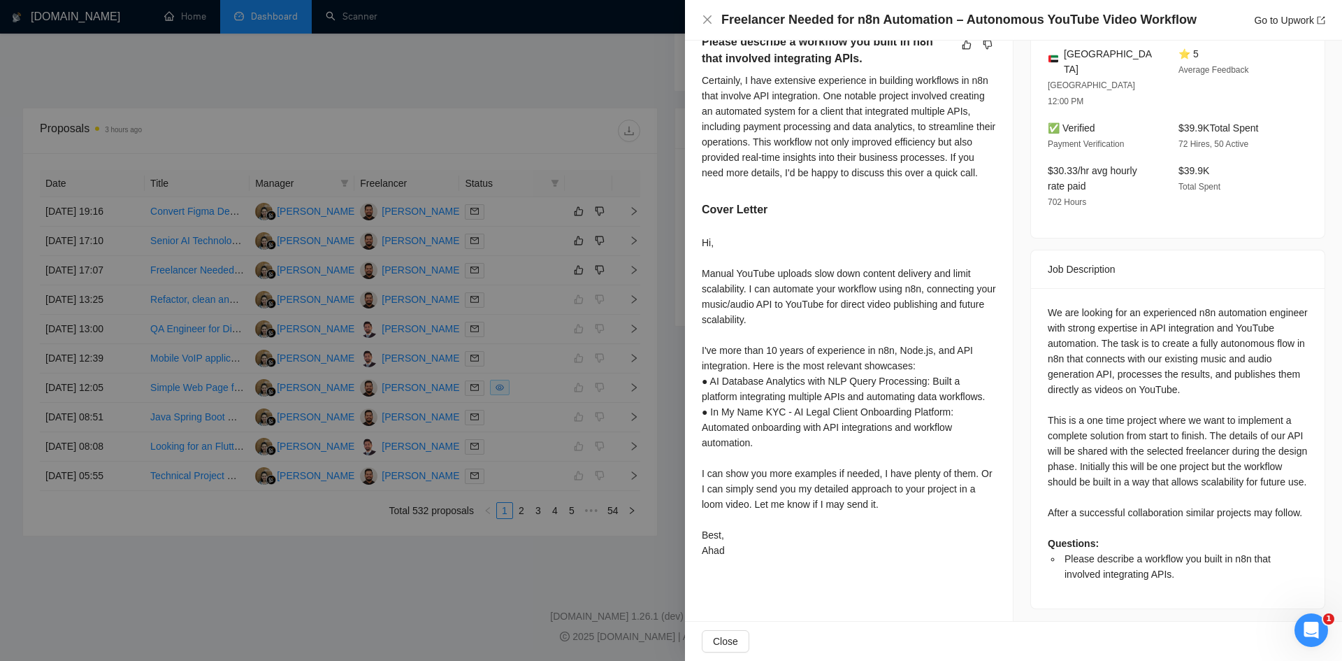
click at [575, 110] on div at bounding box center [671, 330] width 1342 height 661
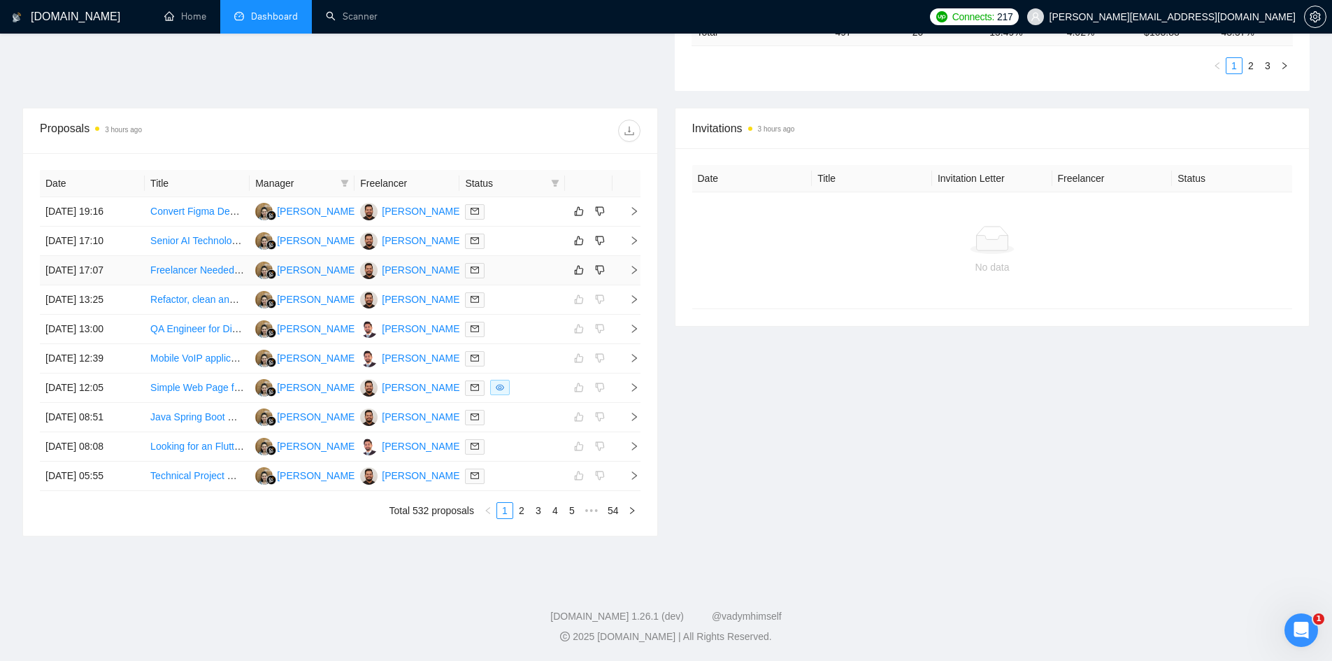
click at [633, 271] on icon "right" at bounding box center [634, 270] width 10 height 10
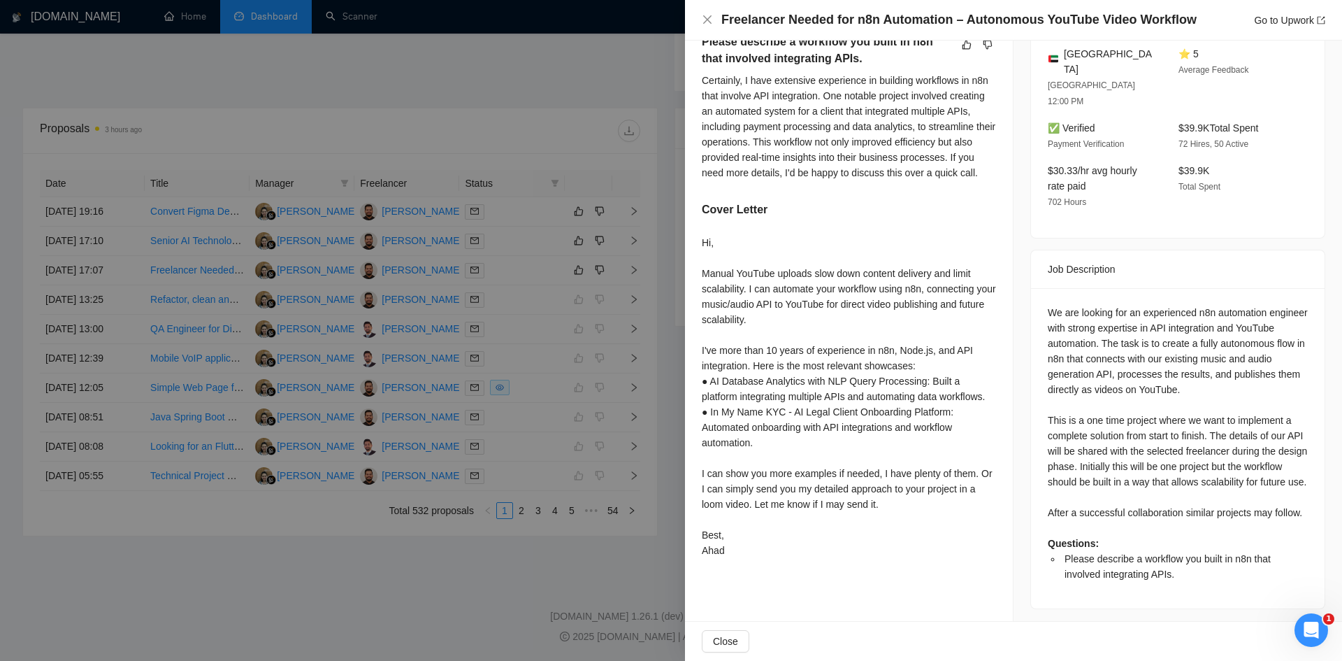
click at [363, 640] on div at bounding box center [671, 330] width 1342 height 661
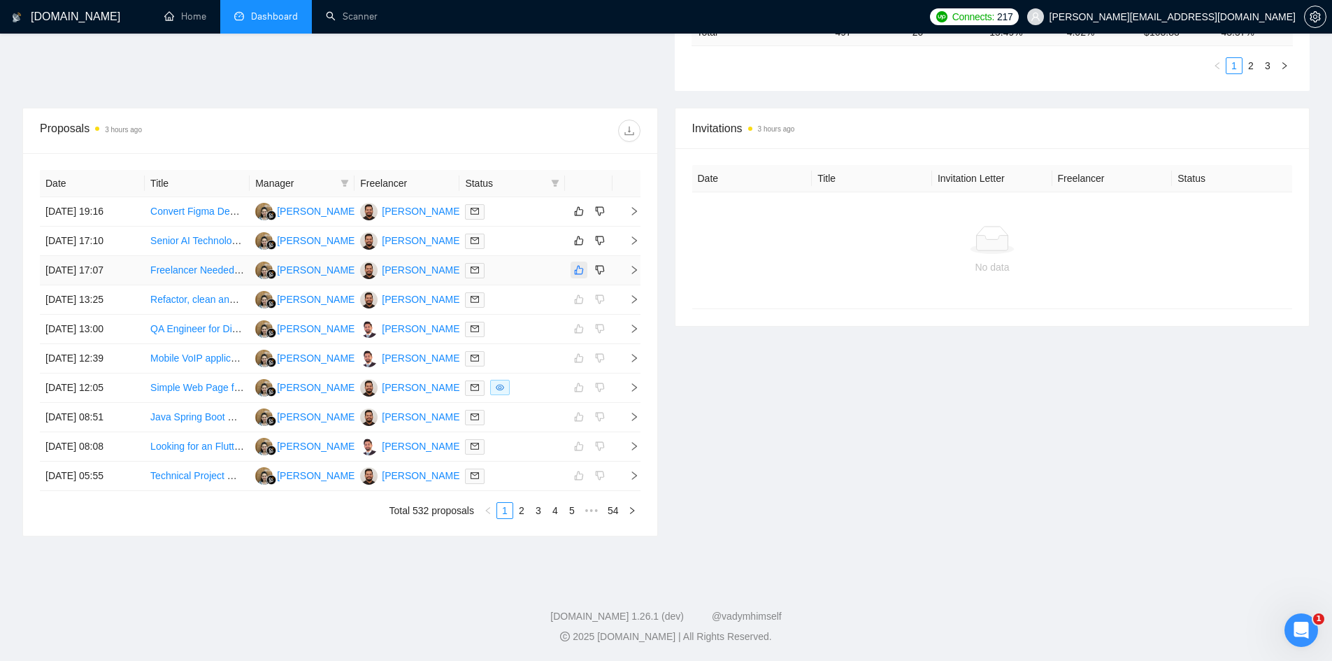
click at [574, 268] on icon "like" at bounding box center [579, 269] width 10 height 11
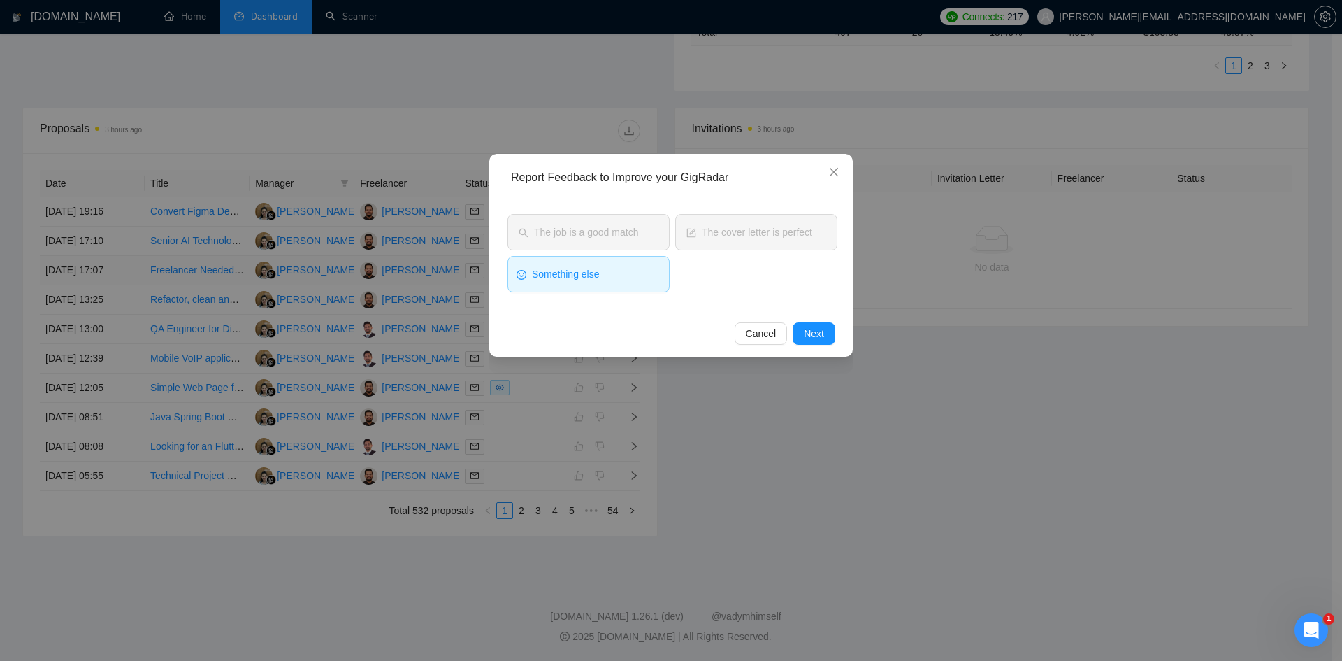
click at [590, 282] on button "Something else" at bounding box center [589, 274] width 162 height 36
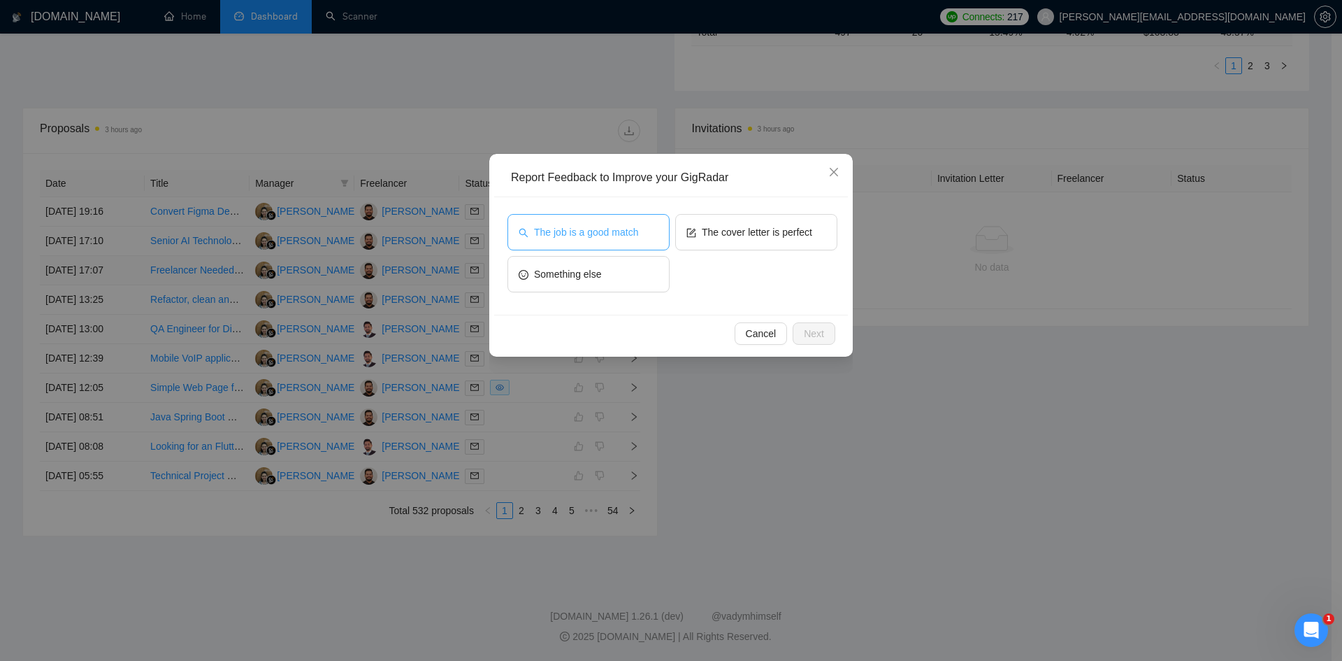
click at [577, 229] on span "The job is a good match" at bounding box center [586, 231] width 104 height 15
click at [798, 332] on button "Next" at bounding box center [814, 333] width 43 height 22
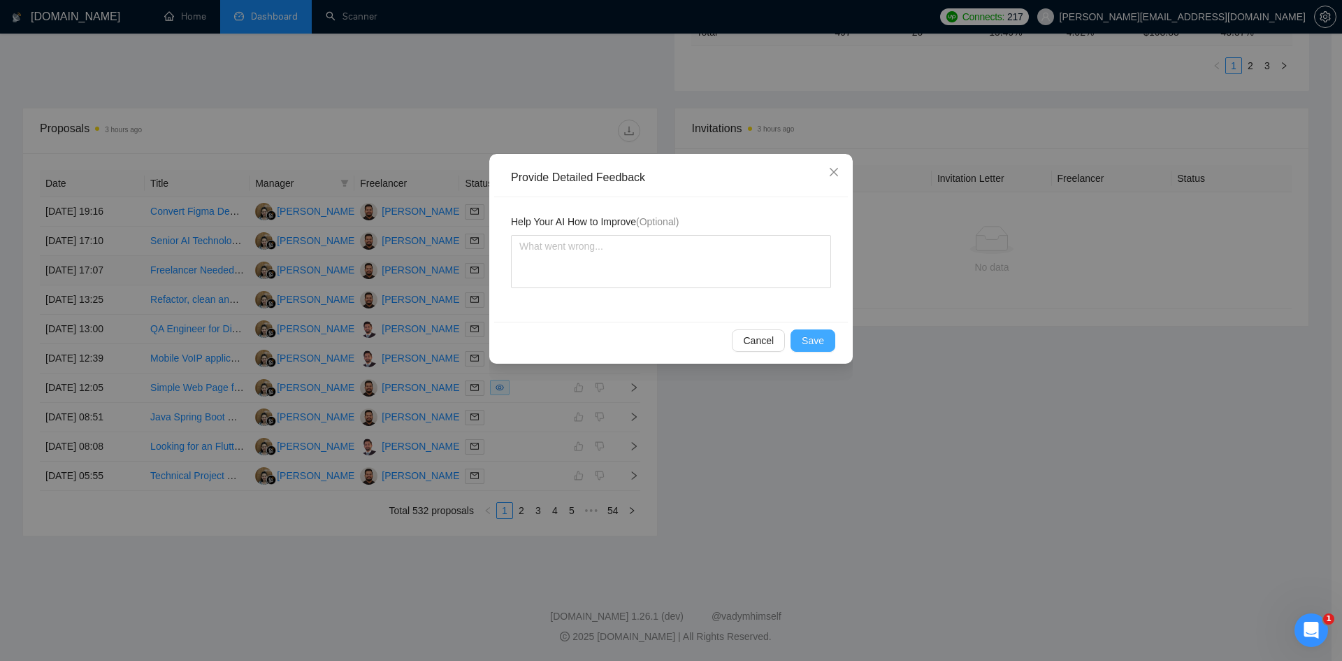
click at [804, 334] on span "Save" at bounding box center [813, 340] width 22 height 15
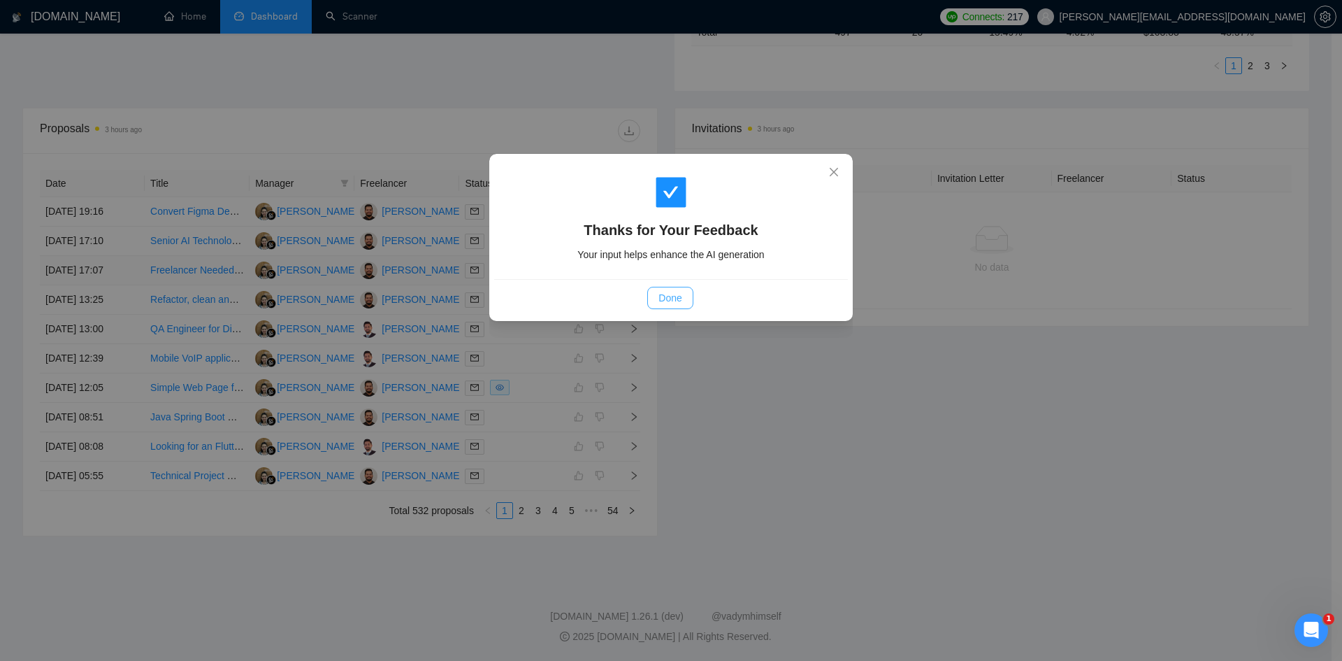
click at [656, 304] on button "Done" at bounding box center [669, 298] width 45 height 22
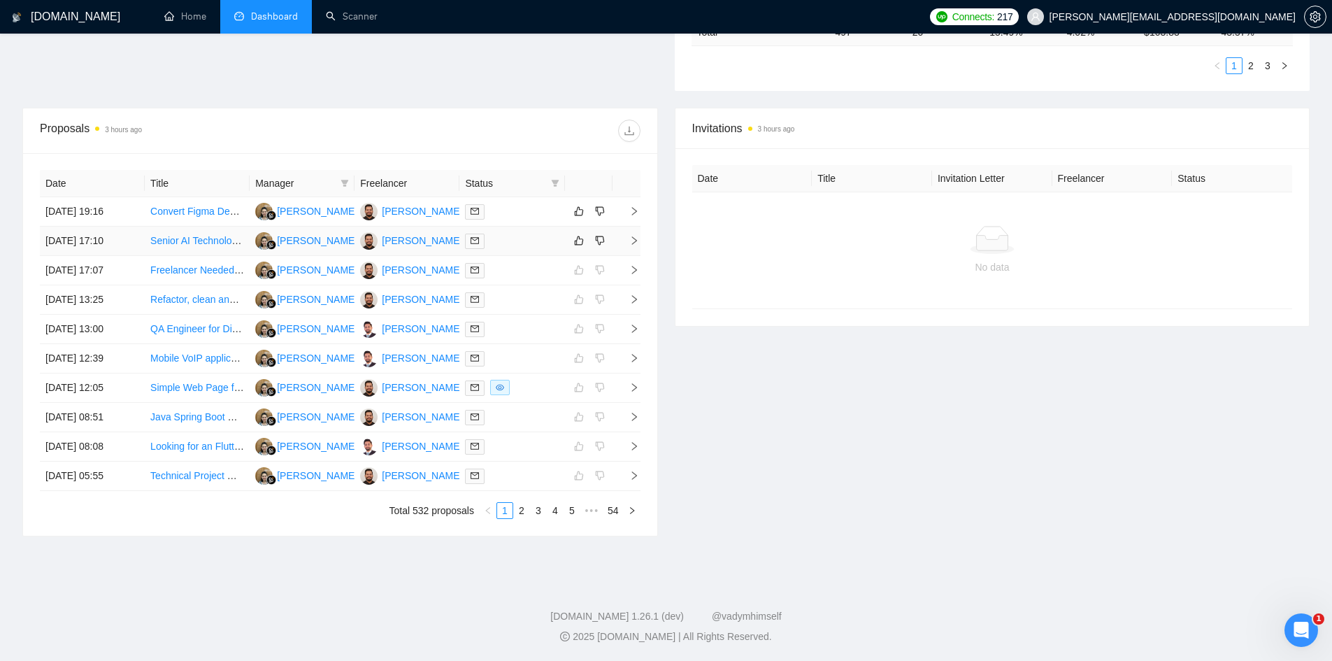
click at [630, 240] on icon "right" at bounding box center [634, 241] width 10 height 10
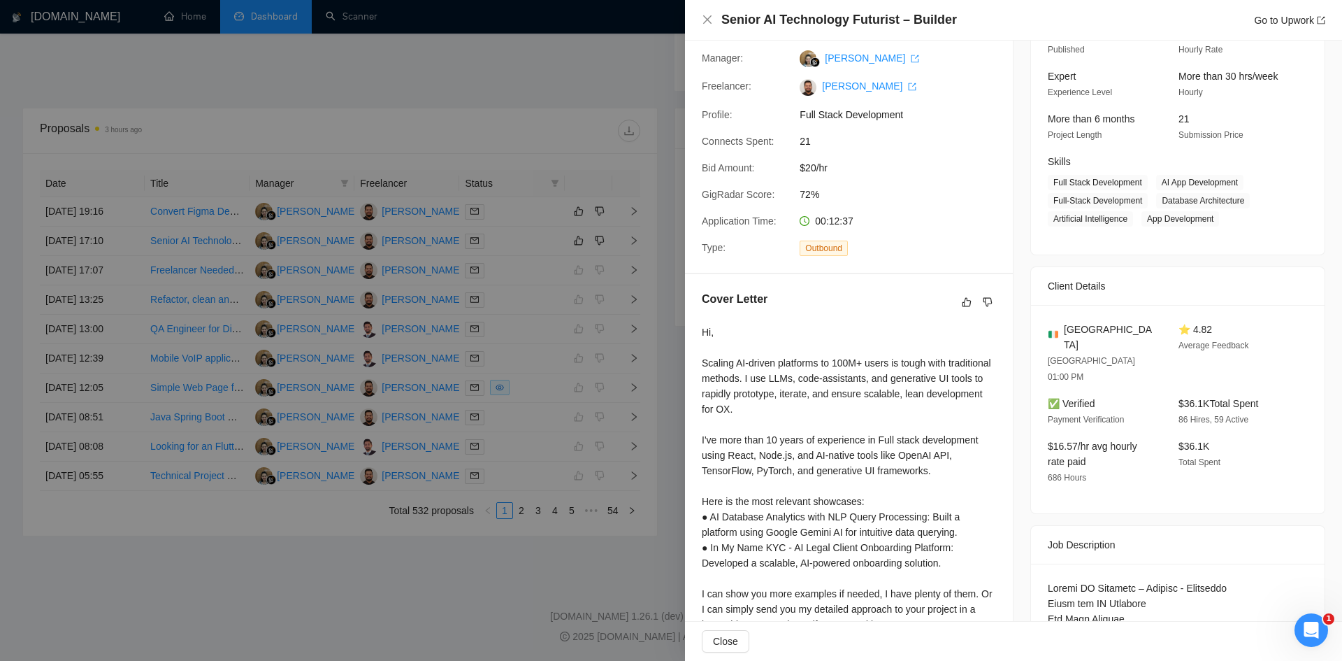
scroll to position [0, 0]
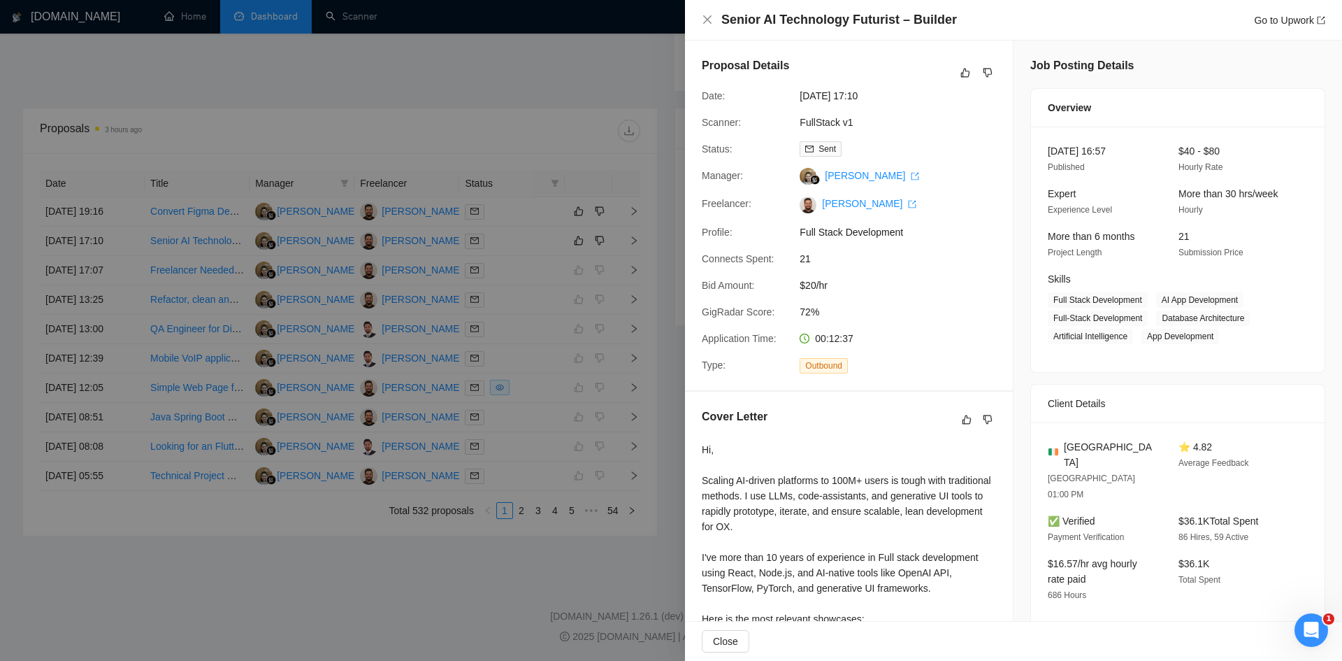
click at [927, 352] on div "Proposal Details Date: 03 Oct, 2025 17:10 Scanner: FullStack v1 Status: Sent Ma…" at bounding box center [849, 216] width 328 height 350
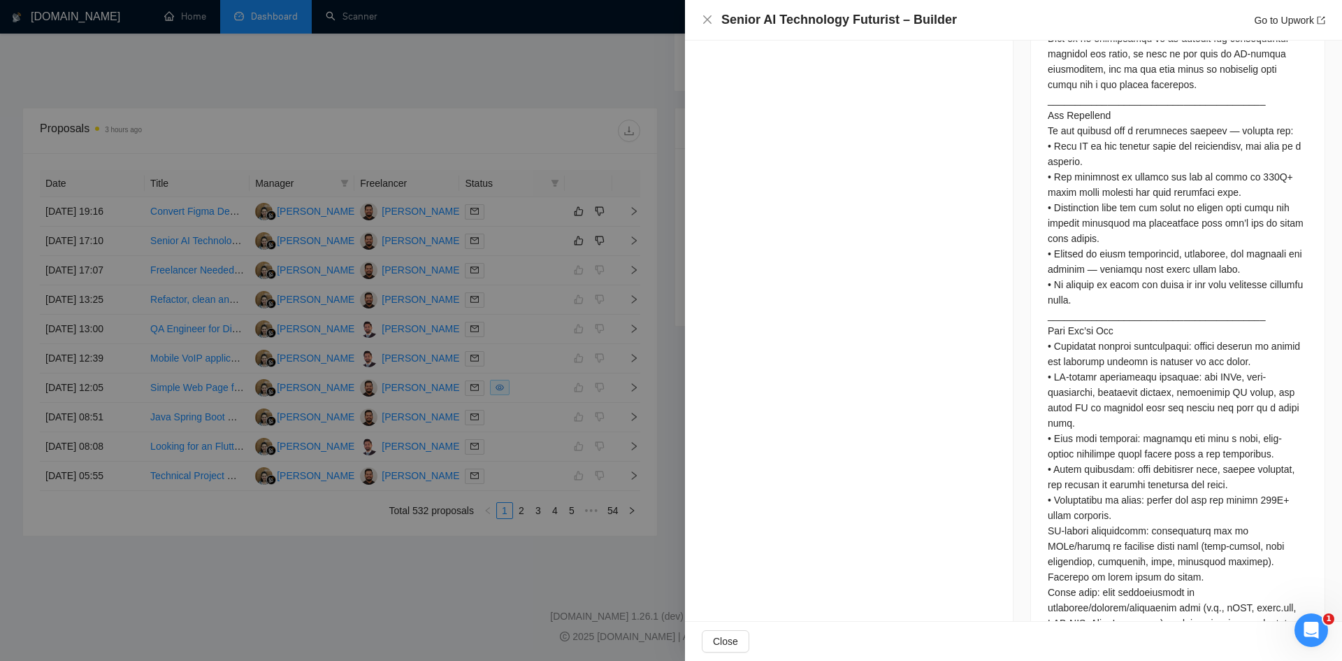
scroll to position [478, 0]
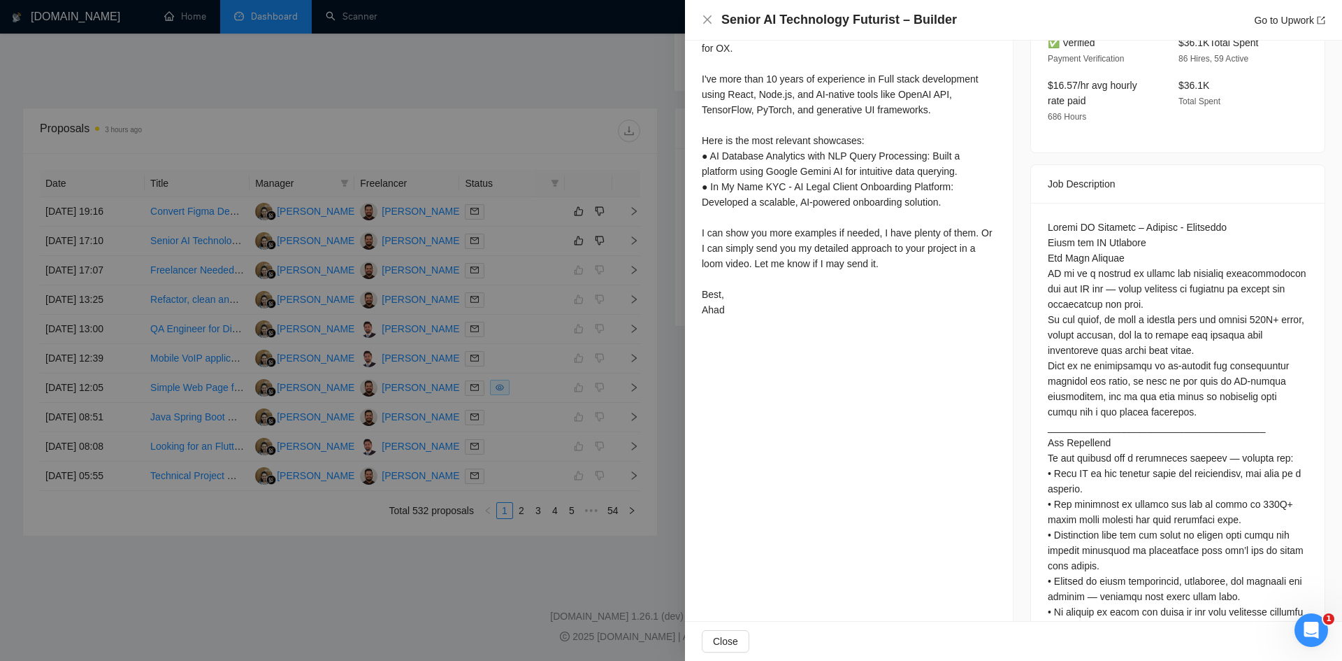
click at [374, 621] on div at bounding box center [671, 330] width 1342 height 661
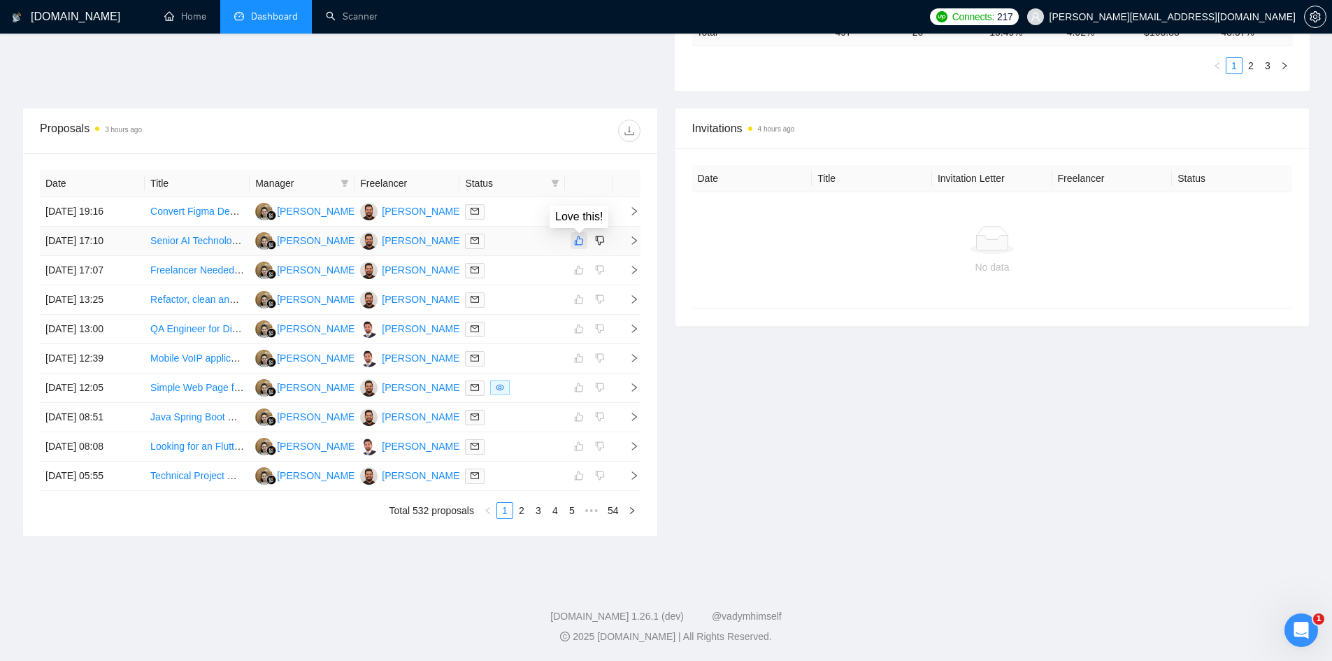
click at [577, 236] on icon "like" at bounding box center [579, 240] width 10 height 11
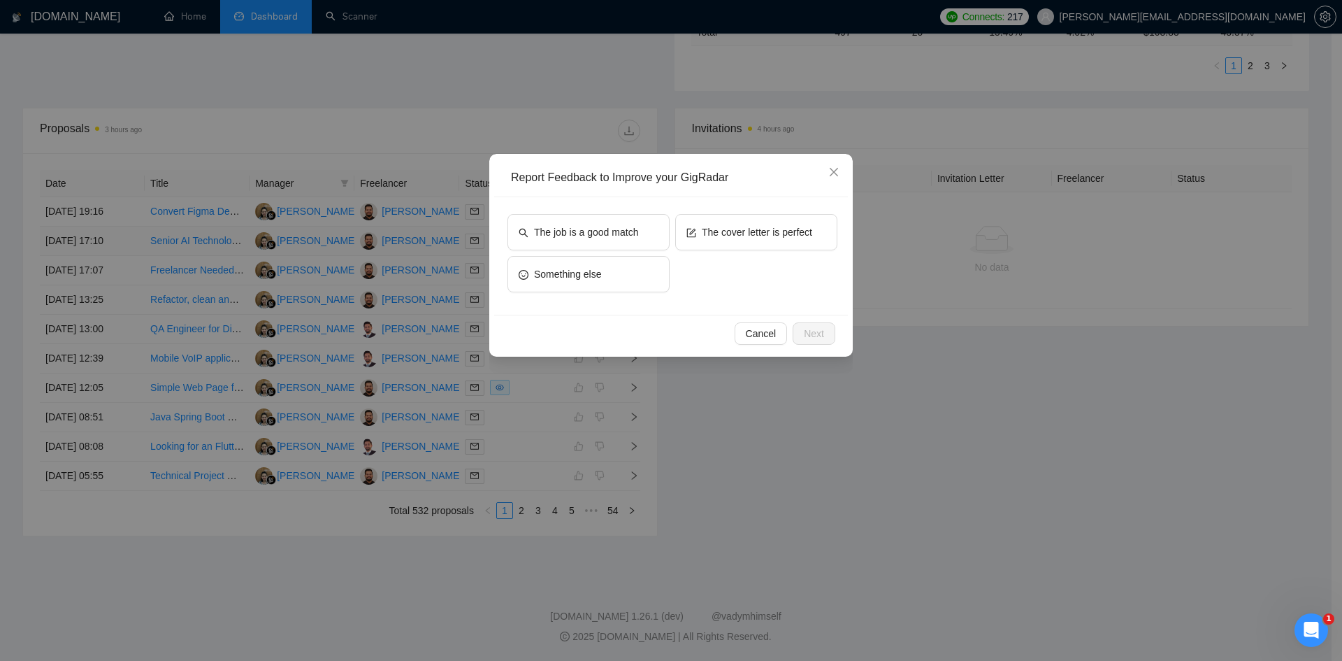
click at [747, 319] on div "Cancel Next" at bounding box center [671, 333] width 354 height 37
click at [749, 334] on span "Cancel" at bounding box center [761, 333] width 31 height 15
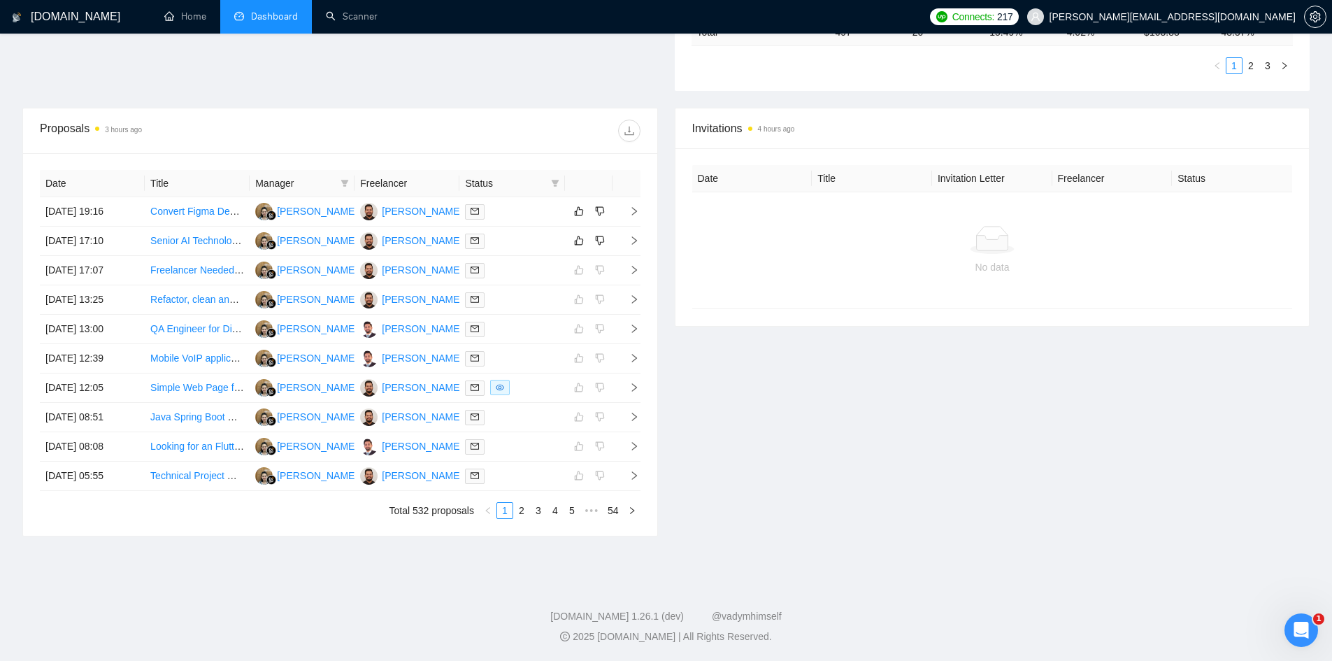
click at [642, 232] on div "Date Title Manager Freelancer Status 03 Oct, 2025 19:16 Convert Figma Design to…" at bounding box center [340, 344] width 634 height 382
click at [636, 245] on icon "right" at bounding box center [634, 241] width 10 height 10
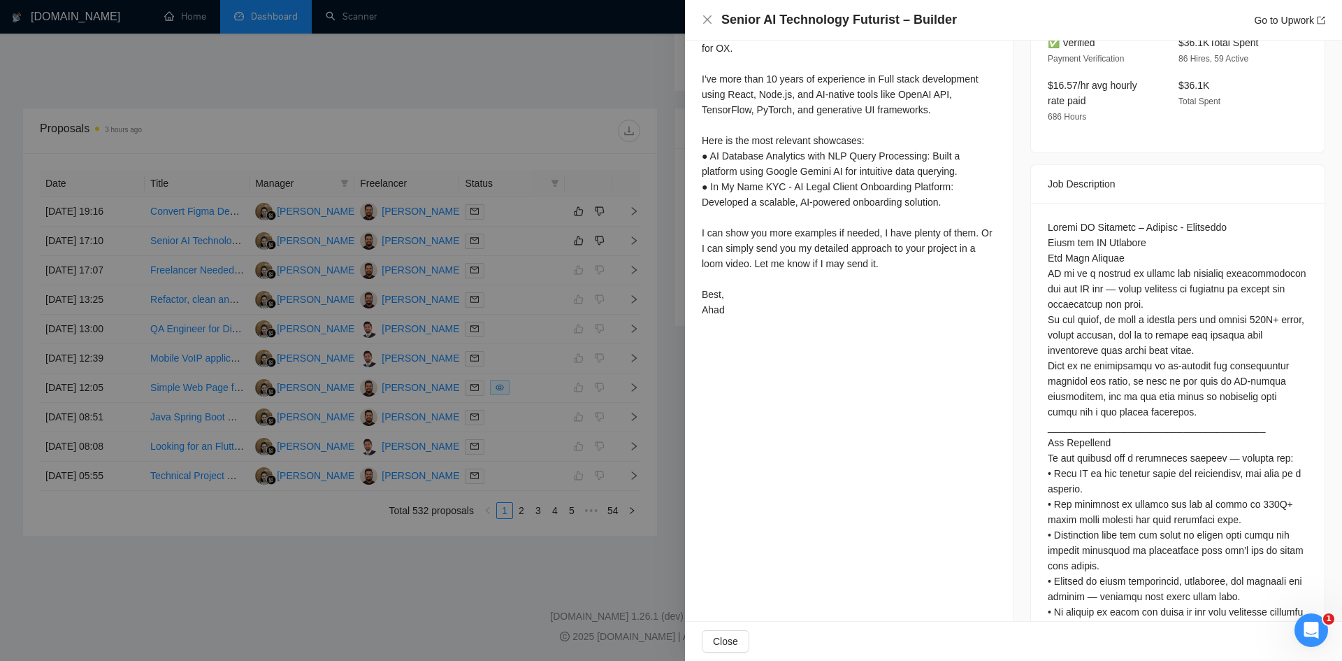
scroll to position [129, 0]
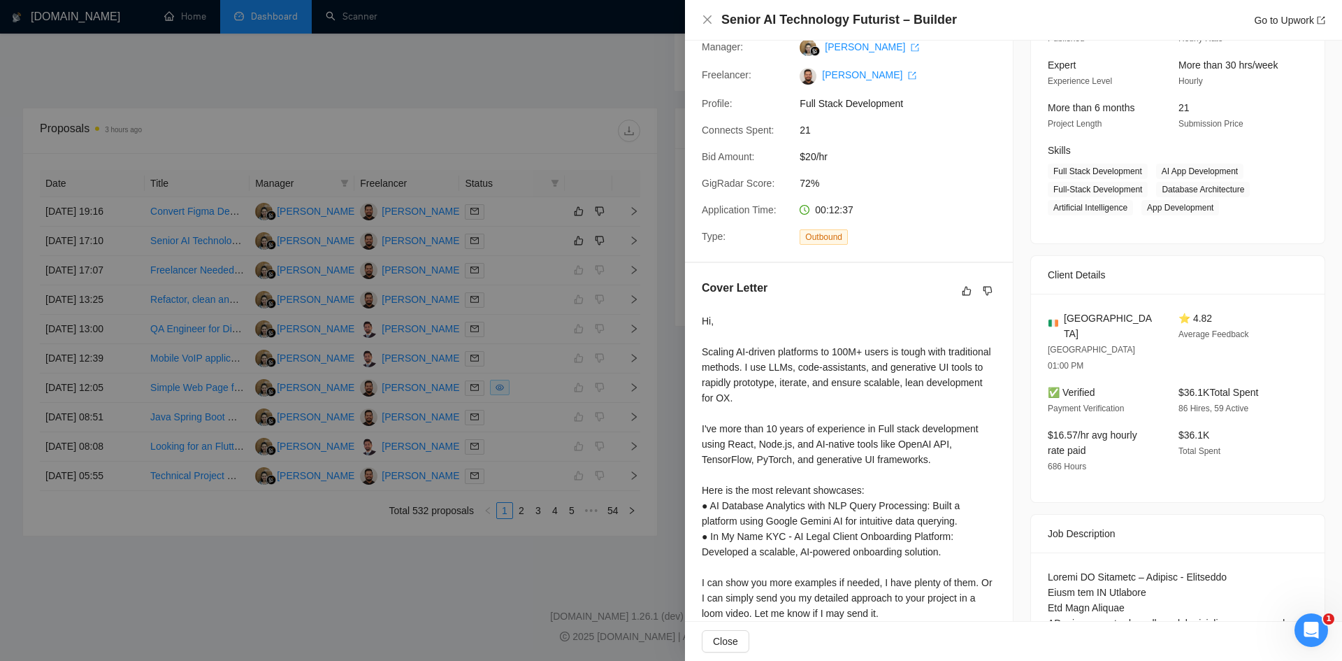
click at [512, 560] on div at bounding box center [671, 330] width 1342 height 661
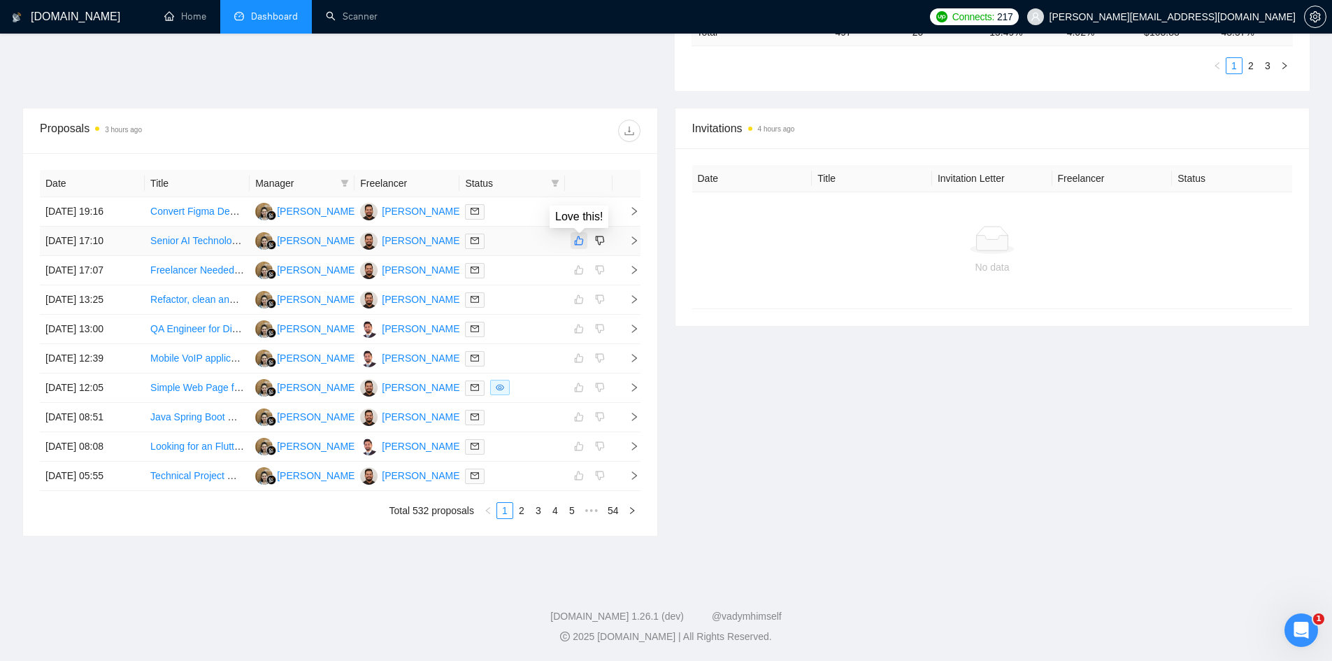
click at [584, 241] on button "button" at bounding box center [578, 240] width 17 height 17
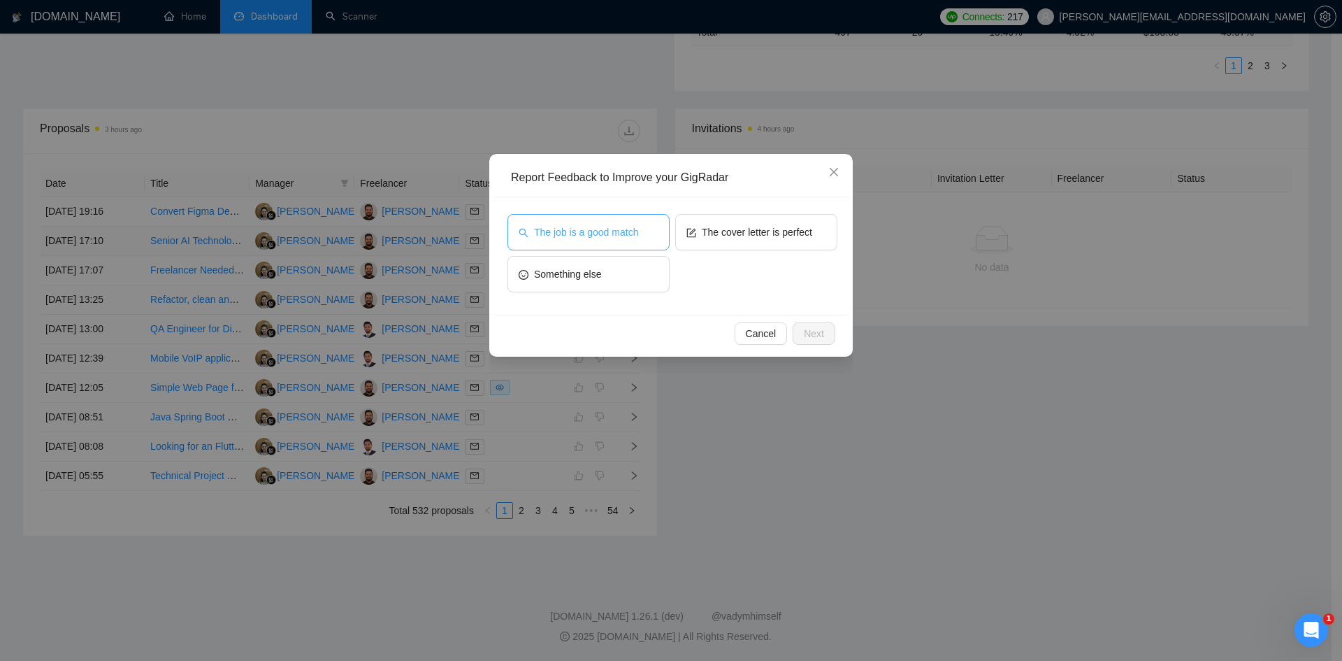
click at [598, 234] on span "The job is a good match" at bounding box center [586, 231] width 104 height 15
click at [817, 337] on span "Next" at bounding box center [814, 333] width 20 height 15
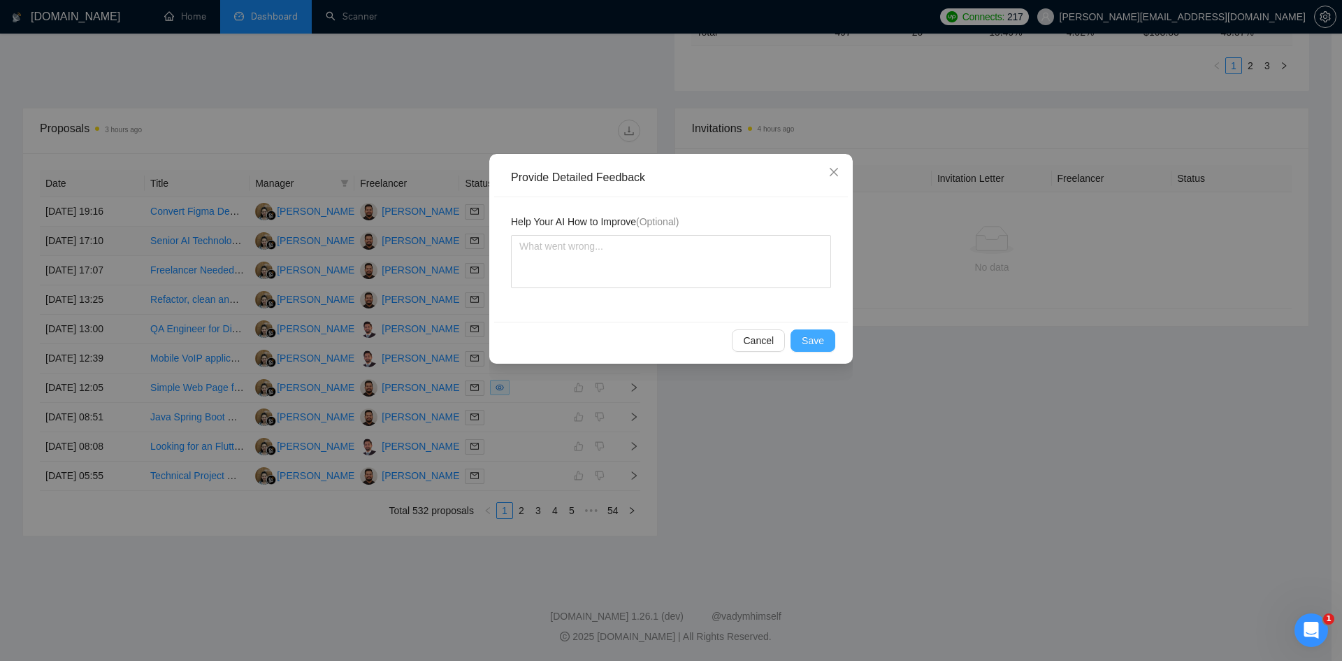
click at [798, 341] on button "Save" at bounding box center [813, 340] width 45 height 22
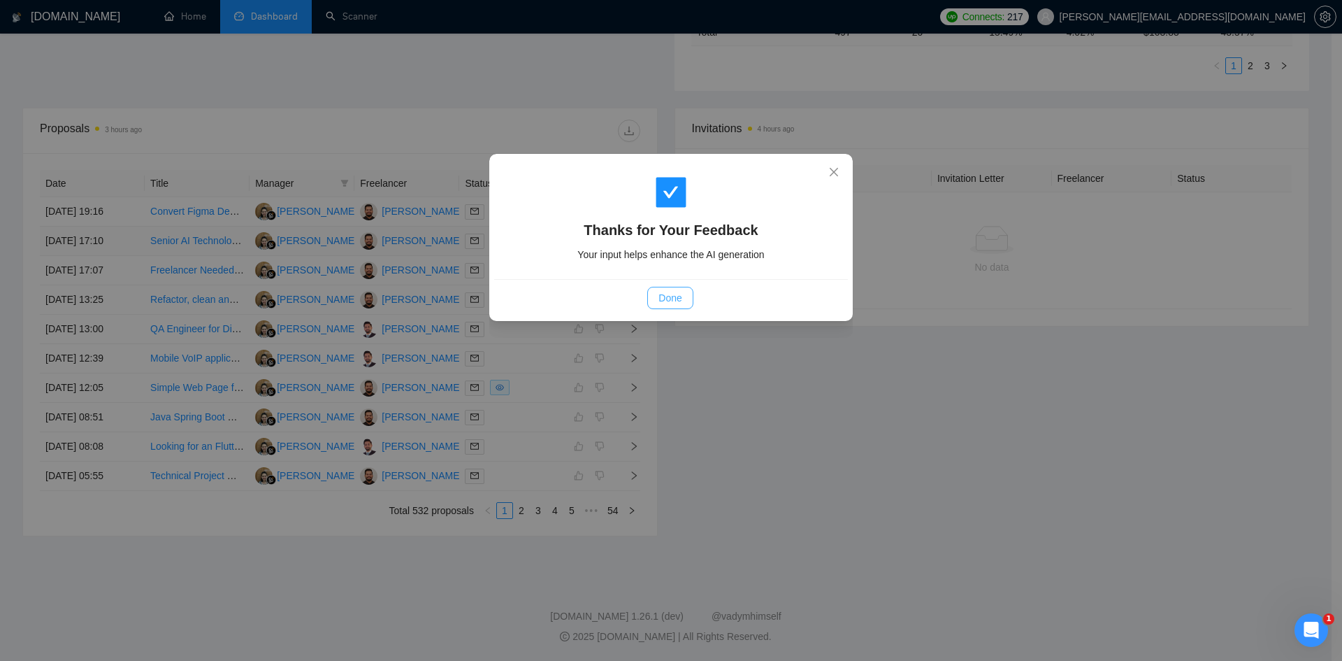
click at [689, 303] on button "Done" at bounding box center [669, 298] width 45 height 22
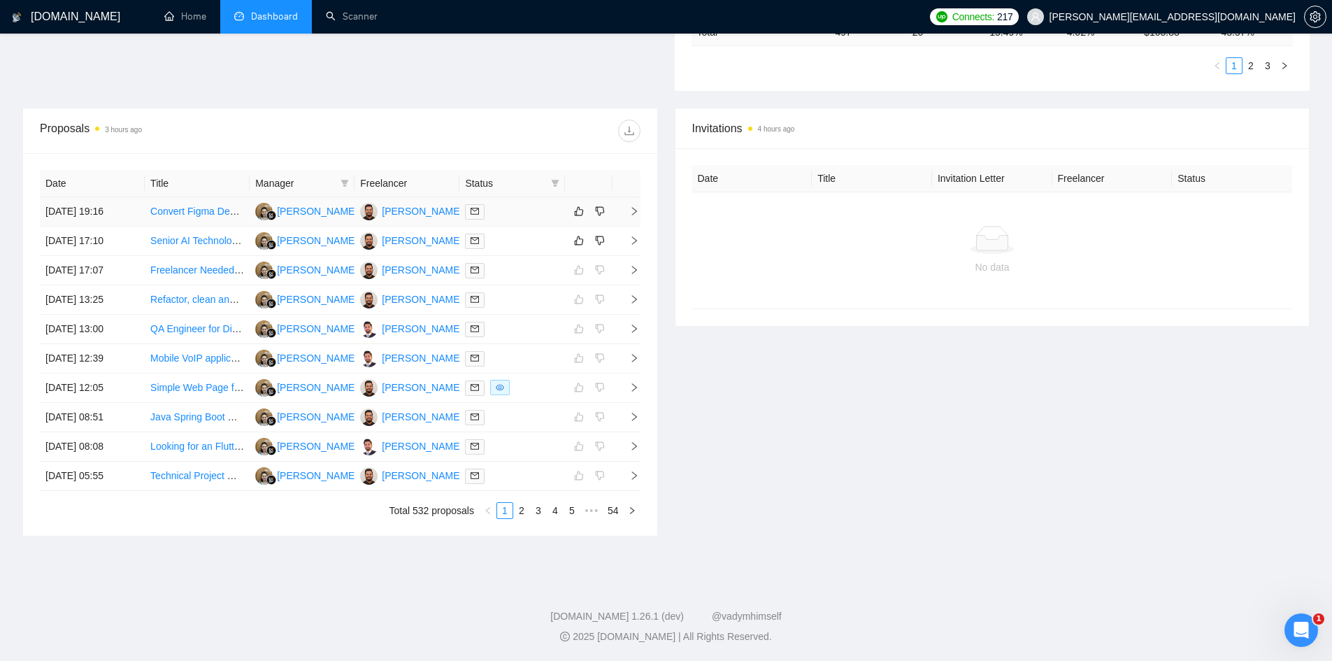
click at [636, 215] on icon "right" at bounding box center [634, 211] width 10 height 10
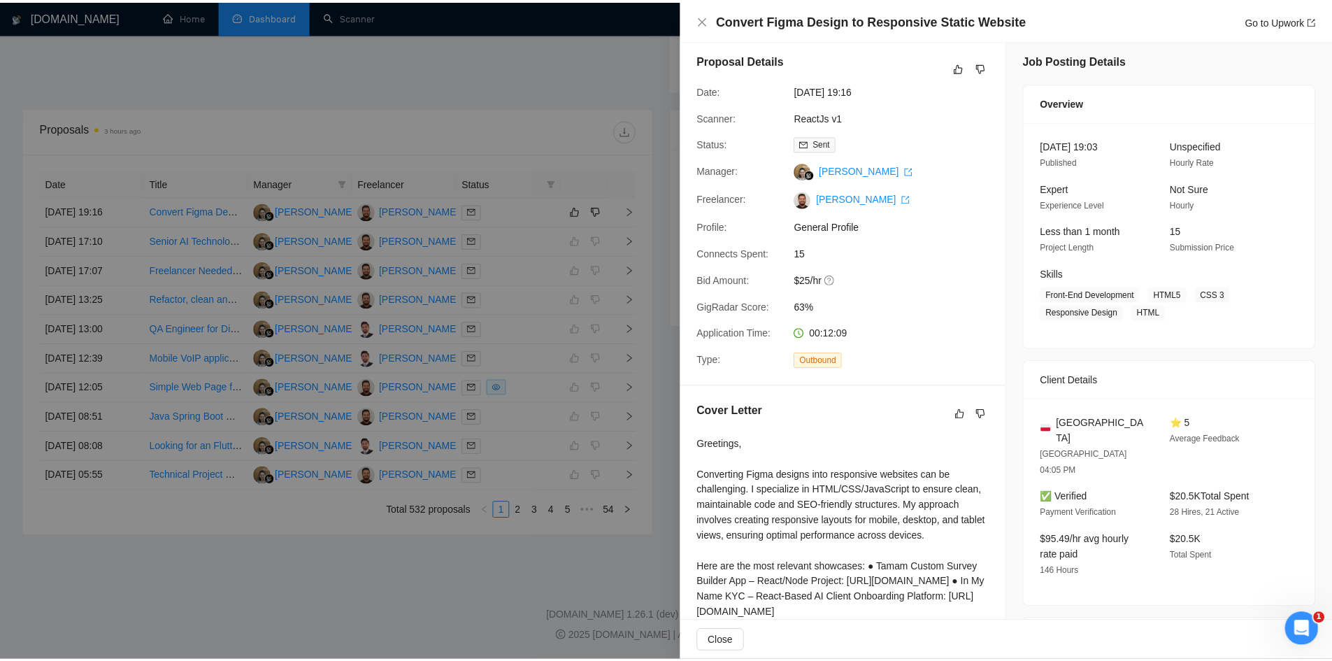
scroll to position [0, 0]
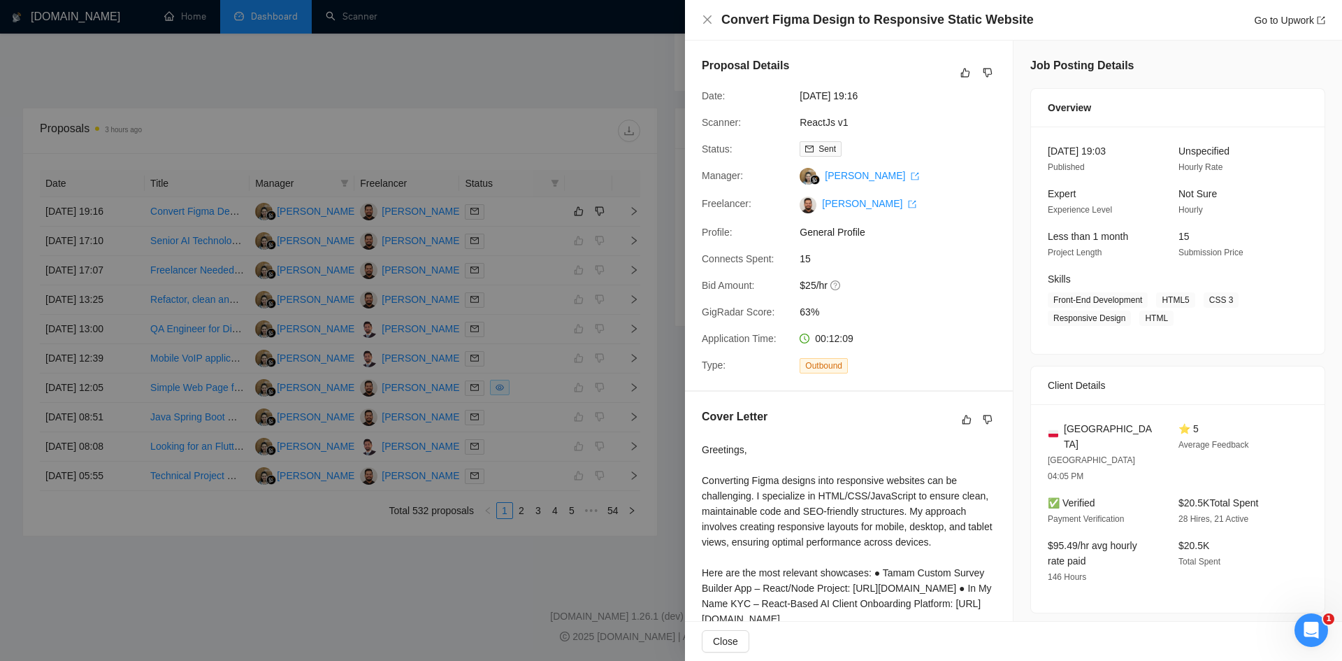
click at [465, 577] on div at bounding box center [671, 330] width 1342 height 661
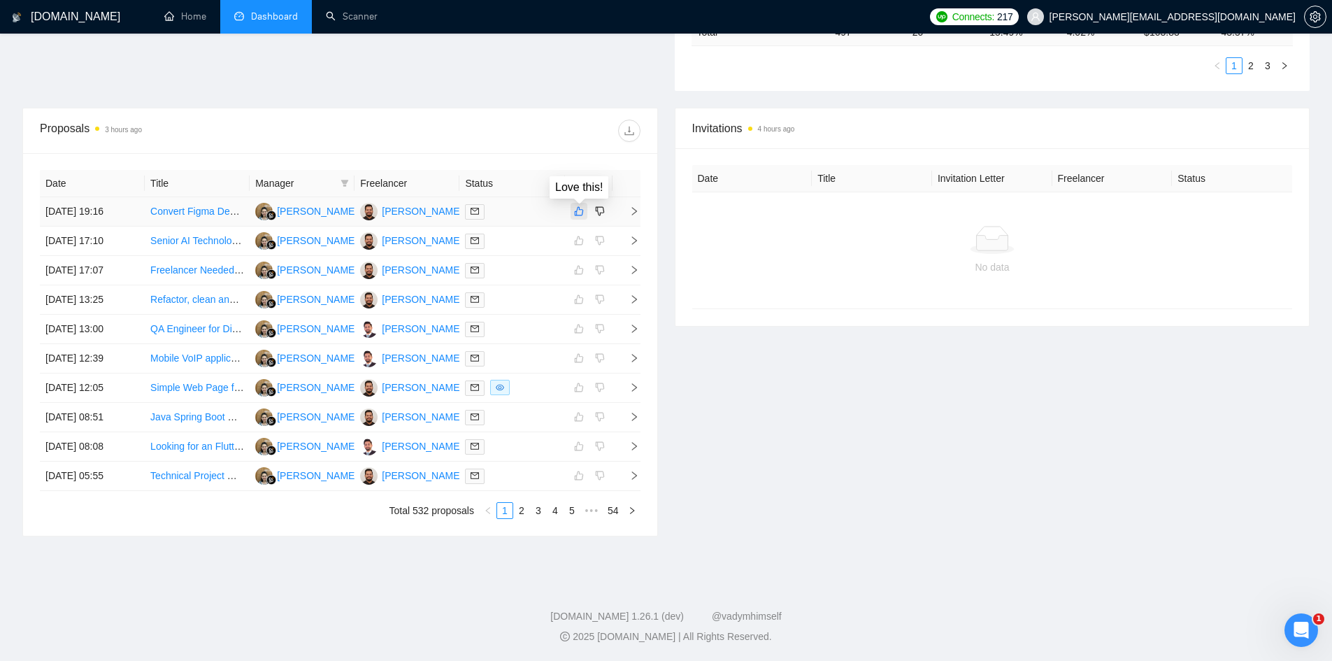
click at [582, 210] on icon "like" at bounding box center [579, 211] width 10 height 11
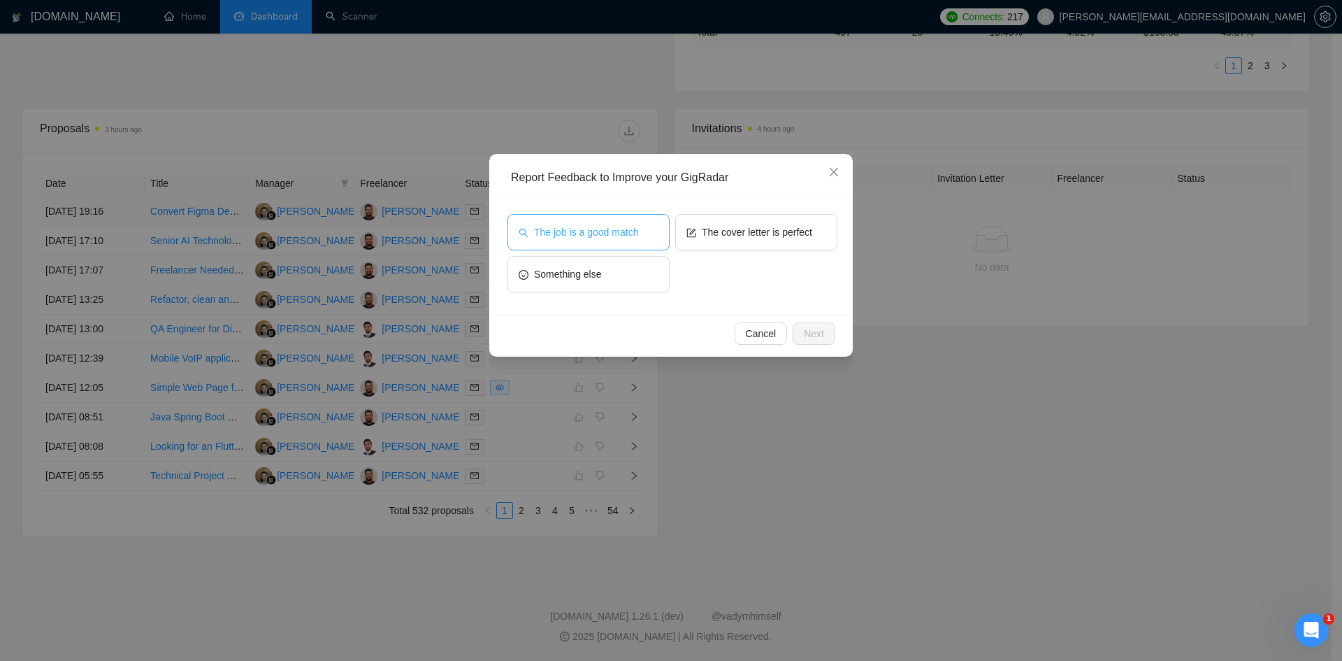
click at [628, 231] on span "The job is a good match" at bounding box center [586, 231] width 104 height 15
click at [823, 345] on div "Cancel Next" at bounding box center [671, 333] width 354 height 37
click at [819, 338] on span "Next" at bounding box center [814, 333] width 20 height 15
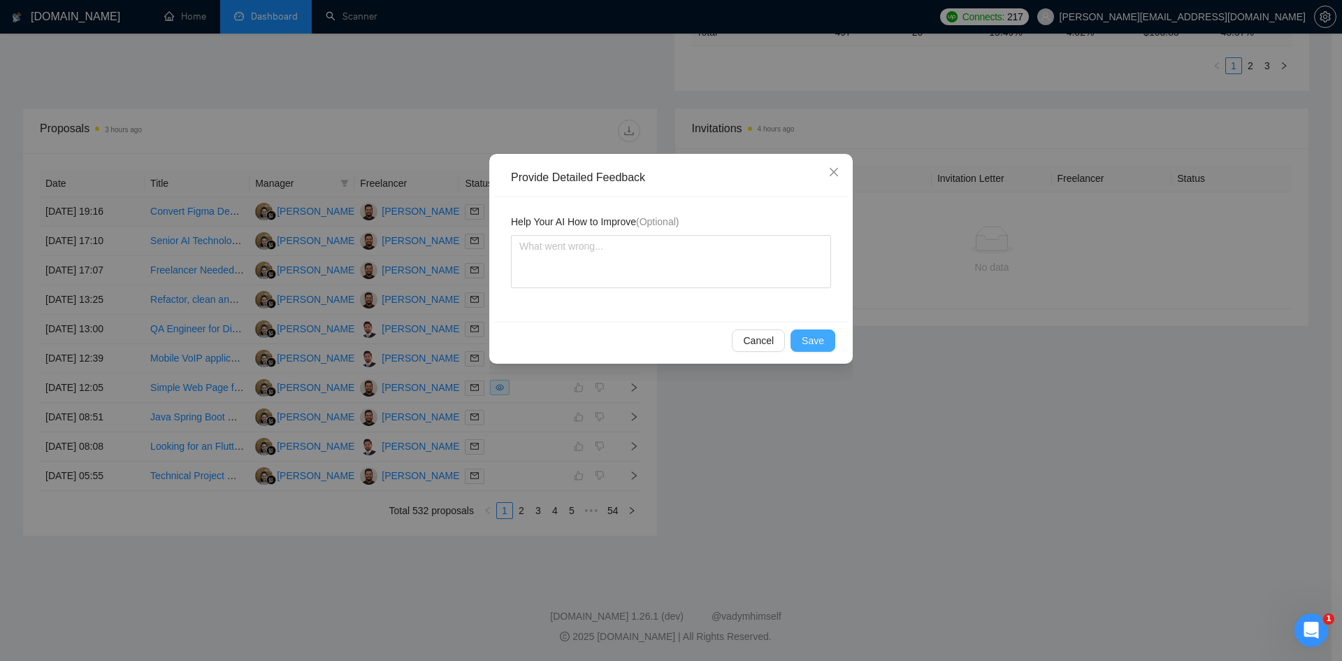
click at [808, 338] on span "Save" at bounding box center [813, 340] width 22 height 15
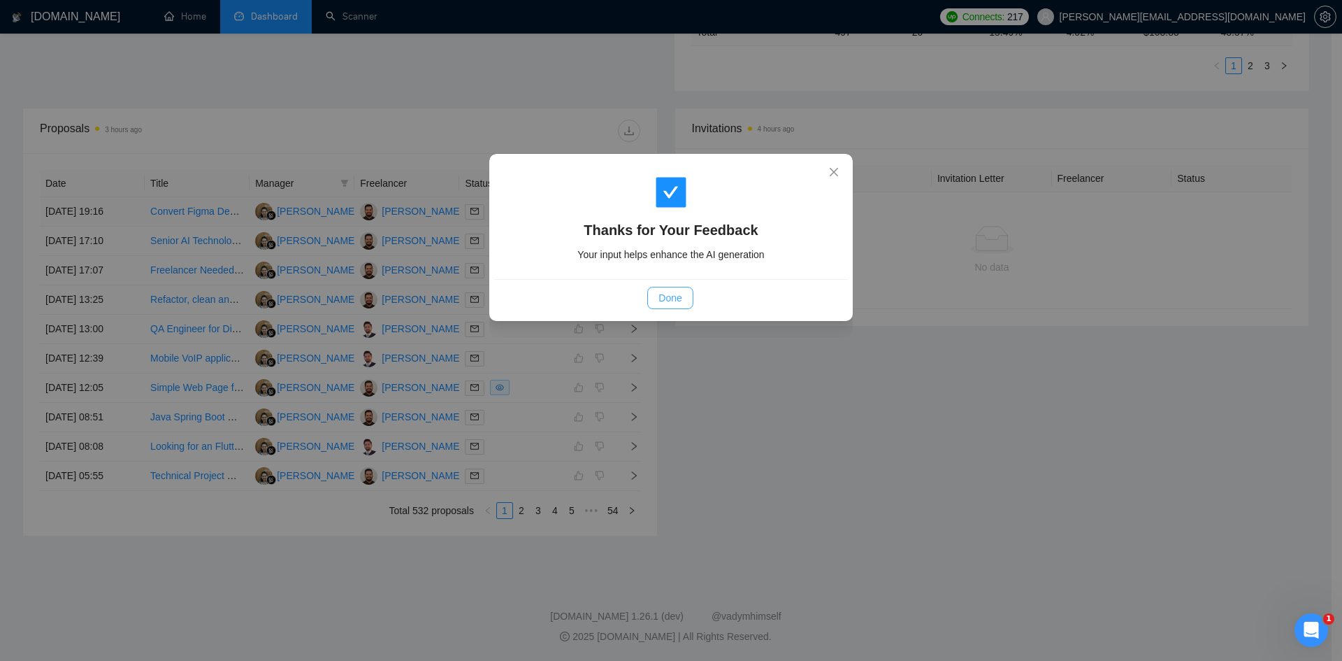
drag, startPoint x: 677, startPoint y: 292, endPoint x: 337, endPoint y: 168, distance: 361.4
click at [676, 292] on span "Done" at bounding box center [670, 297] width 23 height 15
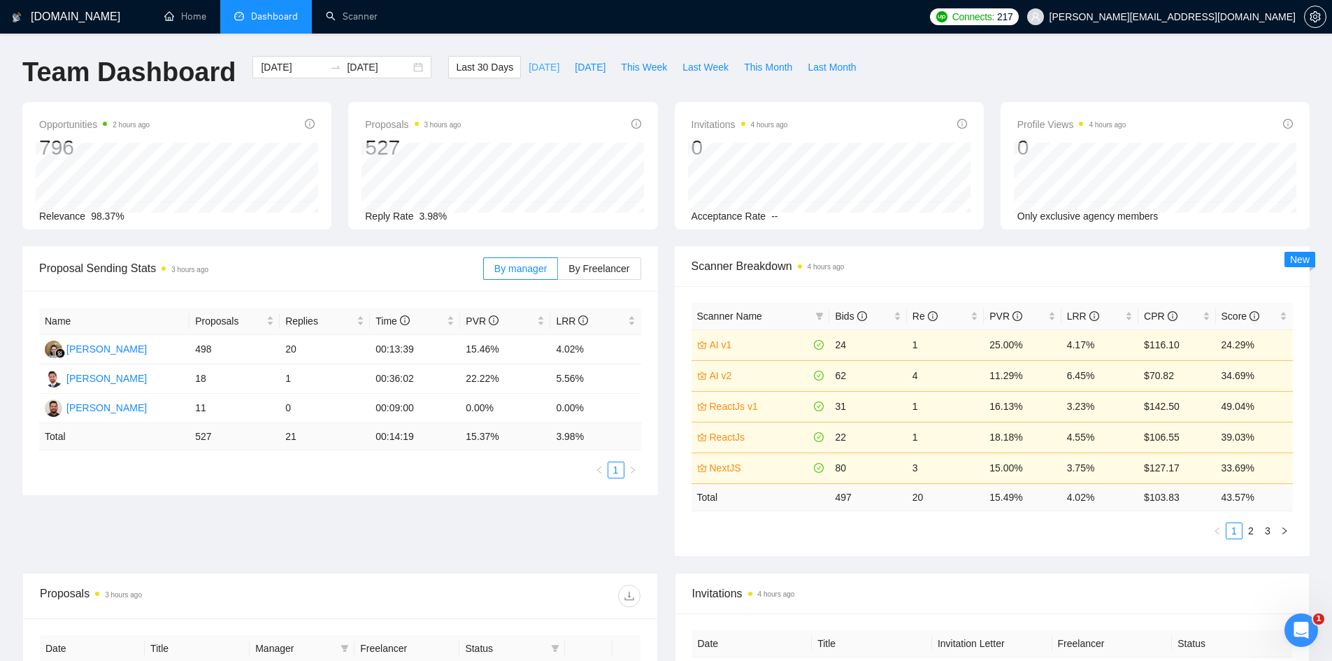
click at [531, 66] on span "Today" at bounding box center [544, 66] width 31 height 15
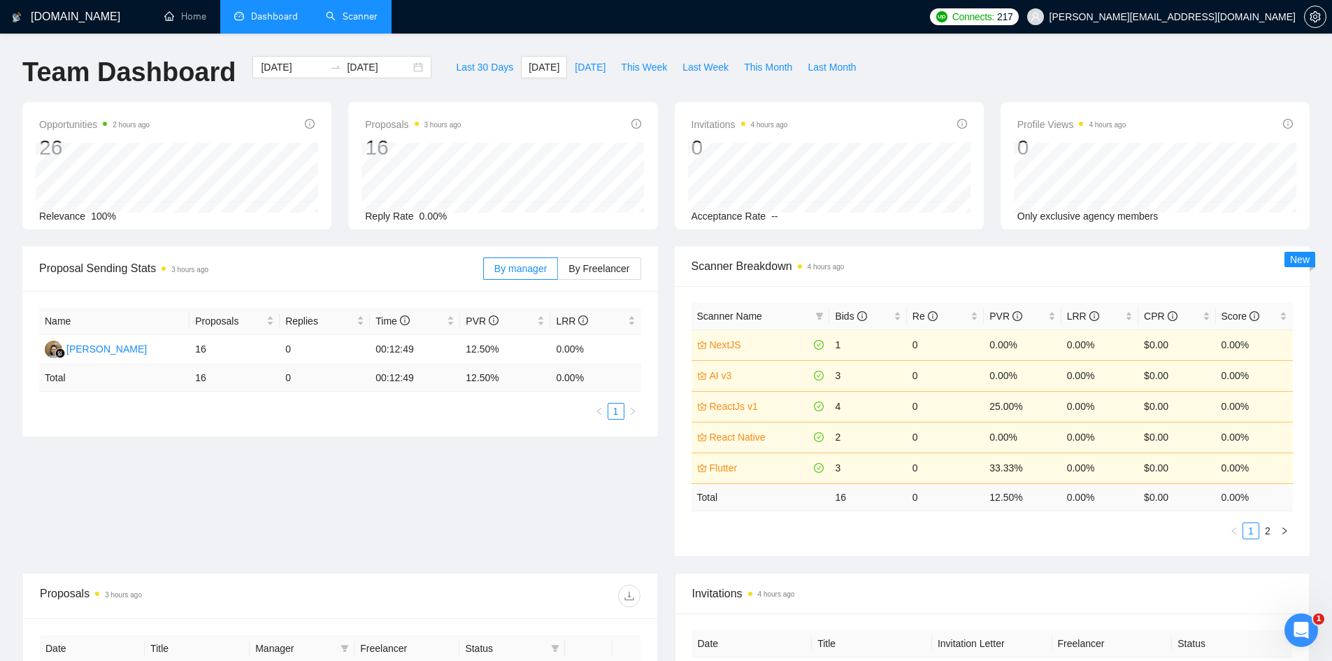
click at [345, 20] on link "Scanner" at bounding box center [352, 16] width 52 height 12
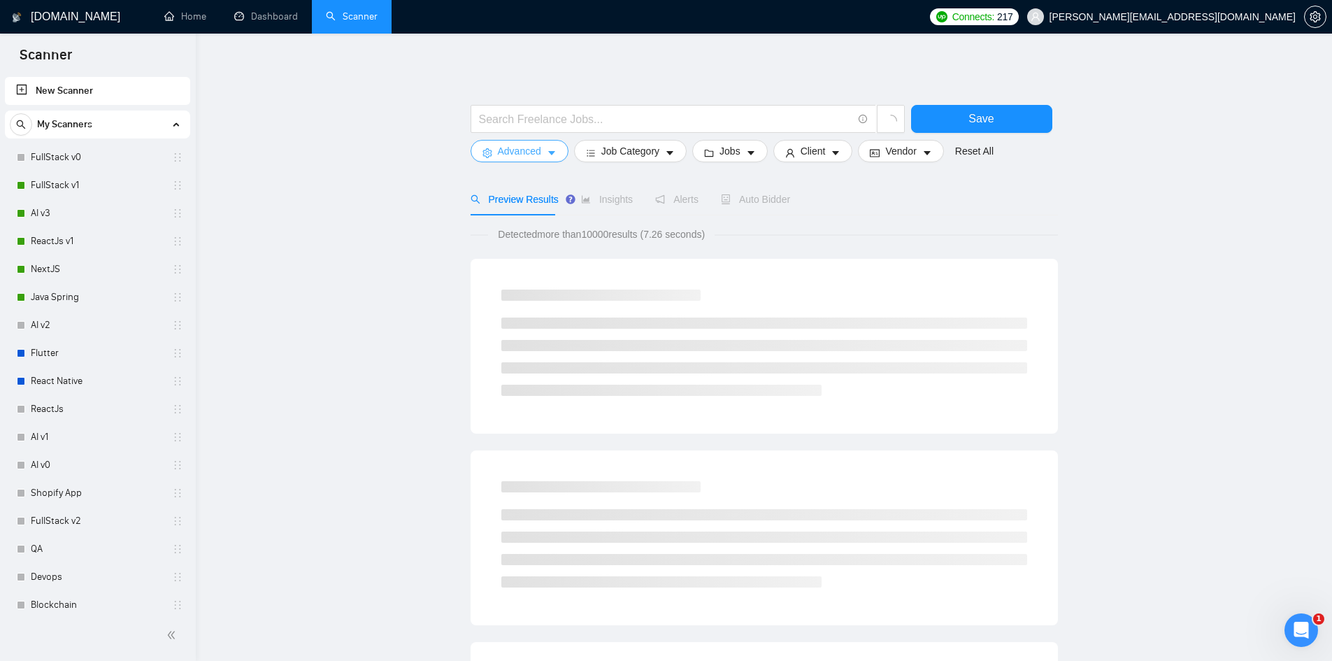
click at [526, 151] on span "Advanced" at bounding box center [519, 150] width 43 height 15
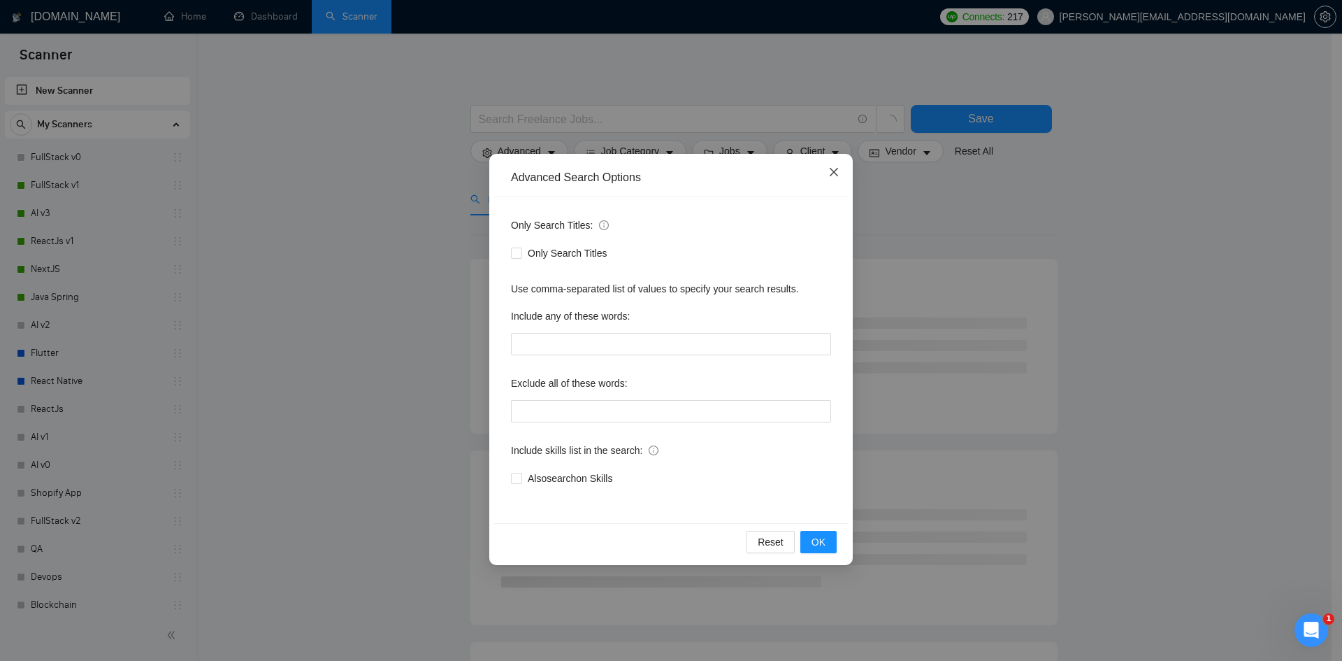
click at [833, 171] on icon "close" at bounding box center [834, 172] width 8 height 8
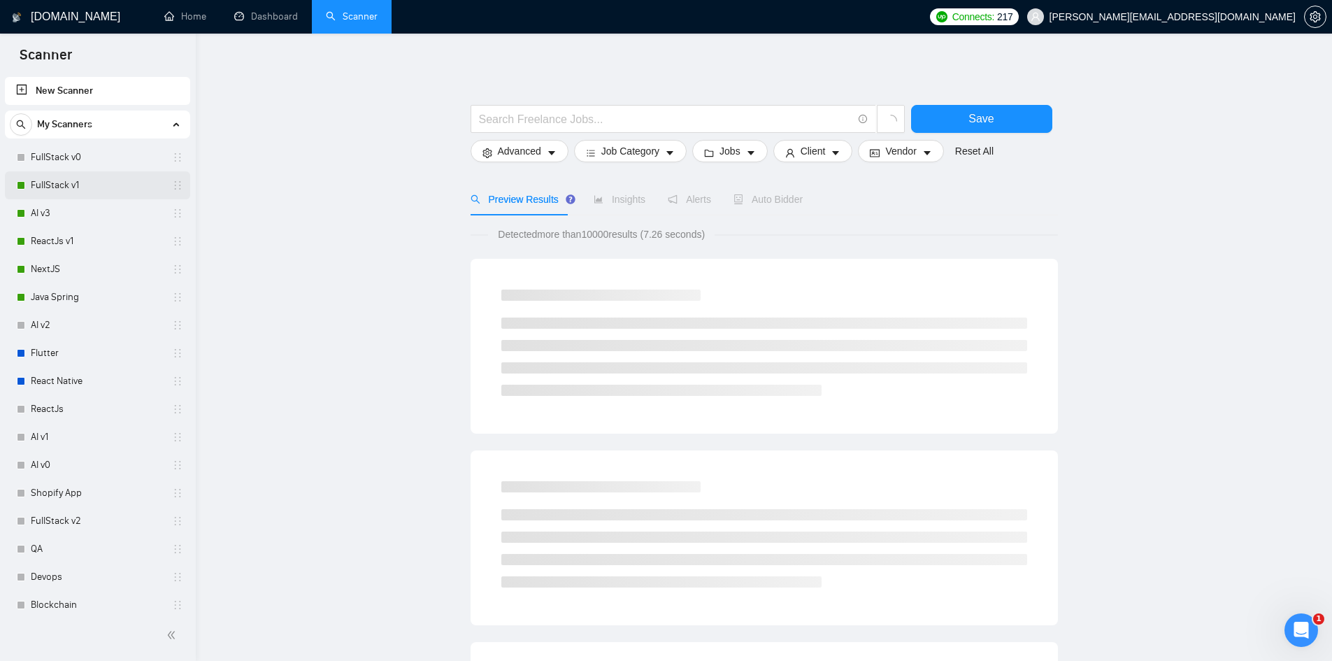
click at [58, 183] on link "FullStack v1" at bounding box center [97, 185] width 133 height 28
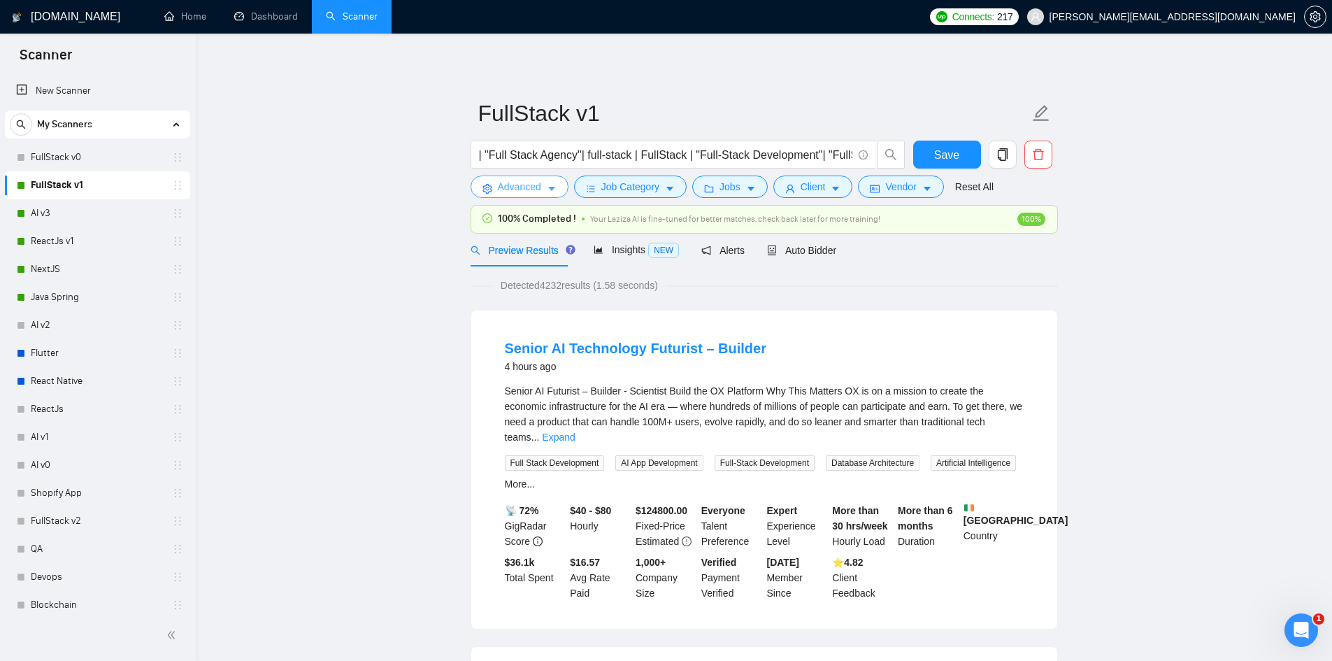
click at [508, 179] on span "Advanced" at bounding box center [519, 186] width 43 height 15
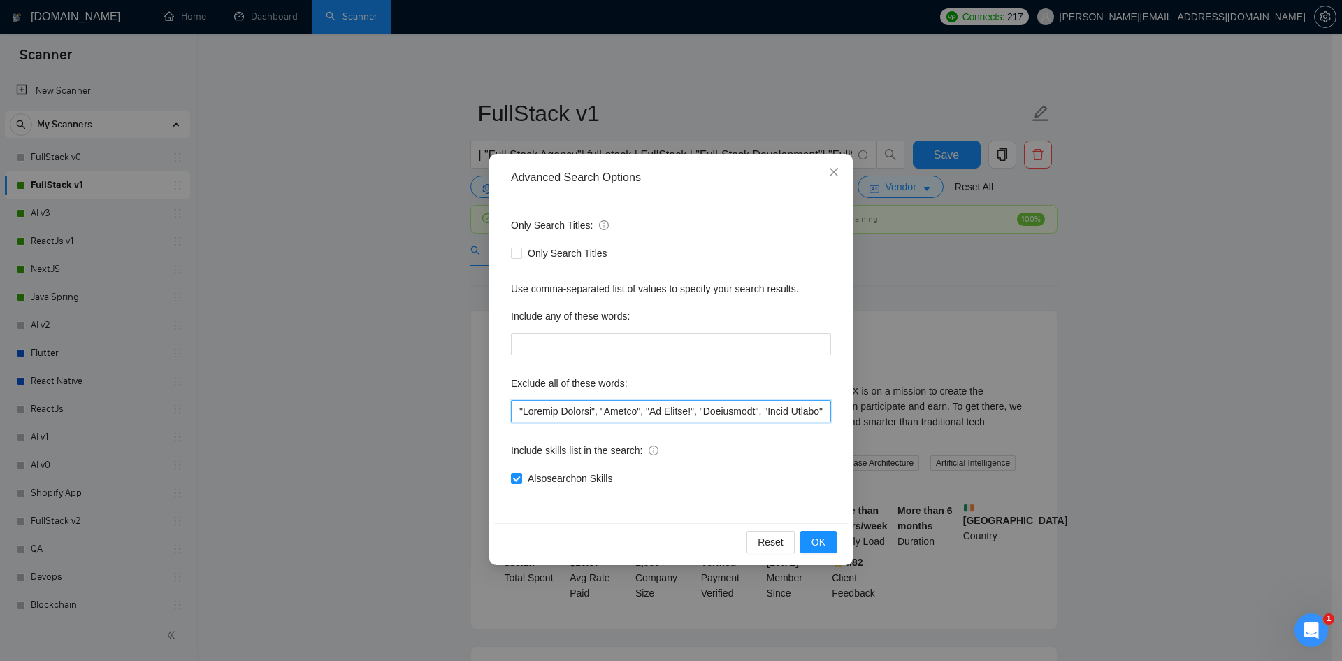
click at [518, 415] on input "text" at bounding box center [671, 411] width 320 height 22
click at [824, 544] on span "OK" at bounding box center [819, 541] width 14 height 15
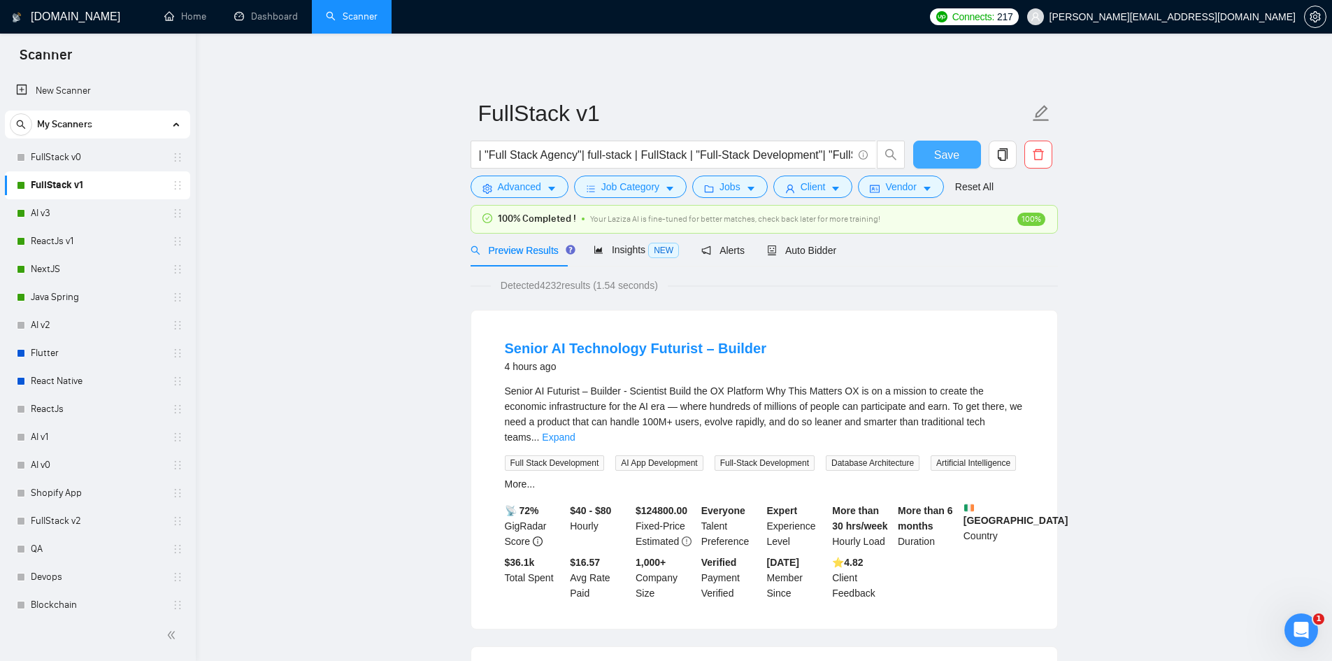
click at [962, 148] on button "Save" at bounding box center [947, 155] width 68 height 28
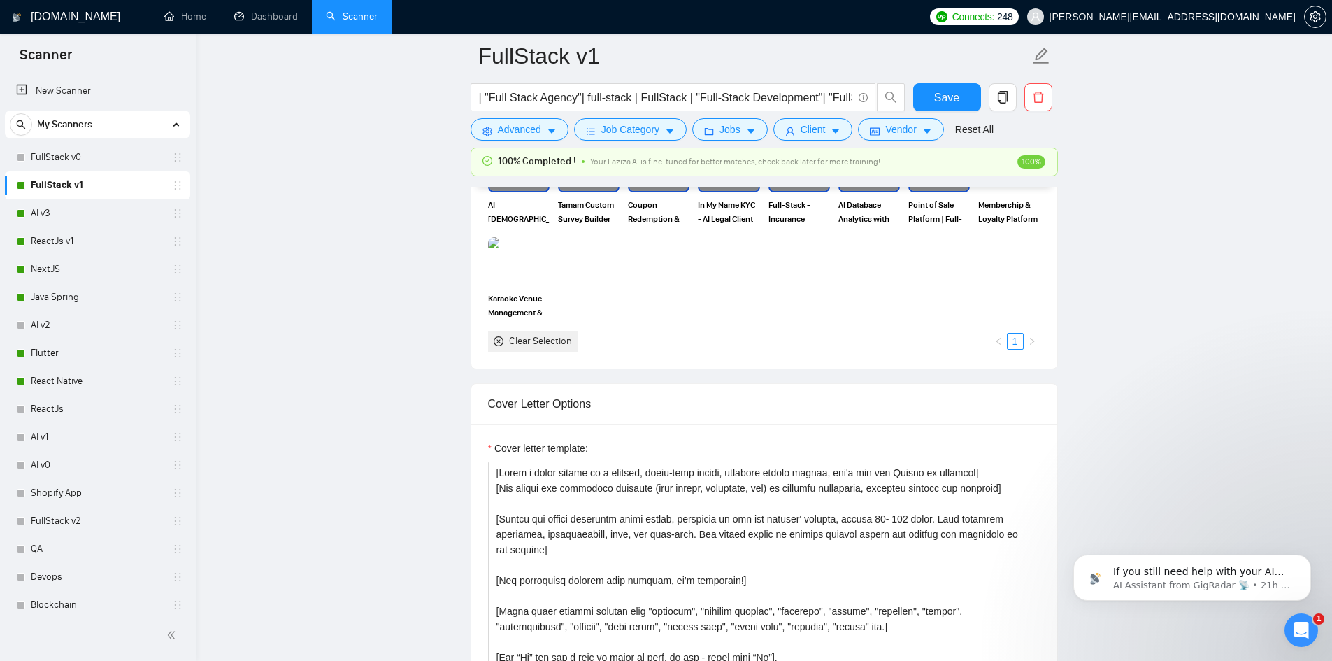
scroll to position [138, 0]
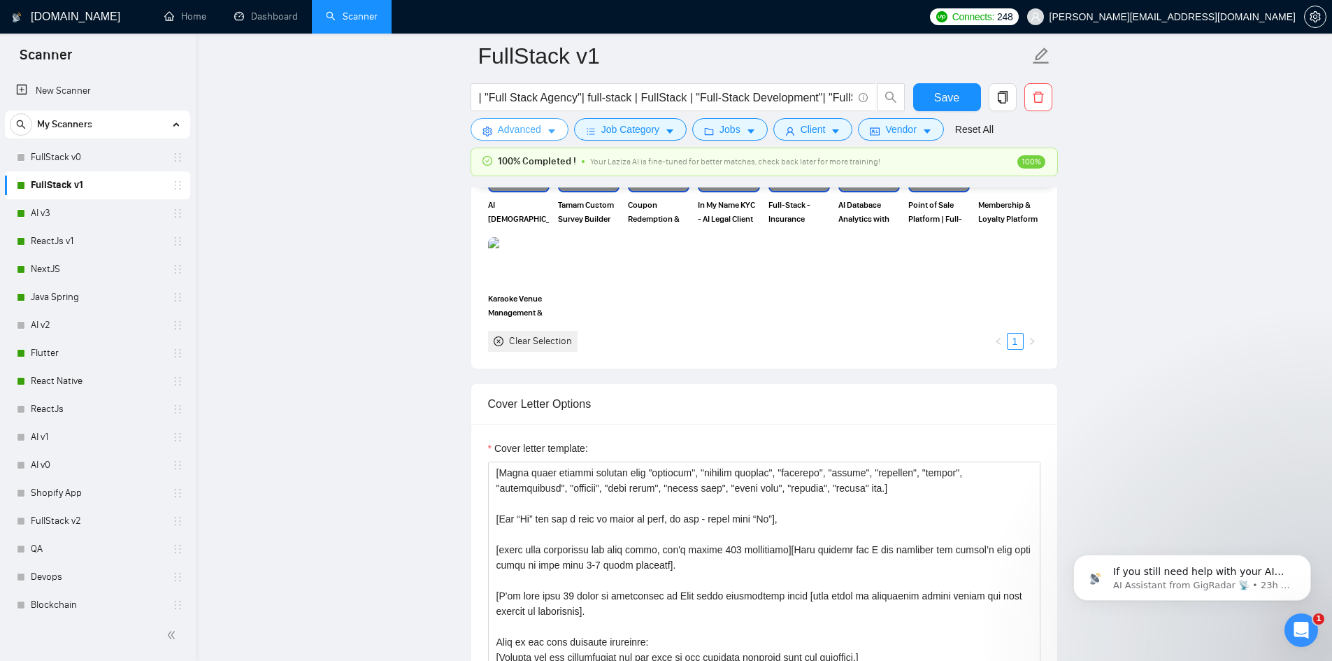
click at [511, 122] on span "Advanced" at bounding box center [519, 129] width 43 height 15
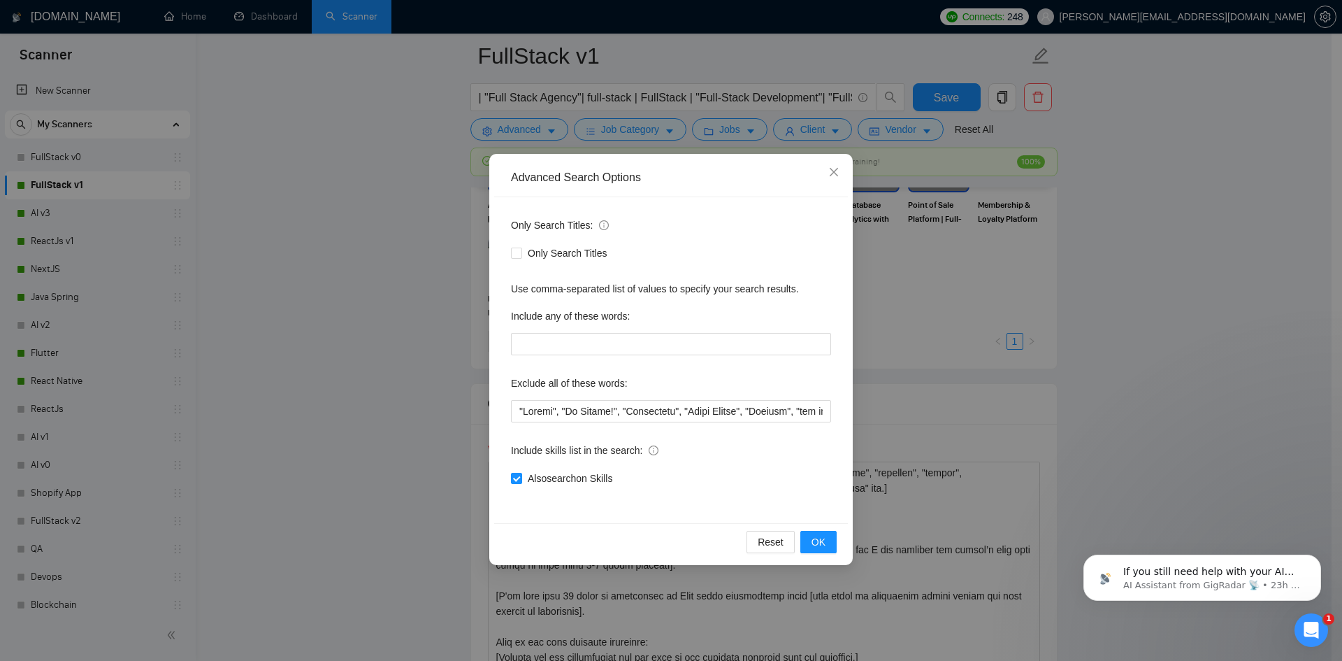
click at [338, 277] on div "Advanced Search Options Only Search Titles: Only Search Titles Use comma-separa…" at bounding box center [671, 330] width 1342 height 661
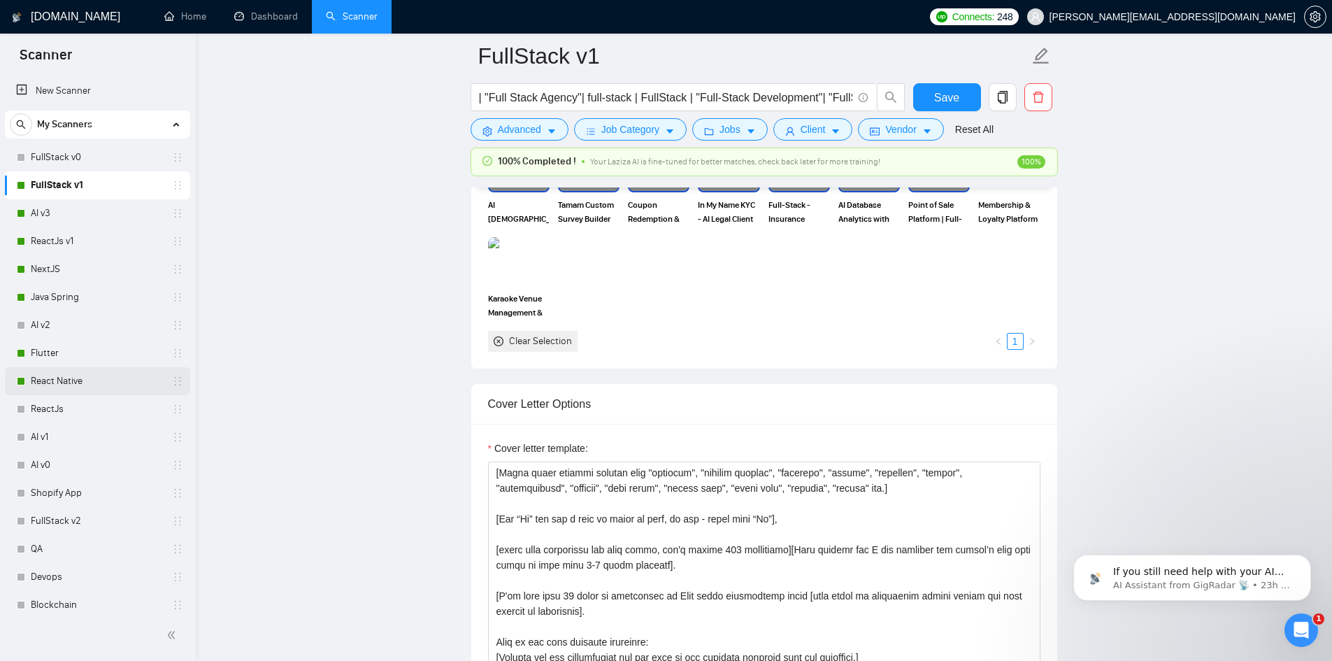
click at [69, 376] on link "React Native" at bounding box center [97, 381] width 133 height 28
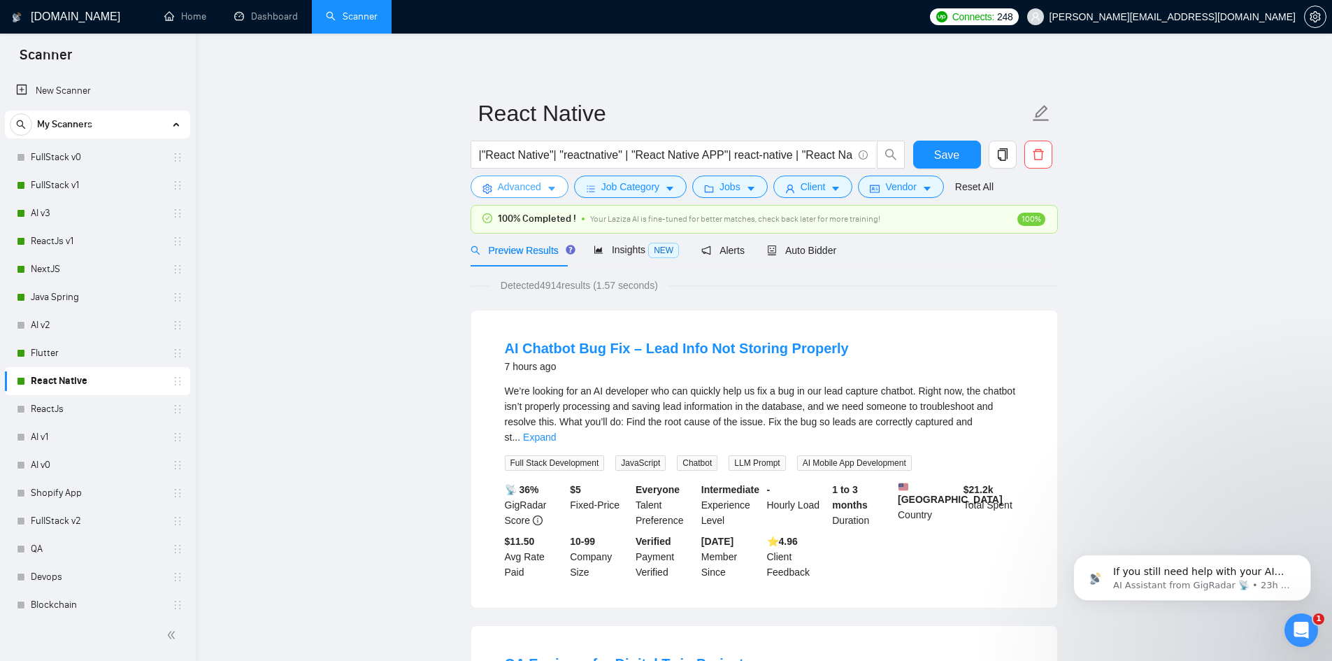
click at [539, 182] on span "Advanced" at bounding box center [519, 186] width 43 height 15
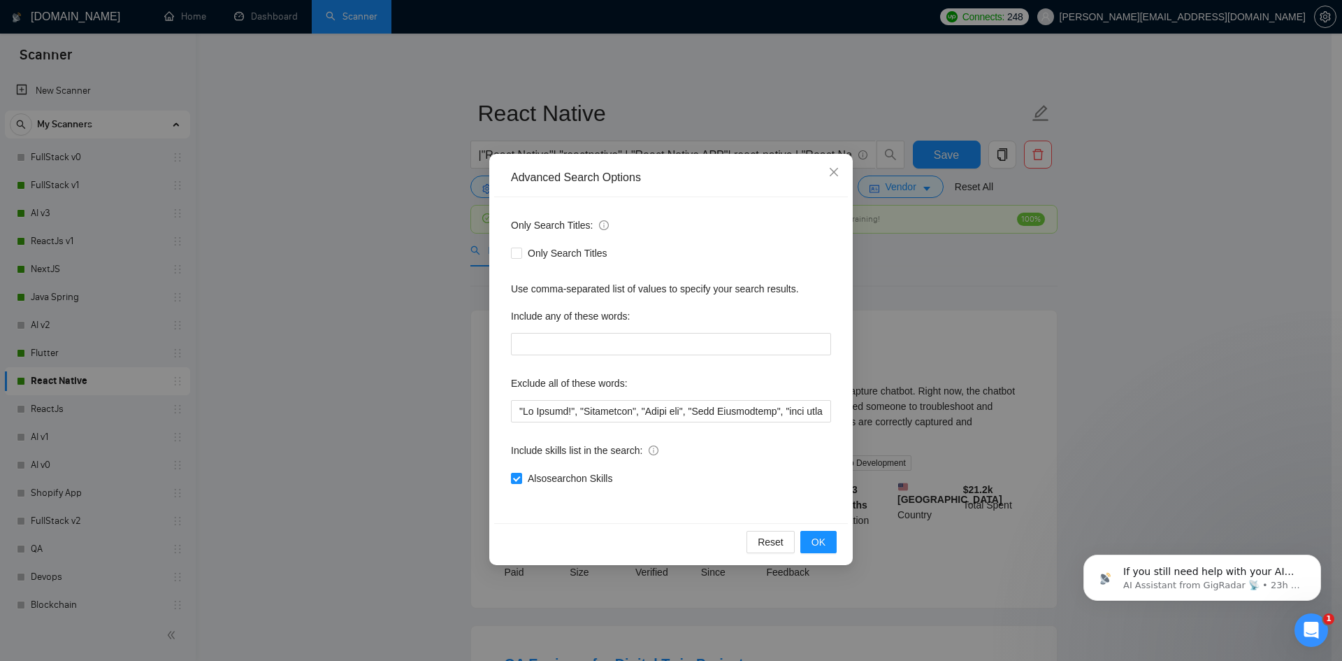
click at [552, 399] on div "Exclude all of these words:" at bounding box center [671, 386] width 320 height 28
click at [552, 419] on input "text" at bounding box center [671, 411] width 320 height 22
click at [81, 567] on div "Advanced Search Options Only Search Titles: Only Search Titles Use comma-separa…" at bounding box center [671, 330] width 1342 height 661
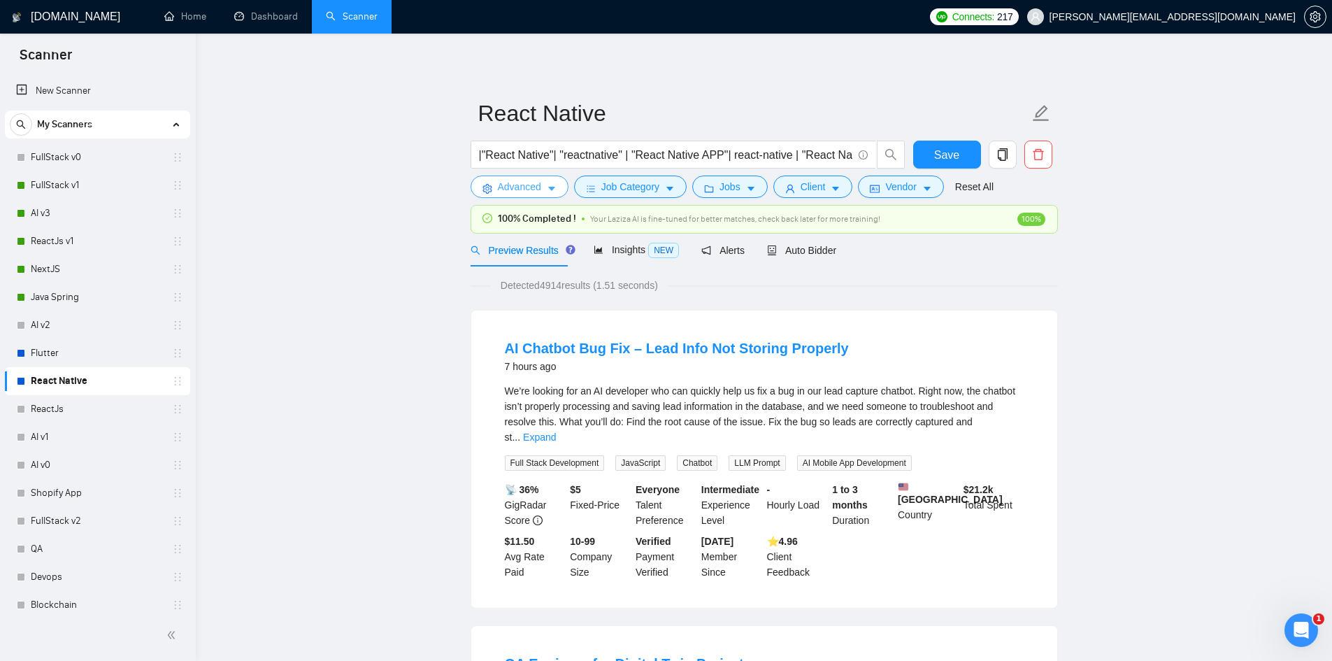
click at [527, 181] on span "Advanced" at bounding box center [519, 186] width 43 height 15
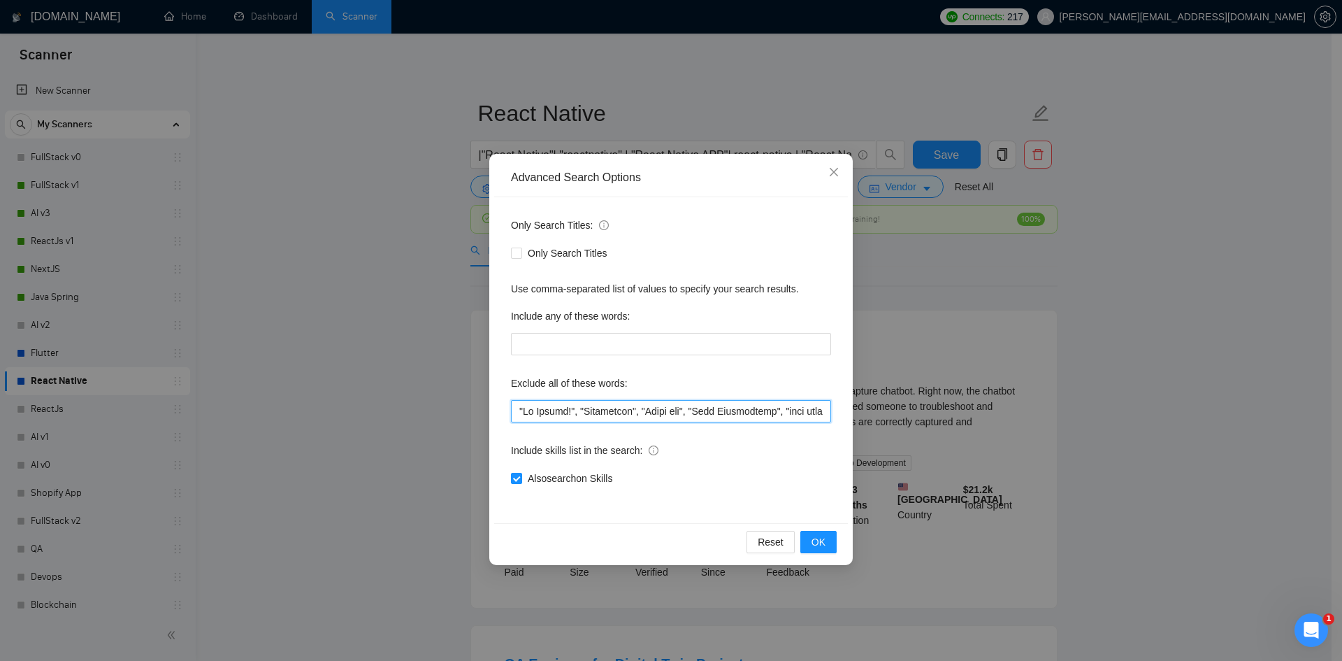
click at [580, 412] on input "text" at bounding box center [671, 411] width 320 height 22
click at [587, 415] on input "text" at bounding box center [671, 411] width 320 height 22
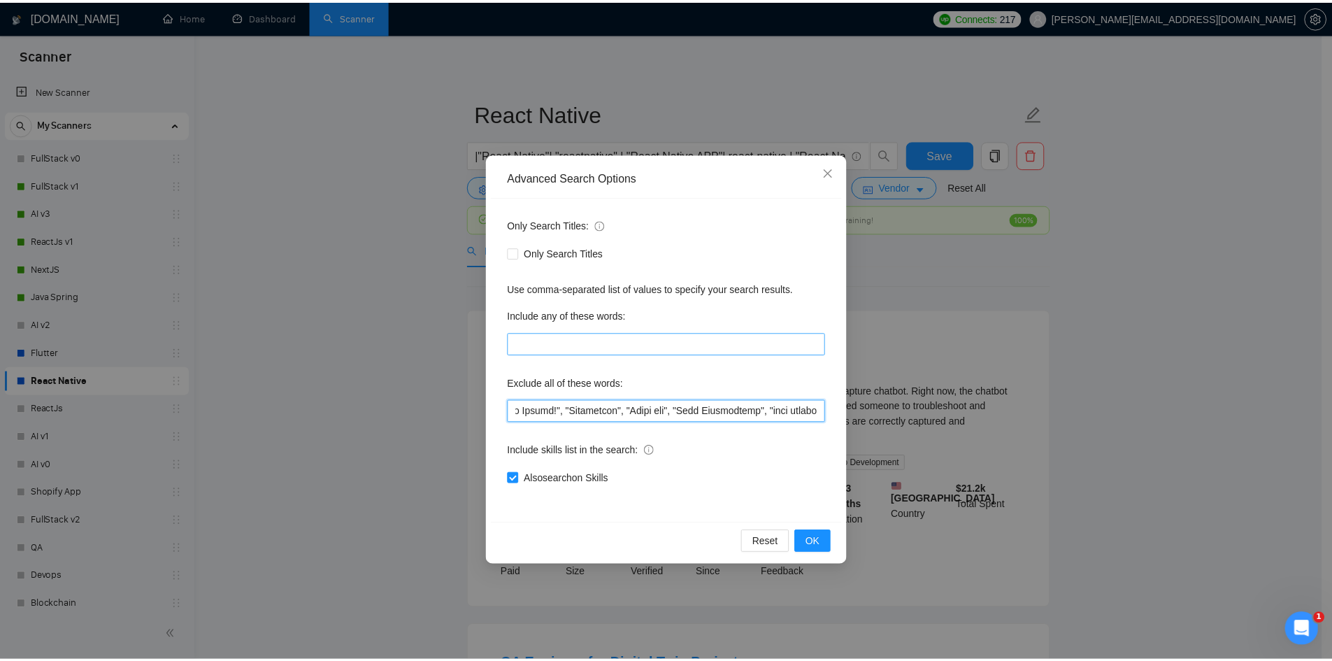
scroll to position [0, 0]
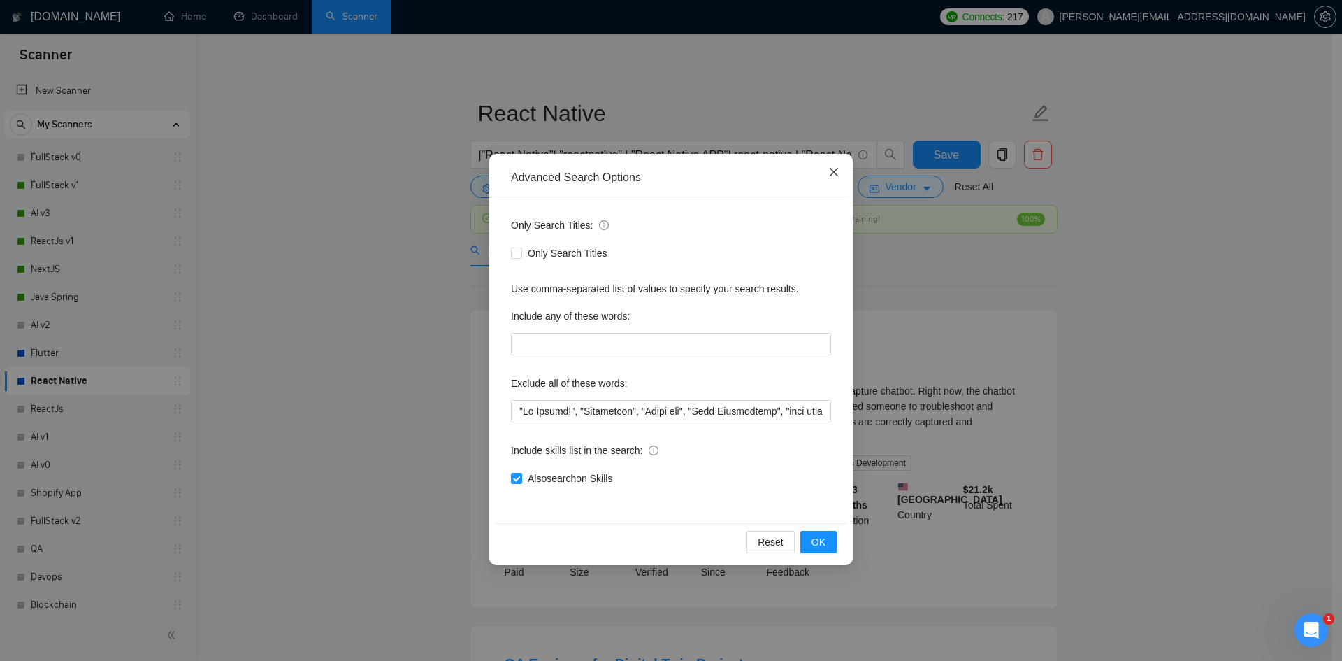
drag, startPoint x: 833, startPoint y: 170, endPoint x: 775, endPoint y: 176, distance: 58.4
click at [833, 170] on icon "close" at bounding box center [833, 171] width 11 height 11
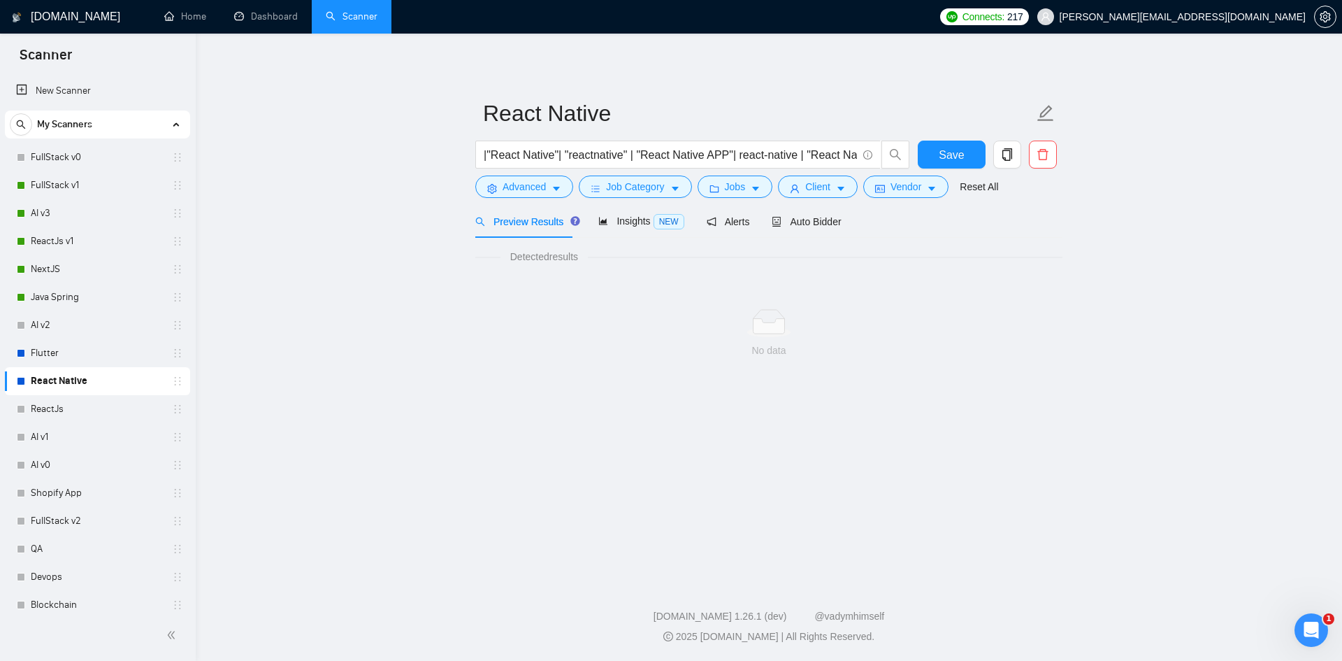
click at [91, 375] on link "React Native" at bounding box center [97, 381] width 133 height 28
click at [81, 326] on link "AI v2" at bounding box center [97, 325] width 133 height 28
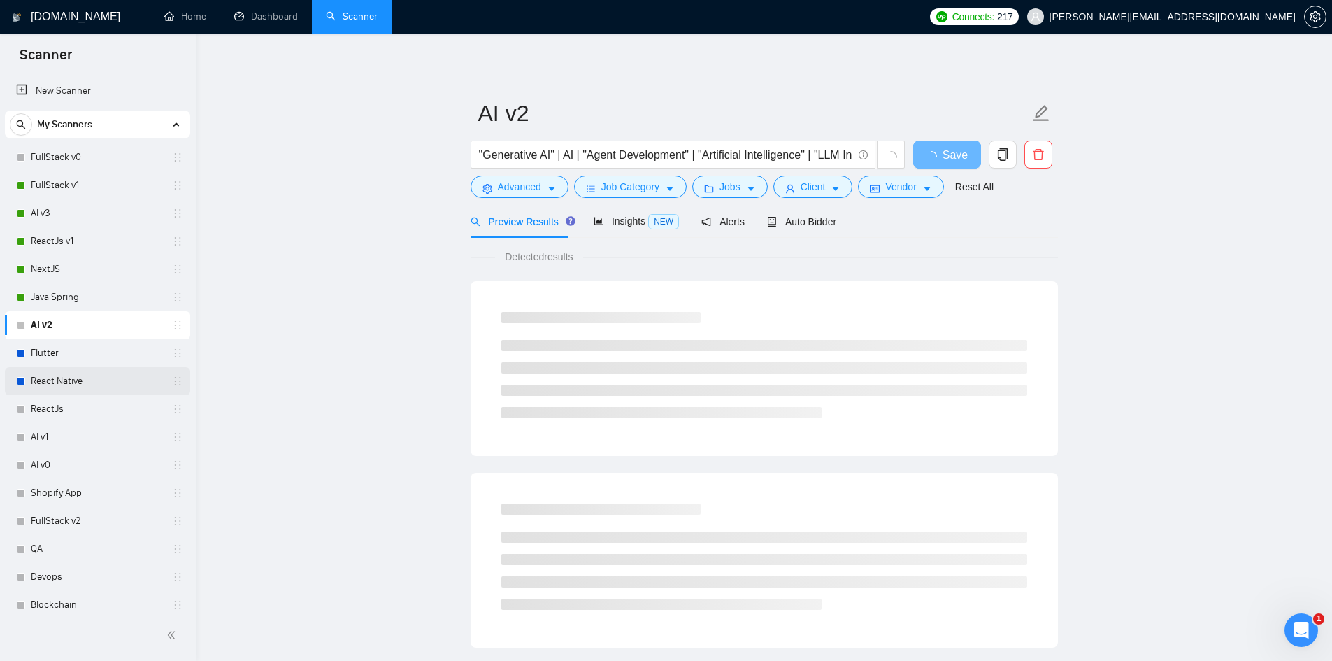
click at [92, 378] on link "React Native" at bounding box center [97, 381] width 133 height 28
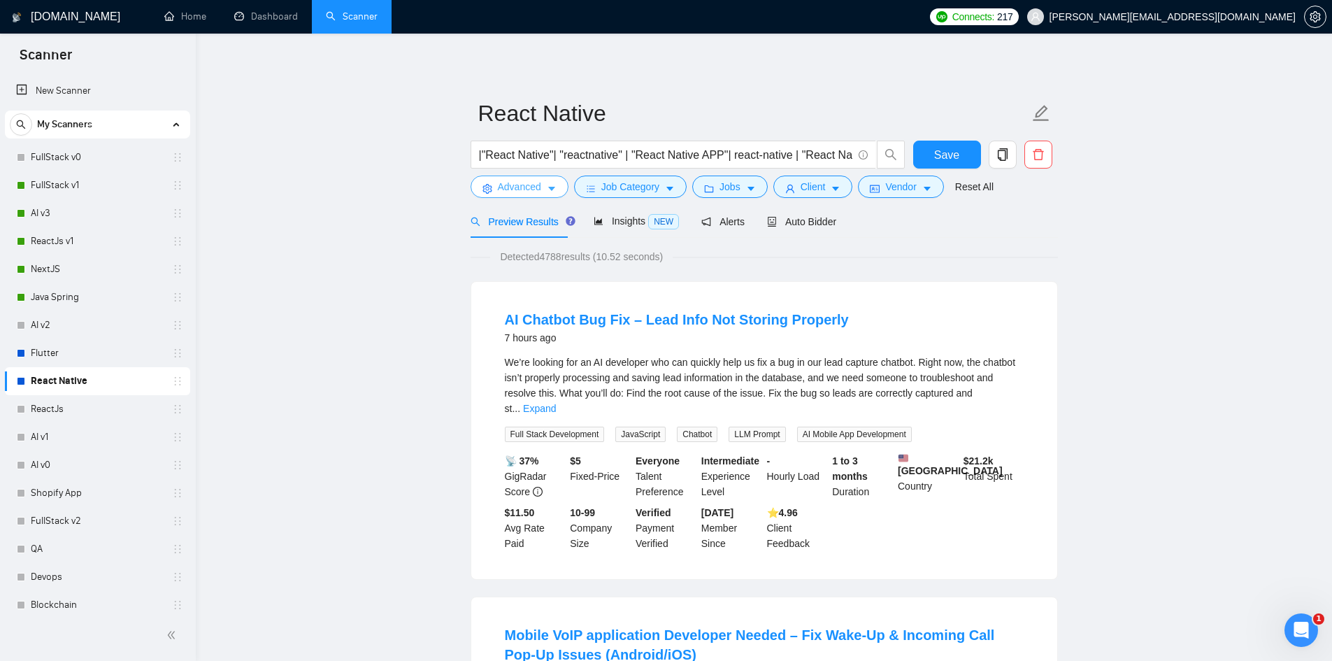
click at [510, 179] on span "Advanced" at bounding box center [519, 186] width 43 height 15
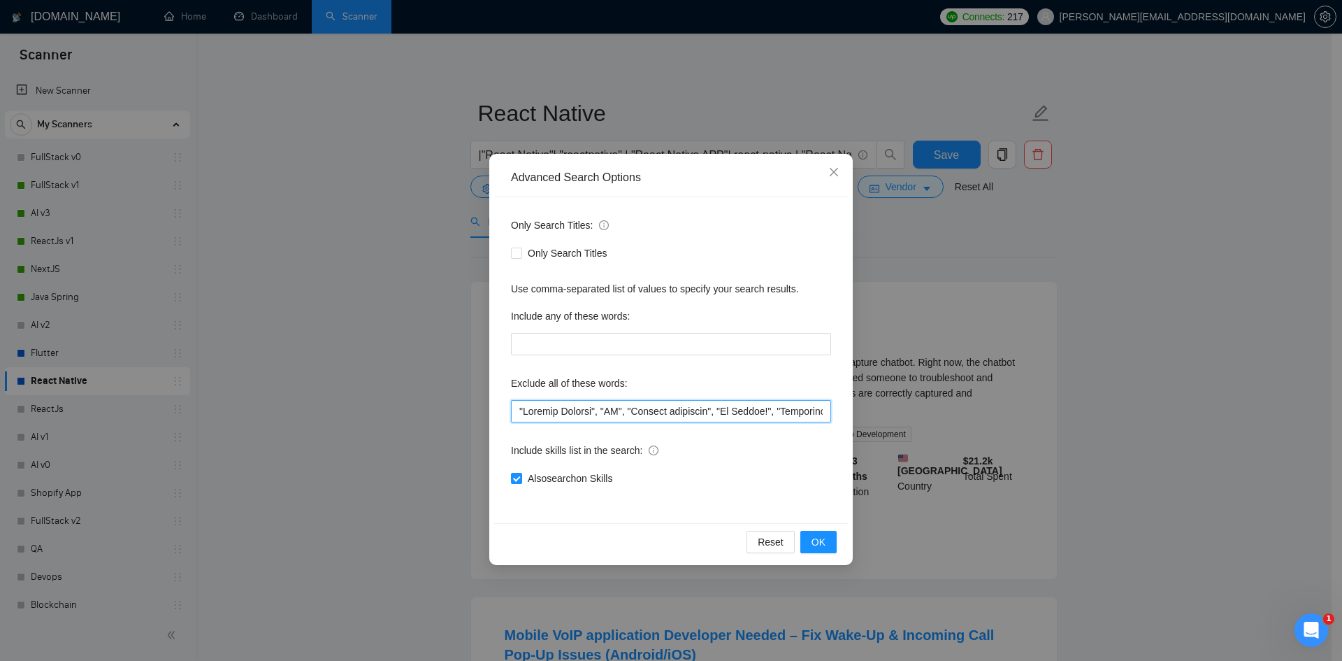
click at [612, 401] on input "text" at bounding box center [671, 411] width 320 height 22
click at [682, 415] on input "text" at bounding box center [671, 411] width 320 height 22
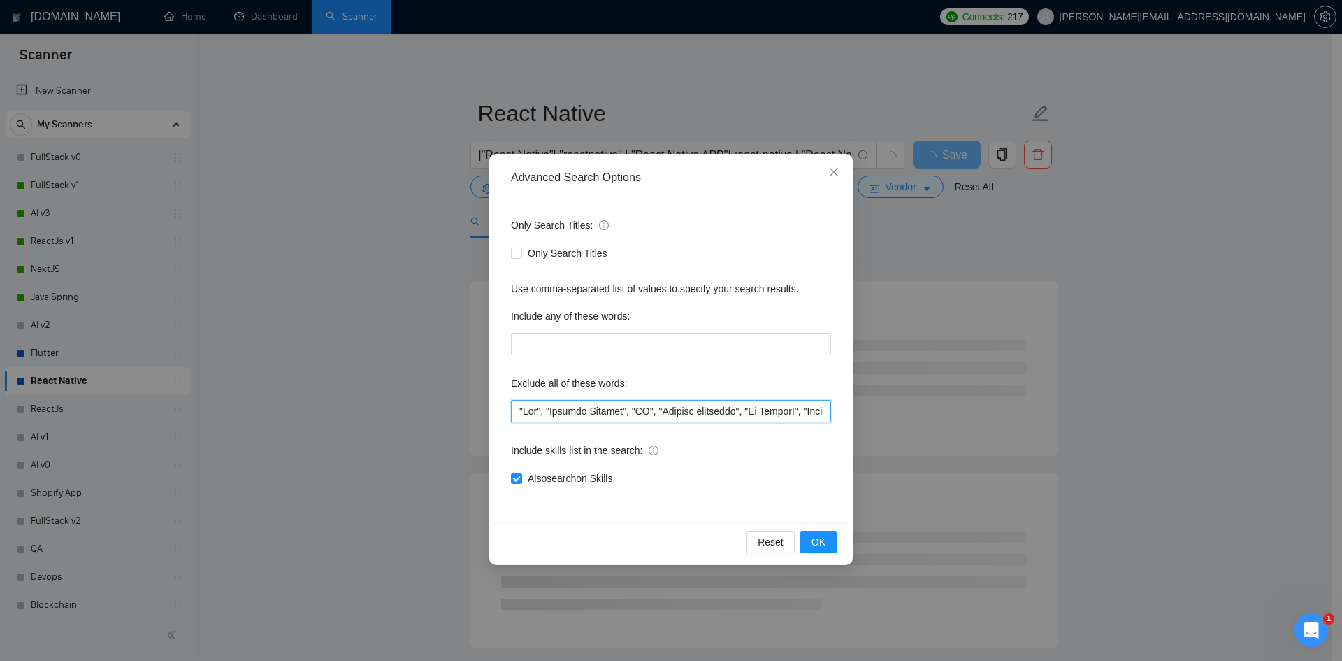
click at [544, 414] on input "text" at bounding box center [671, 411] width 320 height 22
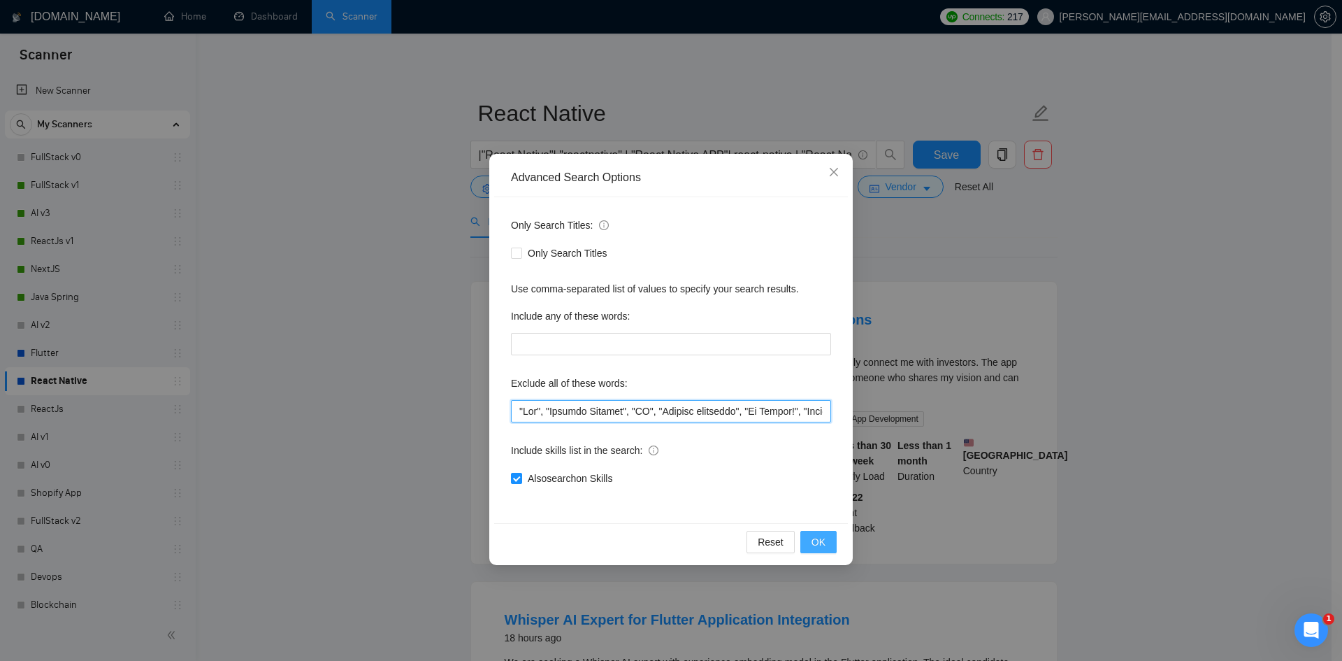
type input ""Fix", "Project Manager", "QA", "Quality assurance", "No Agency!", "Consultant"…"
click at [831, 547] on button "OK" at bounding box center [818, 542] width 36 height 22
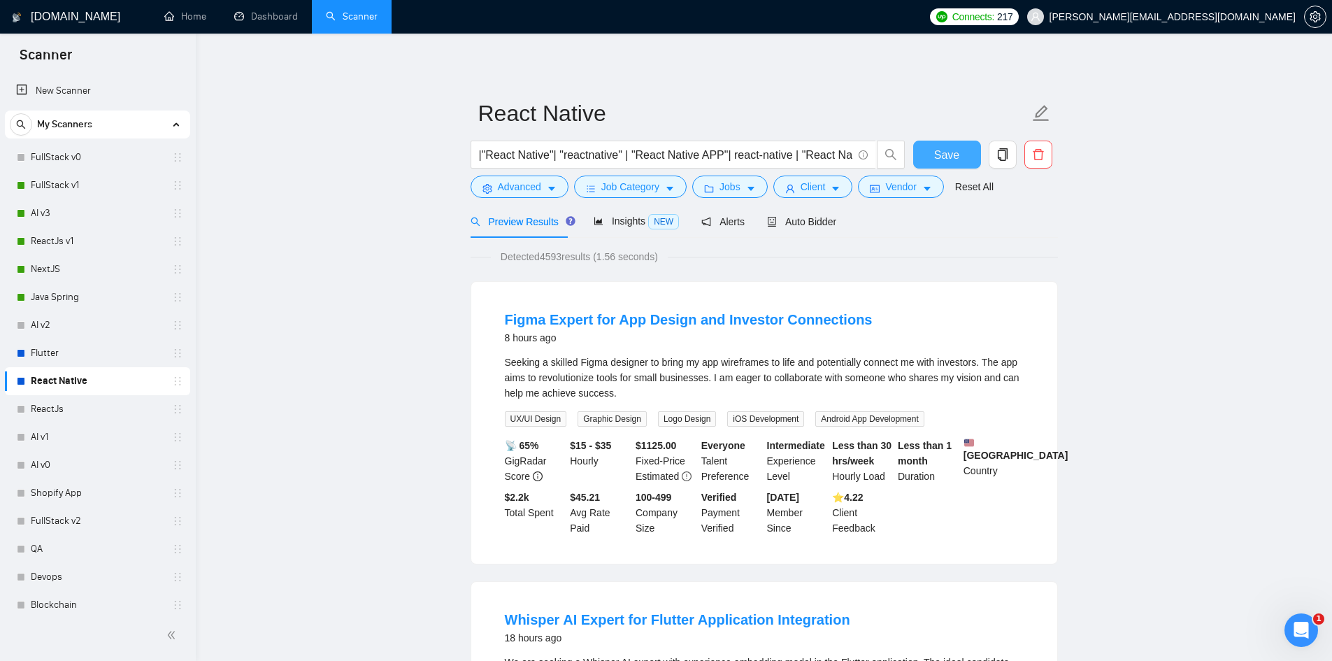
click at [951, 150] on span "Save" at bounding box center [946, 154] width 25 height 17
click at [31, 356] on link "Flutter" at bounding box center [97, 353] width 133 height 28
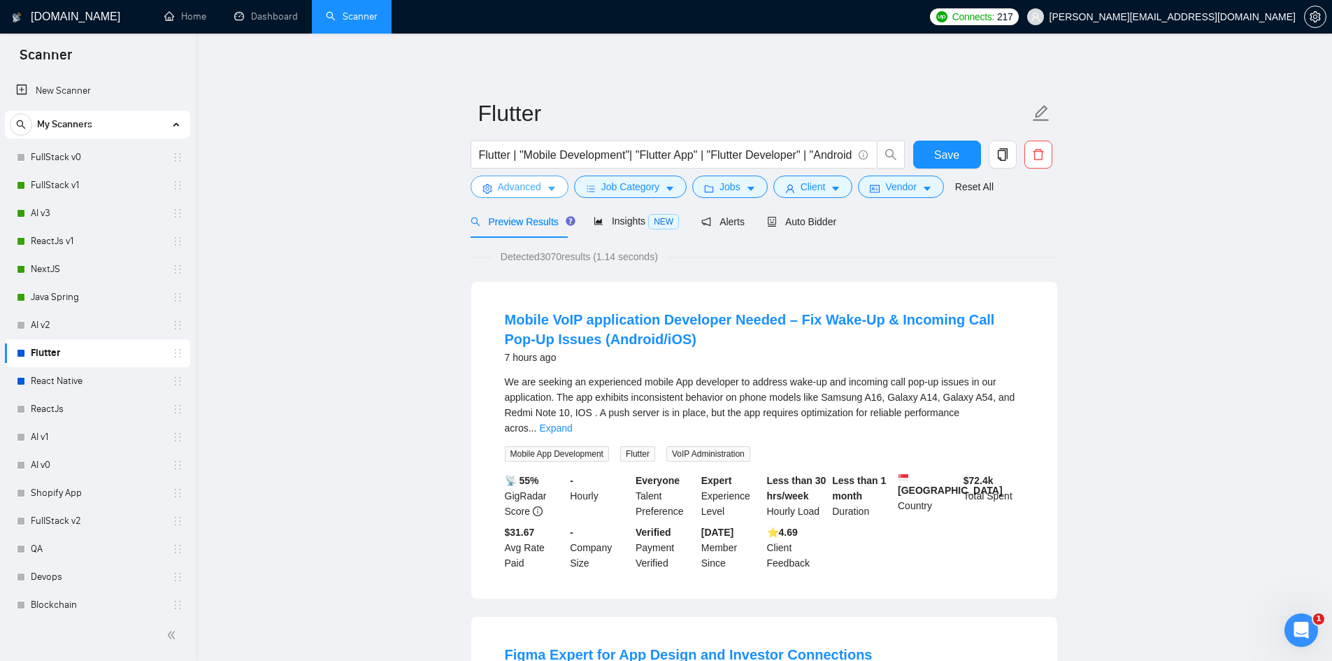
click at [527, 190] on span "Advanced" at bounding box center [519, 186] width 43 height 15
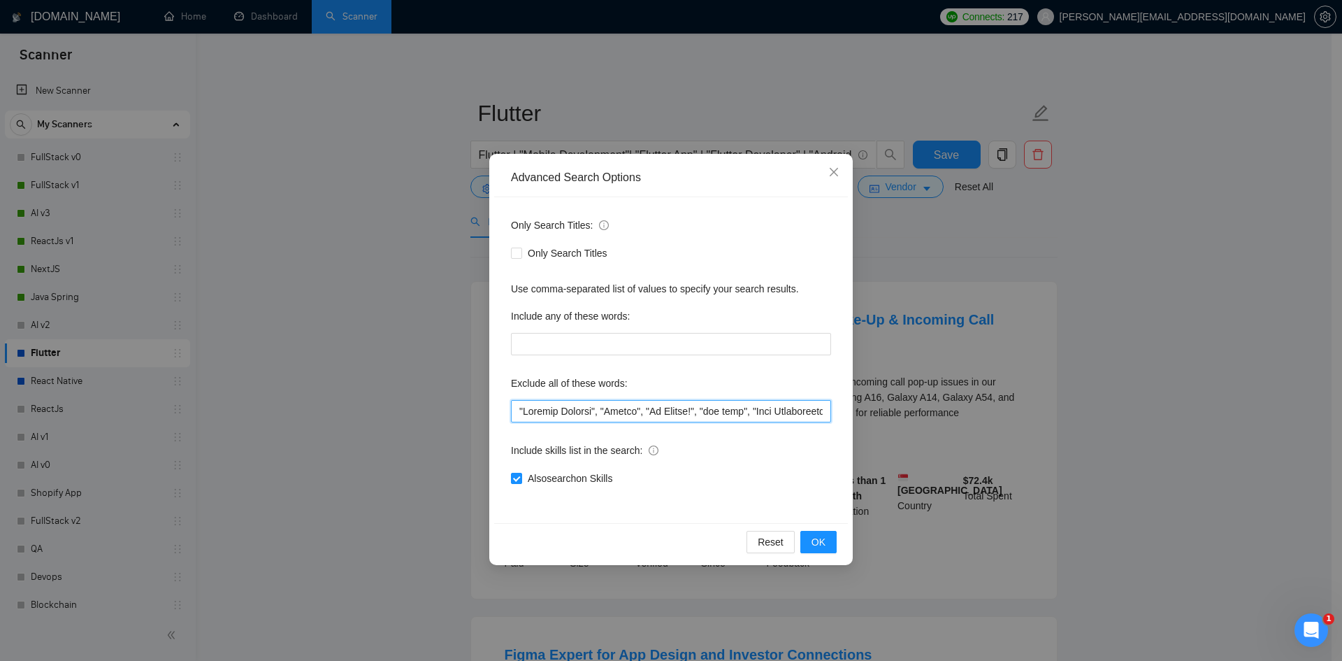
click at [518, 412] on input "text" at bounding box center [671, 411] width 320 height 22
paste input ""Fix","
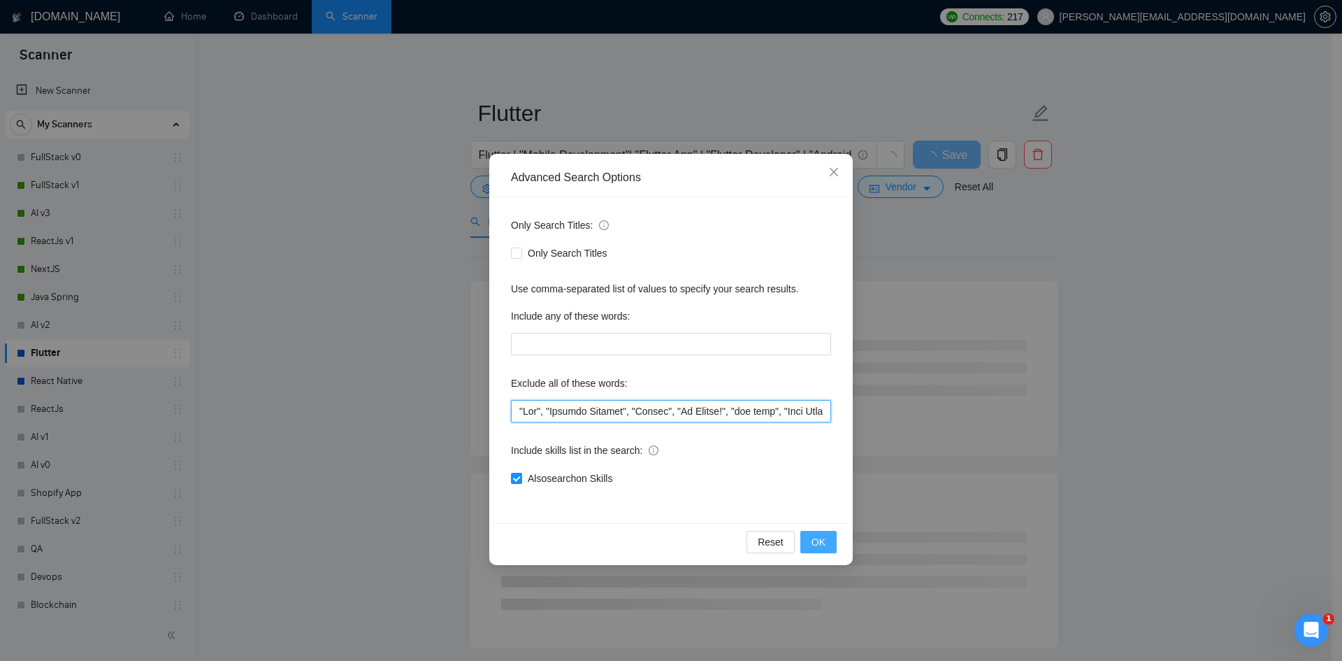
type input ""Fix", "Project Manager", "Dating", "No Agency!", "fix bugs", "Pair Programming…"
click at [821, 537] on span "OK" at bounding box center [819, 541] width 14 height 15
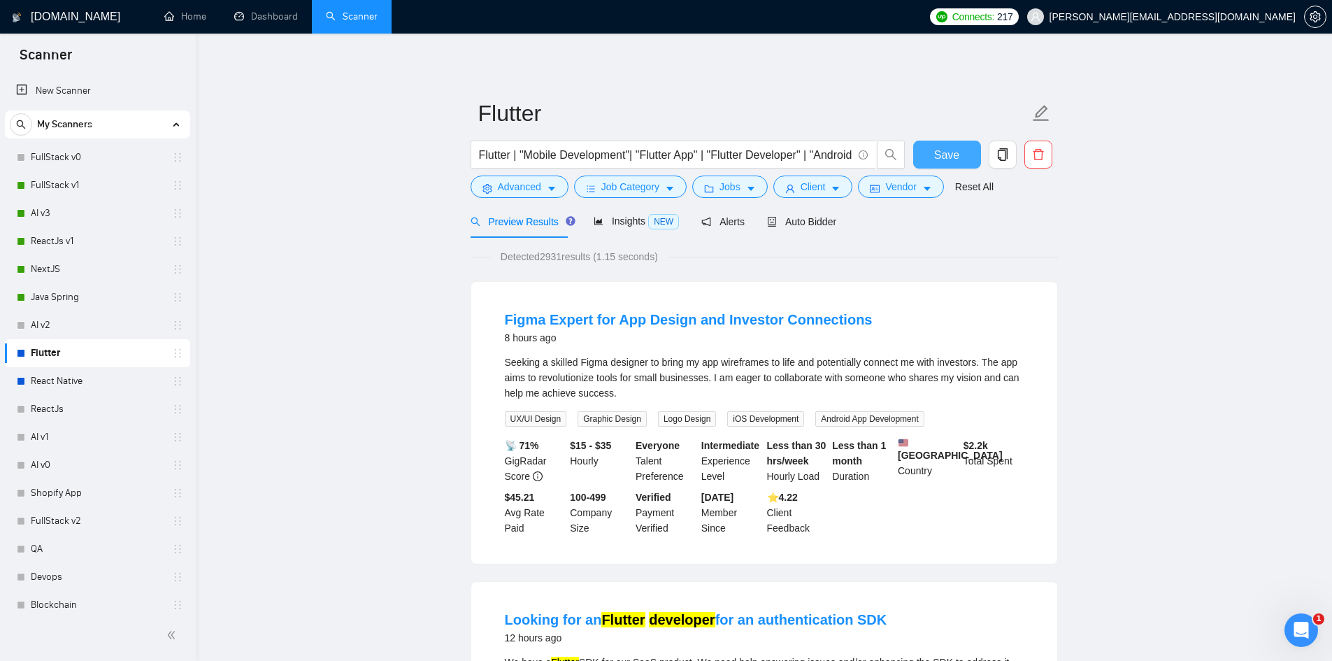
click at [951, 159] on span "Save" at bounding box center [946, 154] width 25 height 17
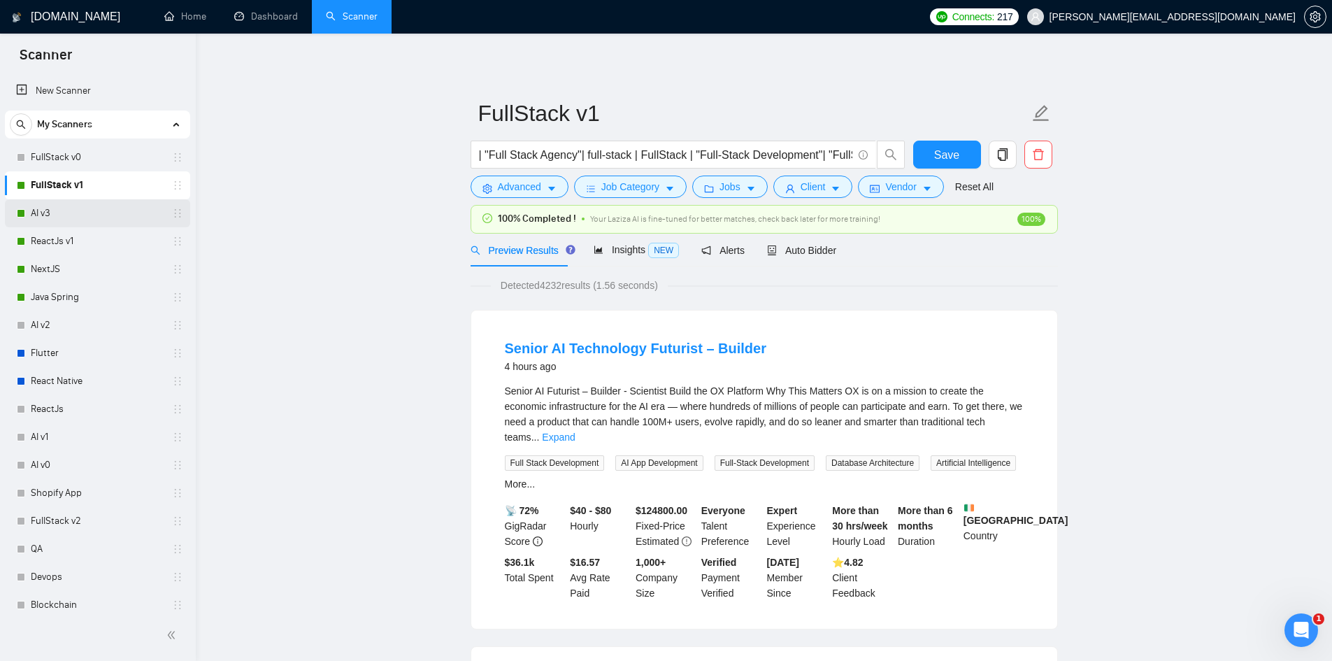
click at [51, 211] on link "AI v3" at bounding box center [97, 213] width 133 height 28
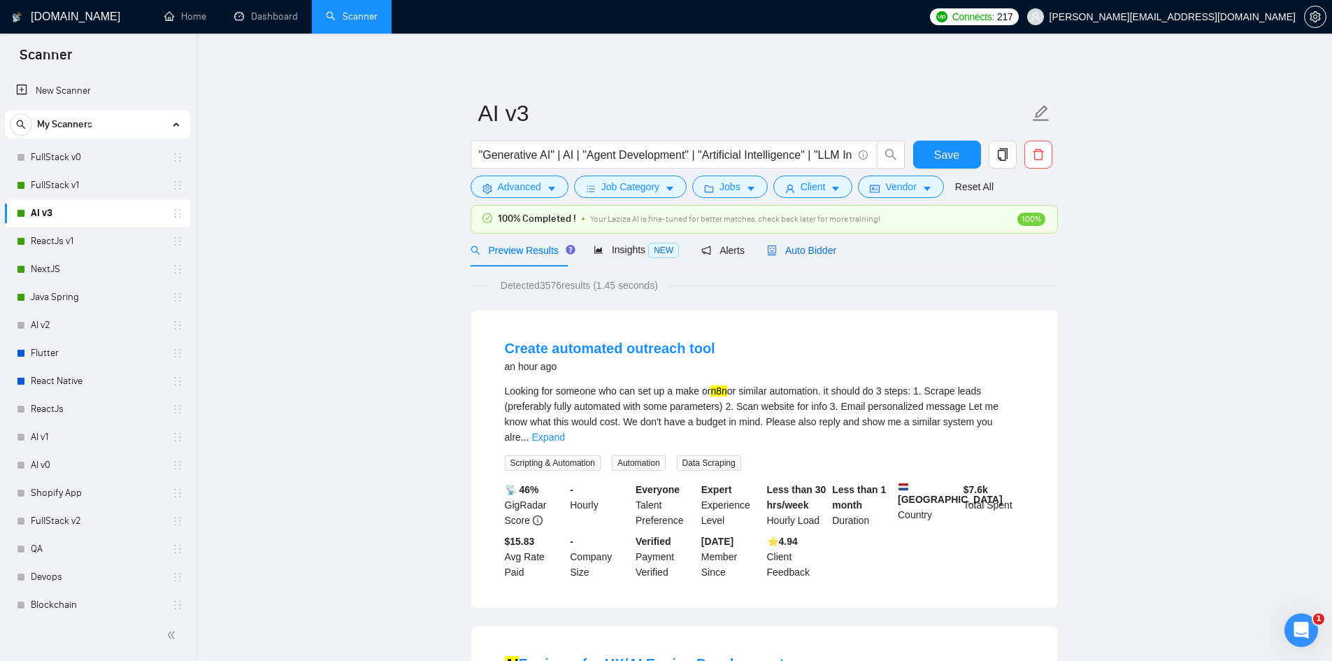
click at [806, 254] on span "Auto Bidder" at bounding box center [801, 250] width 69 height 11
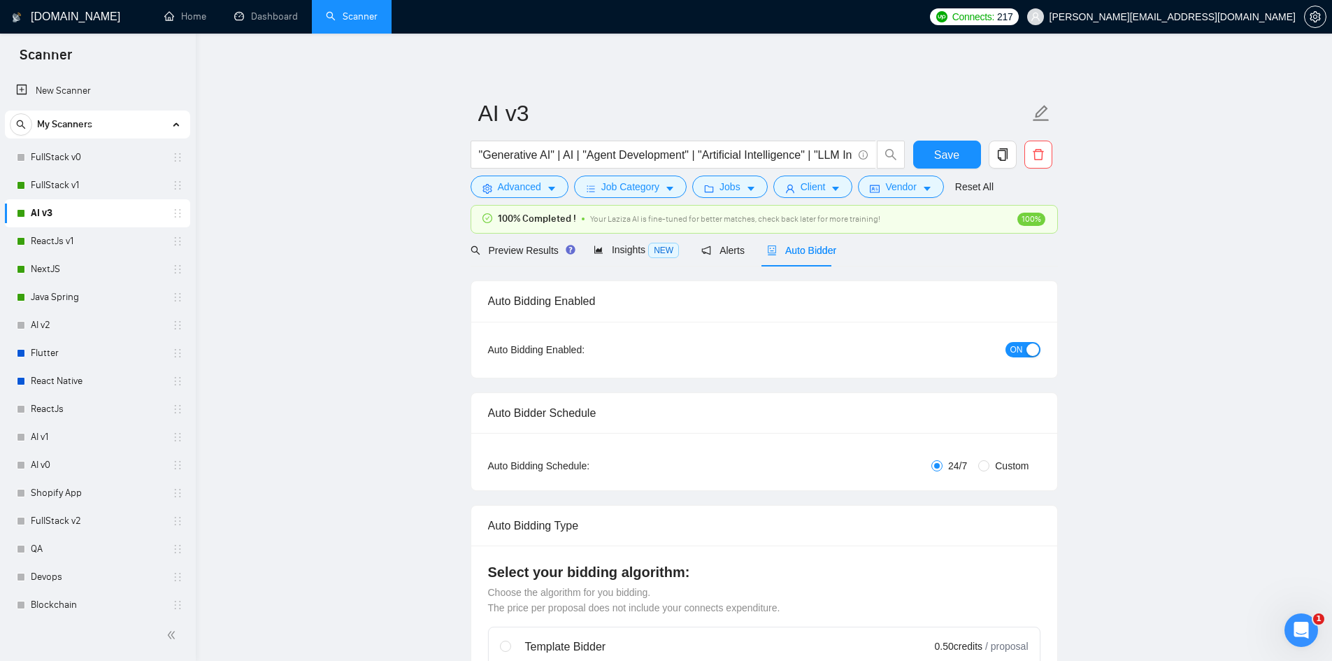
checkbox input "true"
click at [517, 189] on span "Advanced" at bounding box center [519, 186] width 43 height 15
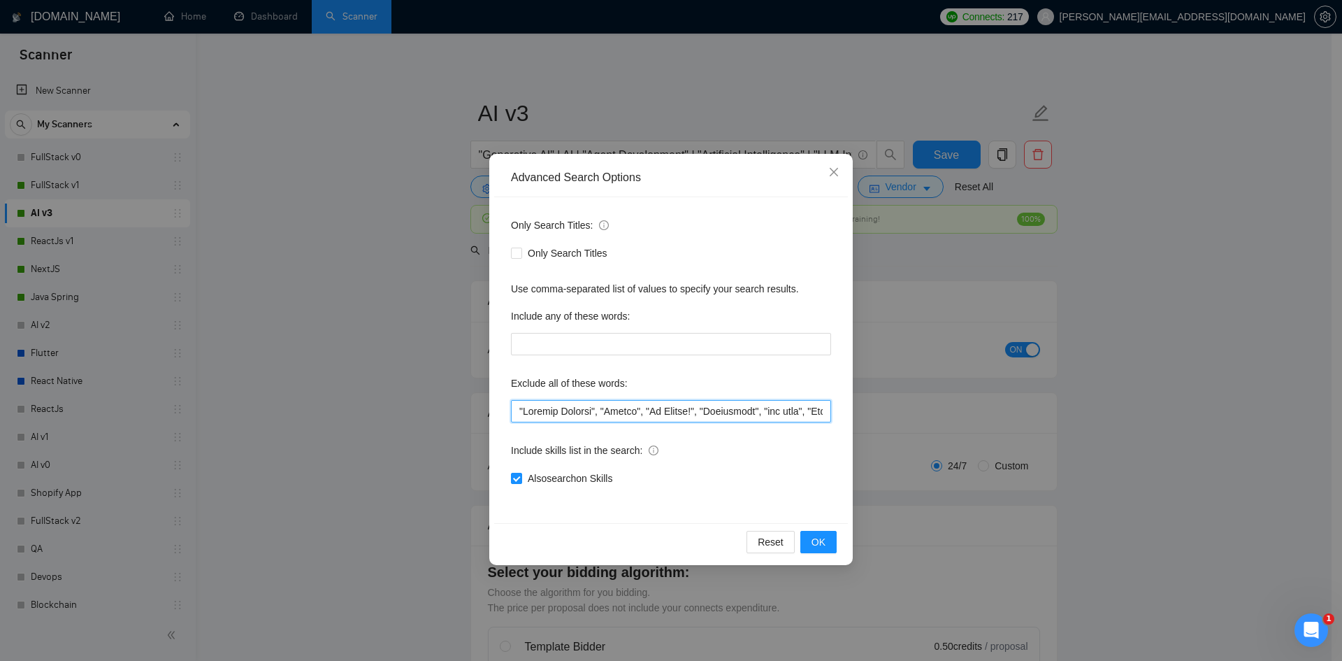
click at [520, 410] on input "text" at bounding box center [671, 411] width 320 height 22
paste input ""Refactot","
type input ""Refactot", "Project Manager", "Dating", "No Agency!", "Consultant", "fix bugs"…"
click at [816, 542] on span "OK" at bounding box center [819, 541] width 14 height 15
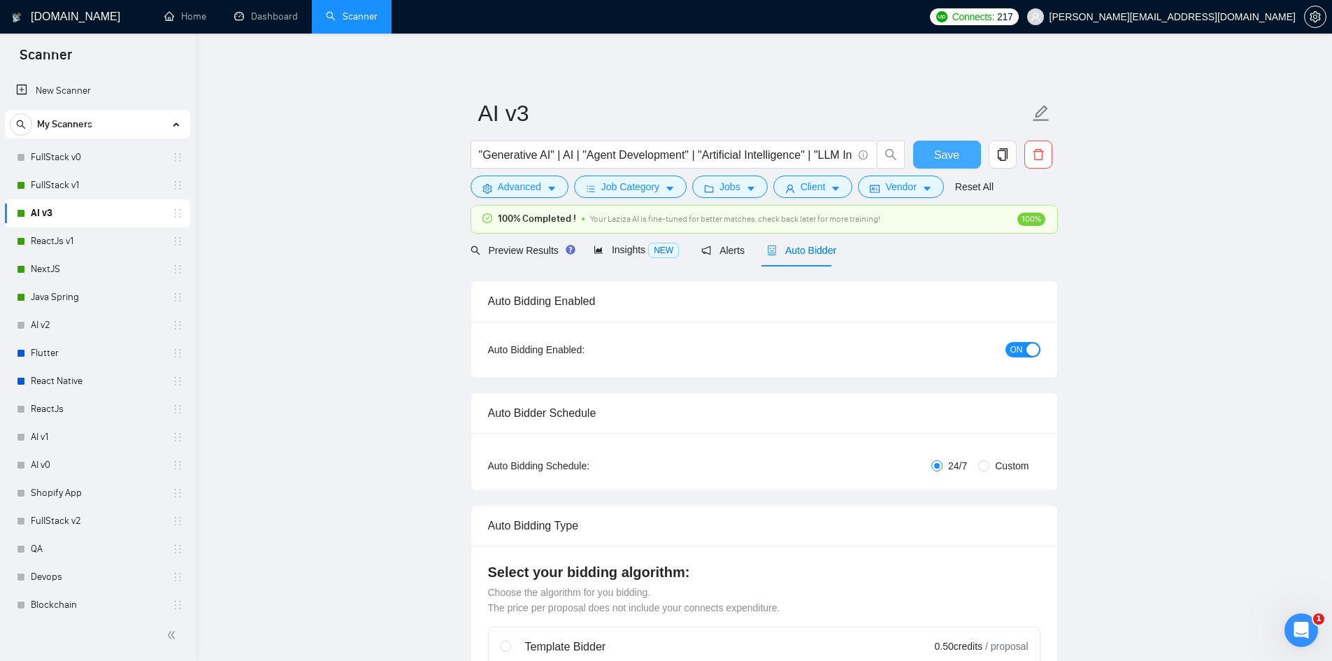
click at [935, 156] on span "Save" at bounding box center [946, 154] width 25 height 17
checkbox input "true"
click at [66, 245] on link "ReactJs v1" at bounding box center [97, 241] width 133 height 28
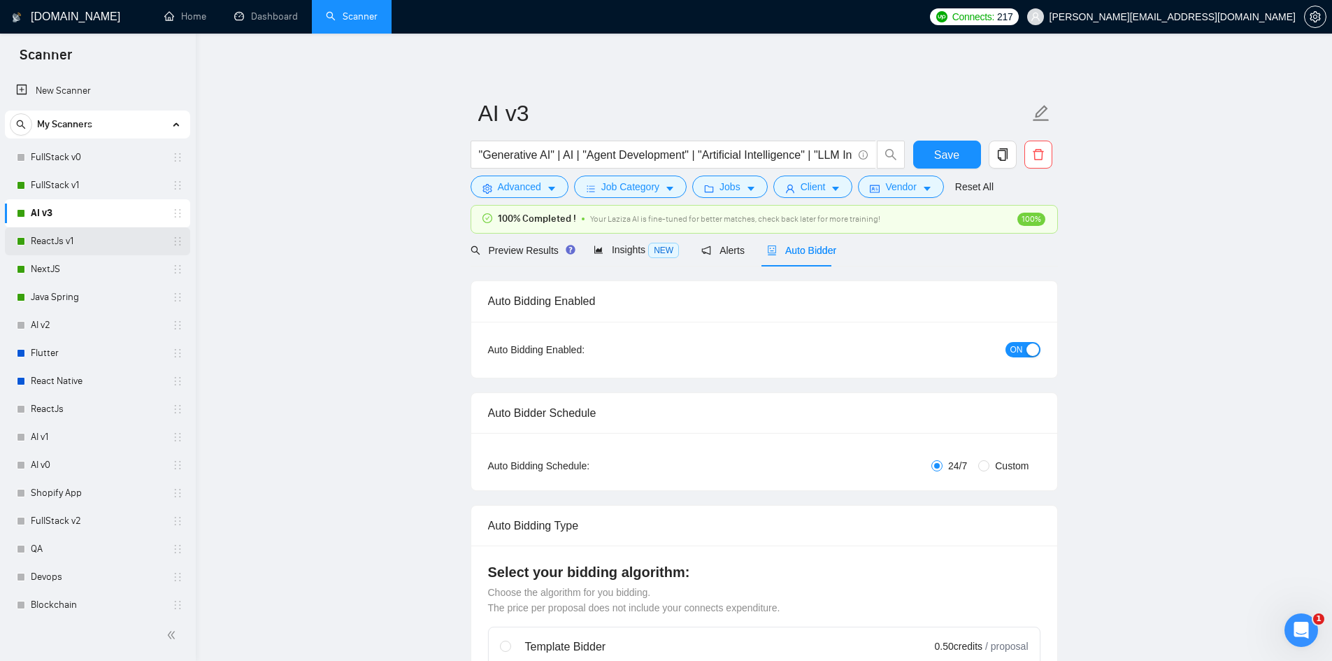
click at [66, 245] on link "ReactJs v1" at bounding box center [97, 241] width 133 height 28
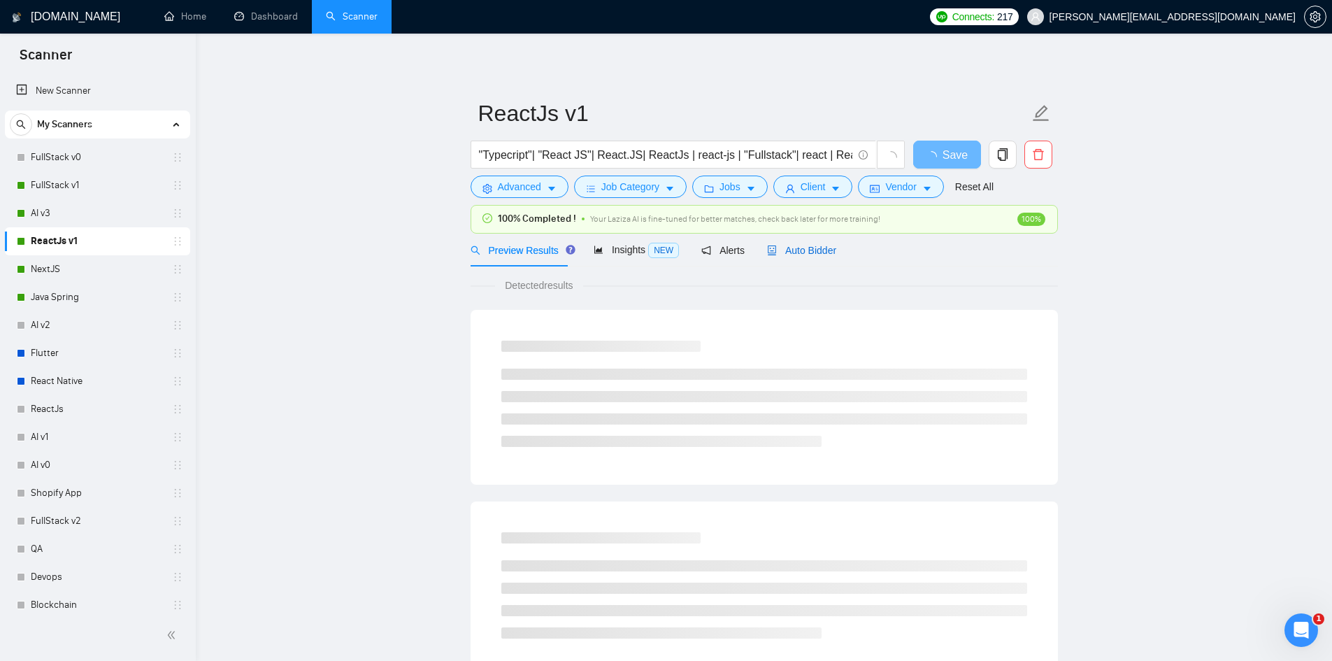
click at [791, 247] on span "Auto Bidder" at bounding box center [801, 250] width 69 height 11
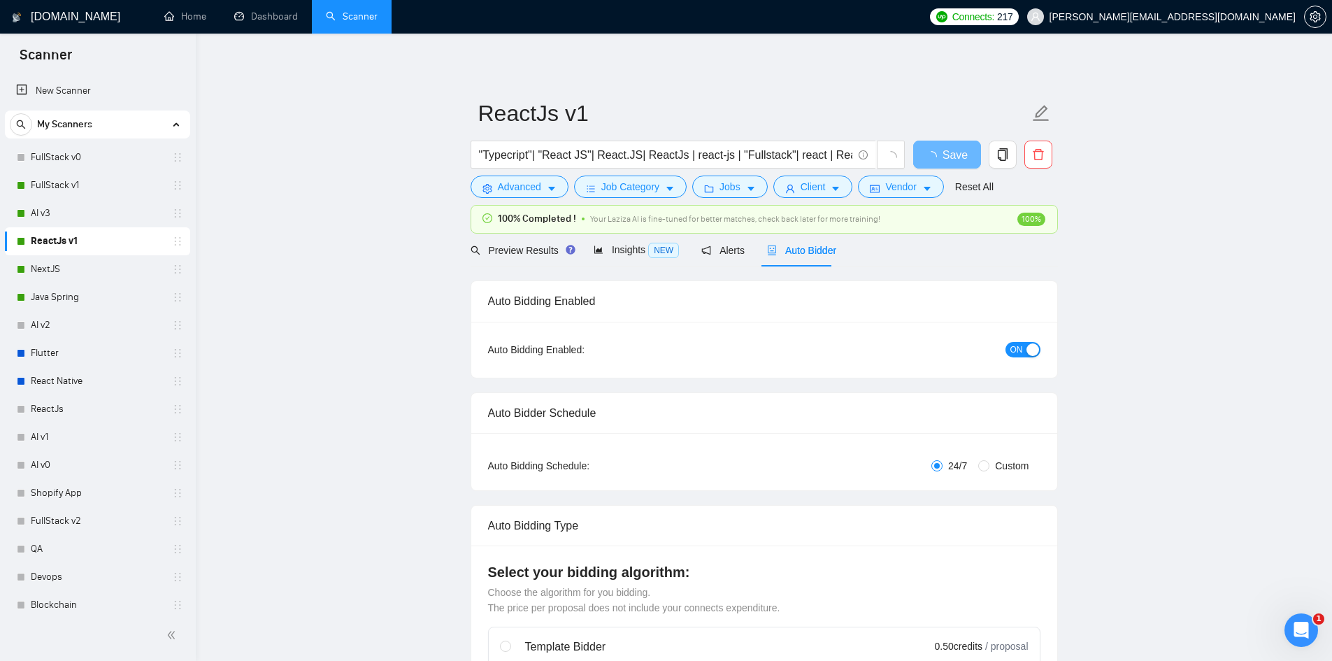
checkbox input "true"
click at [516, 191] on span "Advanced" at bounding box center [519, 186] width 43 height 15
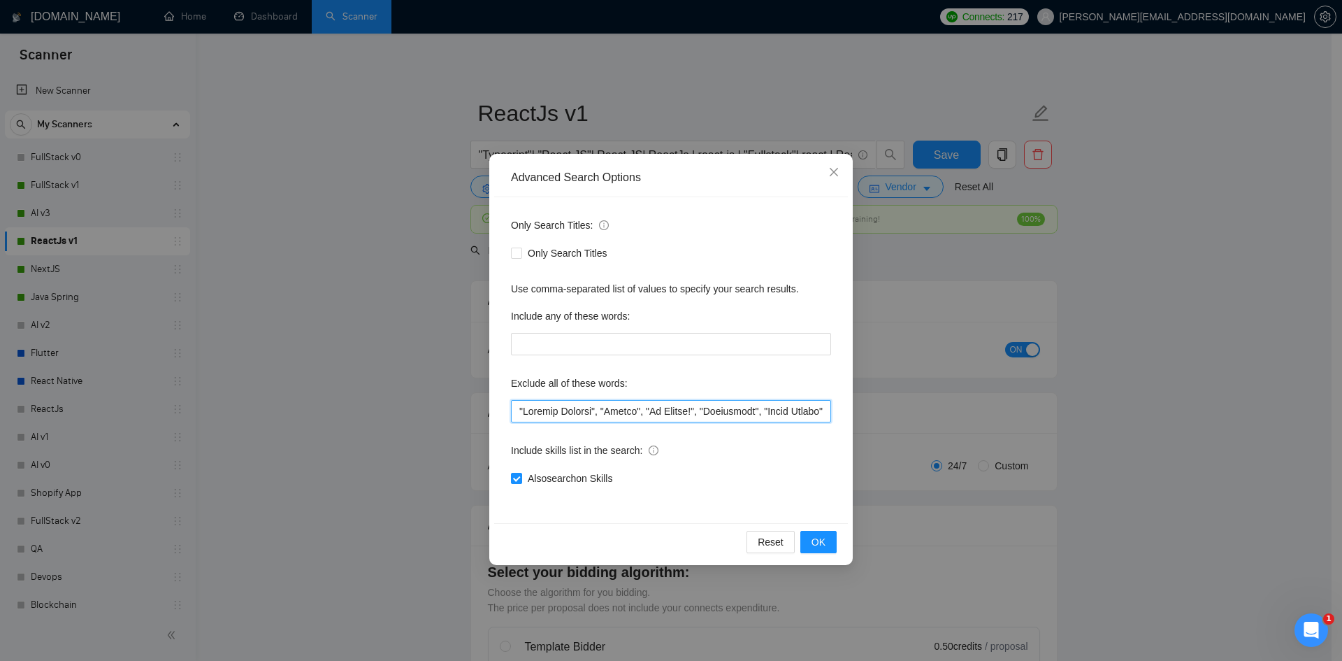
click at [517, 412] on input "text" at bounding box center [671, 411] width 320 height 22
paste input ""Refactot","
type input ""Refactot", "Project Manager", "Dating", "No Agency!", "Consultant", "React Nat…"
click at [816, 536] on span "OK" at bounding box center [819, 541] width 14 height 15
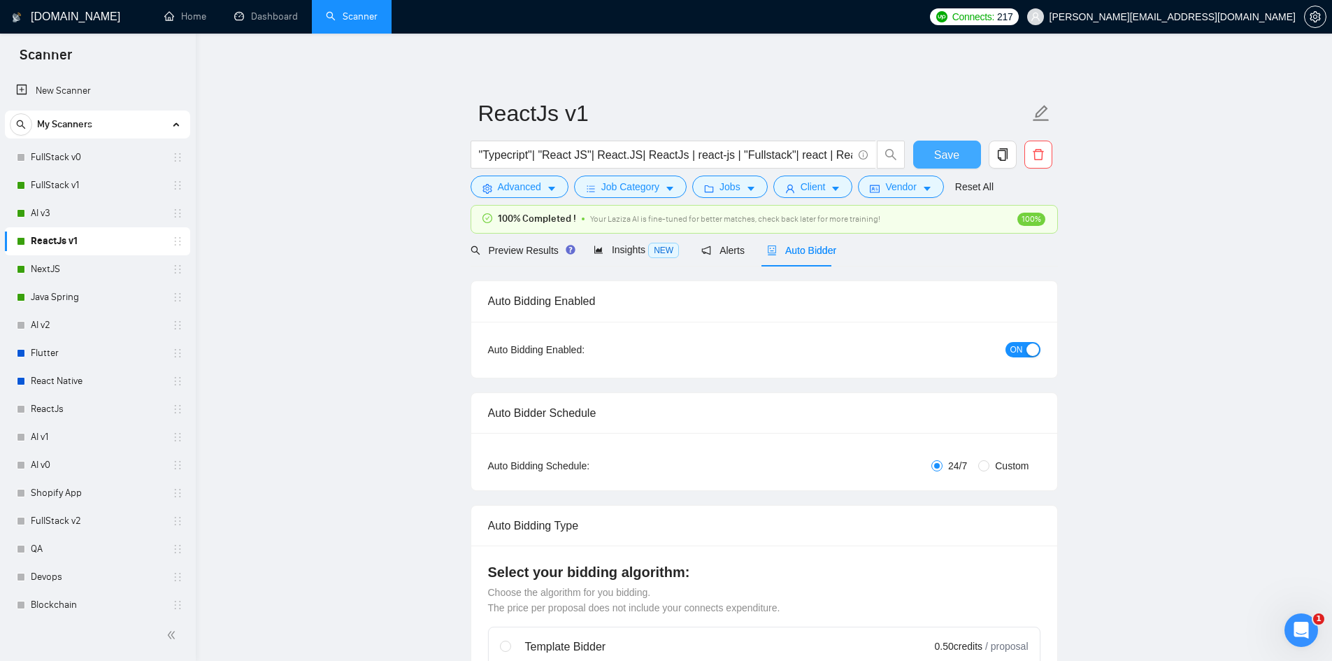
click at [935, 144] on button "Save" at bounding box center [947, 155] width 68 height 28
click at [44, 268] on link "NextJS" at bounding box center [97, 269] width 133 height 28
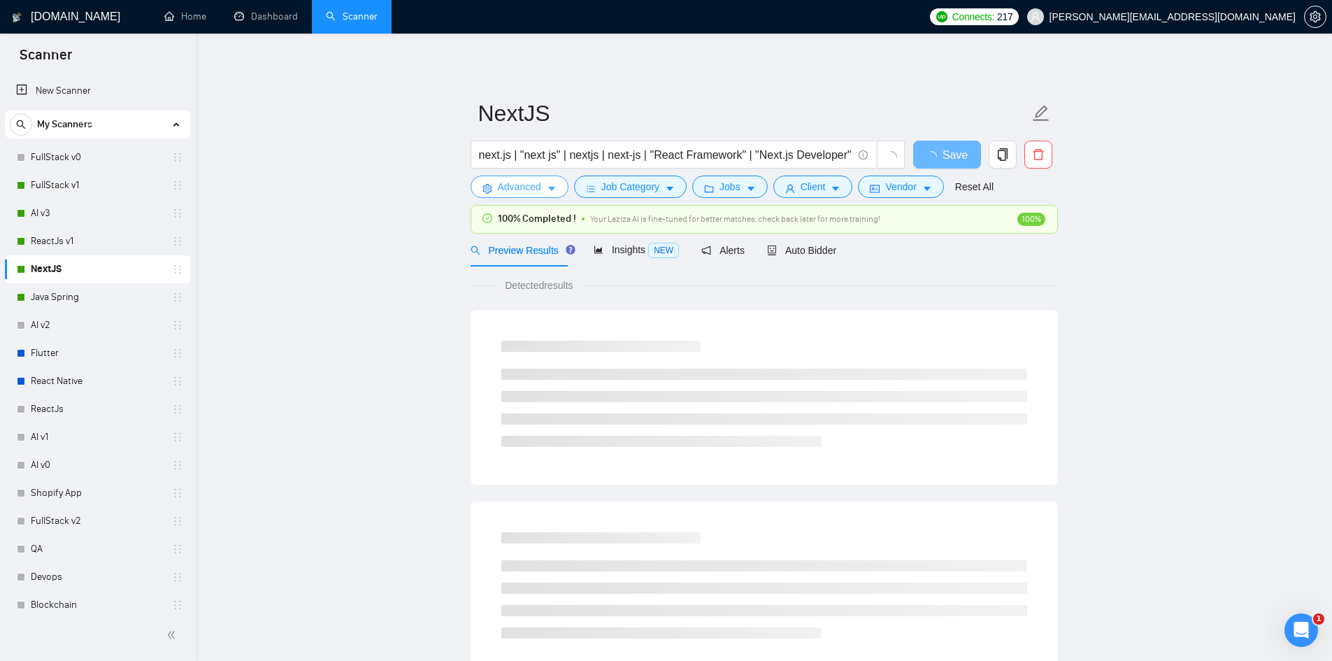
click at [514, 185] on span "Advanced" at bounding box center [519, 186] width 43 height 15
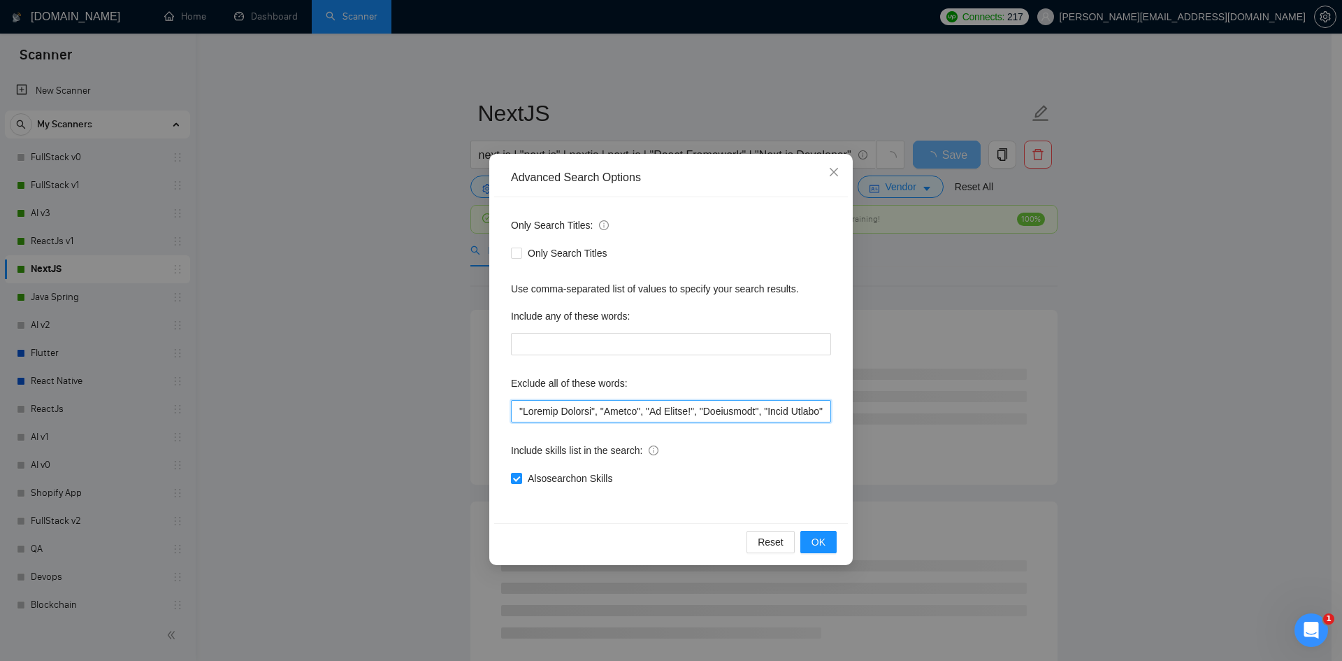
click at [516, 415] on input "text" at bounding box center [671, 411] width 320 height 22
paste input ""Refactot","
type input ""Refactot", "Project Manager", "Dating", "No Agency!", "Consultant", "React Nat…"
click at [830, 537] on button "OK" at bounding box center [818, 542] width 36 height 22
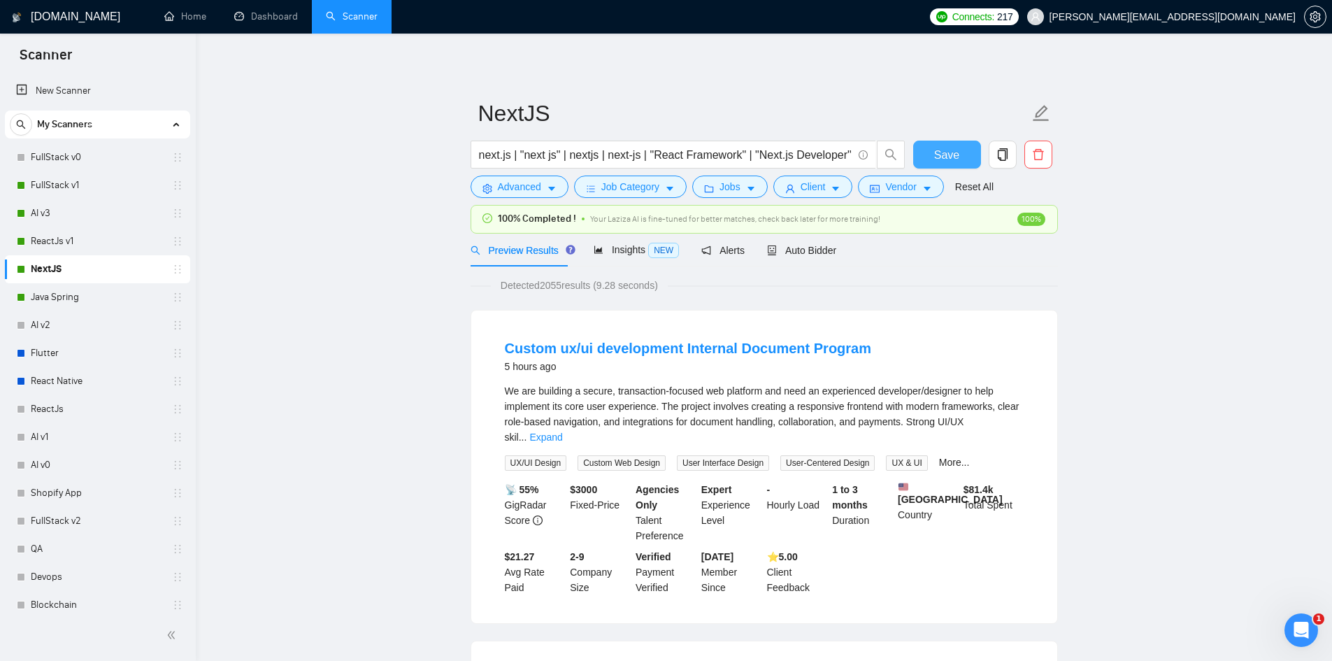
click at [954, 155] on span "Save" at bounding box center [946, 154] width 25 height 17
click at [56, 296] on link "Java Spring" at bounding box center [97, 297] width 133 height 28
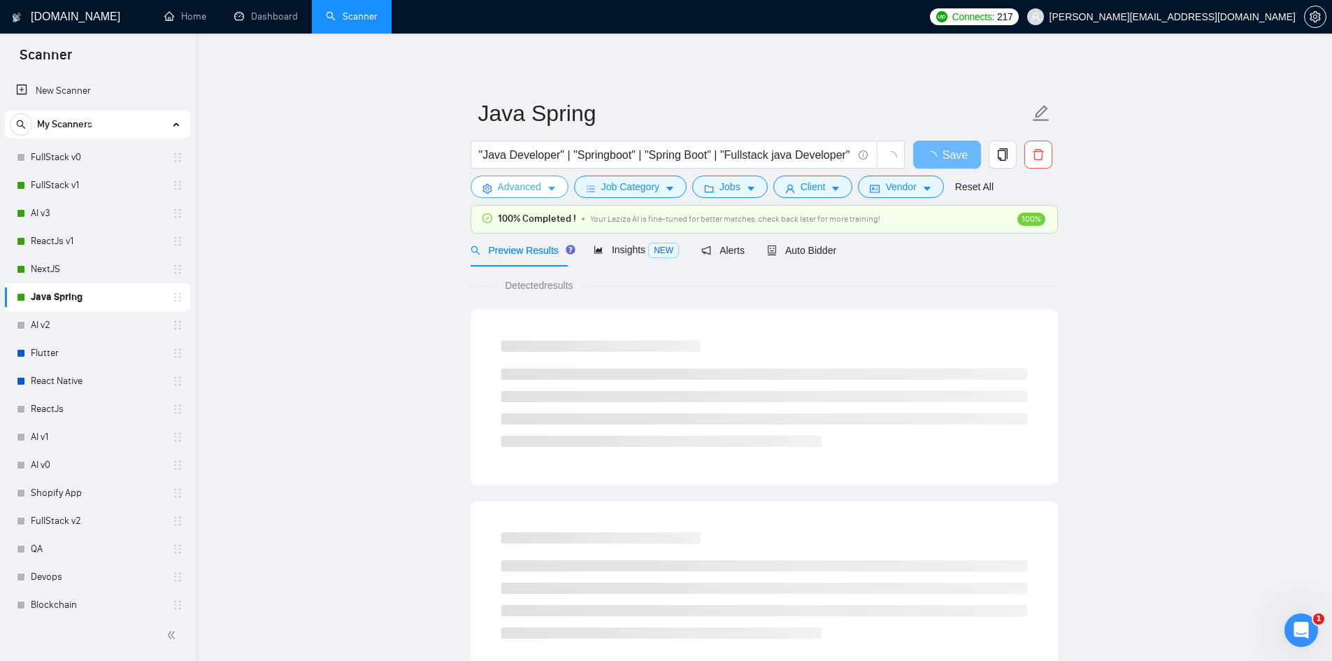
click at [503, 184] on span "Advanced" at bounding box center [519, 186] width 43 height 15
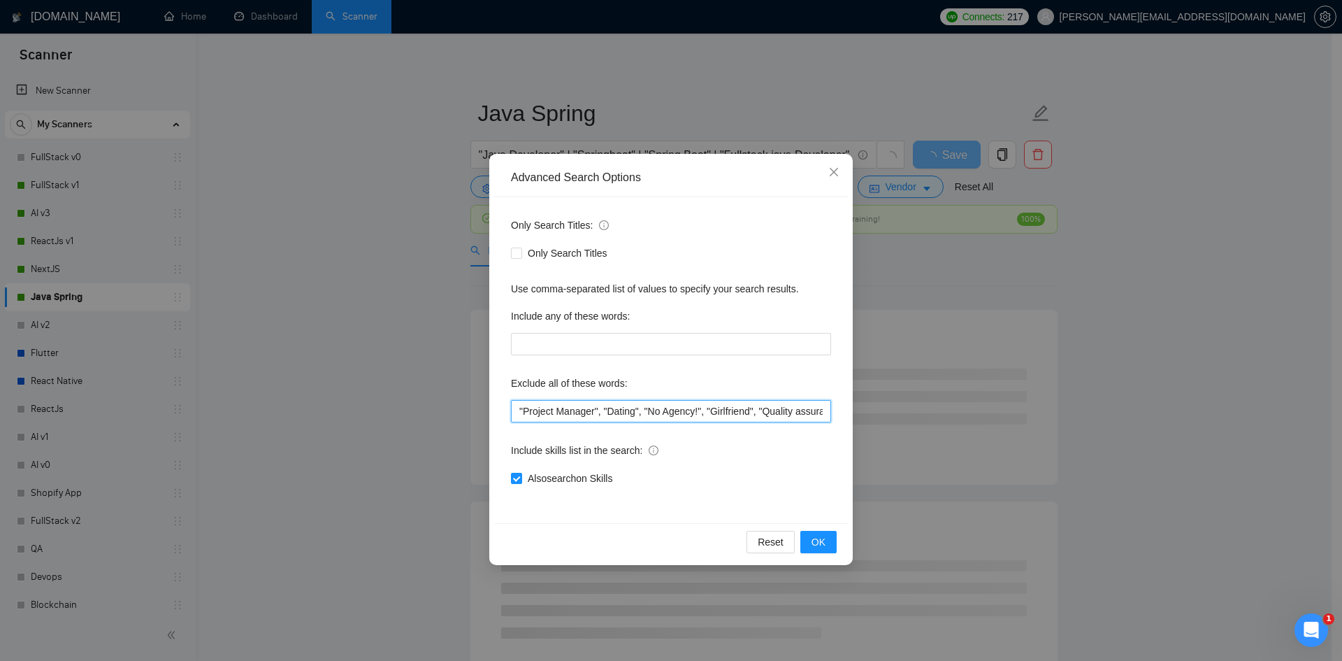
click at [515, 412] on input ""Project Manager", "Dating", "No Agency!", "Girlfriend", "Quality assurance", "…" at bounding box center [671, 411] width 320 height 22
paste input ""Refactot","
type input ""Refactot", "Project Manager", "Dating", "No Agency!", "Girlfriend", "Quality a…"
click at [832, 542] on button "OK" at bounding box center [818, 542] width 36 height 22
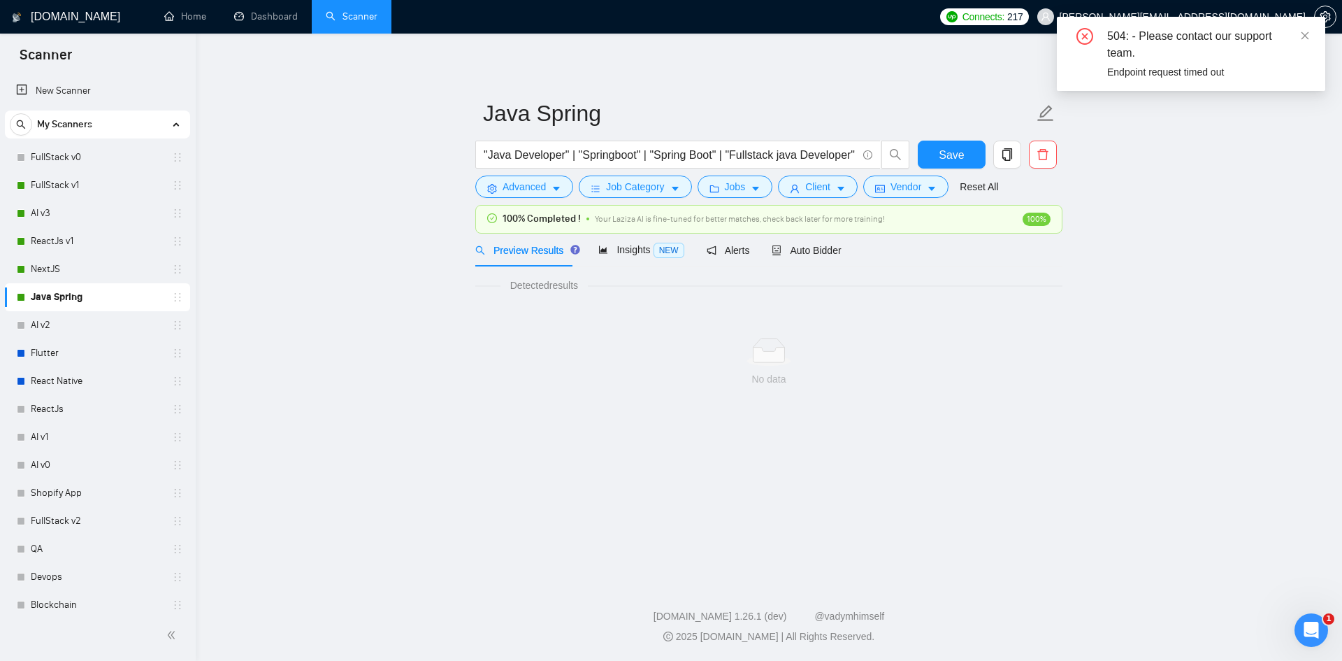
click at [79, 287] on link "Java Spring" at bounding box center [97, 297] width 133 height 28
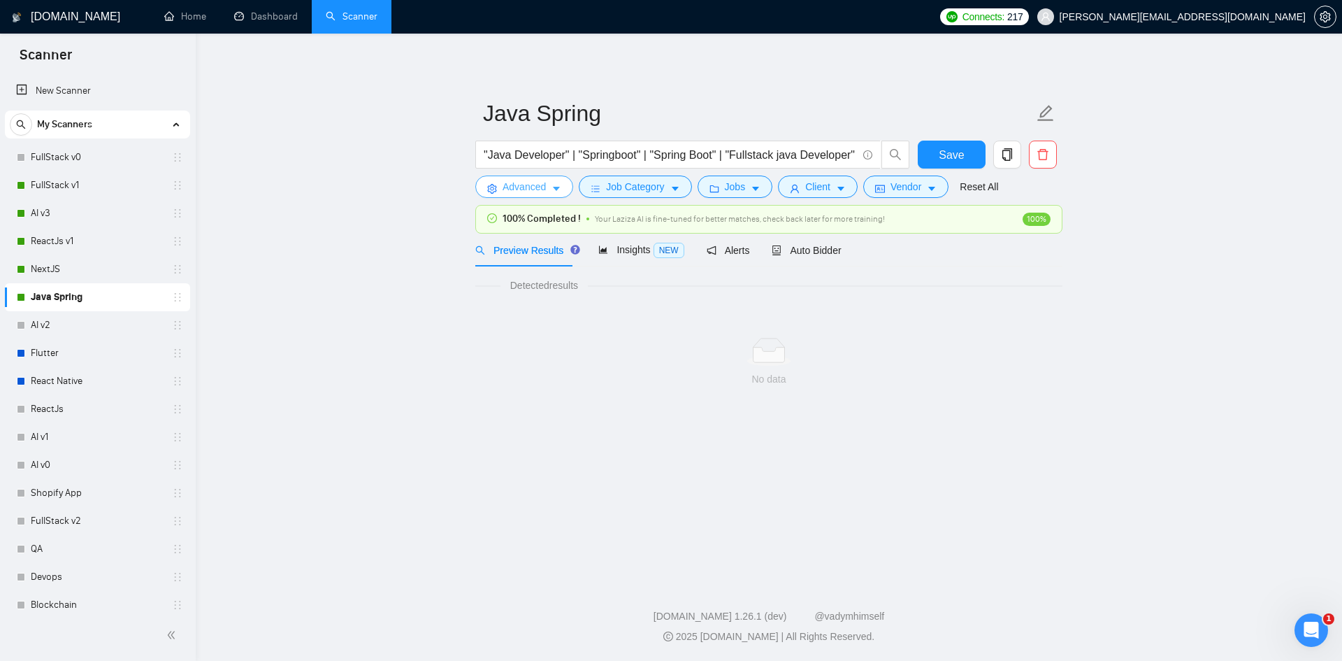
click at [515, 189] on span "Advanced" at bounding box center [524, 186] width 43 height 15
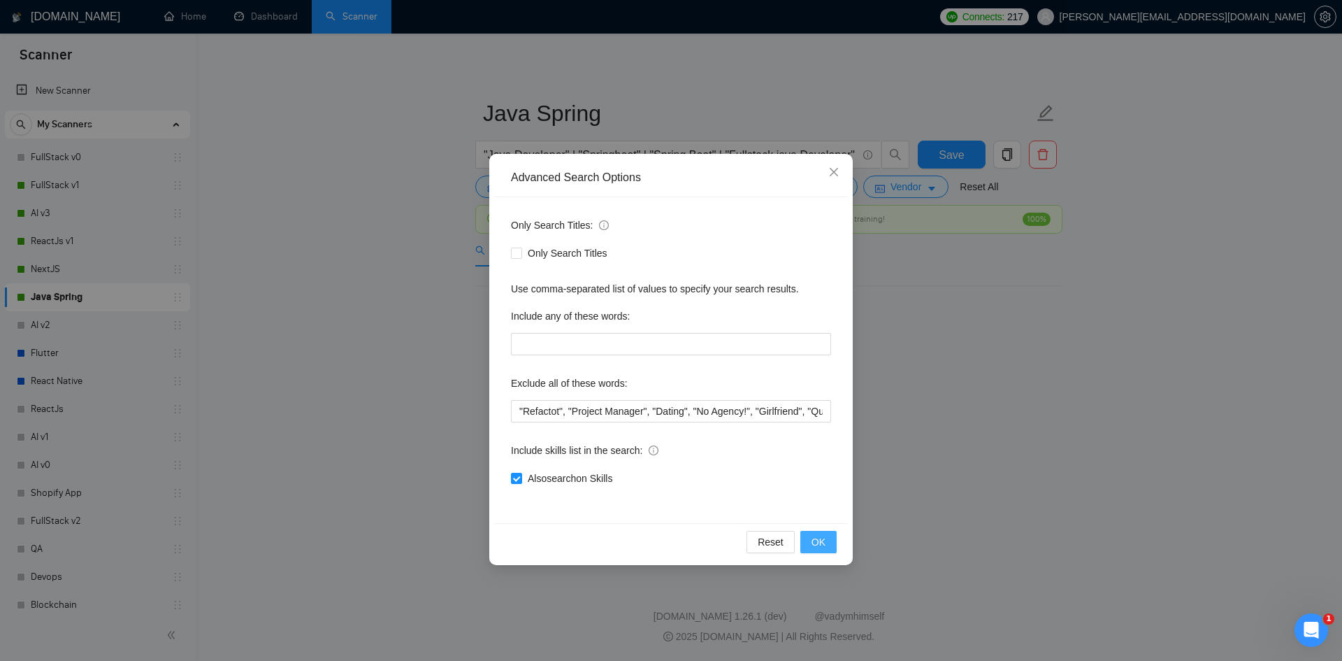
click at [826, 545] on button "OK" at bounding box center [818, 542] width 36 height 22
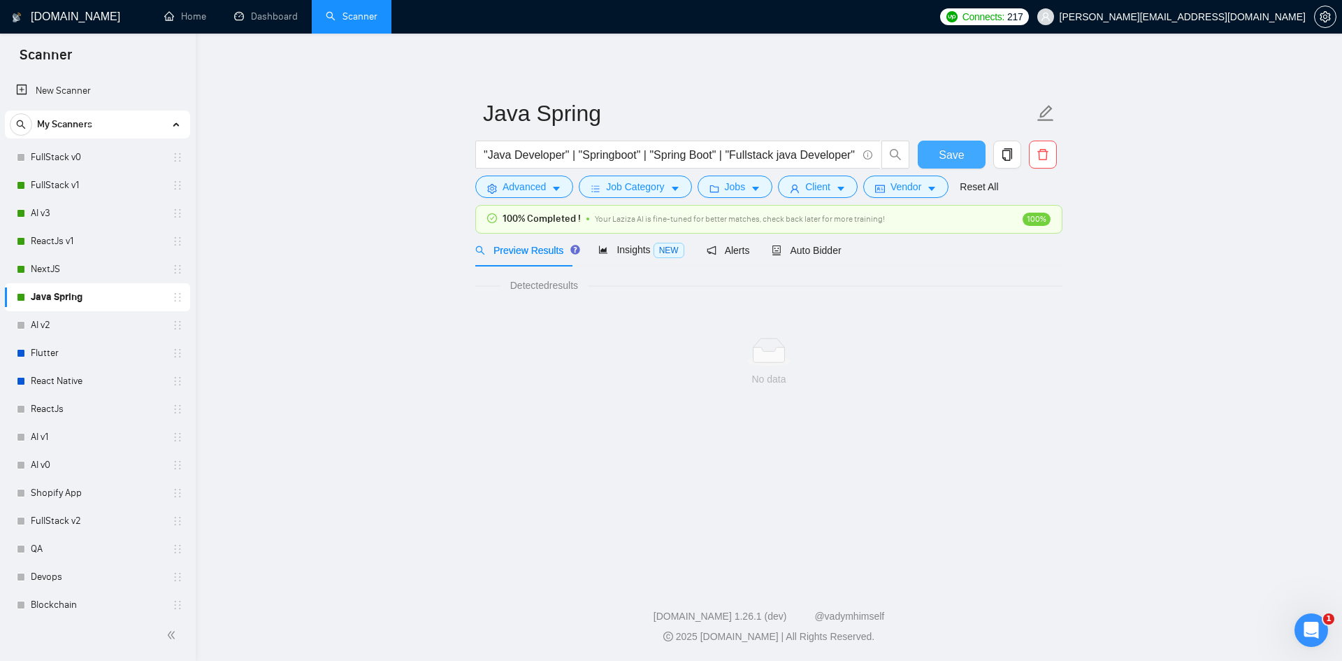
click at [963, 147] on button "Save" at bounding box center [952, 155] width 68 height 28
click at [101, 354] on link "Flutter" at bounding box center [97, 353] width 133 height 28
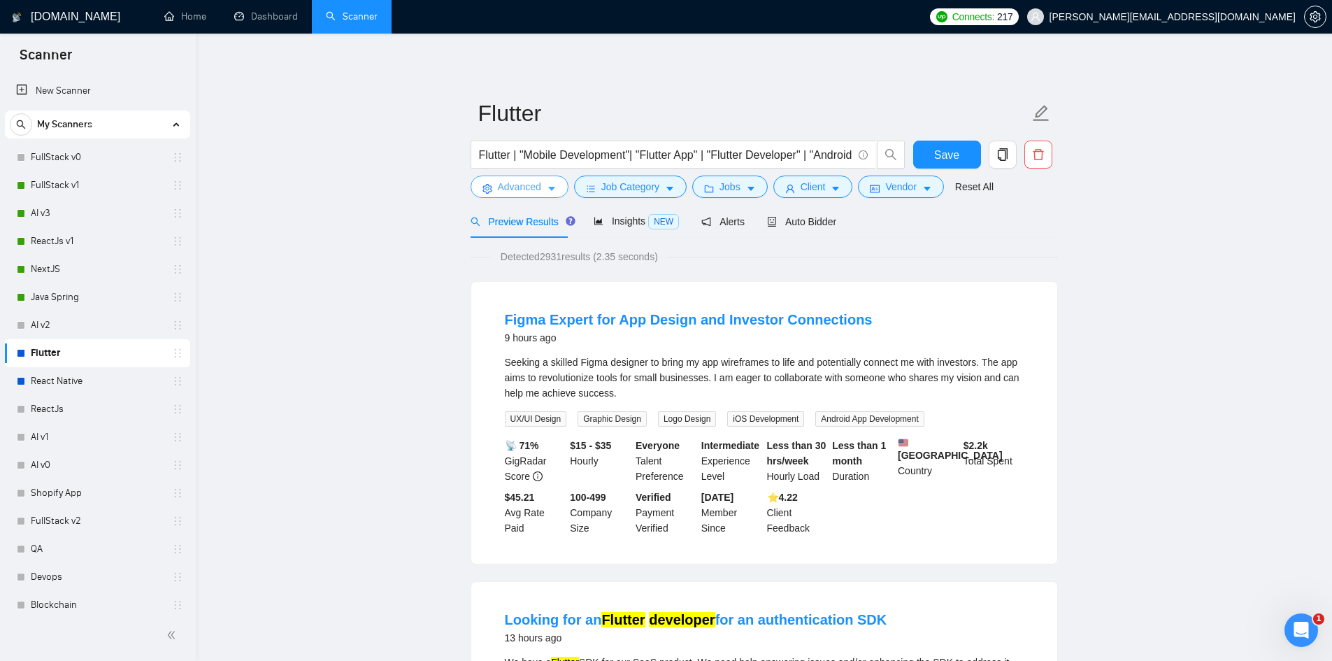
click at [509, 189] on span "Advanced" at bounding box center [519, 186] width 43 height 15
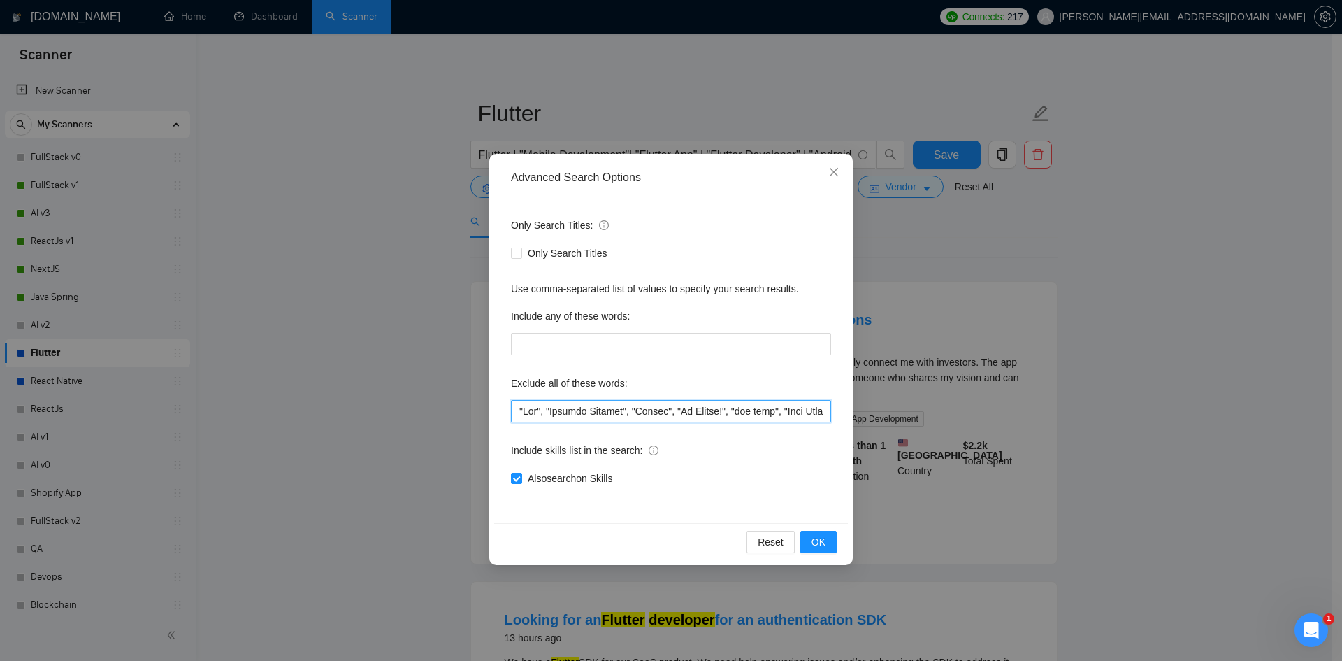
click at [522, 415] on input "text" at bounding box center [671, 411] width 320 height 22
paste input ""Refactot","
type input ""Refactot", "Fix", "Project Manager", "Dating", "No Agency!", "fix bugs", "Pair…"
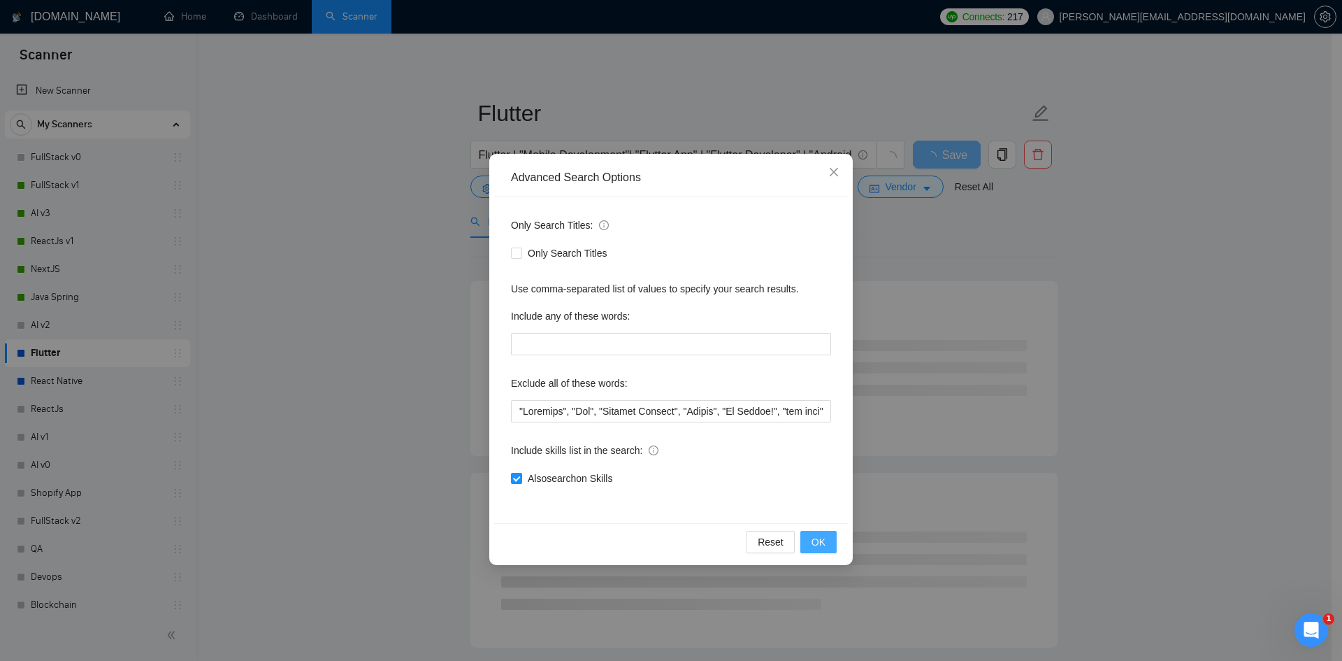
click at [828, 547] on button "OK" at bounding box center [818, 542] width 36 height 22
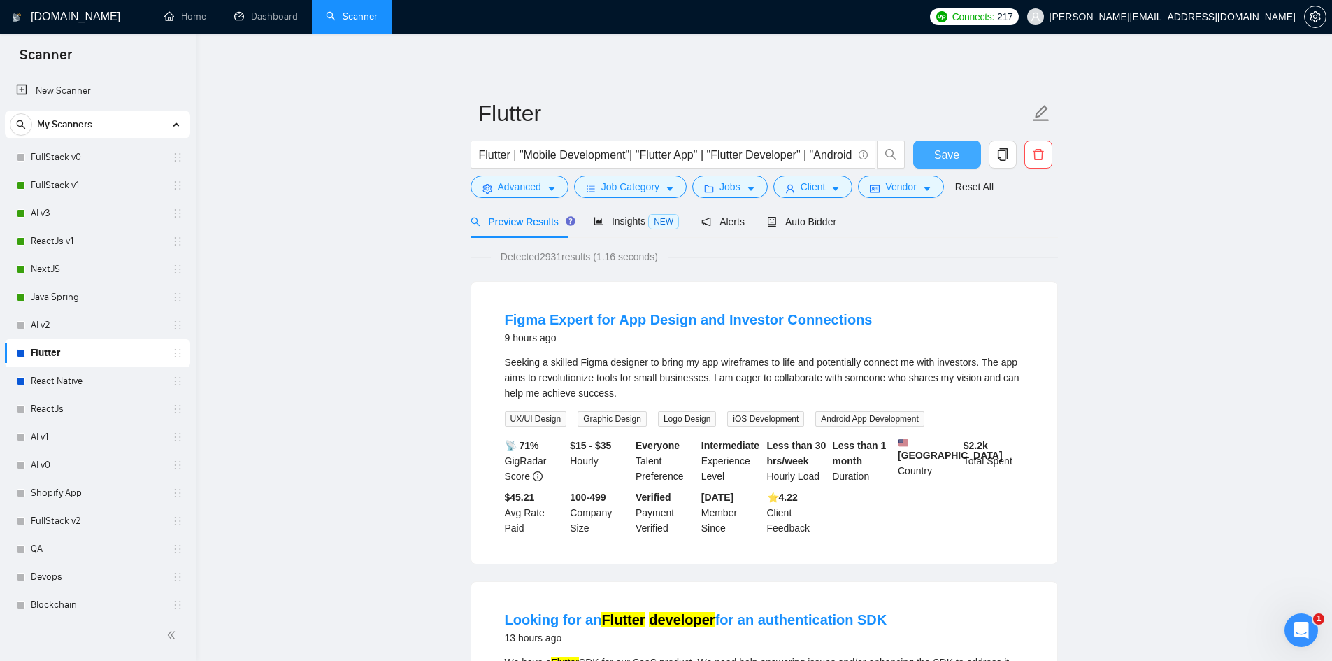
click at [955, 149] on span "Save" at bounding box center [946, 154] width 25 height 17
click at [82, 378] on link "React Native" at bounding box center [97, 381] width 133 height 28
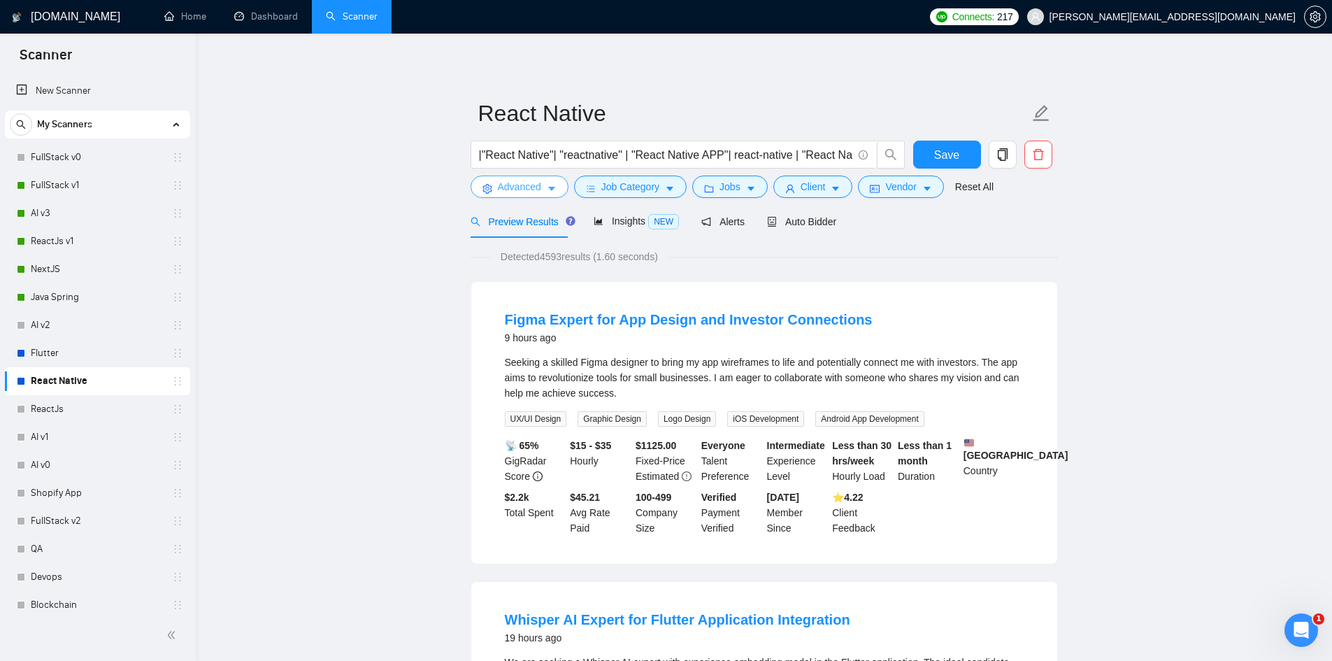
click at [517, 186] on span "Advanced" at bounding box center [519, 186] width 43 height 15
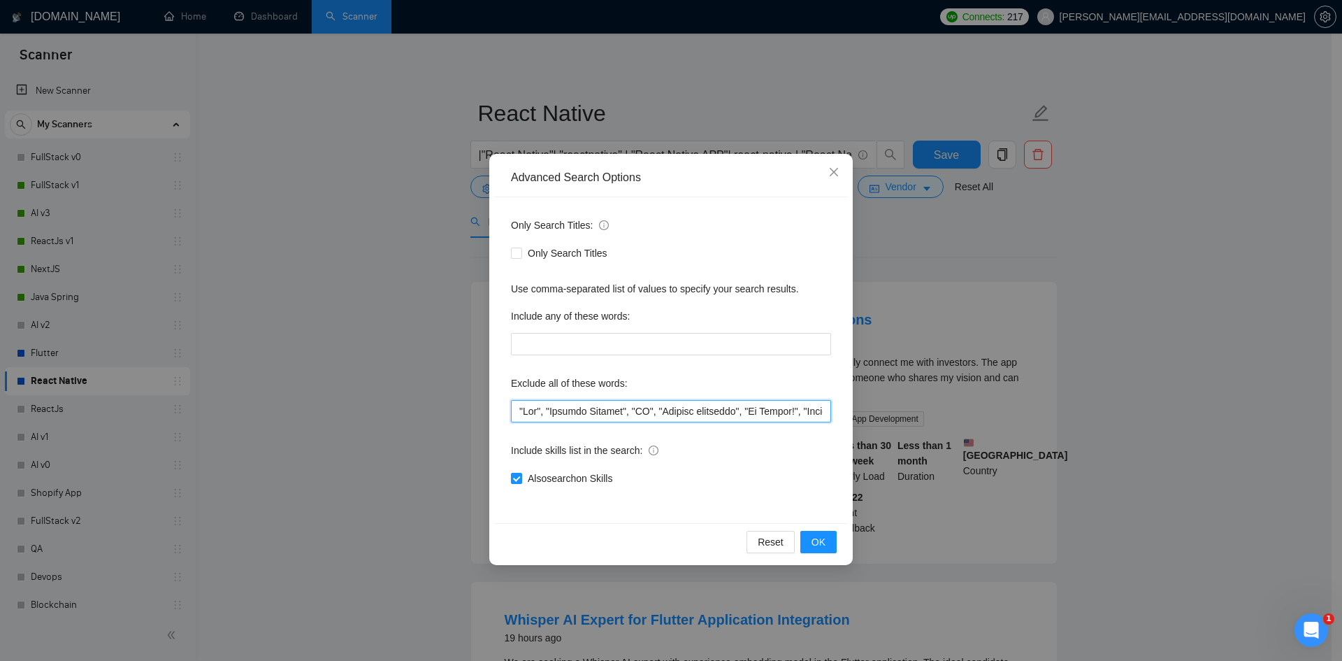
click at [518, 414] on input "text" at bounding box center [671, 411] width 320 height 22
paste input ""Refactot","
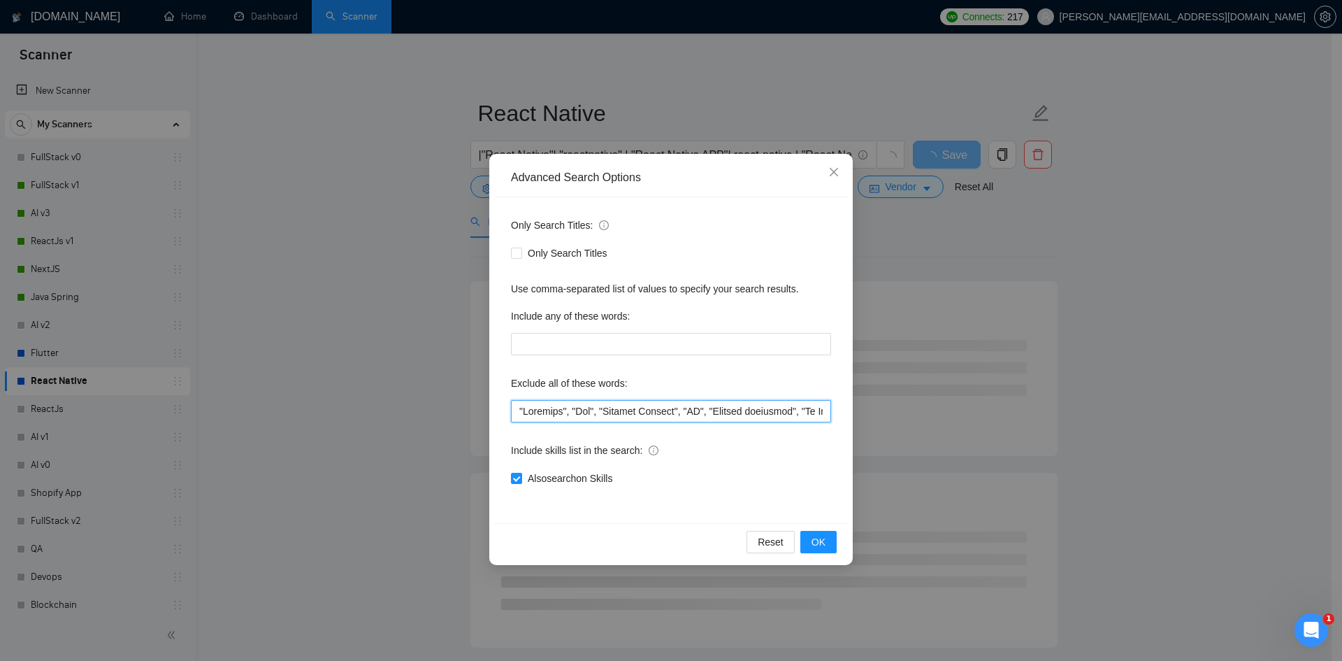
click at [556, 412] on input "text" at bounding box center [671, 411] width 320 height 22
type input ""Refactor", "Fix", "Project Manager", "QA", "Quality assurance", "No Agency!", …"
click at [810, 545] on button "OK" at bounding box center [818, 542] width 36 height 22
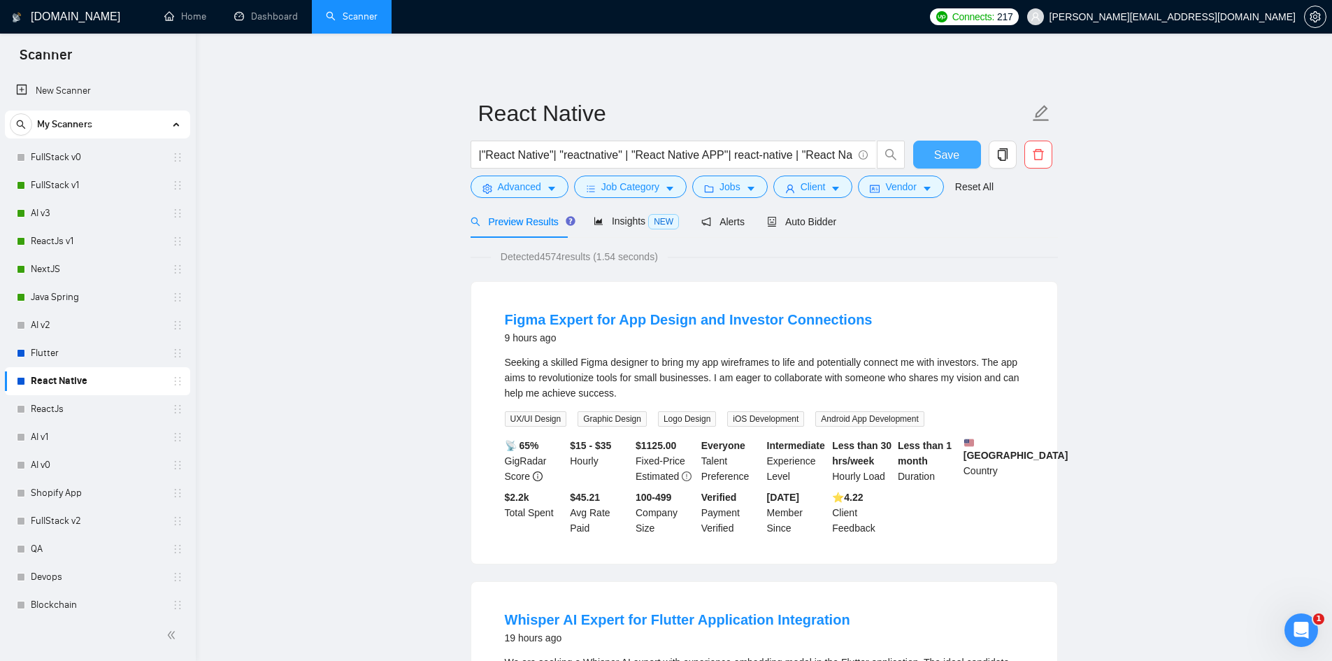
click at [958, 148] on span "Save" at bounding box center [946, 154] width 25 height 17
click at [54, 350] on link "Flutter" at bounding box center [97, 353] width 133 height 28
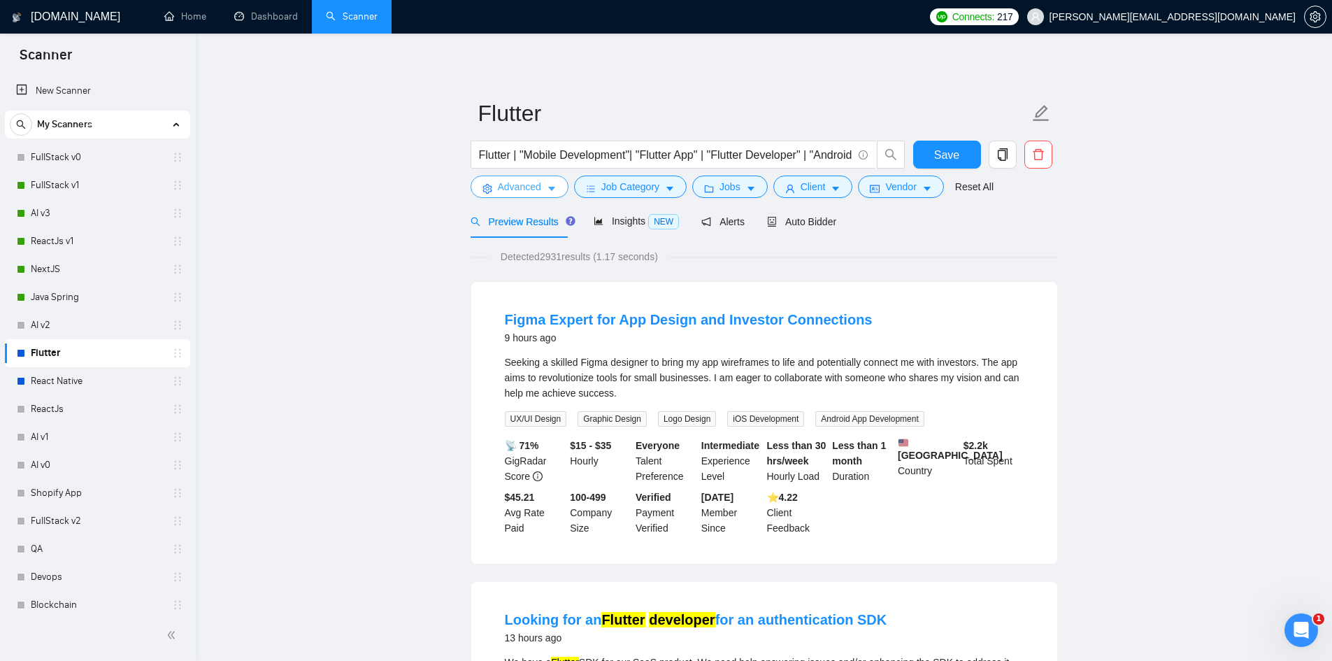
drag, startPoint x: 522, startPoint y: 182, endPoint x: 556, endPoint y: 202, distance: 40.1
click at [521, 182] on span "Advanced" at bounding box center [519, 186] width 43 height 15
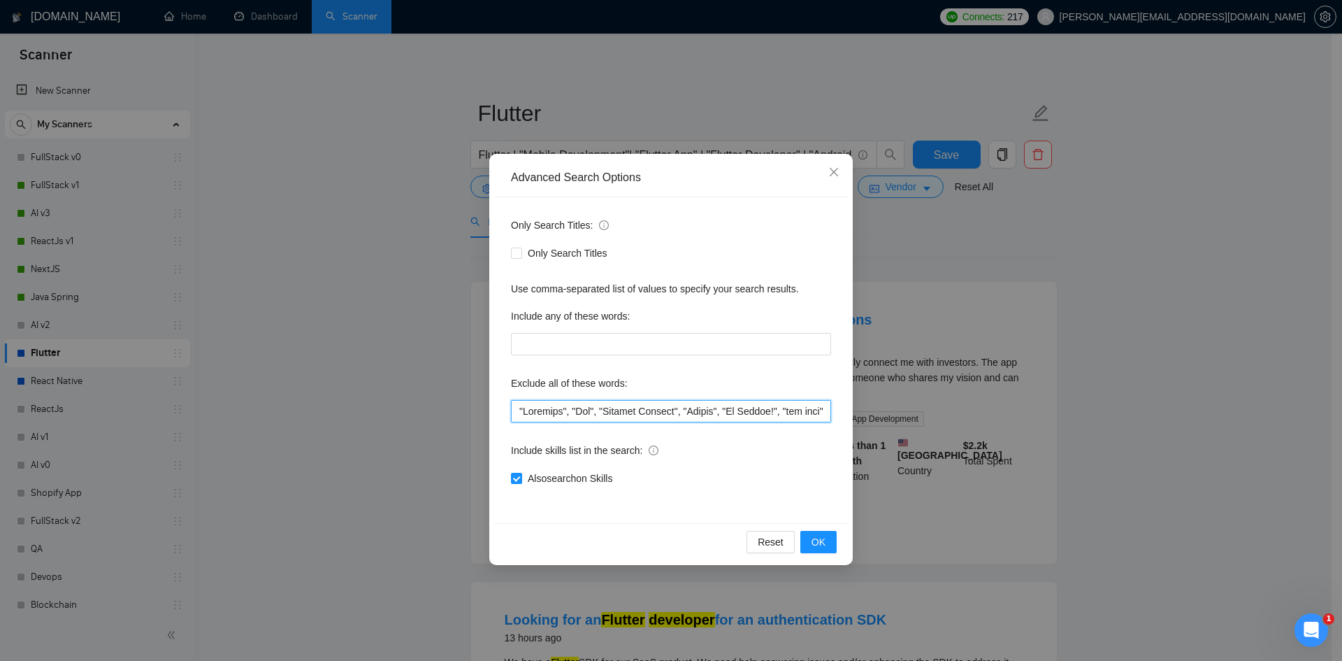
click at [557, 412] on input "text" at bounding box center [671, 411] width 320 height 22
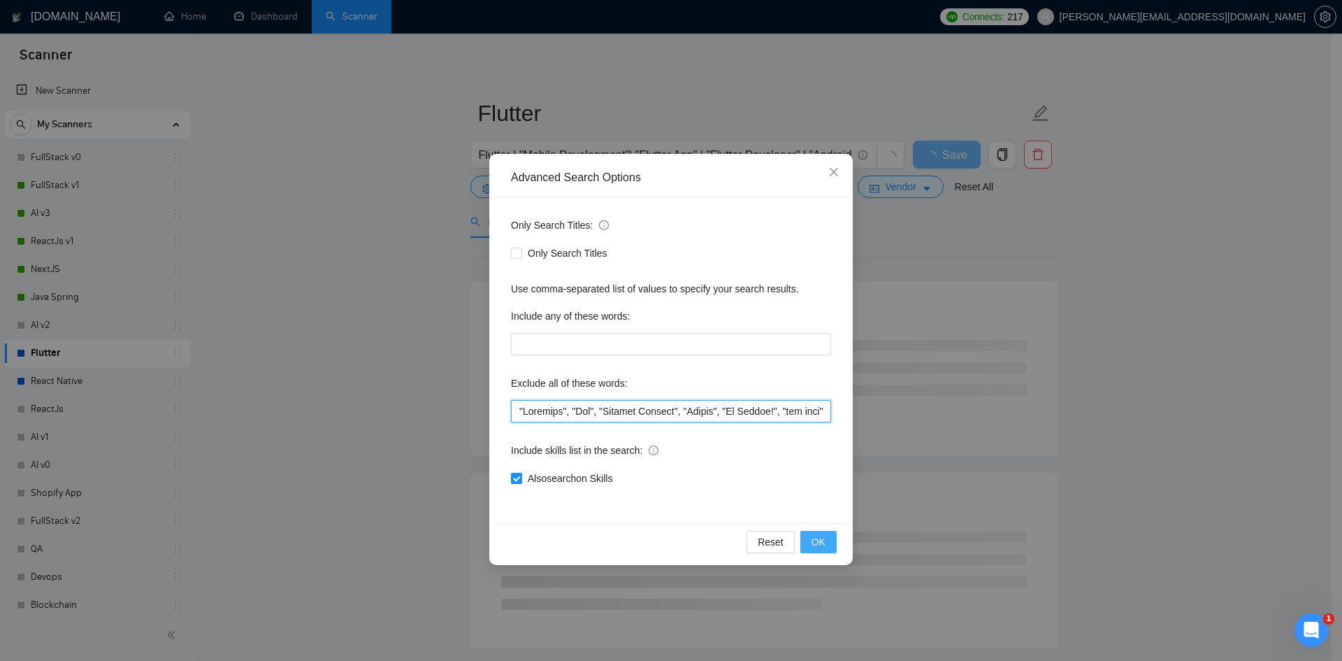
type input ""Refactor", "Fix", "Project Manager", "Dating", "No Agency!", "fix bugs", "Pair…"
click at [818, 543] on span "OK" at bounding box center [819, 541] width 14 height 15
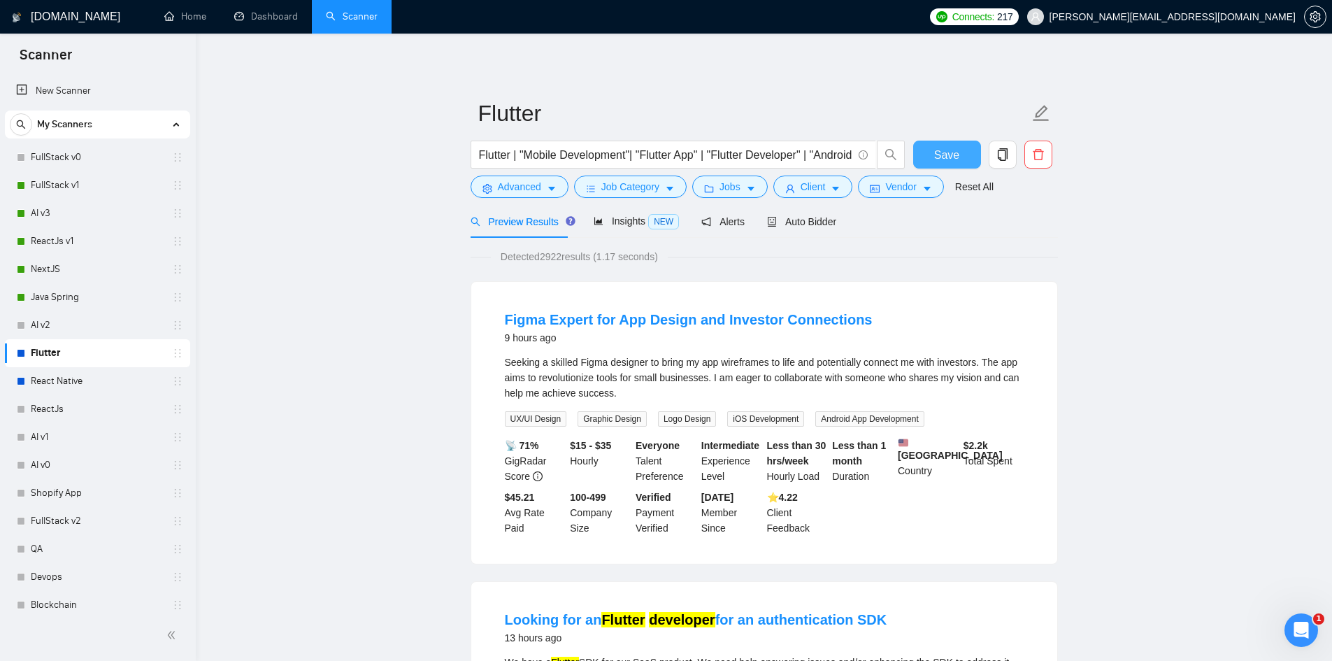
click at [954, 151] on span "Save" at bounding box center [946, 154] width 25 height 17
click at [69, 300] on link "Java Spring" at bounding box center [97, 297] width 133 height 28
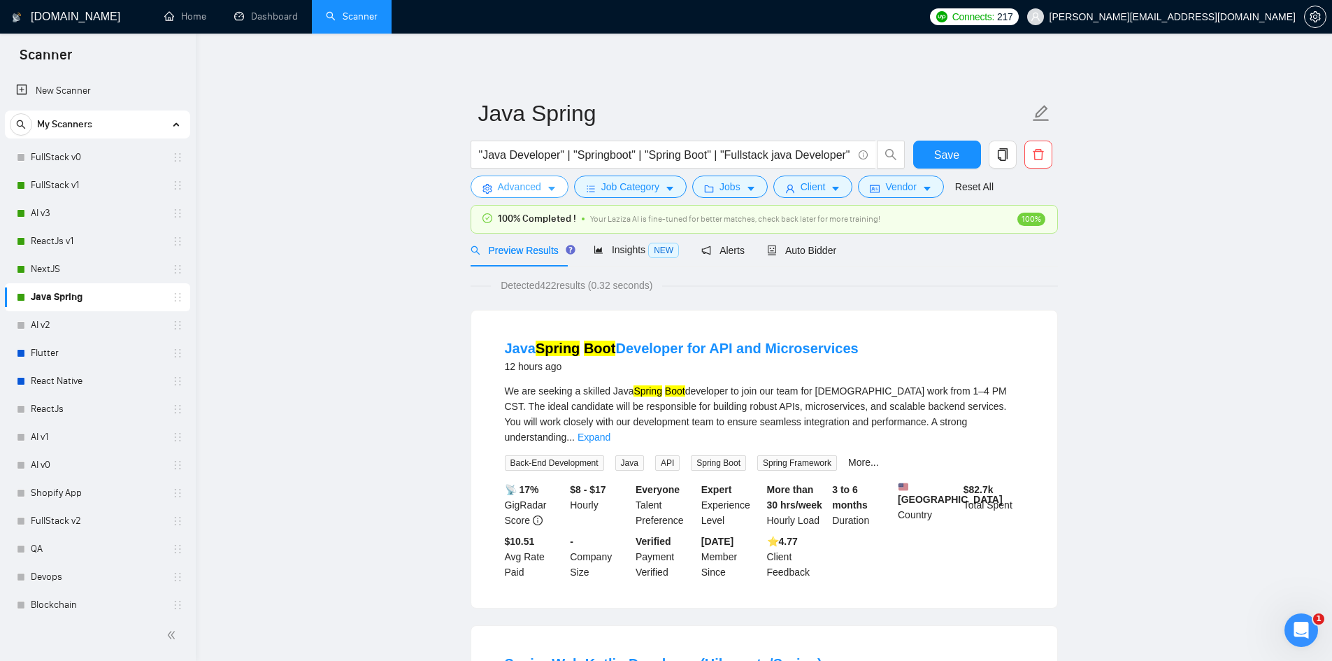
click at [525, 189] on span "Advanced" at bounding box center [519, 186] width 43 height 15
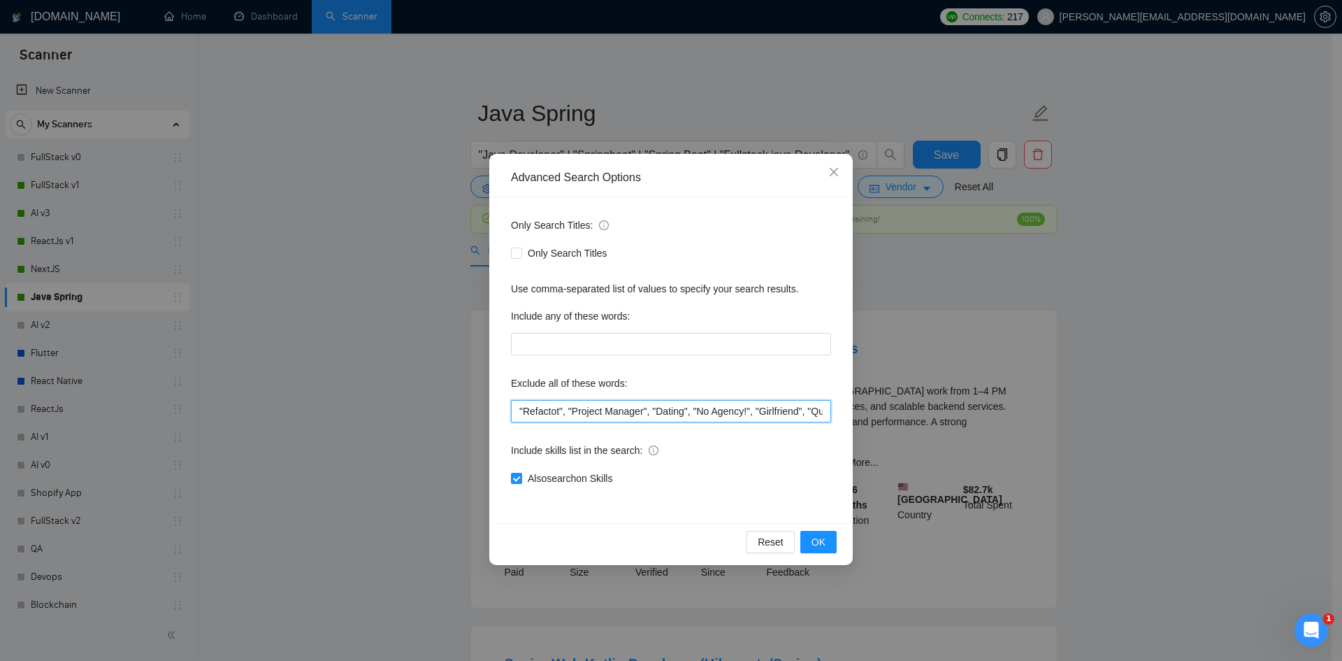
click at [561, 410] on input ""Refactot", "Project Manager", "Dating", "No Agency!", "Girlfriend", "Quality a…" at bounding box center [671, 411] width 320 height 22
type input ""Refactor", "Project Manager", "Dating", "No Agency!", "Girlfriend", "Quality a…"
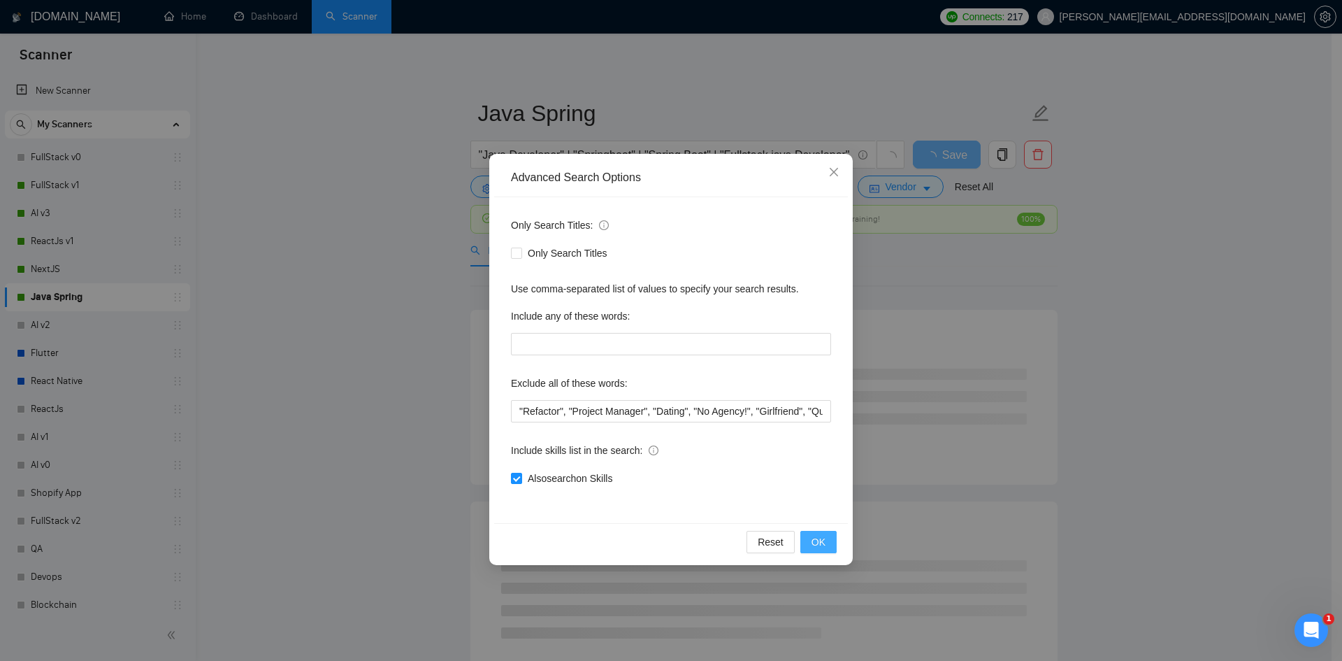
drag, startPoint x: 824, startPoint y: 536, endPoint x: 802, endPoint y: 540, distance: 22.1
click at [823, 536] on span "OK" at bounding box center [819, 541] width 14 height 15
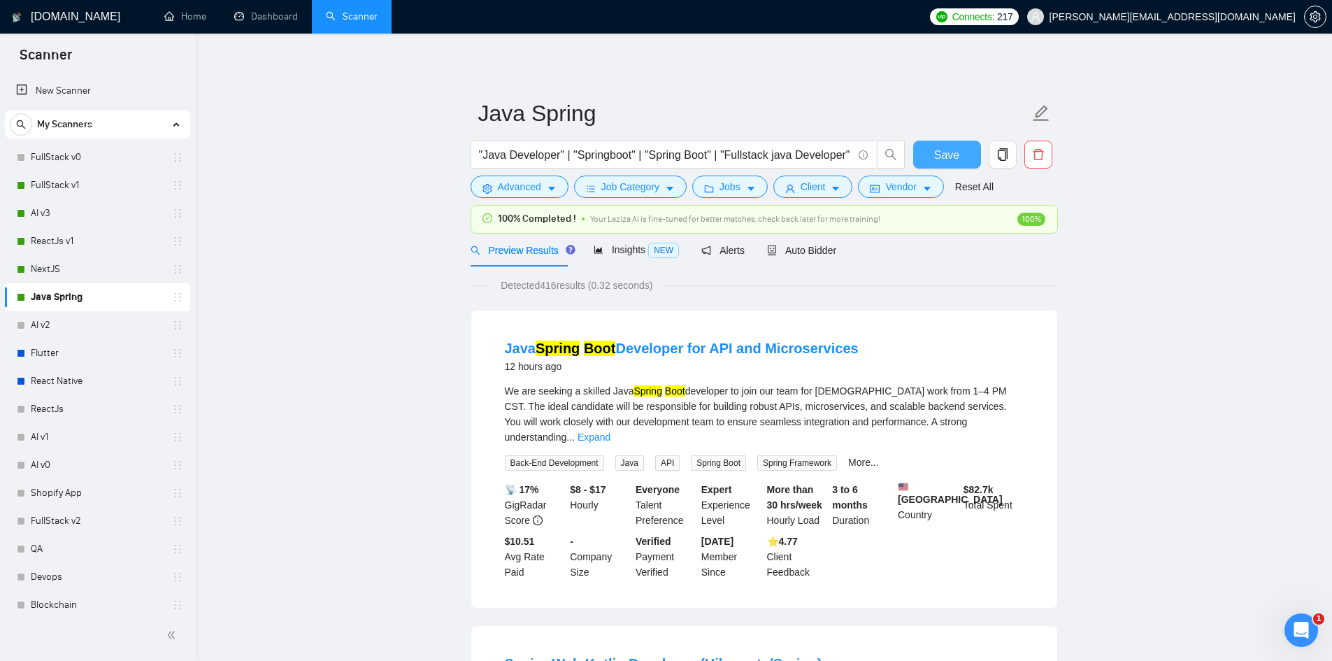
click at [942, 152] on span "Save" at bounding box center [946, 154] width 25 height 17
click at [38, 266] on link "NextJS" at bounding box center [97, 269] width 133 height 28
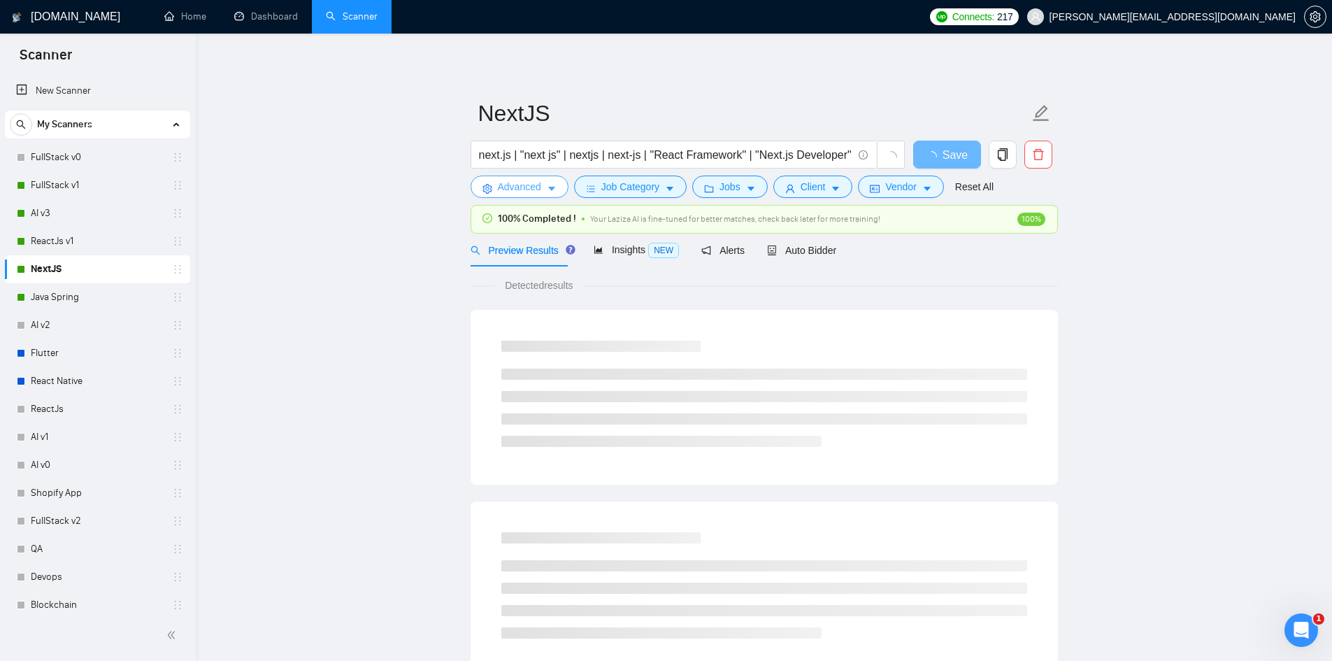
click at [515, 188] on span "Advanced" at bounding box center [519, 186] width 43 height 15
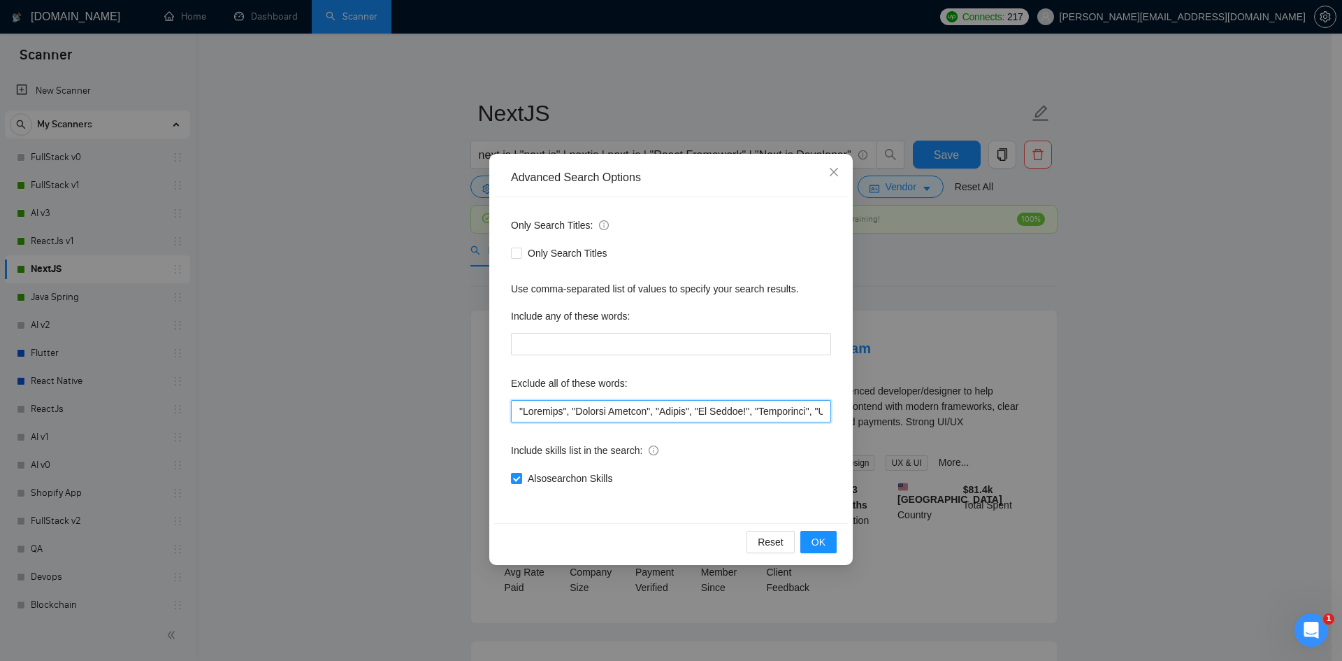
click at [561, 413] on input "text" at bounding box center [671, 411] width 320 height 22
type input ""Refactor", "Project Manager", "Dating", "No Agency!", "Consultant", "React Nat…"
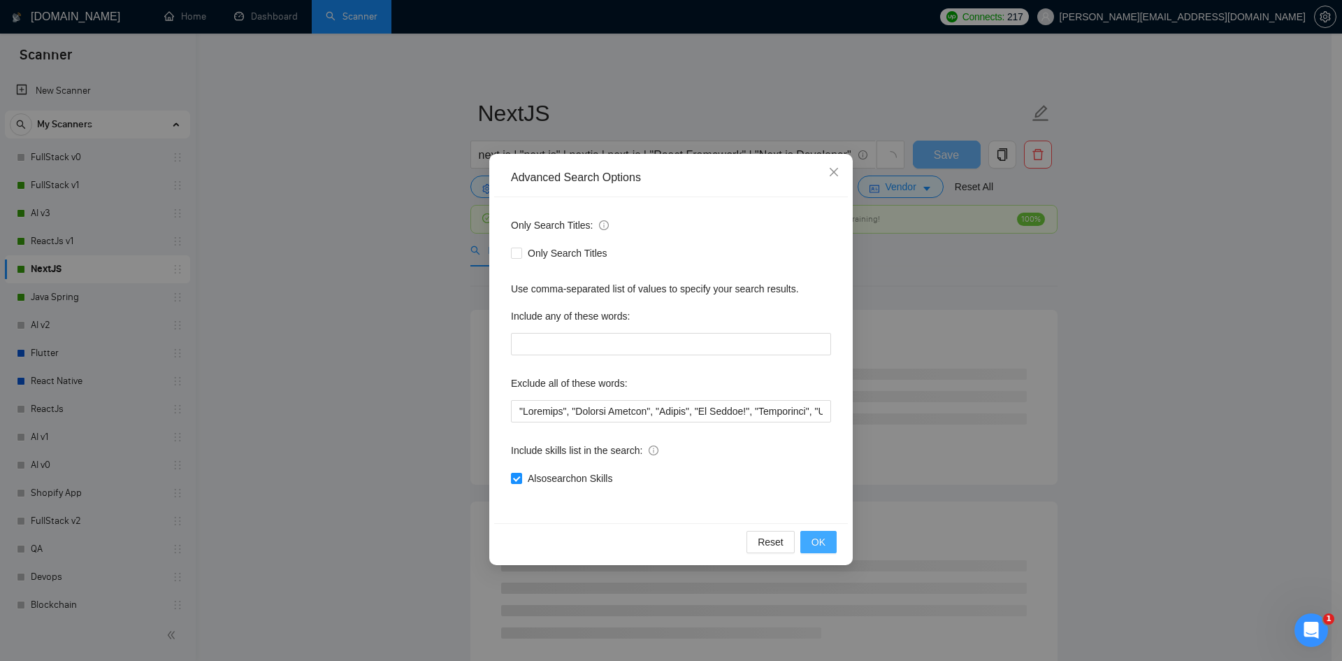
click at [828, 547] on button "OK" at bounding box center [818, 542] width 36 height 22
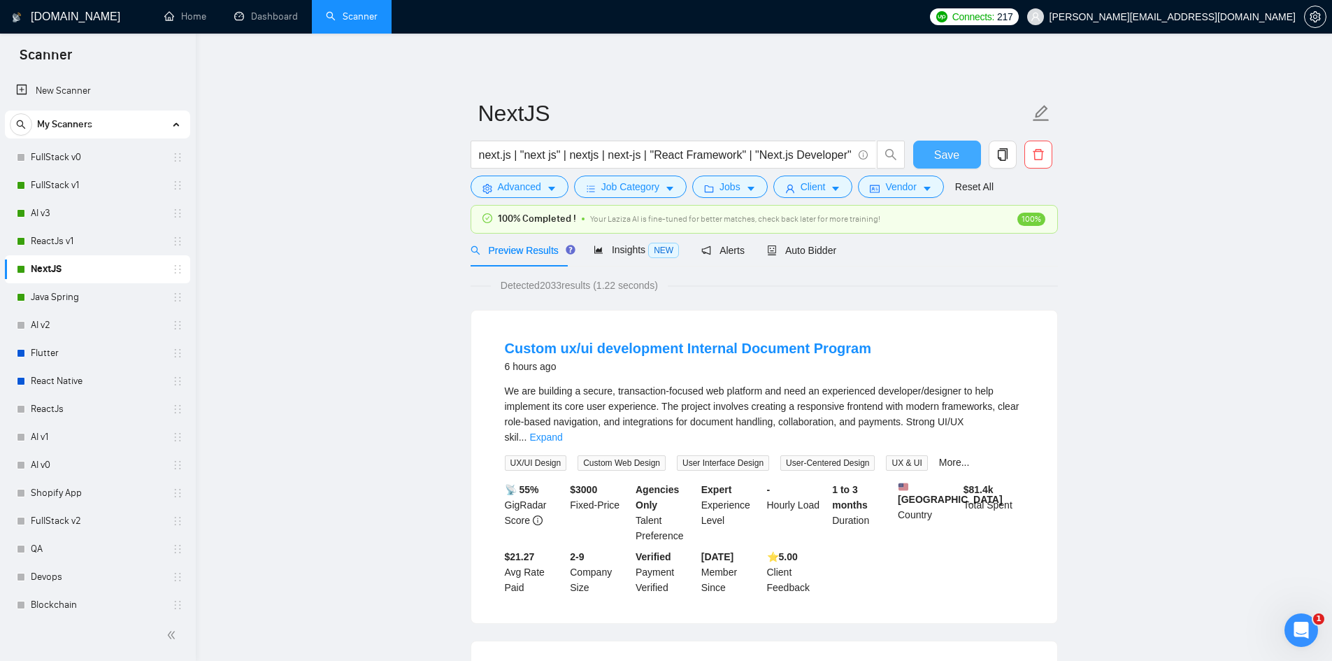
click at [931, 150] on button "Save" at bounding box center [947, 155] width 68 height 28
click at [43, 236] on link "ReactJs v1" at bounding box center [97, 241] width 133 height 28
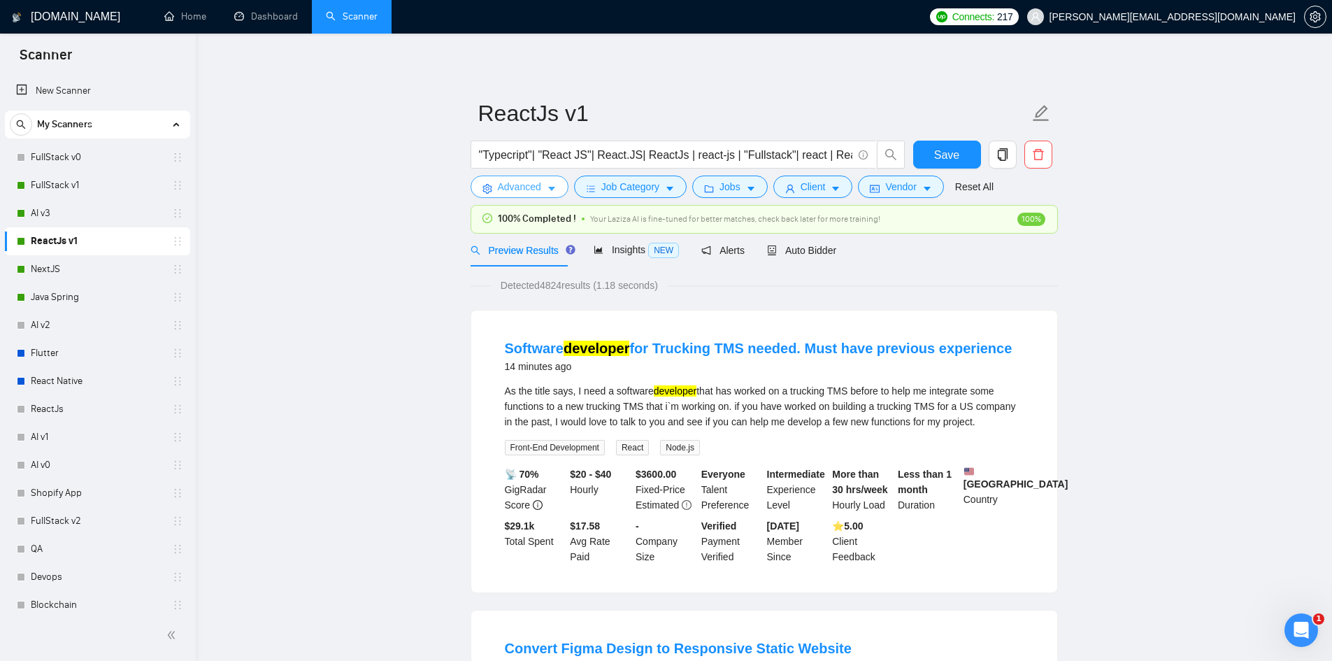
click at [520, 187] on span "Advanced" at bounding box center [519, 186] width 43 height 15
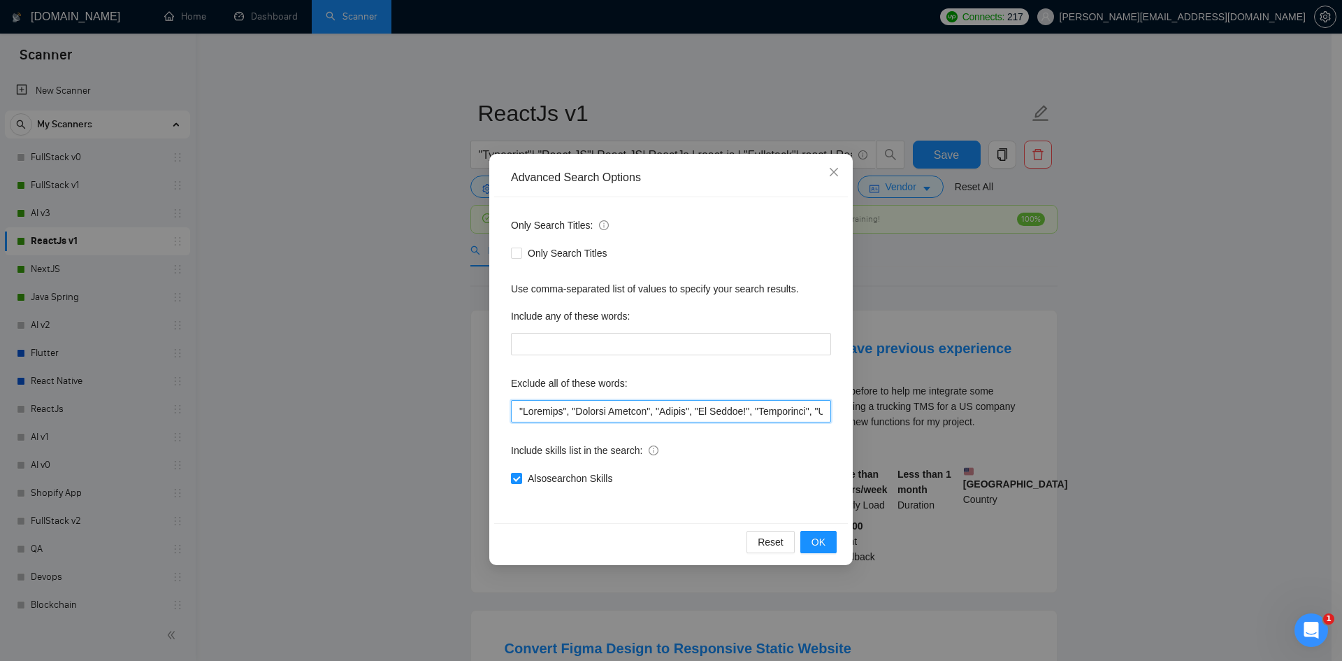
click at [554, 410] on input "text" at bounding box center [671, 411] width 320 height 22
type input ""Refactor", "Project Manager", "Dating", "No Agency!", "Consultant", "React Nat…"
click at [832, 543] on button "OK" at bounding box center [818, 542] width 36 height 22
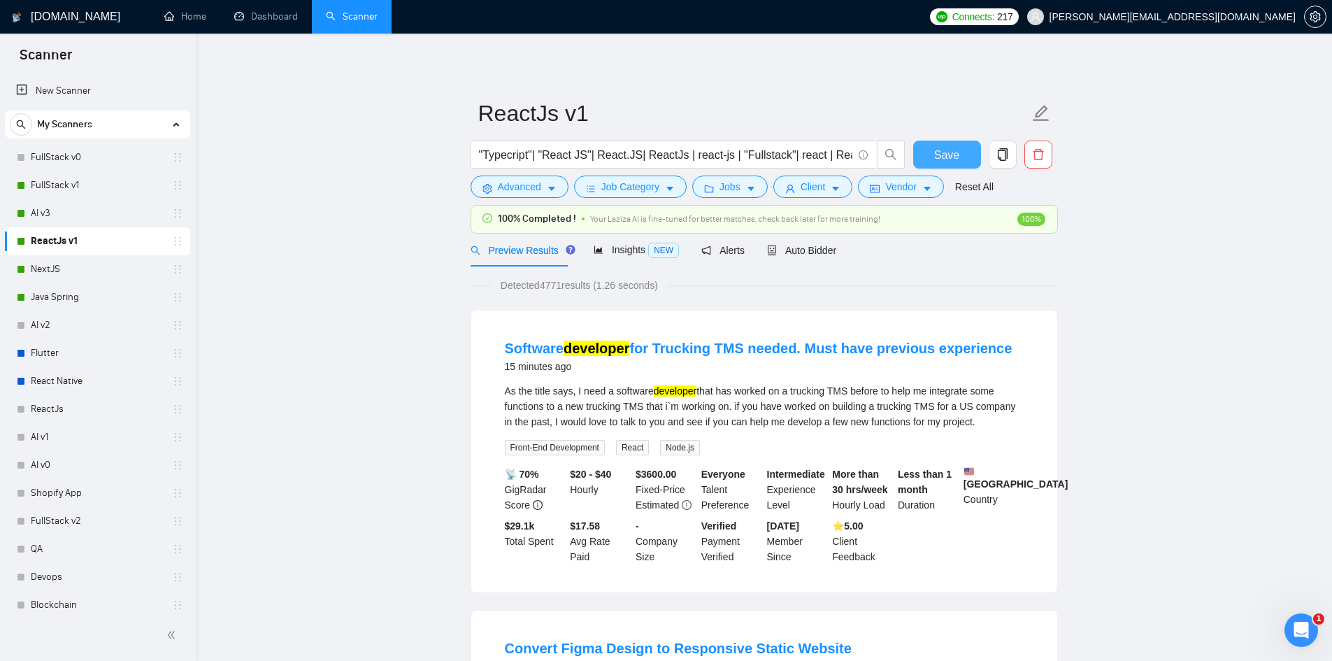
click at [955, 148] on span "Save" at bounding box center [946, 154] width 25 height 17
click at [45, 206] on link "AI v3" at bounding box center [97, 213] width 133 height 28
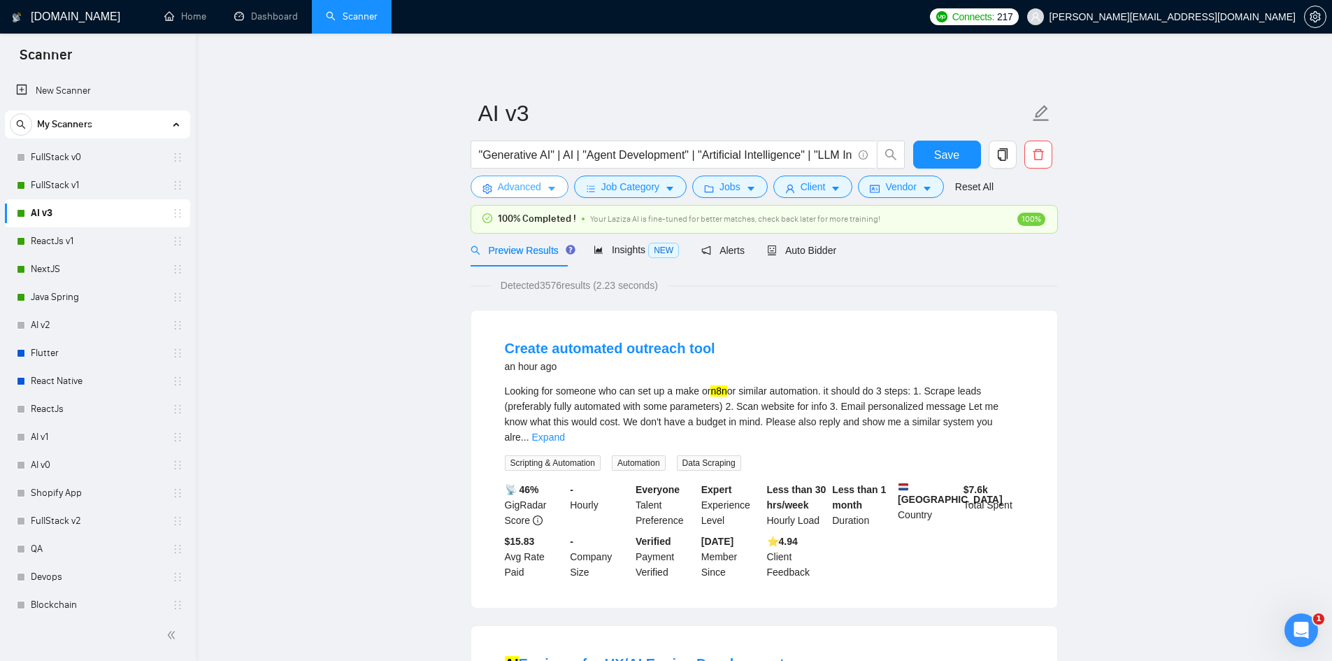
click at [505, 189] on span "Advanced" at bounding box center [519, 186] width 43 height 15
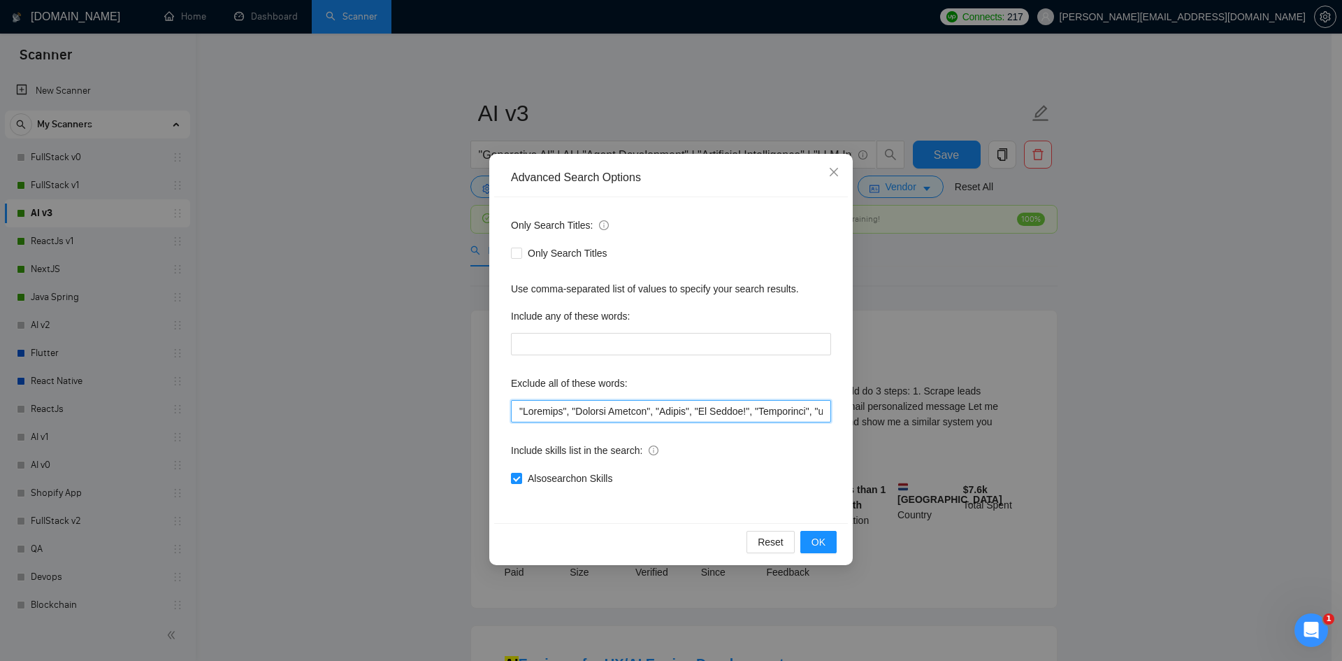
click at [556, 415] on input "text" at bounding box center [671, 411] width 320 height 22
type input ""Refactor", "Project Manager", "Dating", "No Agency!", "Consultant", "fix bugs"…"
click at [817, 545] on span "OK" at bounding box center [819, 541] width 14 height 15
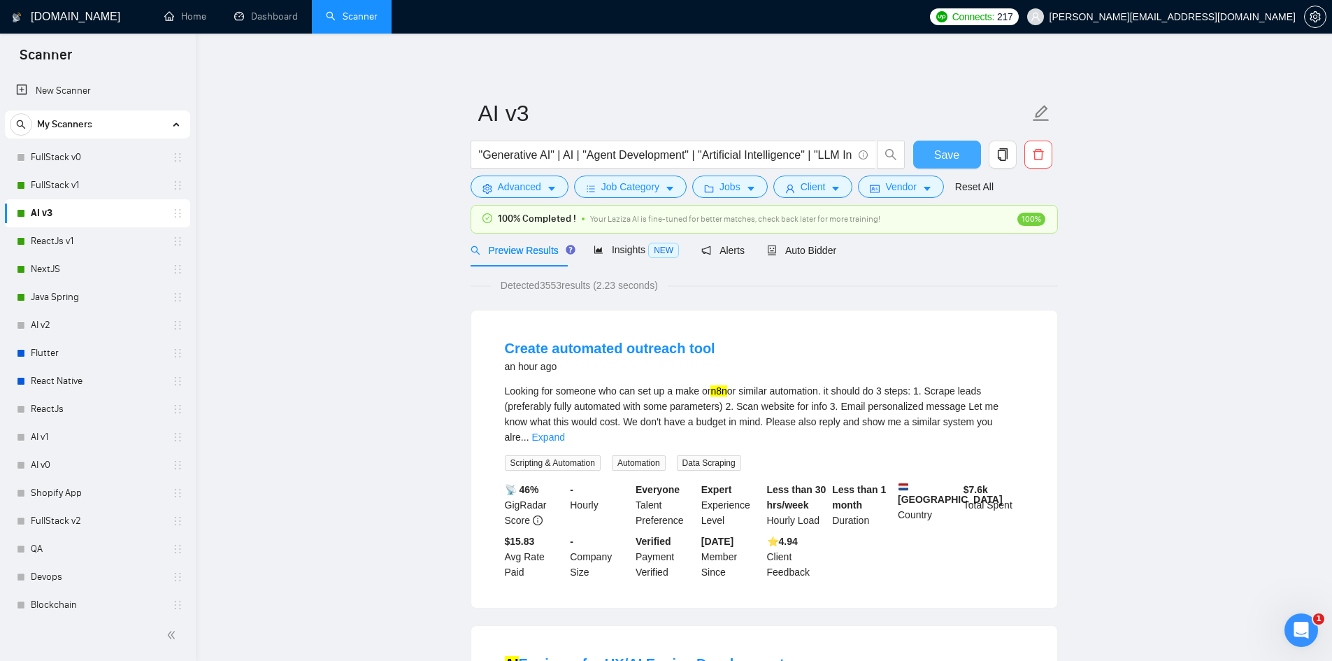
click at [939, 155] on span "Save" at bounding box center [946, 154] width 25 height 17
click at [24, 179] on div "FullStack v1" at bounding box center [100, 185] width 166 height 28
click at [128, 182] on link "FullStack v1" at bounding box center [97, 185] width 133 height 28
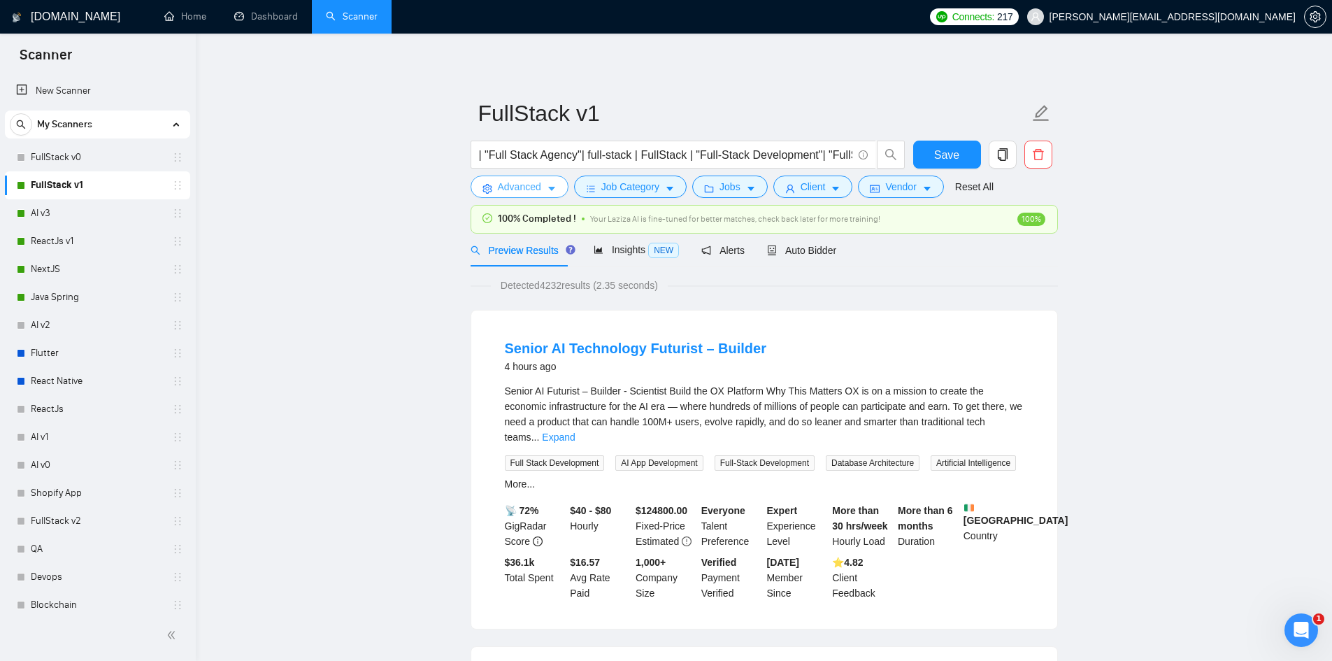
click at [505, 180] on span "Advanced" at bounding box center [519, 186] width 43 height 15
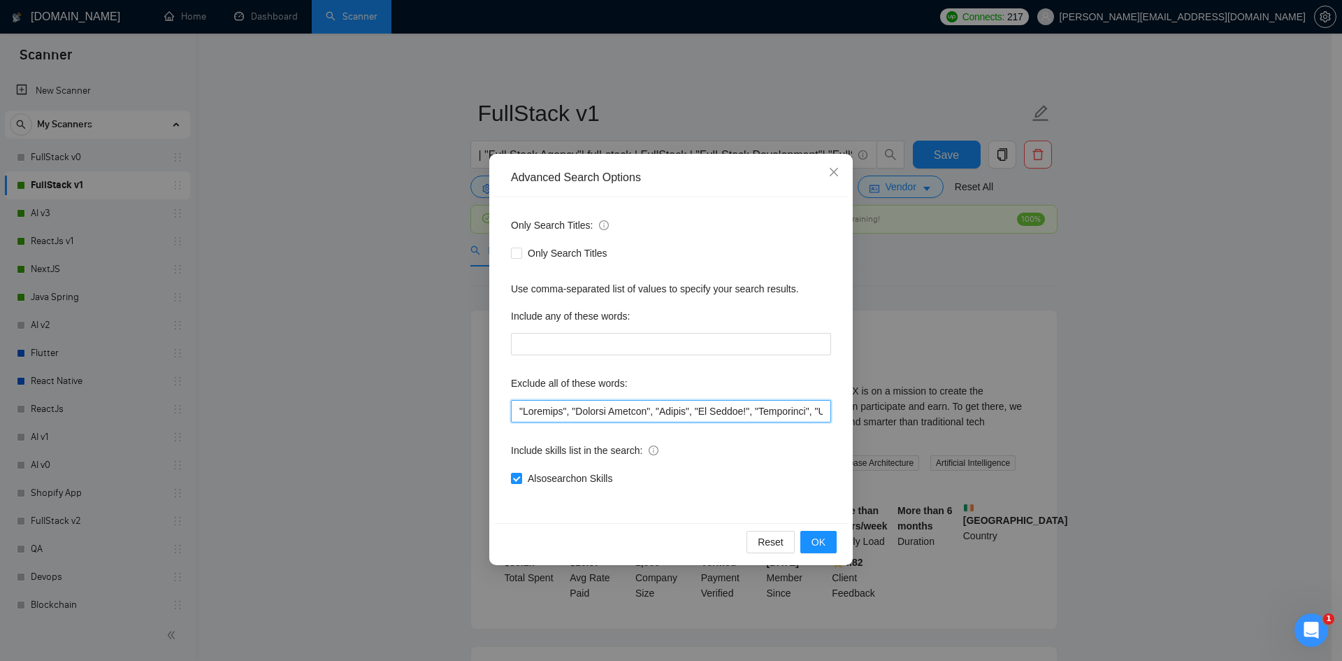
click at [554, 409] on input "text" at bounding box center [671, 411] width 320 height 22
type input ""Refactor", "Project Manager", "Dating", "No Agency!", "Consultant", "React Nat…"
click at [819, 549] on button "OK" at bounding box center [818, 542] width 36 height 22
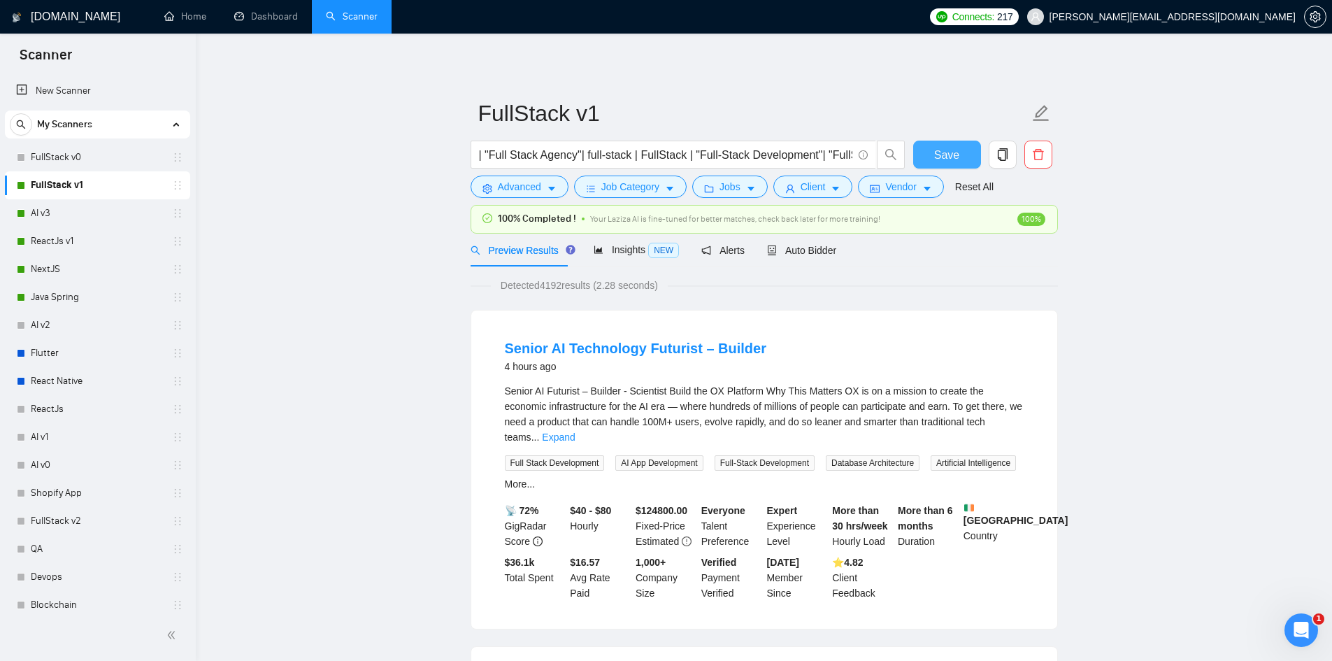
click at [943, 158] on span "Save" at bounding box center [946, 154] width 25 height 17
drag, startPoint x: 1201, startPoint y: 246, endPoint x: 982, endPoint y: 246, distance: 218.8
click at [40, 346] on link "Flutter" at bounding box center [97, 353] width 133 height 28
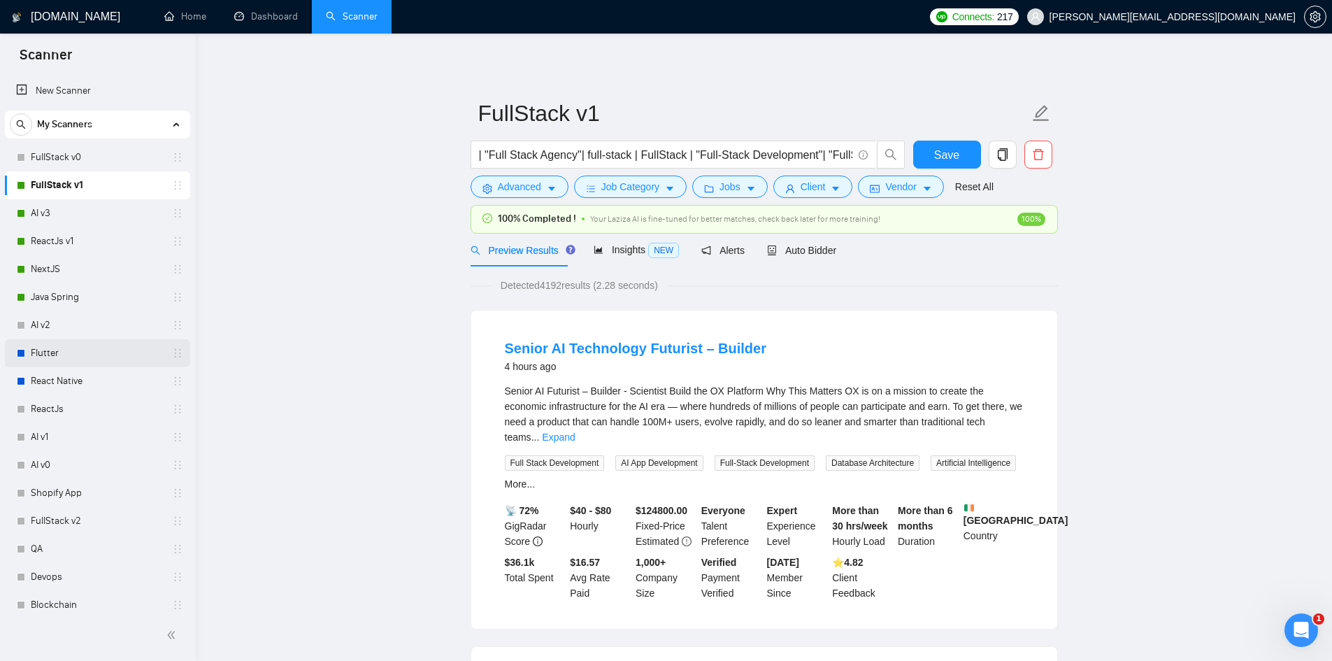
click at [40, 346] on link "Flutter" at bounding box center [97, 353] width 133 height 28
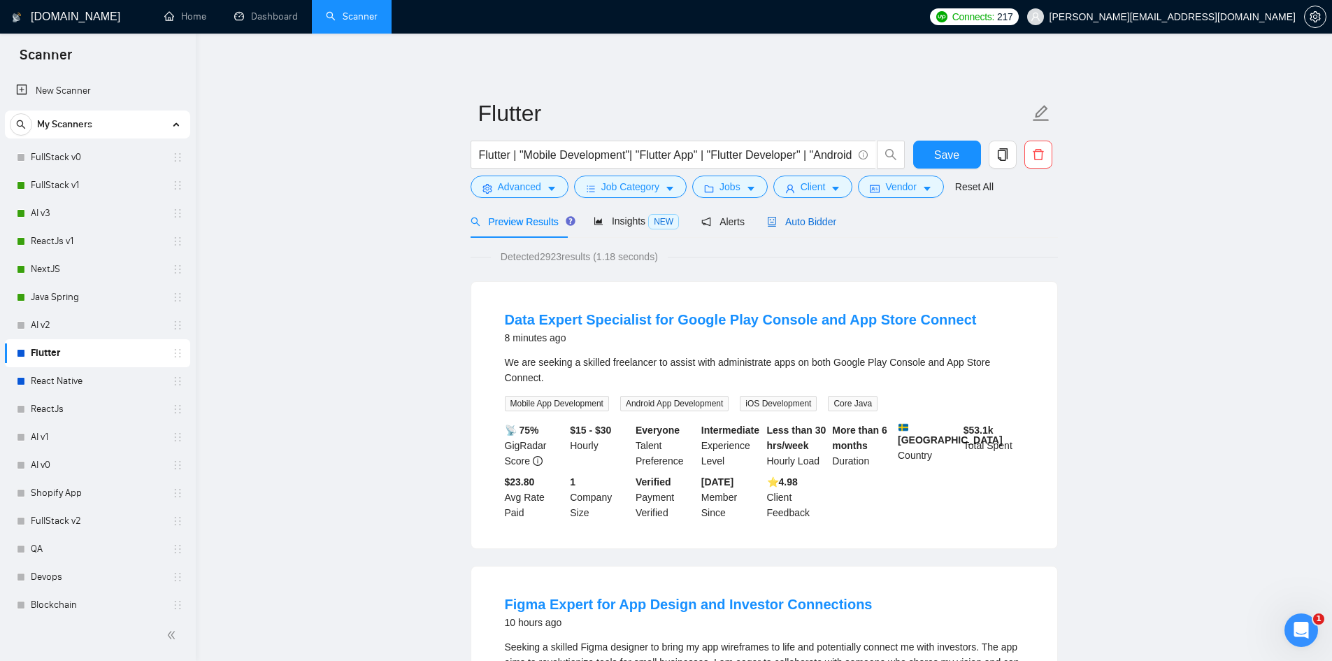
click at [789, 216] on span "Auto Bidder" at bounding box center [801, 221] width 69 height 11
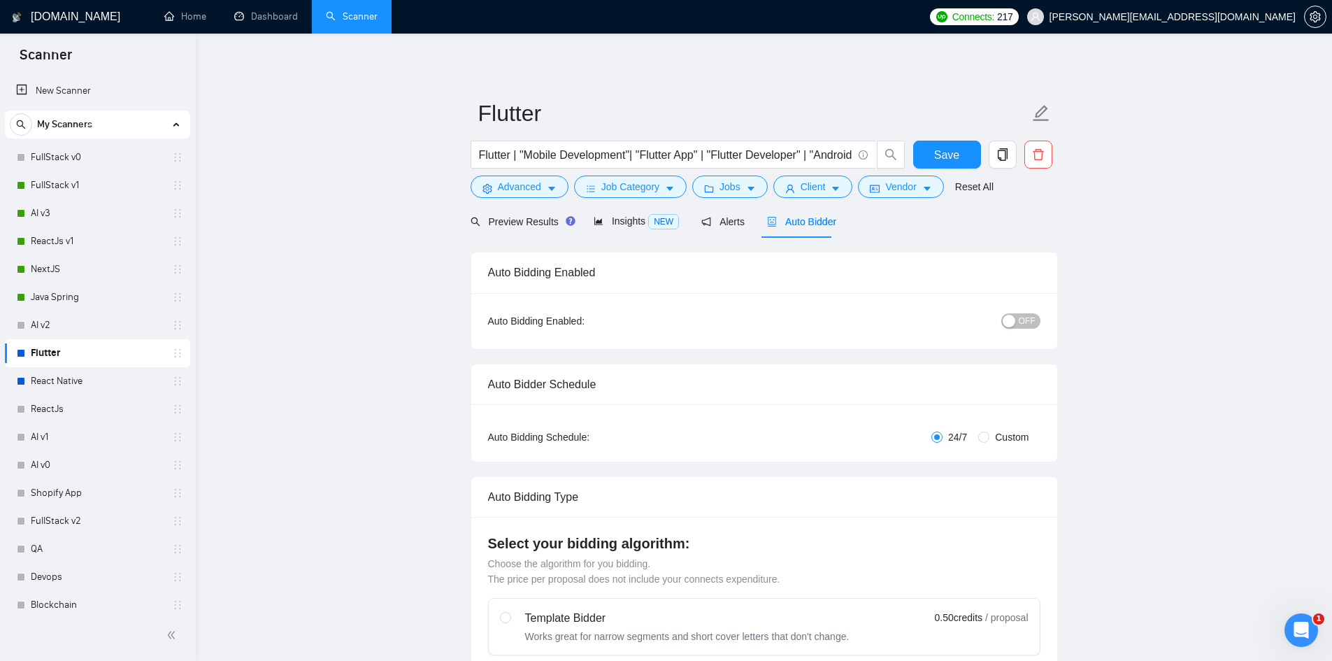
checkbox input "true"
click at [1030, 314] on span "OFF" at bounding box center [1027, 320] width 17 height 15
click at [956, 154] on span "Save" at bounding box center [946, 154] width 25 height 17
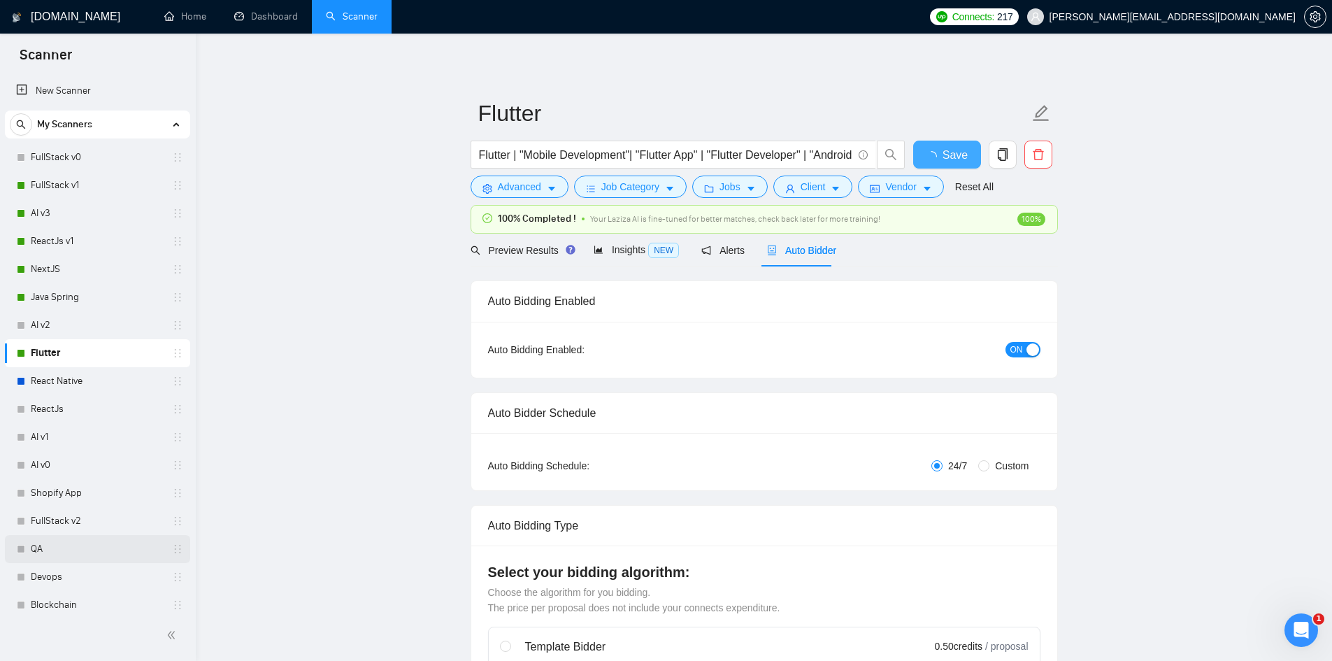
checkbox input "true"
click at [62, 372] on link "React Native" at bounding box center [97, 381] width 133 height 28
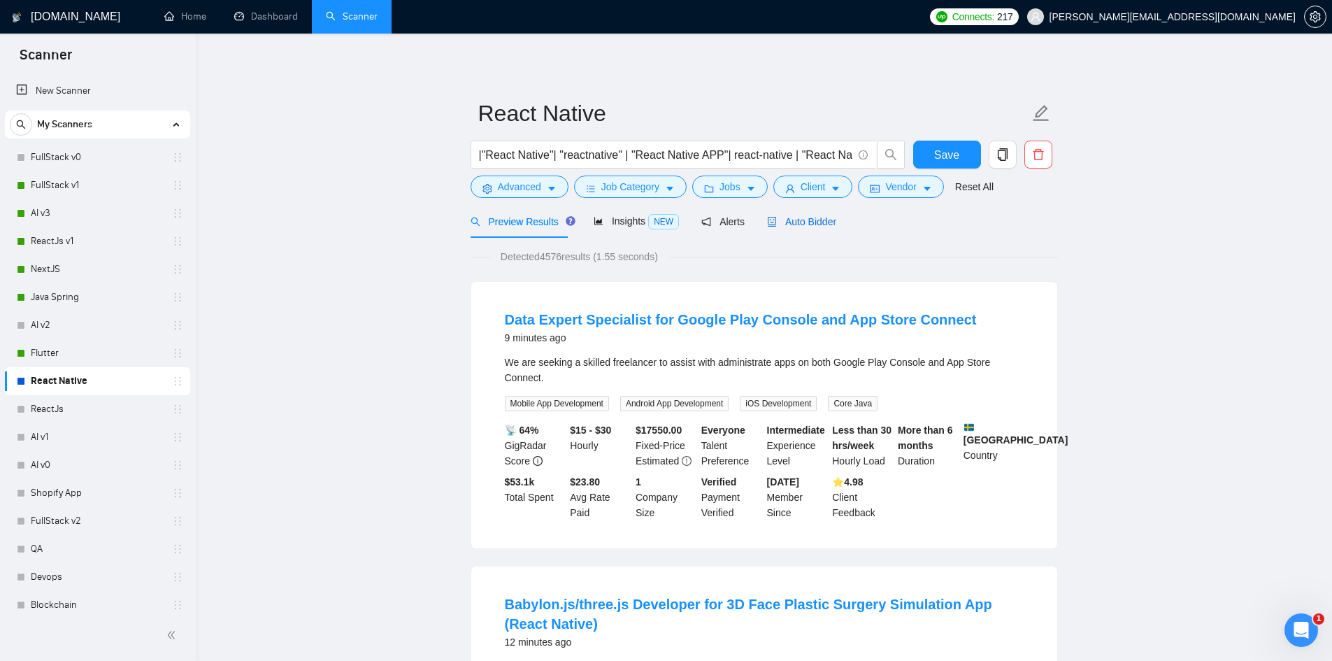
click at [809, 216] on span "Auto Bidder" at bounding box center [801, 221] width 69 height 11
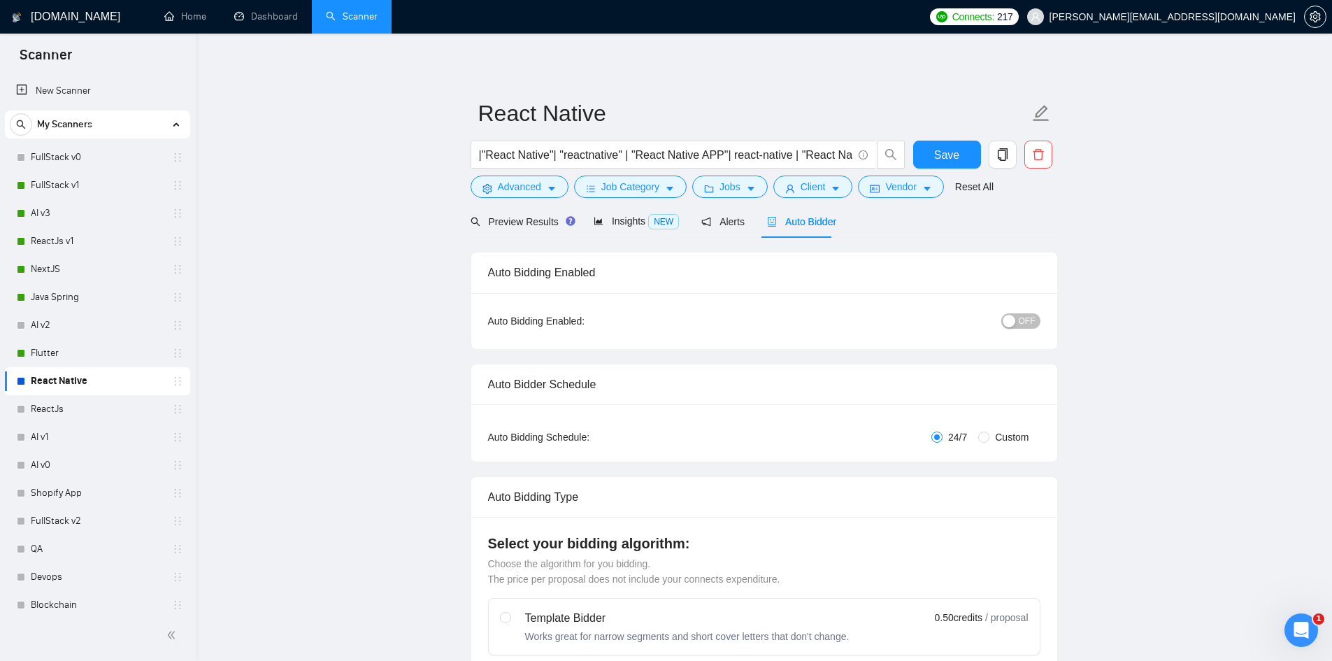
checkbox input "true"
click at [1026, 319] on span "OFF" at bounding box center [1027, 320] width 17 height 15
click at [943, 153] on span "Save" at bounding box center [946, 154] width 25 height 17
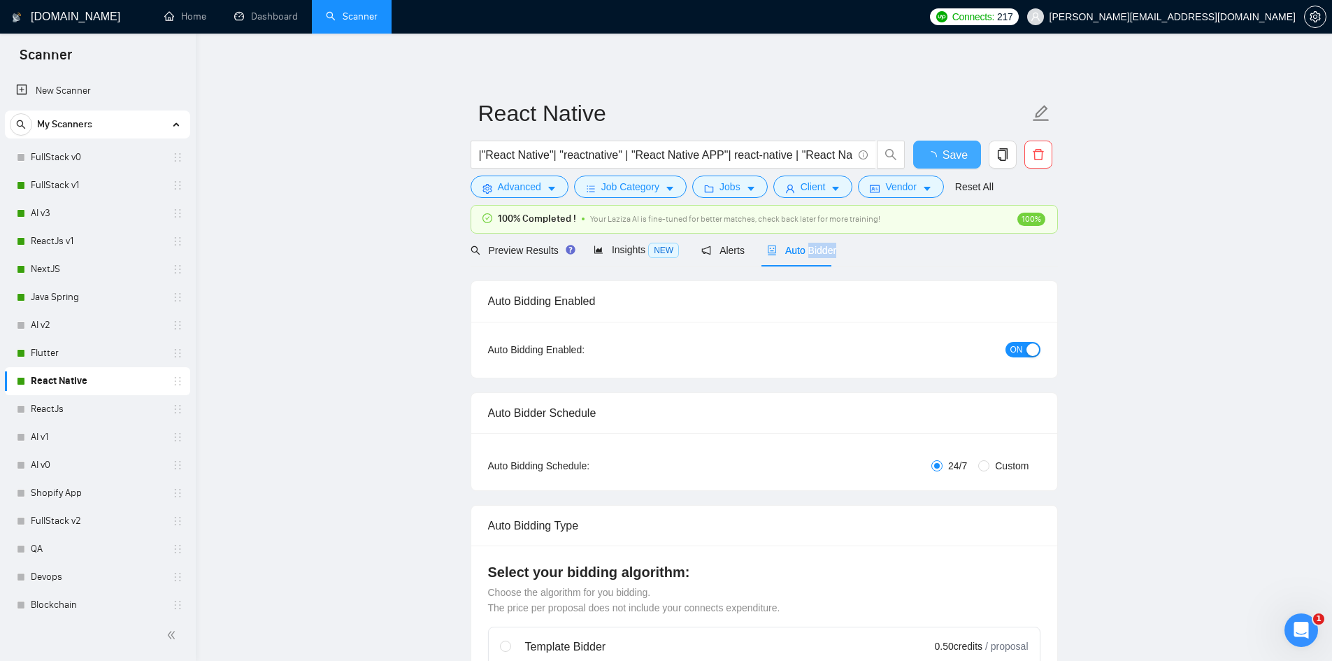
checkbox input "true"
